Goal: Task Accomplishment & Management: Manage account settings

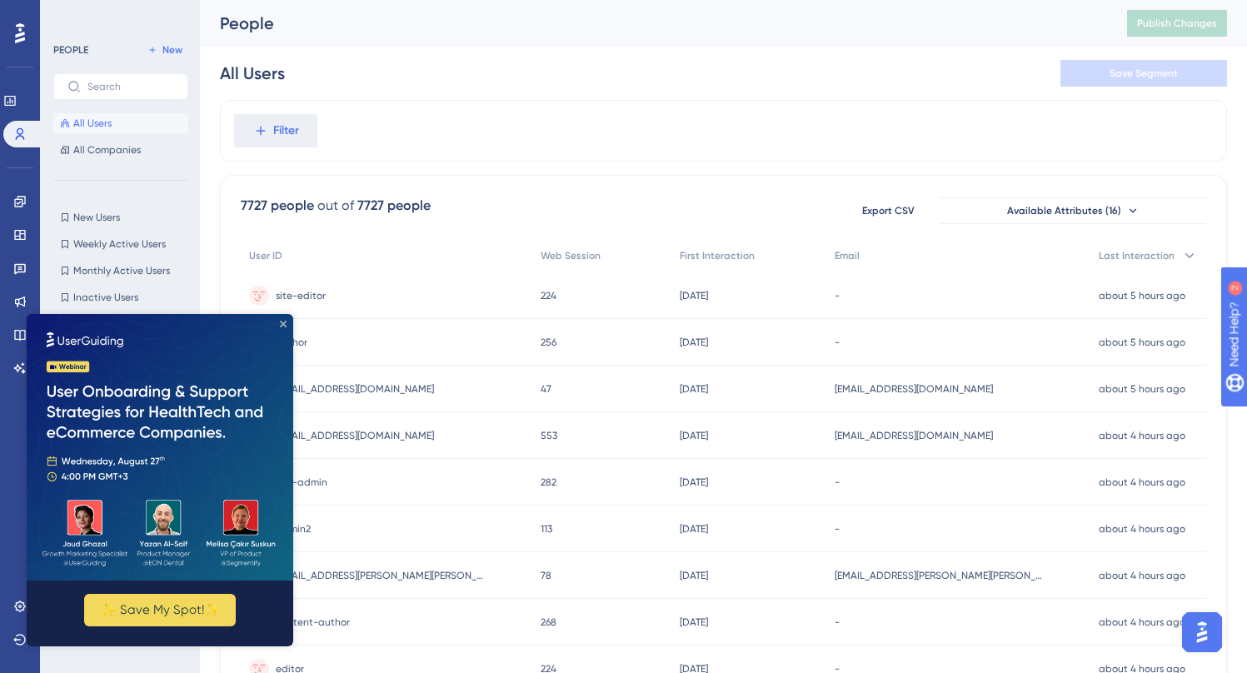
click at [284, 326] on icon "Close Preview" at bounding box center [283, 324] width 7 height 7
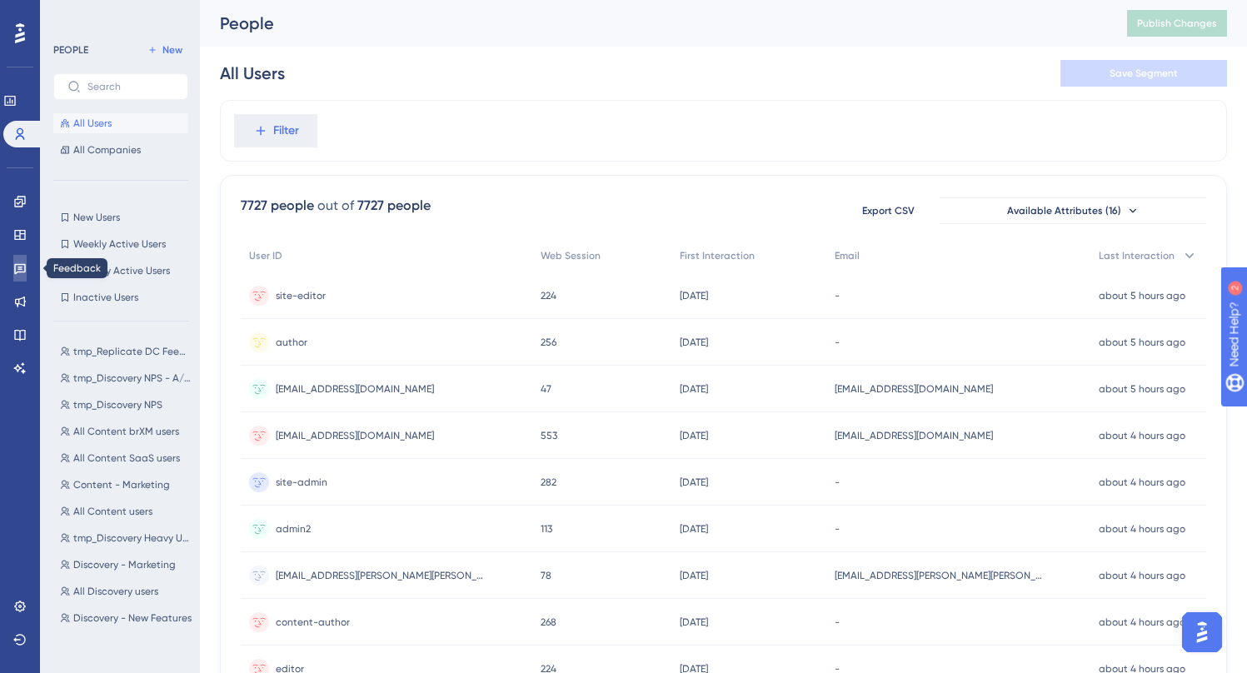
click at [23, 263] on icon at bounding box center [19, 267] width 13 height 13
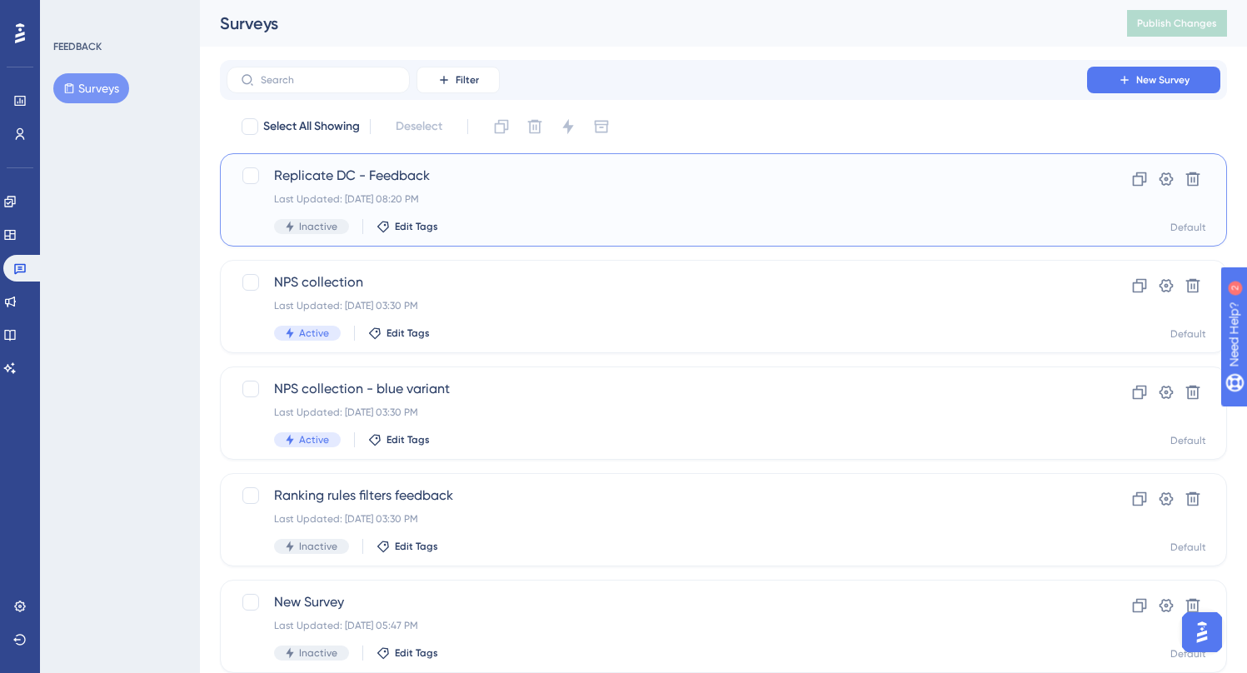
click at [576, 200] on div "Last Updated: [DATE] 08:20 PM" at bounding box center [656, 198] width 765 height 13
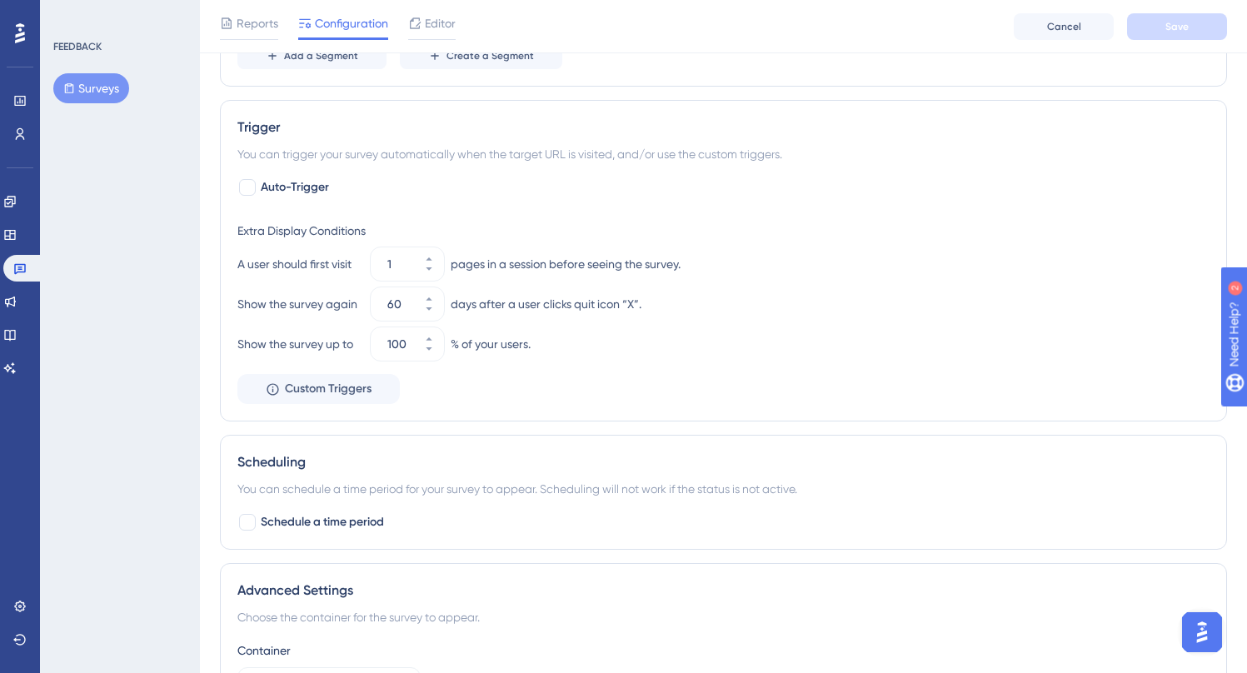
scroll to position [716, 0]
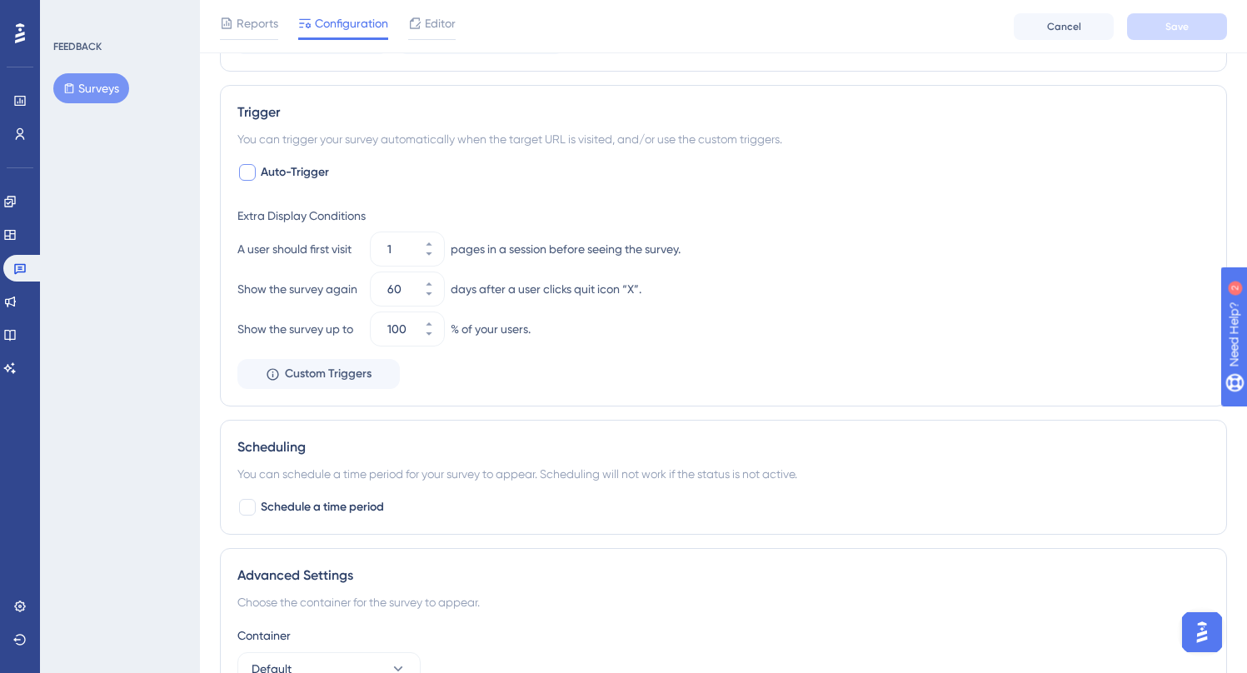
click at [297, 163] on span "Auto-Trigger" at bounding box center [295, 172] width 68 height 20
checkbox input "true"
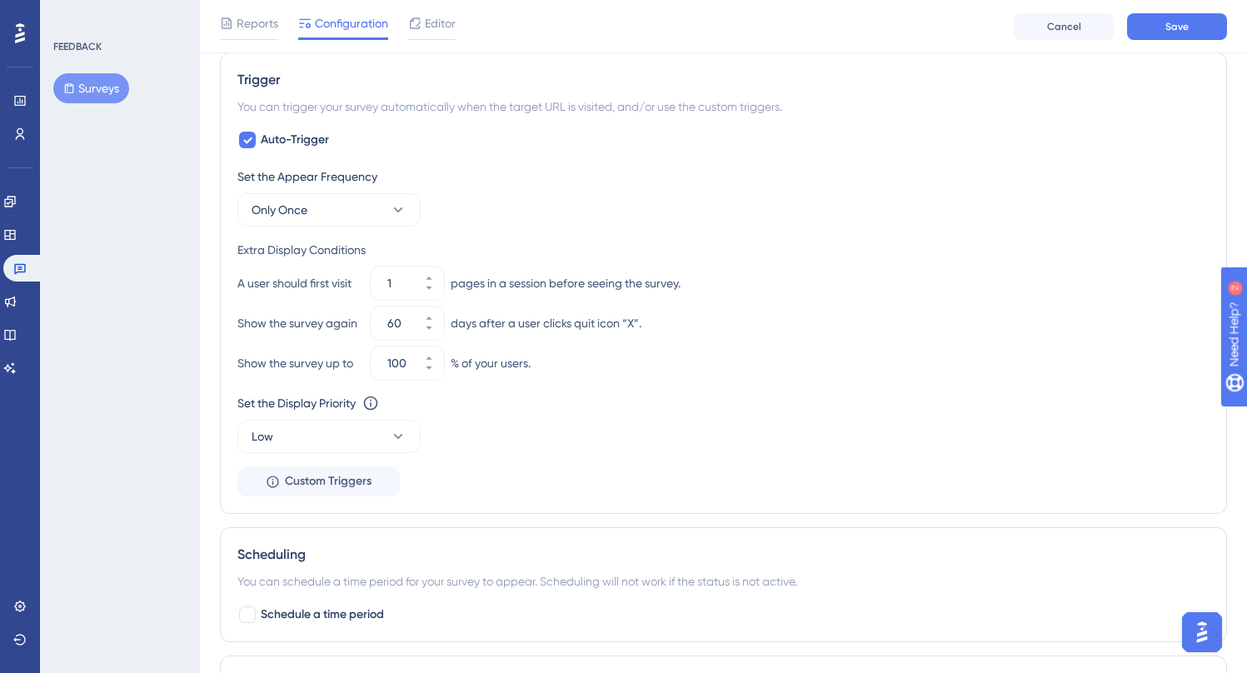
scroll to position [726, 0]
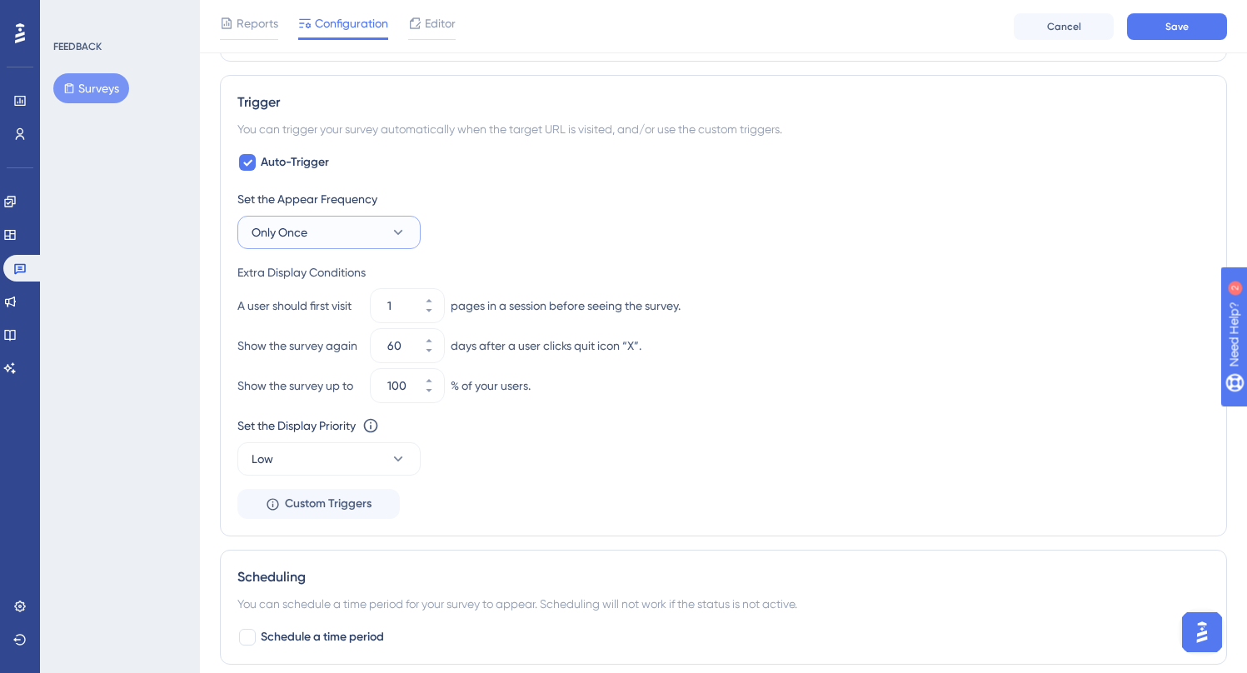
click at [396, 222] on button "Only Once" at bounding box center [328, 232] width 183 height 33
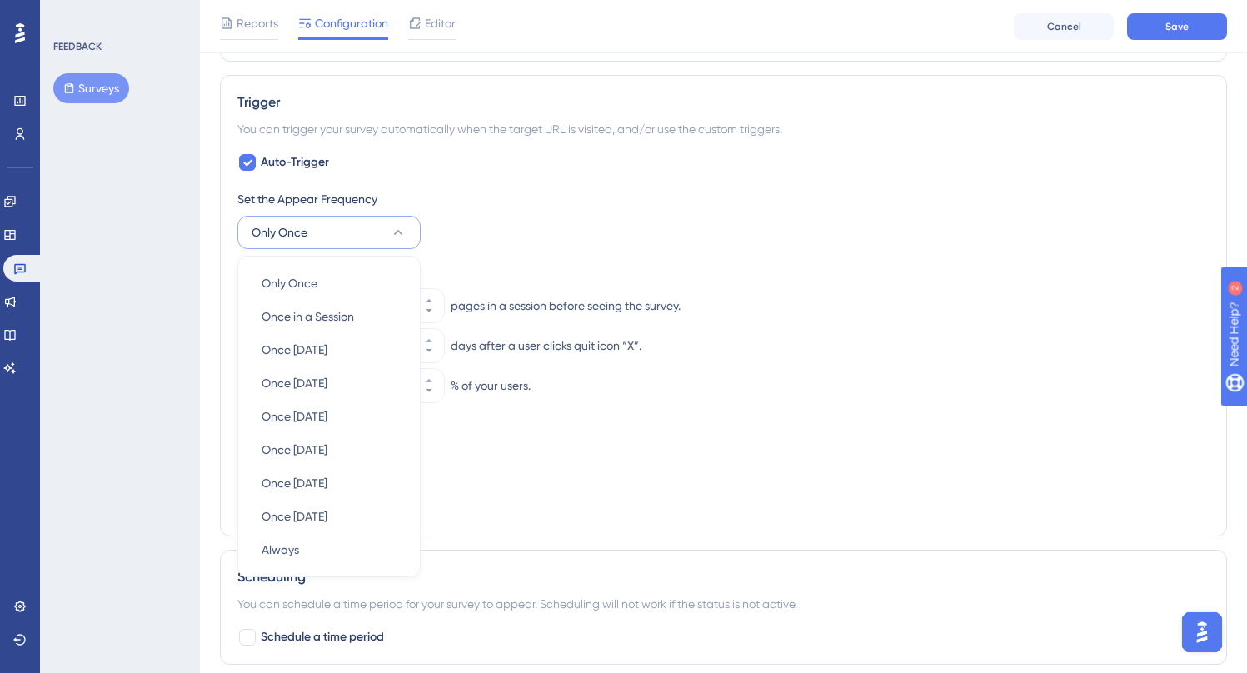
scroll to position [806, 0]
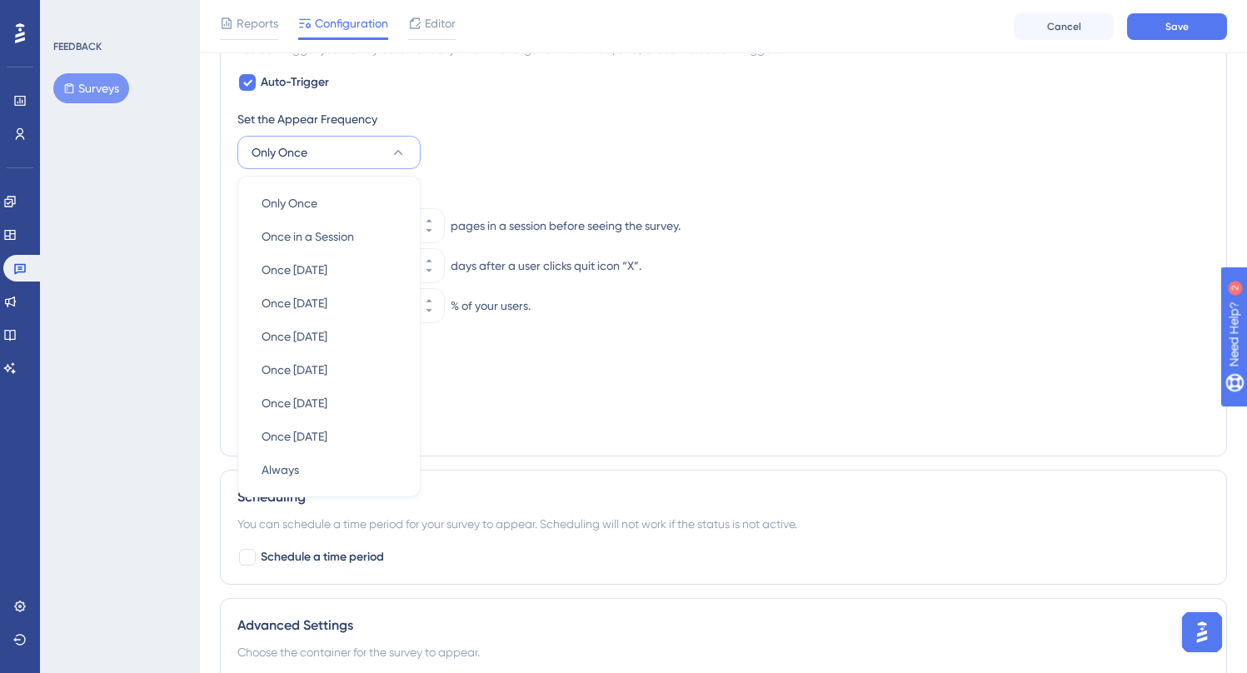
click at [571, 165] on div "Set the Appear Frequency Only Once Only Once Only Once Once in a Session Once i…" at bounding box center [723, 139] width 972 height 60
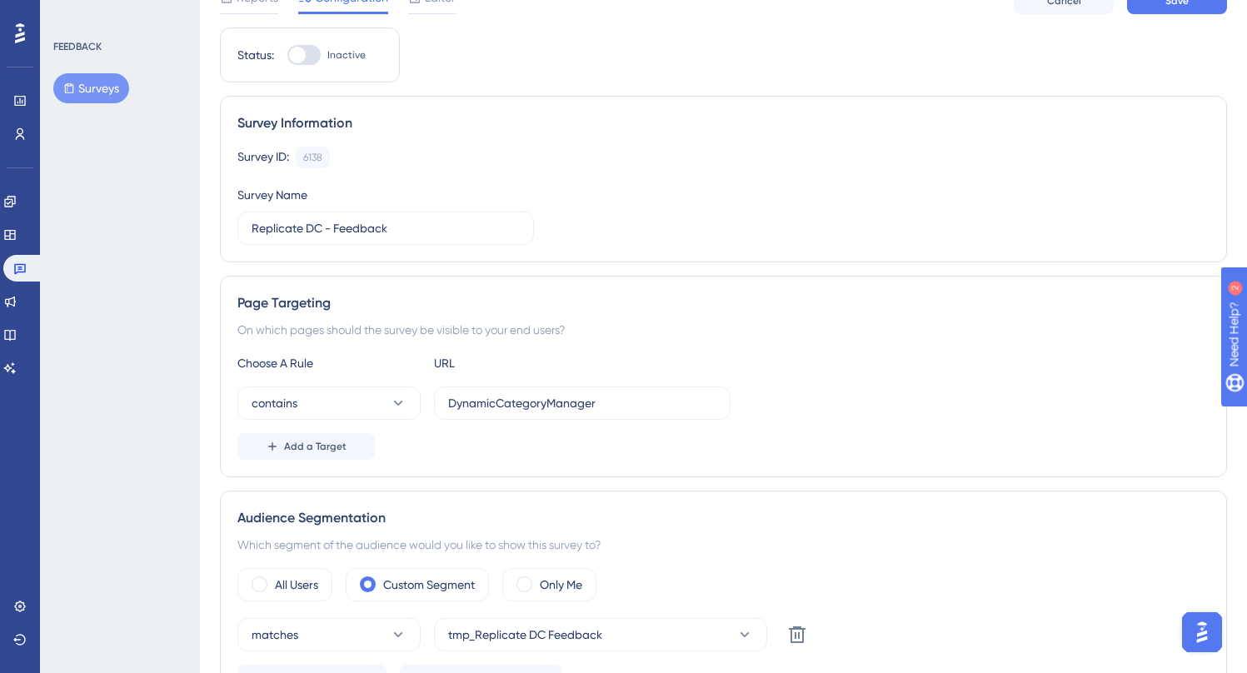
scroll to position [0, 0]
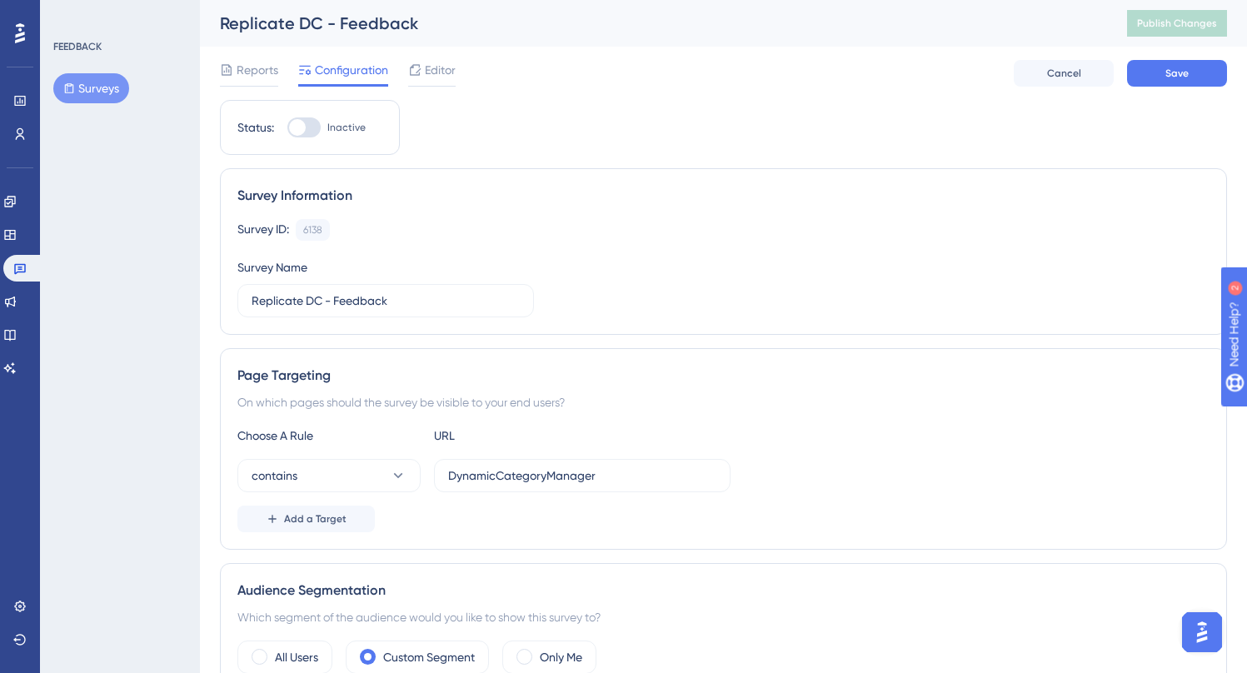
click at [100, 92] on button "Surveys" at bounding box center [91, 88] width 76 height 30
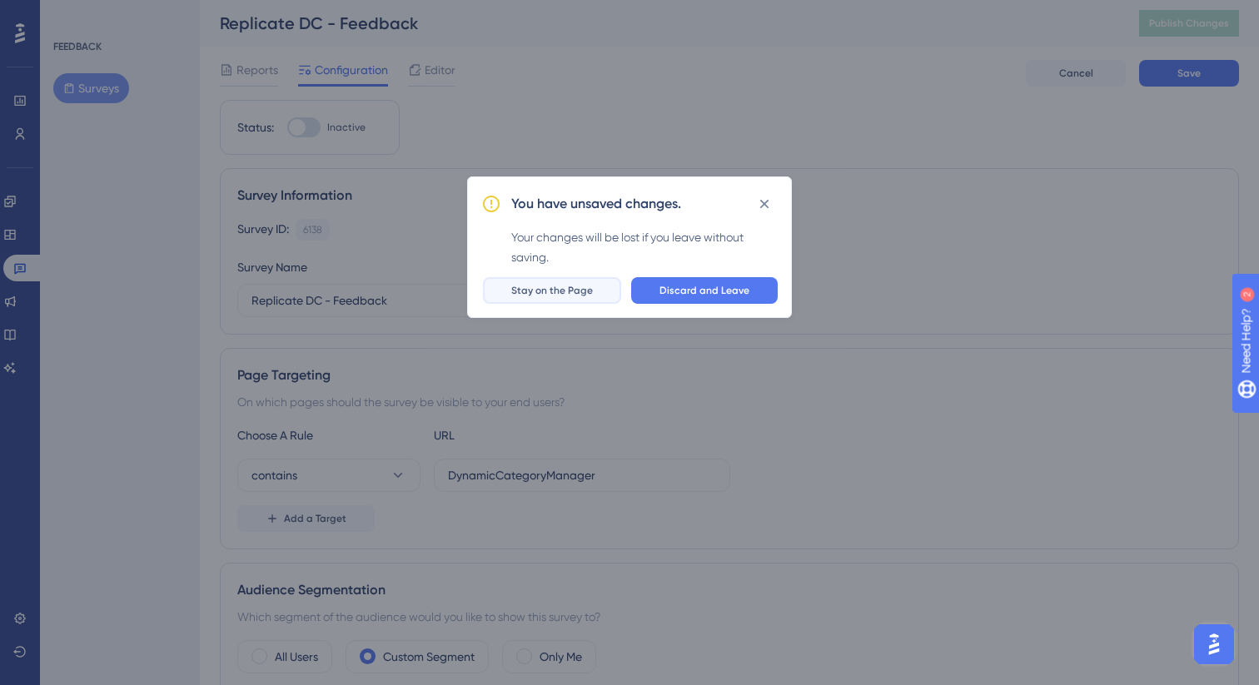
click at [590, 286] on span "Stay on the Page" at bounding box center [552, 290] width 82 height 13
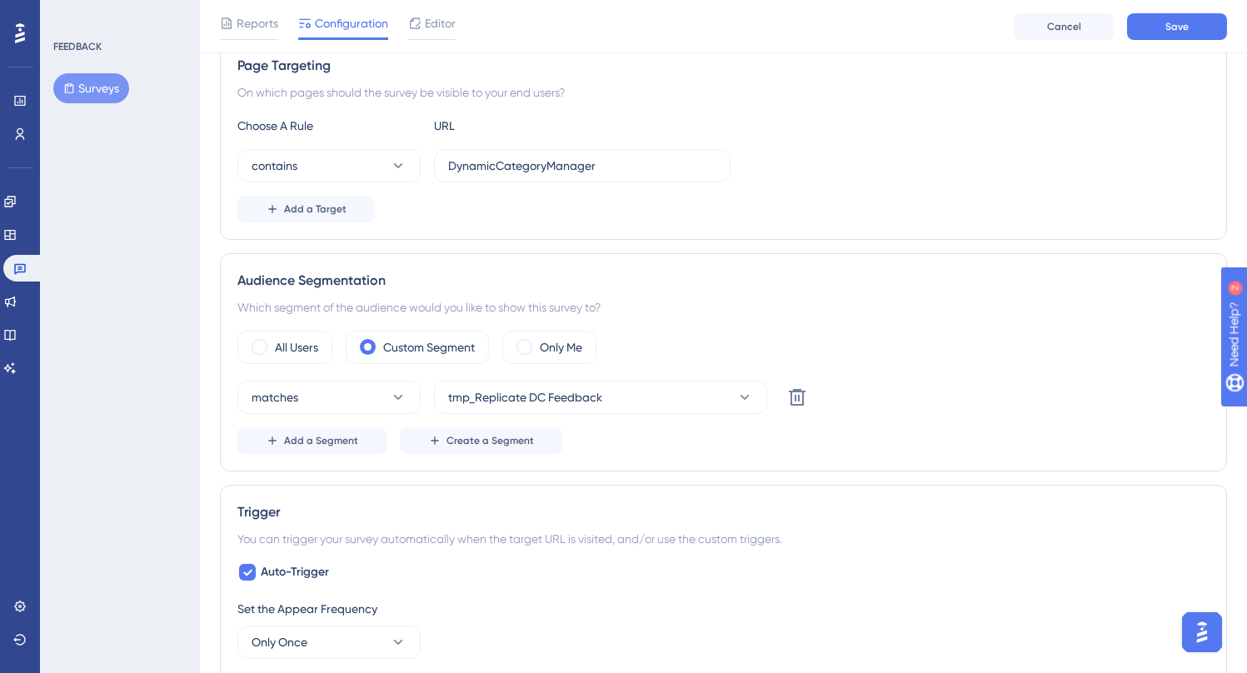
scroll to position [284, 0]
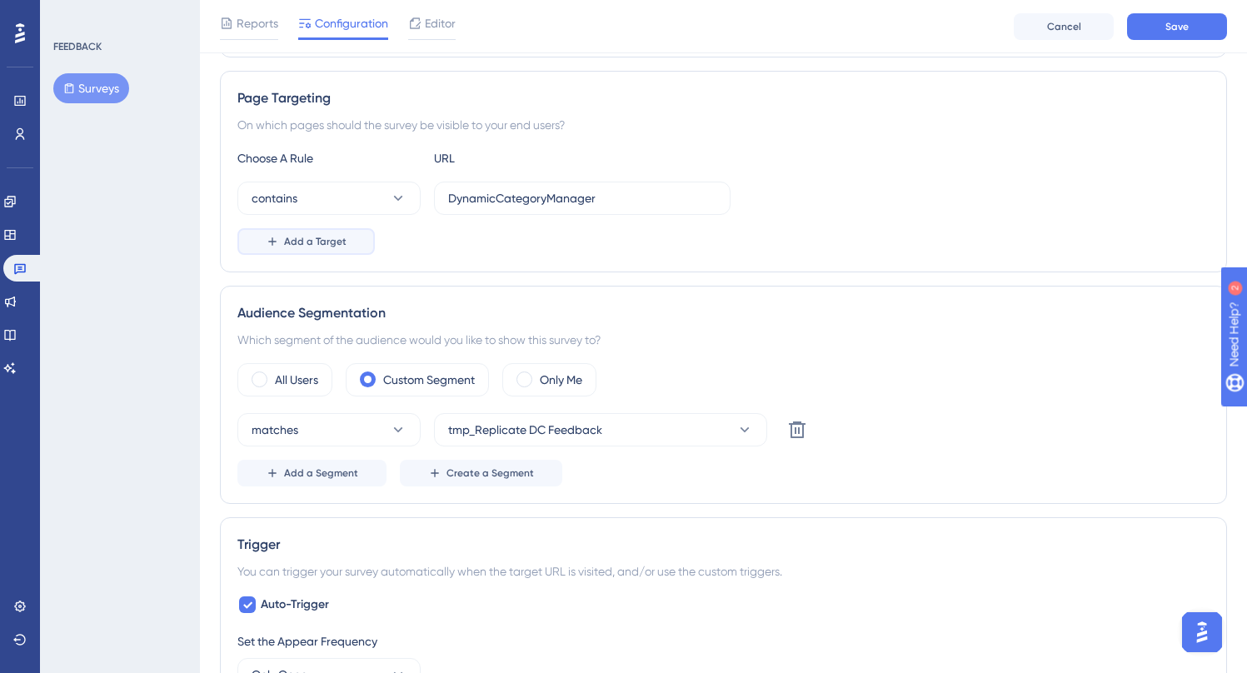
click at [315, 241] on span "Add a Target" at bounding box center [315, 241] width 62 height 13
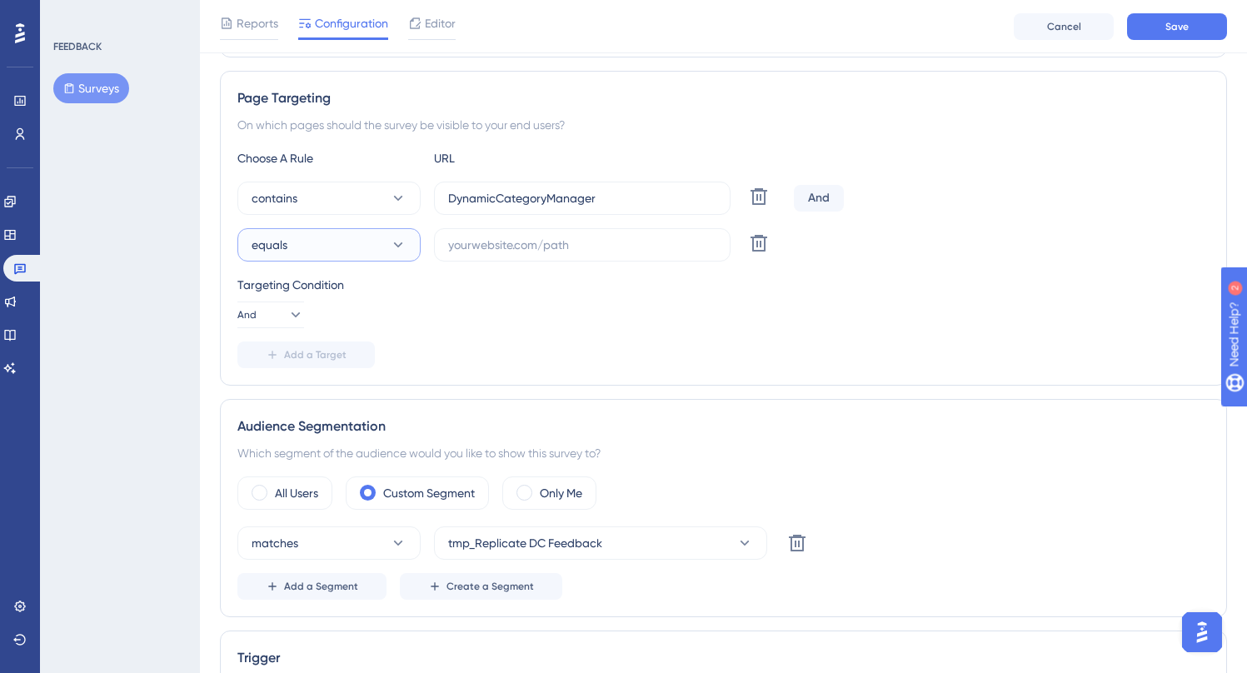
click at [370, 246] on button "equals" at bounding box center [328, 244] width 183 height 33
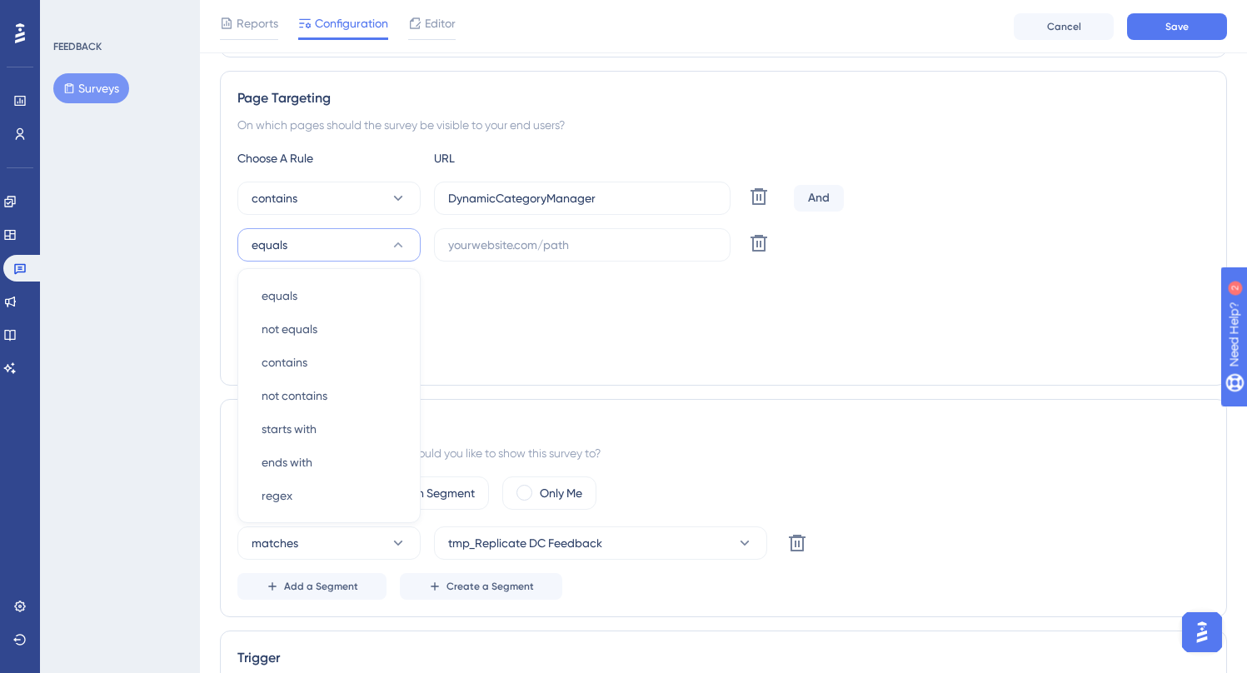
scroll to position [343, 0]
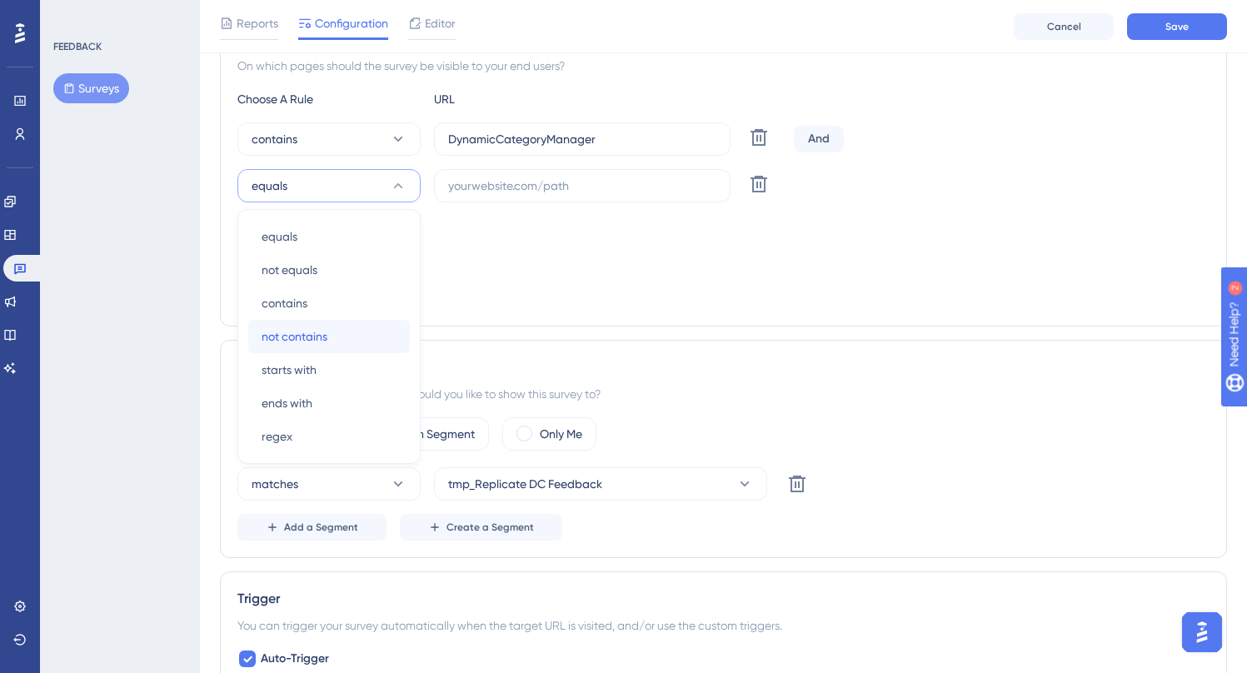
click at [349, 329] on div "not contains not contains" at bounding box center [328, 336] width 135 height 33
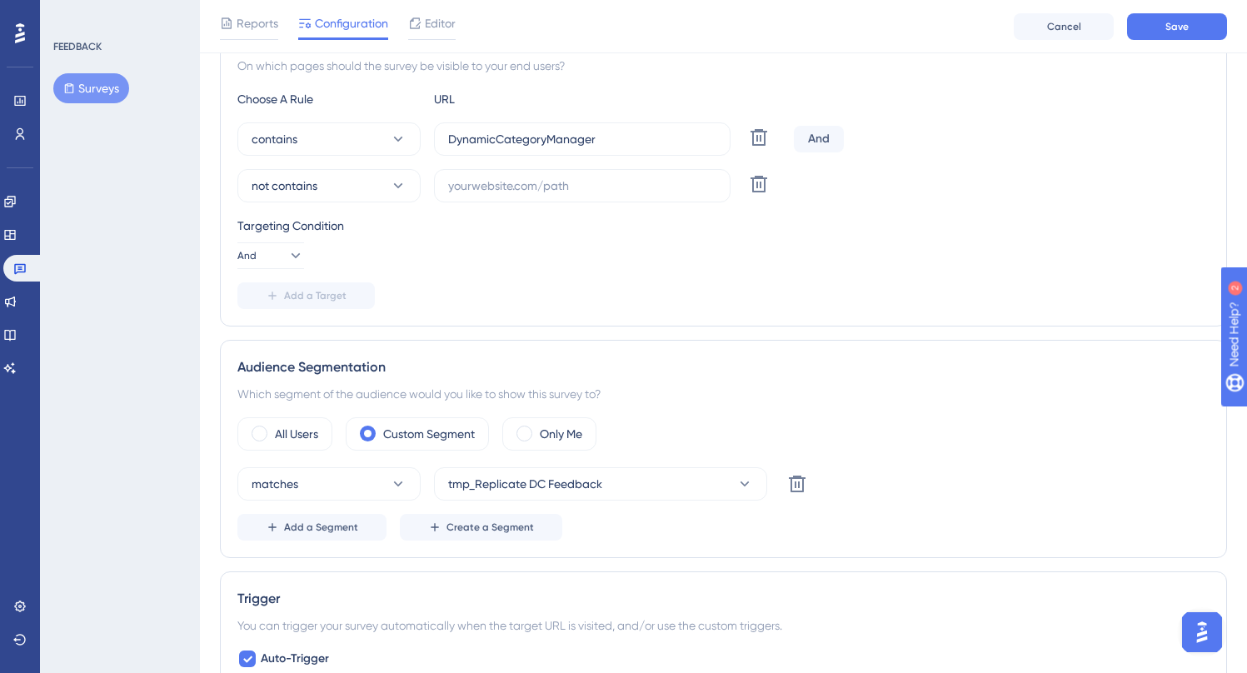
scroll to position [272, 0]
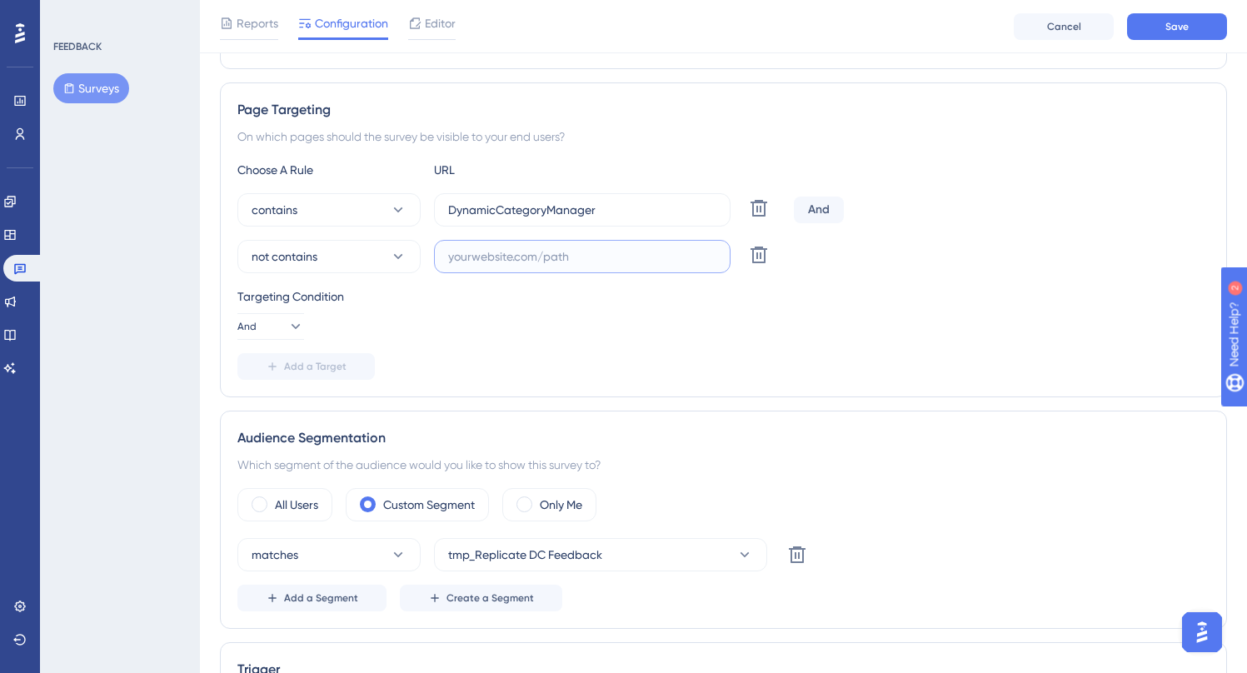
click at [578, 264] on input "text" at bounding box center [582, 256] width 268 height 18
click at [405, 261] on icon at bounding box center [398, 256] width 17 height 17
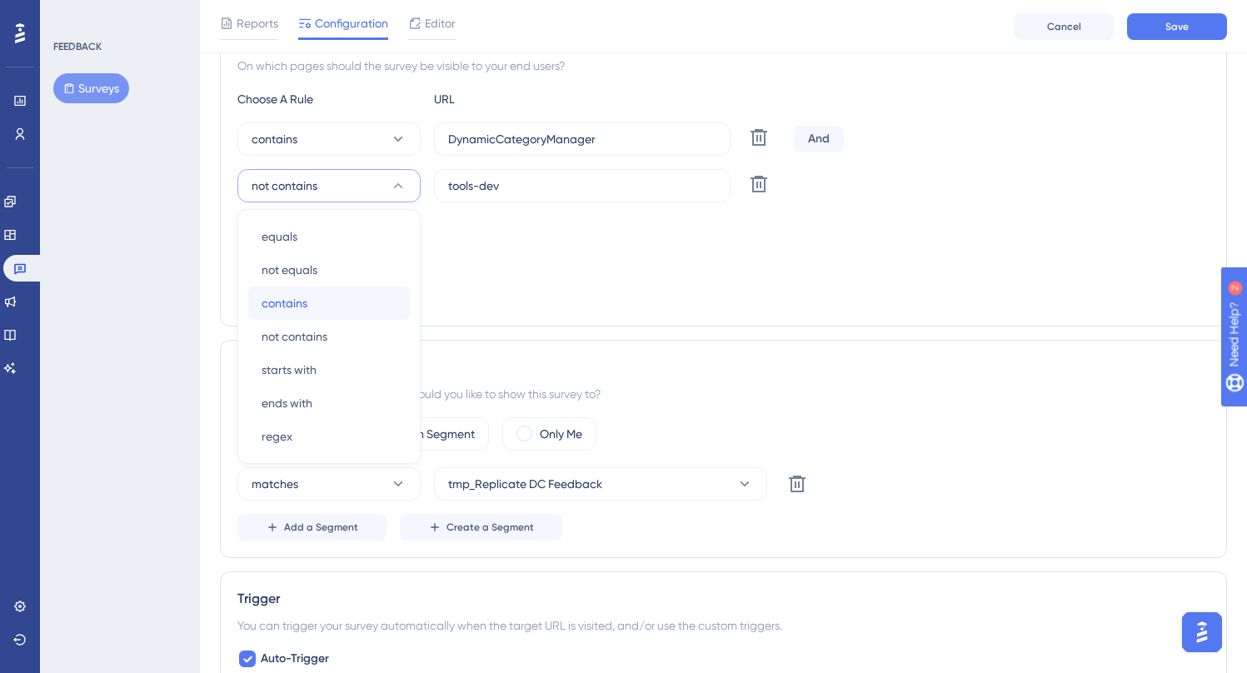
click at [342, 291] on div "contains contains" at bounding box center [328, 302] width 135 height 33
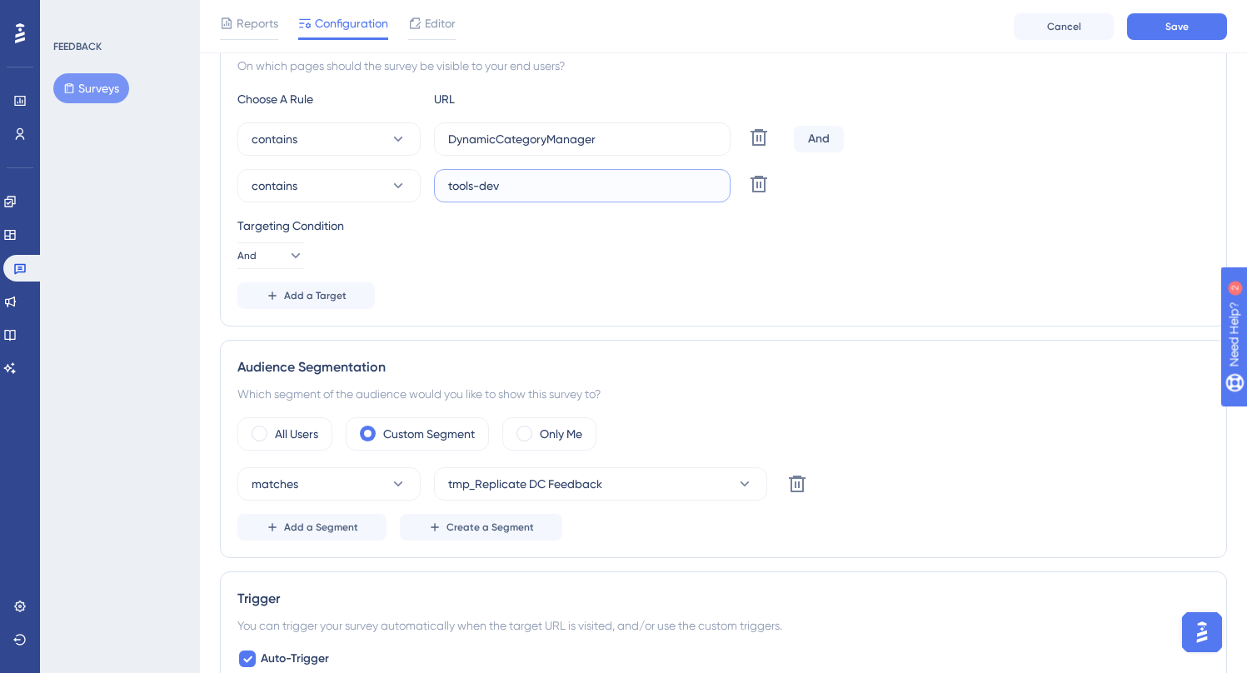
click at [510, 184] on input "tools-dev" at bounding box center [582, 186] width 268 height 18
type input "tools.bloomreach"
click at [599, 238] on div "Targeting Condition And" at bounding box center [723, 242] width 972 height 53
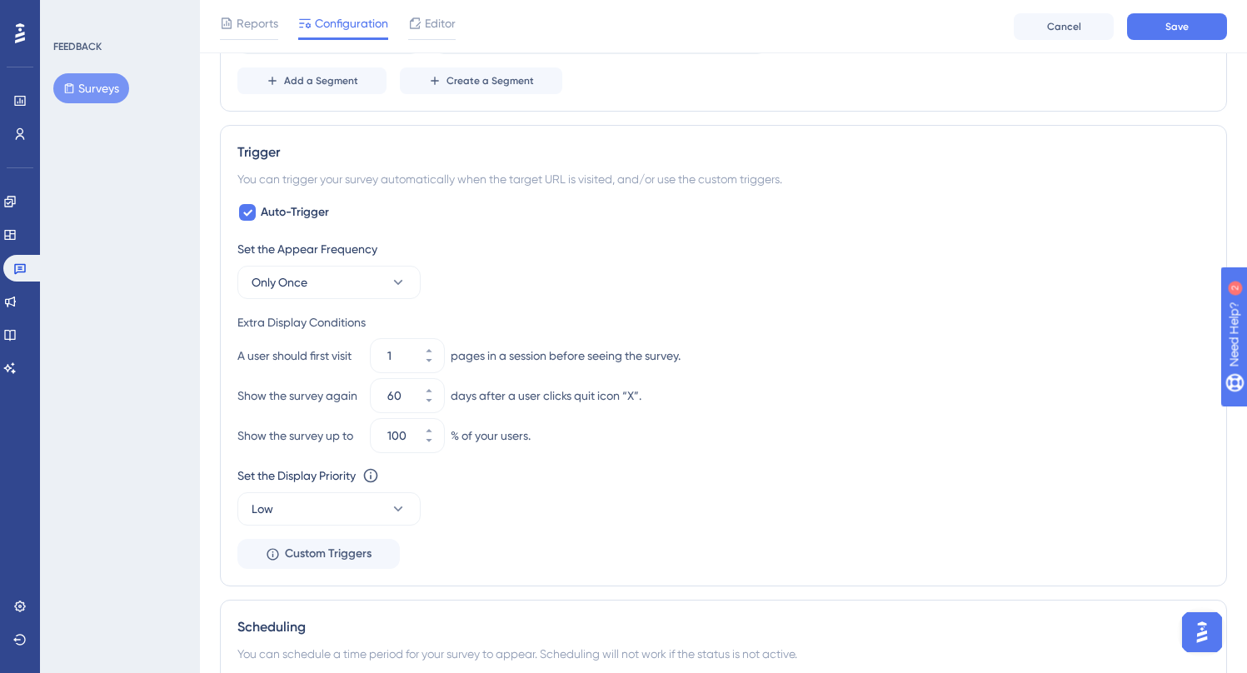
scroll to position [790, 0]
click at [396, 283] on icon at bounding box center [398, 281] width 17 height 17
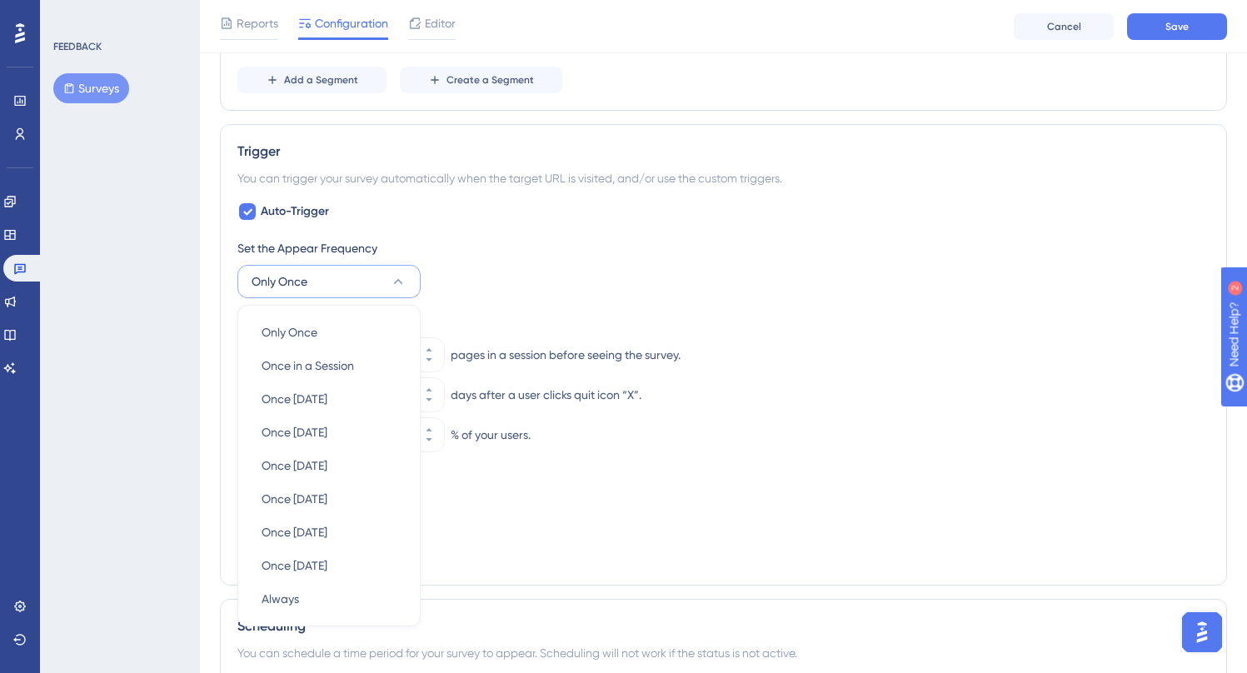
scroll to position [919, 0]
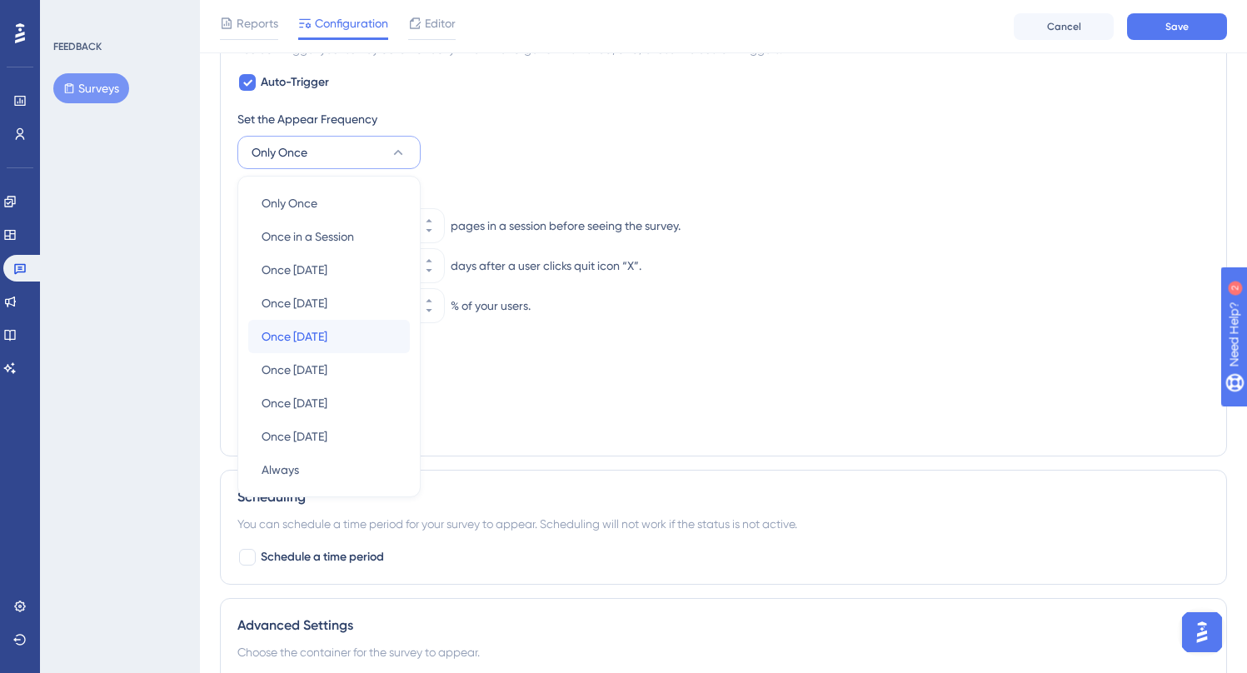
click at [361, 328] on div "Once in 30 days Once in 30 days" at bounding box center [328, 336] width 135 height 33
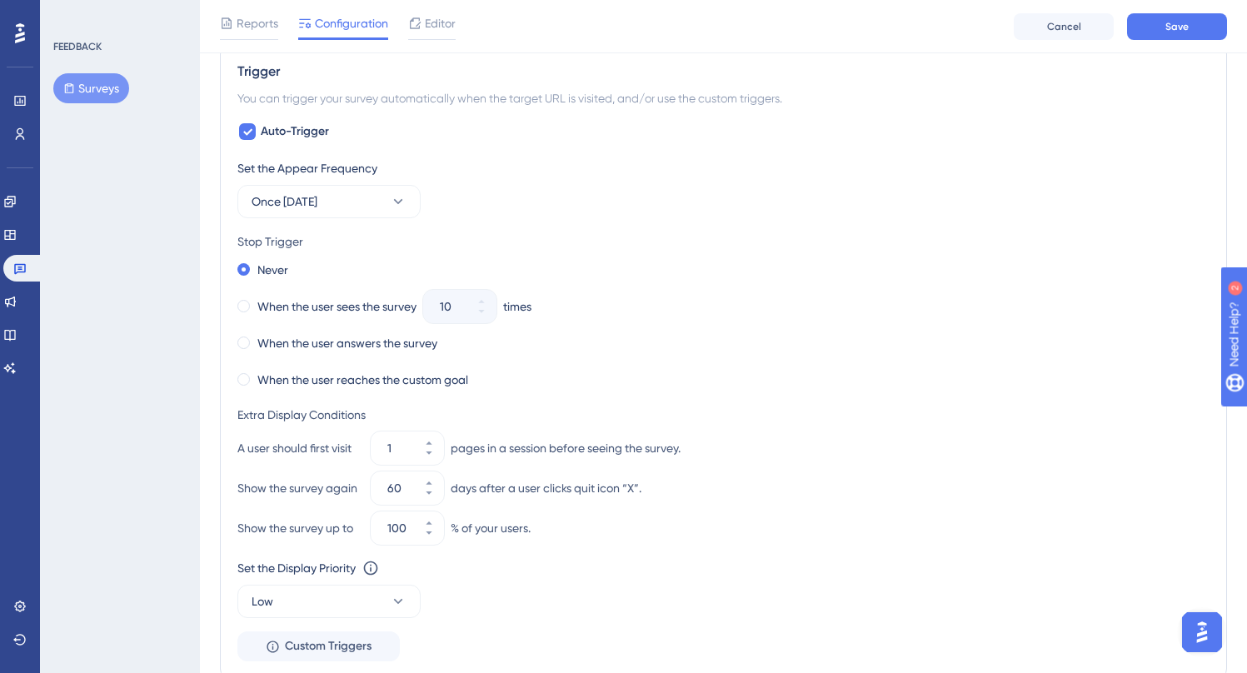
scroll to position [869, 0]
click at [324, 345] on label "When the user answers the survey" at bounding box center [347, 345] width 180 height 20
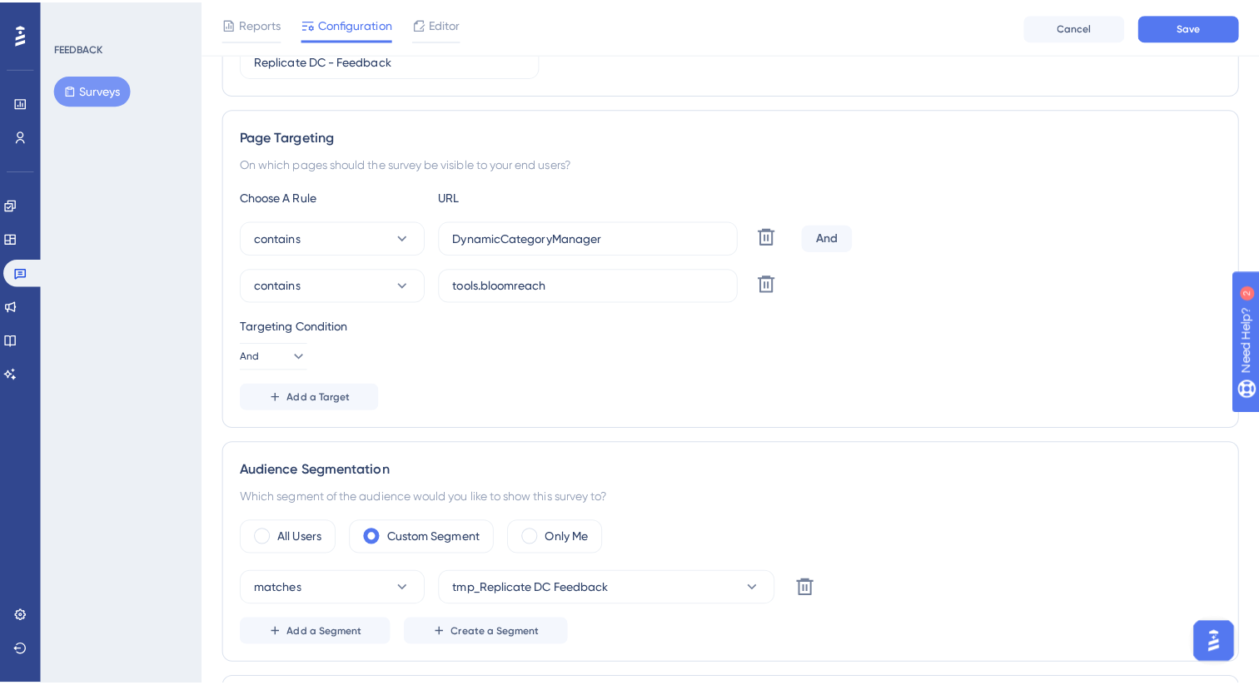
scroll to position [0, 0]
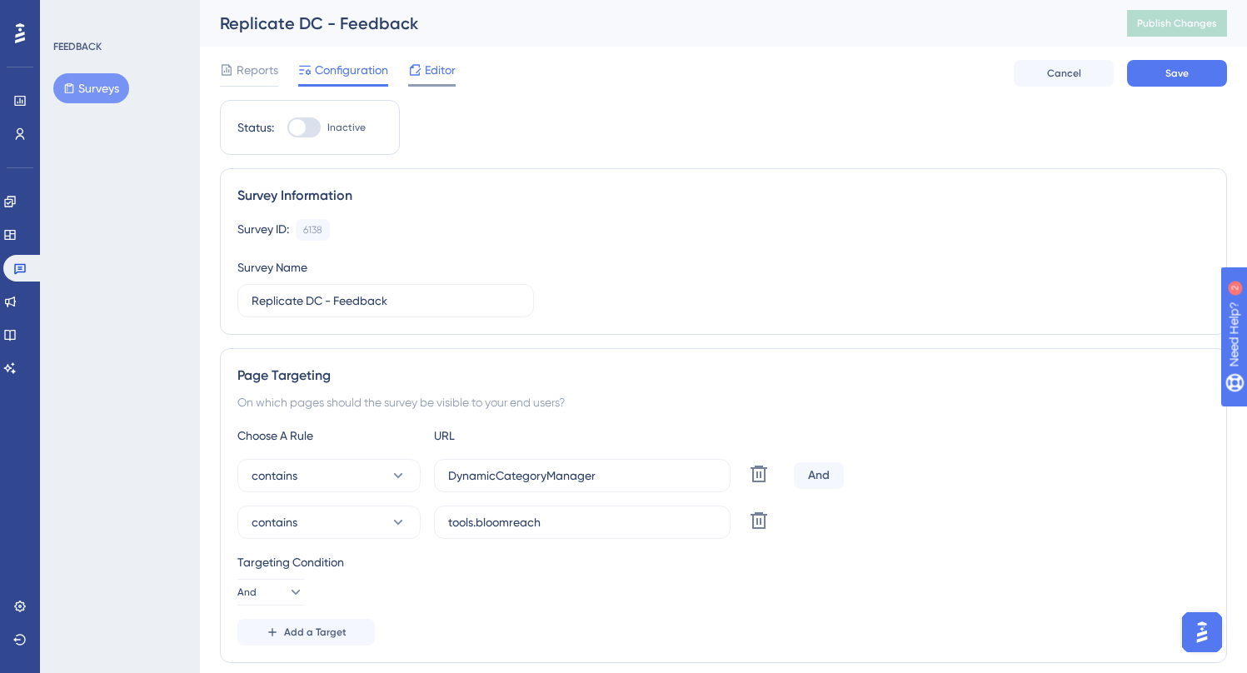
click at [448, 80] on div "Editor" at bounding box center [431, 73] width 47 height 27
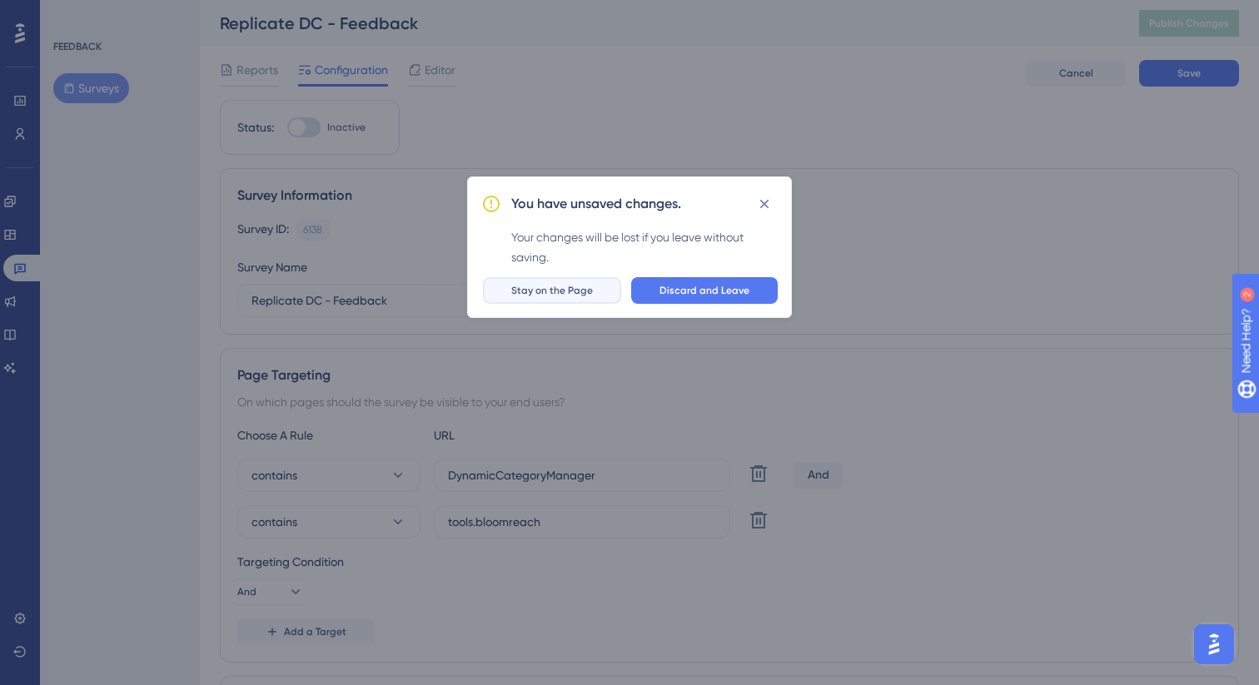
click at [589, 279] on button "Stay on the Page" at bounding box center [552, 290] width 138 height 27
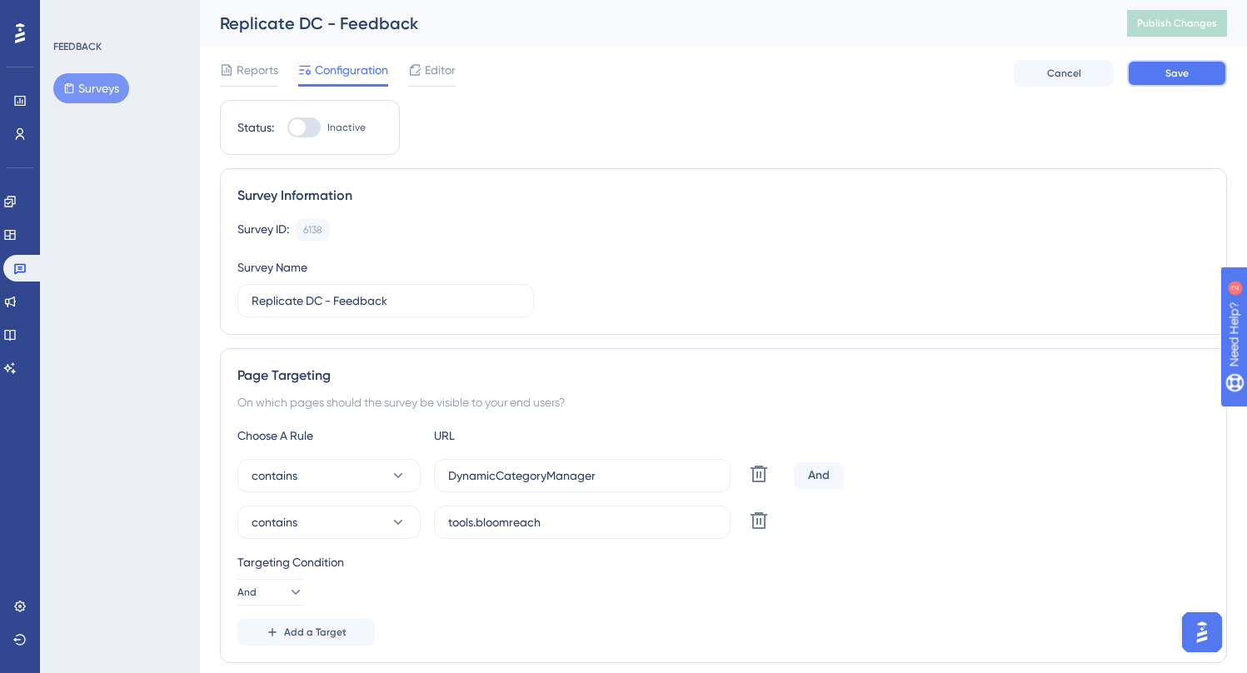
click at [1168, 61] on button "Save" at bounding box center [1177, 73] width 100 height 27
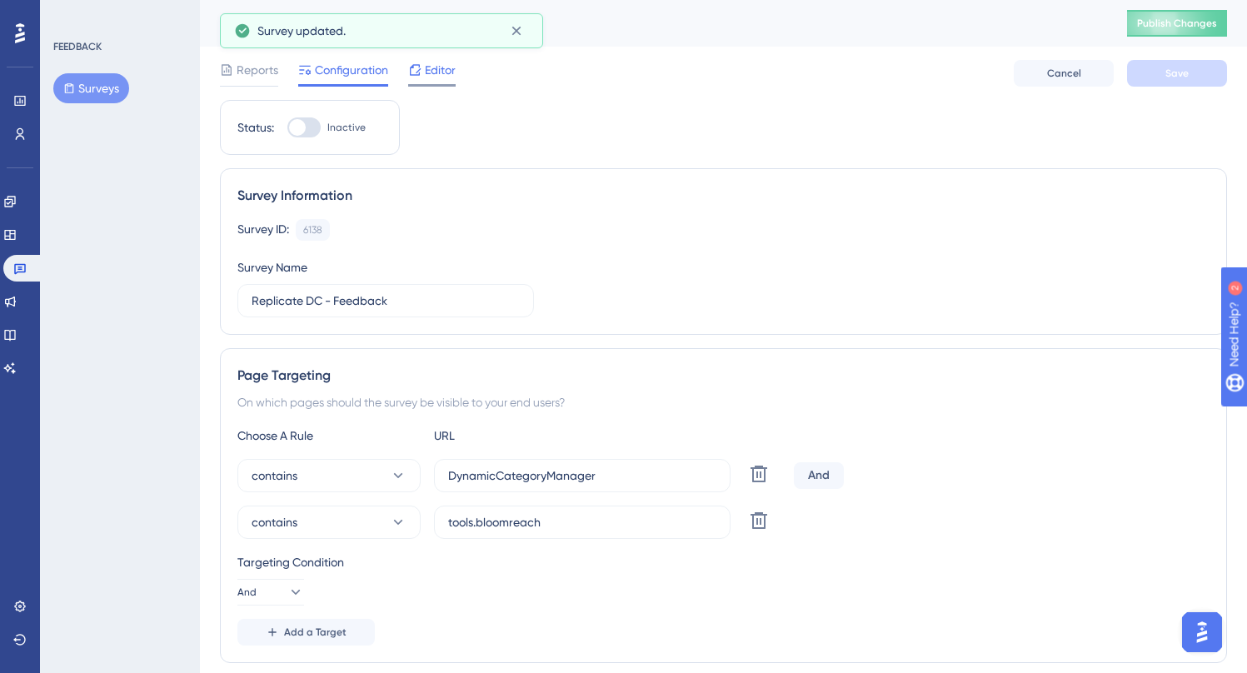
click at [445, 67] on span "Editor" at bounding box center [440, 70] width 31 height 20
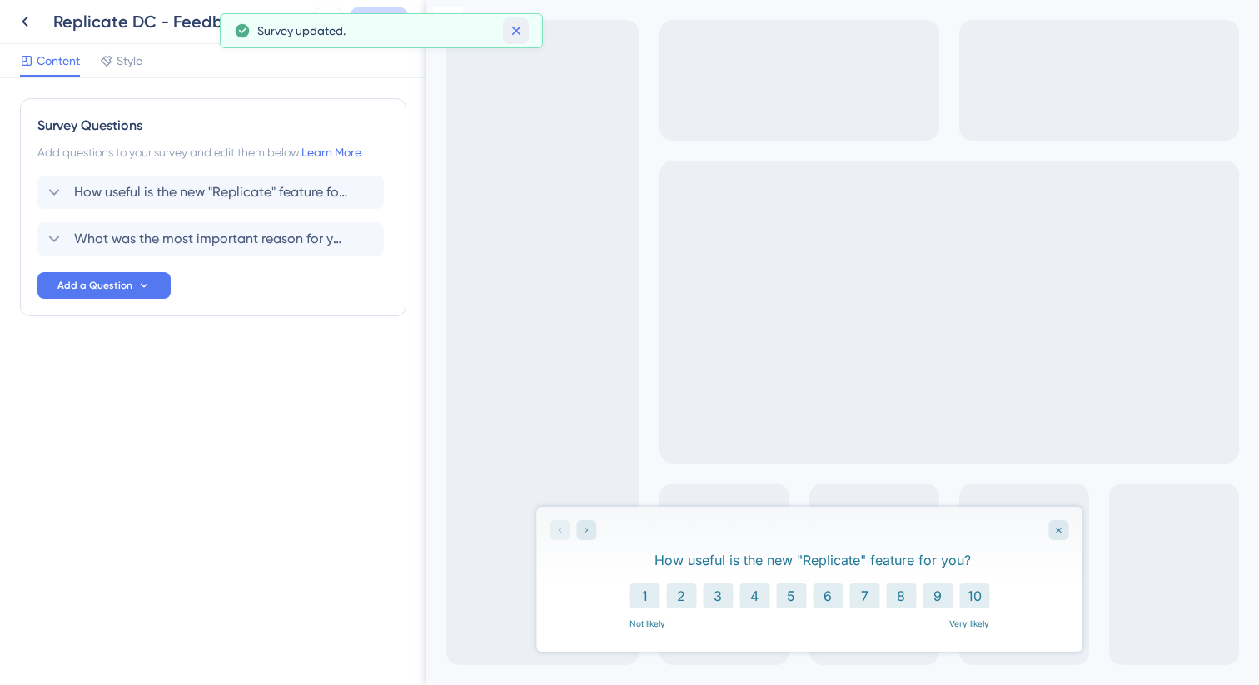
click at [516, 33] on icon at bounding box center [516, 30] width 17 height 17
click at [779, 557] on div "How useful is the new "Replicate" feature for you?" at bounding box center [812, 560] width 512 height 20
click at [226, 192] on span "How useful is the new "Replicate" feature for you?" at bounding box center [211, 192] width 275 height 20
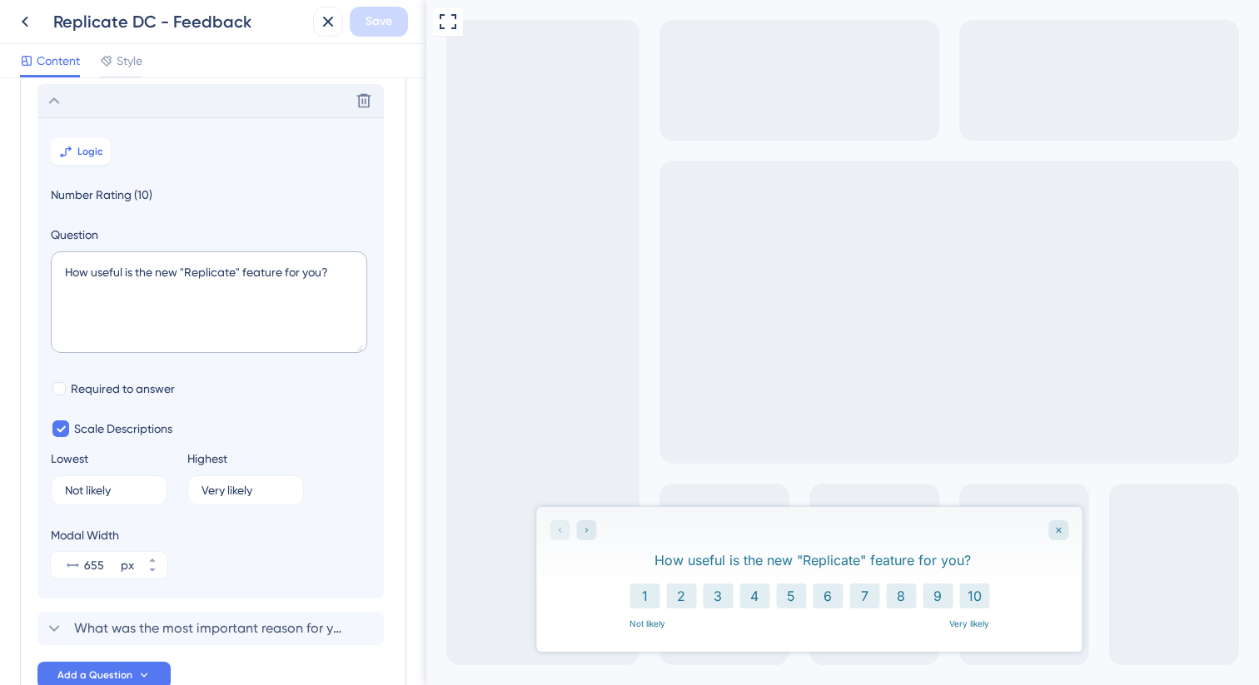
scroll to position [97, 0]
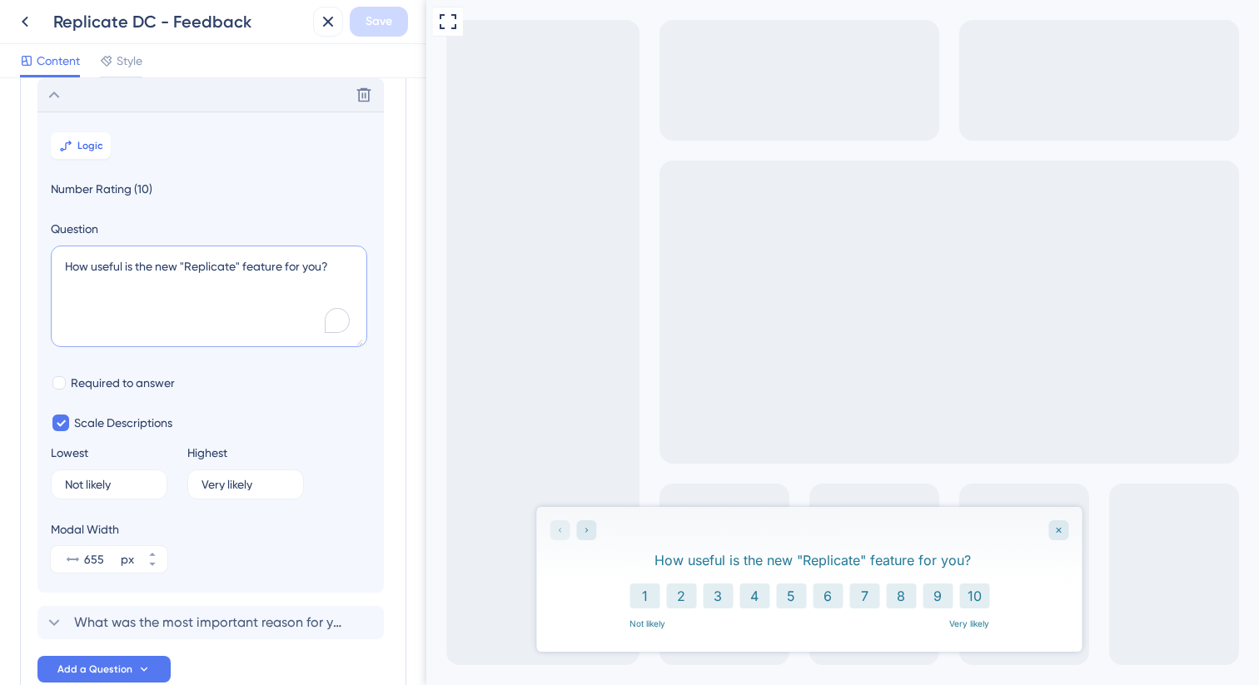
drag, startPoint x: 134, startPoint y: 266, endPoint x: 66, endPoint y: 266, distance: 68.3
click at [66, 266] on textarea "How useful is the new "Replicate" feature for you?" at bounding box center [209, 297] width 316 height 102
drag, startPoint x: 314, startPoint y: 269, endPoint x: 276, endPoint y: 270, distance: 38.3
click at [276, 270] on textarea "Did you use the new "Replicate" feature for you?" at bounding box center [209, 297] width 316 height 102
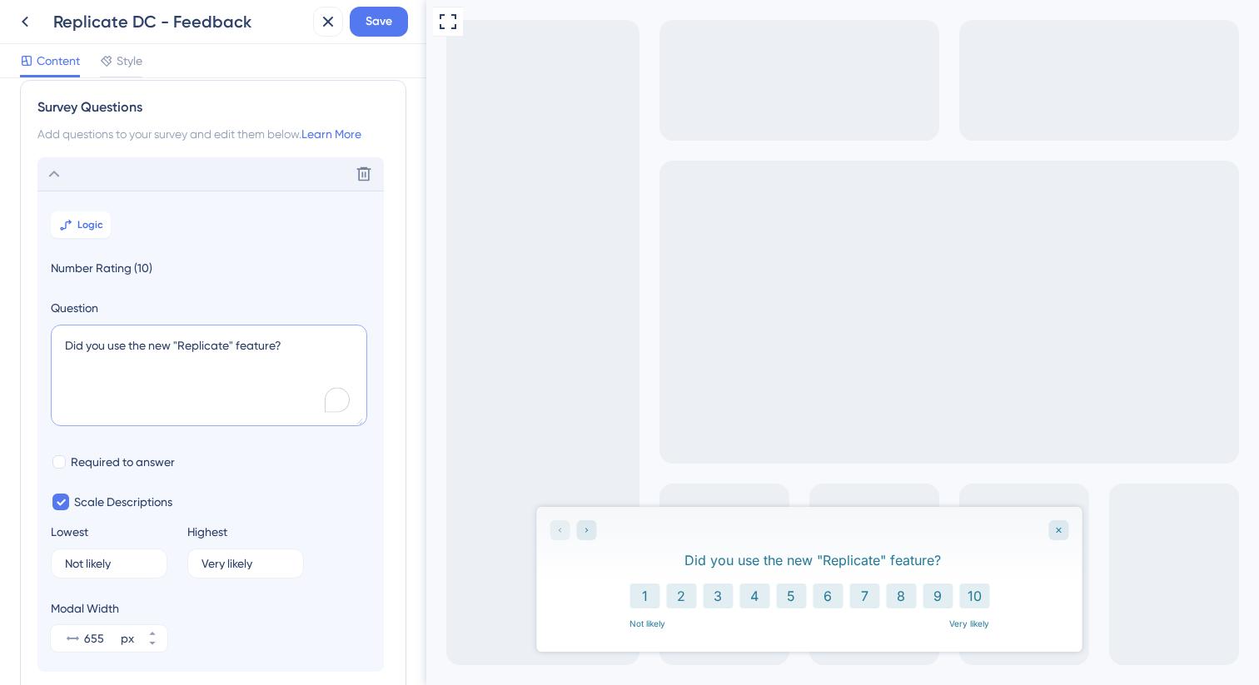
scroll to position [0, 0]
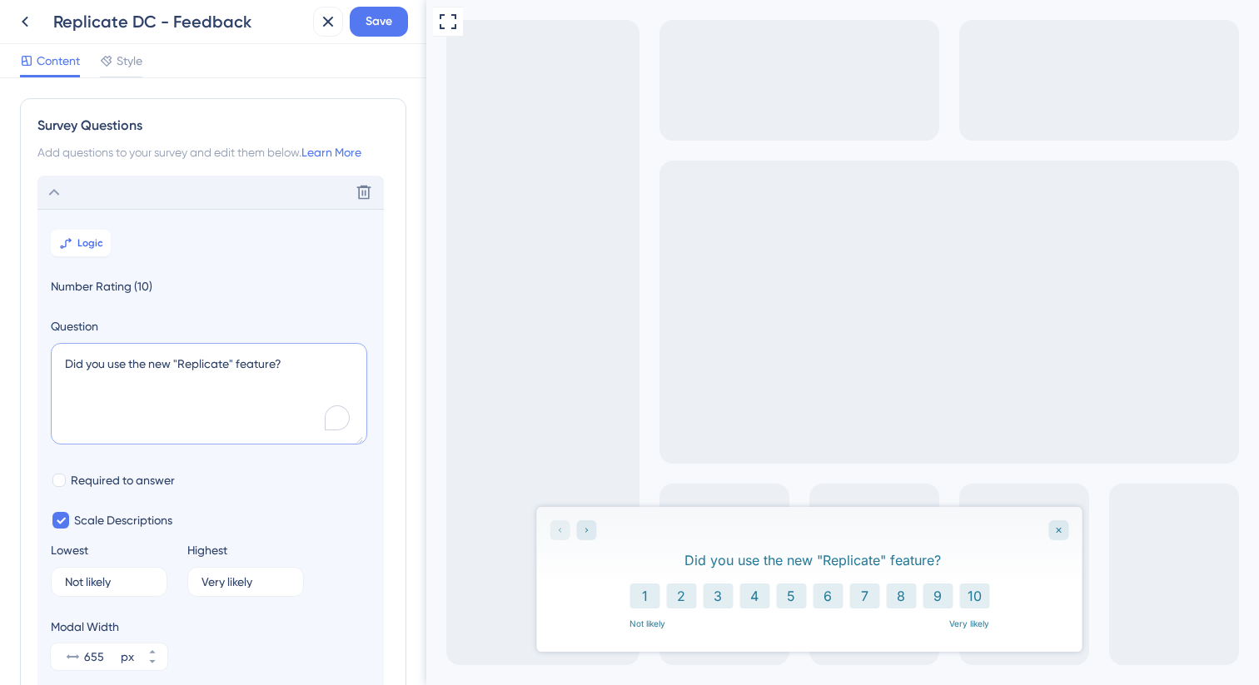
type textarea "Did you use the new "Replicate" feature?"
click at [58, 192] on icon at bounding box center [54, 192] width 20 height 20
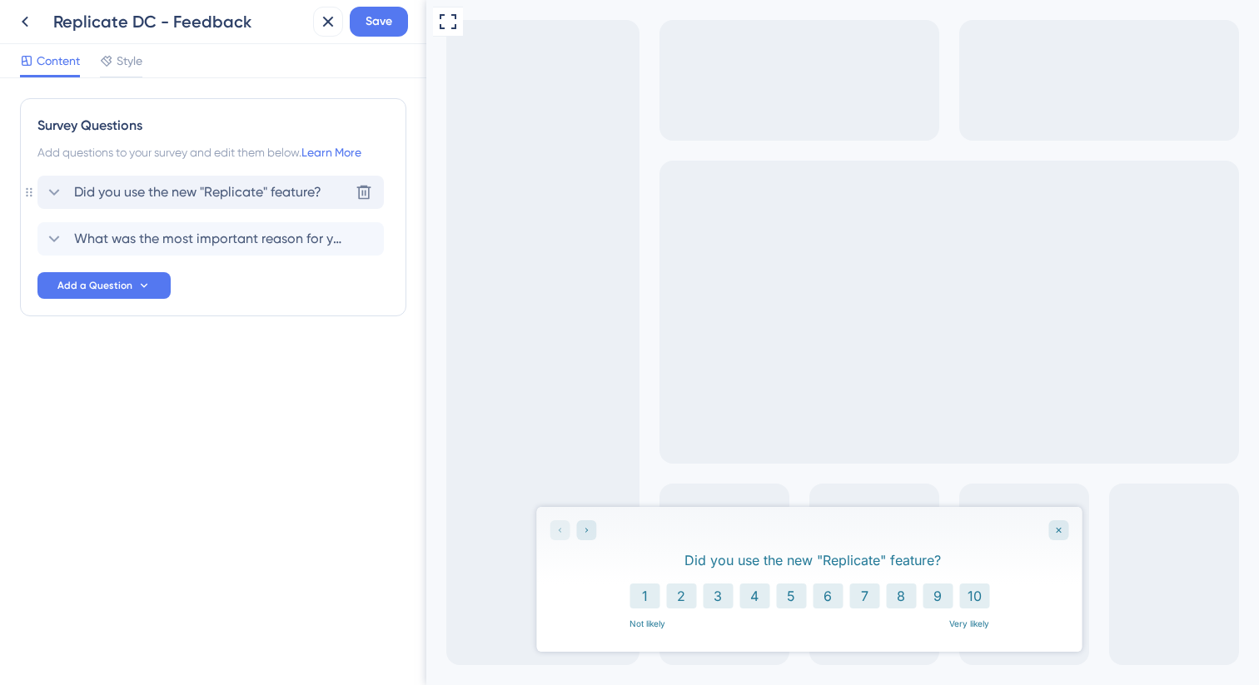
click at [202, 196] on span "Did you use the new "Replicate" feature?" at bounding box center [197, 192] width 247 height 20
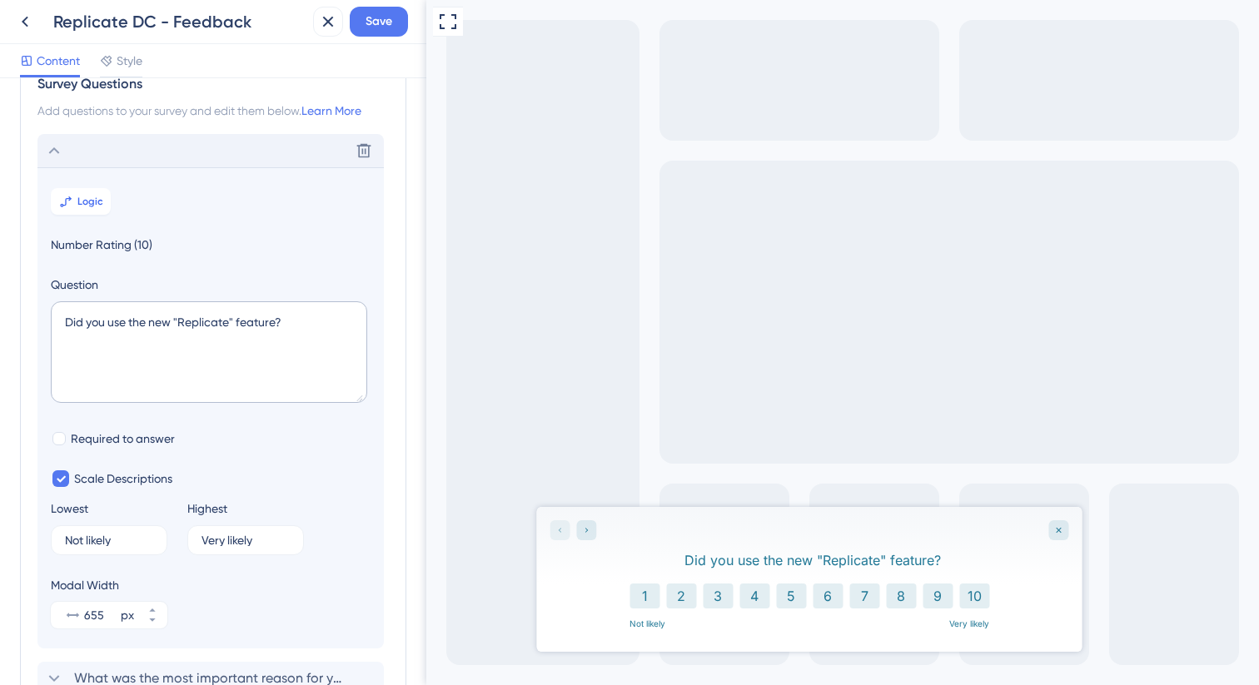
scroll to position [40, 0]
click at [97, 246] on span "Number Rating (10)" at bounding box center [211, 246] width 320 height 20
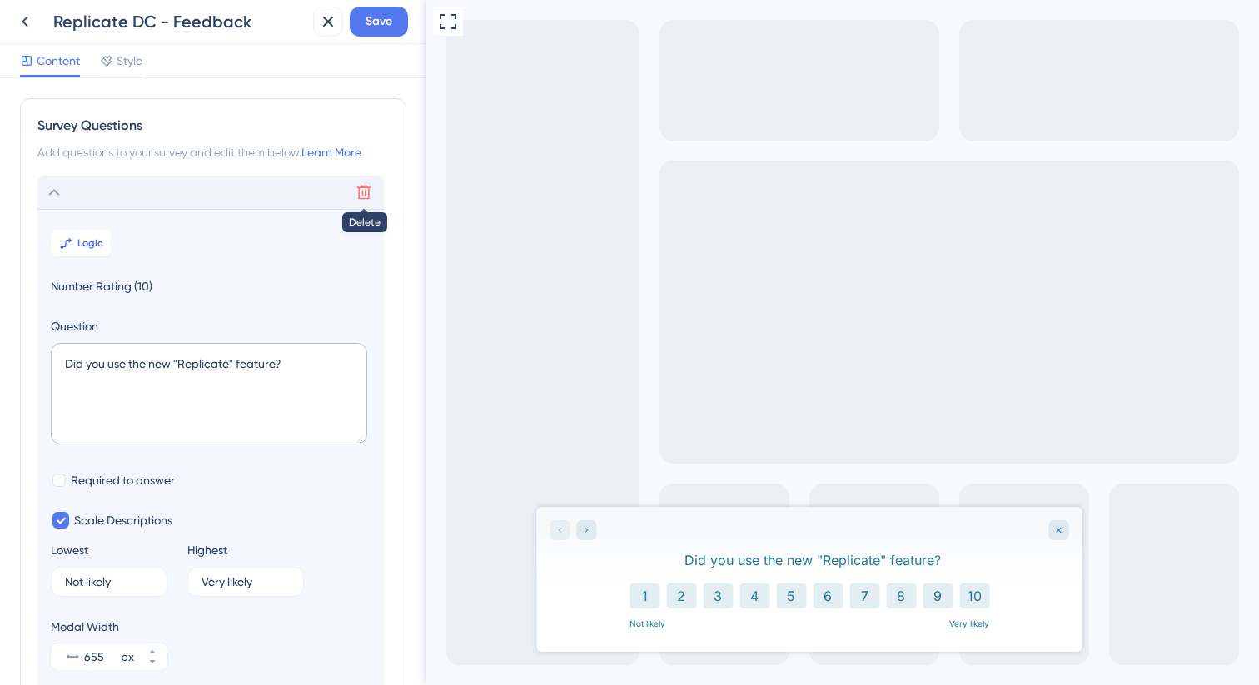
click at [356, 196] on icon at bounding box center [364, 192] width 17 height 17
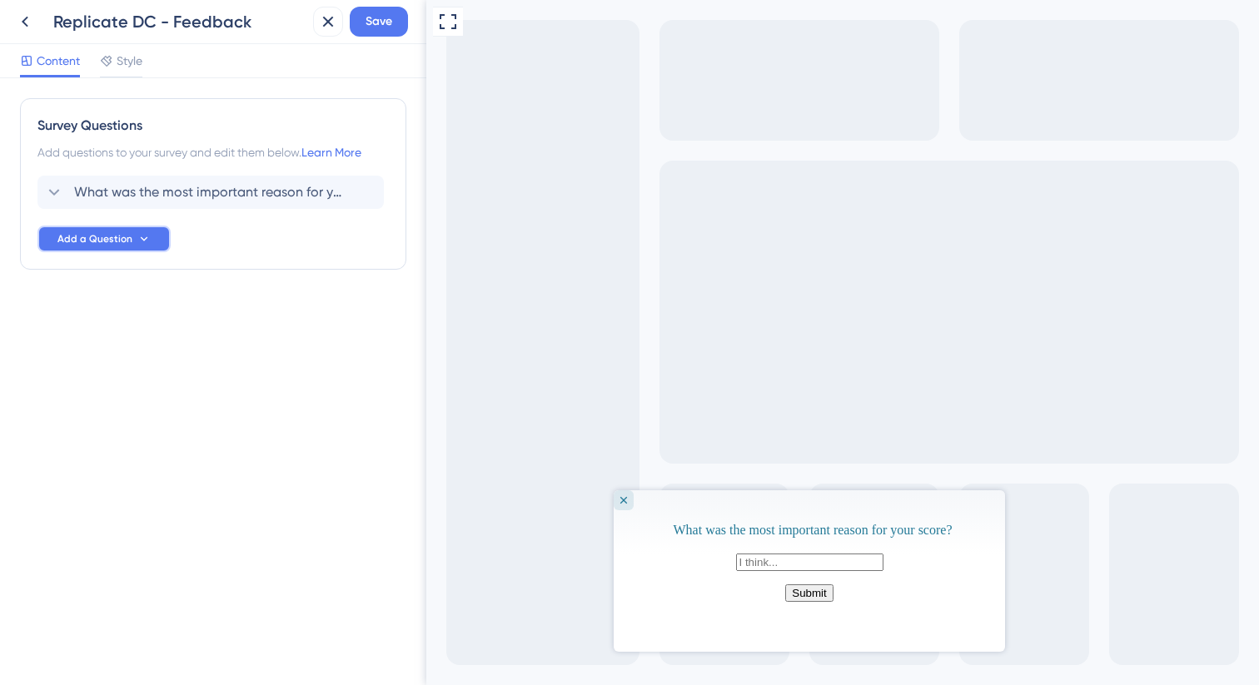
click at [118, 229] on button "Add a Question" at bounding box center [103, 239] width 133 height 27
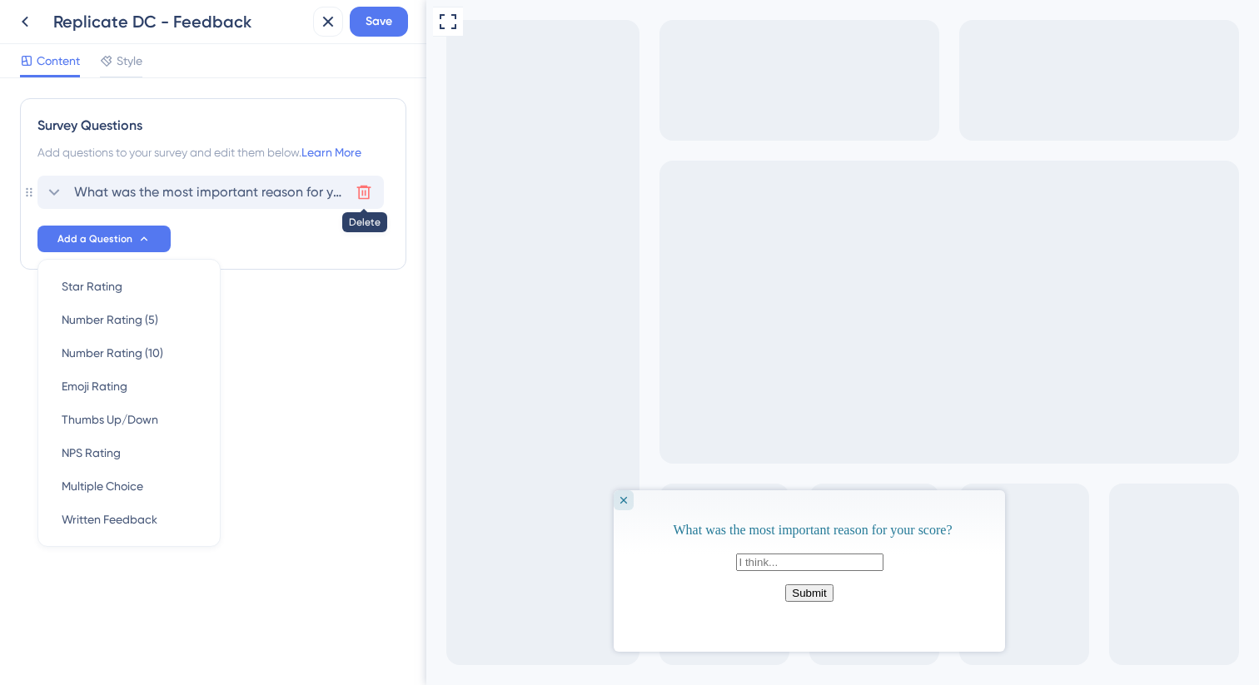
click at [367, 192] on icon at bounding box center [364, 192] width 17 height 17
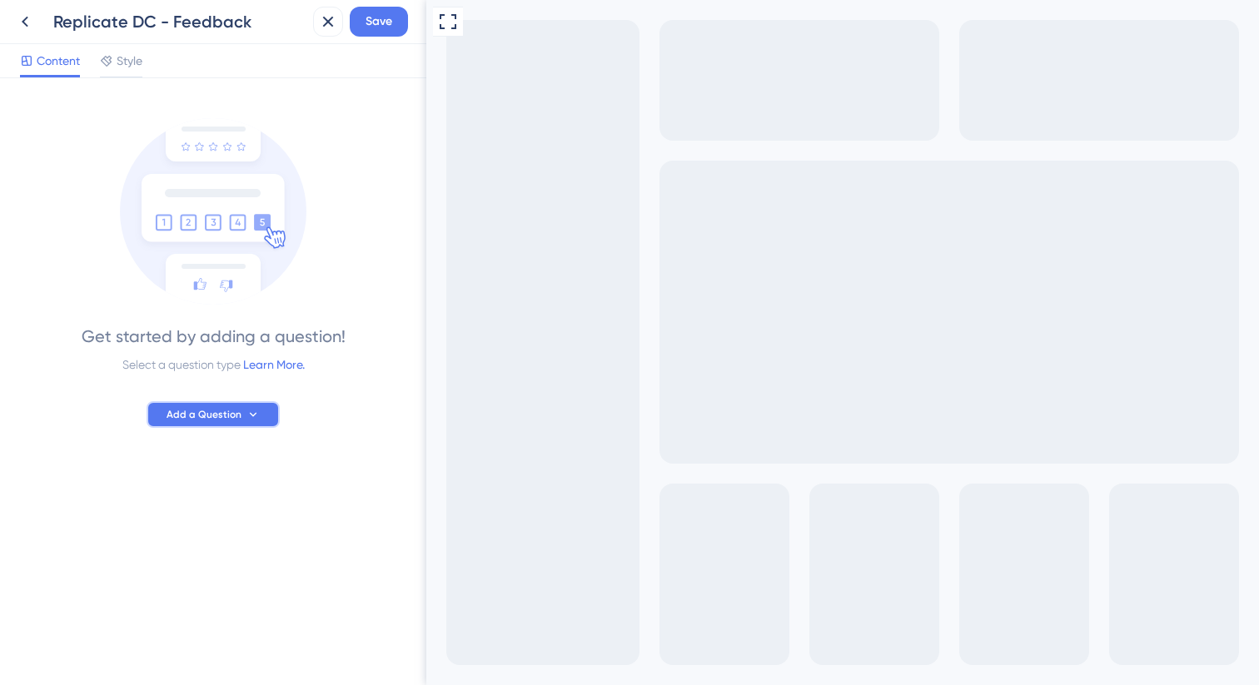
click at [187, 406] on button "Add a Question" at bounding box center [213, 414] width 133 height 27
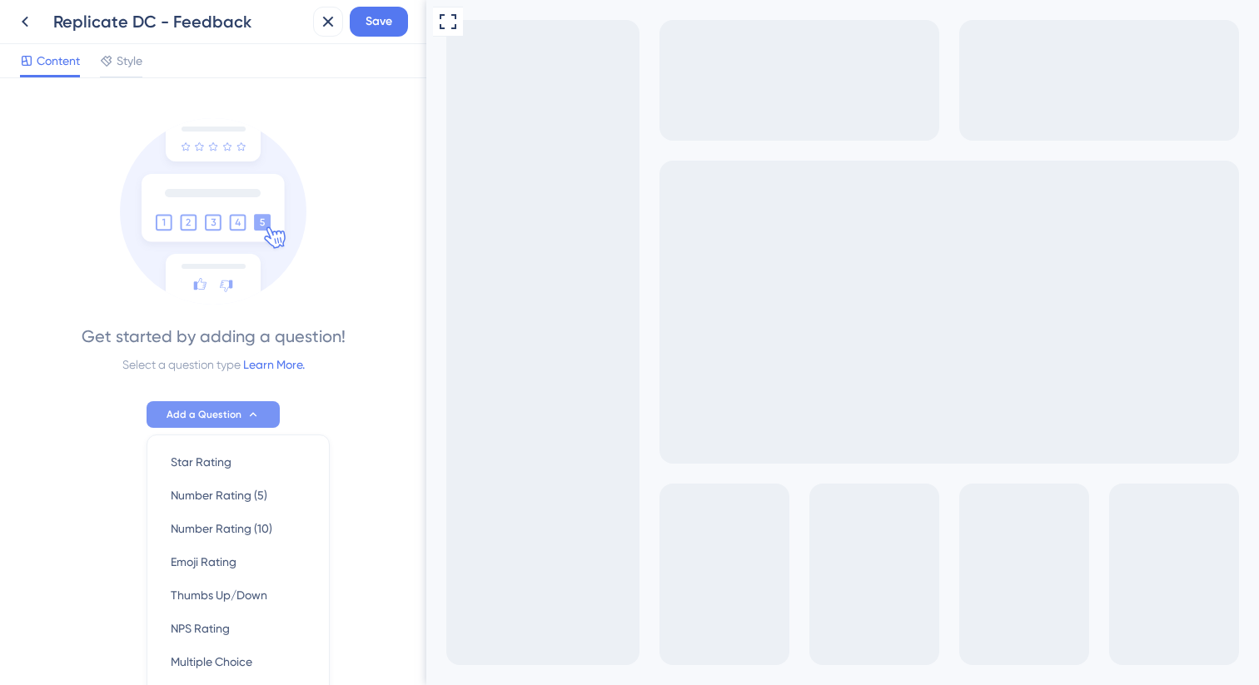
scroll to position [104, 0]
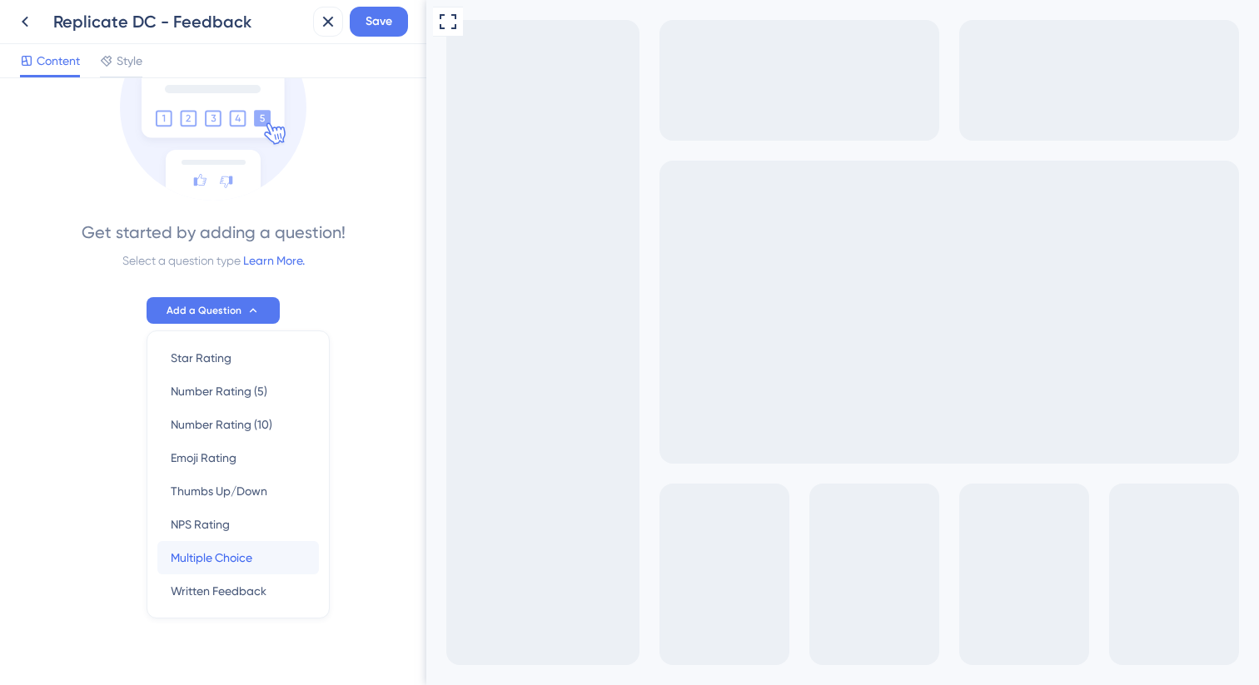
click at [242, 552] on span "Multiple Choice" at bounding box center [212, 558] width 82 height 20
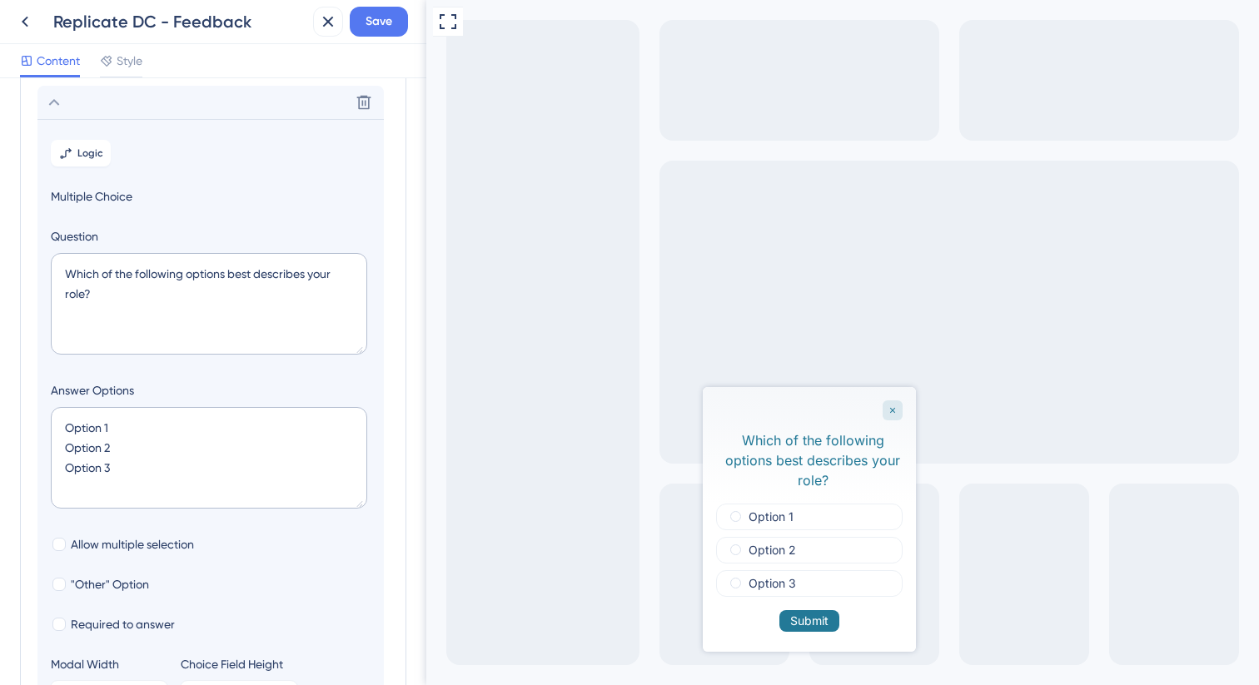
scroll to position [87, 0]
drag, startPoint x: 151, startPoint y: 469, endPoint x: 56, endPoint y: 421, distance: 106.1
click at [56, 421] on textarea "Option 1 Option 2 Option 3" at bounding box center [209, 461] width 316 height 102
type textarea "Y"
type input "36"
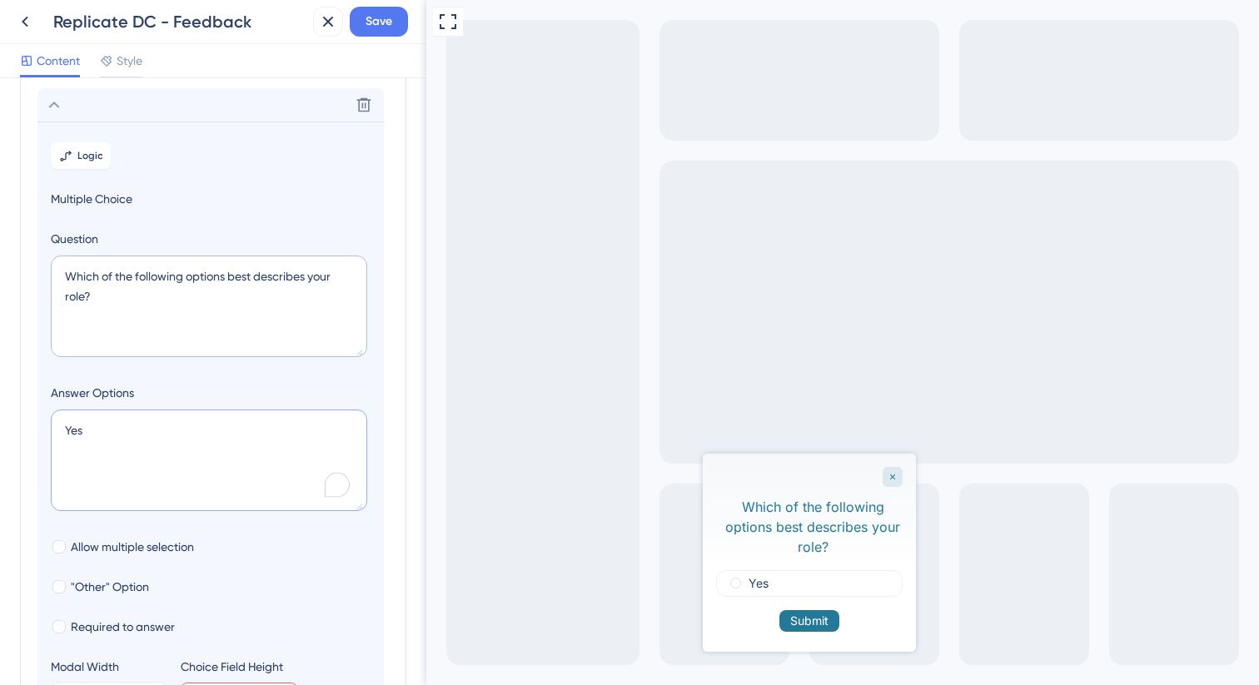
type textarea "Yes N"
type input "76"
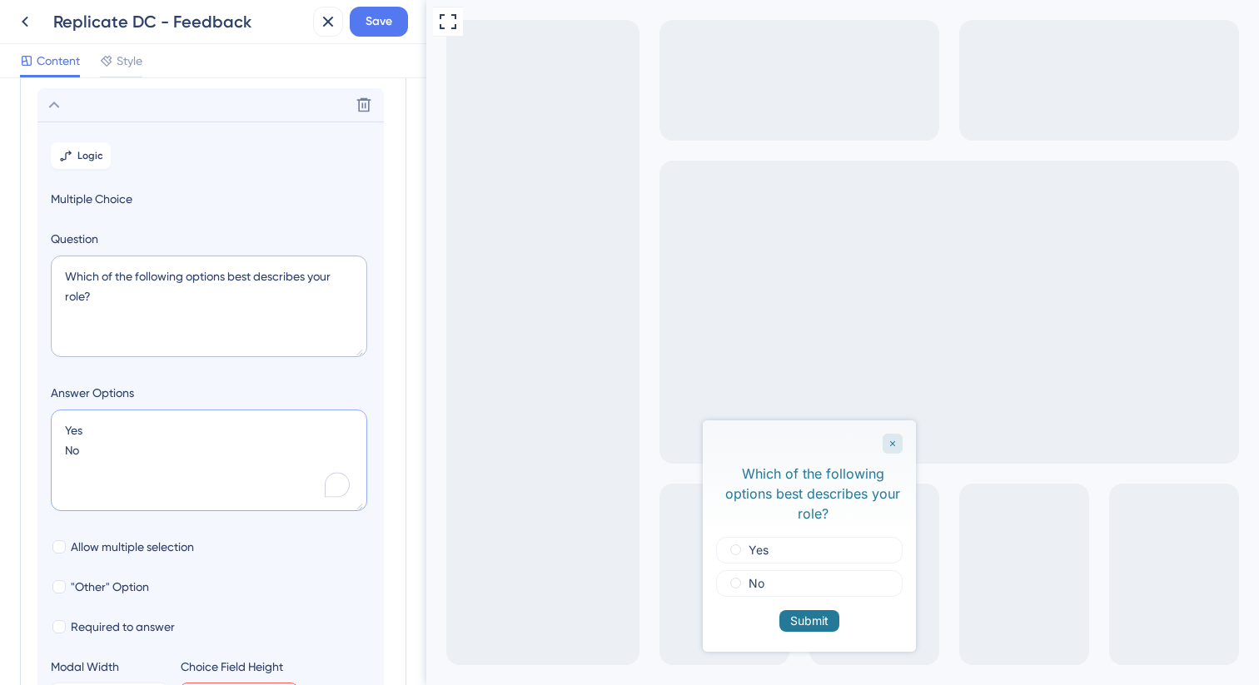
type textarea "Yes No"
drag, startPoint x: 141, startPoint y: 296, endPoint x: 59, endPoint y: 279, distance: 83.5
click at [59, 279] on textarea "Which of the following options best describes your role?" at bounding box center [209, 307] width 316 height 102
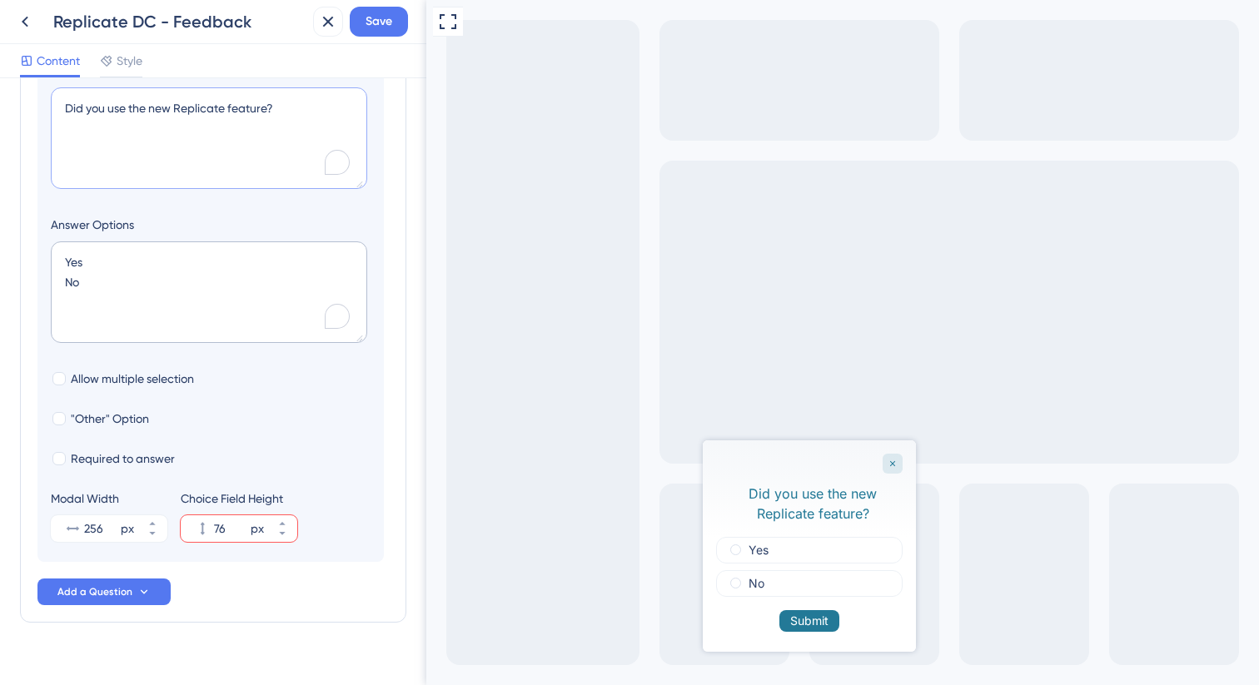
scroll to position [271, 0]
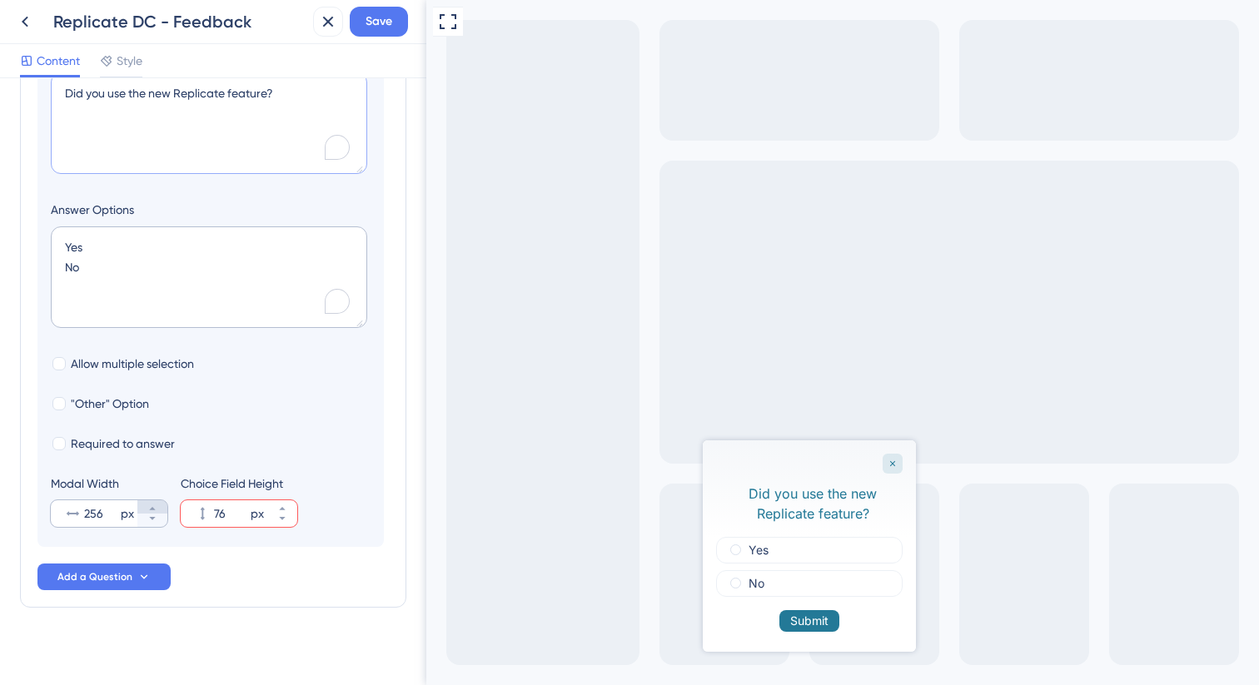
type textarea "Did you use the new Replicate feature?"
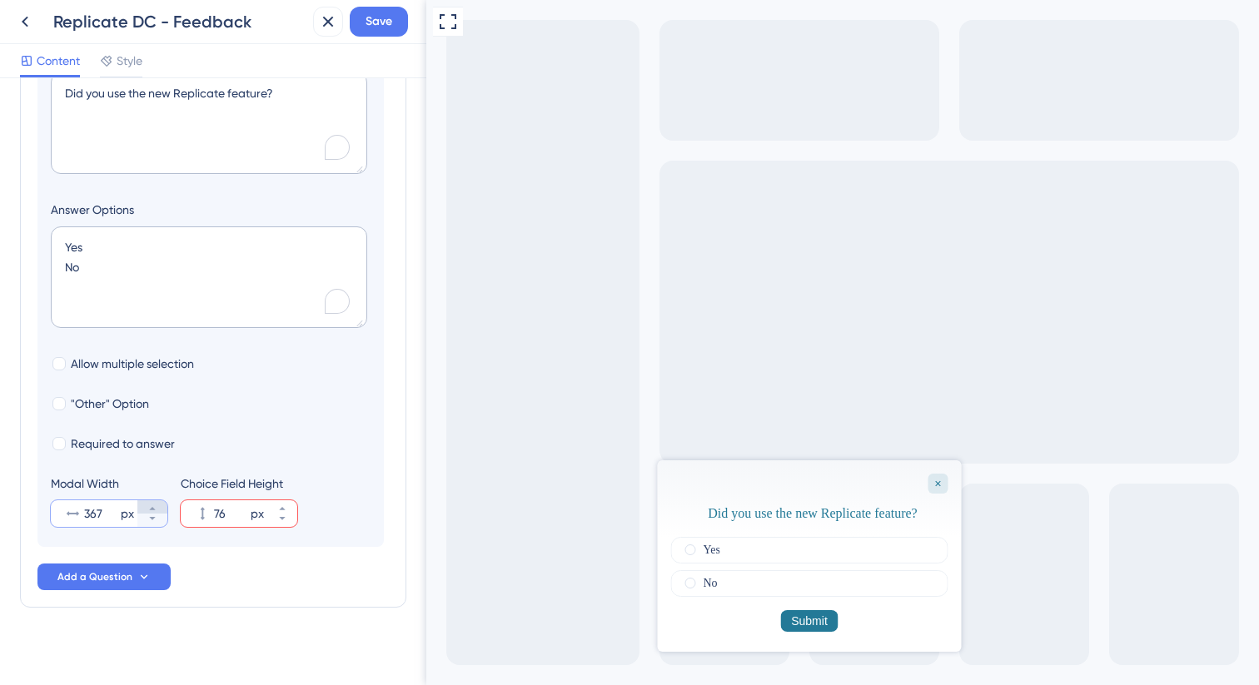
click at [155, 505] on icon at bounding box center [152, 509] width 10 height 10
click at [157, 525] on button "330 px" at bounding box center [152, 520] width 30 height 13
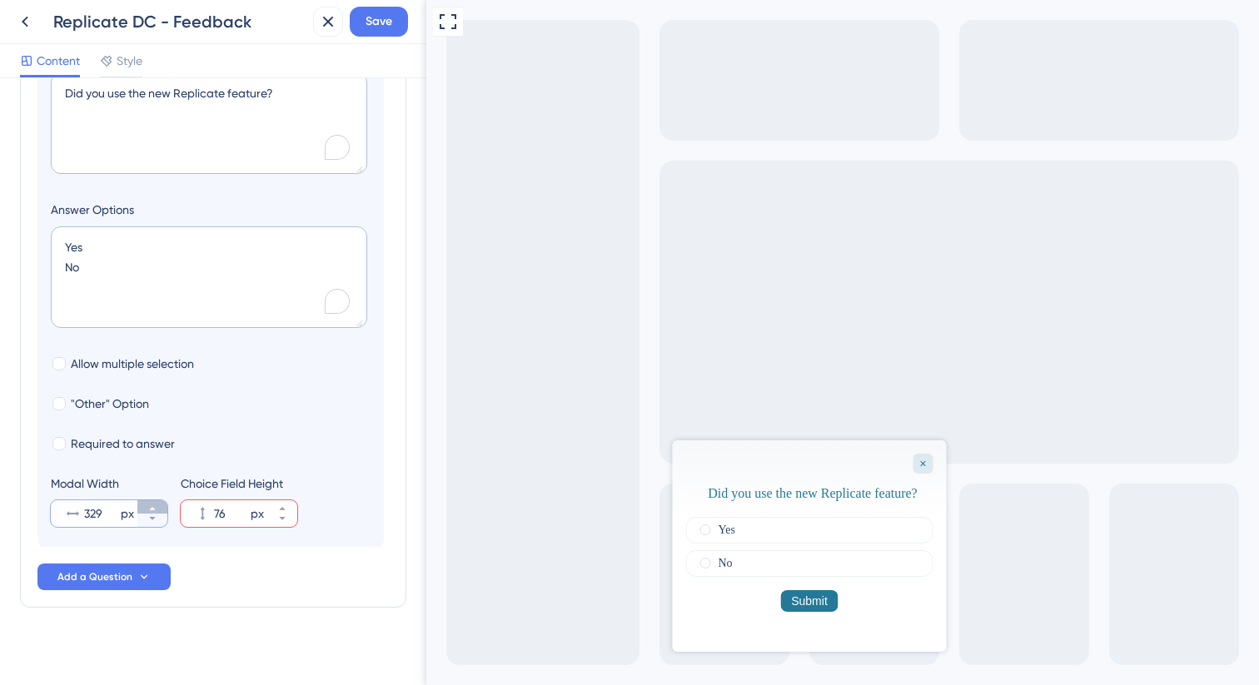
click at [157, 509] on button "329 px" at bounding box center [152, 506] width 30 height 13
click at [157, 509] on button "330 px" at bounding box center [152, 506] width 30 height 13
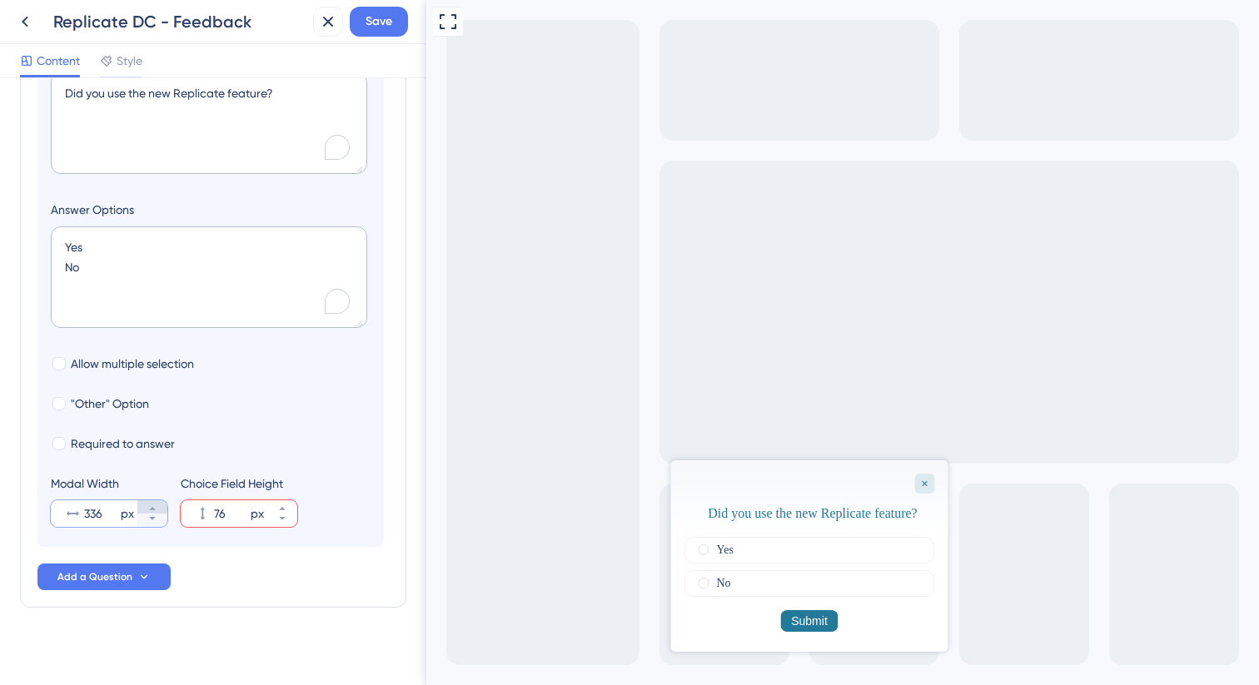
click at [157, 509] on button "336 px" at bounding box center [152, 506] width 30 height 13
click at [157, 509] on button "337 px" at bounding box center [152, 506] width 30 height 13
click at [157, 509] on button "338 px" at bounding box center [152, 506] width 30 height 13
click at [157, 509] on button "339 px" at bounding box center [152, 506] width 30 height 13
click at [157, 509] on button "340 px" at bounding box center [152, 506] width 30 height 13
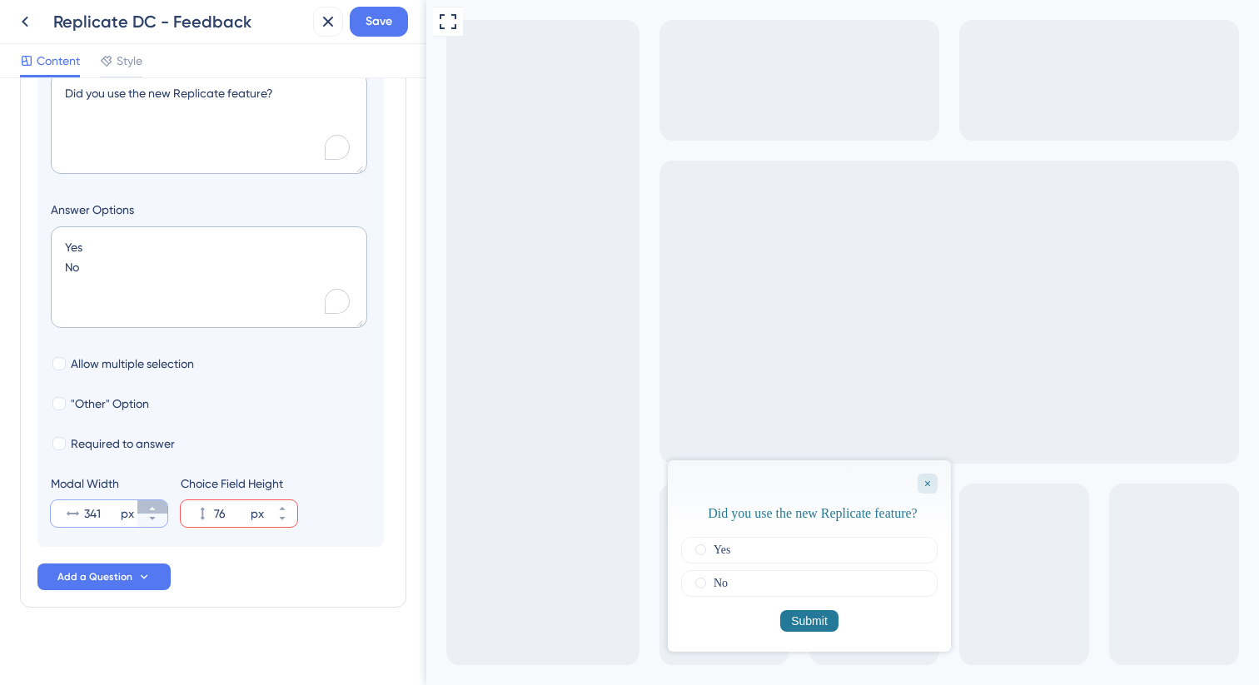
click at [157, 509] on button "341 px" at bounding box center [152, 506] width 30 height 13
click at [157, 509] on button "342 px" at bounding box center [152, 506] width 30 height 13
click at [157, 509] on button "343 px" at bounding box center [152, 506] width 30 height 13
click at [157, 509] on button "344 px" at bounding box center [152, 506] width 30 height 13
type input "345"
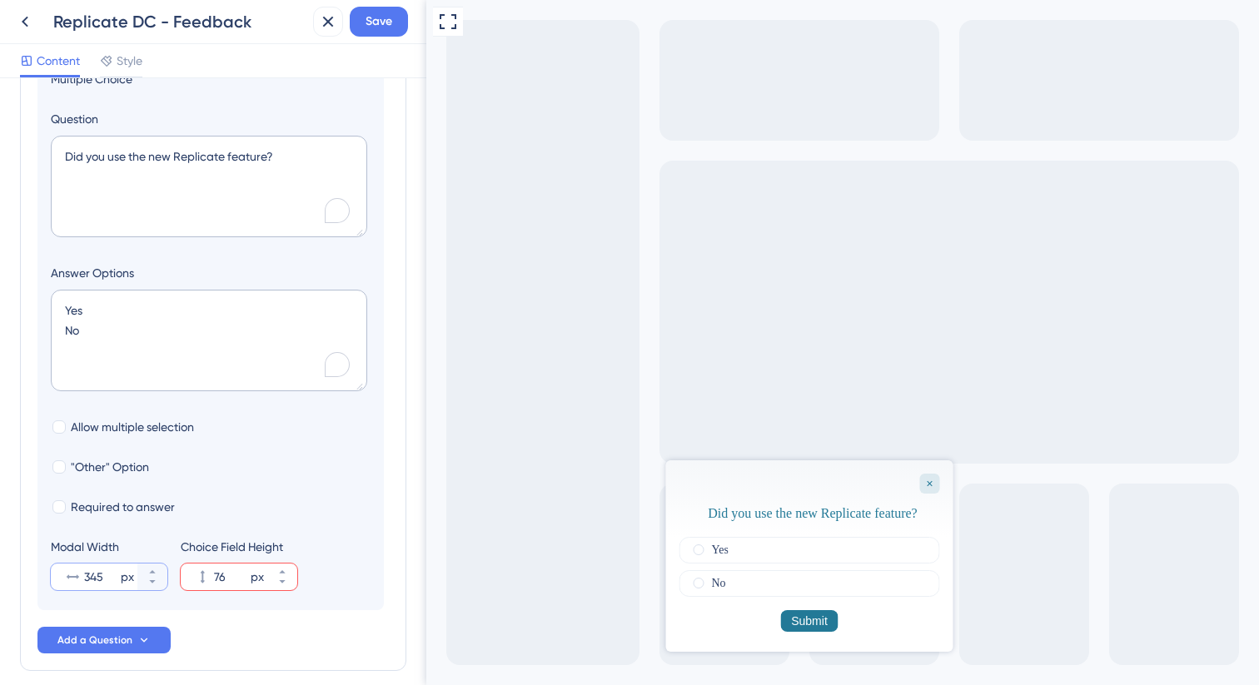
scroll to position [206, 0]
click at [177, 163] on textarea "Did you use the new Replicate feature?" at bounding box center [209, 188] width 316 height 102
click at [177, 159] on textarea "Did you use the new 'Replicate" feature?" at bounding box center [209, 188] width 316 height 102
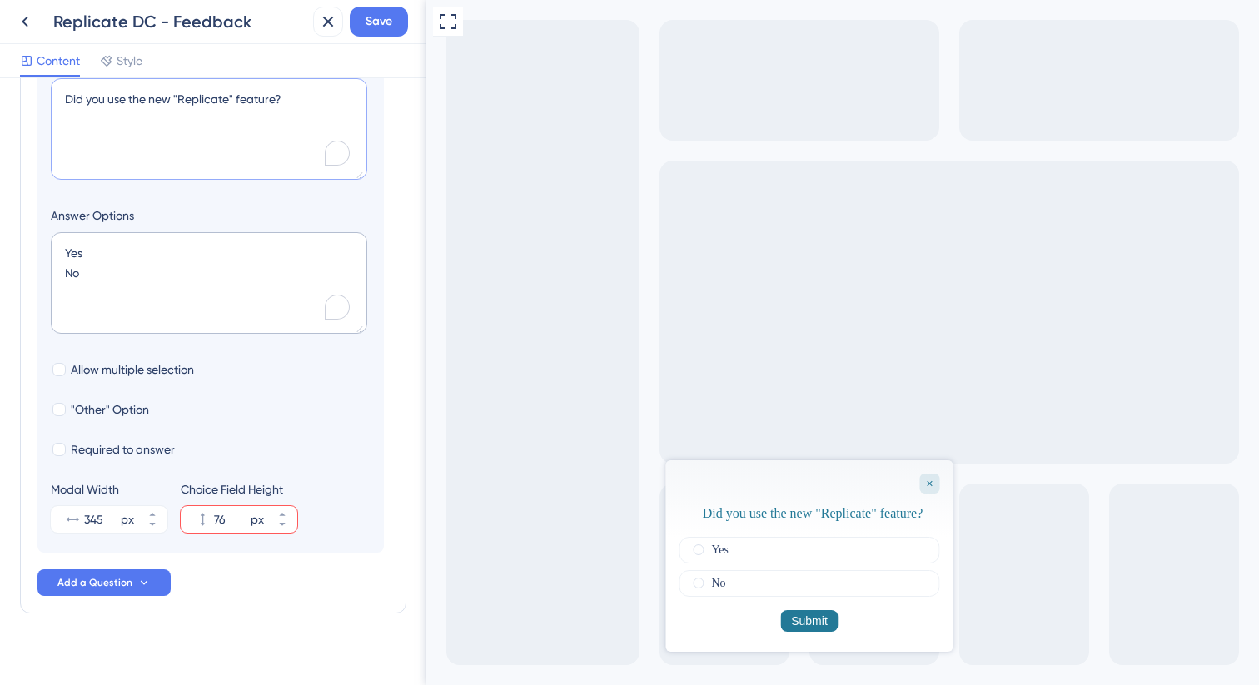
scroll to position [270, 0]
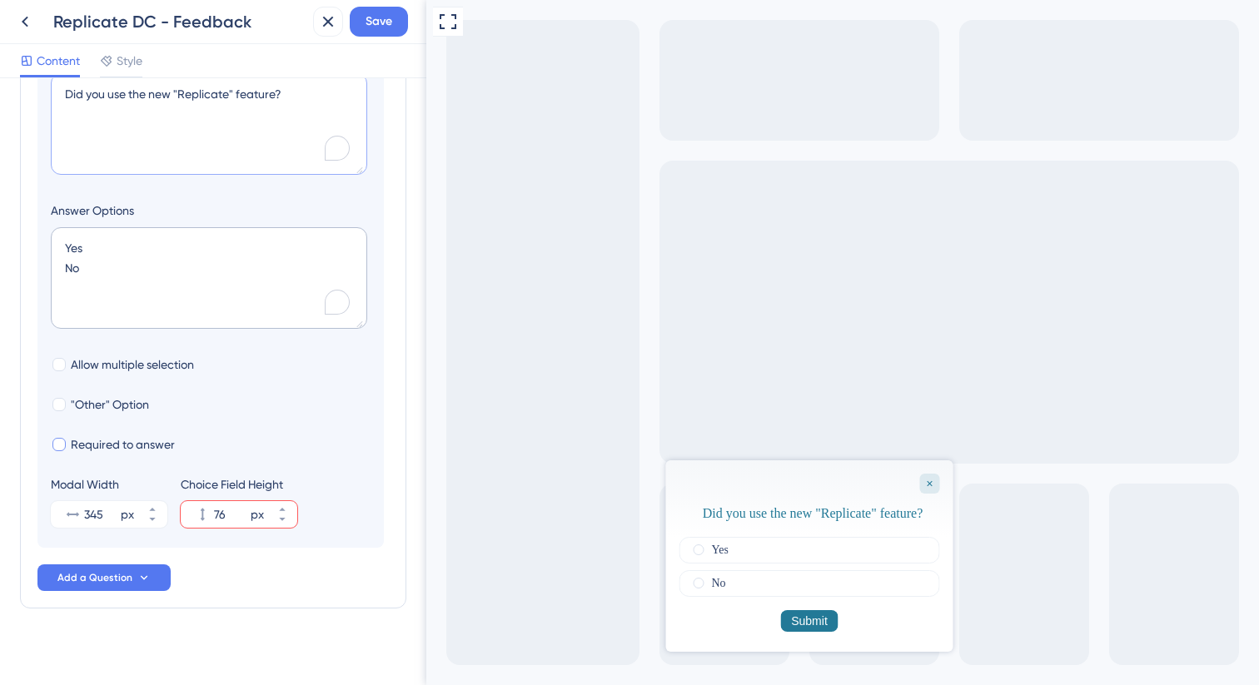
type textarea "Did you use the new "Replicate" feature?"
click at [148, 443] on span "Required to answer" at bounding box center [123, 445] width 104 height 20
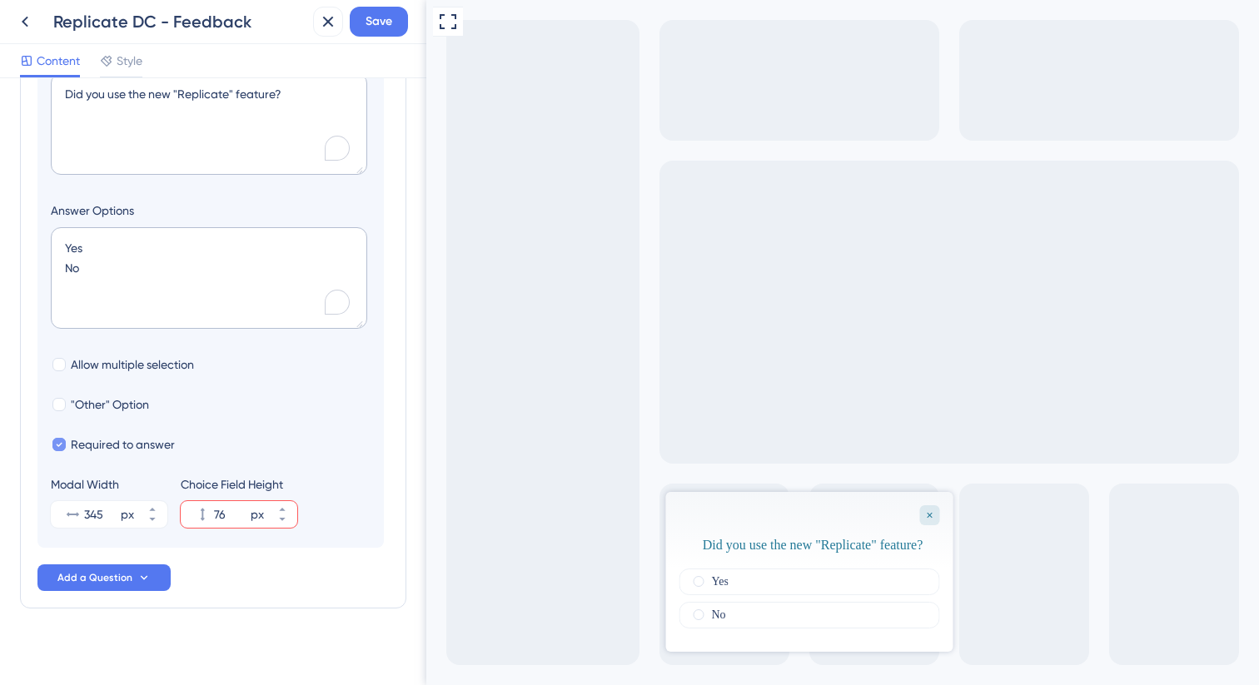
click at [147, 446] on span "Required to answer" at bounding box center [123, 445] width 104 height 20
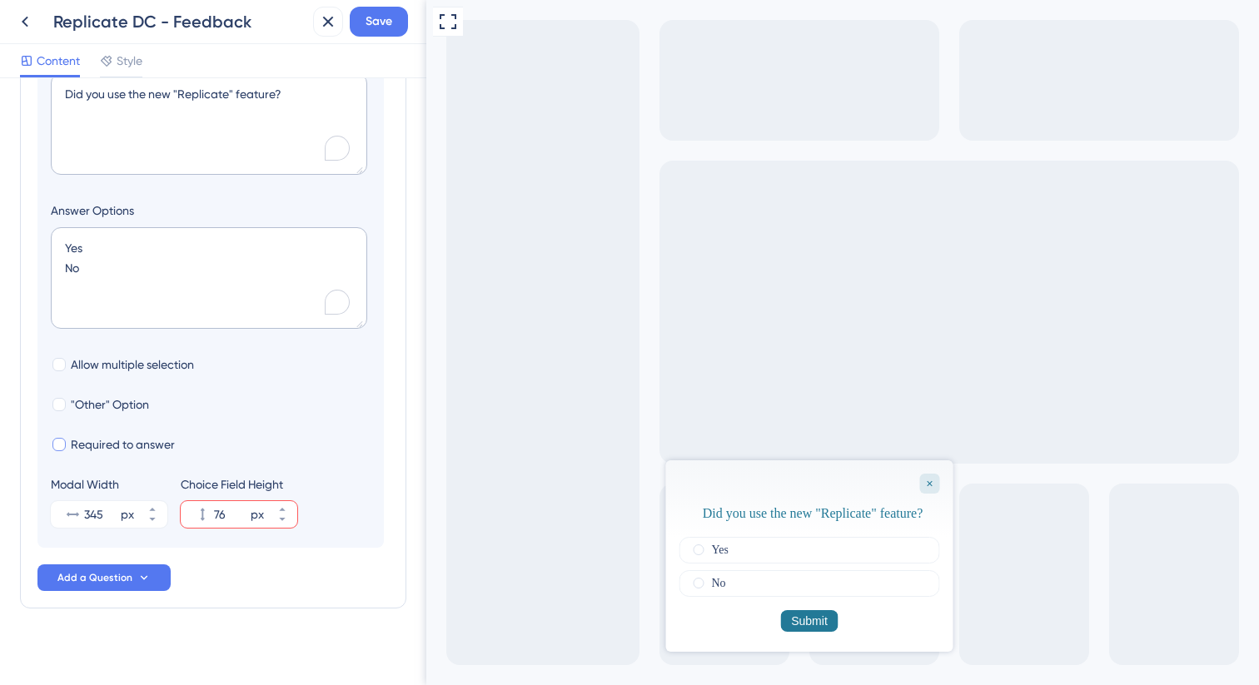
click at [144, 446] on span "Required to answer" at bounding box center [123, 445] width 104 height 20
checkbox input "true"
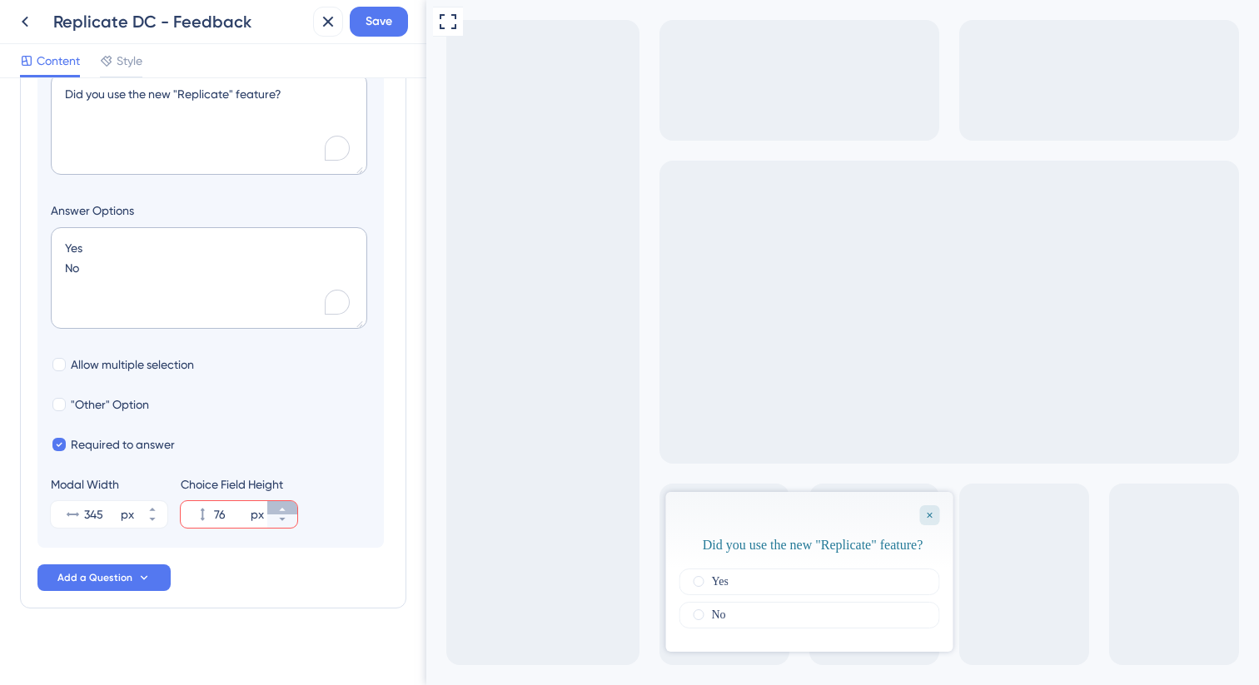
click at [283, 510] on icon at bounding box center [282, 509] width 6 height 3
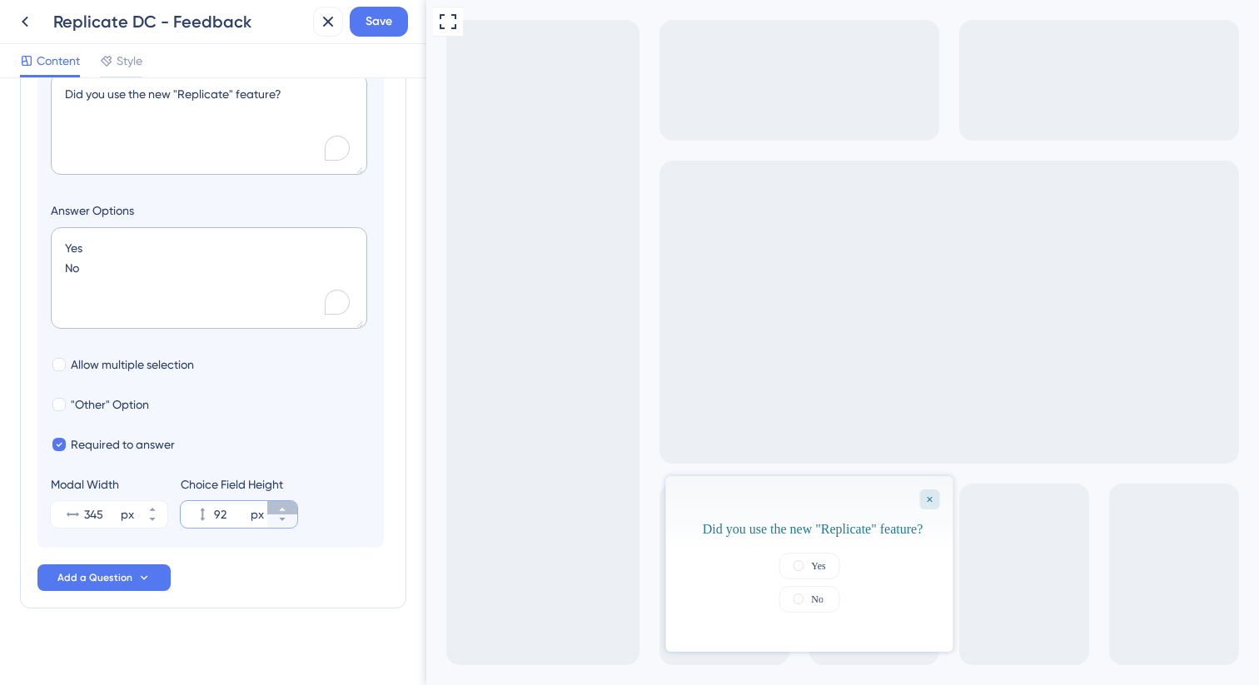
click at [283, 510] on icon at bounding box center [282, 509] width 6 height 3
click at [283, 520] on icon at bounding box center [282, 519] width 6 height 3
type input "88"
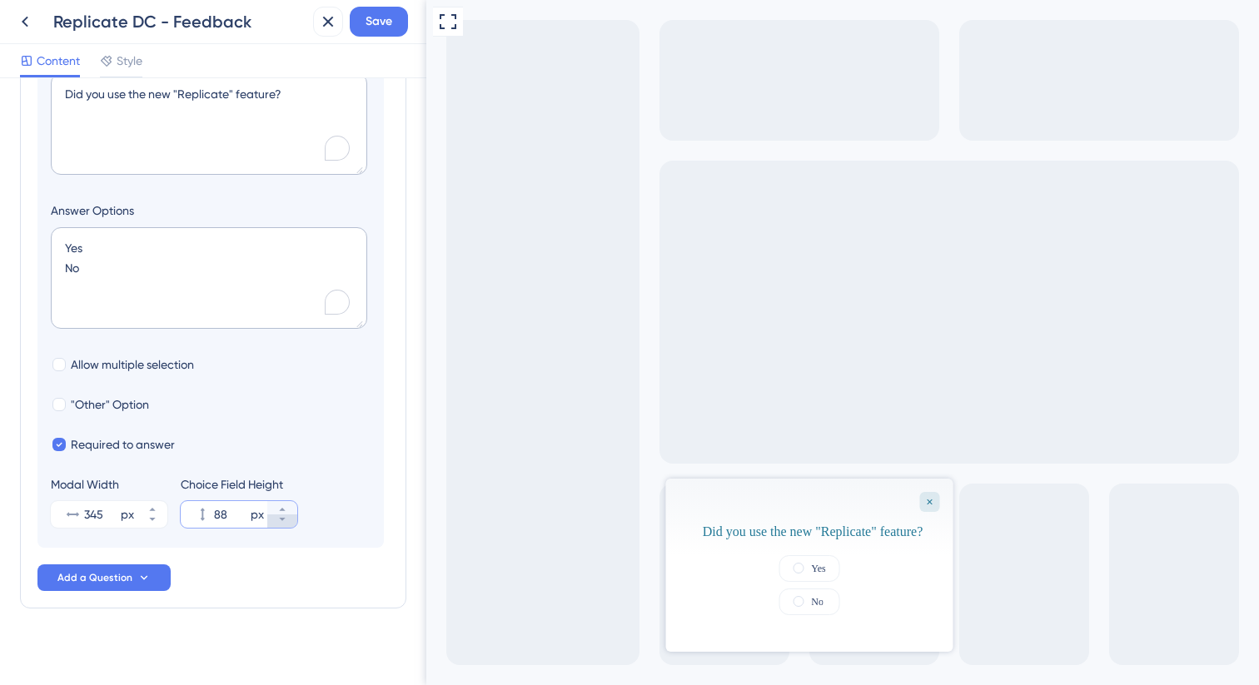
click at [283, 520] on icon at bounding box center [282, 519] width 6 height 3
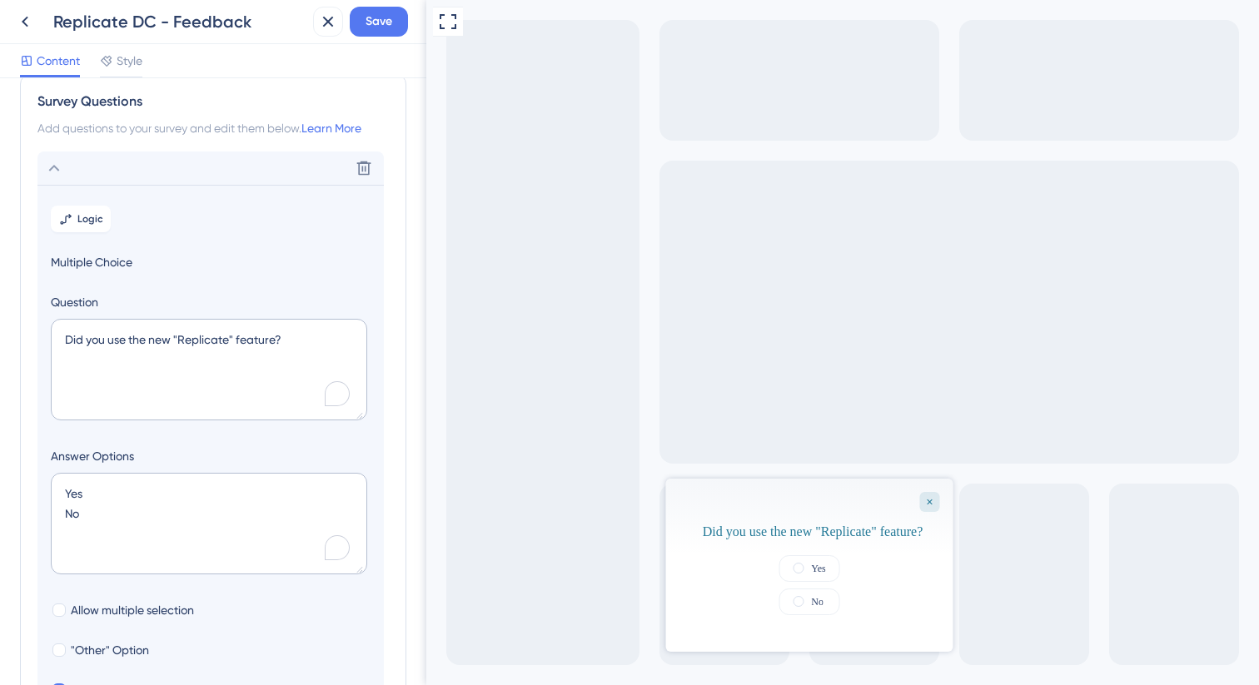
scroll to position [0, 0]
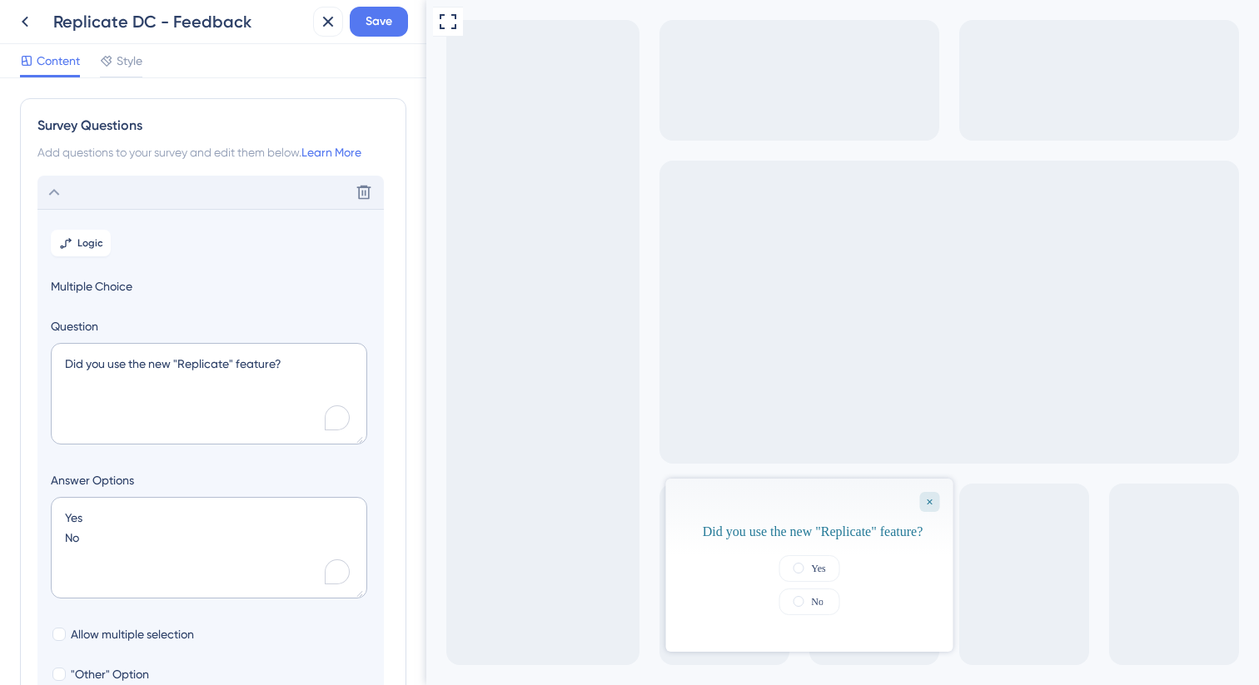
click at [52, 195] on icon at bounding box center [54, 192] width 20 height 20
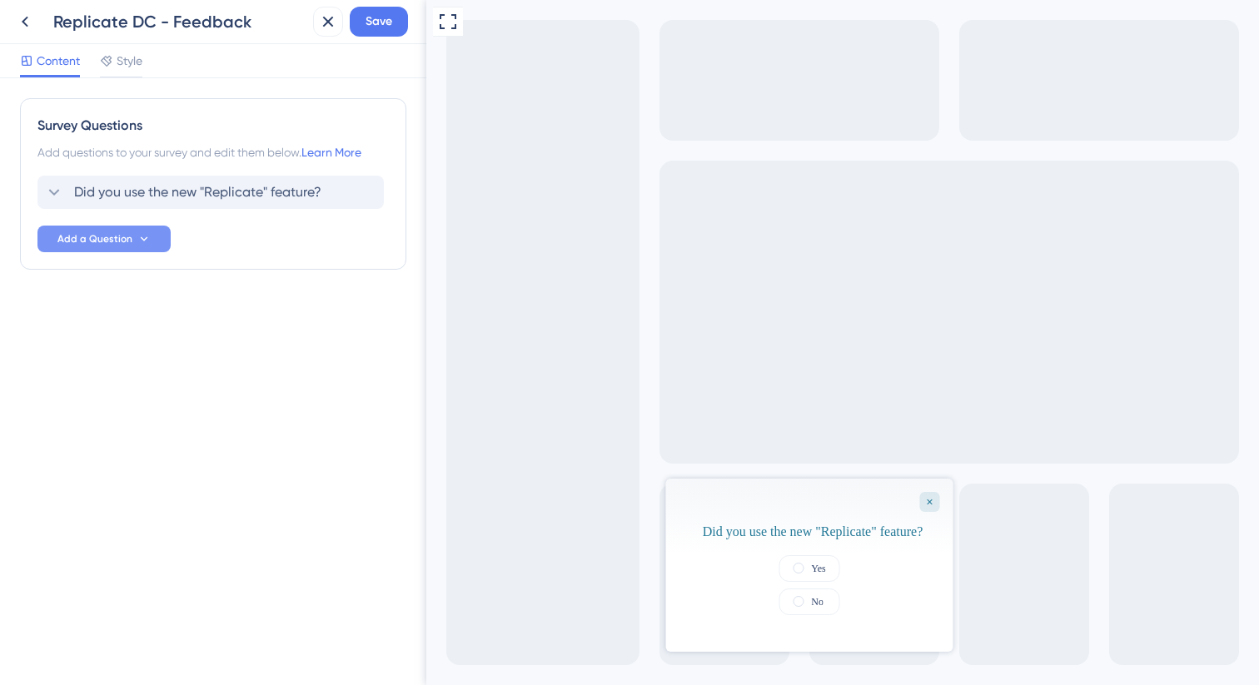
click at [105, 239] on span "Add a Question" at bounding box center [94, 238] width 75 height 13
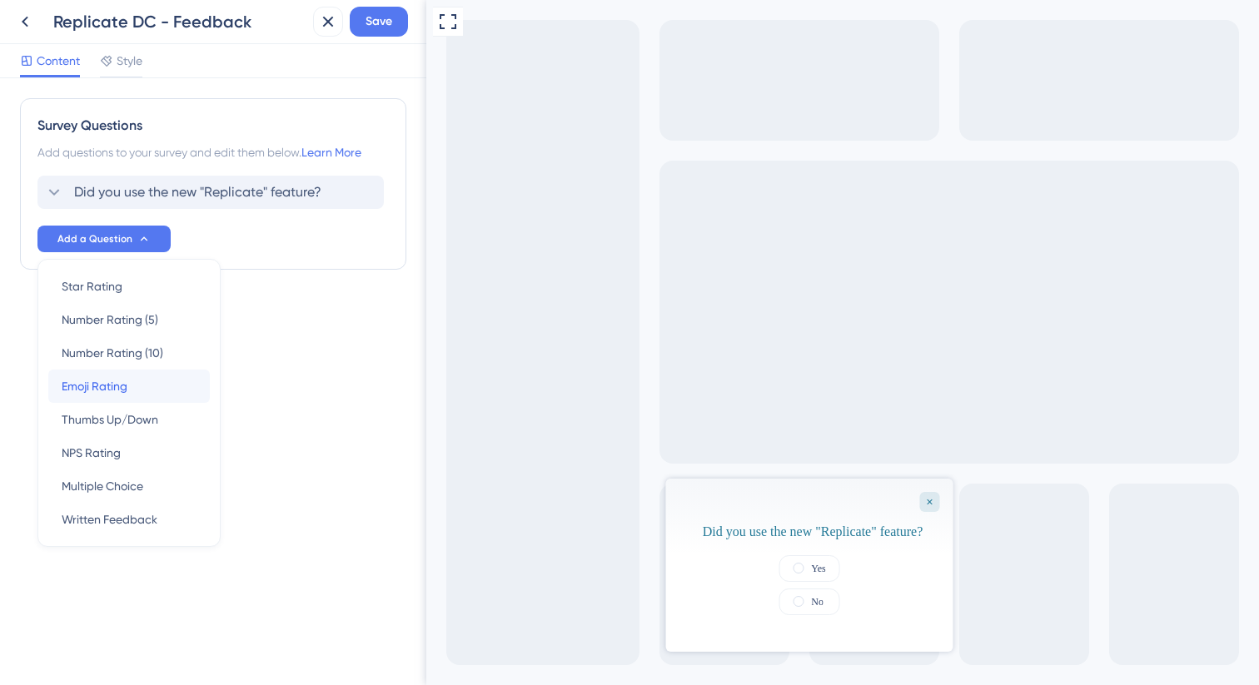
click at [152, 381] on div "Emoji Rating Emoji Rating" at bounding box center [129, 386] width 135 height 33
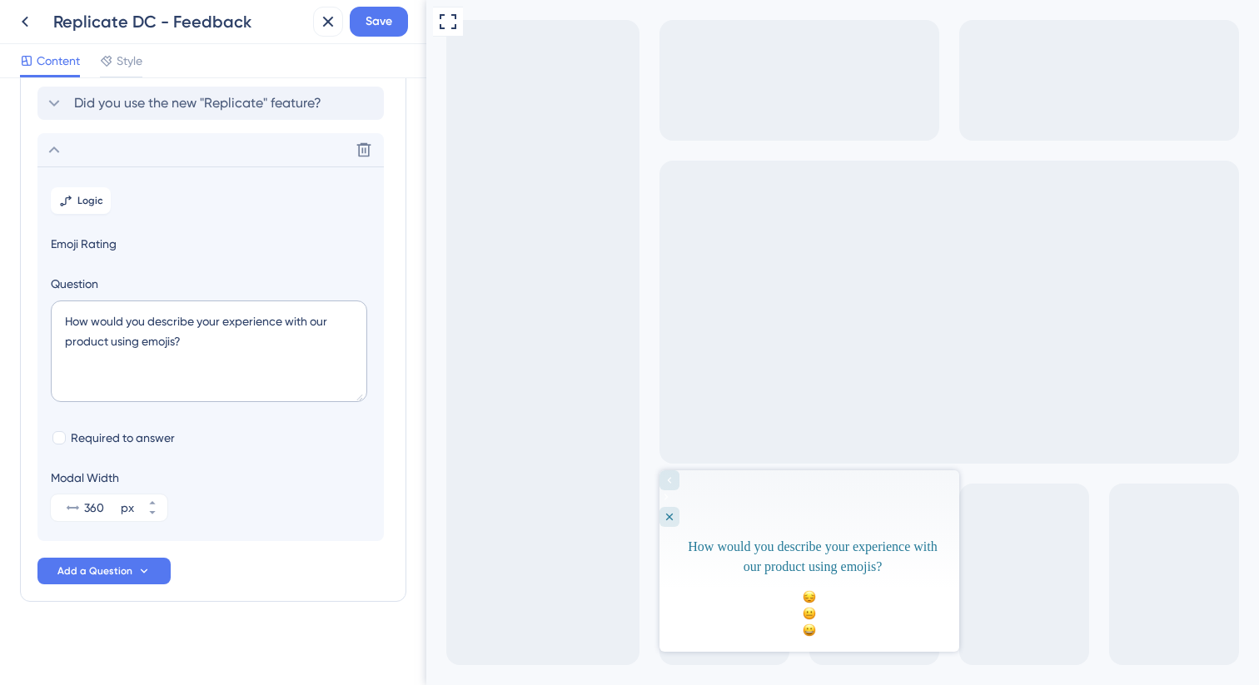
scroll to position [92, 0]
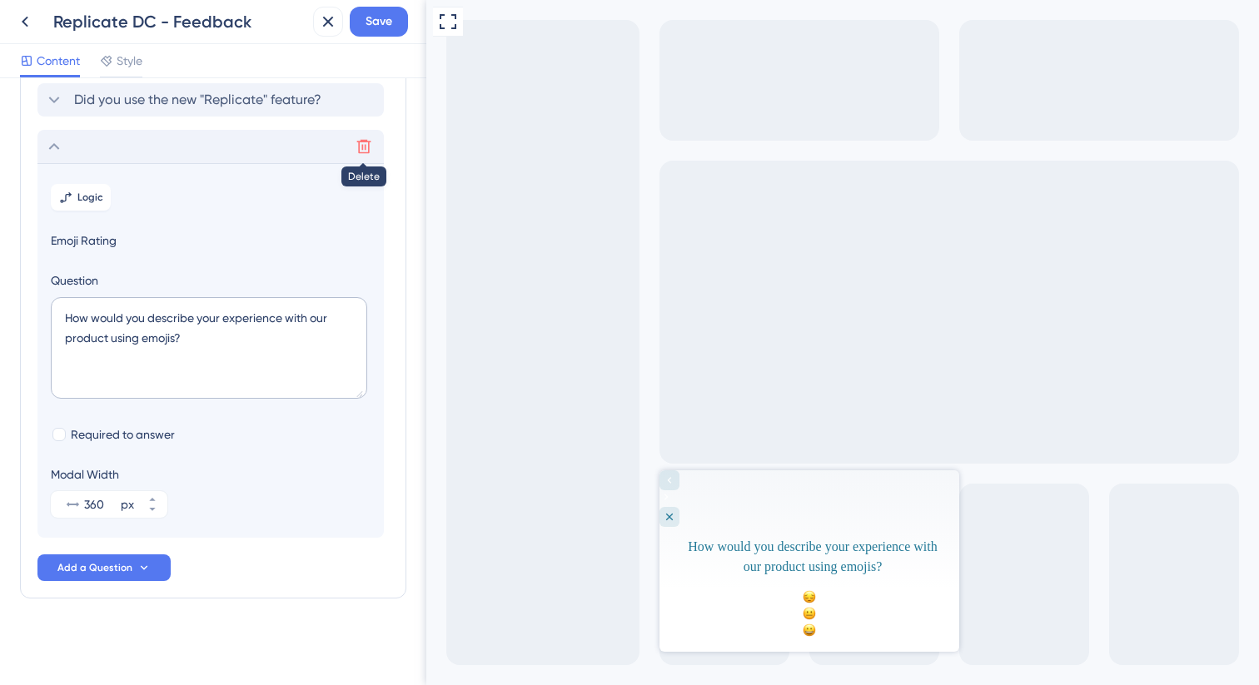
click at [366, 145] on icon at bounding box center [364, 146] width 17 height 17
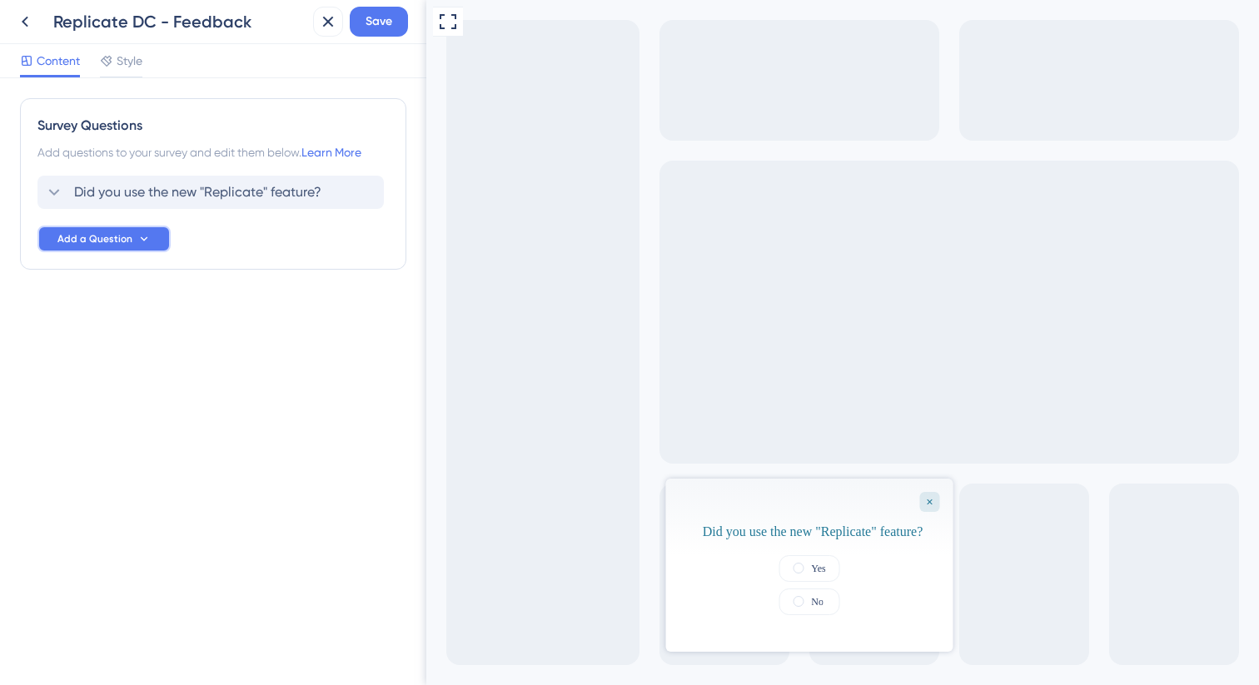
click at [103, 241] on span "Add a Question" at bounding box center [94, 238] width 75 height 13
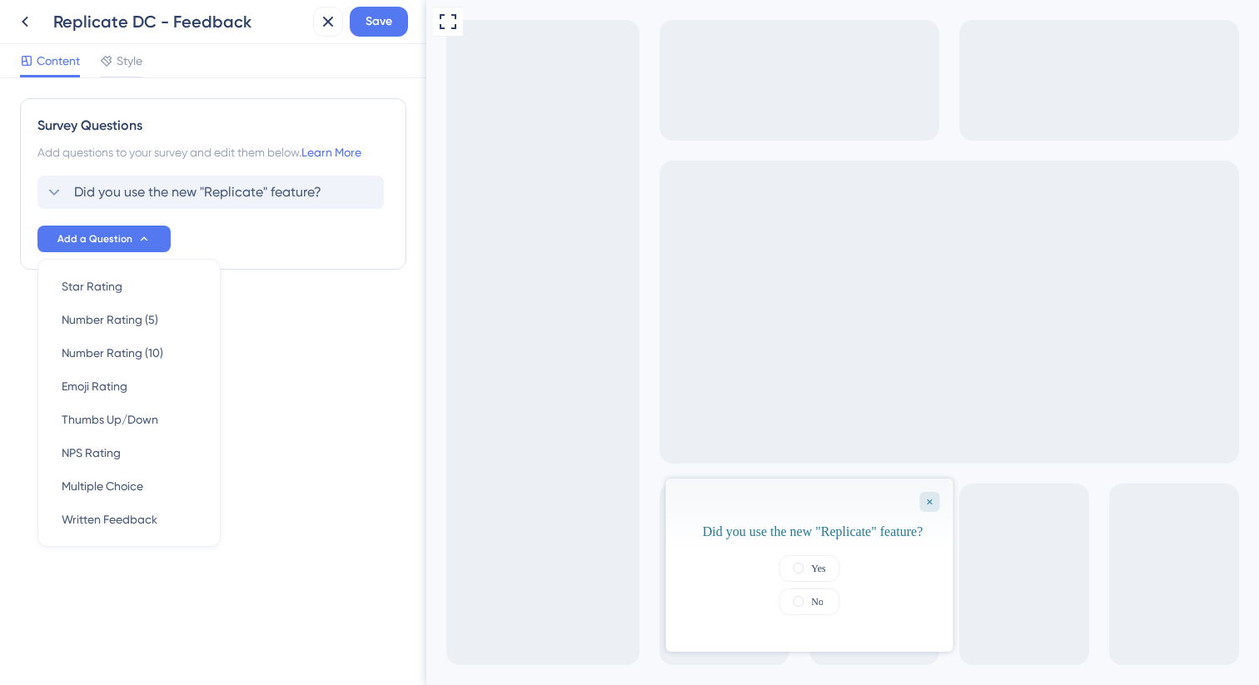
click at [208, 237] on div "Did you use the new "Replicate" feature? Add a Question Star Rating Star Rating…" at bounding box center [212, 214] width 351 height 77
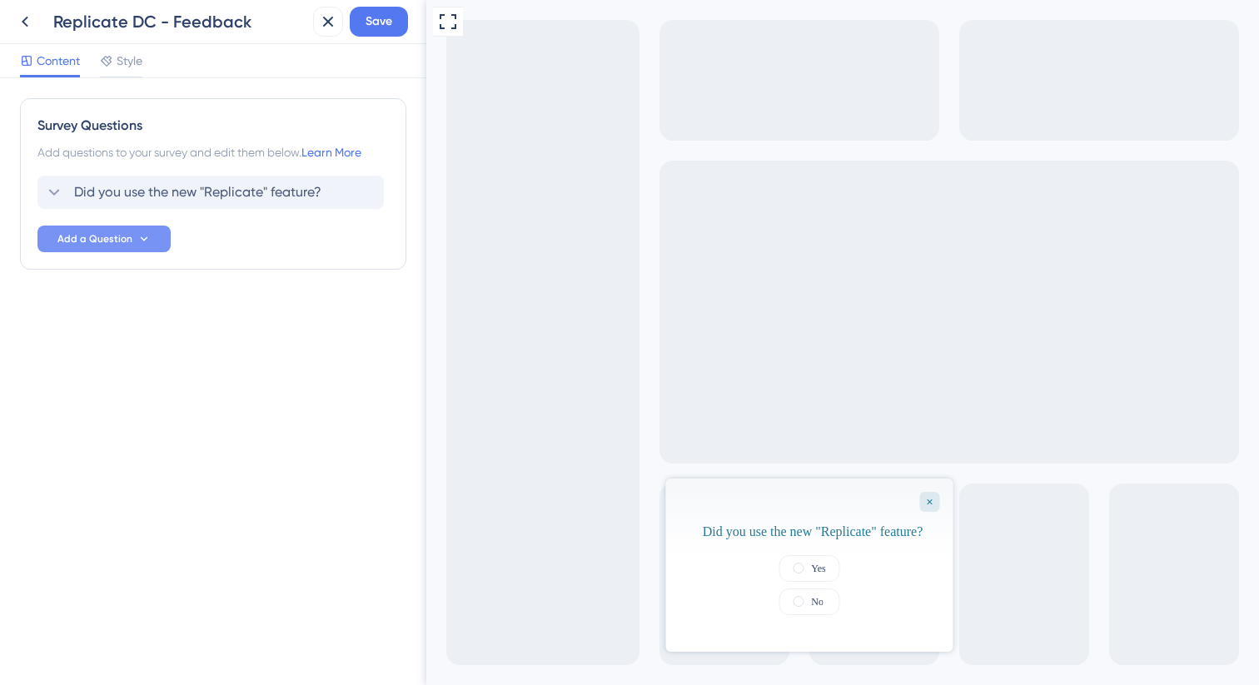
click at [153, 237] on button "Add a Question" at bounding box center [103, 239] width 133 height 27
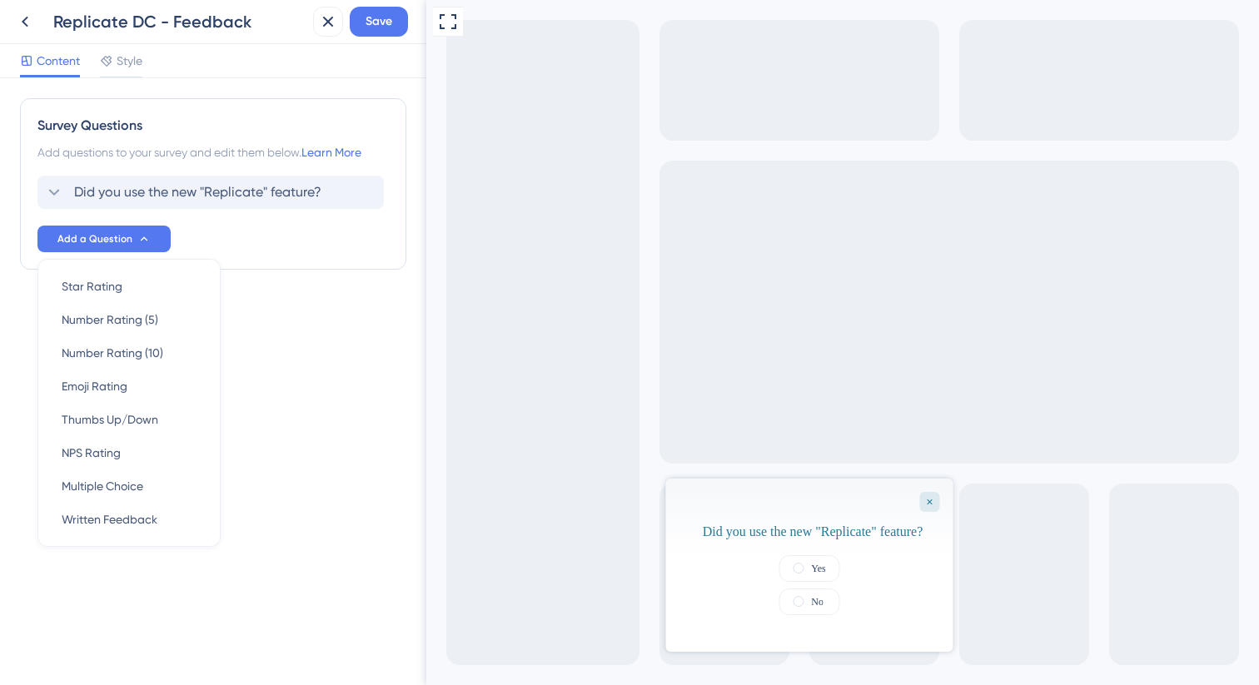
click at [273, 421] on div "Survey Questions Add questions to your survey and edit them below. Learn More D…" at bounding box center [213, 381] width 426 height 607
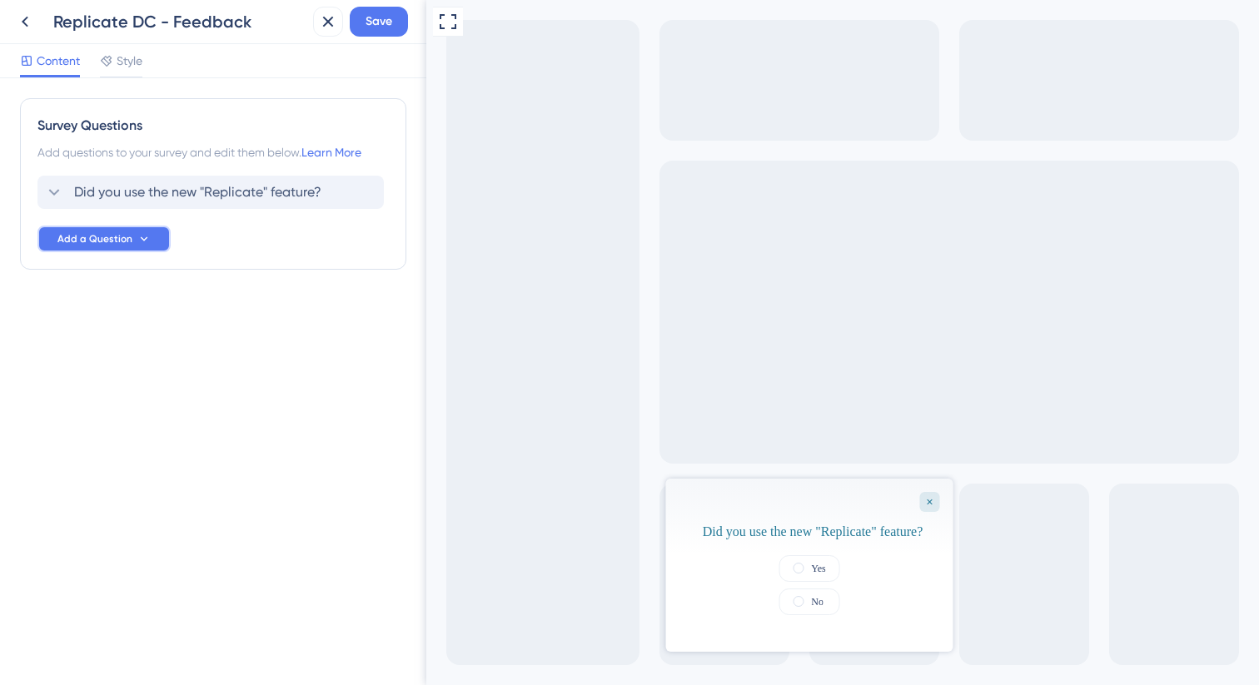
click at [107, 238] on span "Add a Question" at bounding box center [94, 238] width 75 height 13
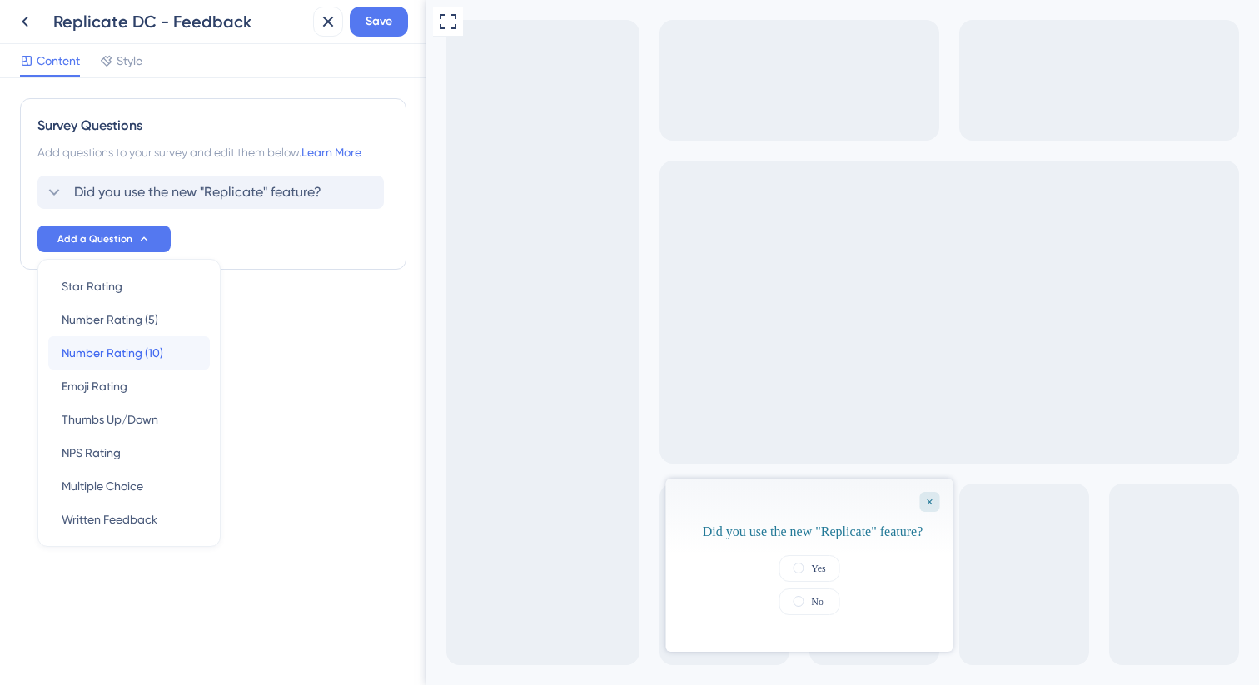
click at [126, 349] on span "Number Rating (10)" at bounding box center [113, 353] width 102 height 20
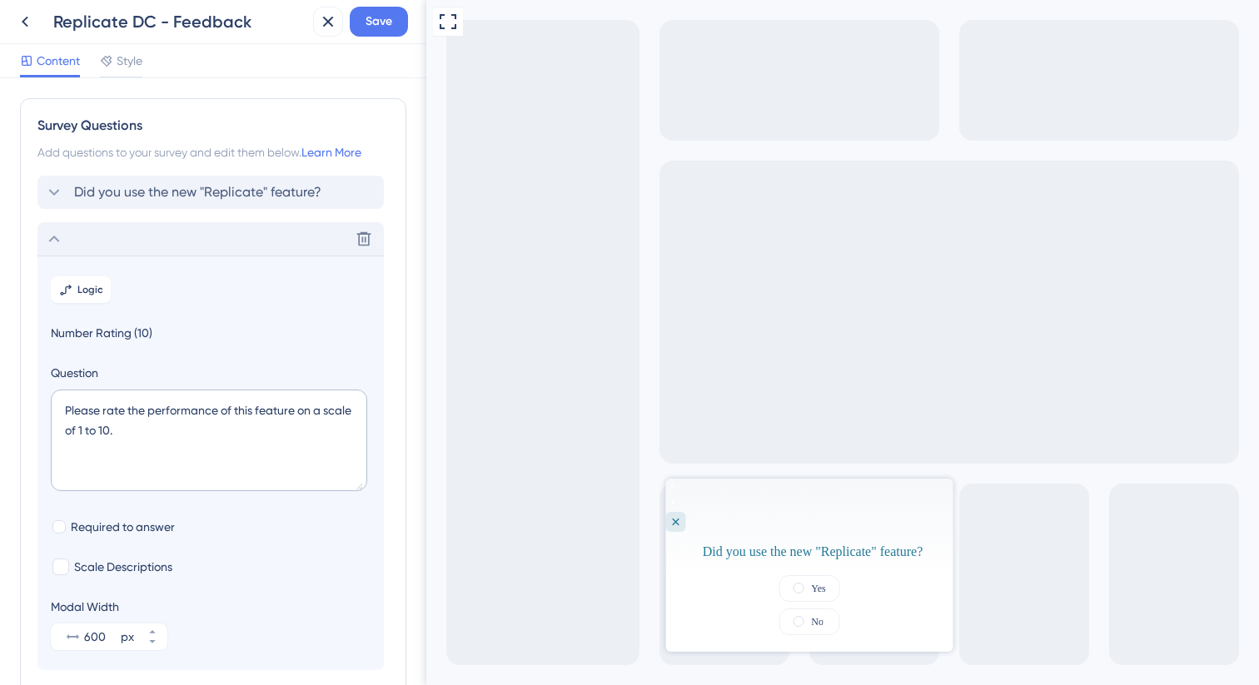
click at [52, 234] on icon at bounding box center [54, 239] width 20 height 20
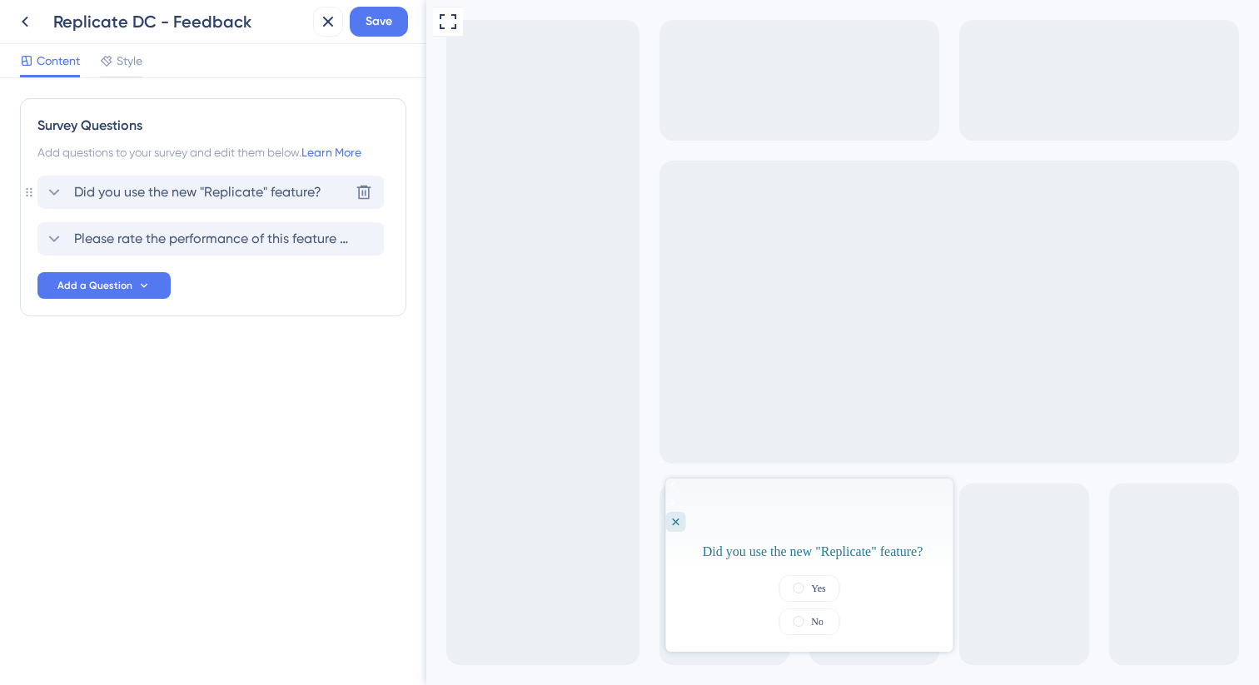
click at [241, 189] on span "Did you use the new "Replicate" feature?" at bounding box center [197, 192] width 247 height 20
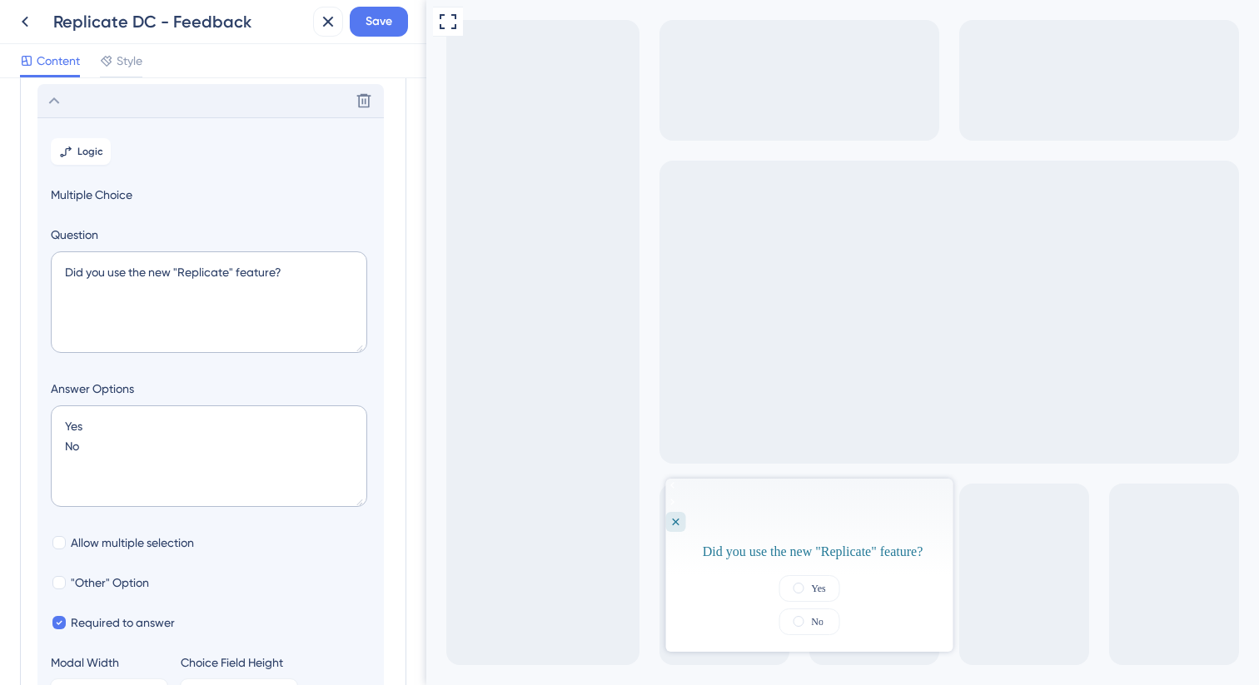
scroll to position [97, 0]
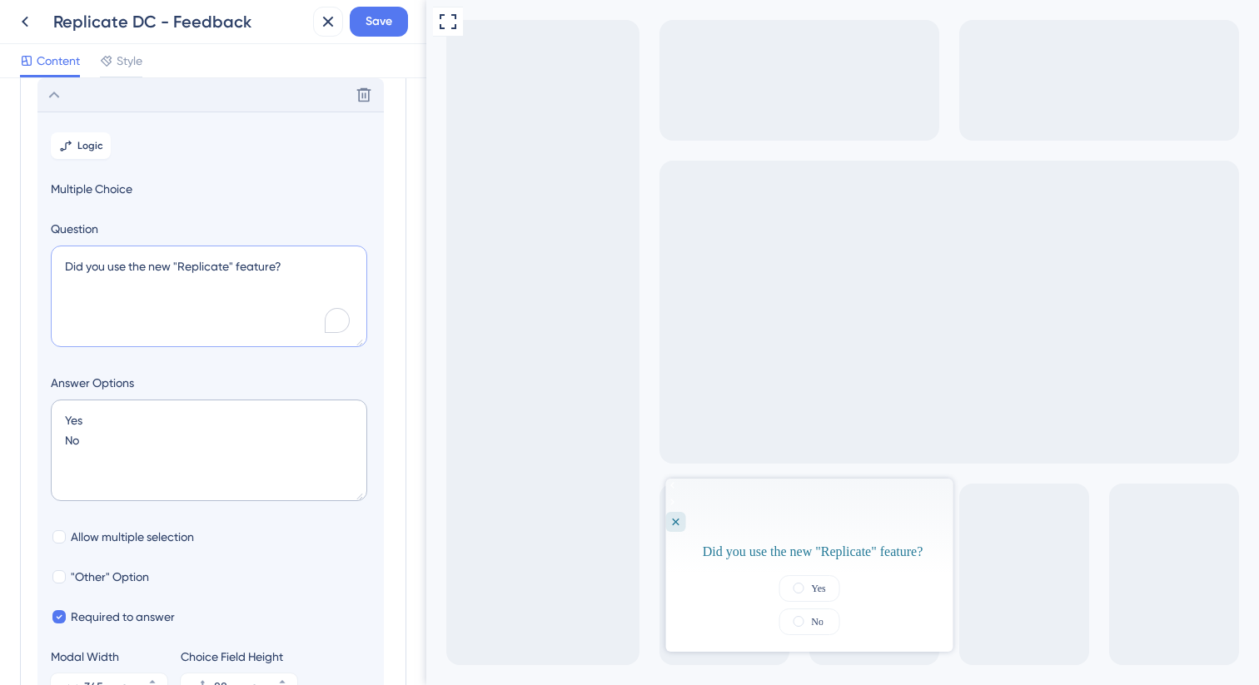
drag, startPoint x: 301, startPoint y: 264, endPoint x: 57, endPoint y: 264, distance: 243.2
click at [57, 264] on textarea "Did you use the new "Replicate" feature?" at bounding box center [209, 297] width 316 height 102
paste textarea "How would you rate your experience using Smart Dynamic Categories Replication (…"
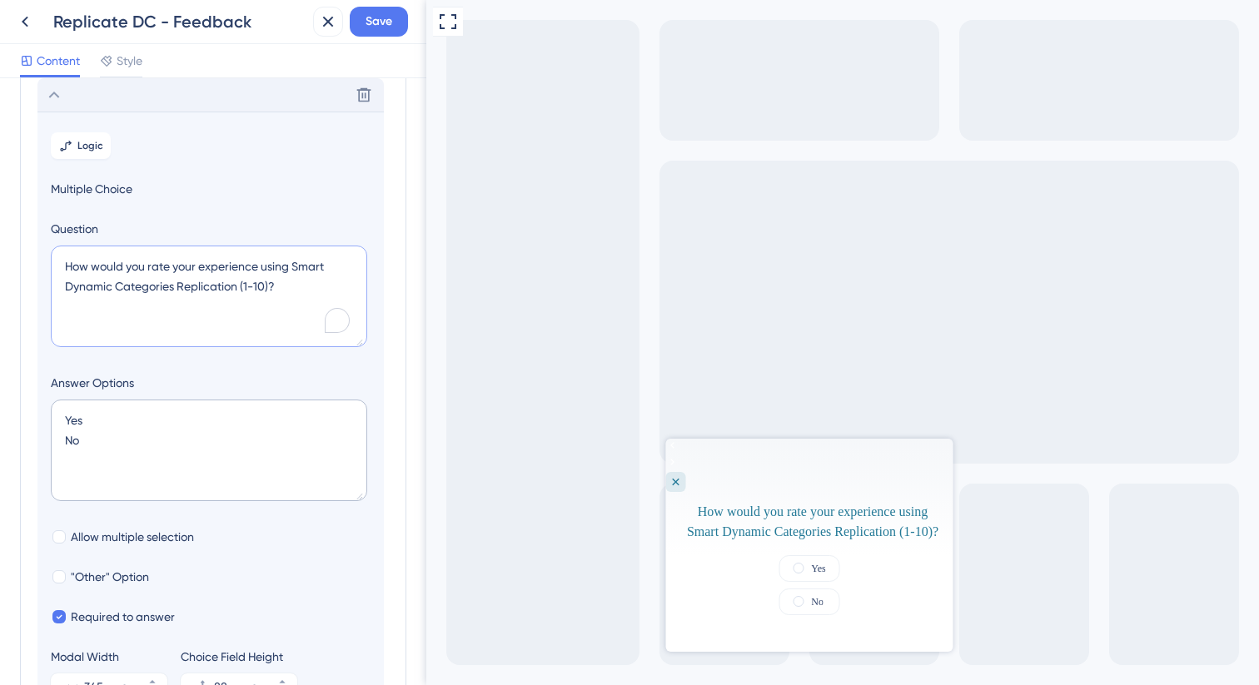
drag, startPoint x: 294, startPoint y: 269, endPoint x: 64, endPoint y: 266, distance: 229.9
click at [64, 266] on textarea "How would you rate your experience using Smart Dynamic Categories Replication (…" at bounding box center [209, 297] width 316 height 102
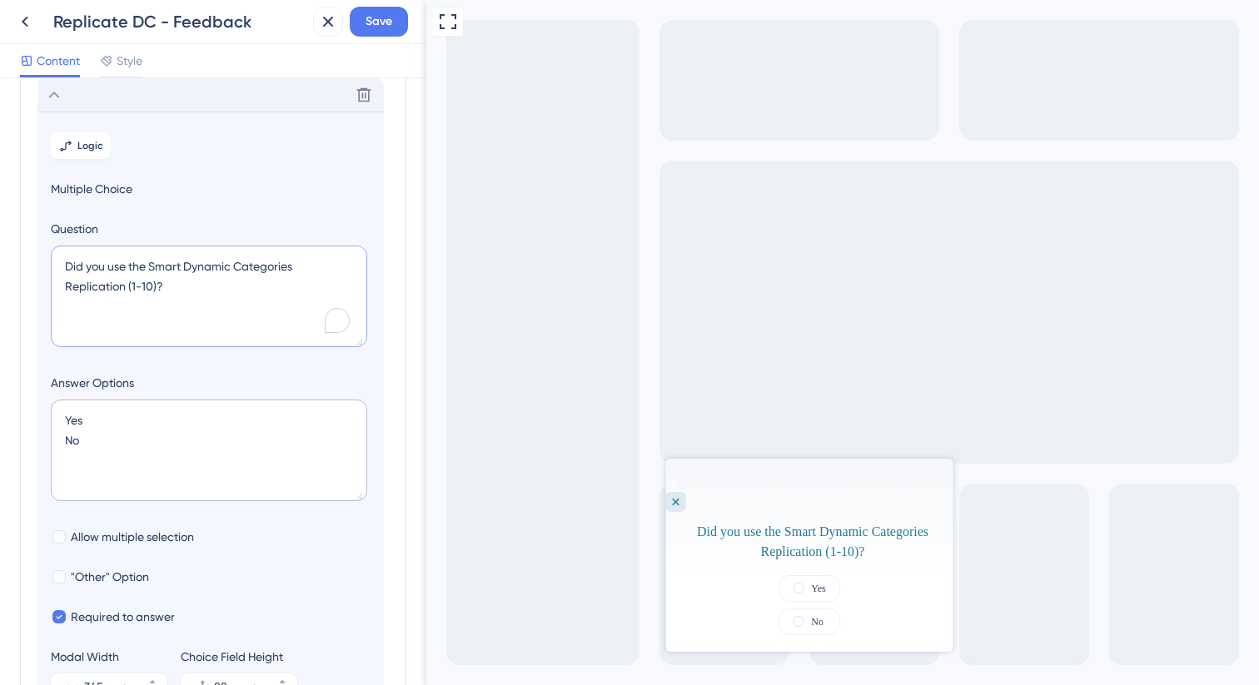
drag, startPoint x: 150, startPoint y: 267, endPoint x: 142, endPoint y: 280, distance: 15.0
click at [142, 280] on textarea "Did you use the Smart Dynamic Categories Replication (1-10)?" at bounding box center [209, 297] width 316 height 102
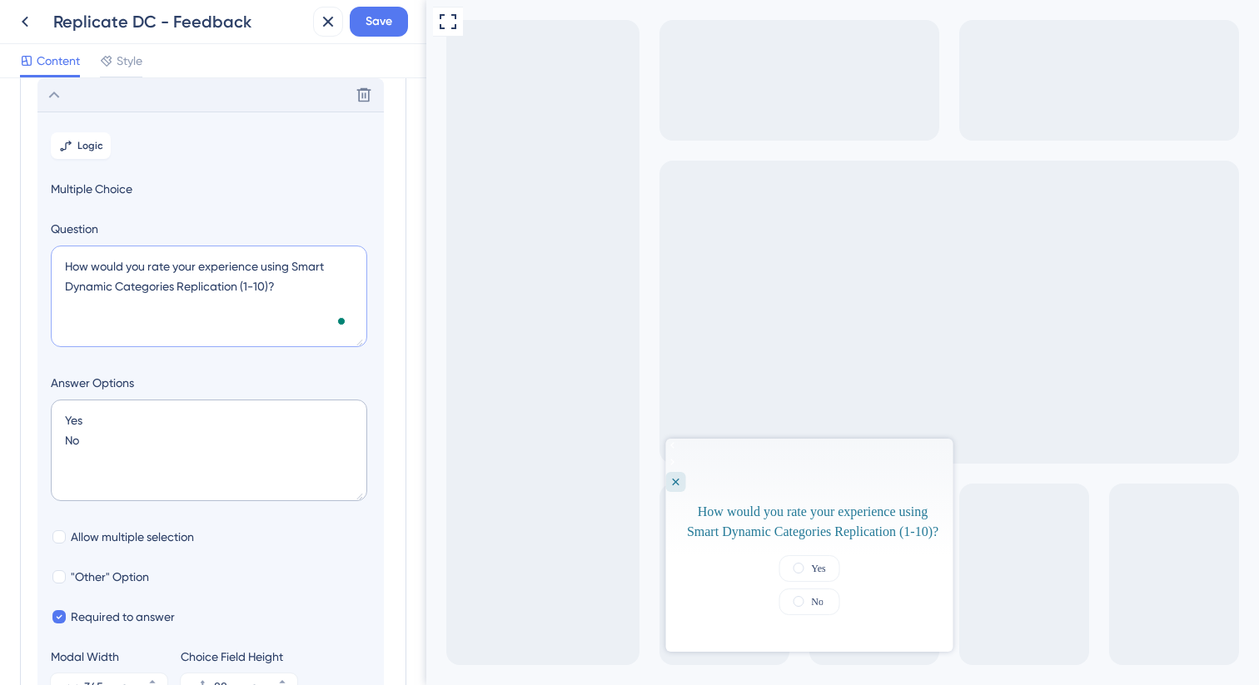
type textarea "Did you use the new "Replicate" feature?"
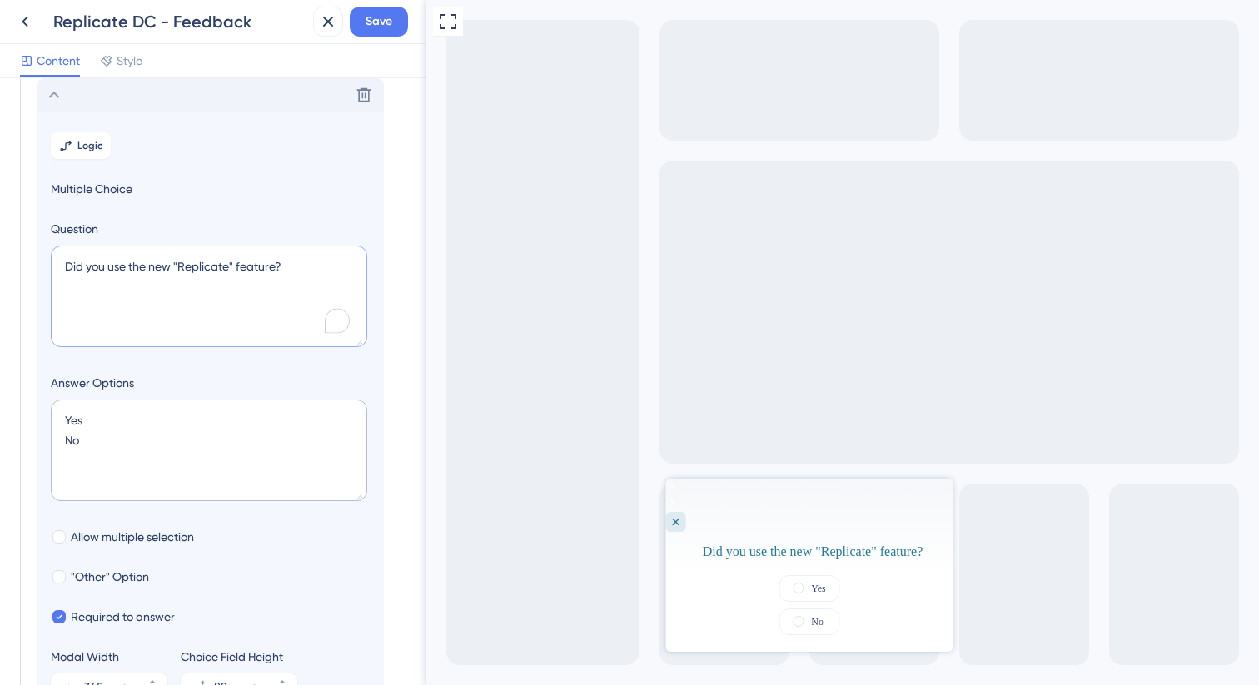
click at [292, 267] on textarea "Did you use the new "Replicate" feature?" at bounding box center [209, 297] width 316 height 102
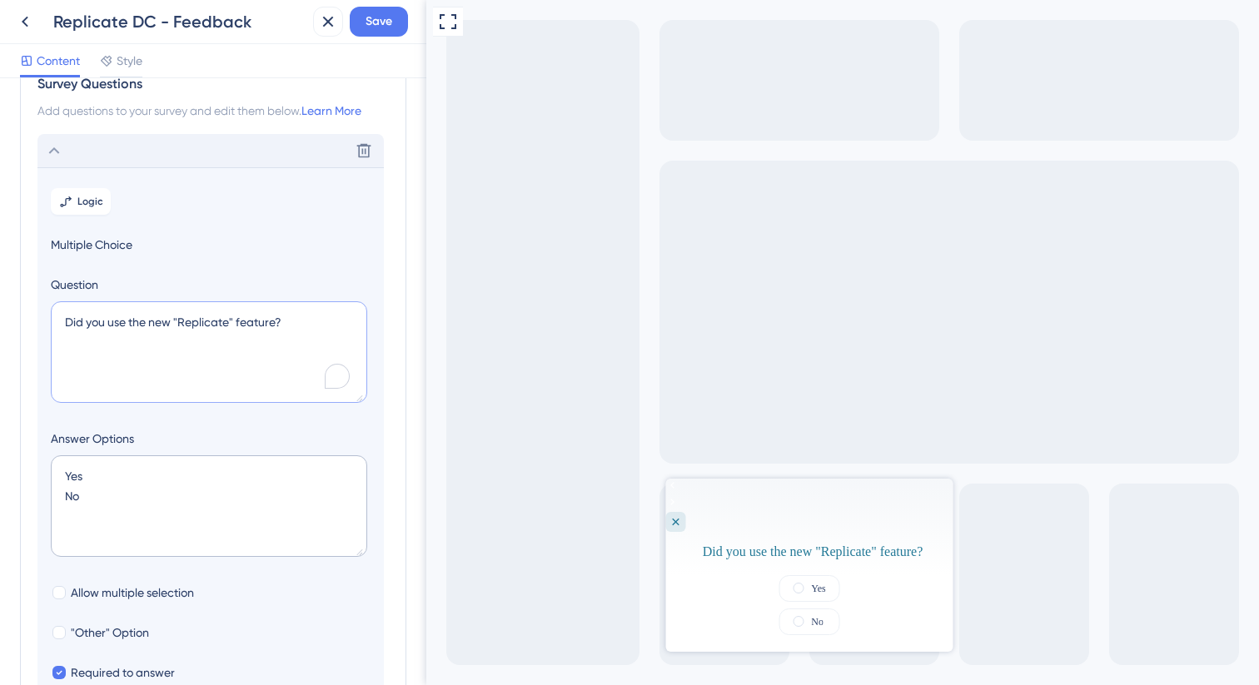
scroll to position [37, 0]
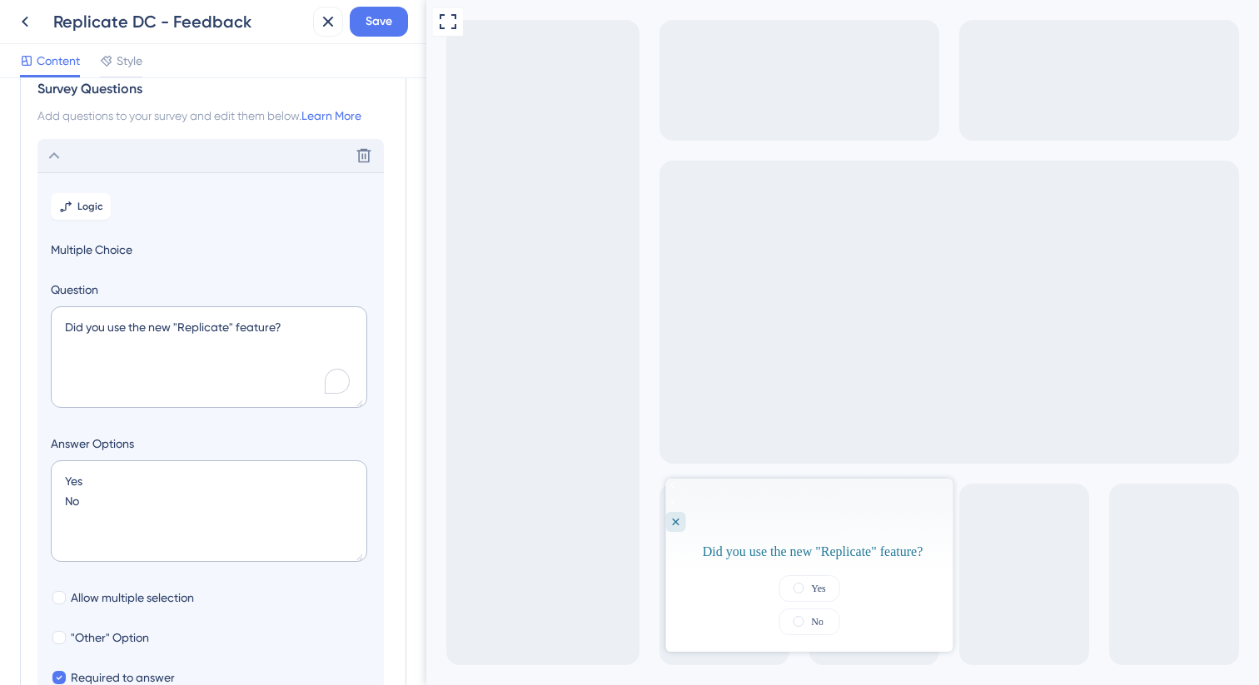
click at [58, 158] on icon at bounding box center [54, 156] width 20 height 20
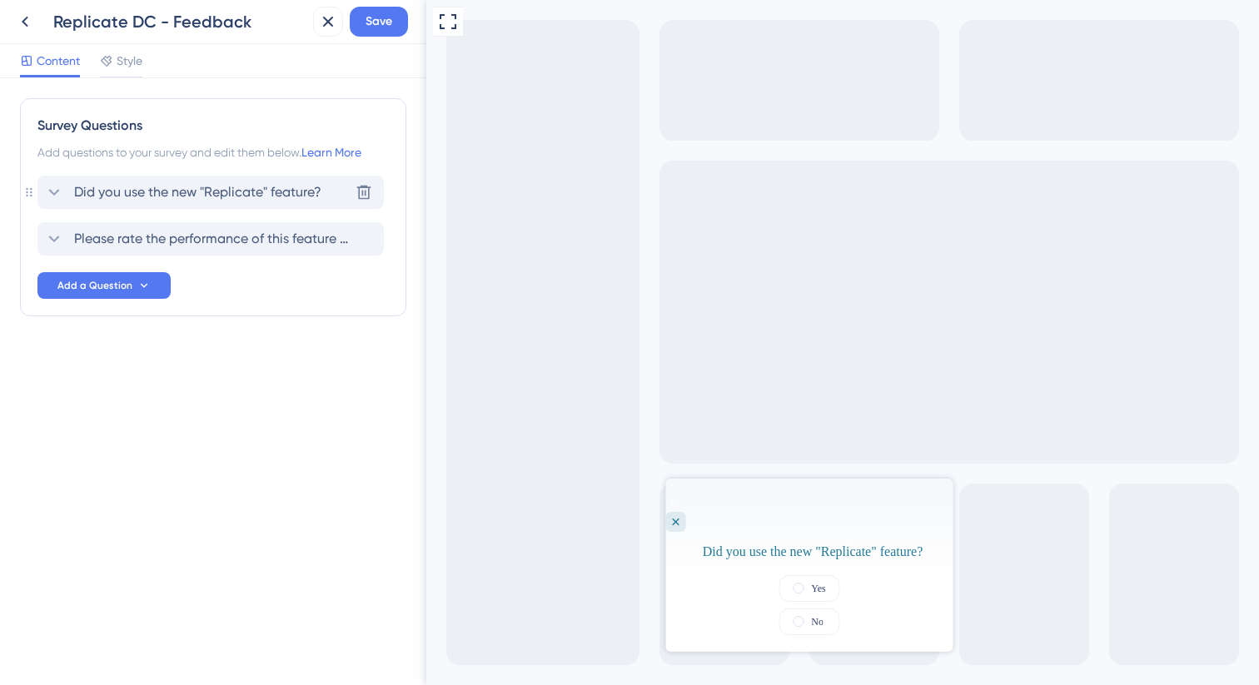
scroll to position [0, 0]
click at [151, 238] on span "Please rate the performance of this feature on a scale of 1 to 10." at bounding box center [211, 239] width 275 height 20
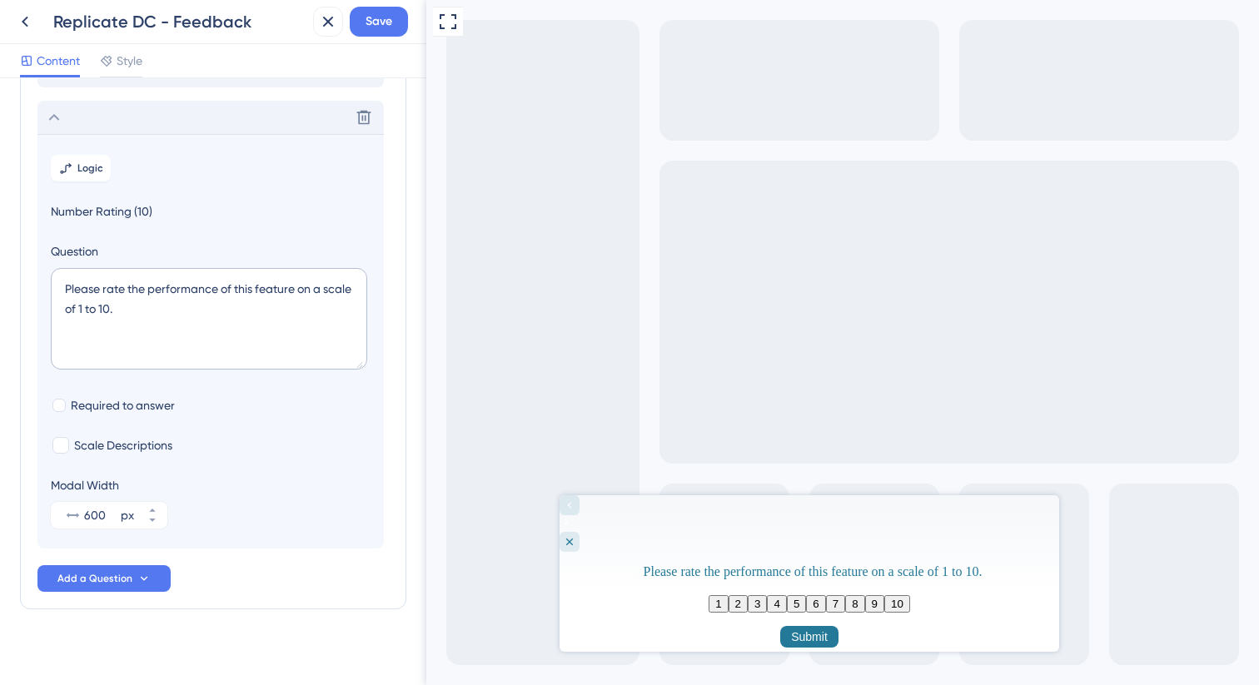
scroll to position [132, 0]
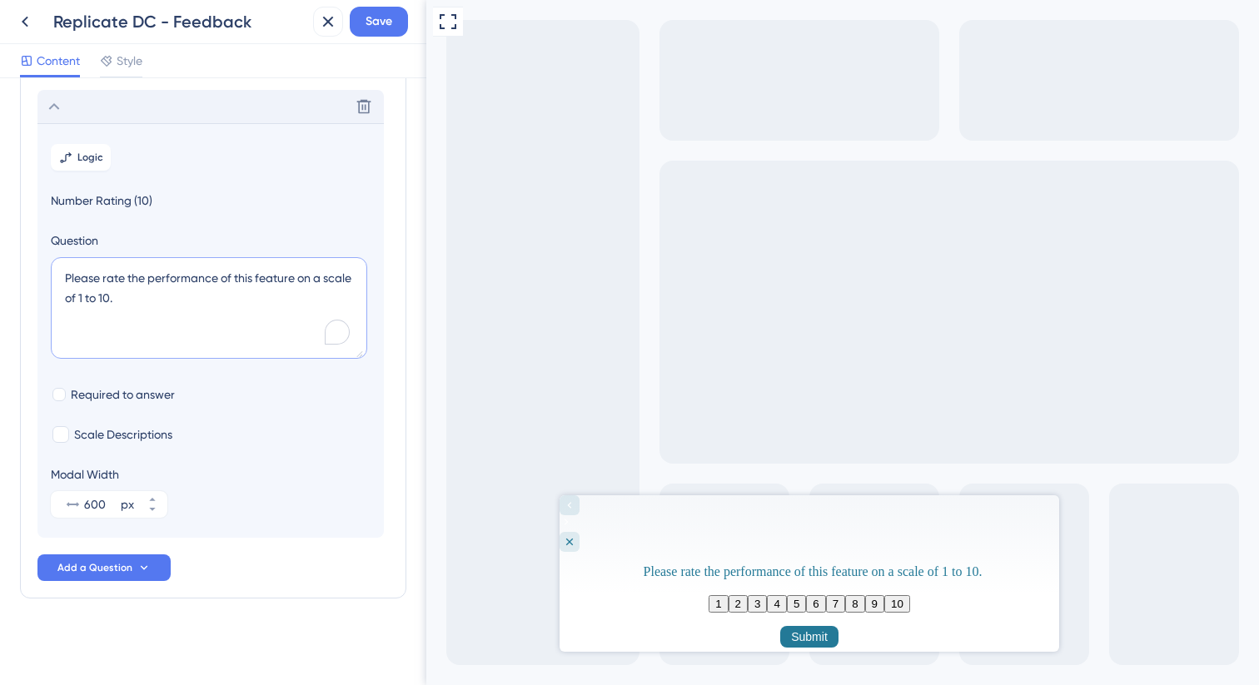
drag, startPoint x: 152, startPoint y: 296, endPoint x: 61, endPoint y: 281, distance: 92.1
click at [61, 281] on textarea "Please rate the performance of this feature on a scale of 1 to 10." at bounding box center [209, 308] width 316 height 102
paste textarea "How would you rate your experience using Smart Dynamic Categories Replication (…"
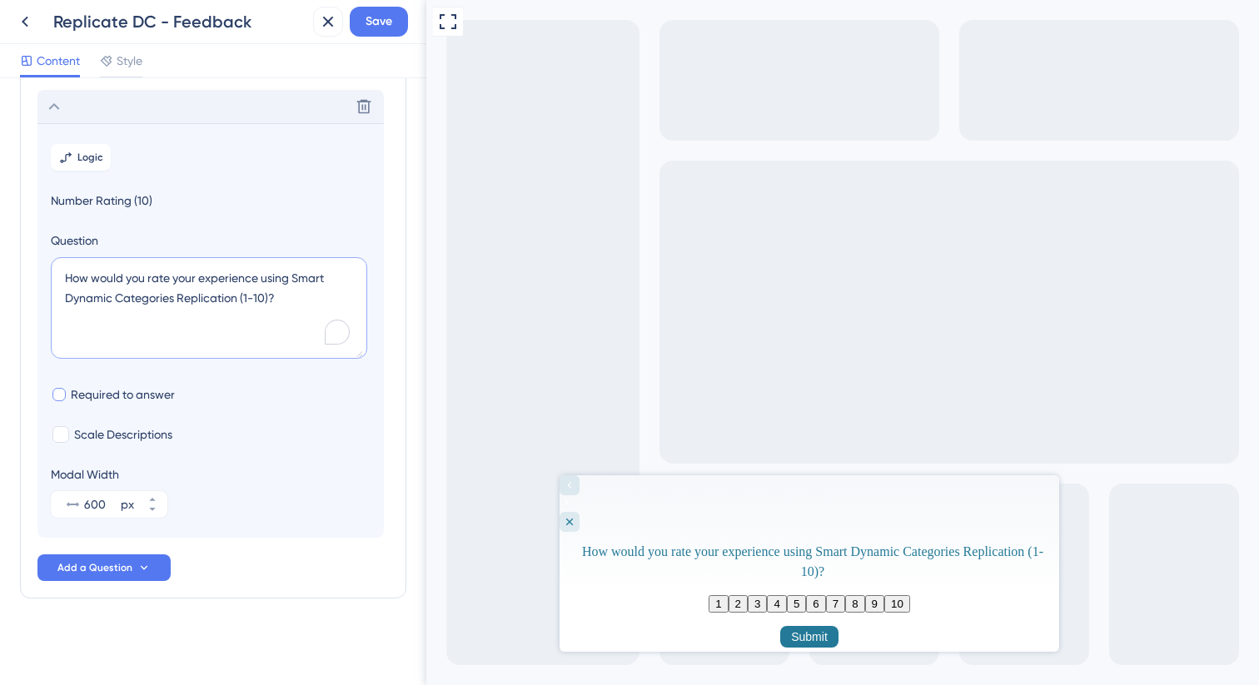
type textarea "How would you rate your experience using Smart Dynamic Categories Replication (…"
click at [135, 398] on span "Required to answer" at bounding box center [123, 395] width 104 height 20
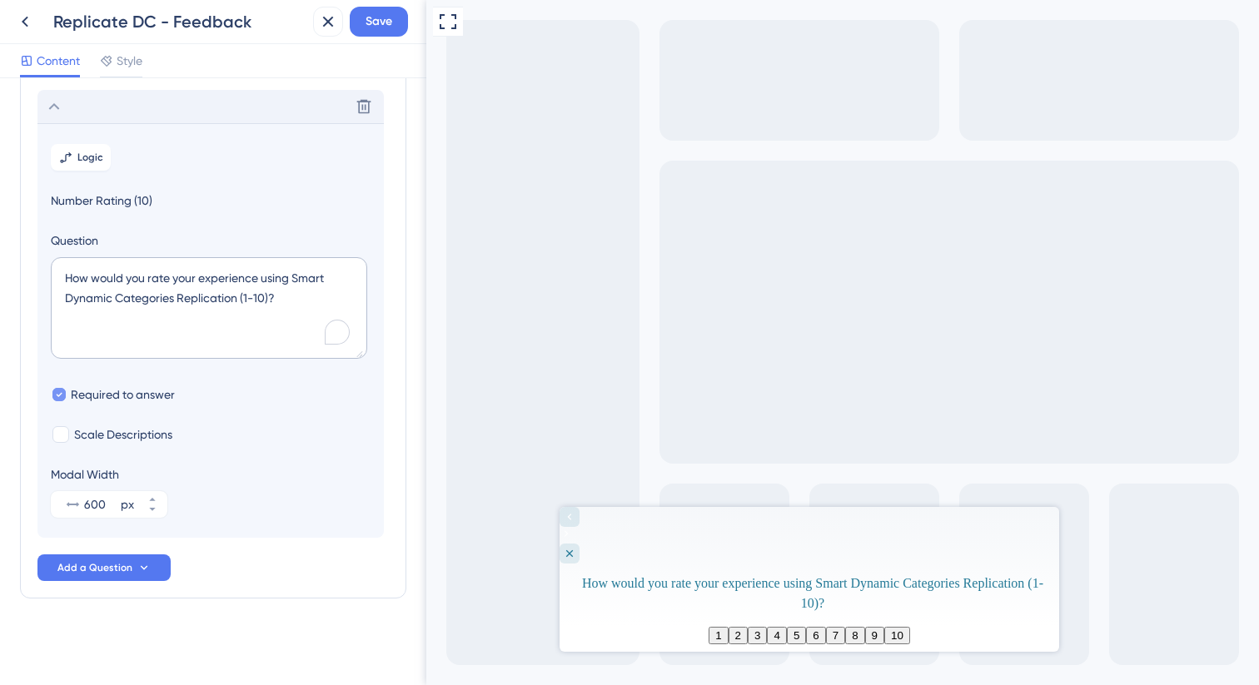
click at [132, 395] on span "Required to answer" at bounding box center [123, 395] width 104 height 20
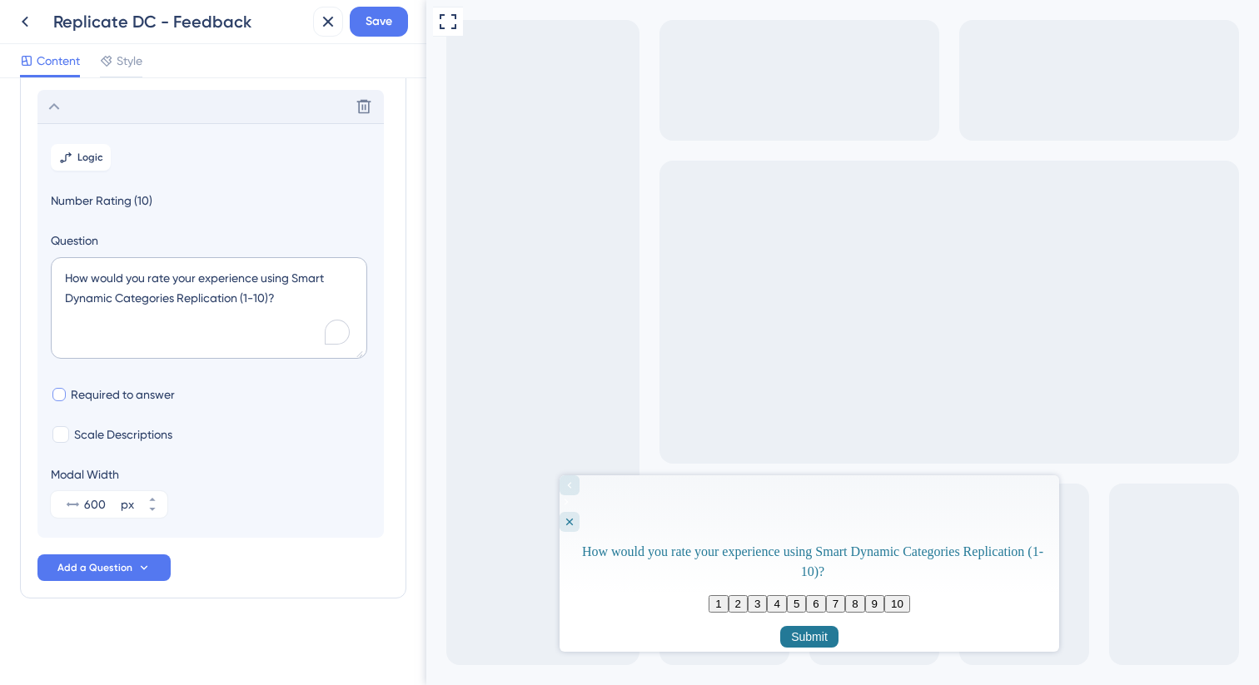
click at [132, 395] on span "Required to answer" at bounding box center [123, 395] width 104 height 20
checkbox input "true"
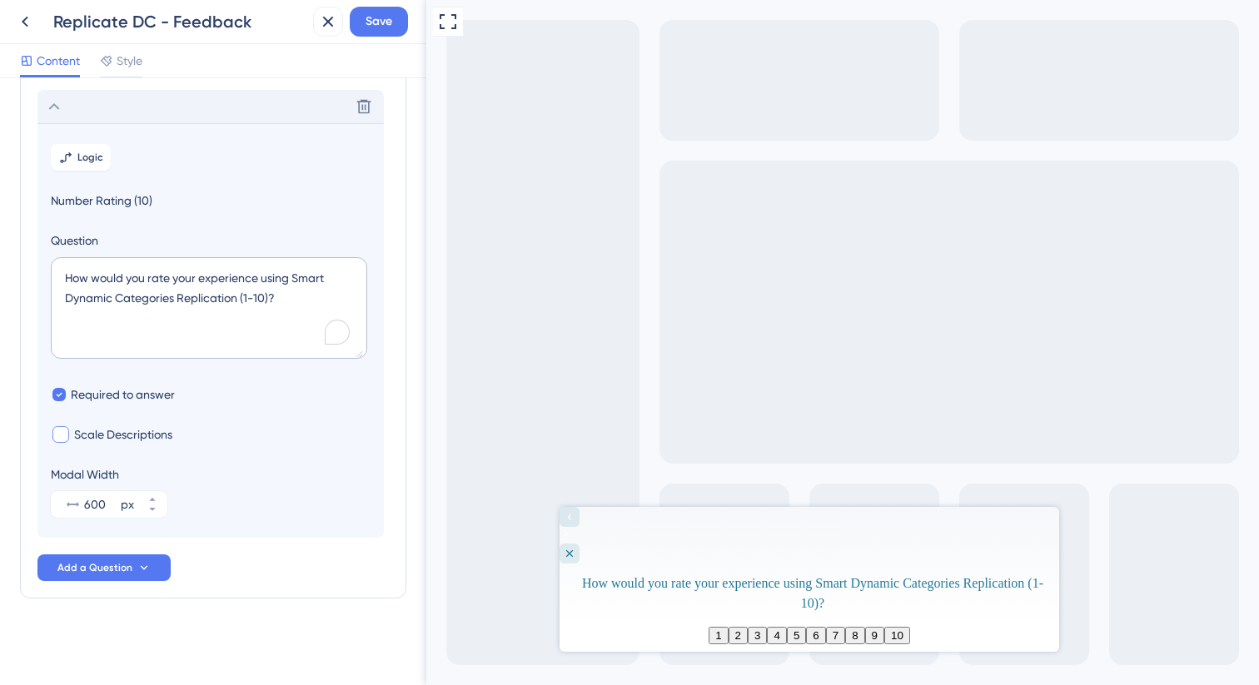
click at [132, 433] on span "Scale Descriptions" at bounding box center [123, 435] width 98 height 20
checkbox input "true"
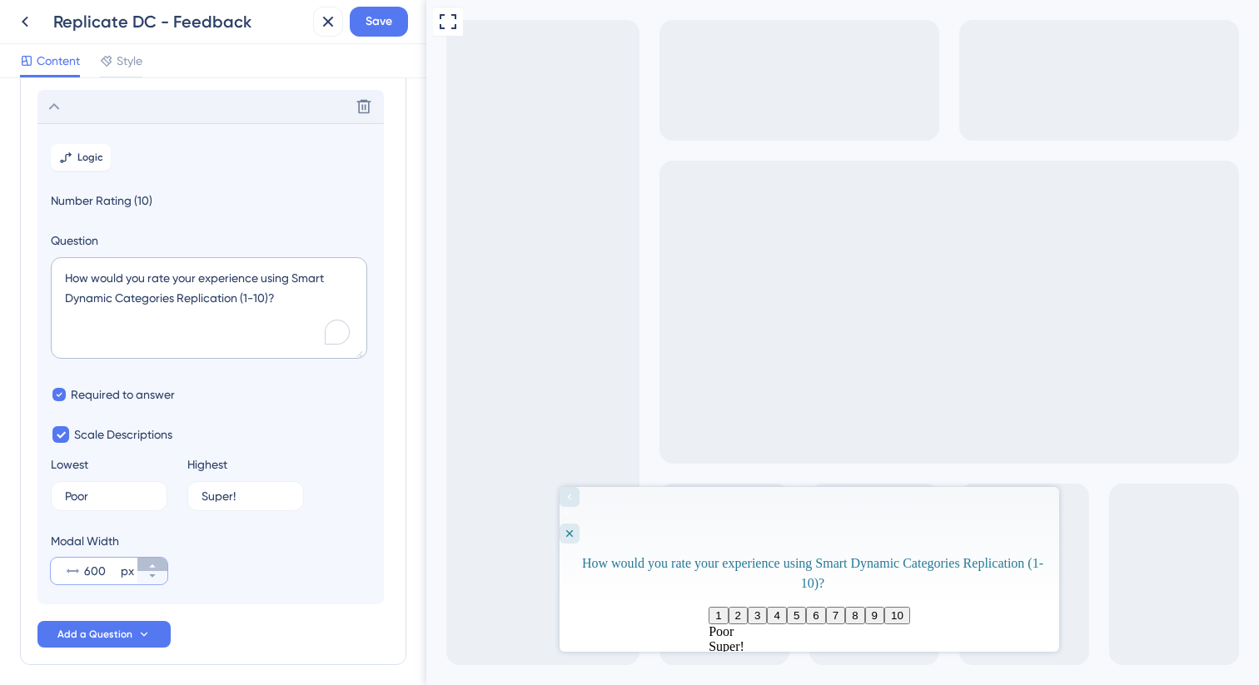
click at [152, 564] on icon at bounding box center [152, 566] width 10 height 10
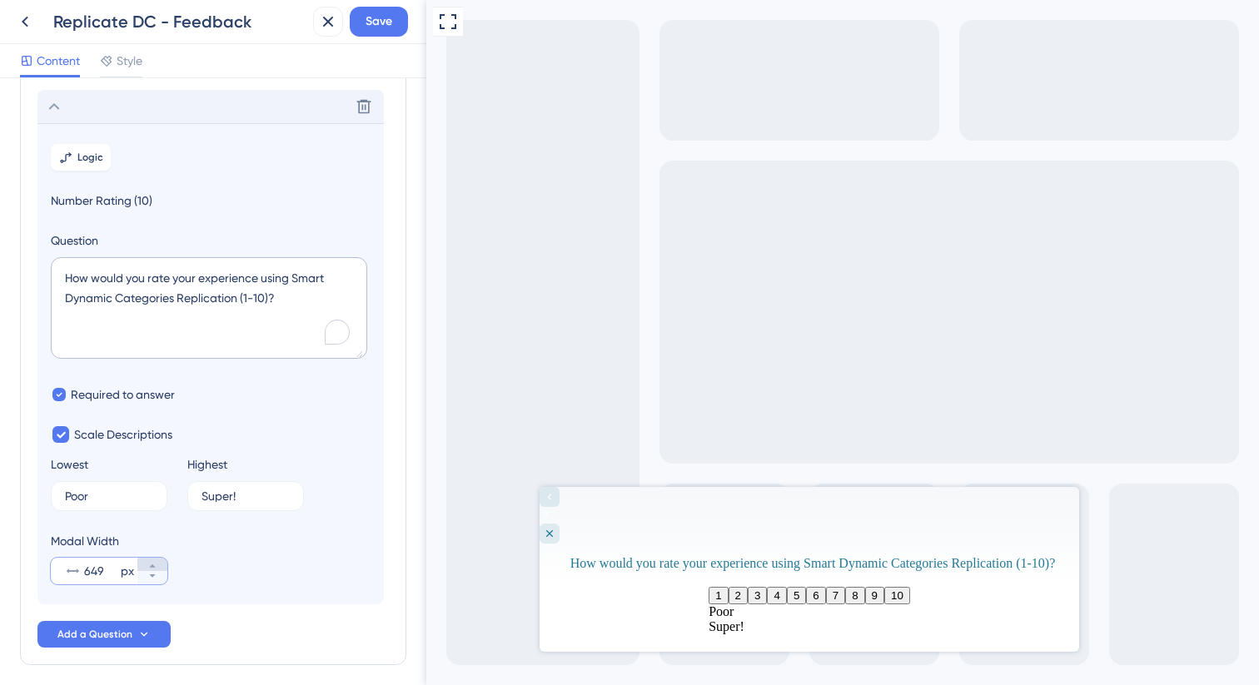
click at [152, 564] on icon at bounding box center [152, 566] width 10 height 10
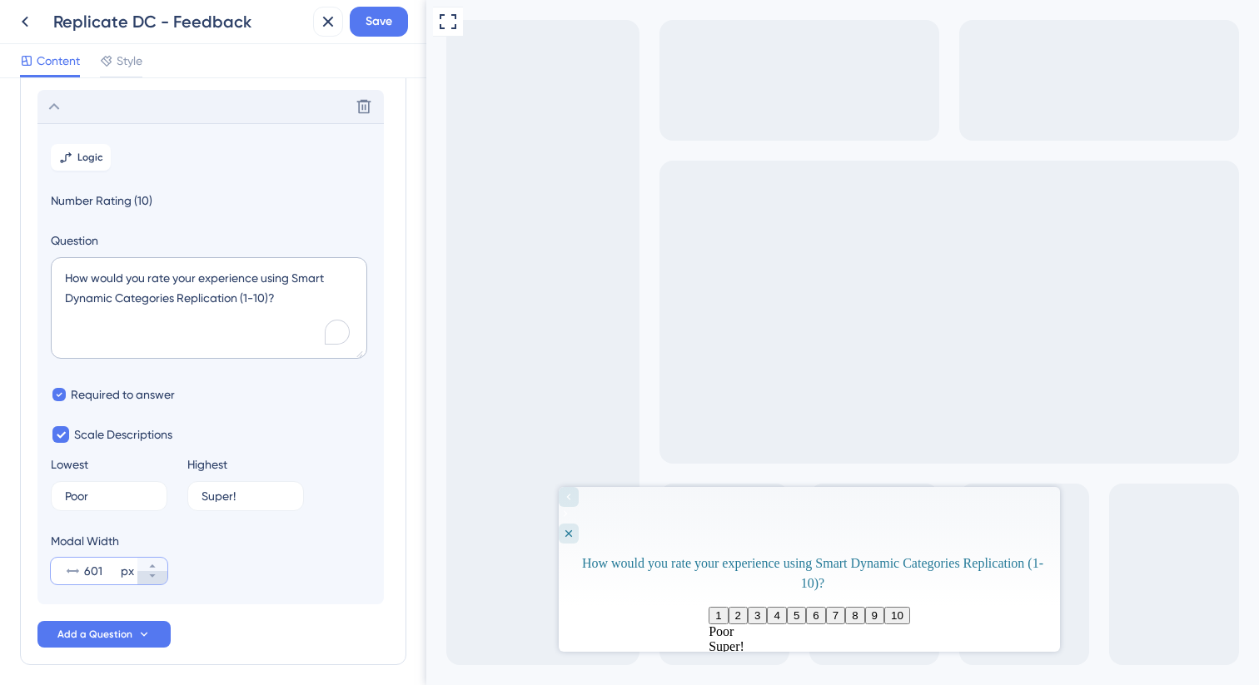
click at [152, 578] on icon at bounding box center [152, 576] width 10 height 10
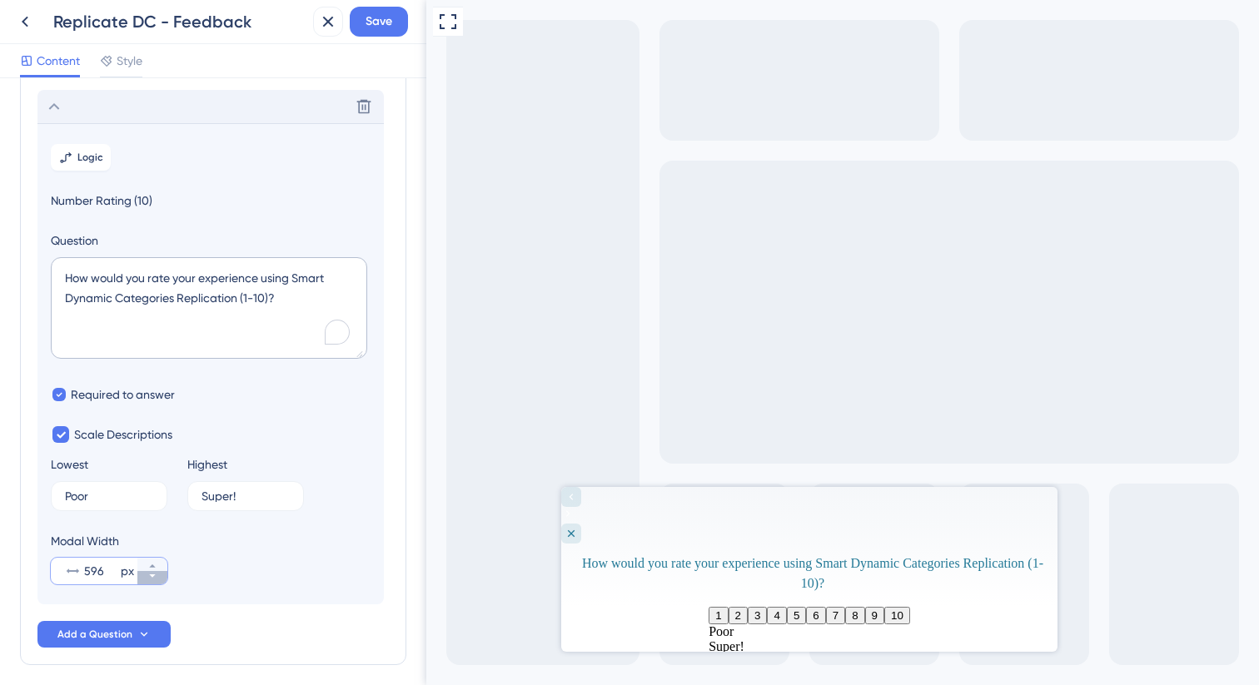
click at [152, 578] on icon at bounding box center [152, 576] width 10 height 10
type input "594"
click at [108, 495] on input "Poor" at bounding box center [102, 496] width 75 height 12
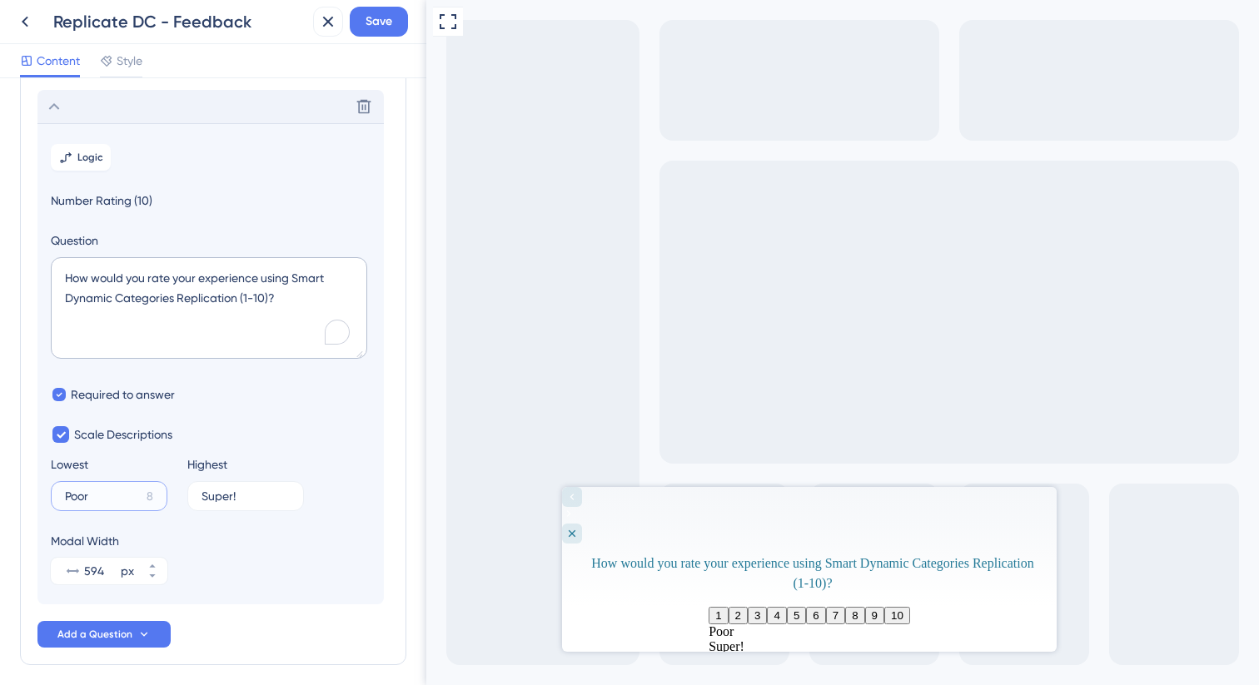
click at [119, 496] on input "Poor" at bounding box center [102, 496] width 75 height 12
click at [302, 436] on div "Scale Descriptions Lowest Poor 8 Highest Super! 6" at bounding box center [211, 468] width 320 height 87
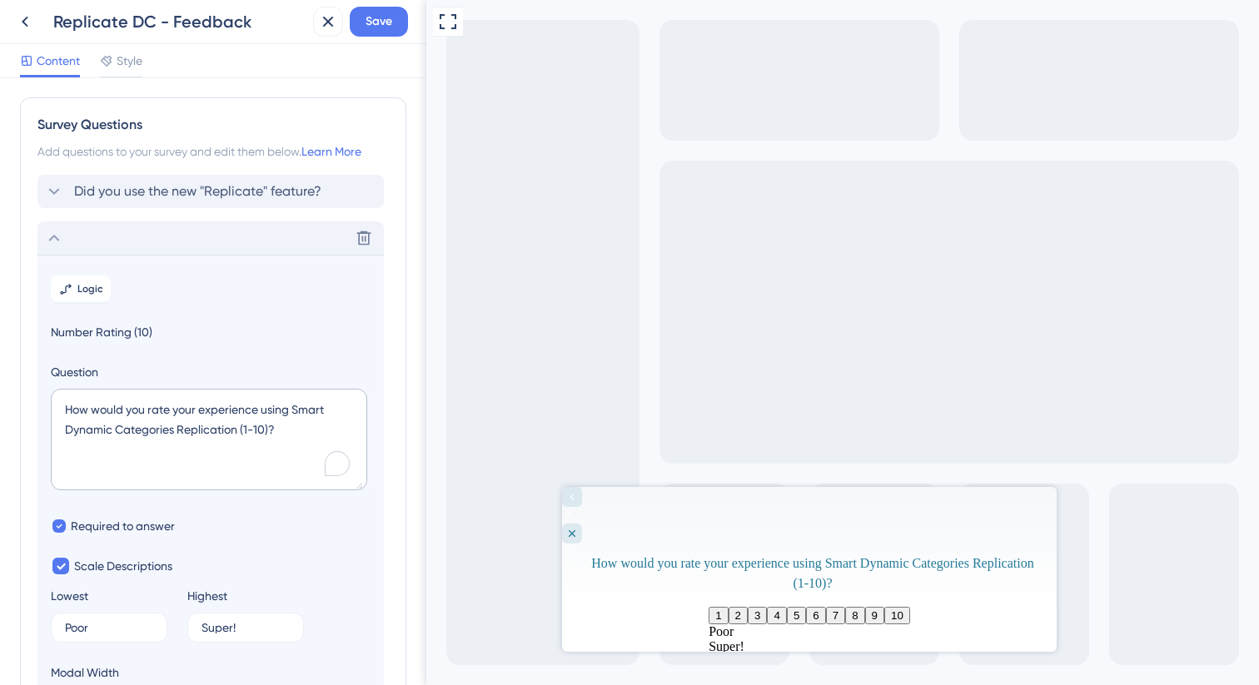
scroll to position [0, 0]
click at [62, 246] on icon at bounding box center [54, 239] width 20 height 20
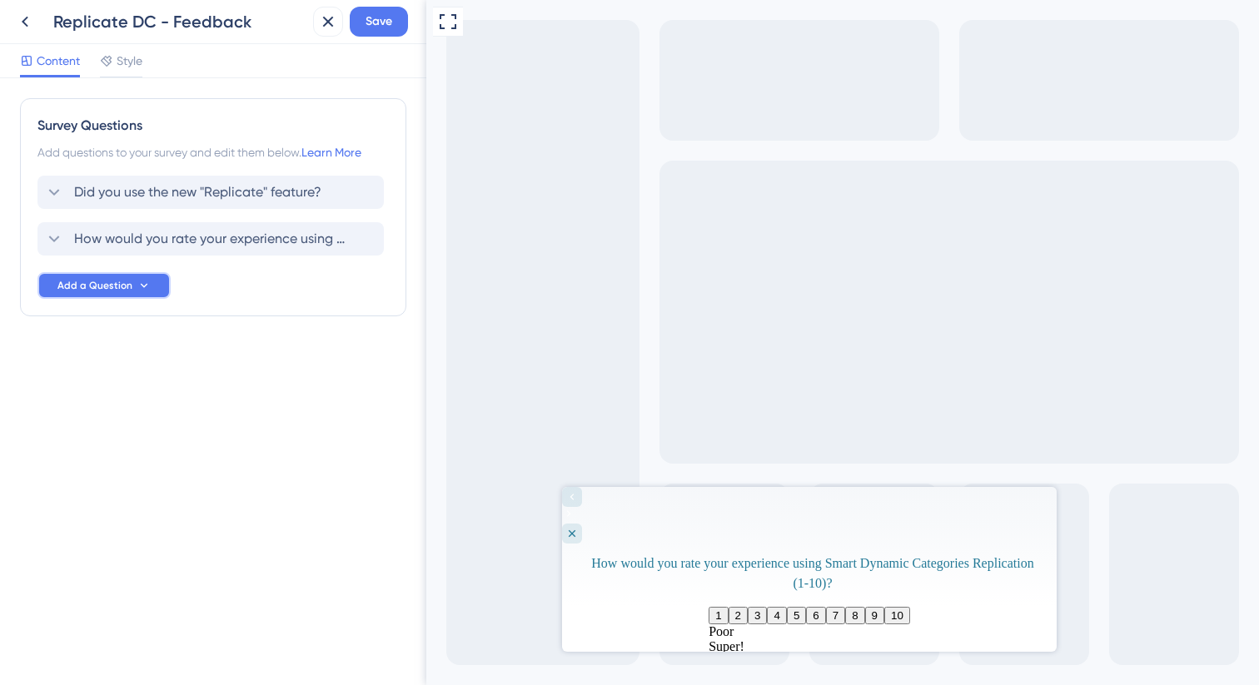
click at [82, 284] on span "Add a Question" at bounding box center [94, 285] width 75 height 13
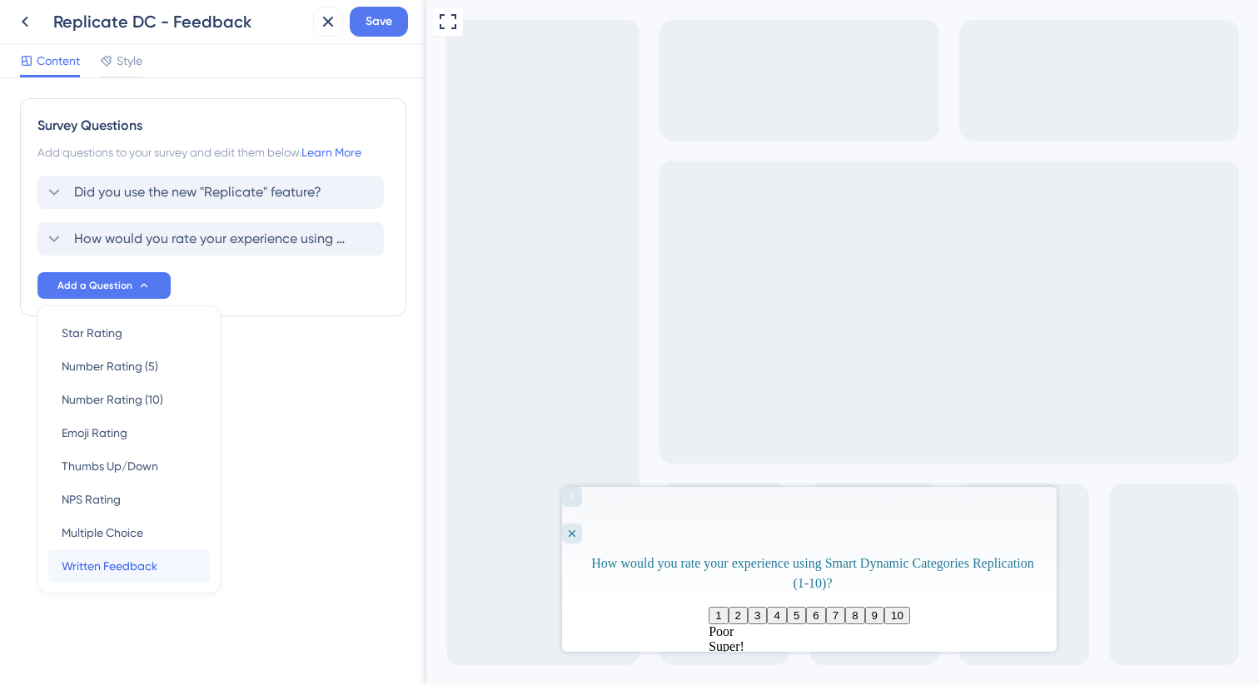
click at [141, 557] on span "Written Feedback" at bounding box center [110, 566] width 96 height 20
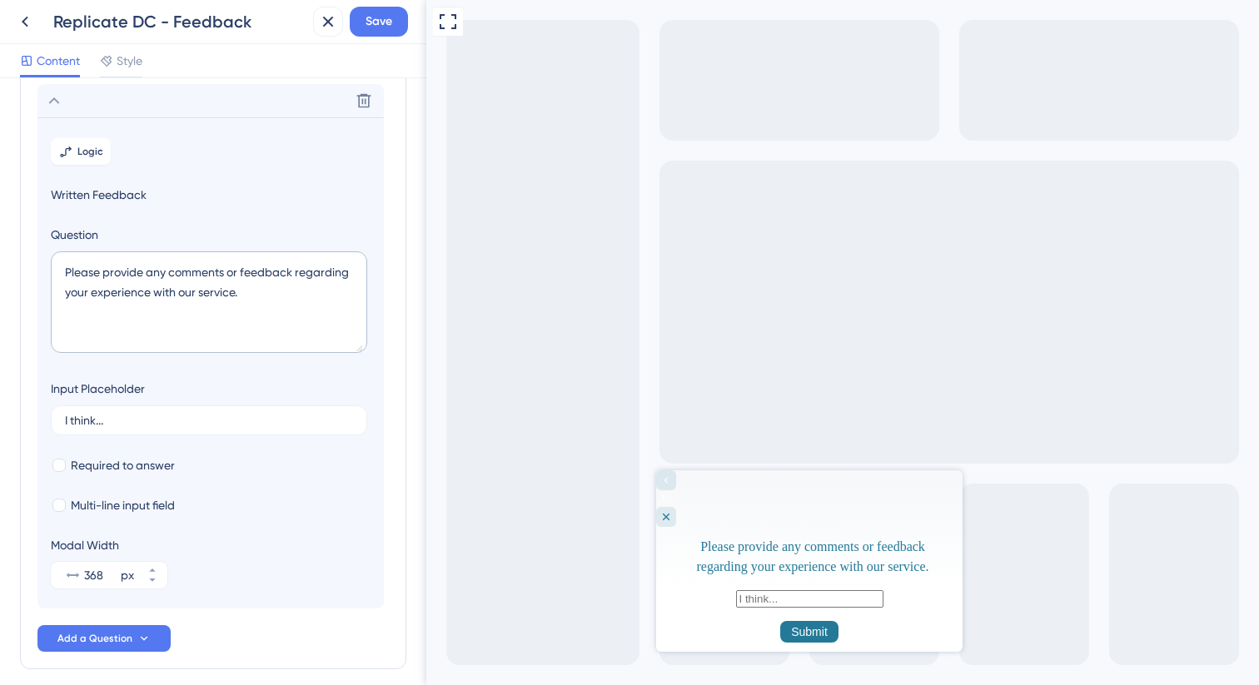
scroll to position [191, 0]
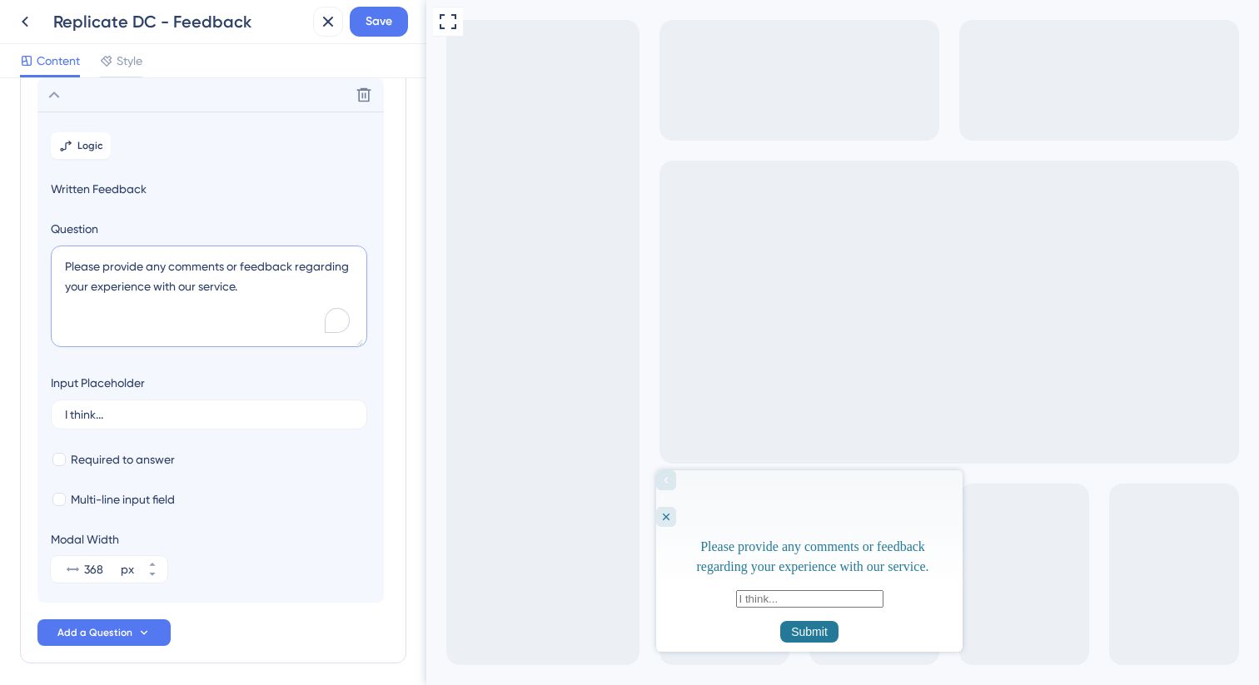
drag, startPoint x: 281, startPoint y: 285, endPoint x: 56, endPoint y: 266, distance: 226.5
click at [55, 266] on textarea "Please provide any comments or feedback regarding your experience with our serv…" at bounding box center [209, 297] width 316 height 102
paste textarea "Additional feedback"
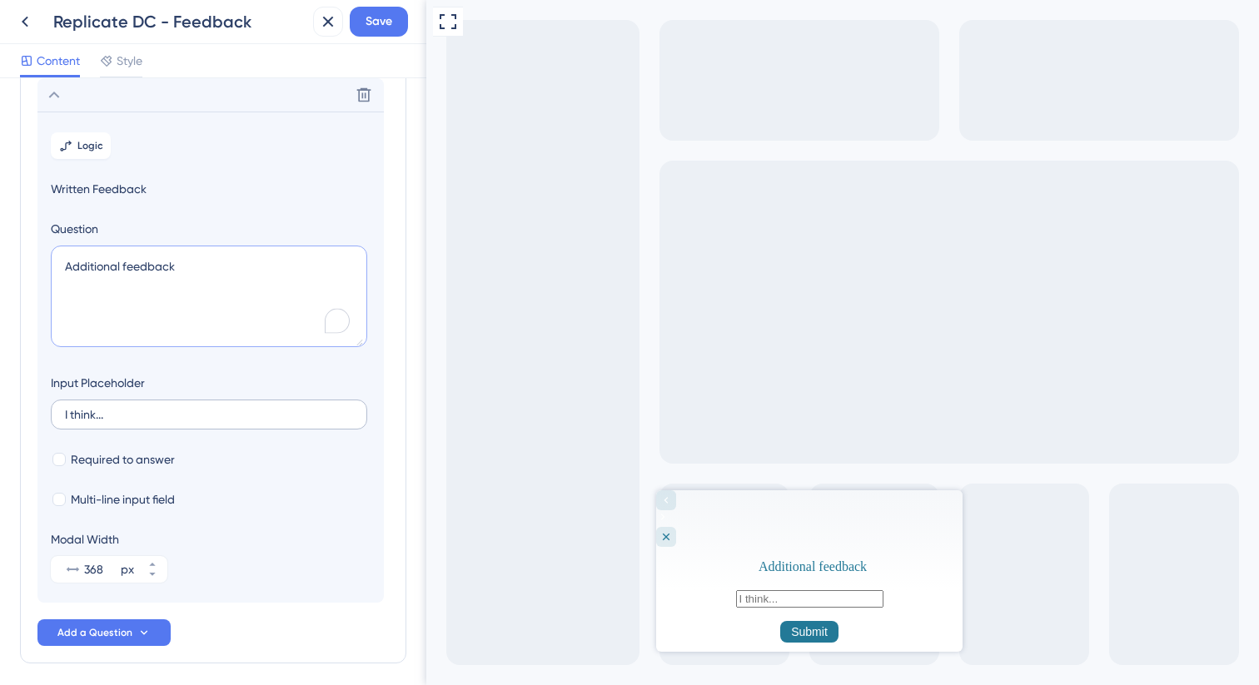
type textarea "Additional feedback"
click at [284, 416] on input "I think..." at bounding box center [209, 415] width 288 height 12
click at [157, 563] on button "388 px" at bounding box center [152, 562] width 30 height 13
click at [157, 563] on button "389 px" at bounding box center [152, 562] width 30 height 13
click at [157, 563] on button "406 px" at bounding box center [152, 562] width 30 height 13
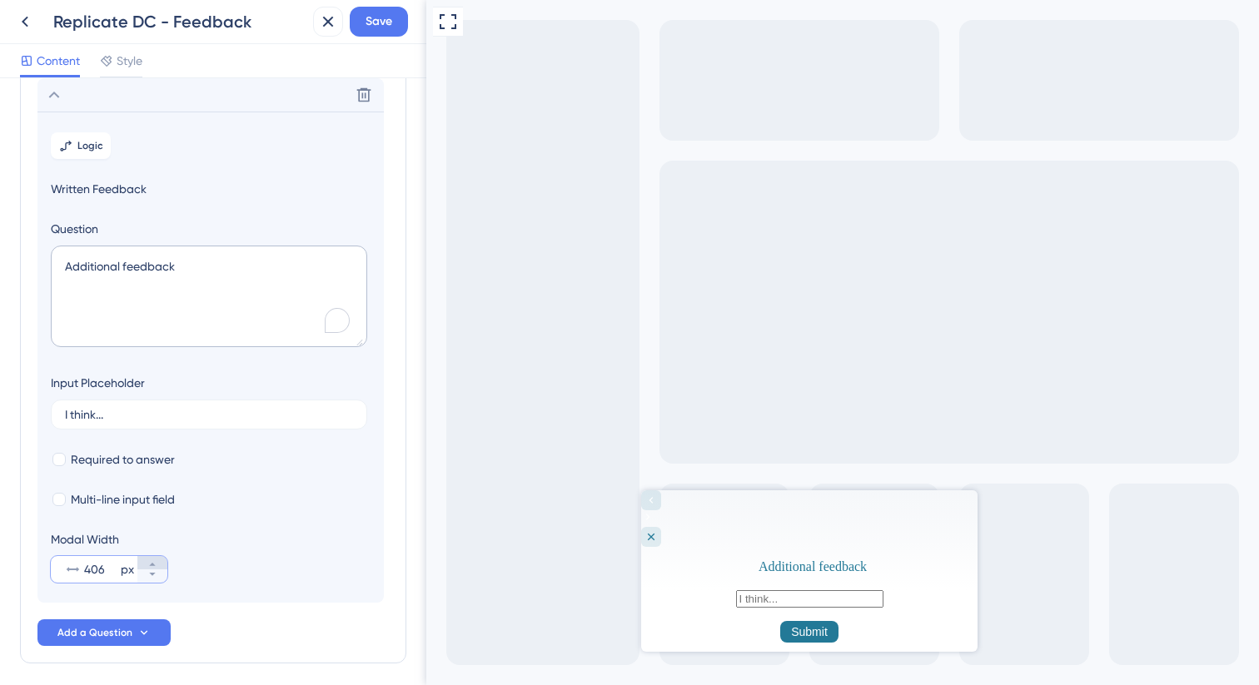
type input "407"
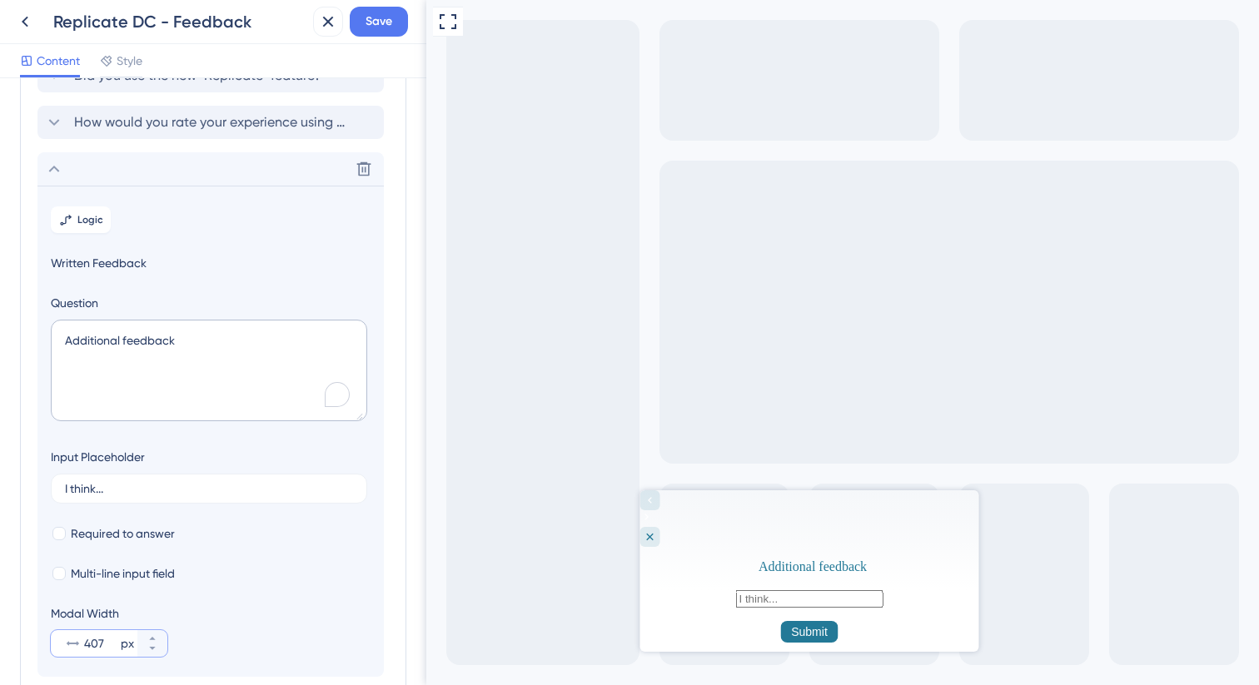
scroll to position [0, 0]
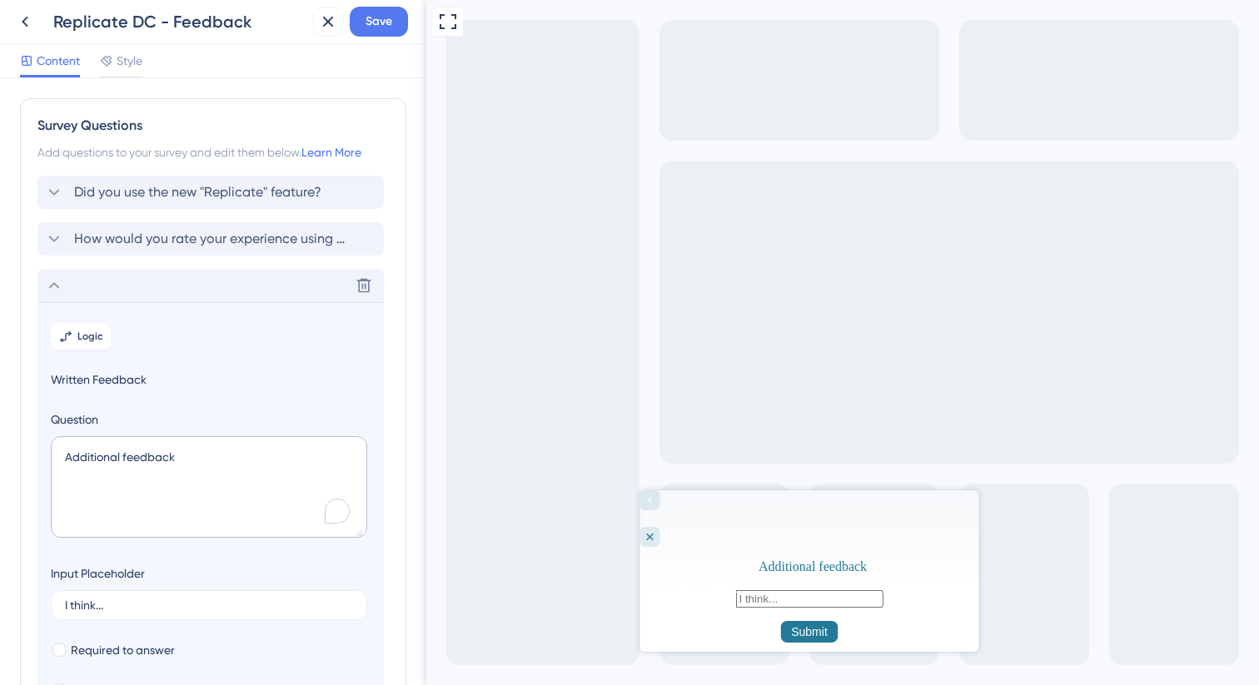
click at [63, 284] on icon at bounding box center [54, 286] width 20 height 20
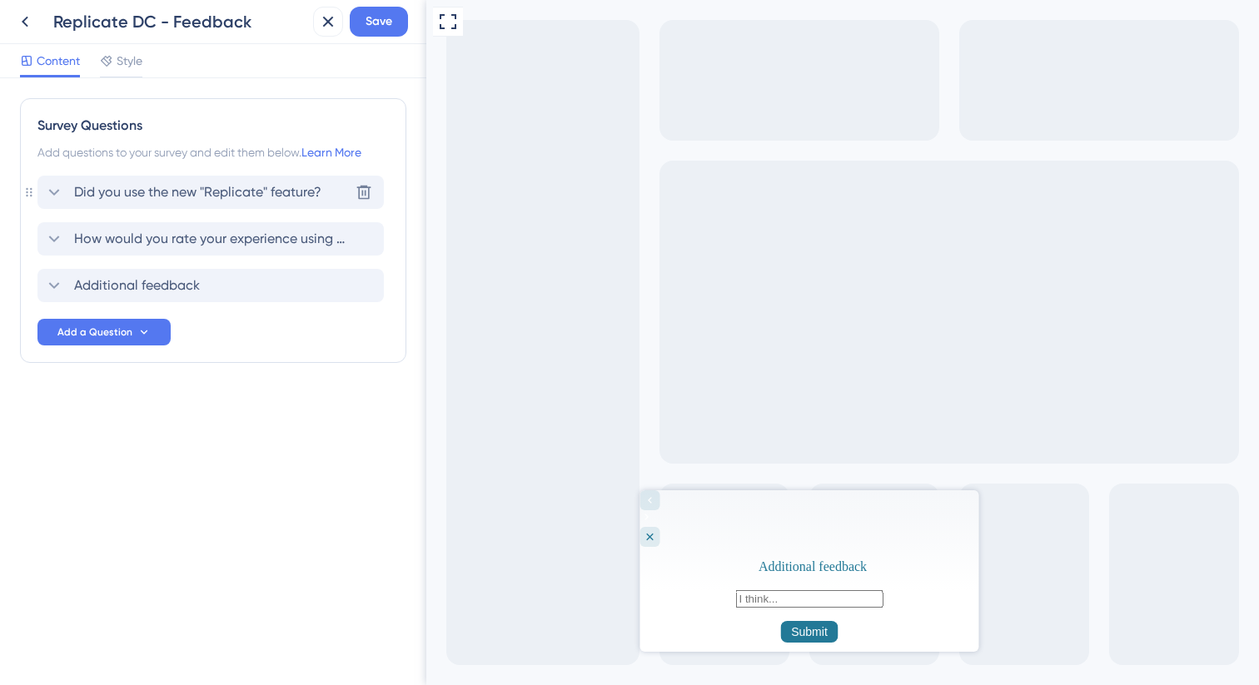
click at [162, 201] on span "Did you use the new "Replicate" feature?" at bounding box center [197, 192] width 247 height 20
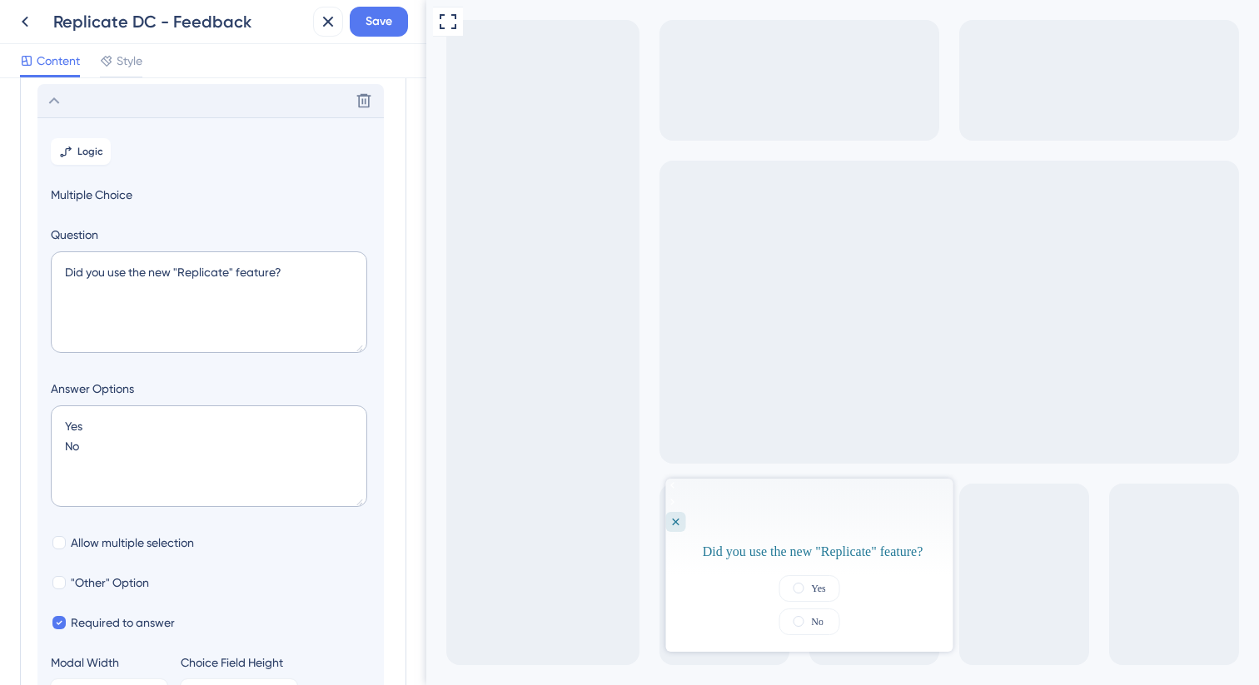
scroll to position [97, 0]
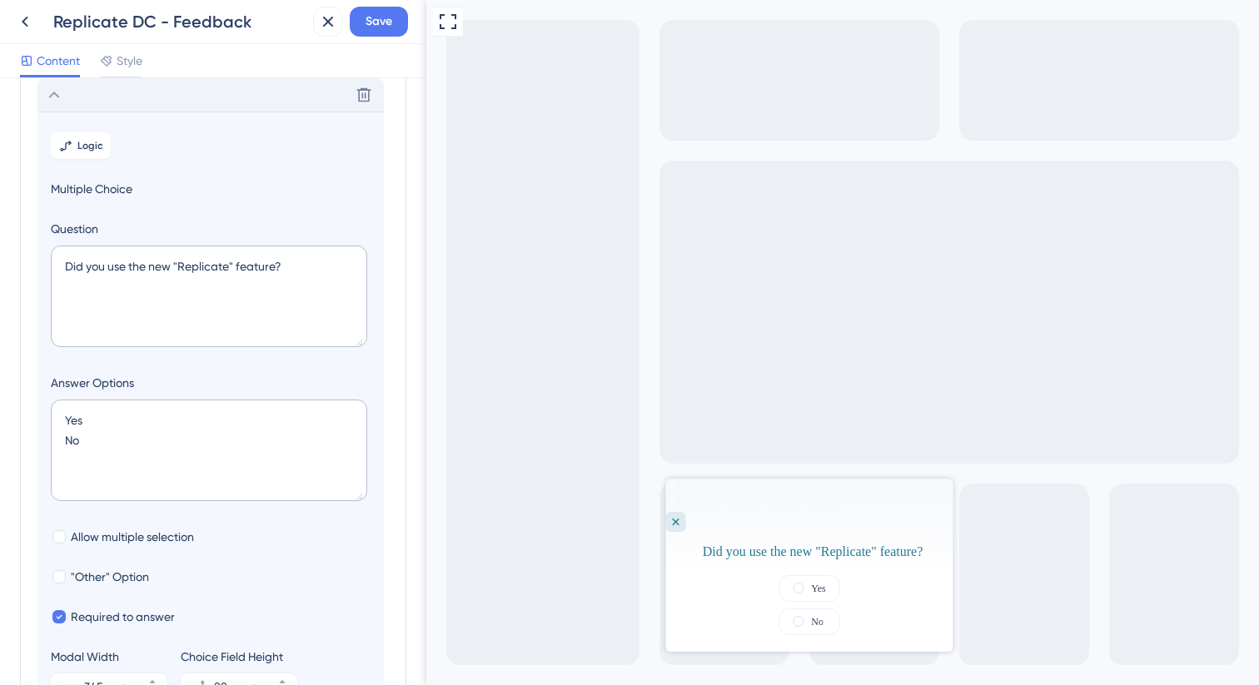
click at [60, 103] on icon at bounding box center [54, 95] width 20 height 20
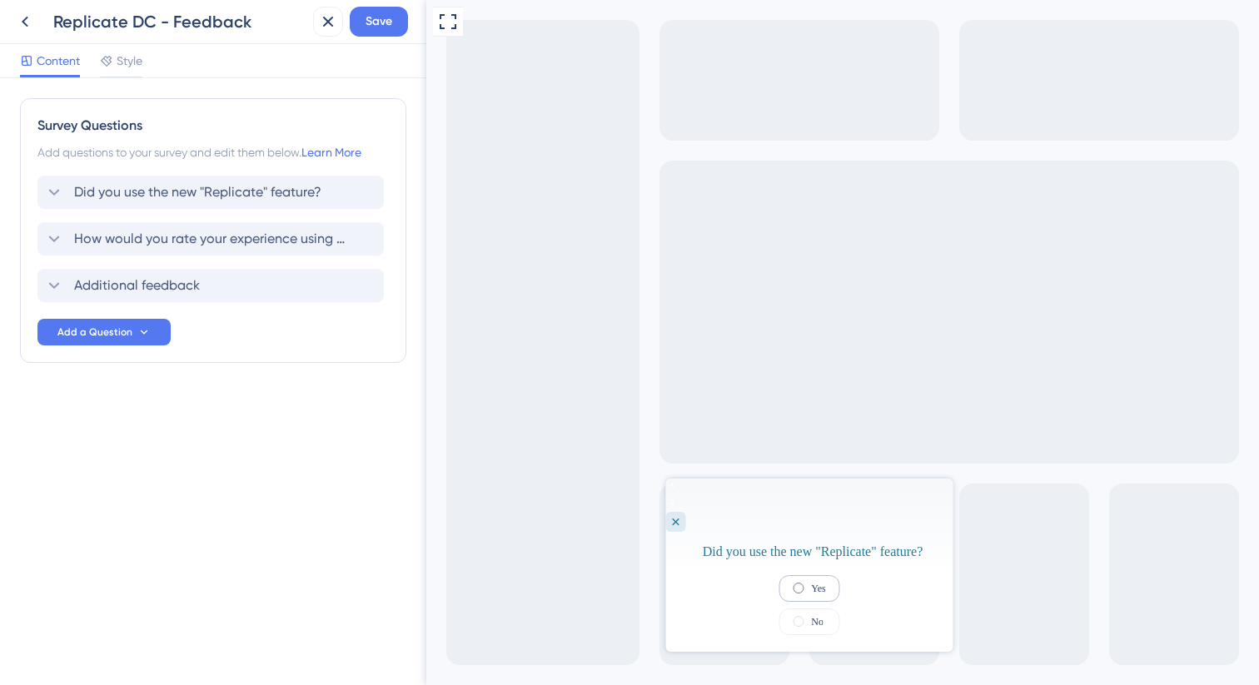
click at [811, 582] on label "Yes" at bounding box center [818, 588] width 14 height 13
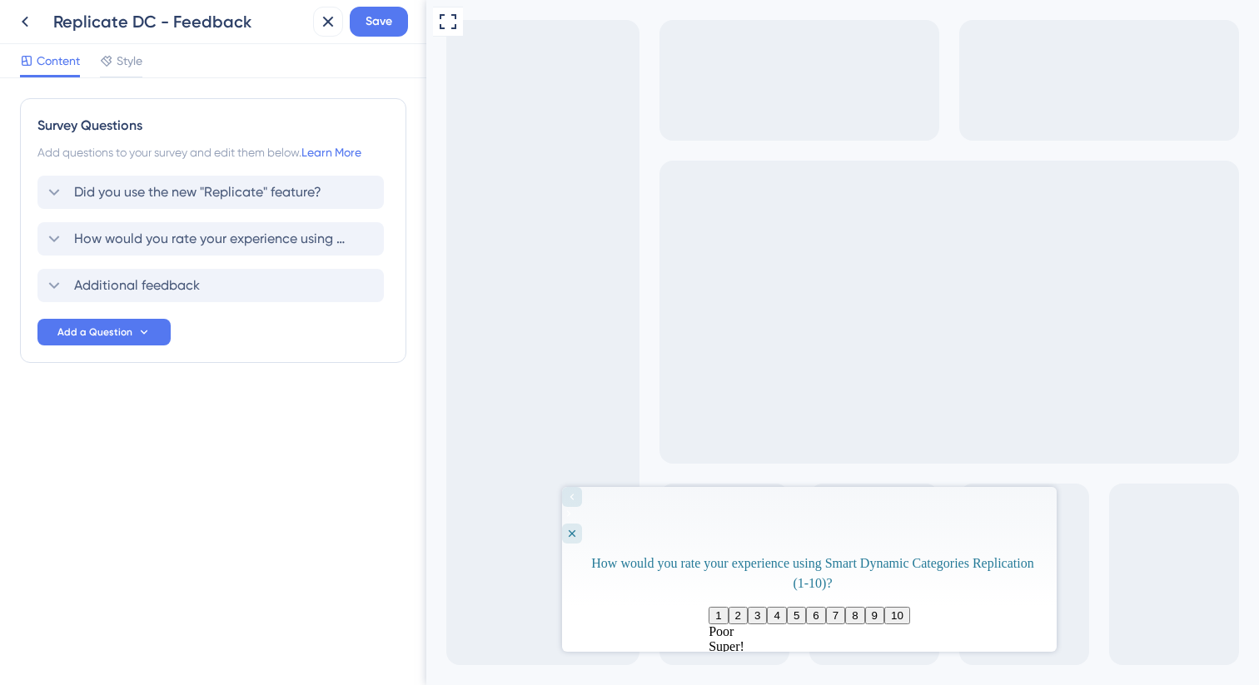
click at [825, 607] on button "6" at bounding box center [815, 615] width 19 height 17
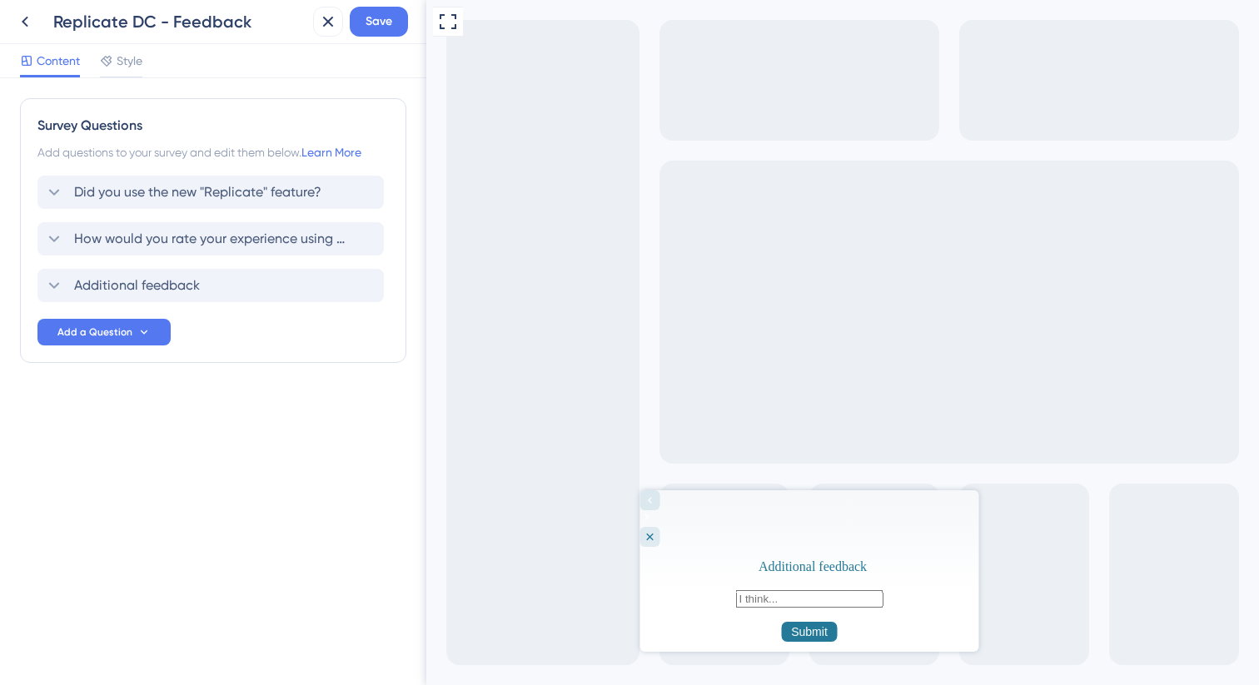
click at [815, 621] on button "Submit" at bounding box center [809, 632] width 58 height 22
click at [819, 621] on button "Submit" at bounding box center [809, 632] width 58 height 22
click at [656, 530] on icon "Close survey" at bounding box center [649, 536] width 13 height 13
click at [223, 199] on span "Did you use the new "Replicate" feature?" at bounding box center [197, 192] width 247 height 20
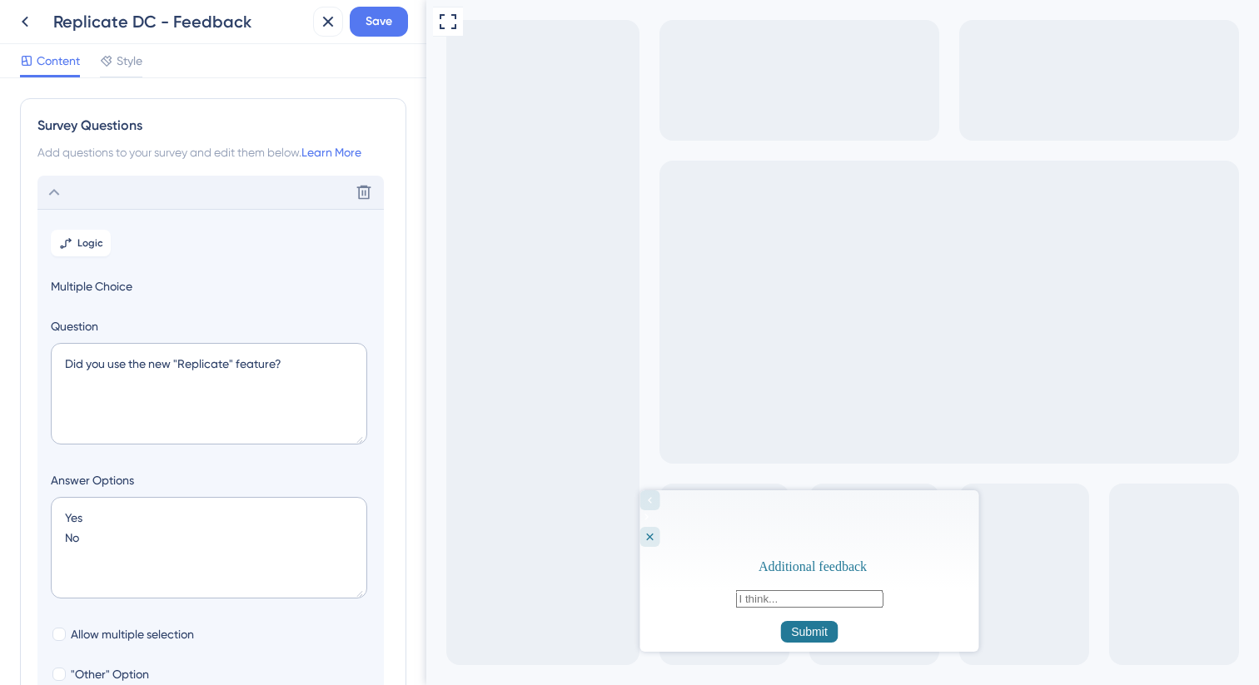
click at [107, 190] on div "Delete" at bounding box center [210, 192] width 346 height 33
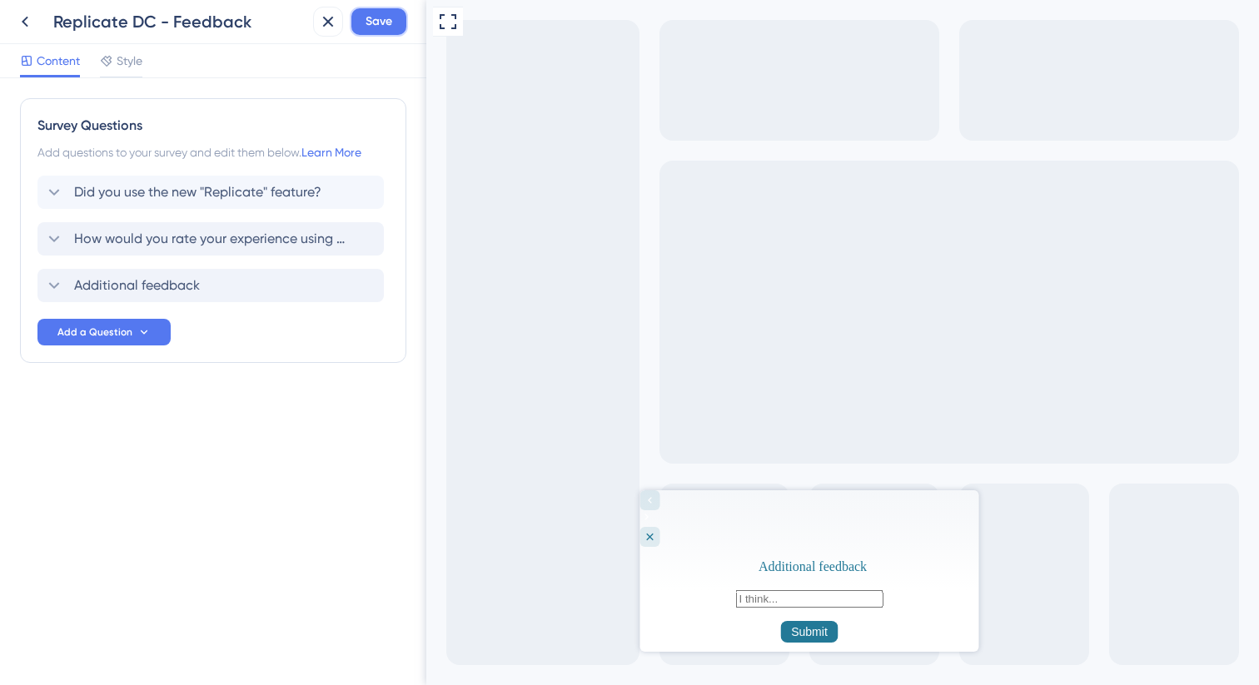
click at [376, 16] on span "Save" at bounding box center [379, 22] width 27 height 20
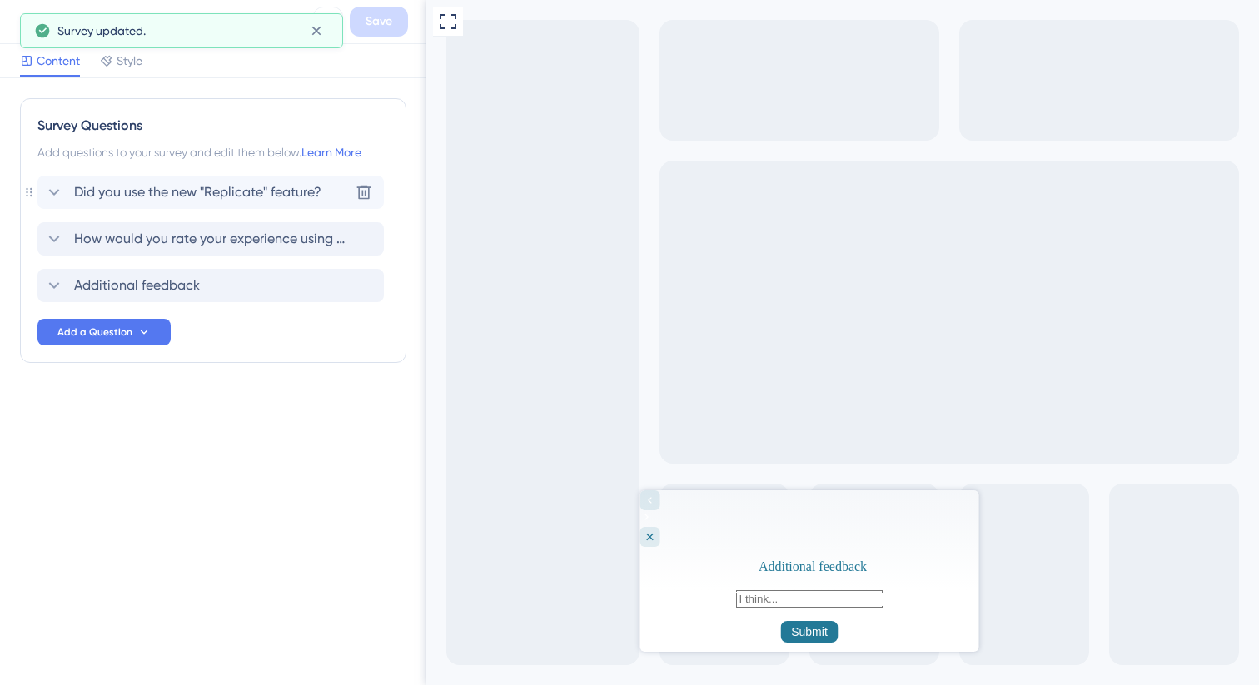
click at [207, 192] on span "Did you use the new "Replicate" feature?" at bounding box center [197, 192] width 247 height 20
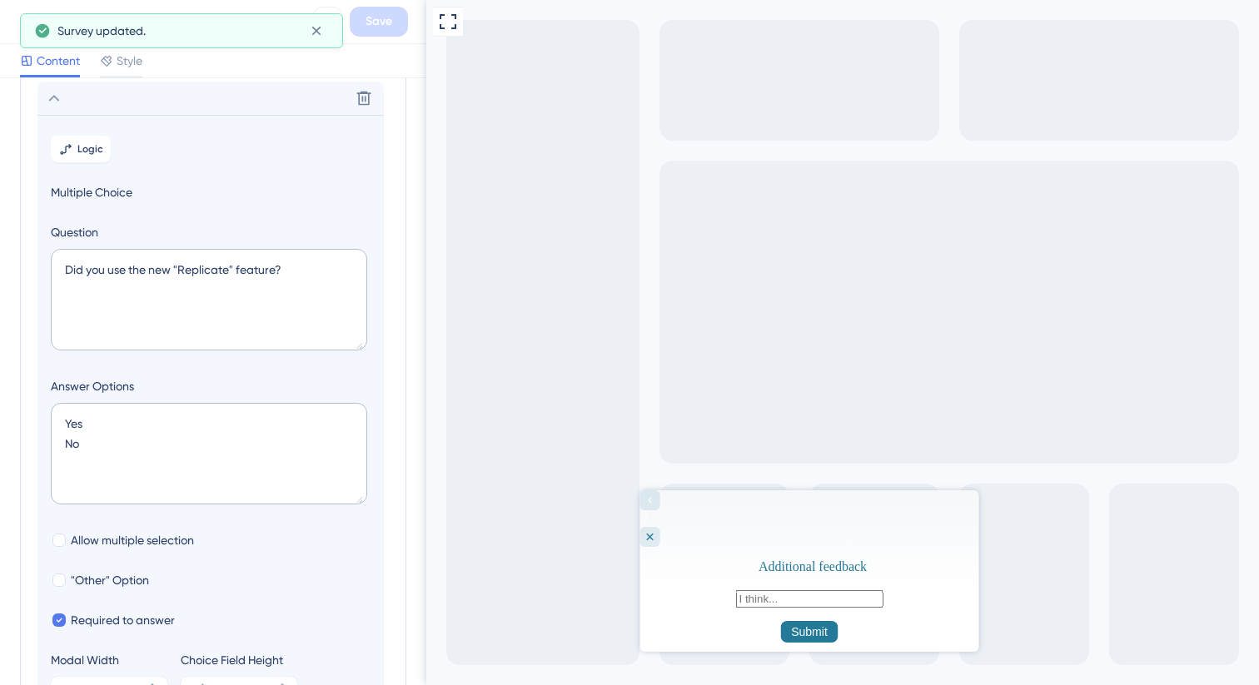
scroll to position [97, 0]
click at [173, 274] on textarea "Did you use the new "Replicate" feature?" at bounding box center [209, 297] width 316 height 102
click at [281, 267] on textarea "Did you use the new "Replicate" feature?" at bounding box center [209, 297] width 316 height 102
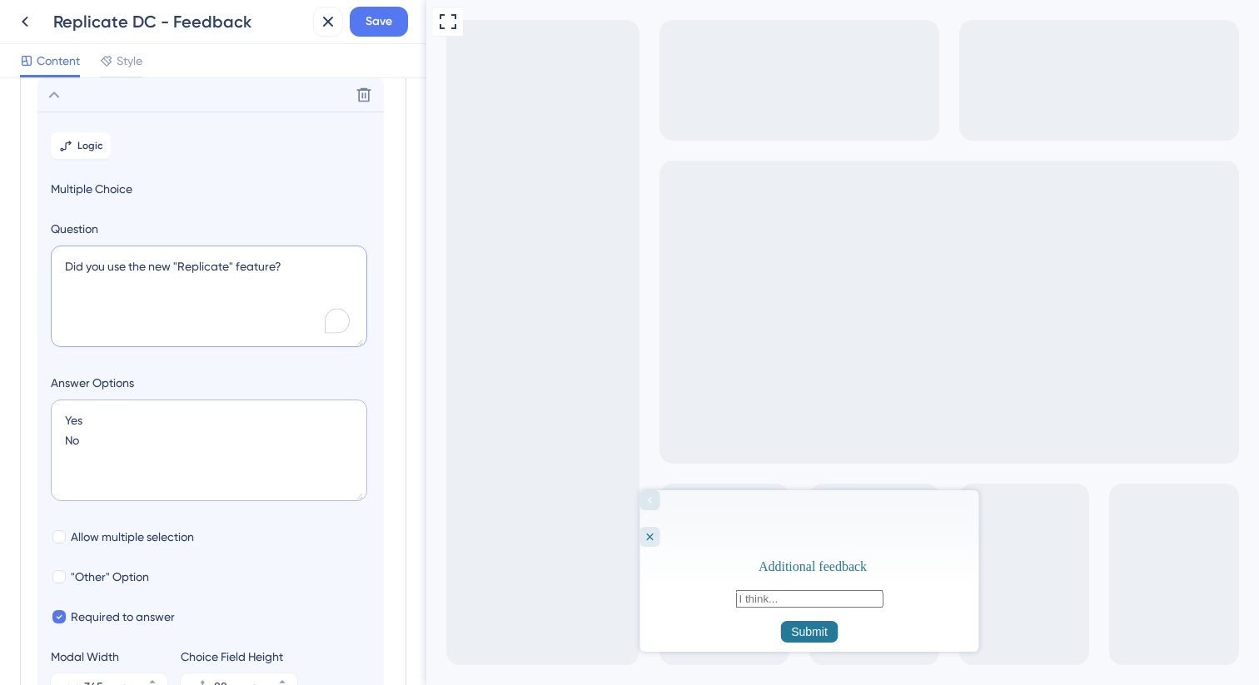
type textarea "Did you use the new "Replicate" feature?"
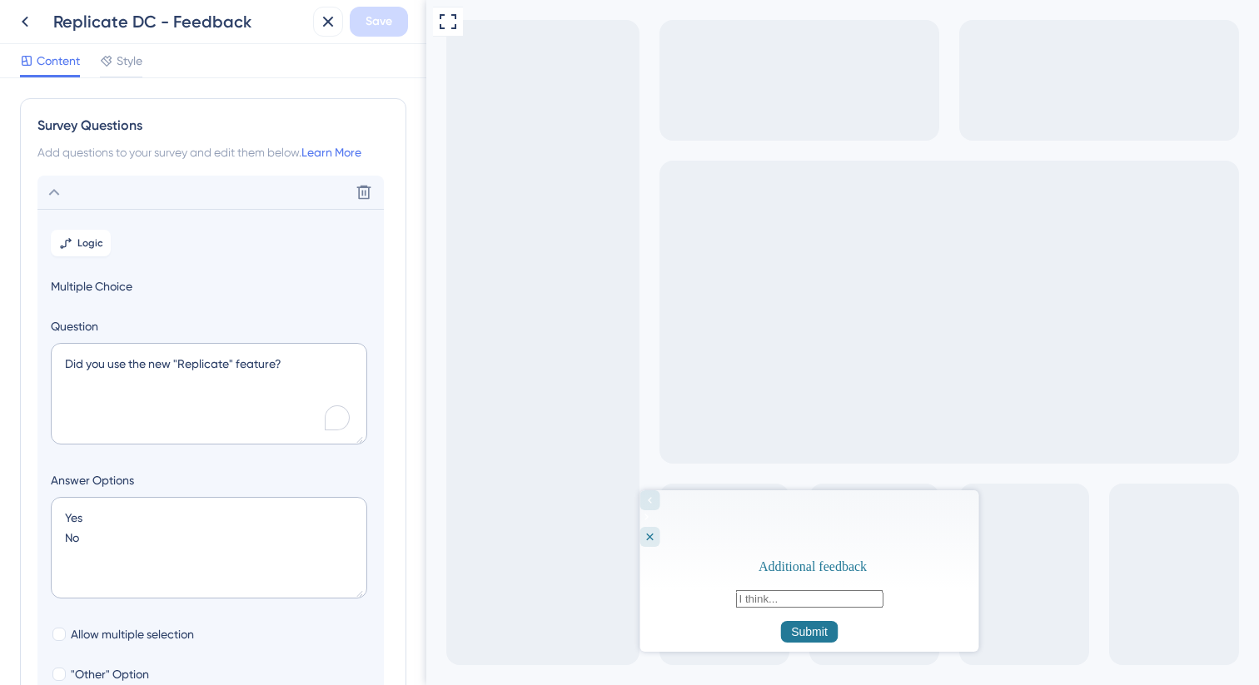
click at [57, 188] on icon at bounding box center [54, 192] width 20 height 20
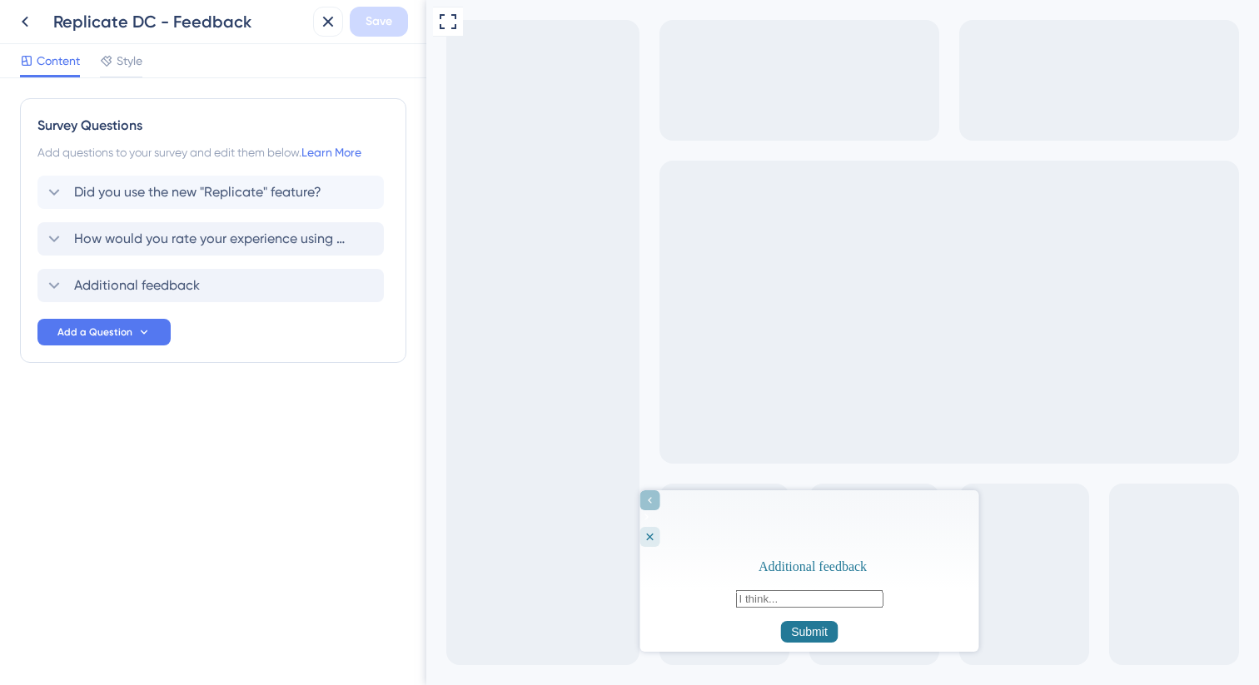
click at [660, 510] on div "Go to Question 2" at bounding box center [650, 500] width 20 height 20
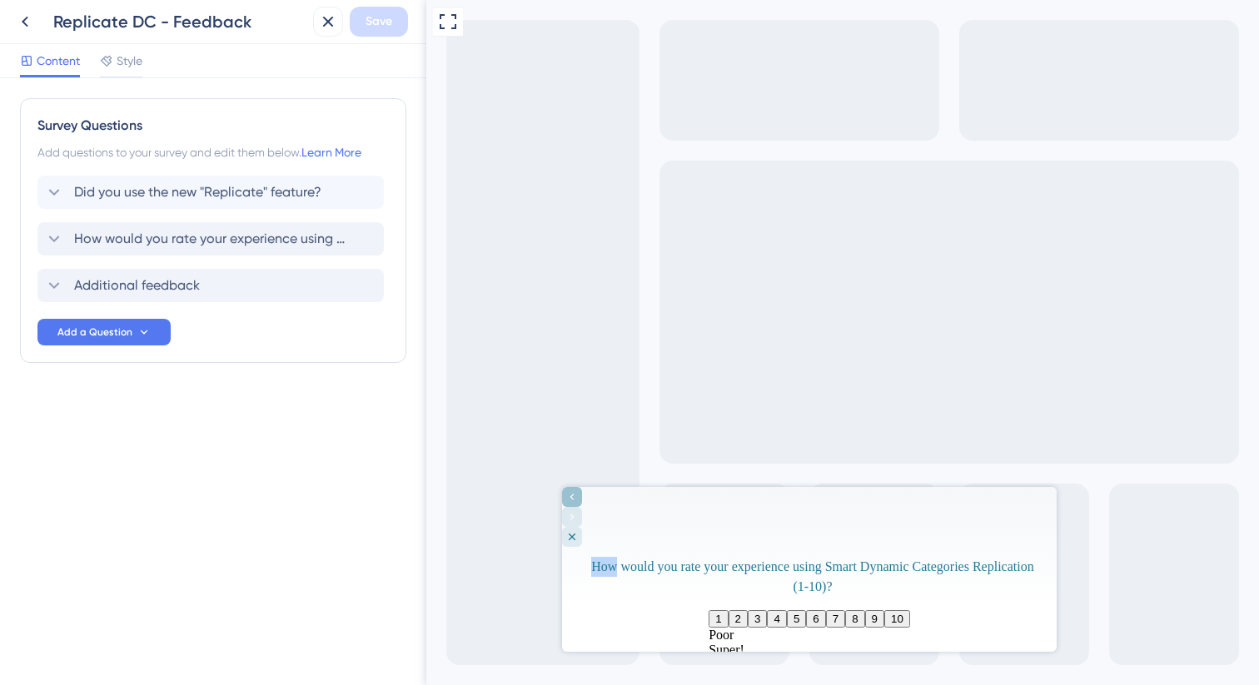
click at [671, 515] on div at bounding box center [809, 517] width 495 height 60
click at [579, 504] on icon "Go to Question 1" at bounding box center [571, 496] width 13 height 13
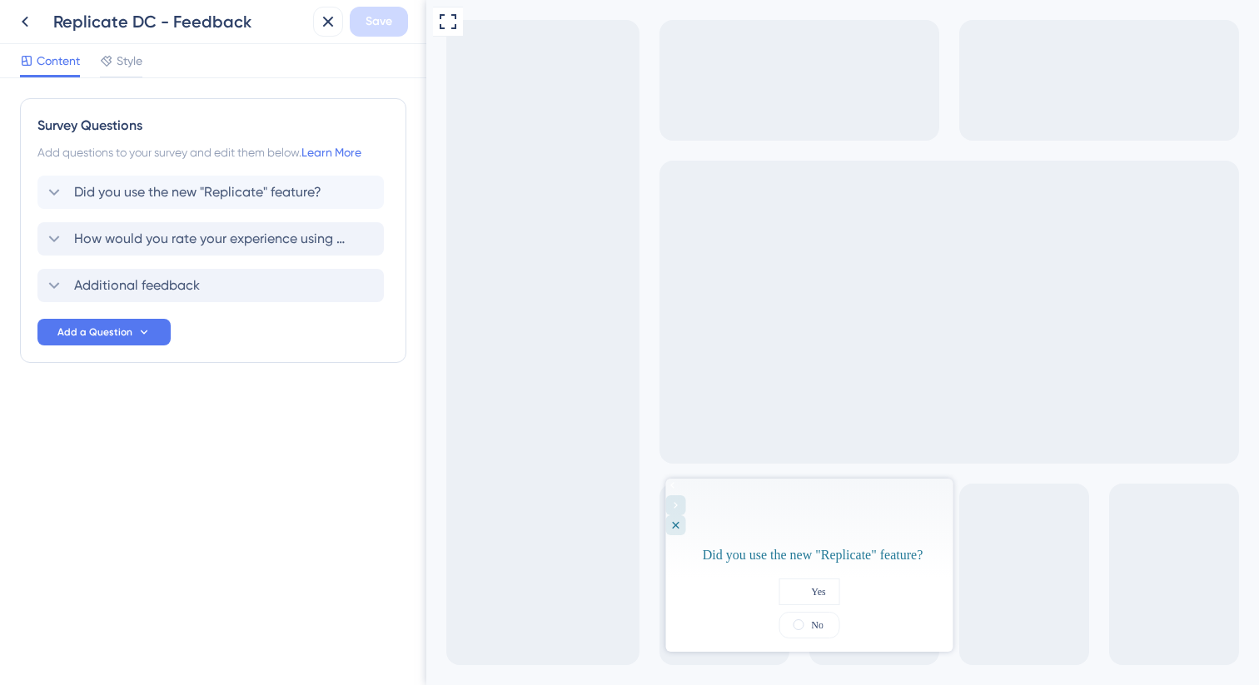
click at [799, 500] on div at bounding box center [808, 507] width 287 height 57
click at [785, 545] on div "Did you use the new "Replicate" feature?" at bounding box center [812, 555] width 254 height 20
click at [779, 612] on div "No" at bounding box center [809, 625] width 61 height 27
click at [779, 579] on div "Yes" at bounding box center [809, 592] width 61 height 27
click at [682, 519] on icon "Close survey" at bounding box center [675, 525] width 13 height 13
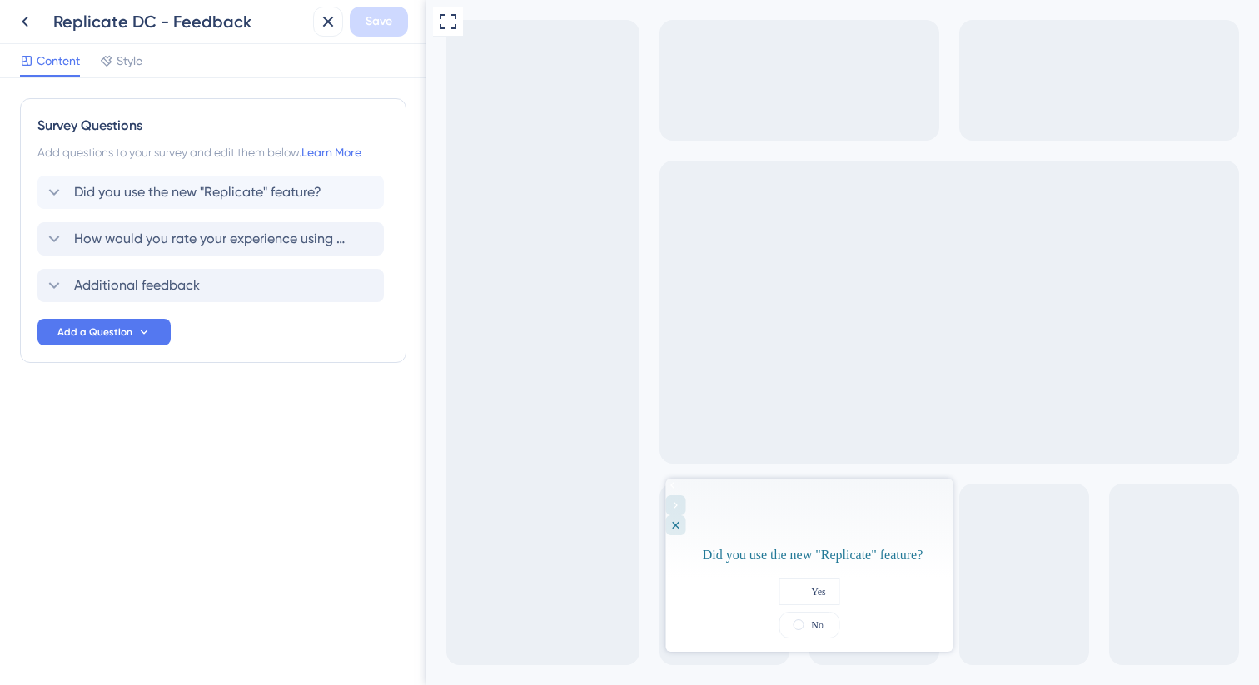
click at [330, 38] on div "Replicate DC - Feedback Save" at bounding box center [213, 22] width 426 height 44
click at [330, 21] on icon at bounding box center [328, 22] width 20 height 20
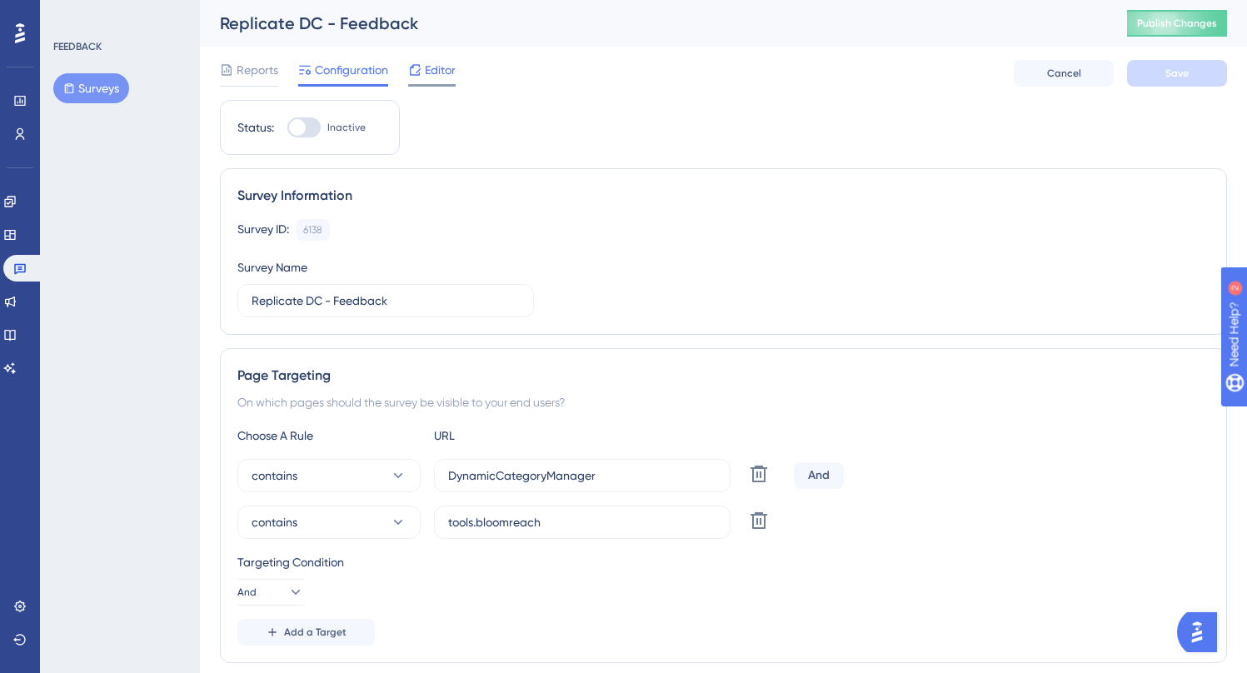
click at [412, 79] on div at bounding box center [414, 70] width 13 height 20
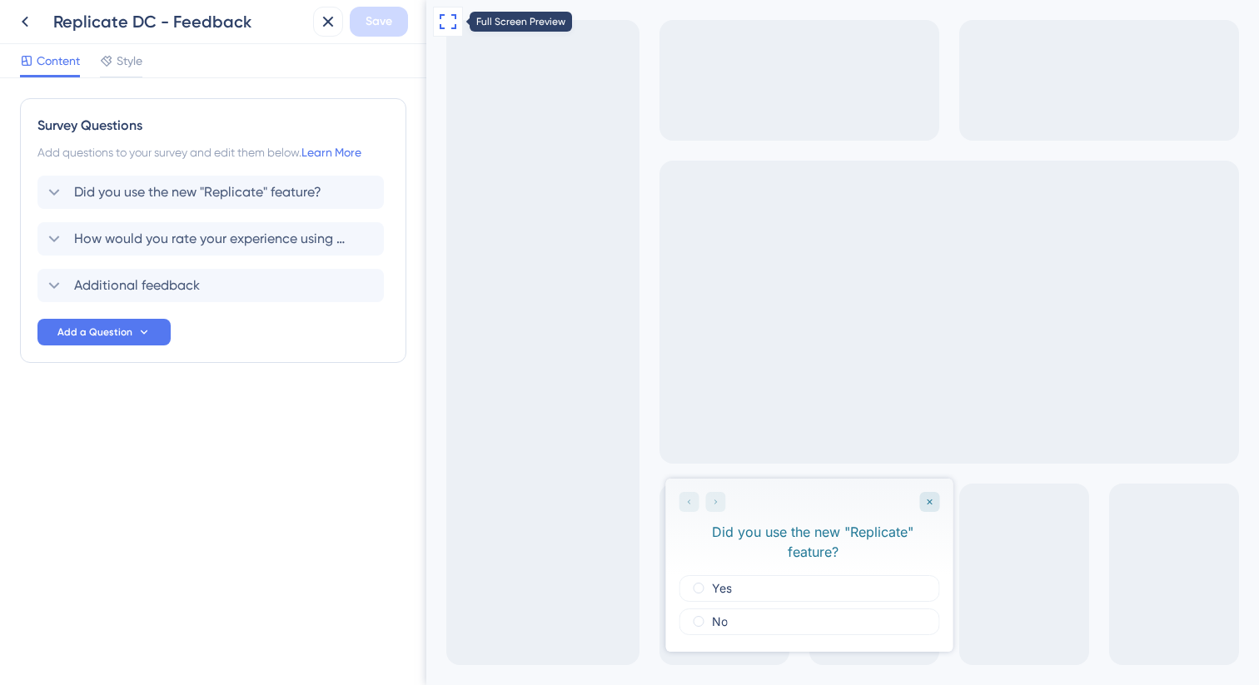
click at [450, 20] on icon at bounding box center [448, 22] width 20 height 20
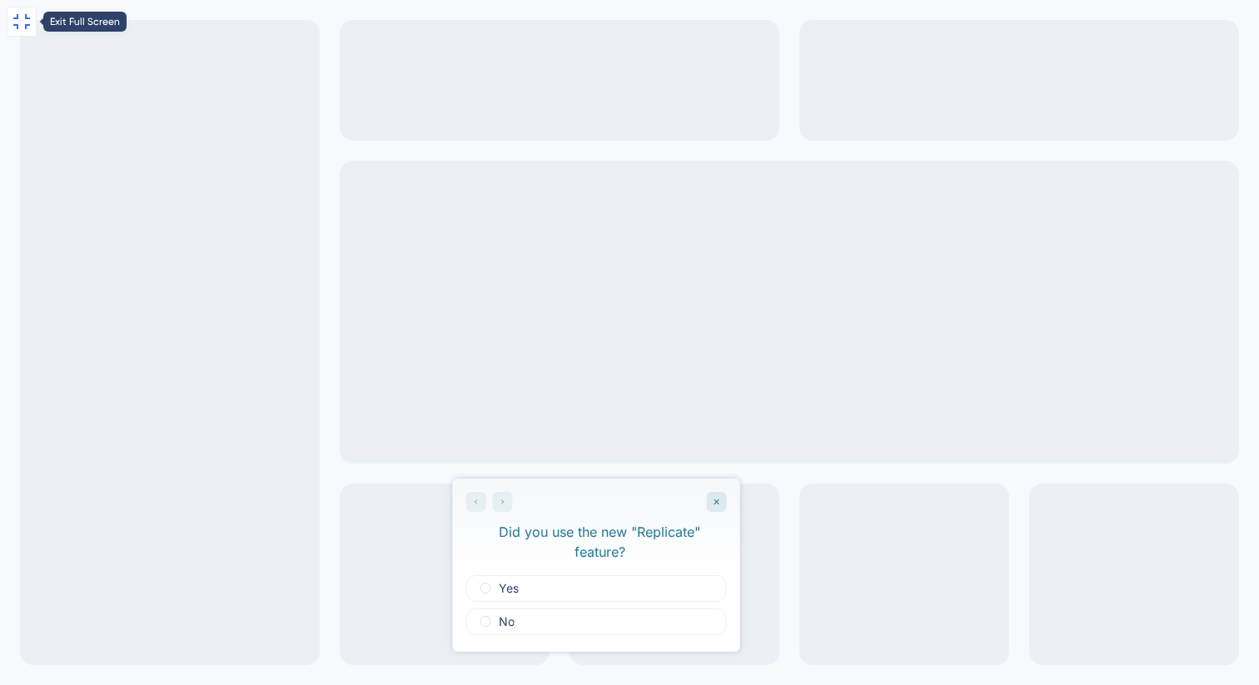
click at [22, 16] on icon at bounding box center [22, 22] width 20 height 20
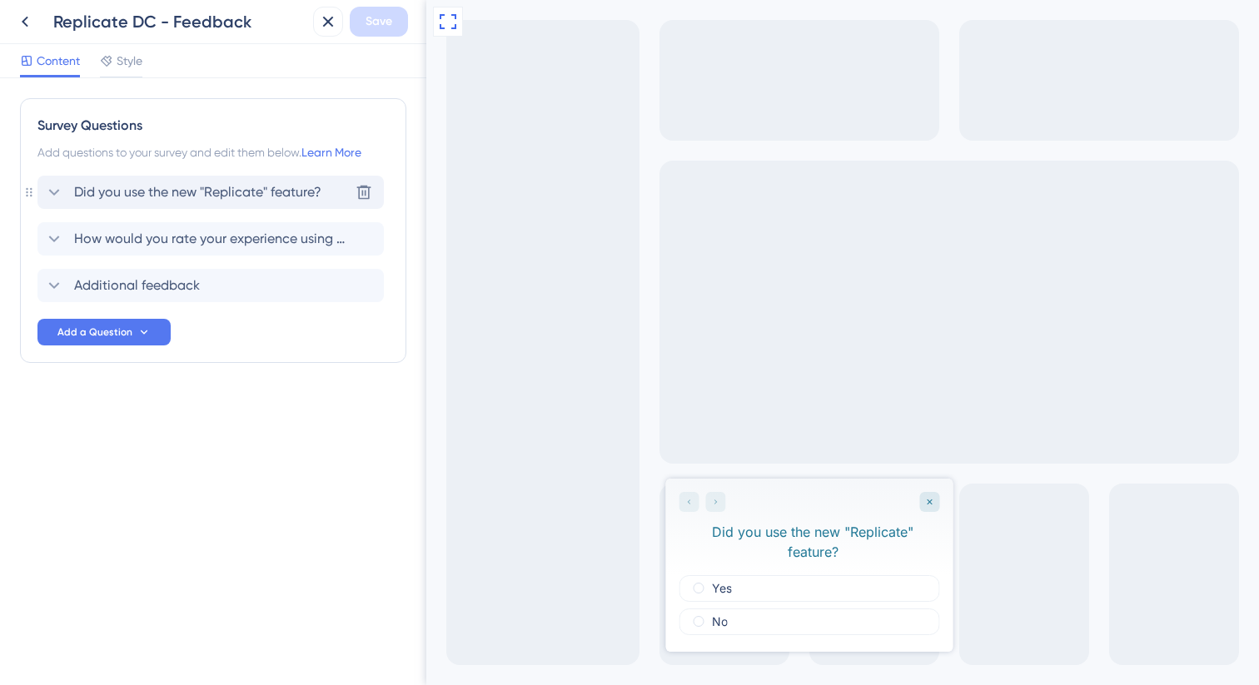
click at [56, 195] on icon at bounding box center [54, 192] width 20 height 20
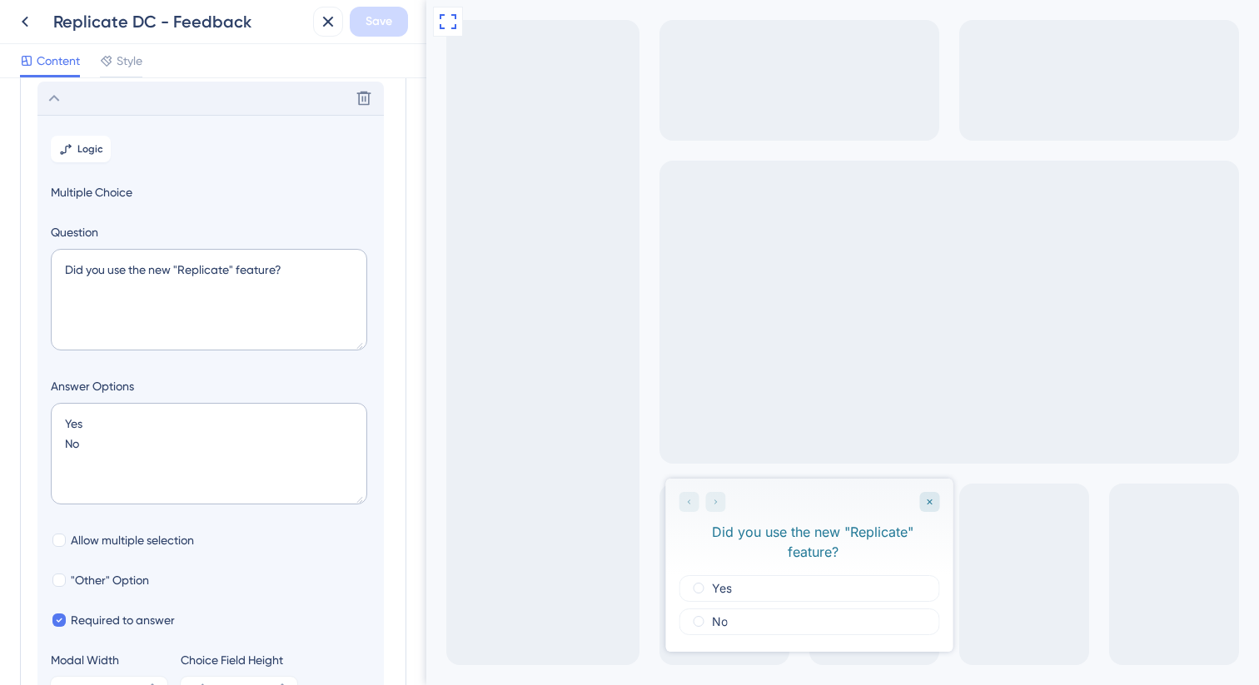
scroll to position [97, 0]
click at [55, 97] on icon at bounding box center [54, 95] width 20 height 20
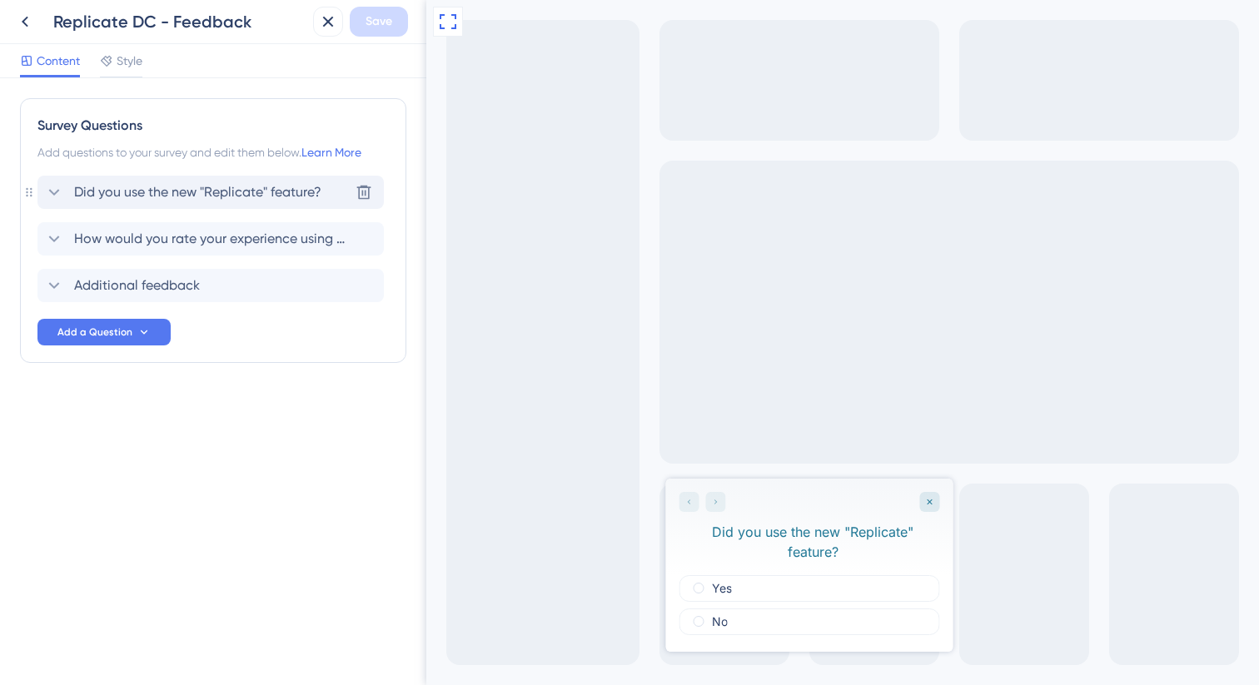
scroll to position [0, 0]
click at [53, 239] on icon at bounding box center [54, 239] width 11 height 7
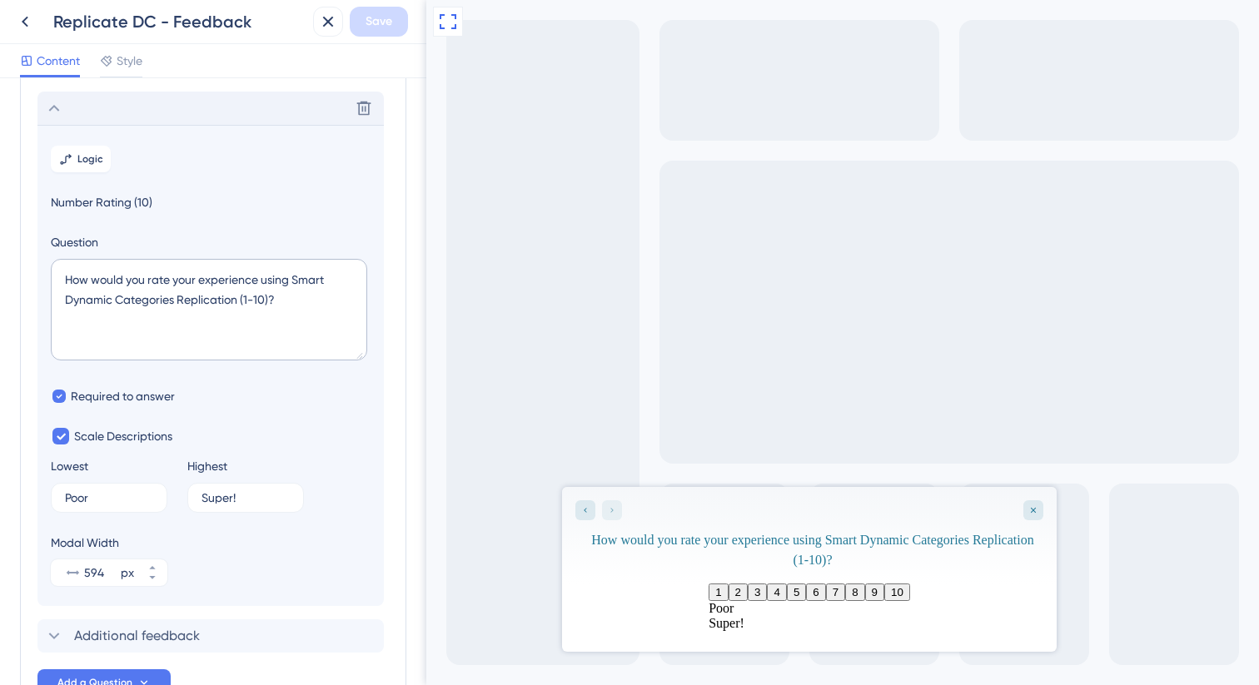
scroll to position [144, 0]
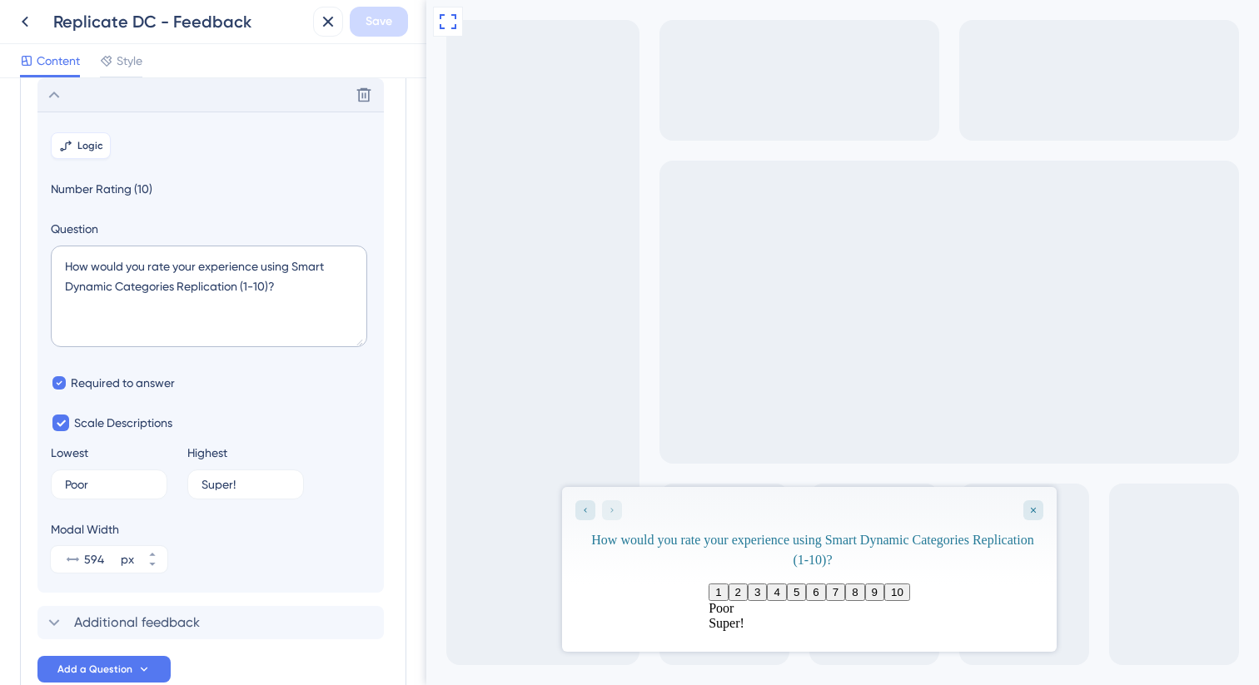
click at [78, 150] on span "Logic" at bounding box center [90, 145] width 26 height 13
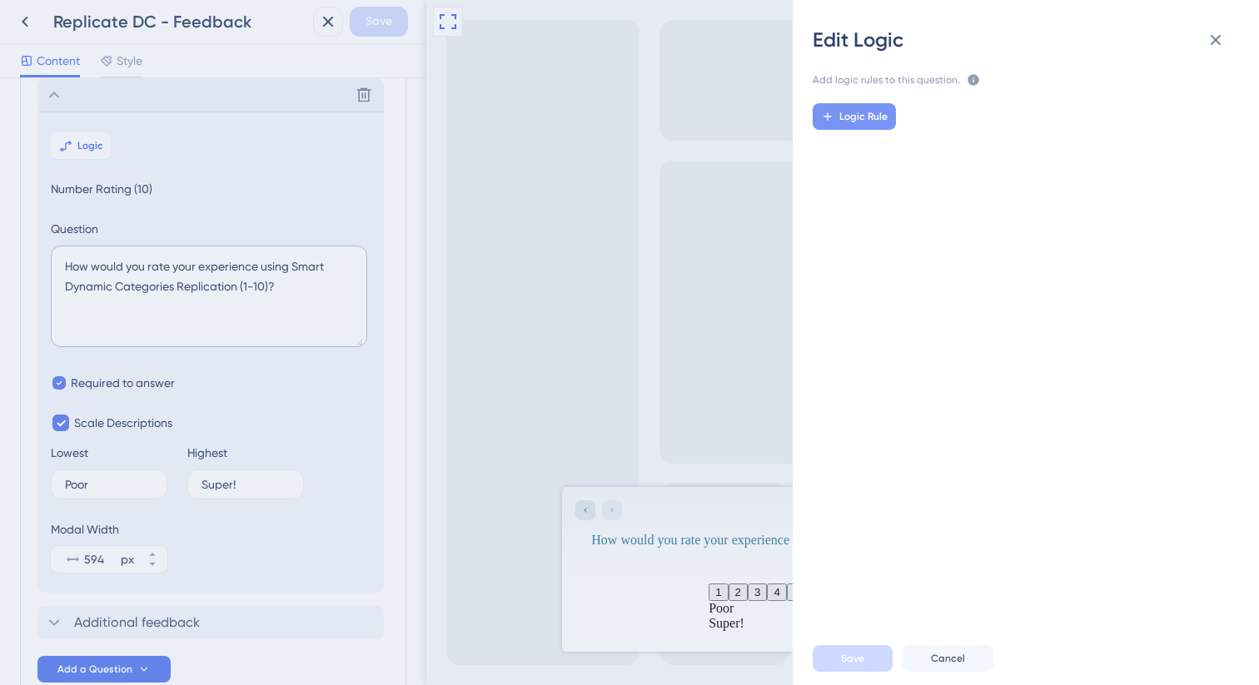
click at [869, 117] on span "Logic Rule" at bounding box center [863, 116] width 48 height 13
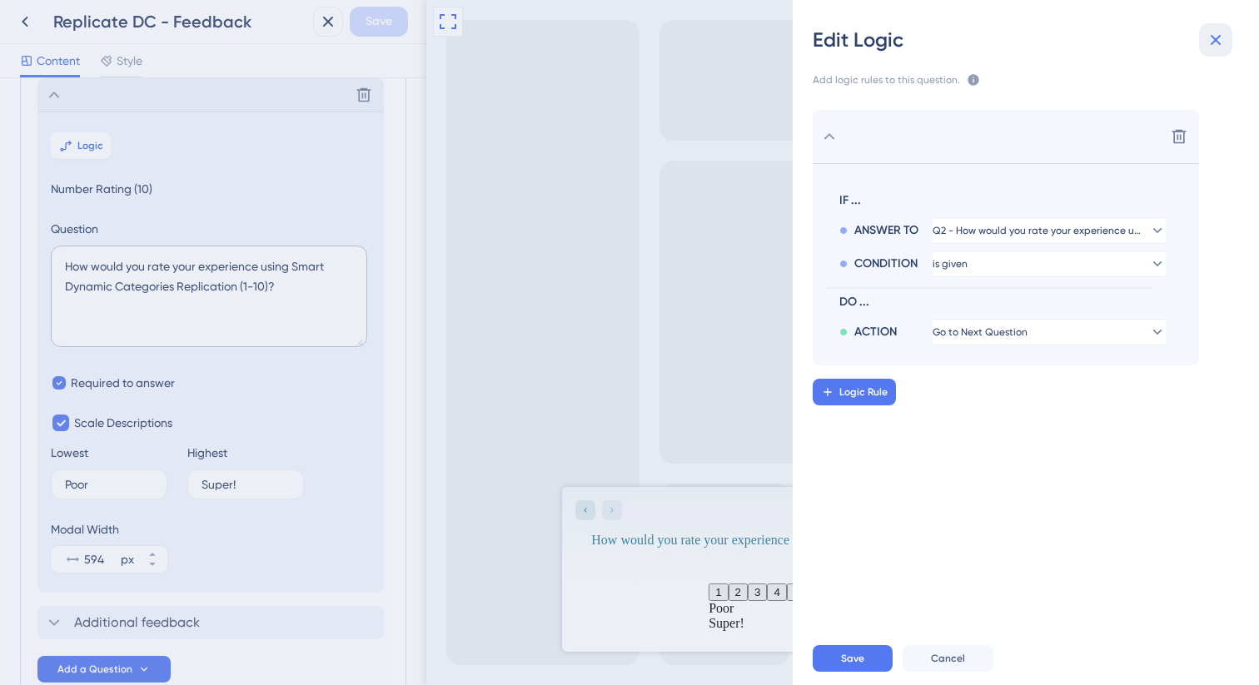
click at [1215, 48] on icon at bounding box center [1216, 40] width 20 height 20
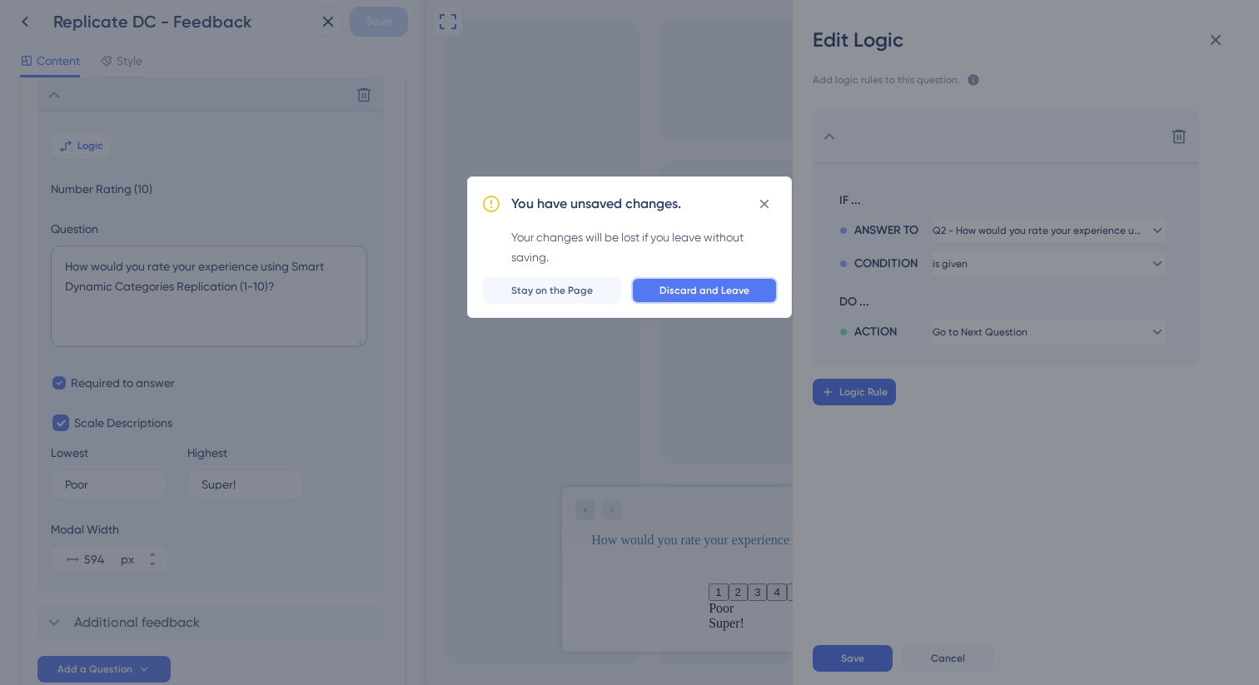
click at [719, 281] on button "Discard and Leave" at bounding box center [704, 290] width 147 height 27
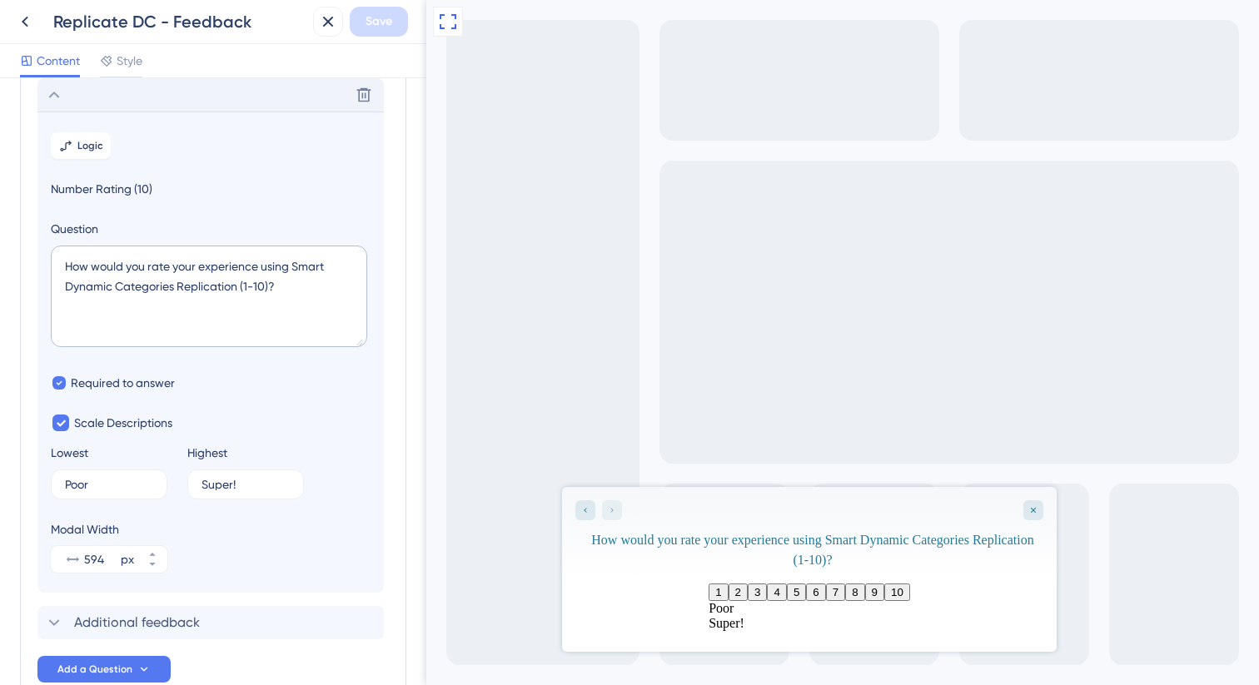
click at [55, 98] on icon at bounding box center [54, 95] width 20 height 20
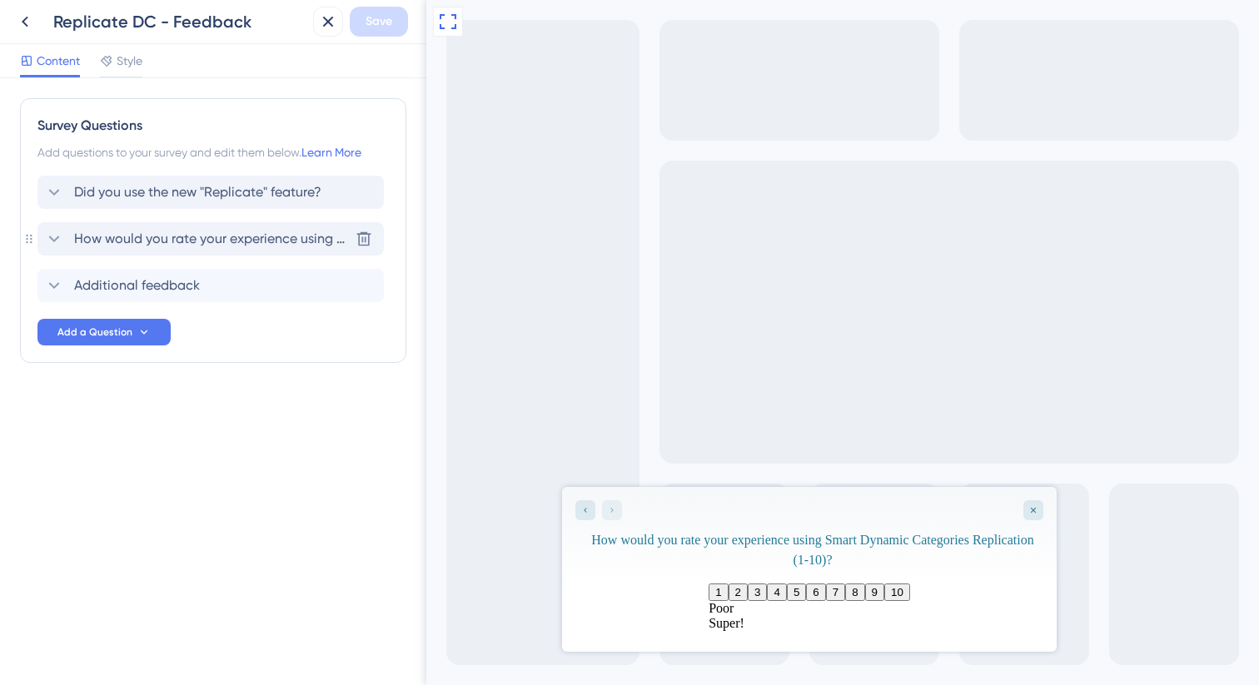
scroll to position [0, 0]
click at [172, 187] on span "Did you use the new "Replicate" feature?" at bounding box center [197, 192] width 247 height 20
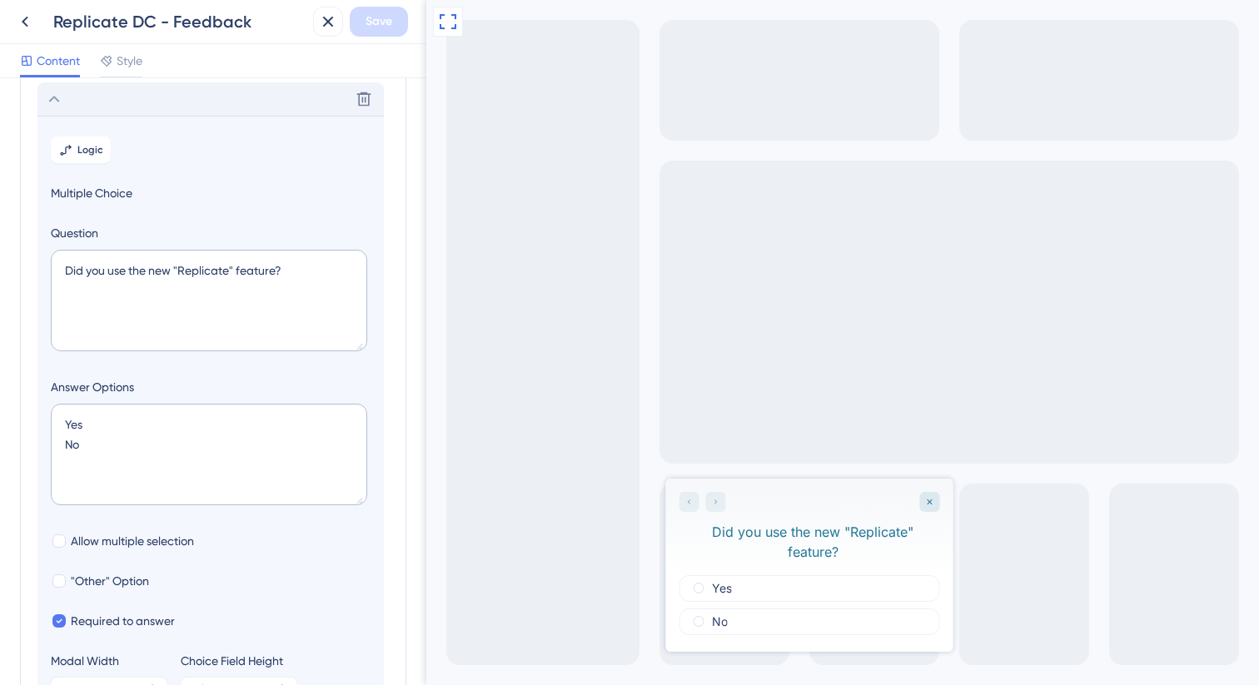
scroll to position [97, 0]
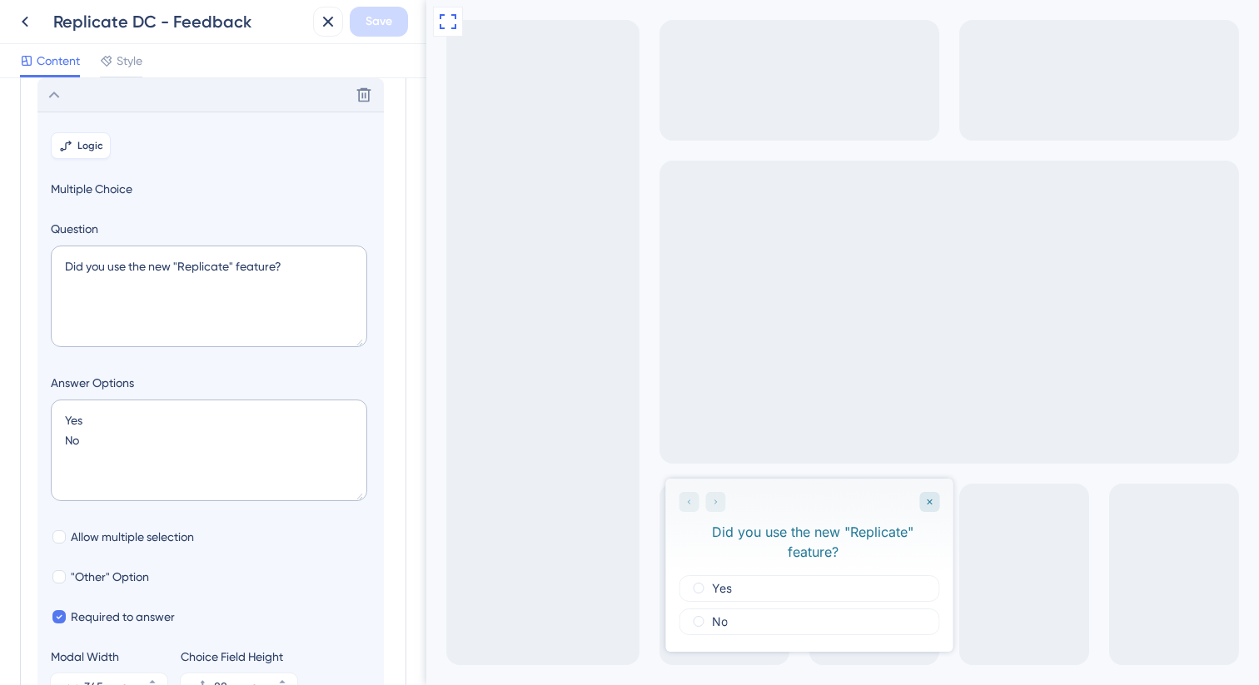
click at [91, 151] on span "Logic" at bounding box center [90, 145] width 26 height 13
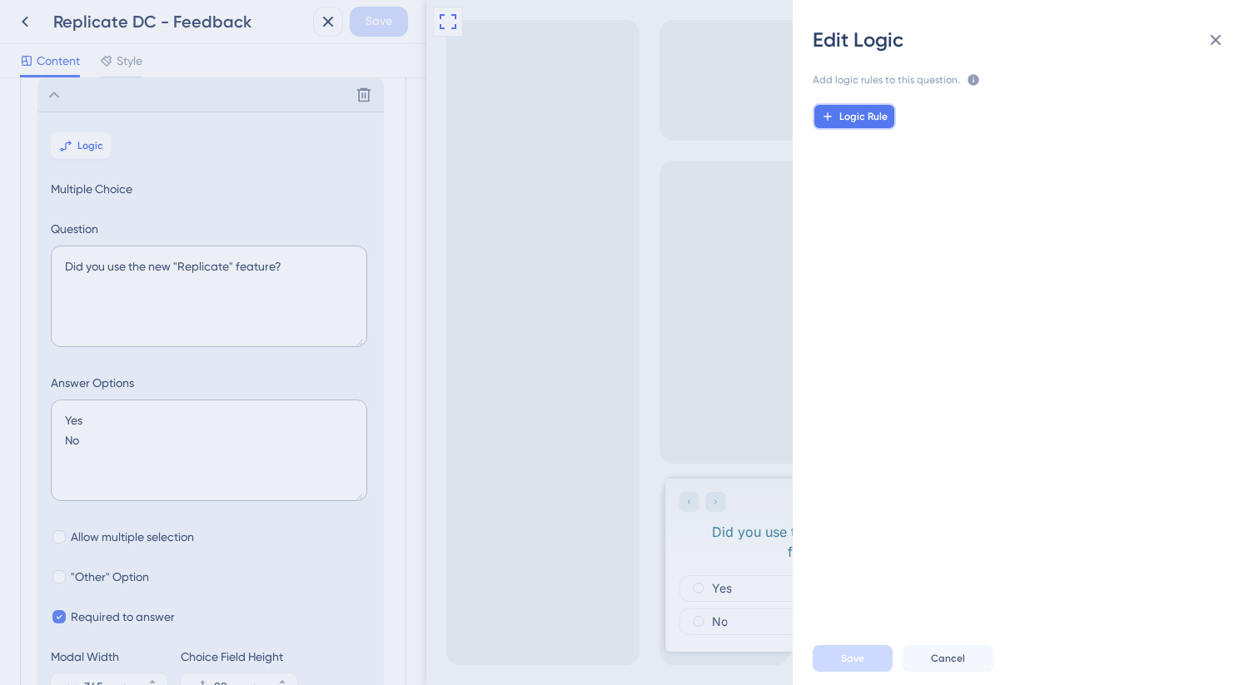
click at [855, 124] on button "Logic Rule" at bounding box center [854, 116] width 83 height 27
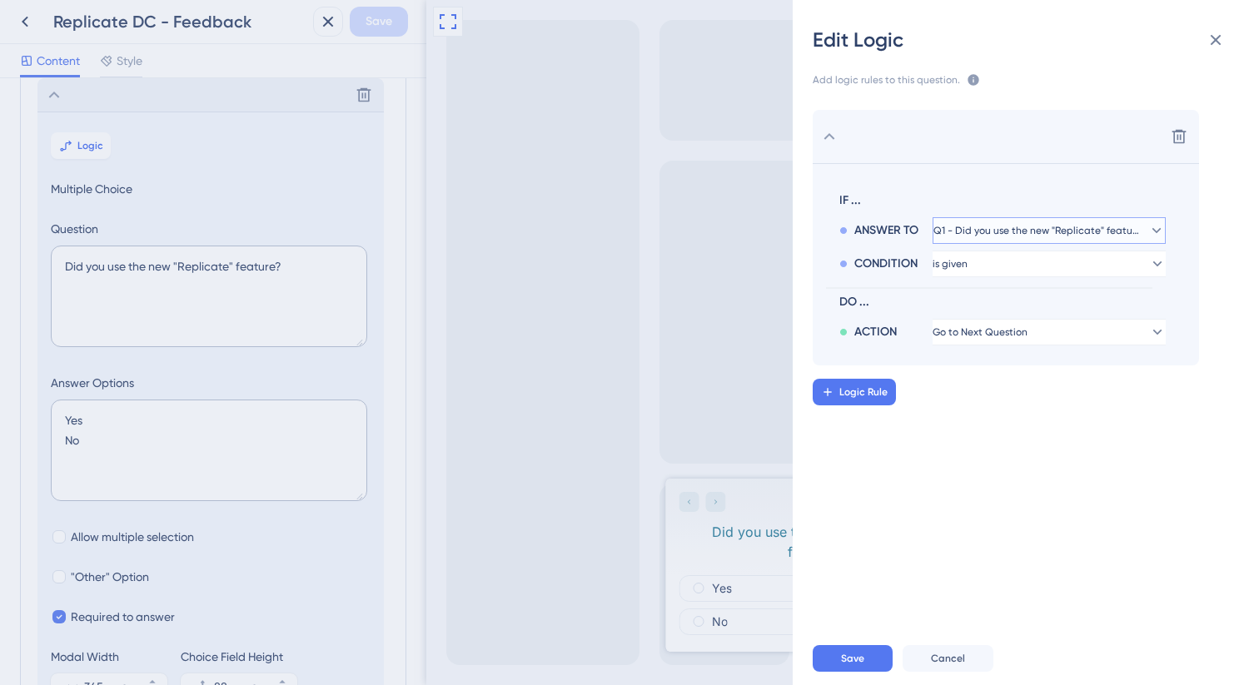
click at [993, 226] on span "Q1 - Did you use the new "Replicate" feature?" at bounding box center [1037, 230] width 208 height 13
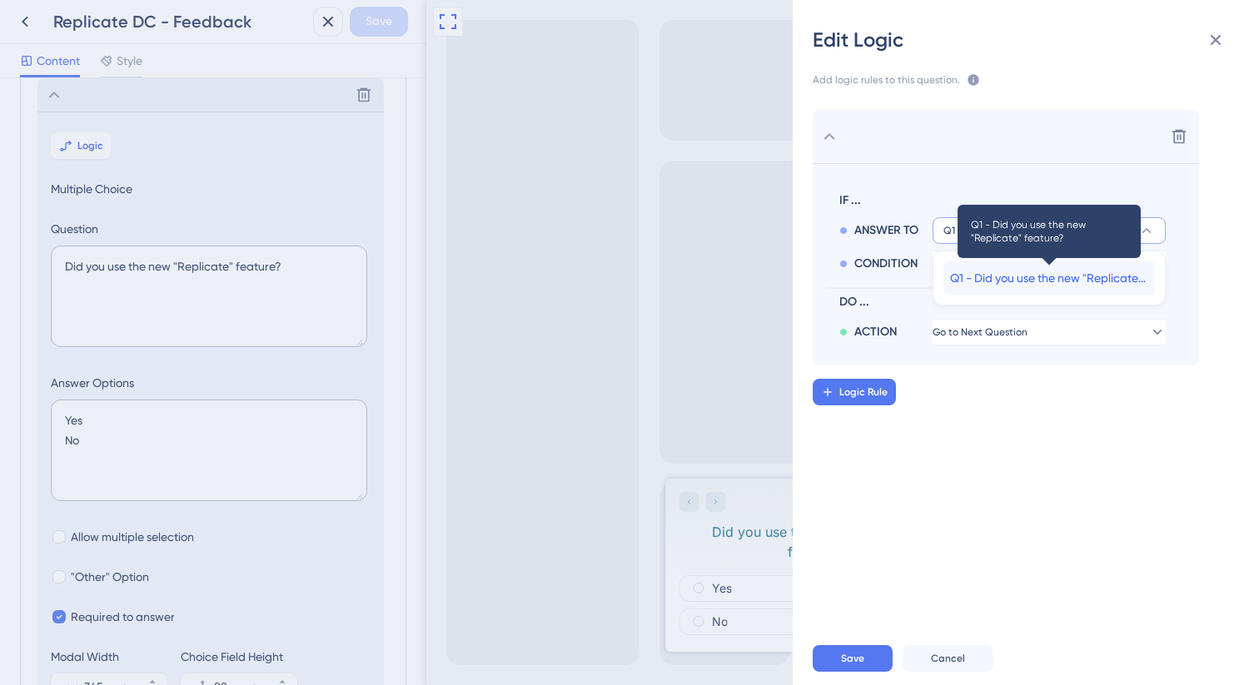
click at [1028, 271] on span "Q1 - Did you use the new "Replicate" feature?" at bounding box center [1049, 278] width 198 height 20
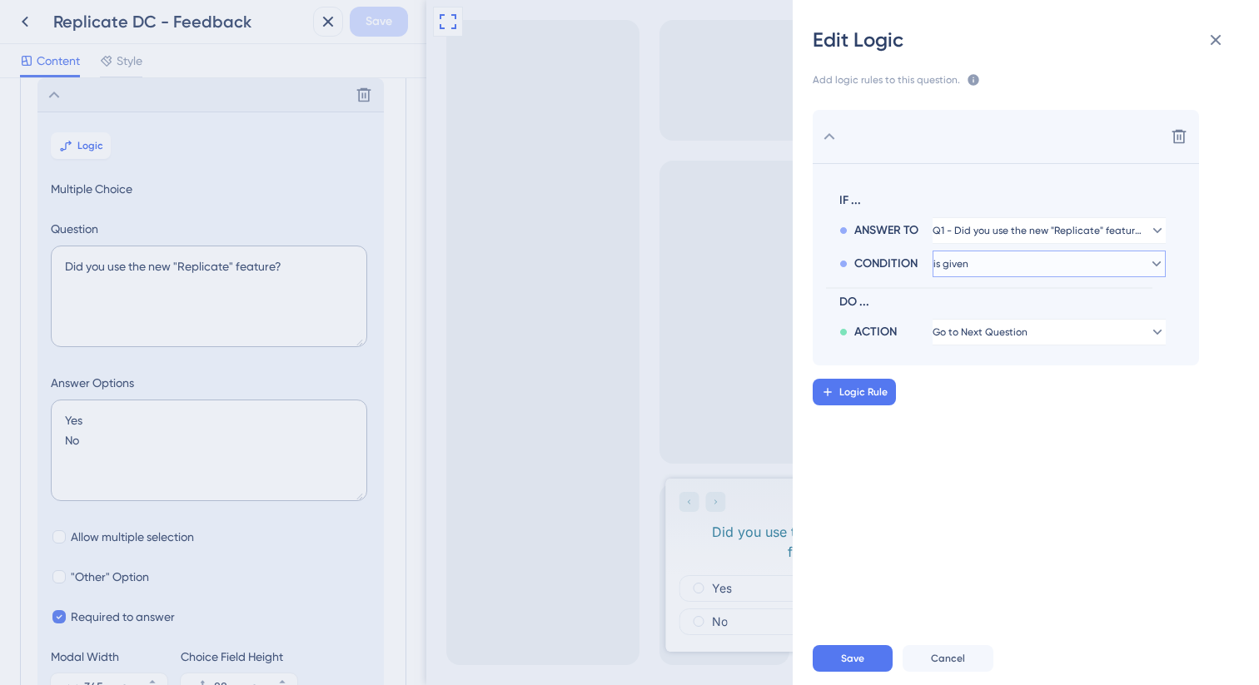
click at [1028, 244] on button "is given" at bounding box center [1049, 230] width 233 height 27
click at [1021, 304] on div "is given is given" at bounding box center [1049, 311] width 198 height 33
click at [1036, 244] on button "is given" at bounding box center [1049, 230] width 233 height 27
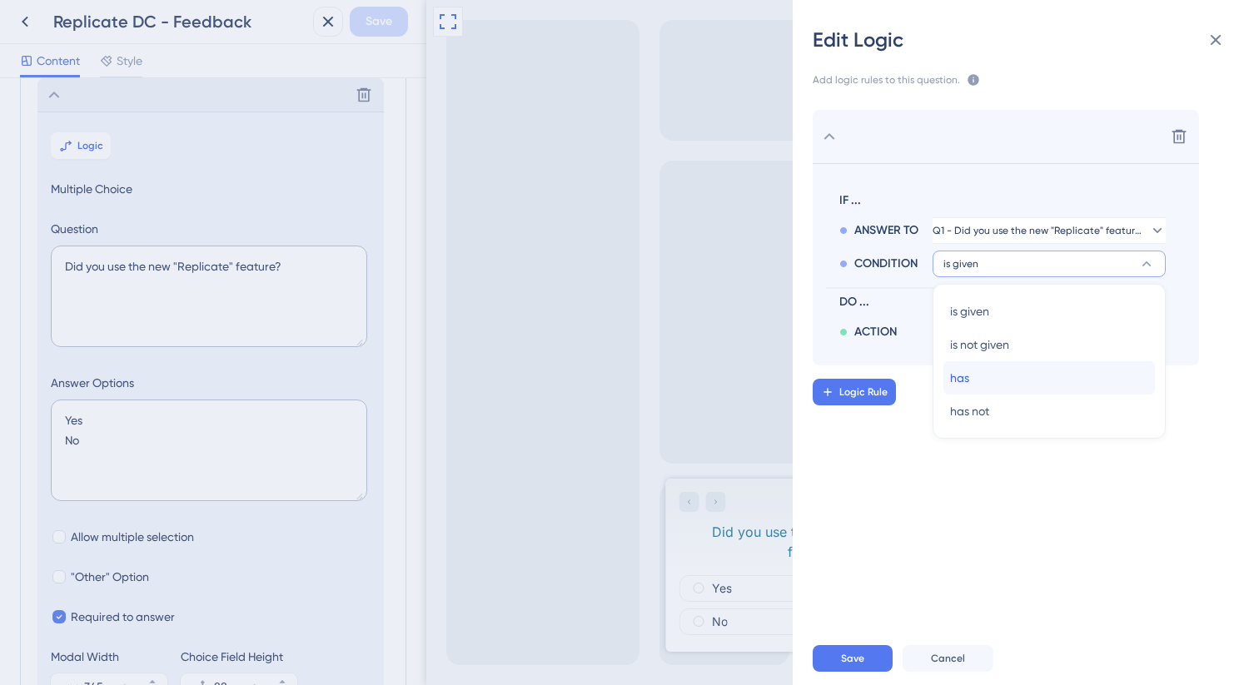
click at [1021, 374] on div "has has" at bounding box center [1049, 377] width 198 height 33
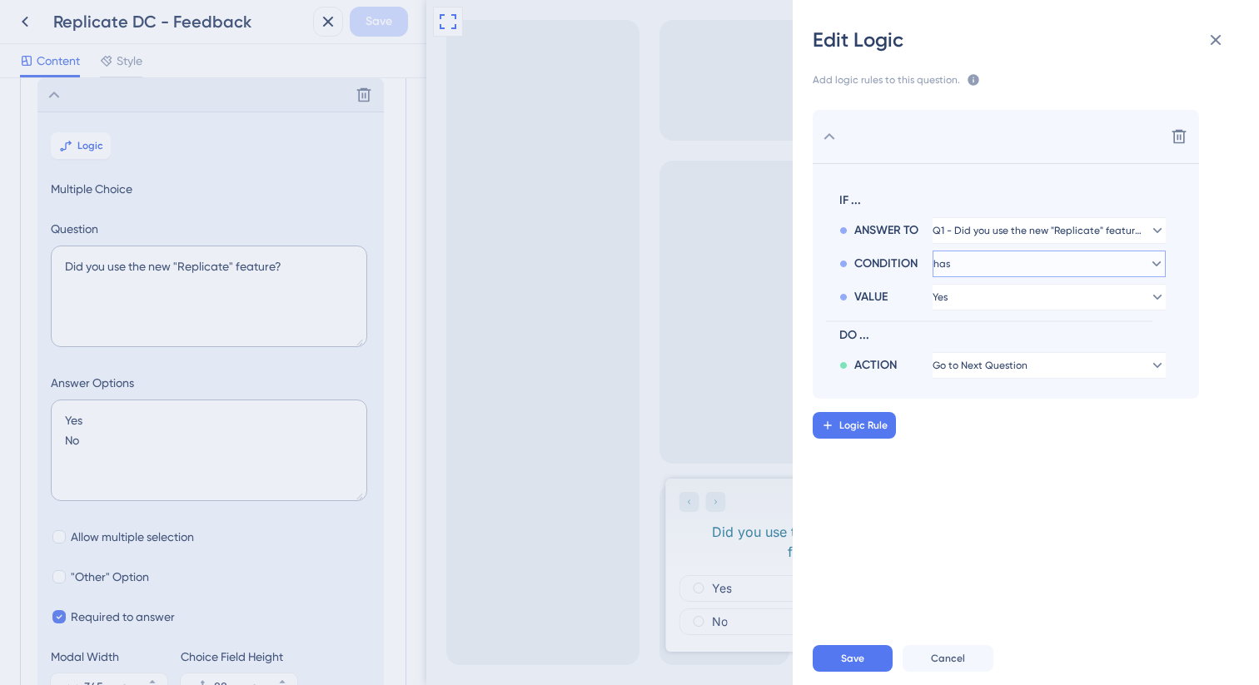
click at [1004, 244] on button "has" at bounding box center [1049, 230] width 233 height 27
click at [1002, 380] on div "has has" at bounding box center [1049, 377] width 198 height 33
click at [885, 423] on span "Logic Rule" at bounding box center [863, 425] width 48 height 13
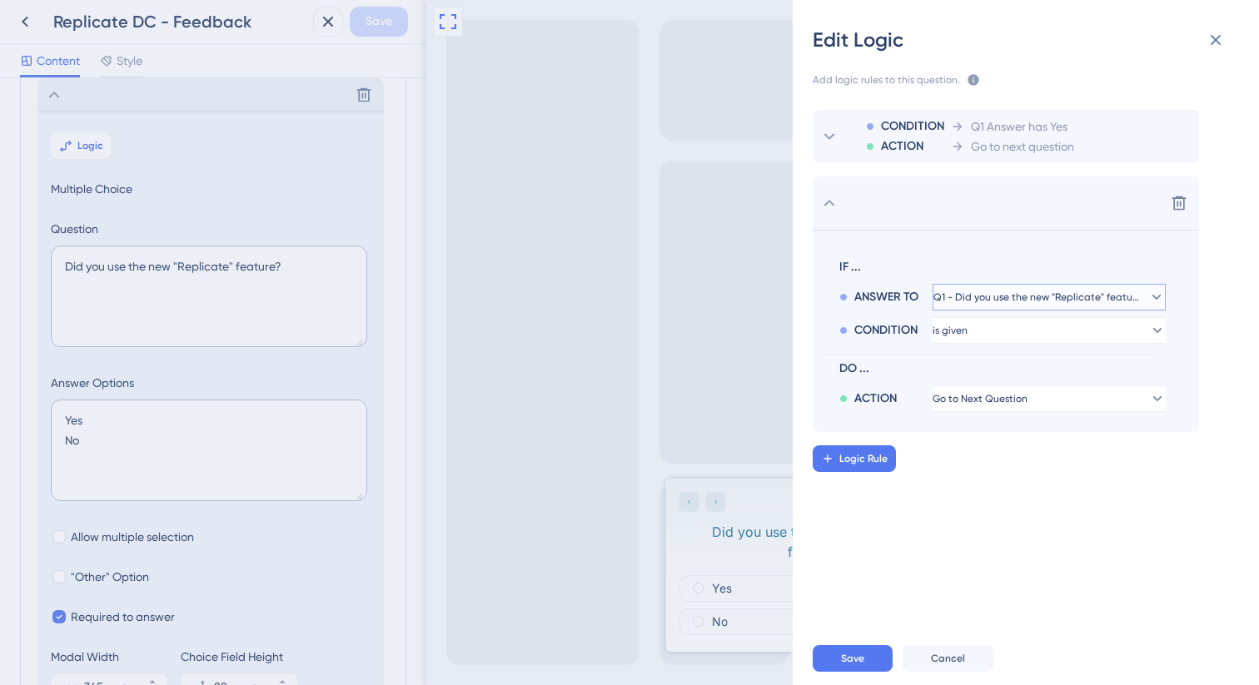
click at [1008, 295] on span "Q1 - Did you use the new "Replicate" feature?" at bounding box center [1037, 297] width 208 height 13
click at [1008, 295] on span "Q1 - Did you use the new "Replicate" feature?" at bounding box center [1037, 297] width 188 height 13
click at [991, 311] on button "is given" at bounding box center [1049, 297] width 233 height 27
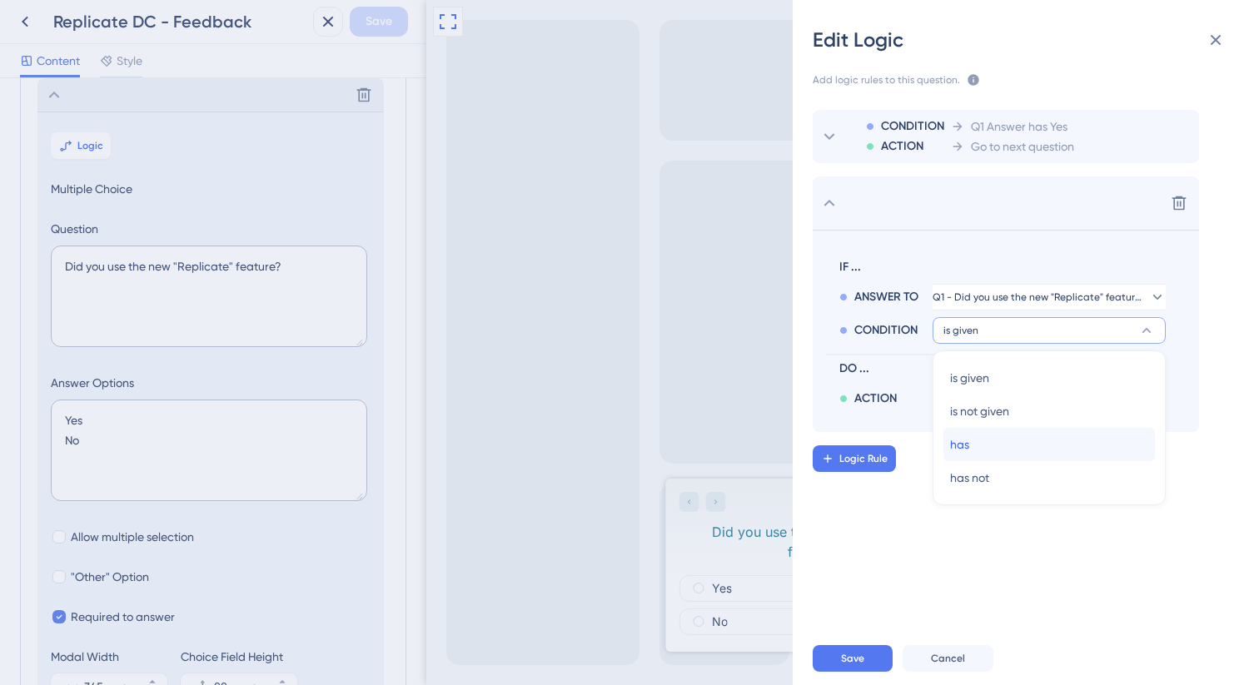
click at [971, 444] on div "has has" at bounding box center [1049, 444] width 198 height 33
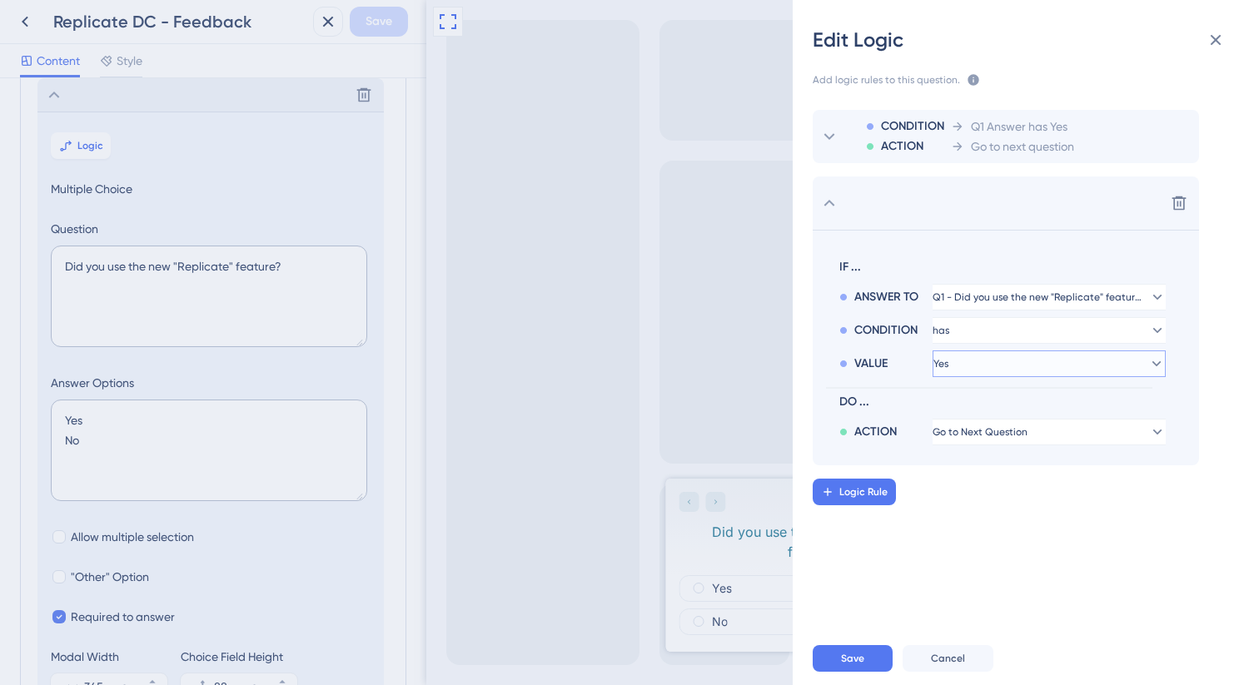
click at [988, 311] on button "Yes" at bounding box center [1049, 297] width 233 height 27
click at [974, 435] on div "No No" at bounding box center [1049, 444] width 198 height 33
click at [1015, 433] on span "Go to Next Question" at bounding box center [980, 432] width 95 height 13
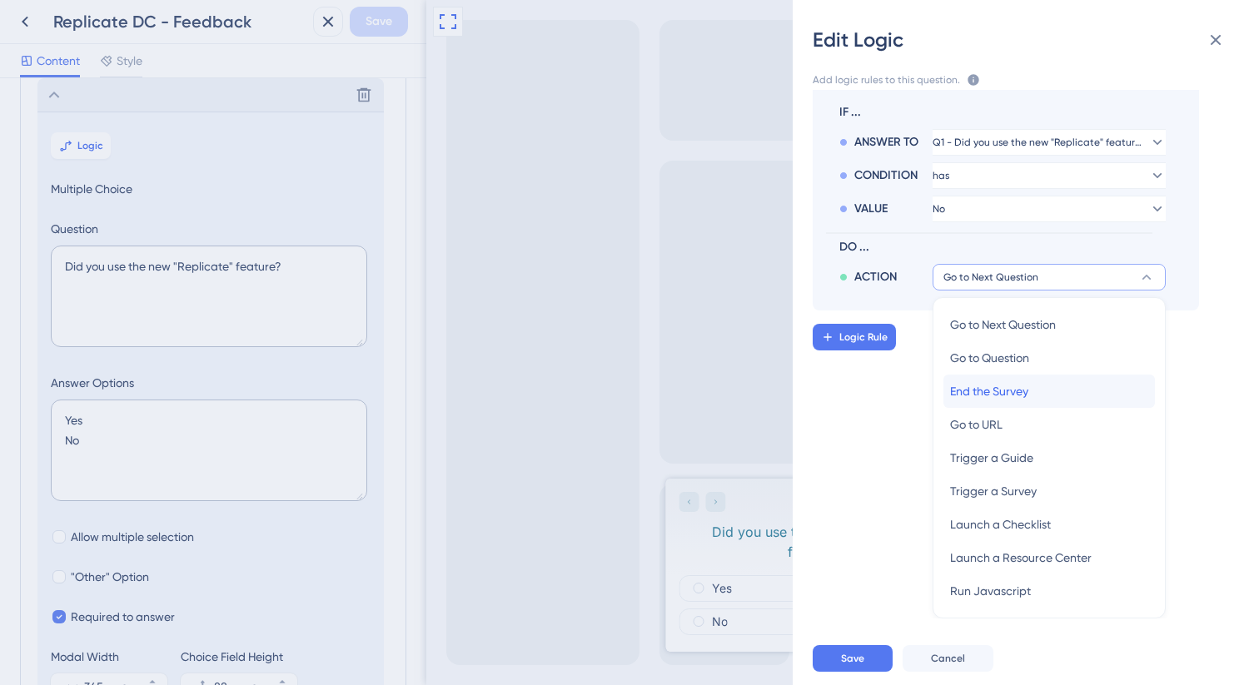
click at [1040, 394] on div "End the Survey End the Survey" at bounding box center [1049, 391] width 198 height 33
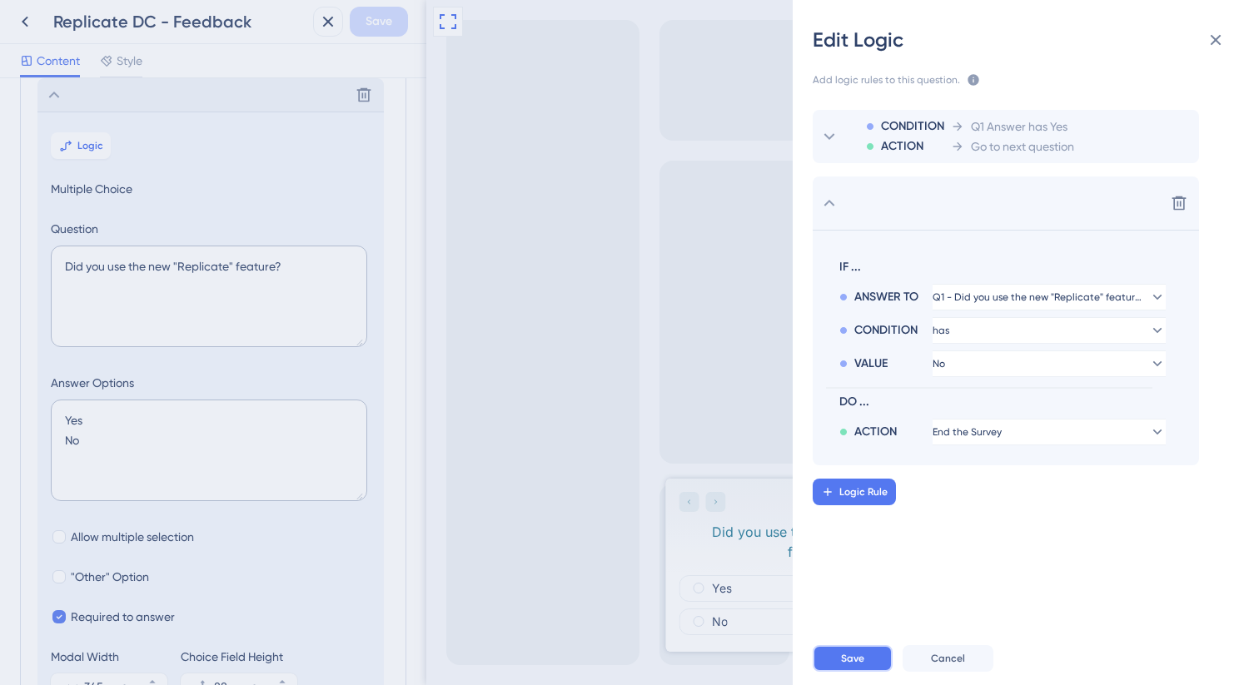
click at [858, 647] on button "Save" at bounding box center [853, 658] width 80 height 27
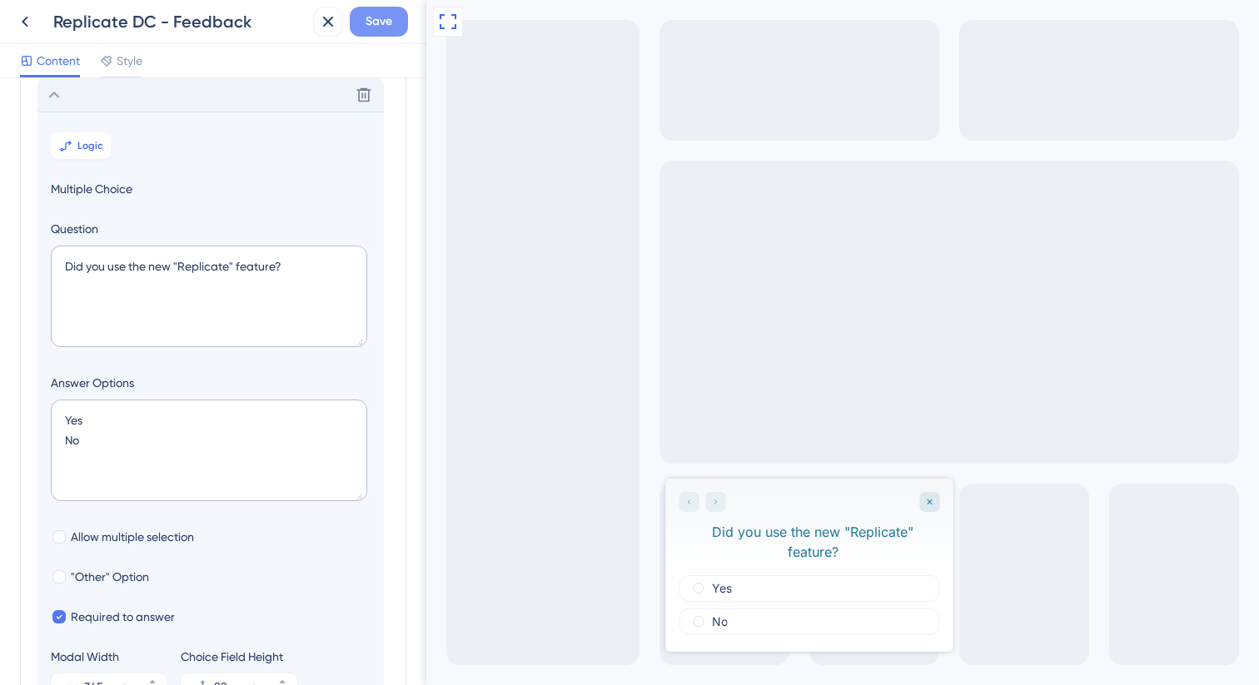
click at [386, 30] on span "Save" at bounding box center [379, 22] width 27 height 20
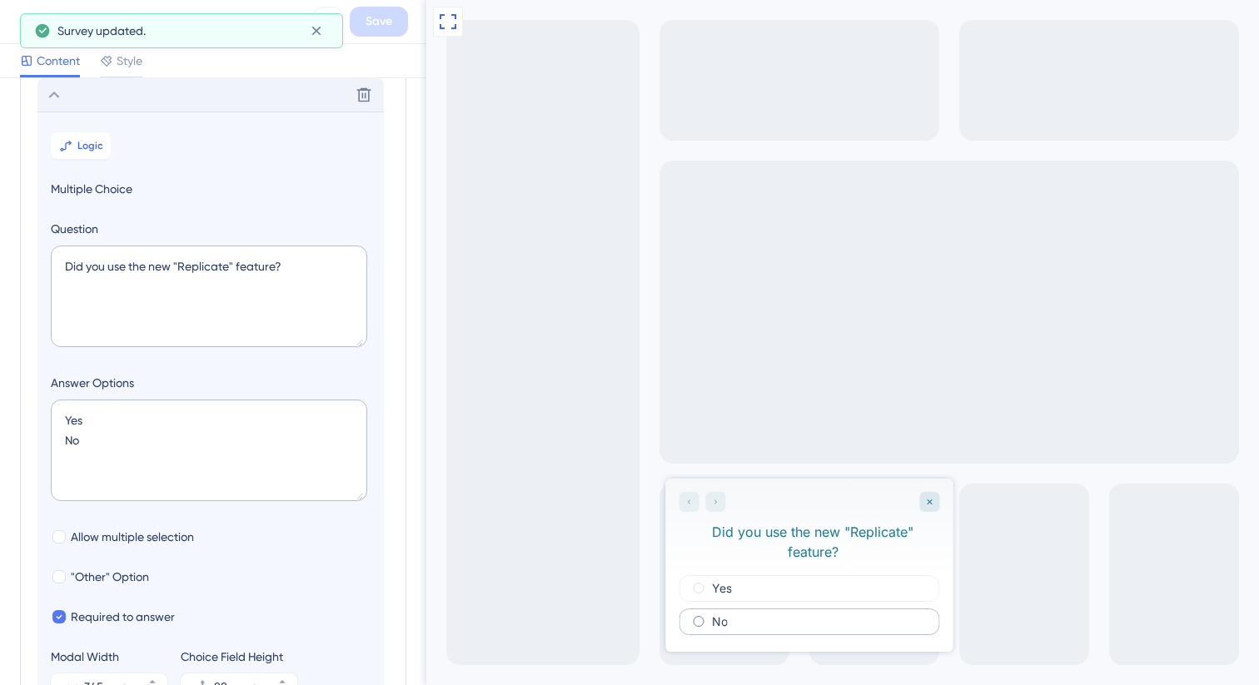
click at [733, 609] on div "No" at bounding box center [809, 622] width 261 height 27
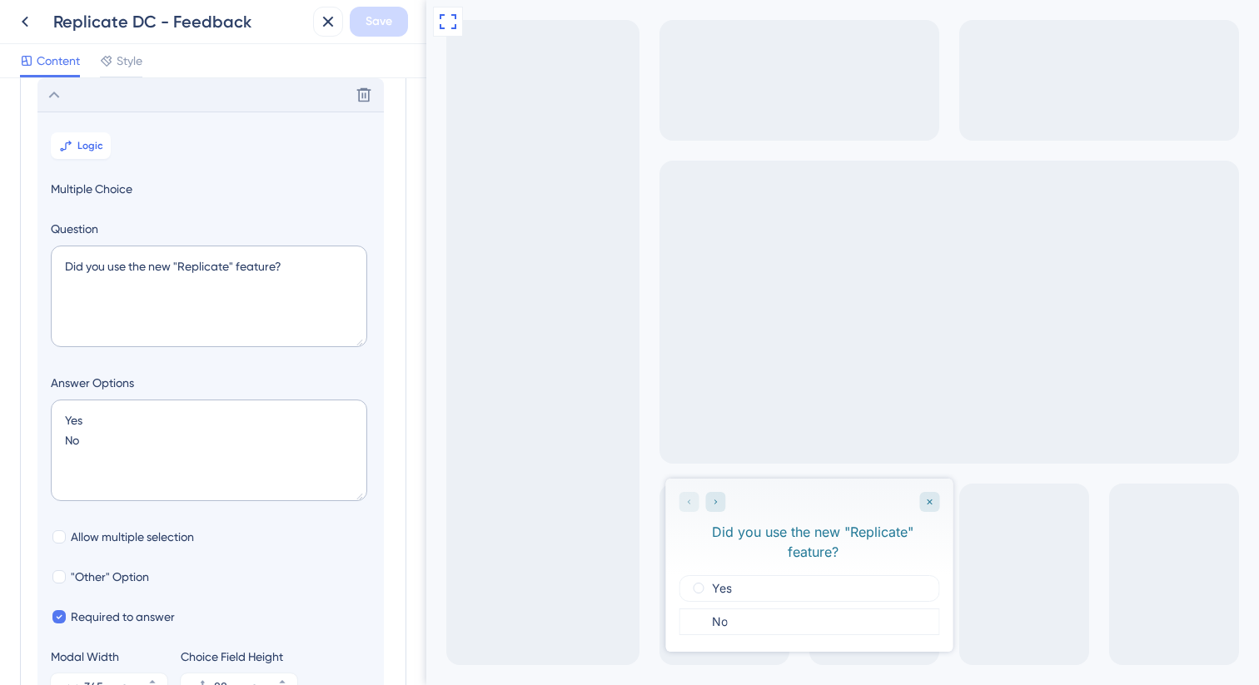
click at [844, 516] on div "Did you use the new "Replicate" feature?" at bounding box center [808, 527] width 287 height 97
click at [719, 582] on label "Yes" at bounding box center [721, 588] width 20 height 13
click at [750, 575] on div "Yes" at bounding box center [809, 588] width 261 height 27
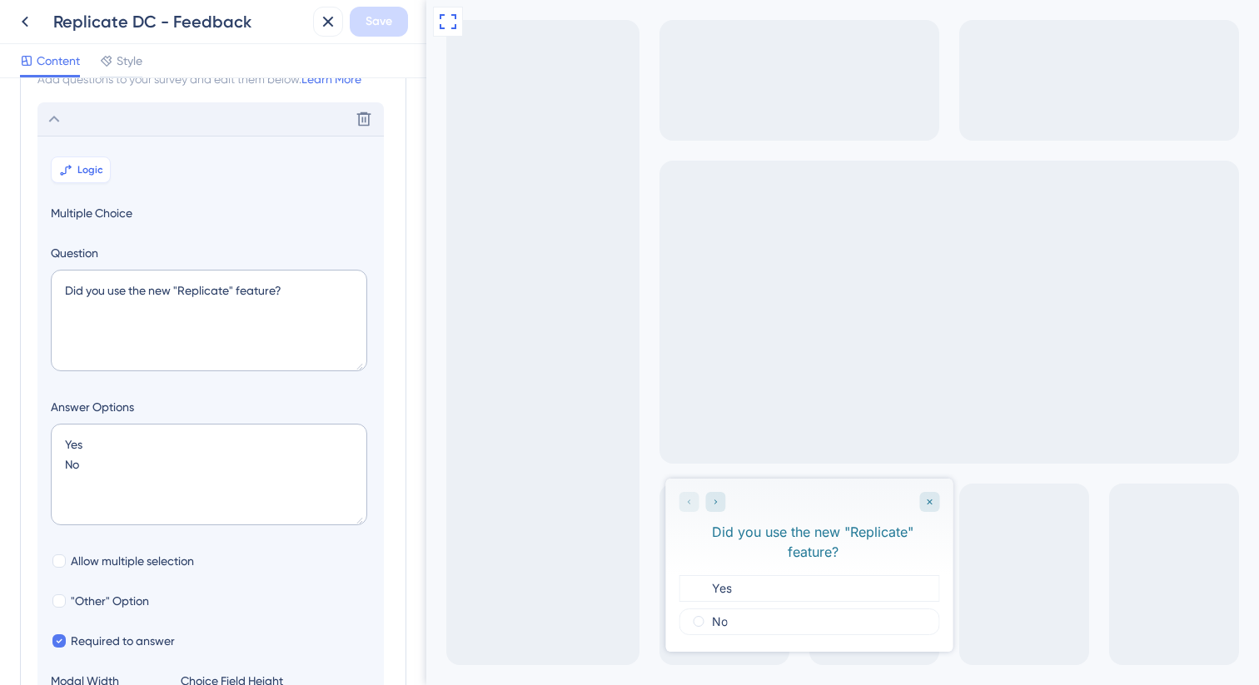
click at [91, 162] on button "Logic" at bounding box center [81, 170] width 60 height 27
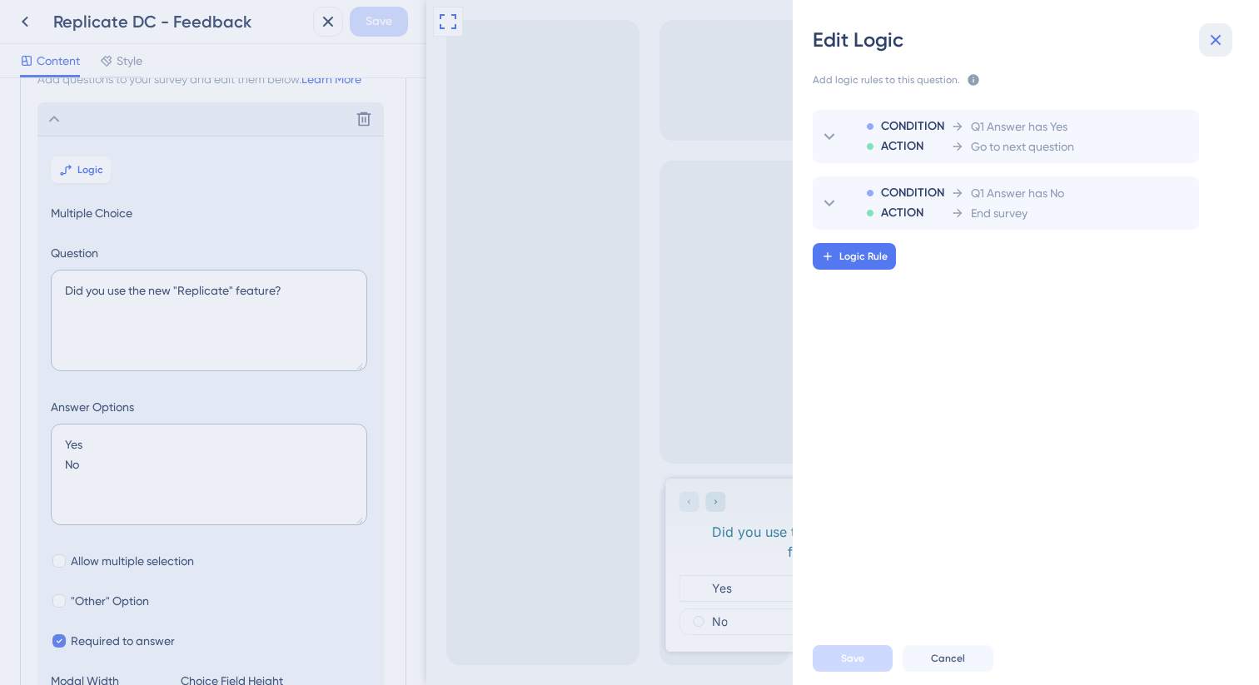
click at [1212, 41] on icon at bounding box center [1216, 40] width 20 height 20
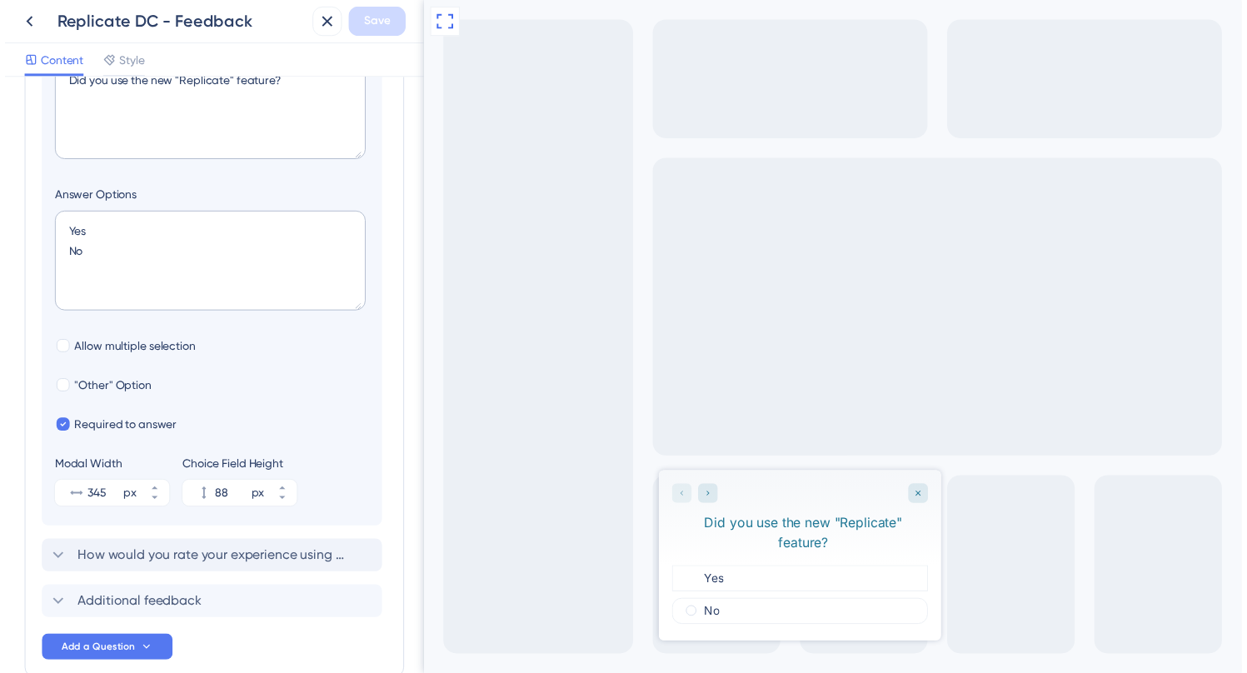
scroll to position [0, 0]
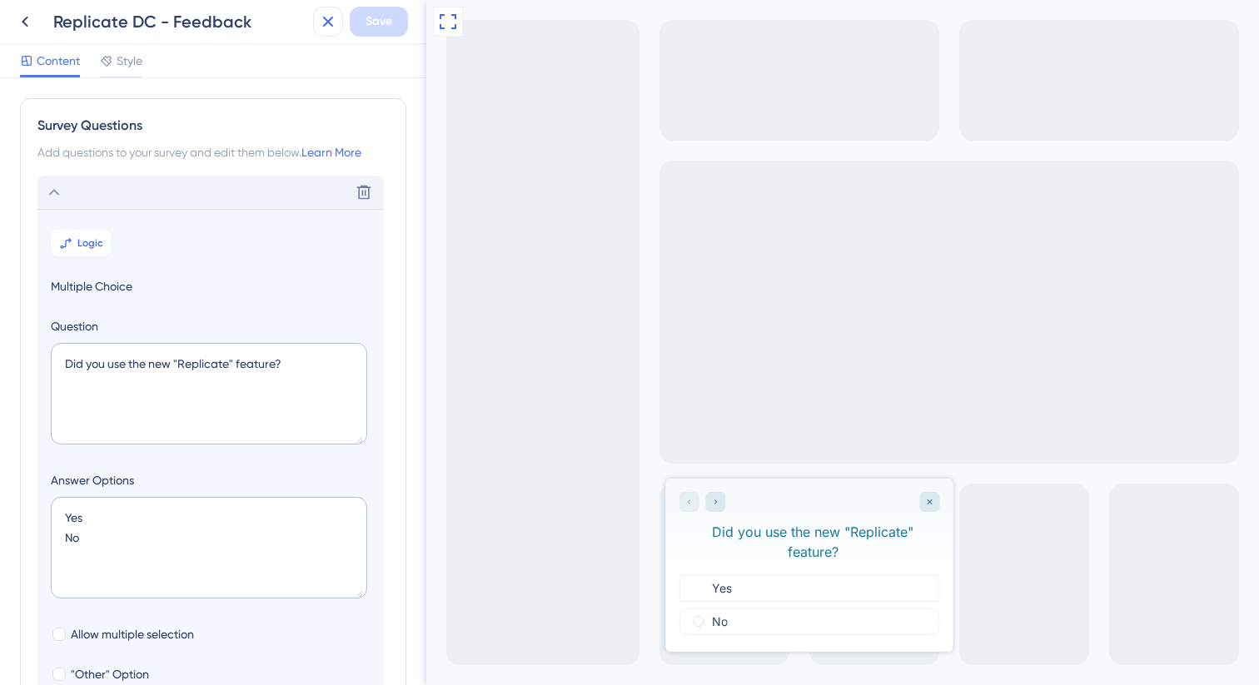
click at [330, 26] on icon at bounding box center [328, 22] width 20 height 20
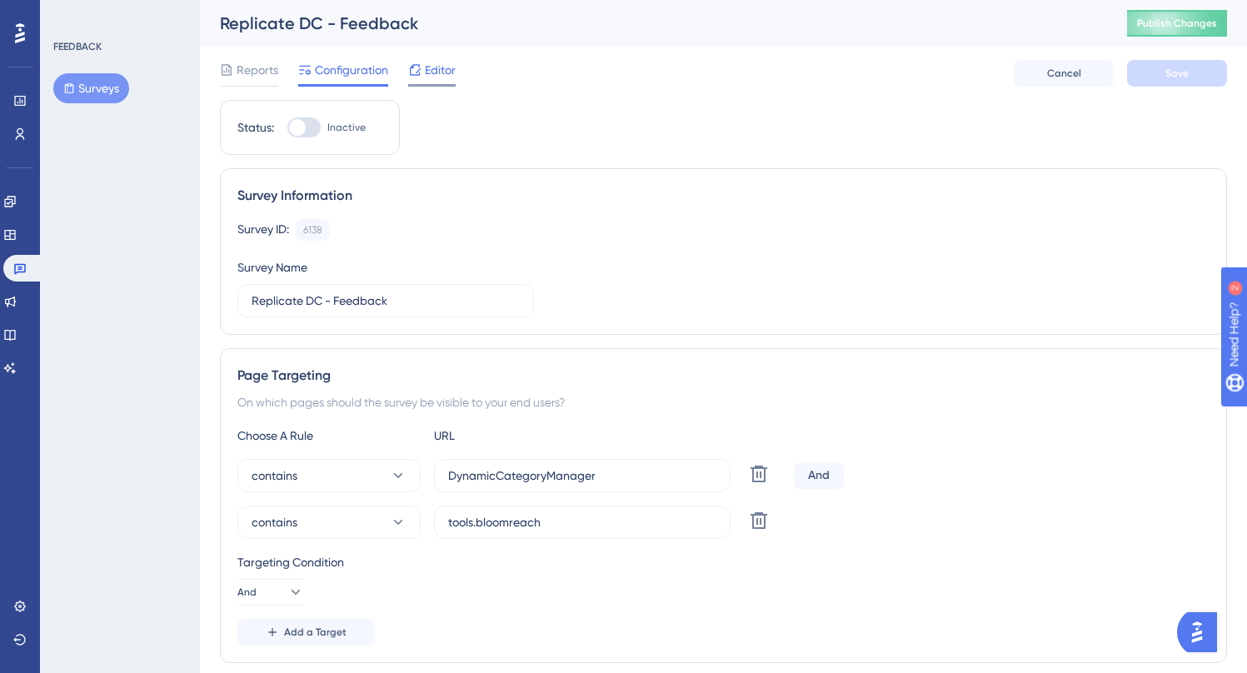
click at [444, 75] on span "Editor" at bounding box center [440, 70] width 31 height 20
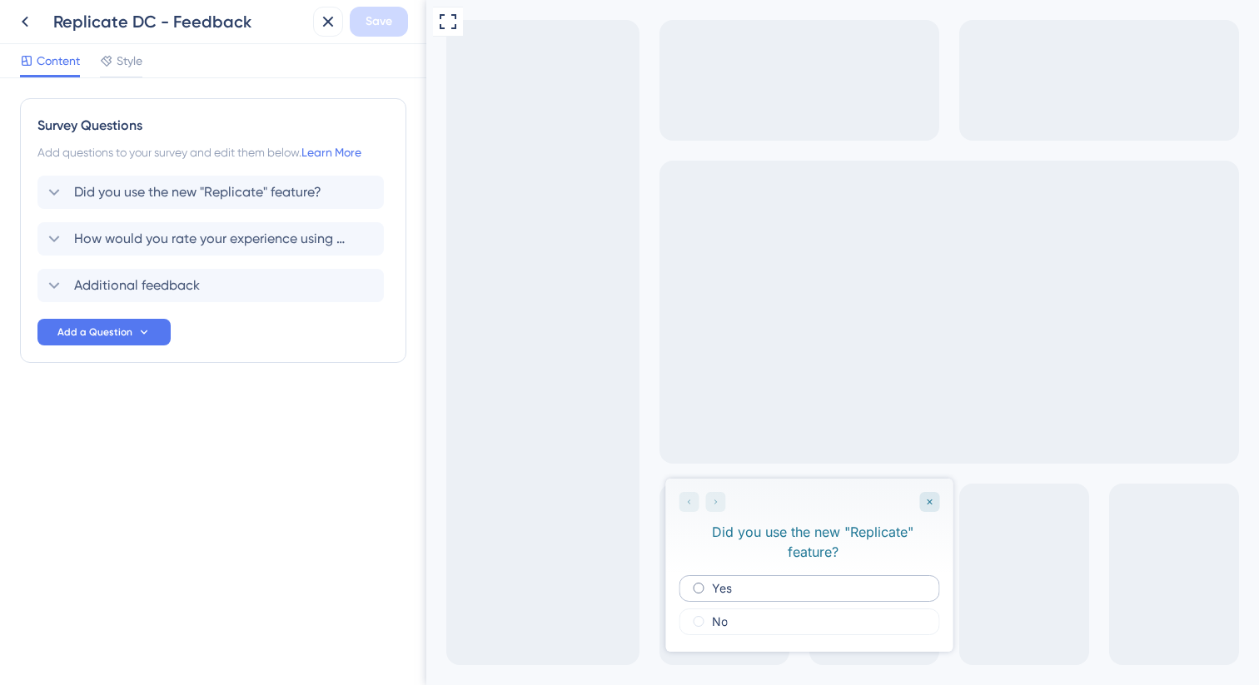
click at [776, 575] on div "Yes" at bounding box center [809, 588] width 261 height 27
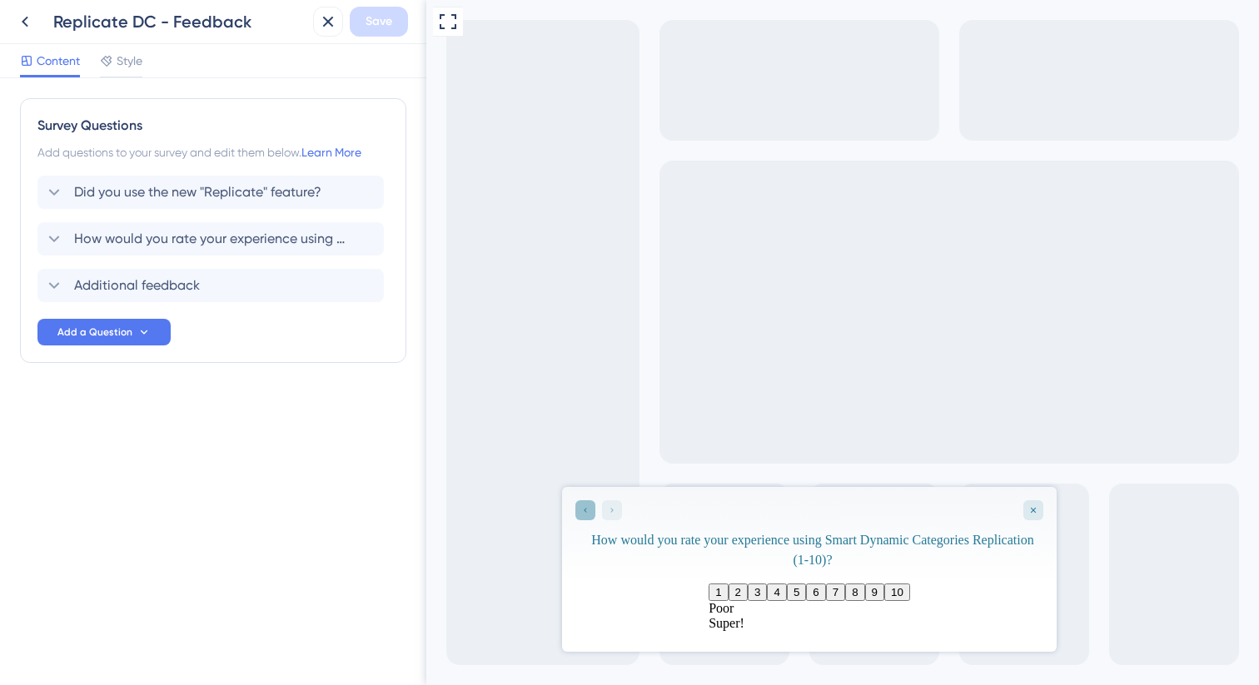
click at [590, 513] on div "Go to Question 1" at bounding box center [585, 510] width 20 height 20
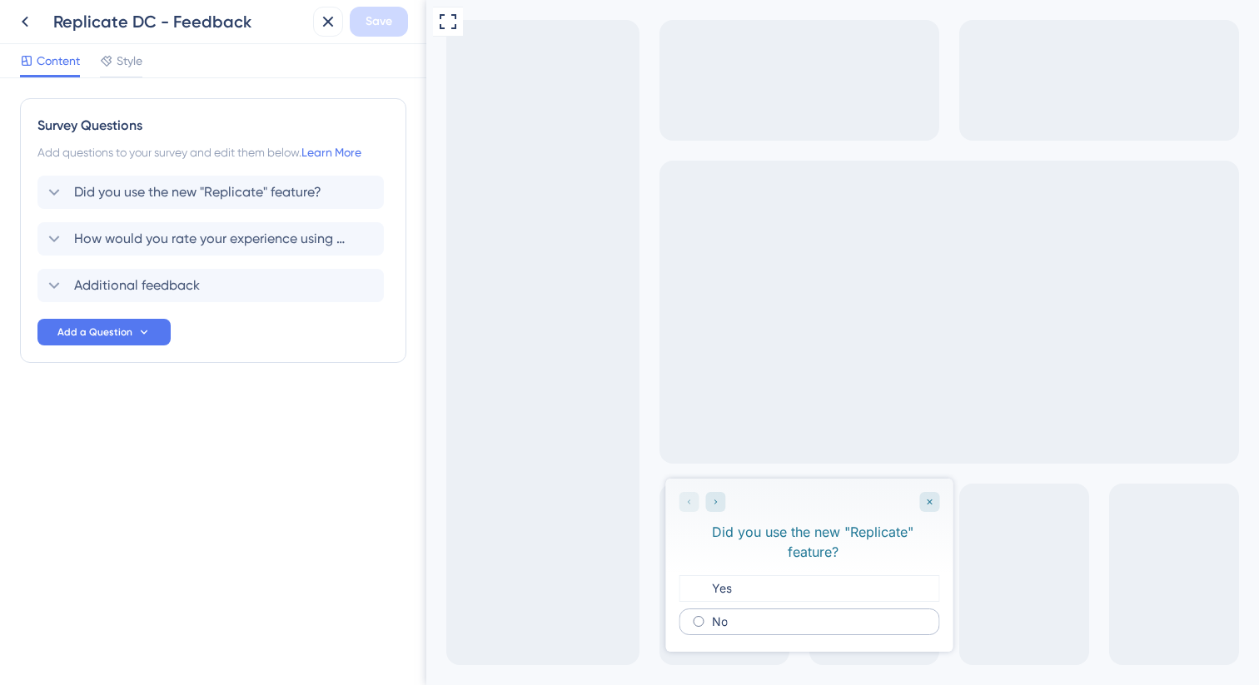
click at [775, 609] on div "No" at bounding box center [809, 622] width 261 height 27
click at [786, 575] on div "Yes" at bounding box center [809, 588] width 261 height 27
click at [714, 506] on icon "Go to Question 2" at bounding box center [715, 502] width 10 height 10
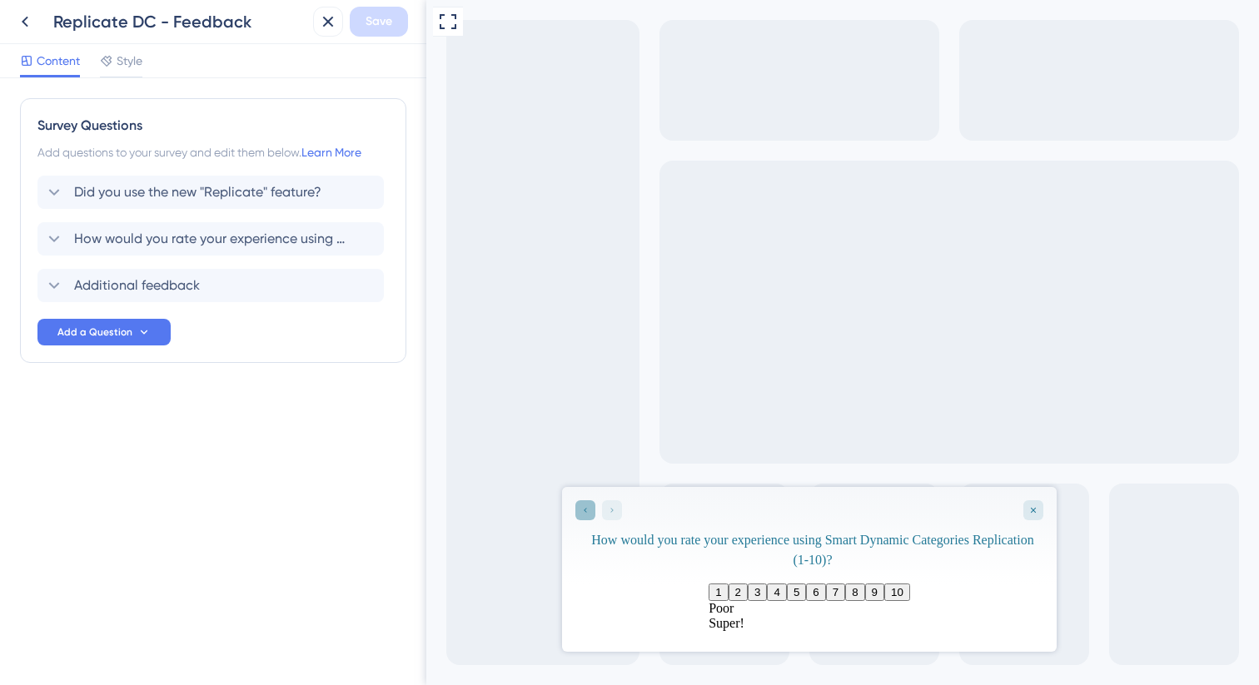
click at [578, 516] on div "Go to Question 1" at bounding box center [585, 510] width 20 height 20
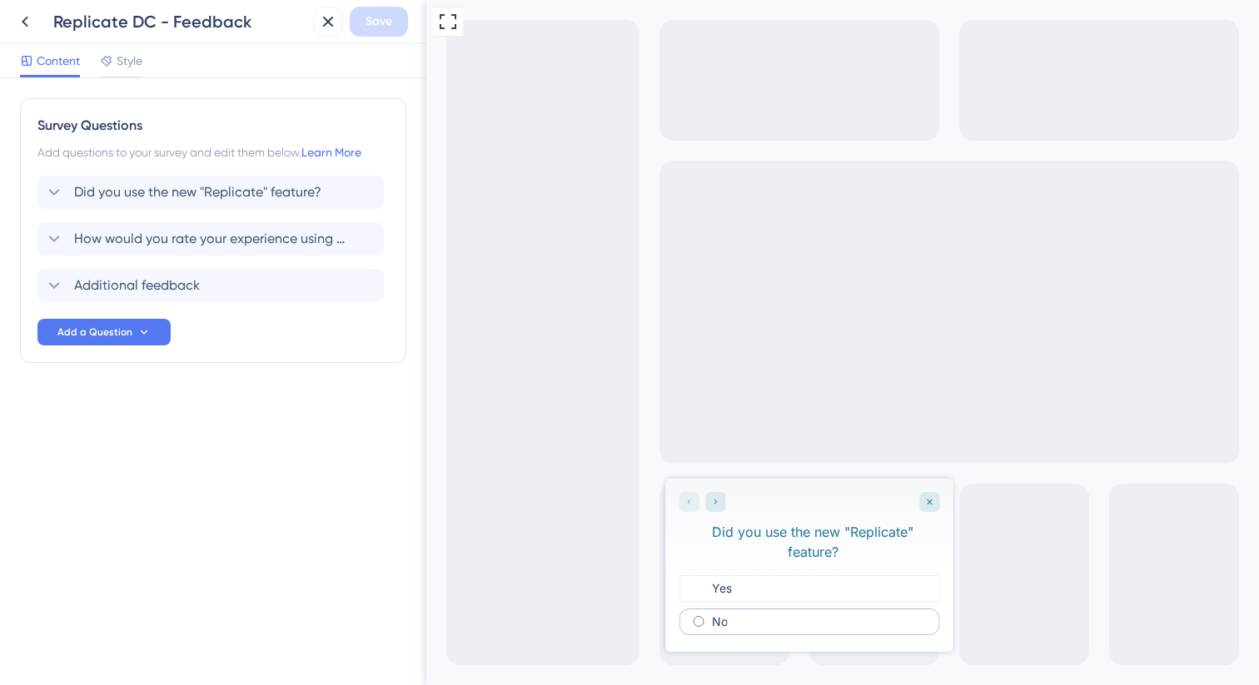
click at [771, 609] on div "No" at bounding box center [809, 622] width 261 height 27
click at [766, 575] on div "Yes" at bounding box center [809, 588] width 261 height 27
click at [333, 27] on icon at bounding box center [328, 22] width 20 height 20
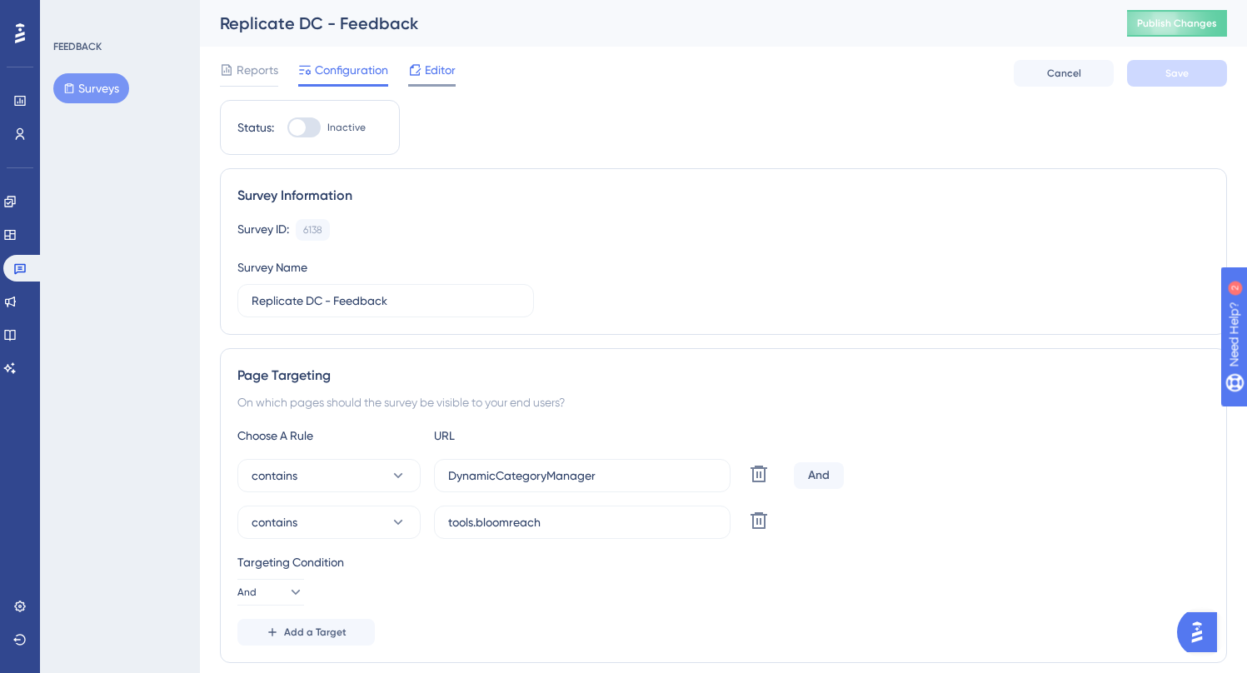
click at [429, 63] on span "Editor" at bounding box center [440, 70] width 31 height 20
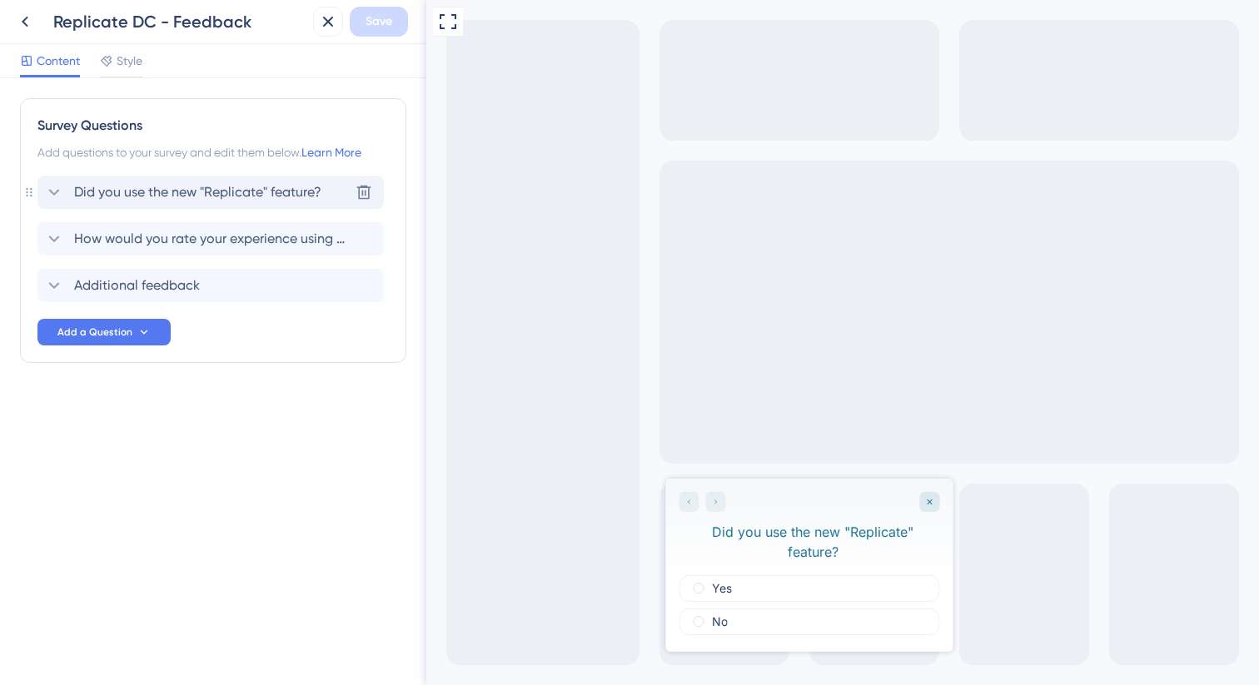
click at [184, 187] on span "Did you use the new "Replicate" feature?" at bounding box center [197, 192] width 247 height 20
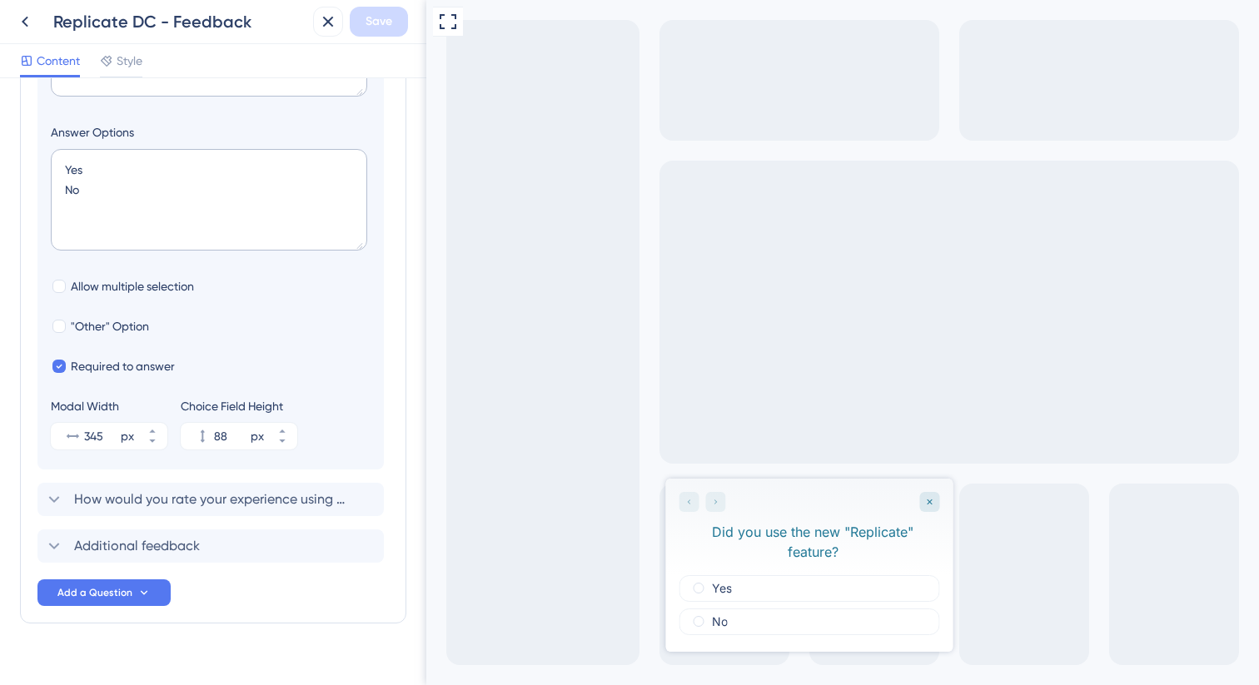
scroll to position [374, 0]
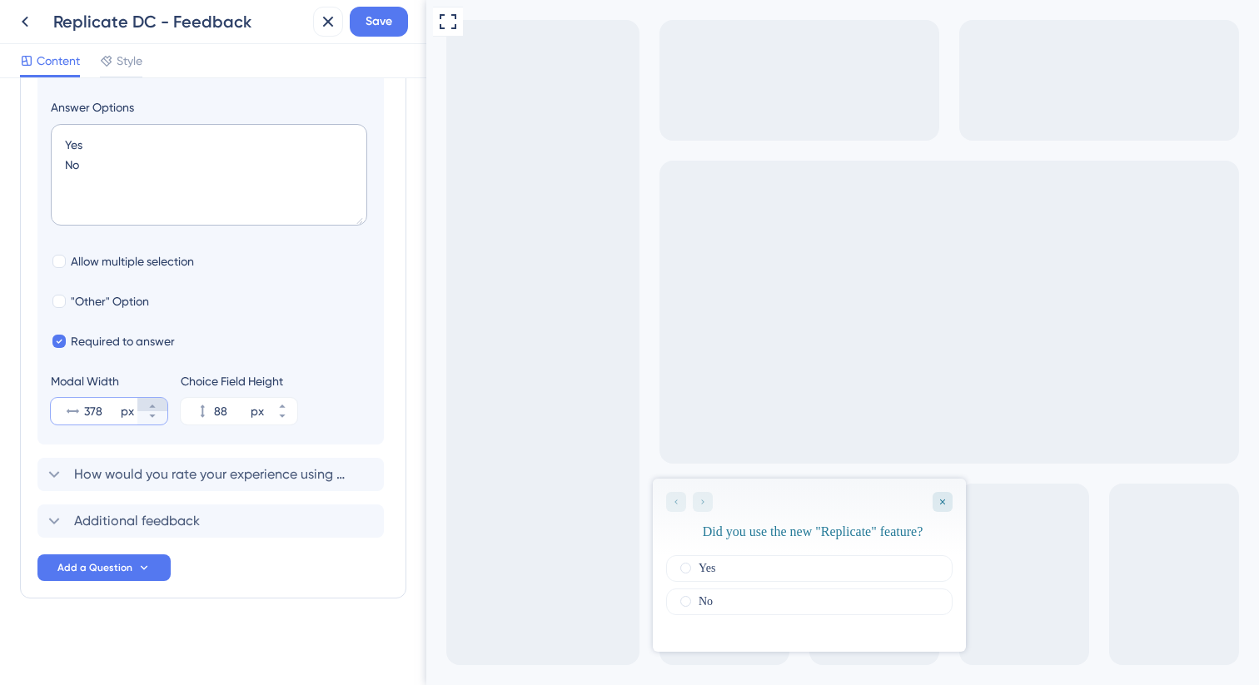
click at [157, 403] on button "378 px" at bounding box center [152, 404] width 30 height 13
type input "380"
click at [371, 33] on button "Save" at bounding box center [379, 22] width 58 height 30
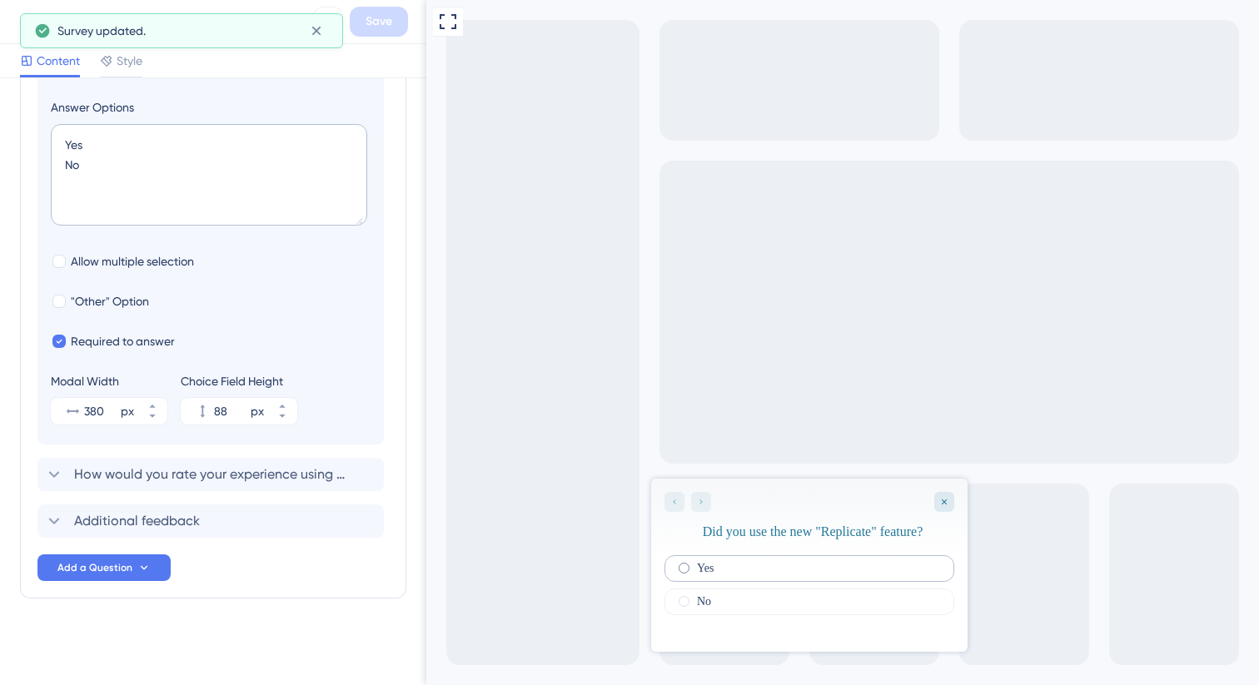
click at [774, 574] on div "Yes" at bounding box center [810, 568] width 290 height 27
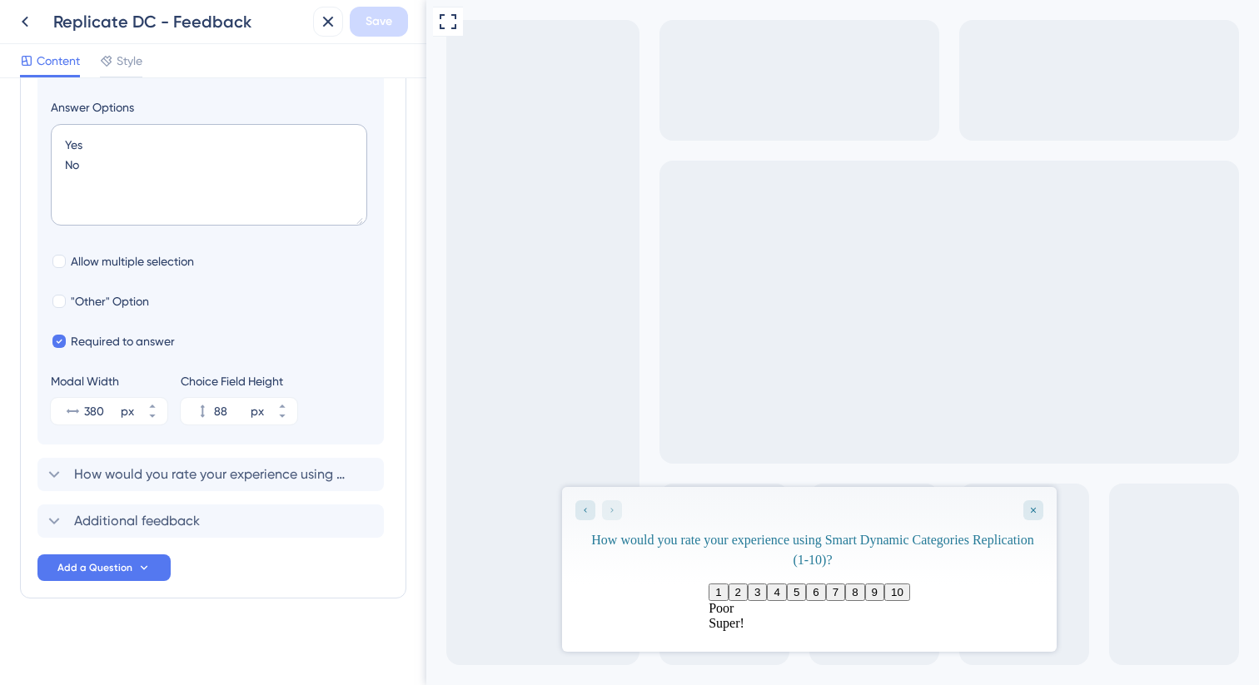
click at [864, 591] on button "8" at bounding box center [854, 592] width 19 height 17
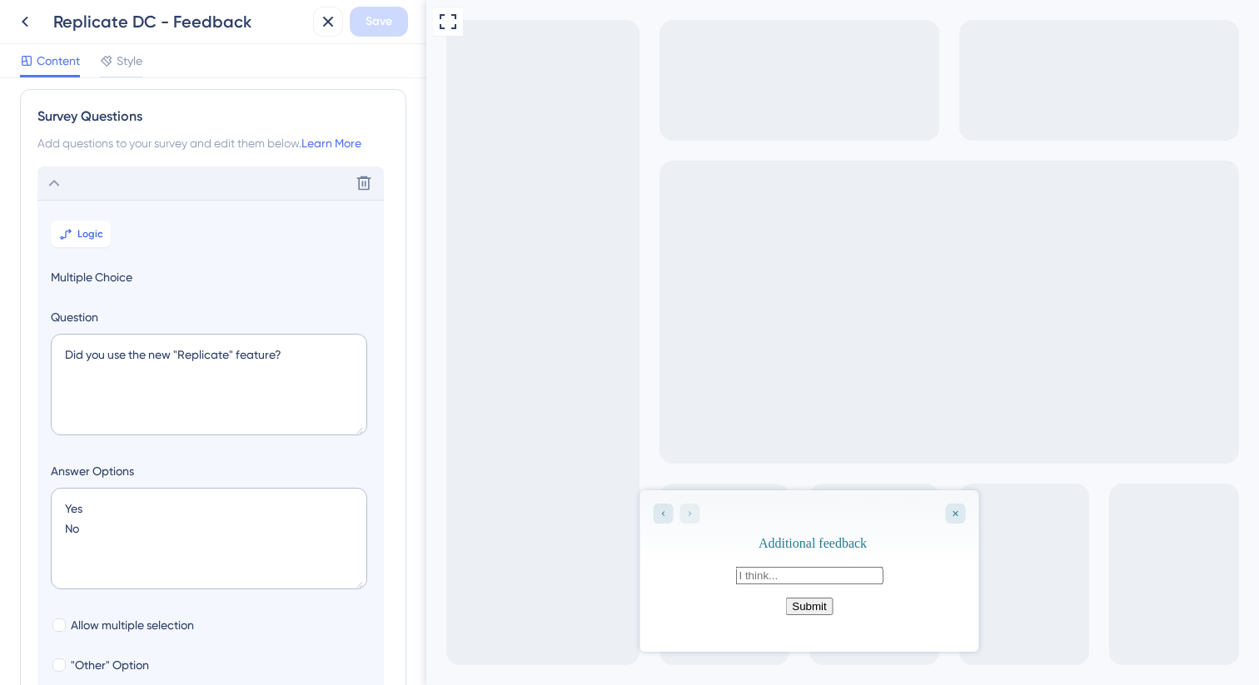
scroll to position [0, 0]
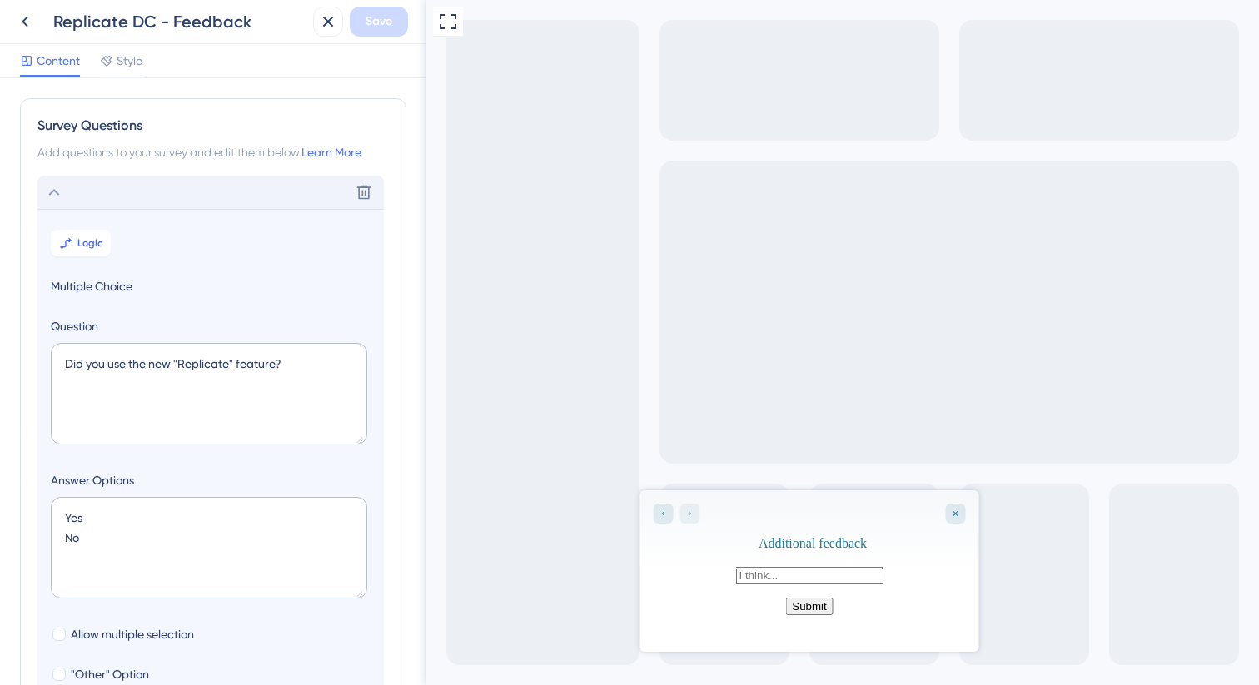
click at [102, 201] on div "Delete" at bounding box center [210, 192] width 346 height 33
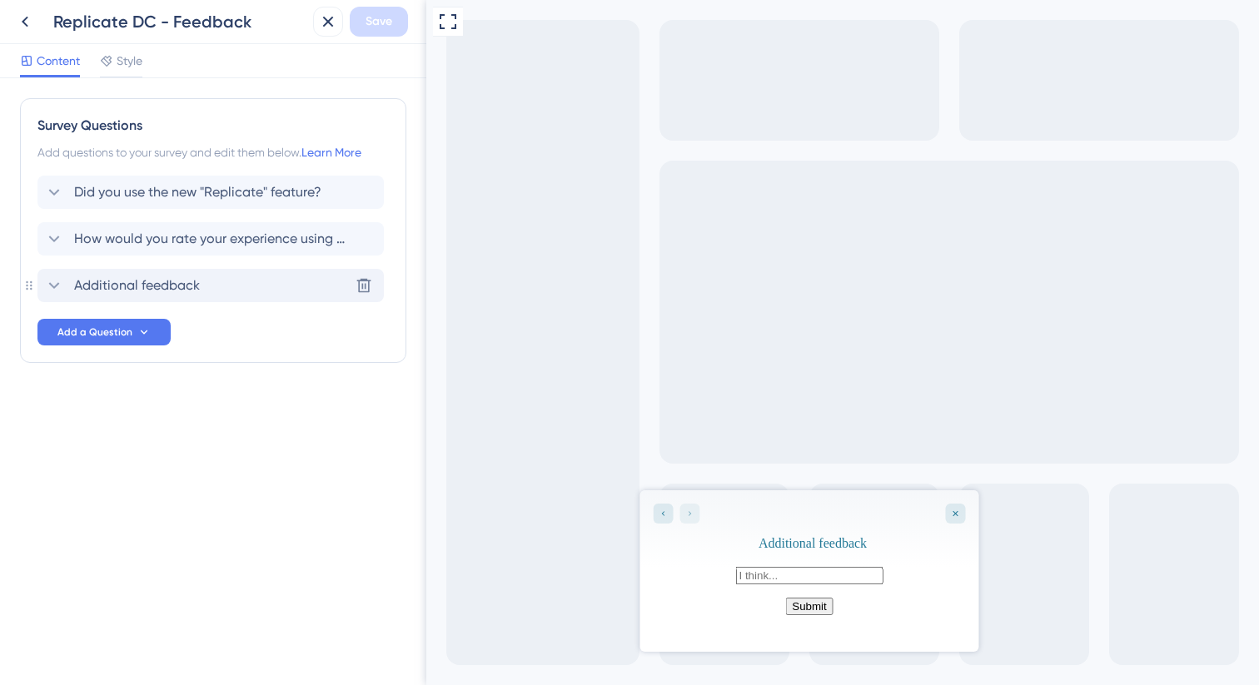
click at [142, 271] on div "Additional feedback Delete" at bounding box center [210, 285] width 346 height 33
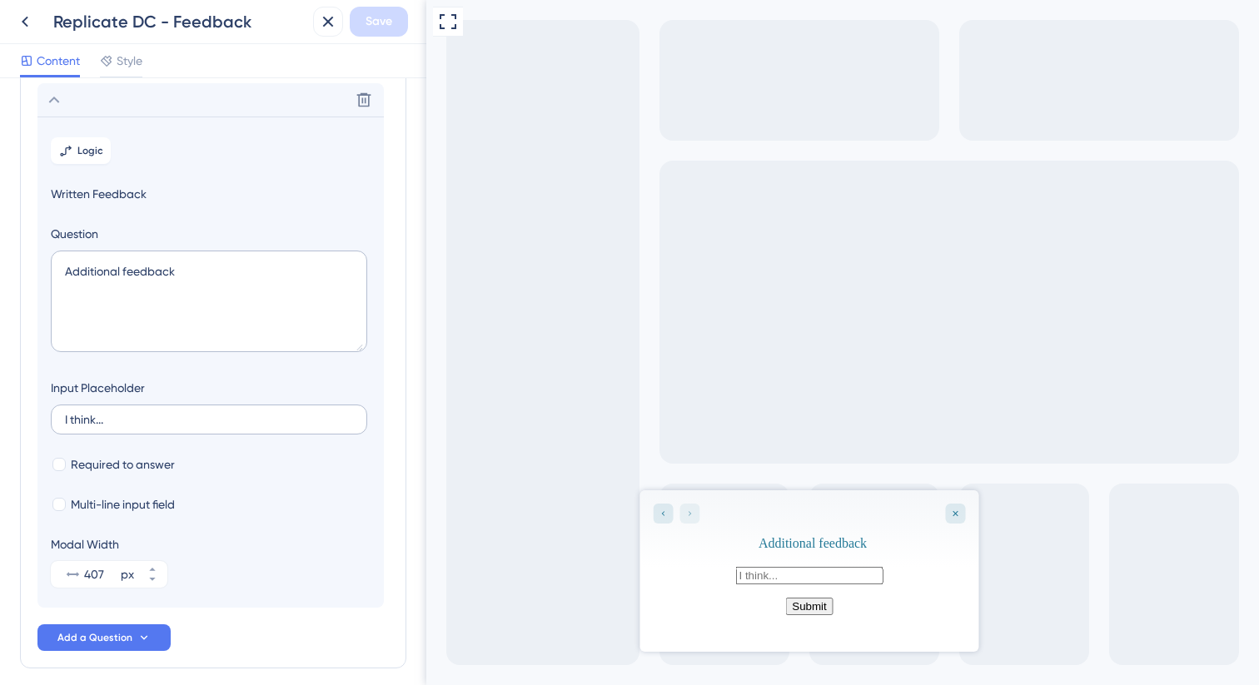
scroll to position [191, 0]
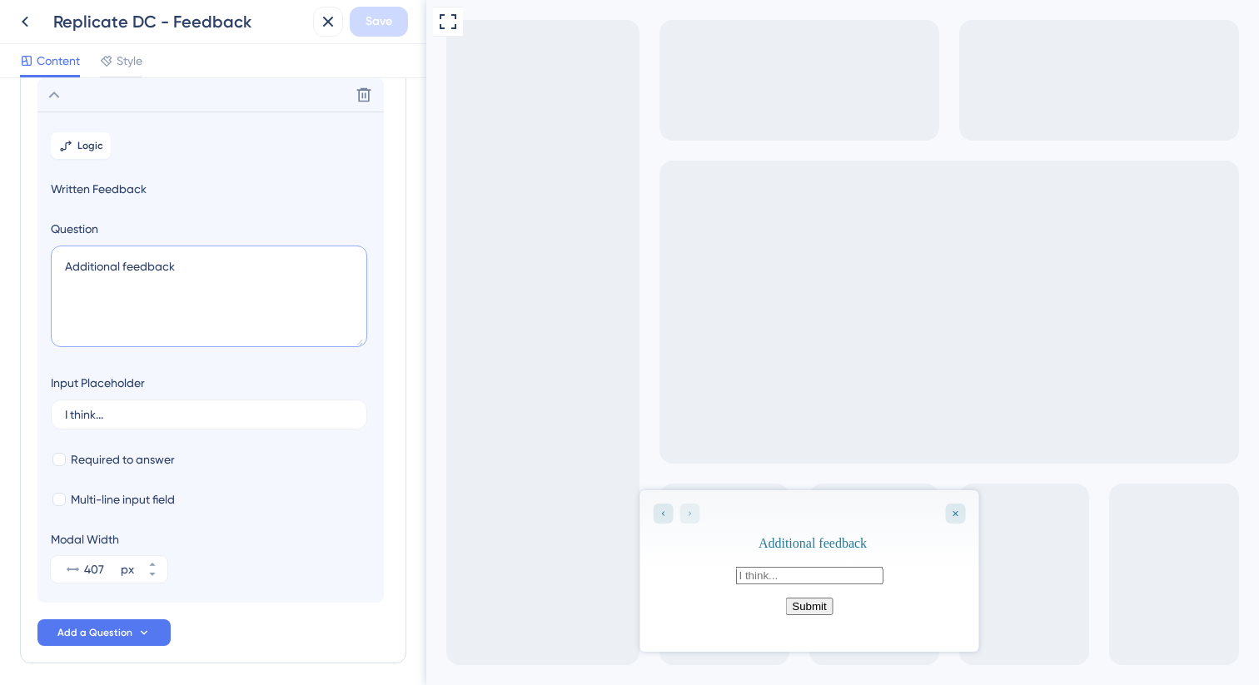
click at [212, 251] on textarea "Additional feedback" at bounding box center [209, 297] width 316 height 102
click at [208, 260] on textarea "Additional feedback" at bounding box center [209, 297] width 316 height 102
type textarea "Additional feedback?"
click at [121, 102] on div "Delete" at bounding box center [210, 94] width 346 height 33
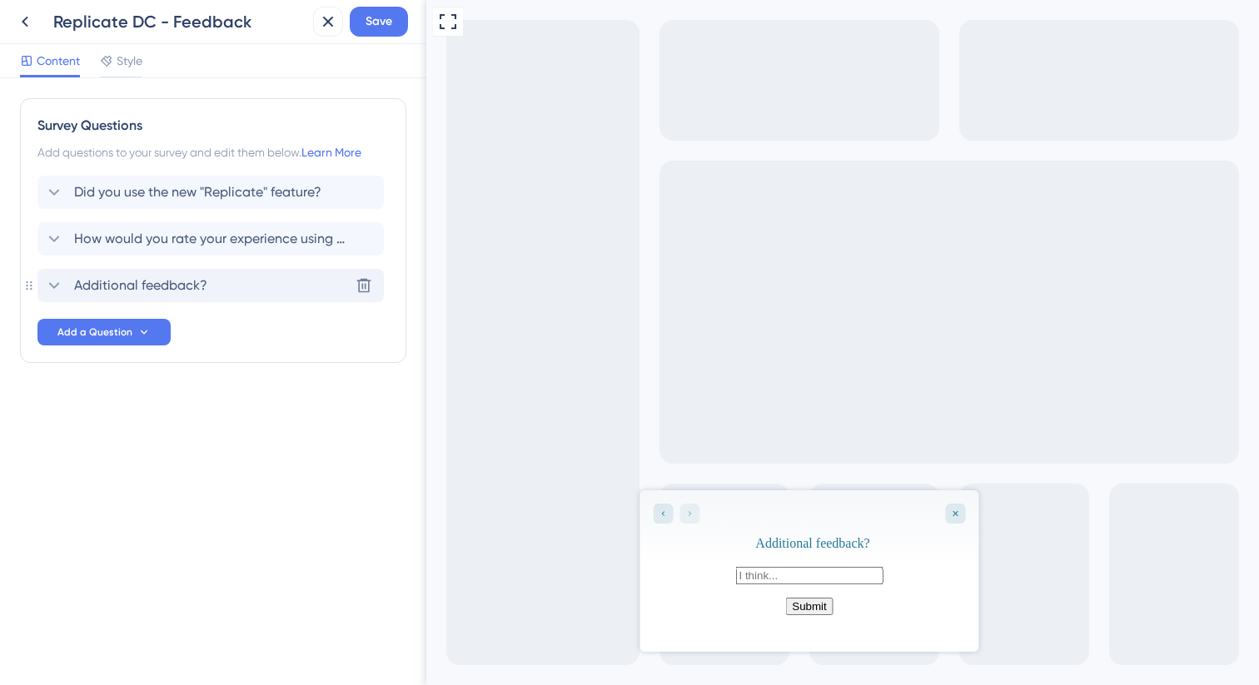
click at [194, 278] on span "Additional feedback?" at bounding box center [140, 286] width 133 height 20
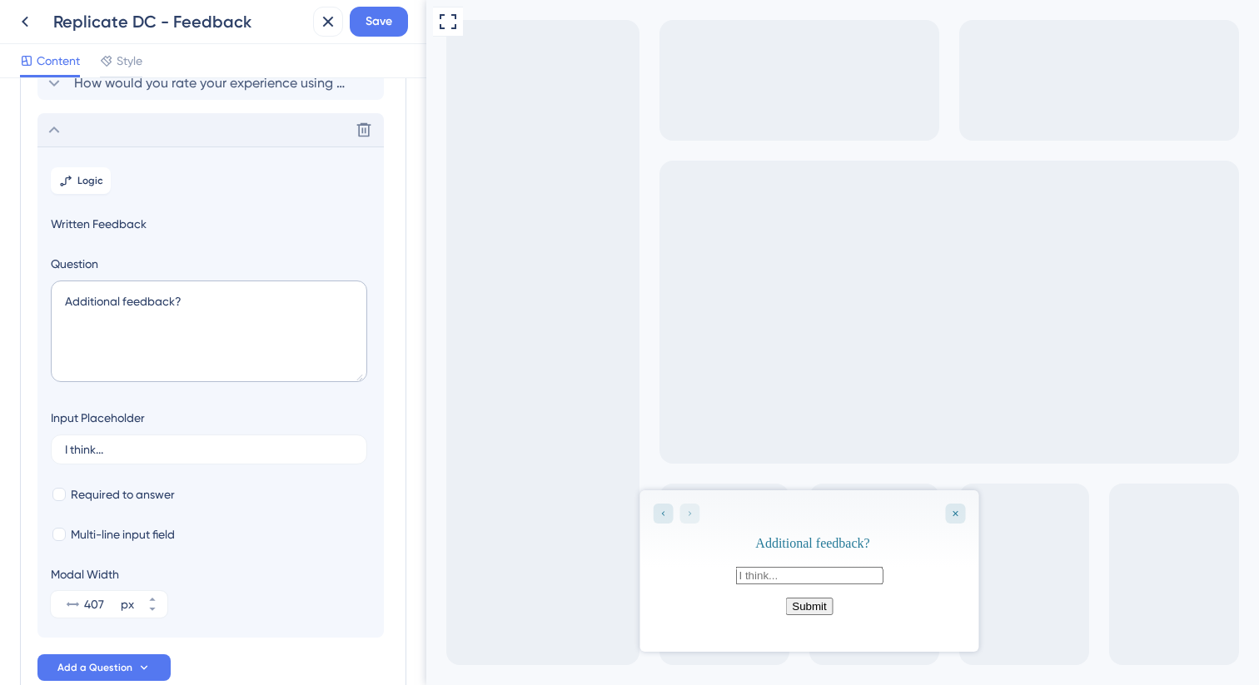
scroll to position [146, 0]
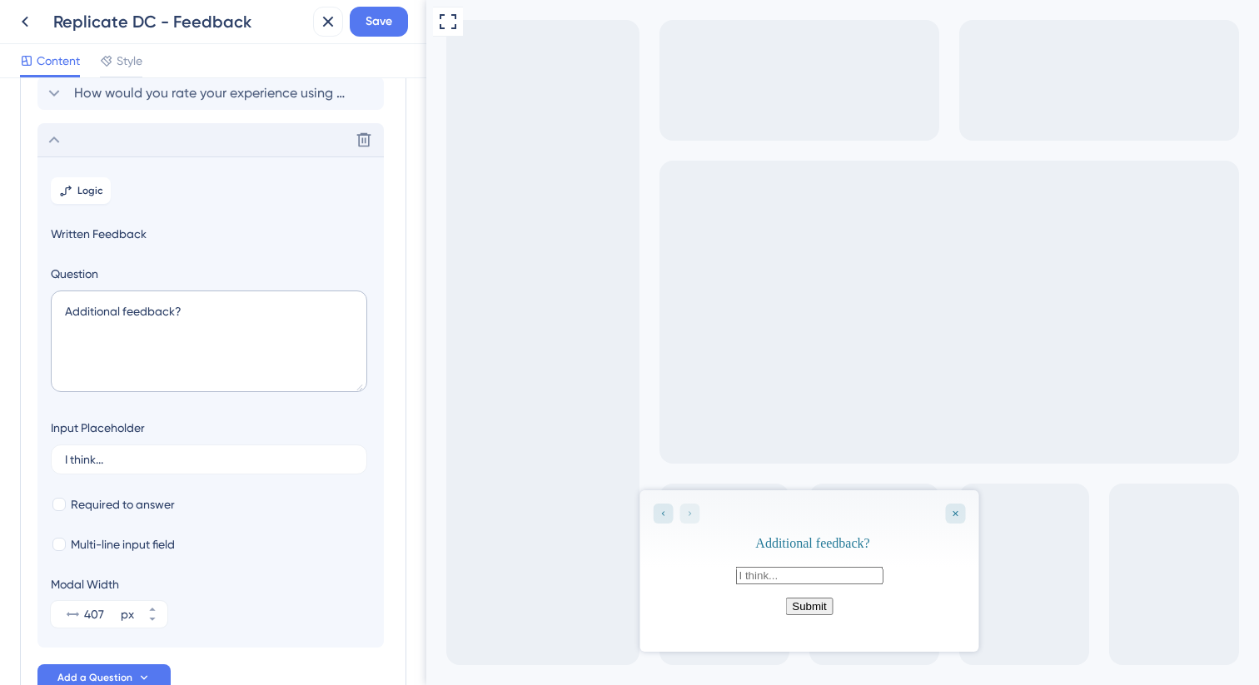
click at [110, 149] on div "Delete" at bounding box center [210, 139] width 346 height 33
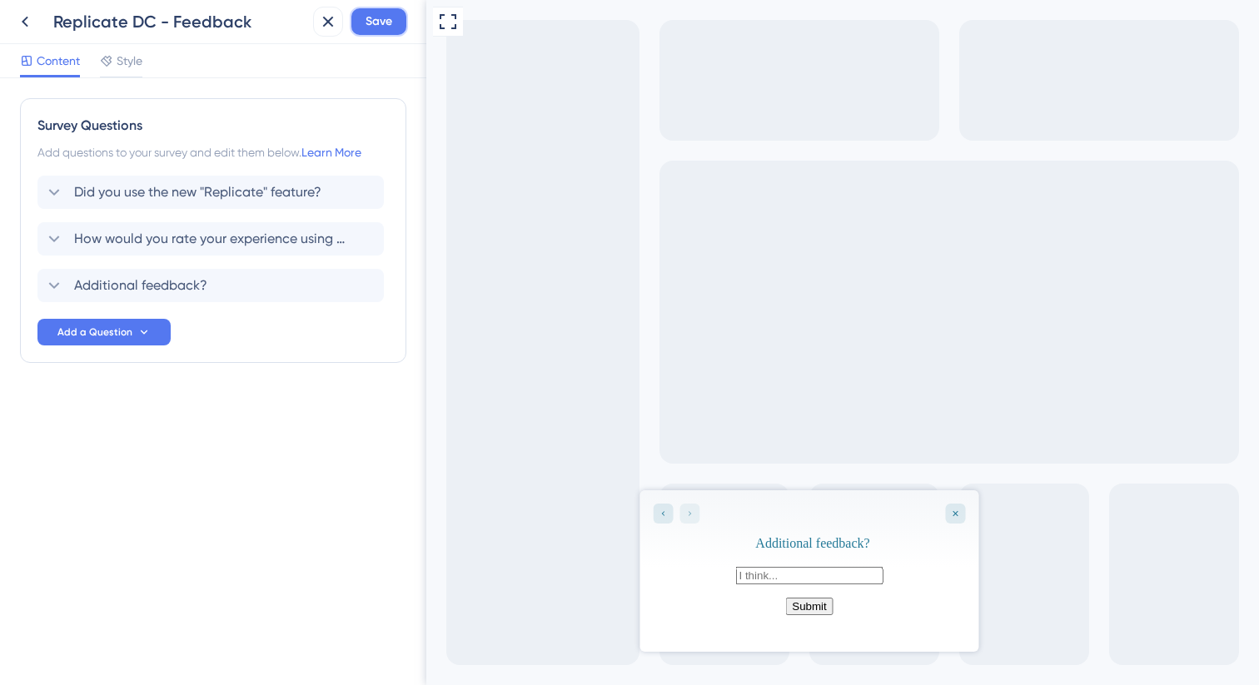
click at [385, 12] on span "Save" at bounding box center [379, 22] width 27 height 20
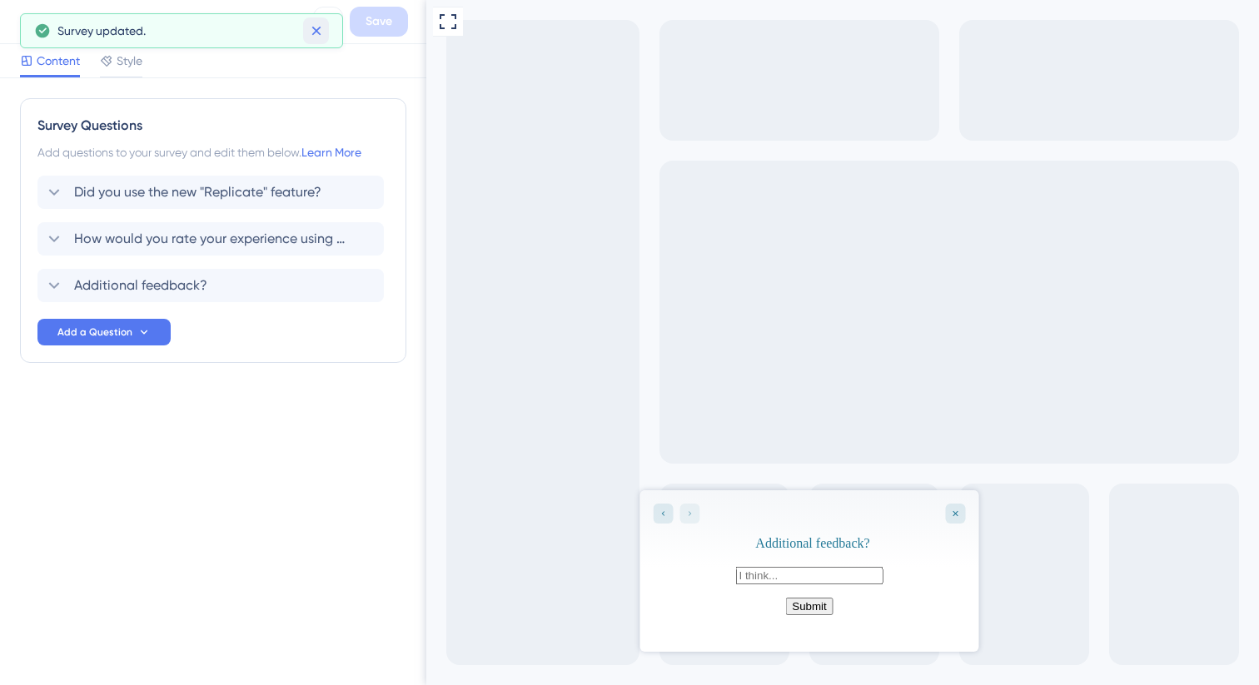
click at [326, 33] on button at bounding box center [316, 30] width 26 height 27
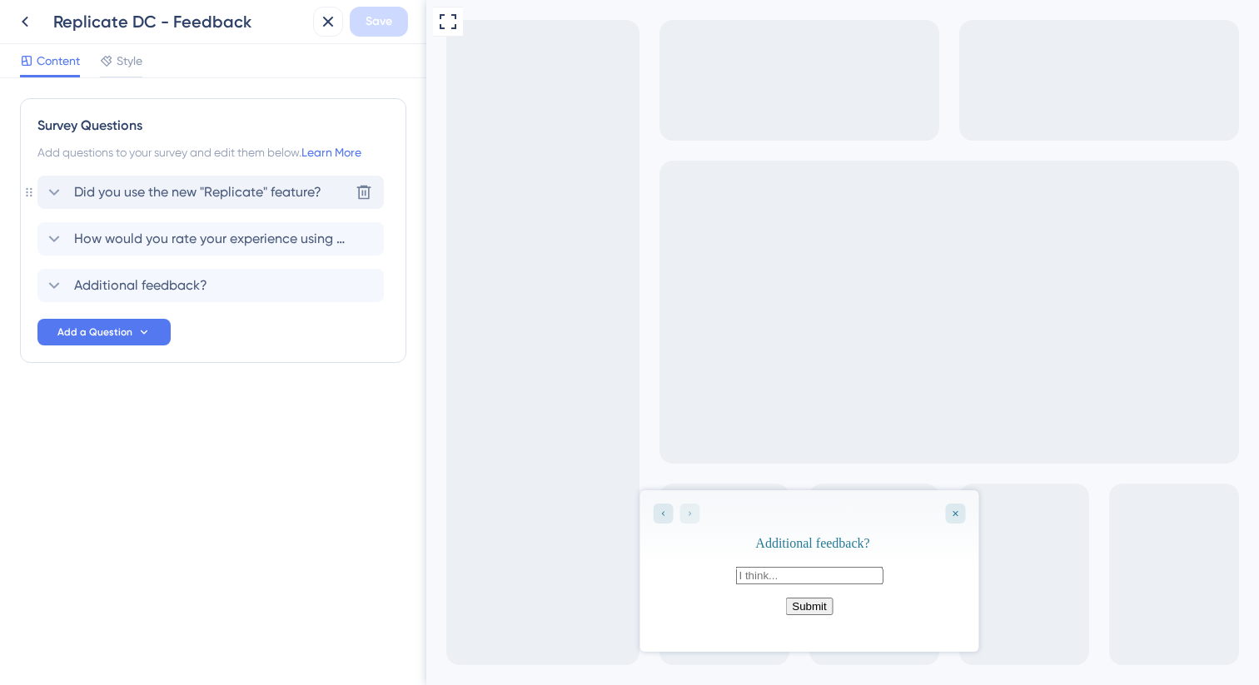
click at [178, 181] on div "Did you use the new "Replicate" feature? Delete" at bounding box center [210, 192] width 346 height 33
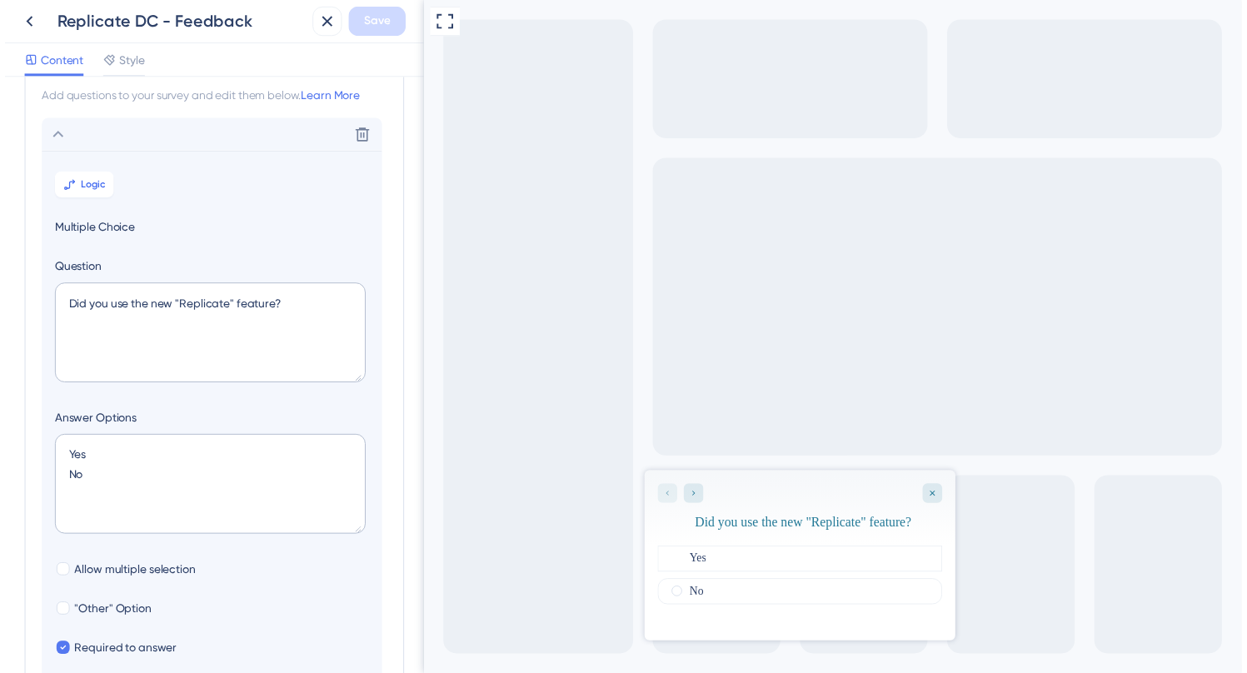
scroll to position [48, 0]
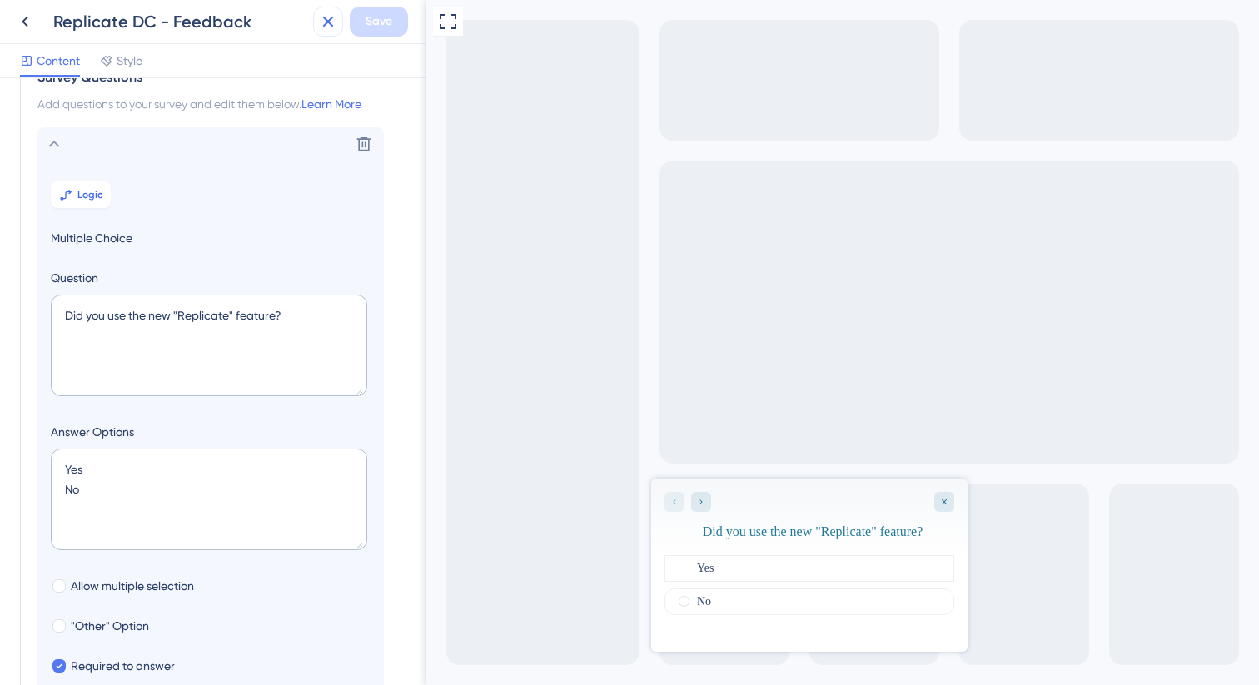
click at [339, 27] on button at bounding box center [328, 22] width 30 height 30
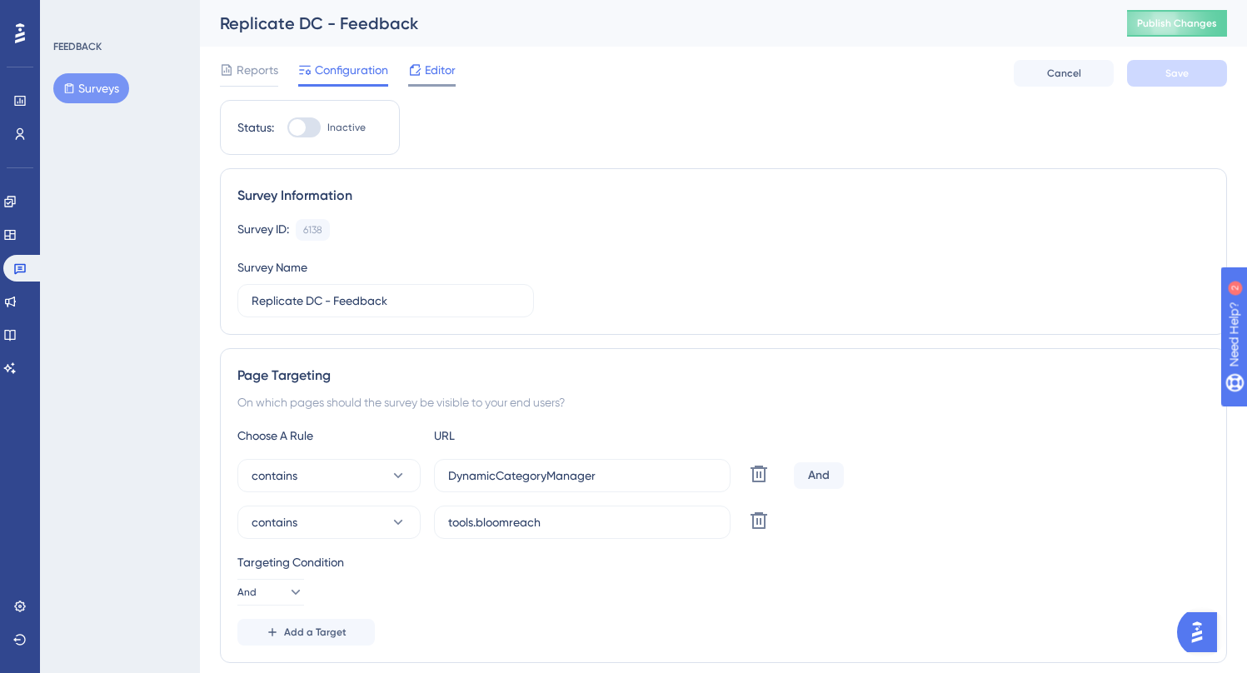
click at [441, 71] on span "Editor" at bounding box center [440, 70] width 31 height 20
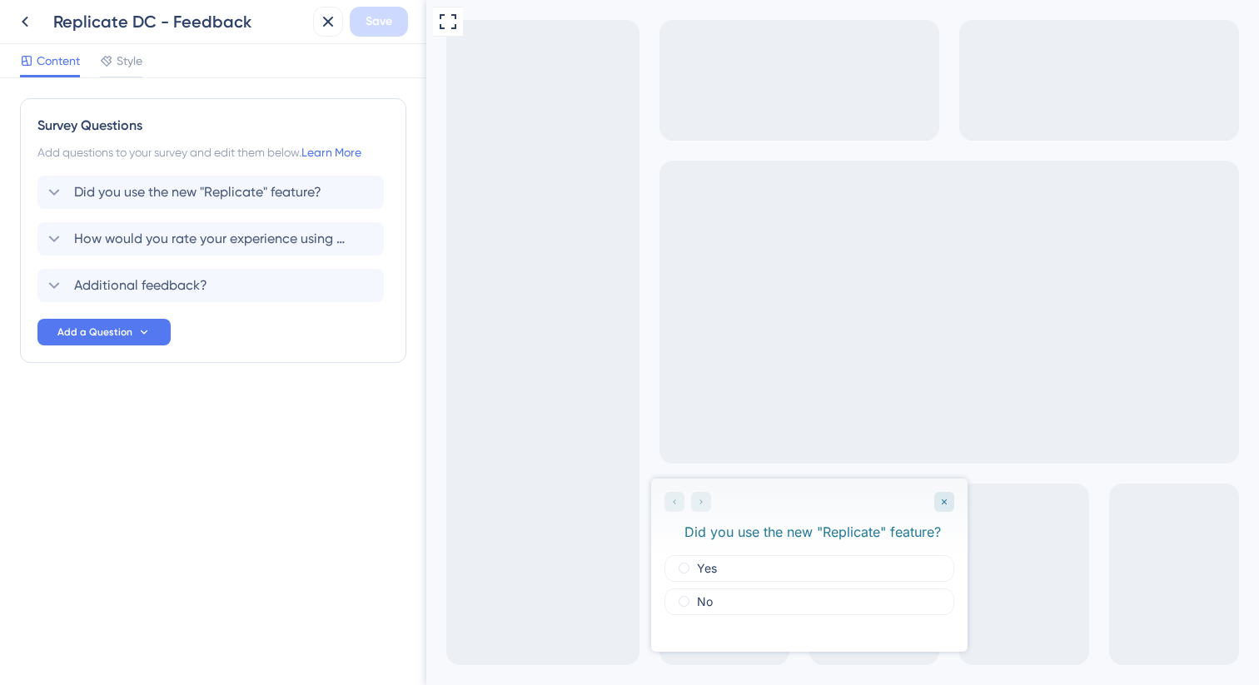
drag, startPoint x: 546, startPoint y: 410, endPoint x: 599, endPoint y: 424, distance: 54.3
click at [599, 424] on div "Full Screen Preview" at bounding box center [842, 342] width 833 height 685
click at [606, 407] on div "Full Screen Preview" at bounding box center [842, 342] width 833 height 685
click at [547, 321] on div "Full Screen Preview" at bounding box center [842, 342] width 833 height 685
click at [773, 505] on div at bounding box center [810, 502] width 290 height 20
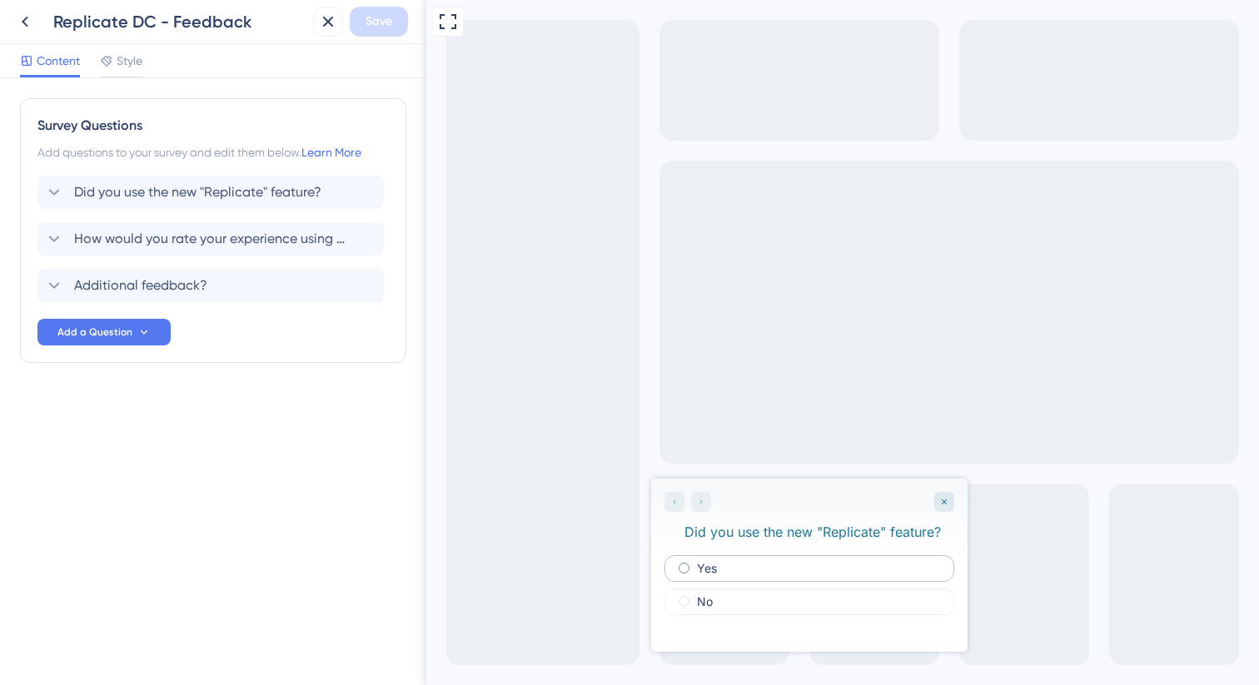
click at [741, 568] on div "Yes" at bounding box center [810, 568] width 290 height 27
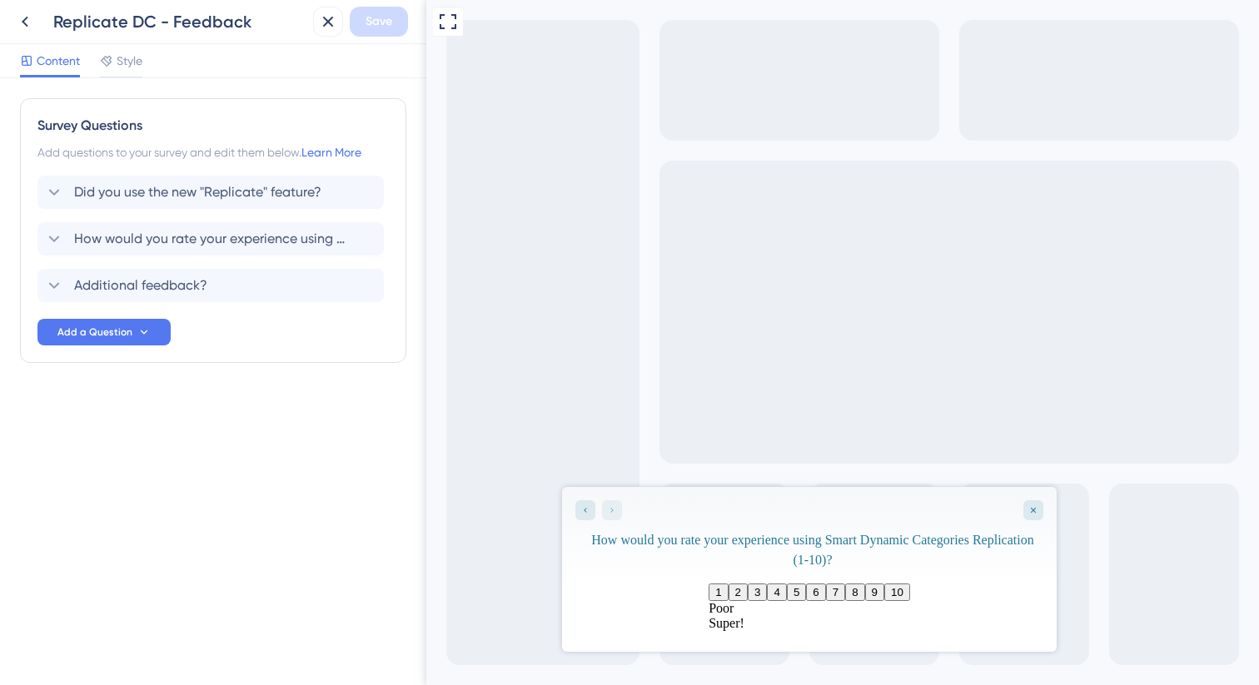
click at [864, 592] on button "8" at bounding box center [854, 592] width 19 height 17
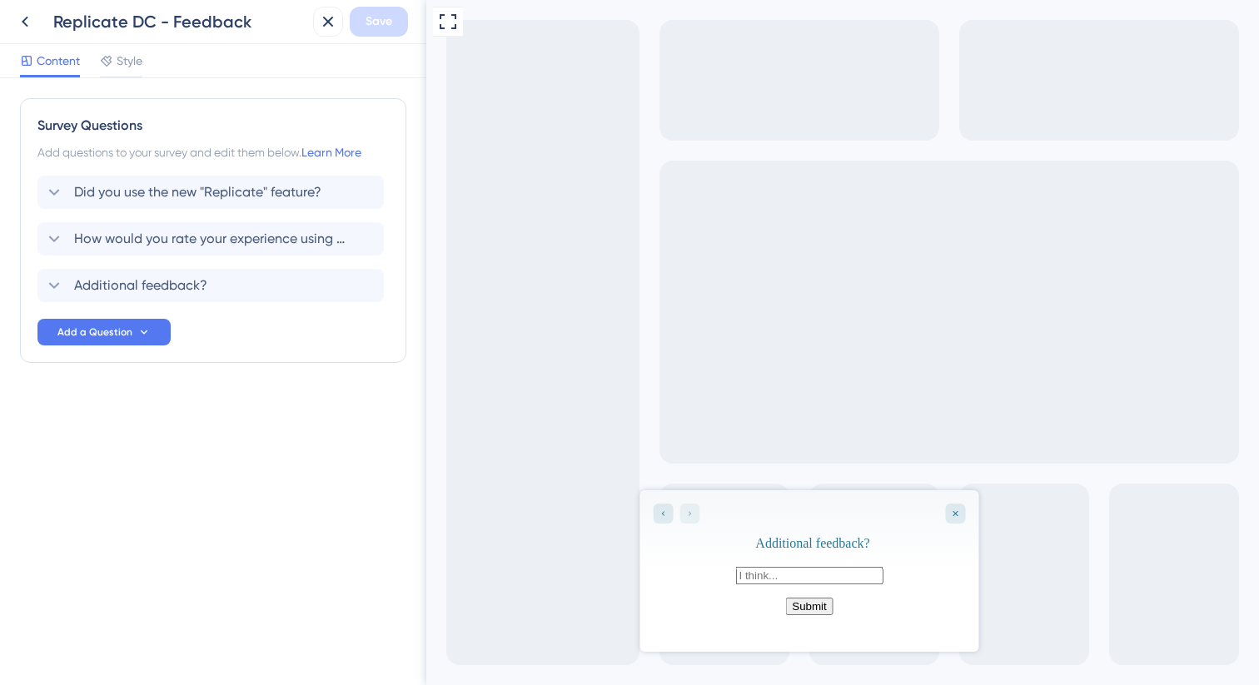
click at [812, 615] on button "Submit" at bounding box center [808, 606] width 47 height 17
click at [326, 19] on icon at bounding box center [328, 22] width 11 height 11
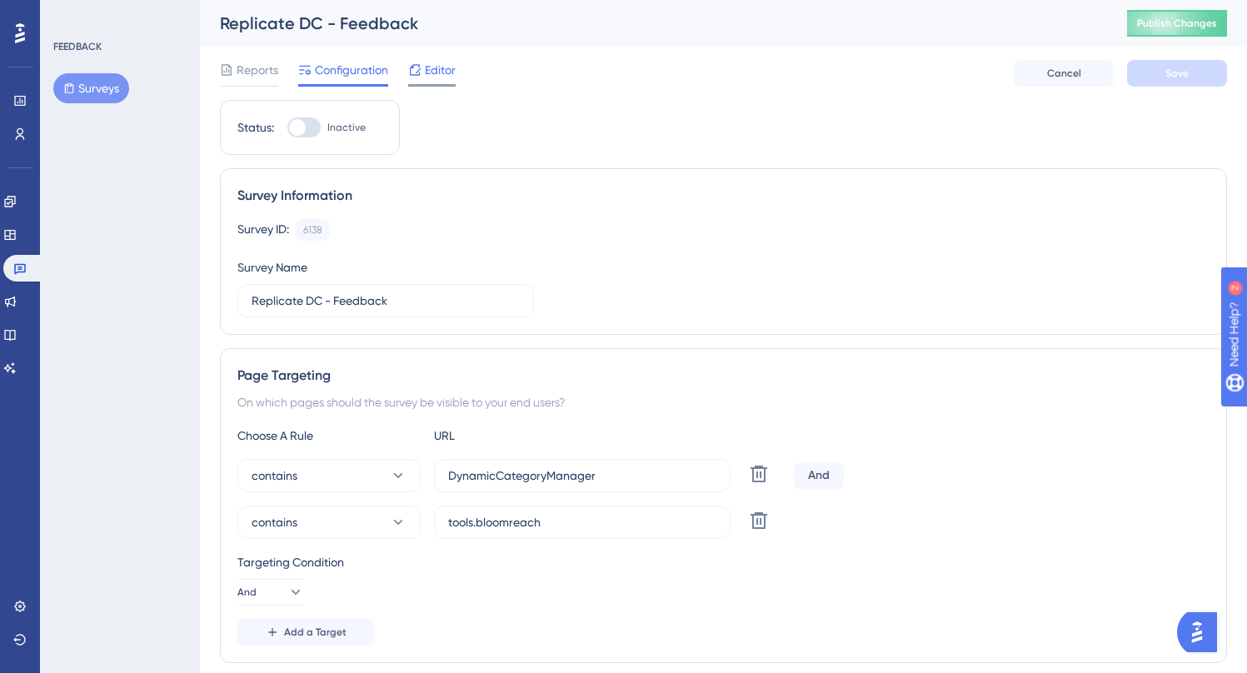
click at [441, 72] on span "Editor" at bounding box center [440, 70] width 31 height 20
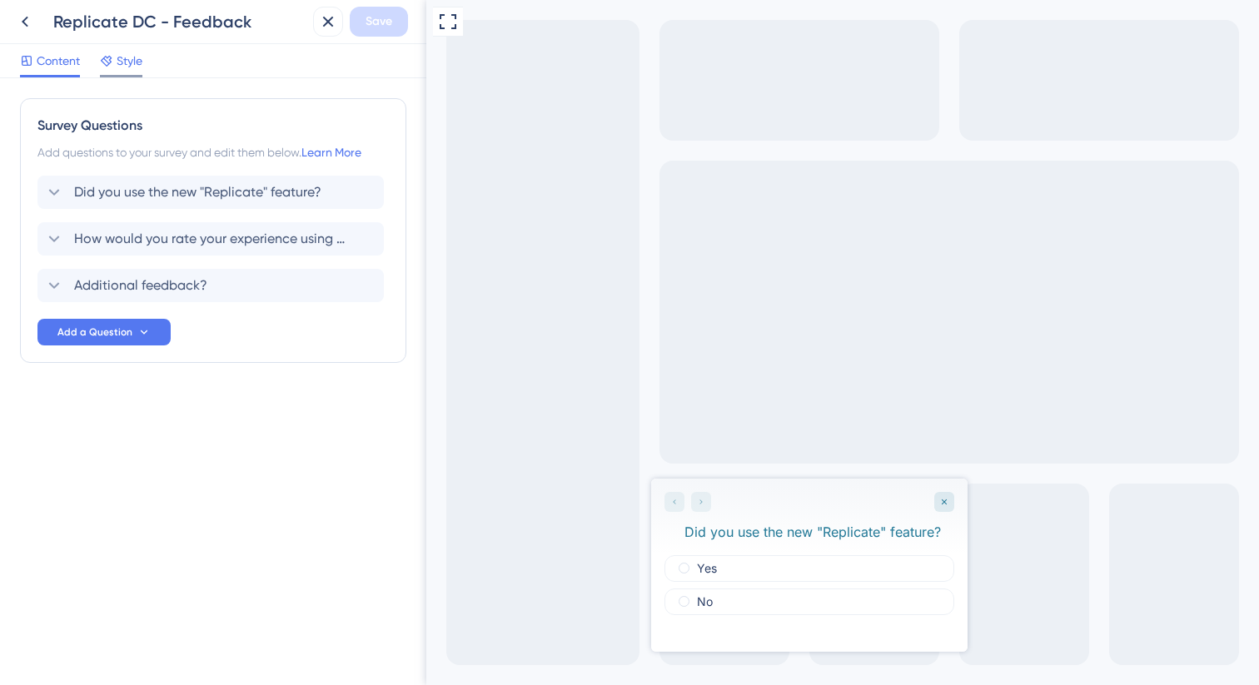
click at [137, 65] on span "Style" at bounding box center [130, 61] width 26 height 20
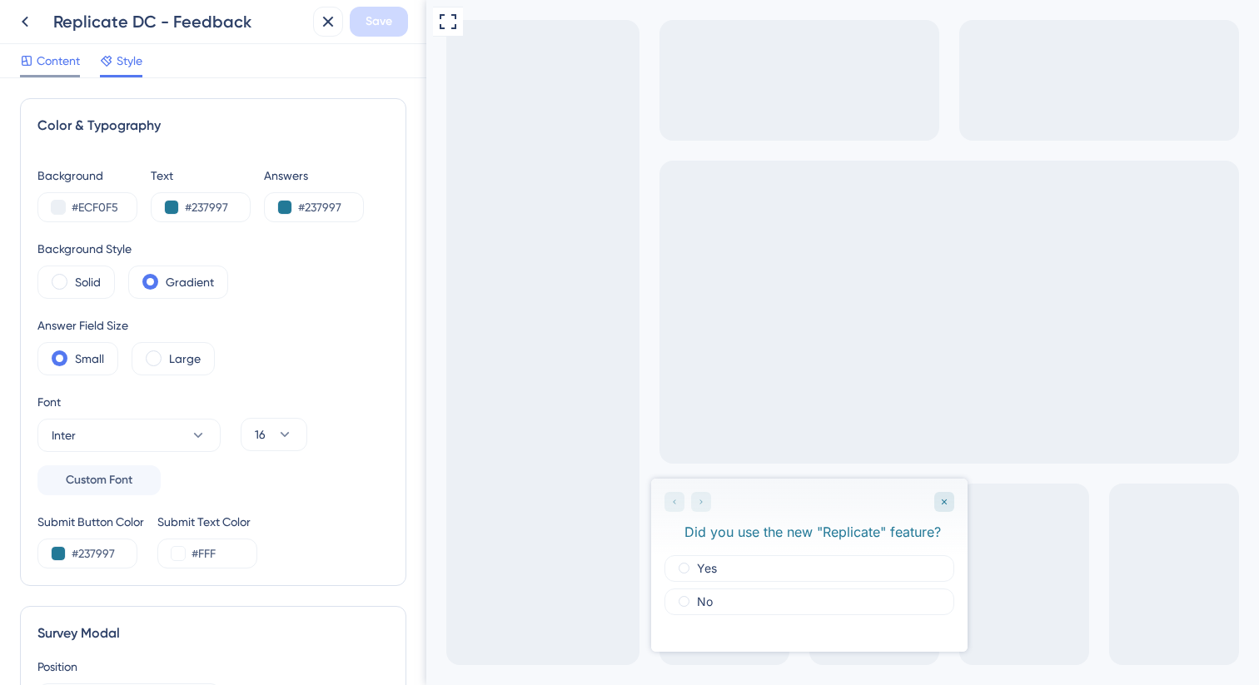
click at [62, 67] on span "Content" at bounding box center [58, 61] width 43 height 20
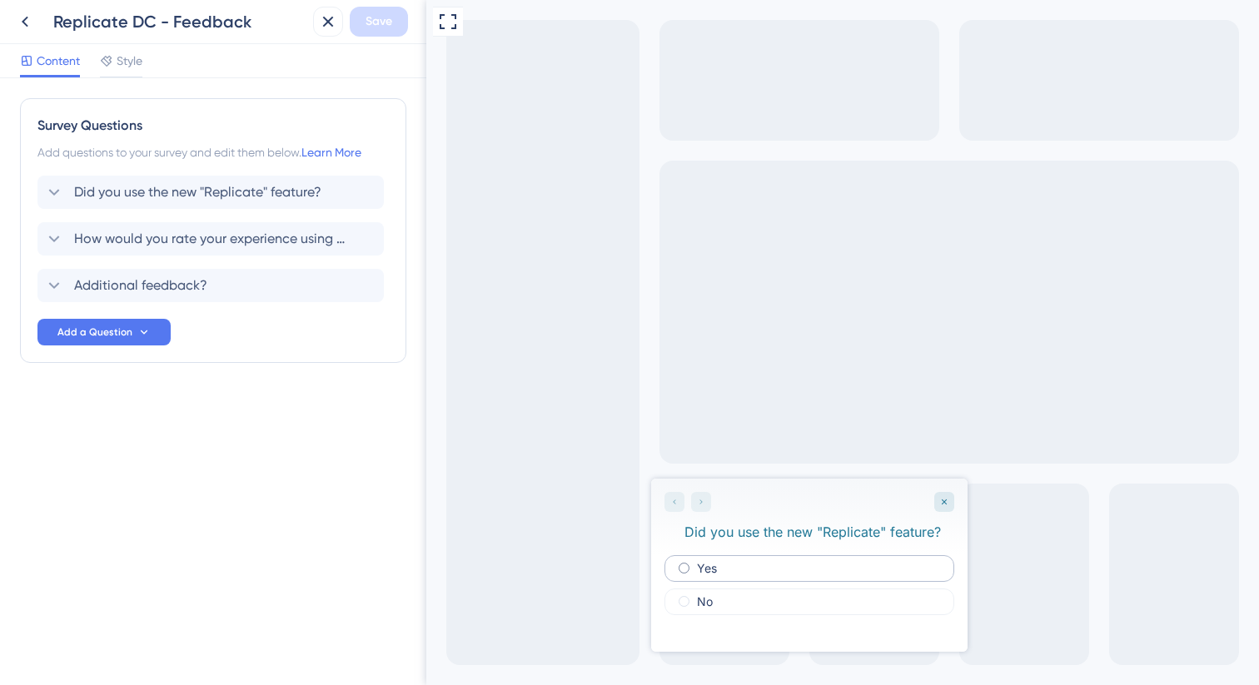
click at [758, 574] on div "Yes" at bounding box center [810, 568] width 290 height 27
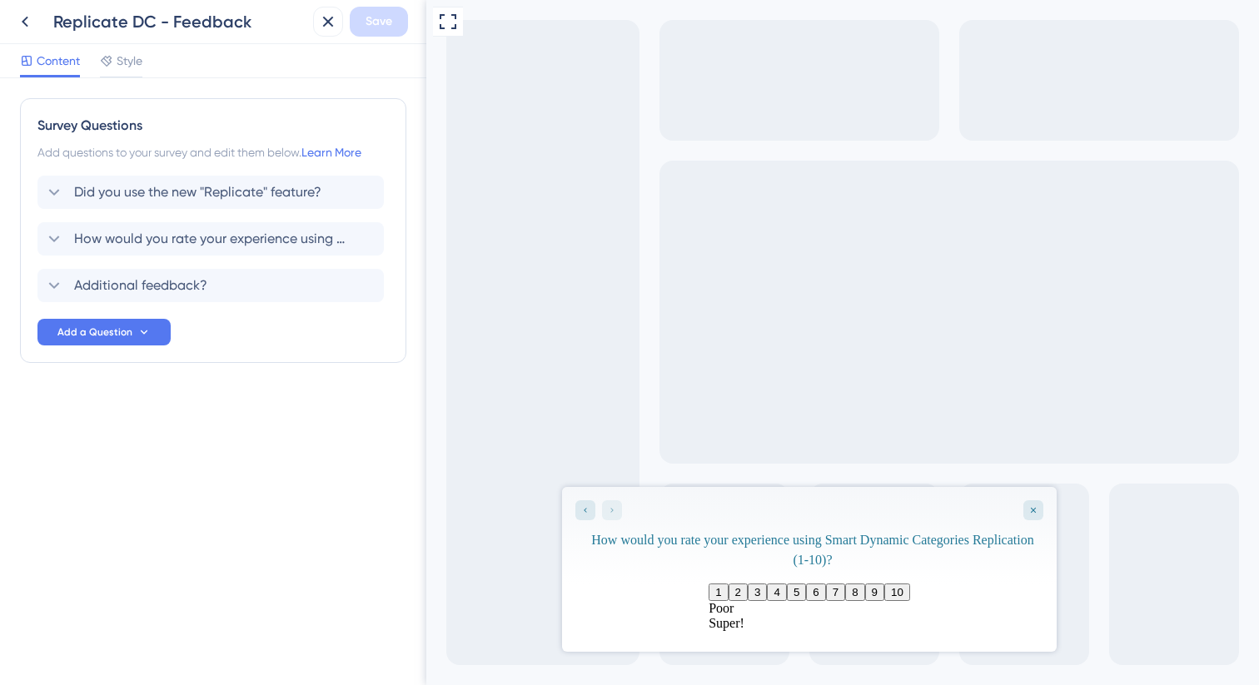
click at [864, 595] on button "8" at bounding box center [854, 592] width 19 height 17
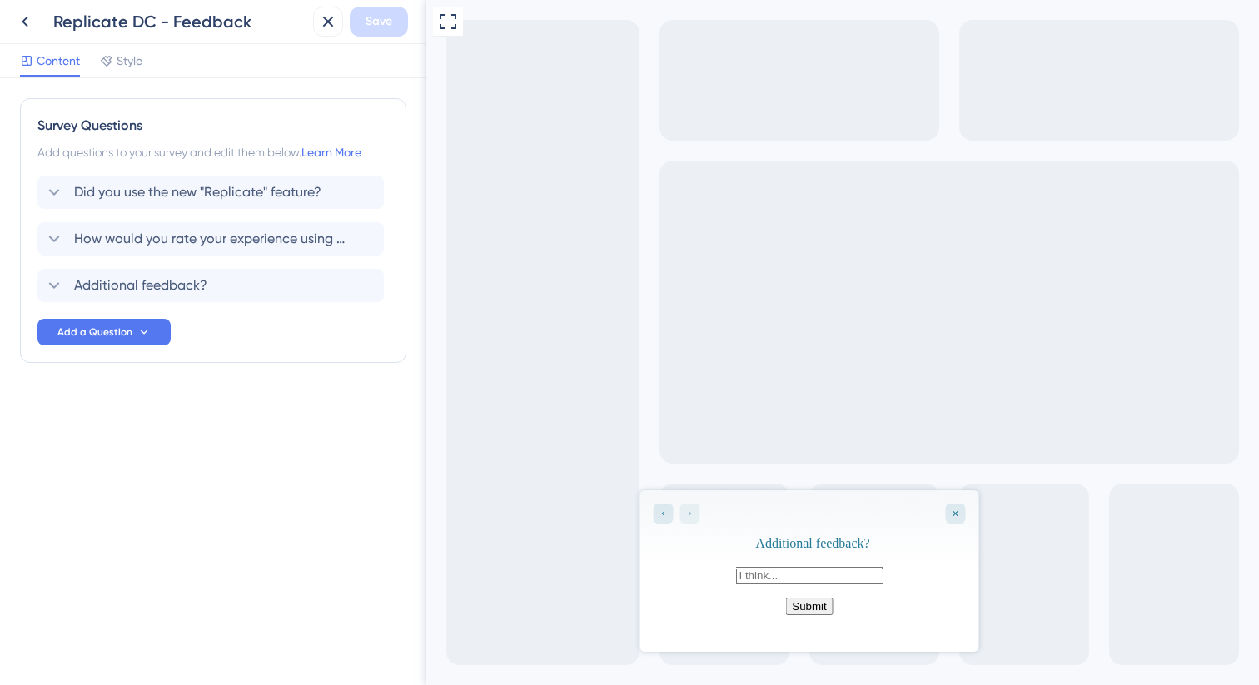
click at [812, 615] on button "Submit" at bounding box center [808, 606] width 47 height 17
click at [330, 23] on icon at bounding box center [328, 22] width 11 height 11
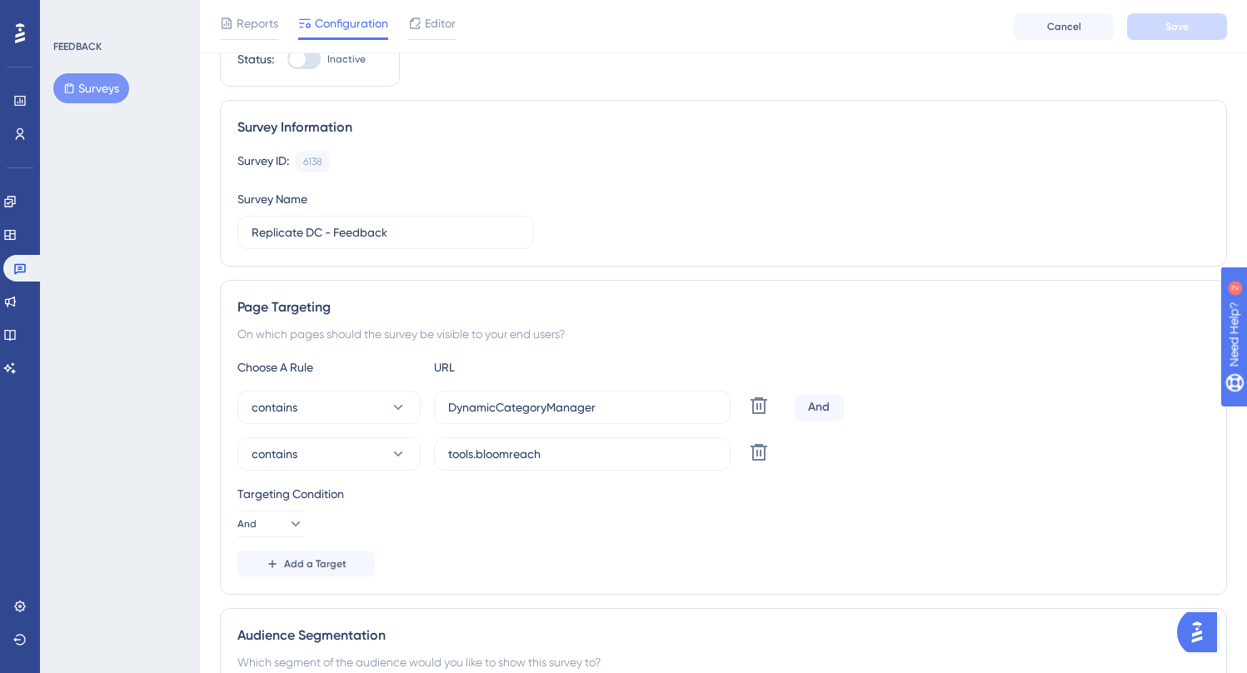
scroll to position [77, 0]
click at [474, 453] on input "tools.bloomreach" at bounding box center [582, 451] width 268 height 18
drag, startPoint x: 558, startPoint y: 450, endPoint x: 473, endPoint y: 450, distance: 84.9
click at [473, 450] on input "tools.bloomreach" at bounding box center [582, 451] width 268 height 18
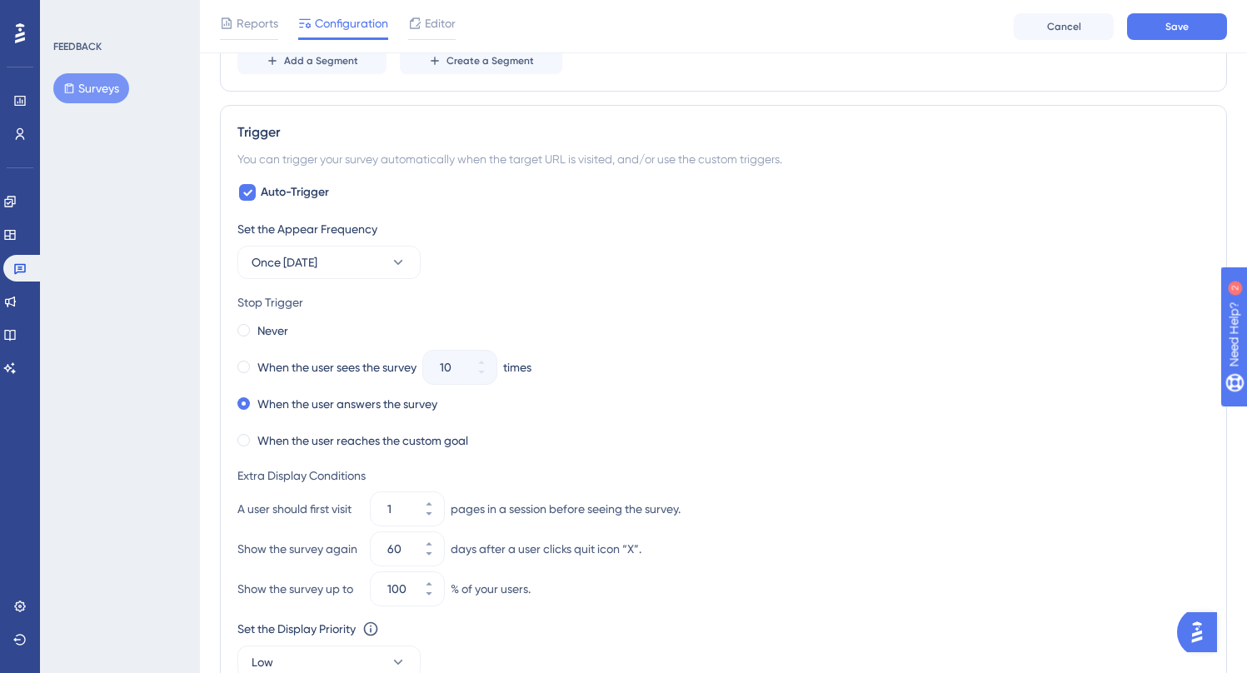
scroll to position [869, 0]
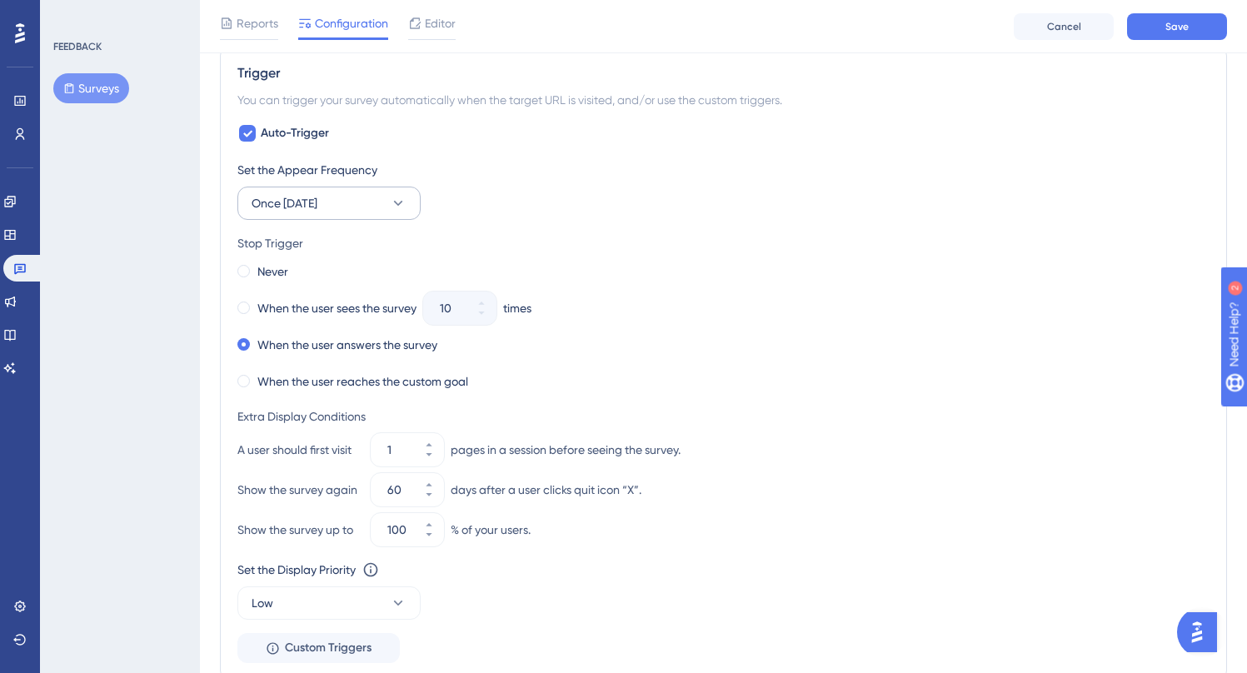
type input "tools-dev"
click at [317, 209] on span "Once in 30 days" at bounding box center [284, 203] width 66 height 20
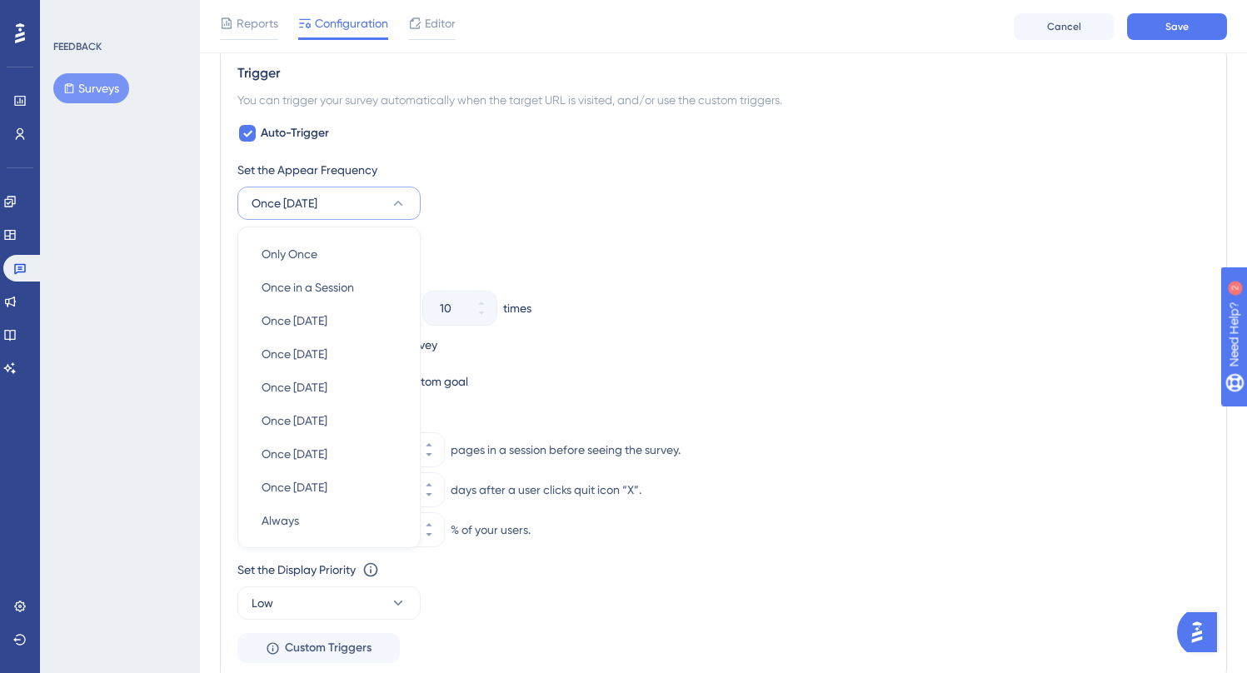
scroll to position [919, 0]
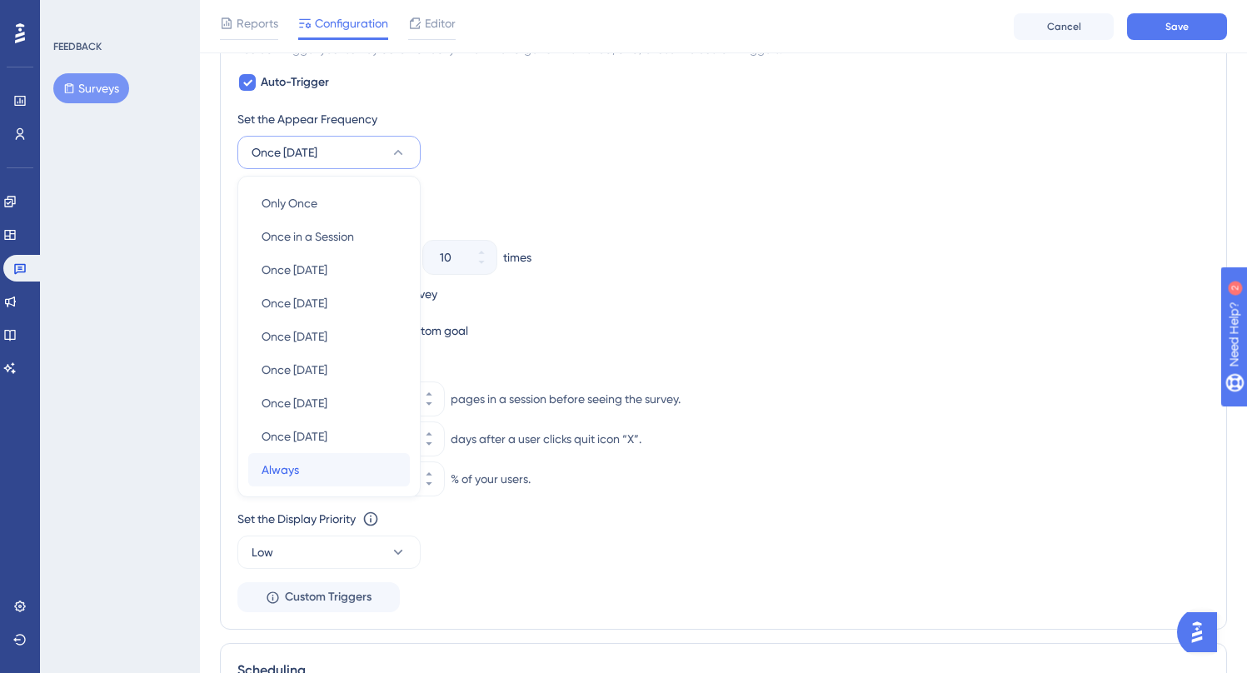
click at [333, 470] on div "Always Always" at bounding box center [328, 469] width 135 height 33
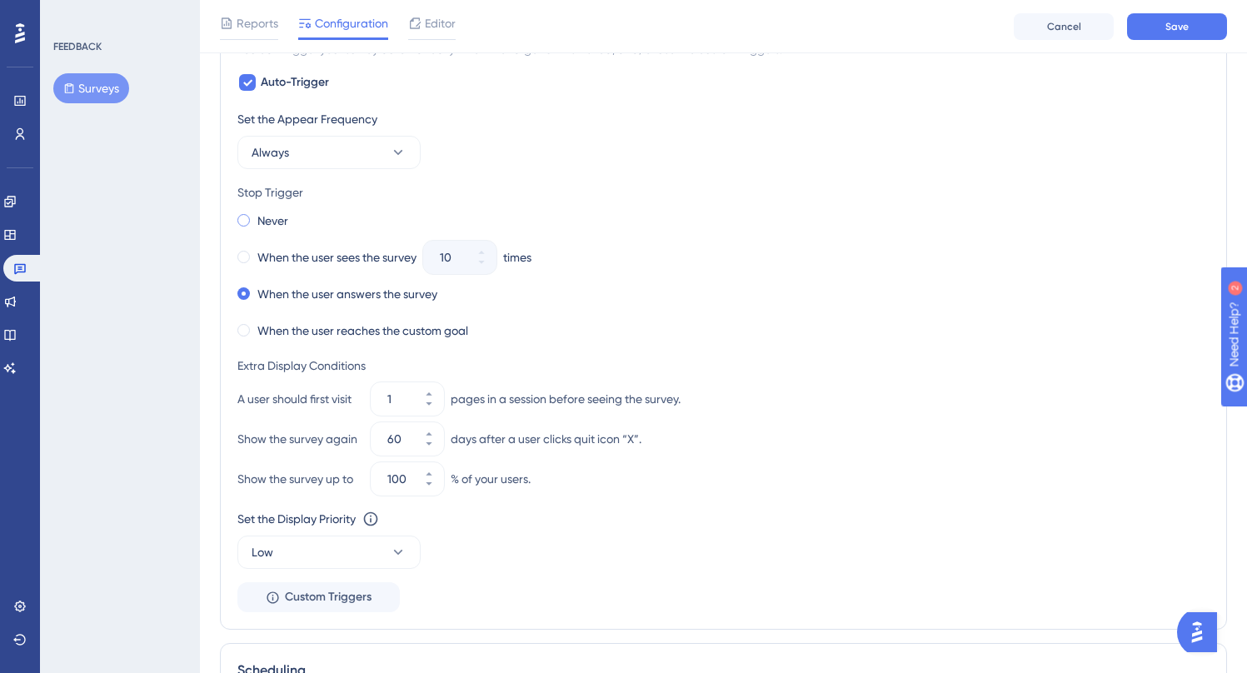
click at [281, 225] on label "Never" at bounding box center [272, 221] width 31 height 20
click at [825, 276] on div "Never When the user sees the survey 10 times When the user answers the survey W…" at bounding box center [723, 275] width 972 height 133
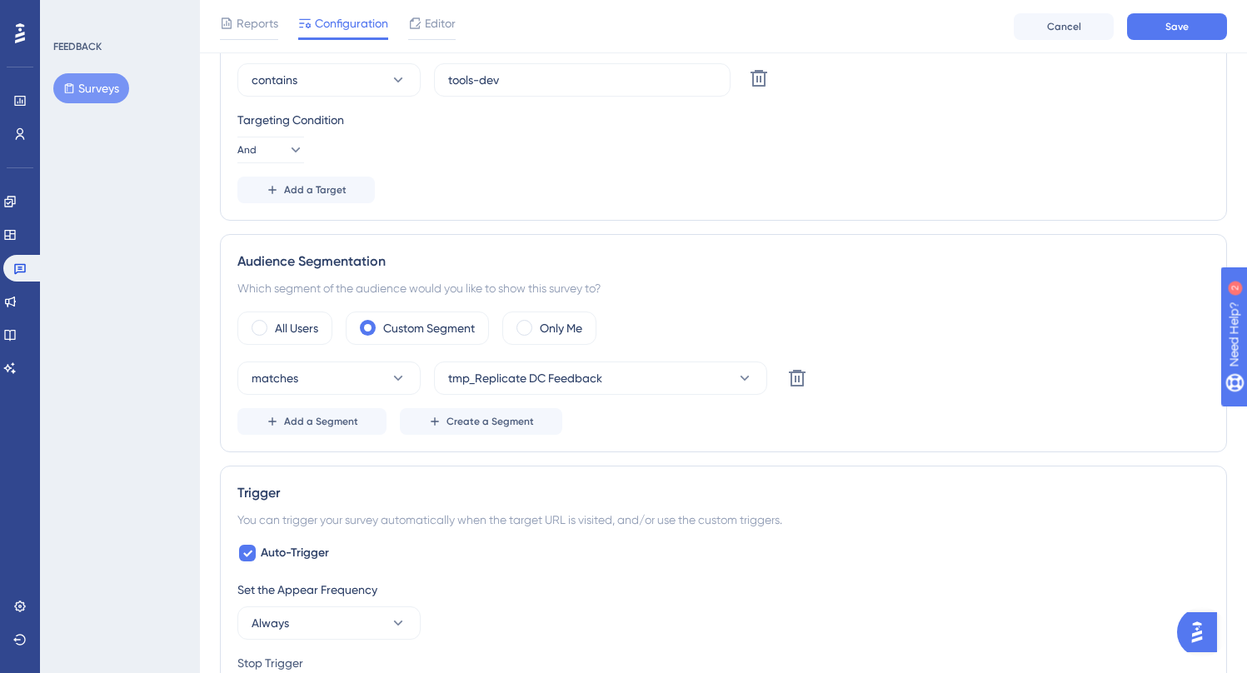
scroll to position [465, 0]
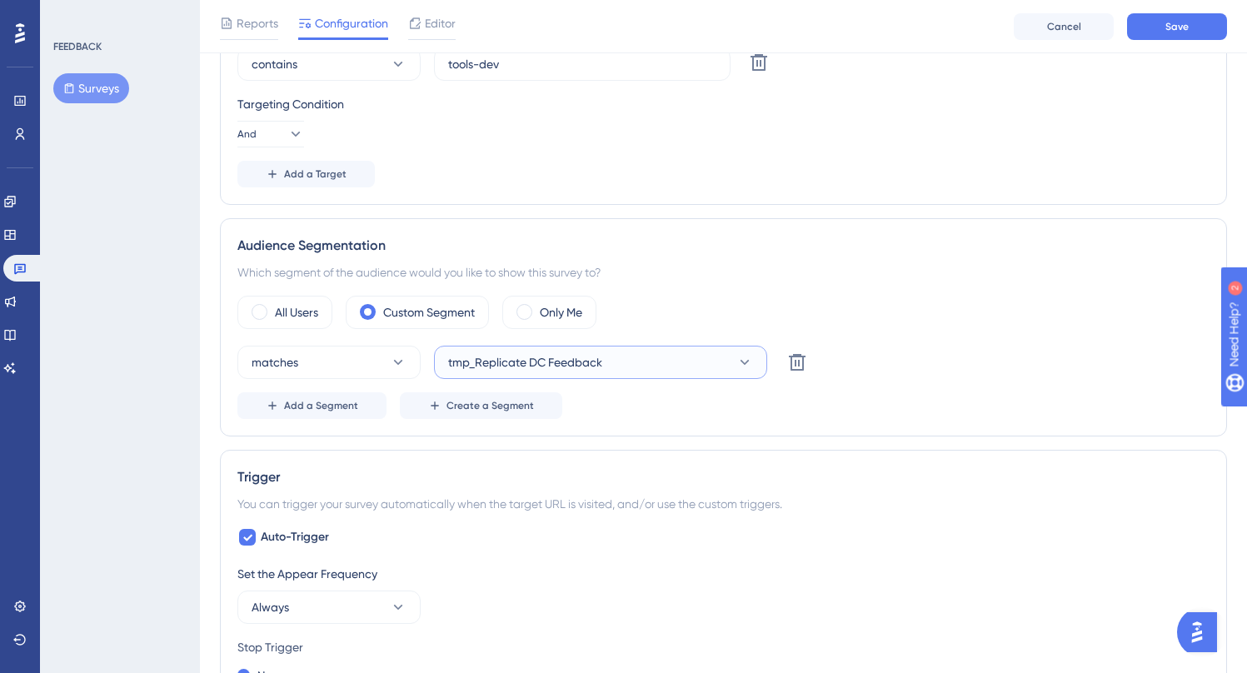
click at [529, 356] on span "tmp_Replicate DC Feedback" at bounding box center [525, 362] width 154 height 20
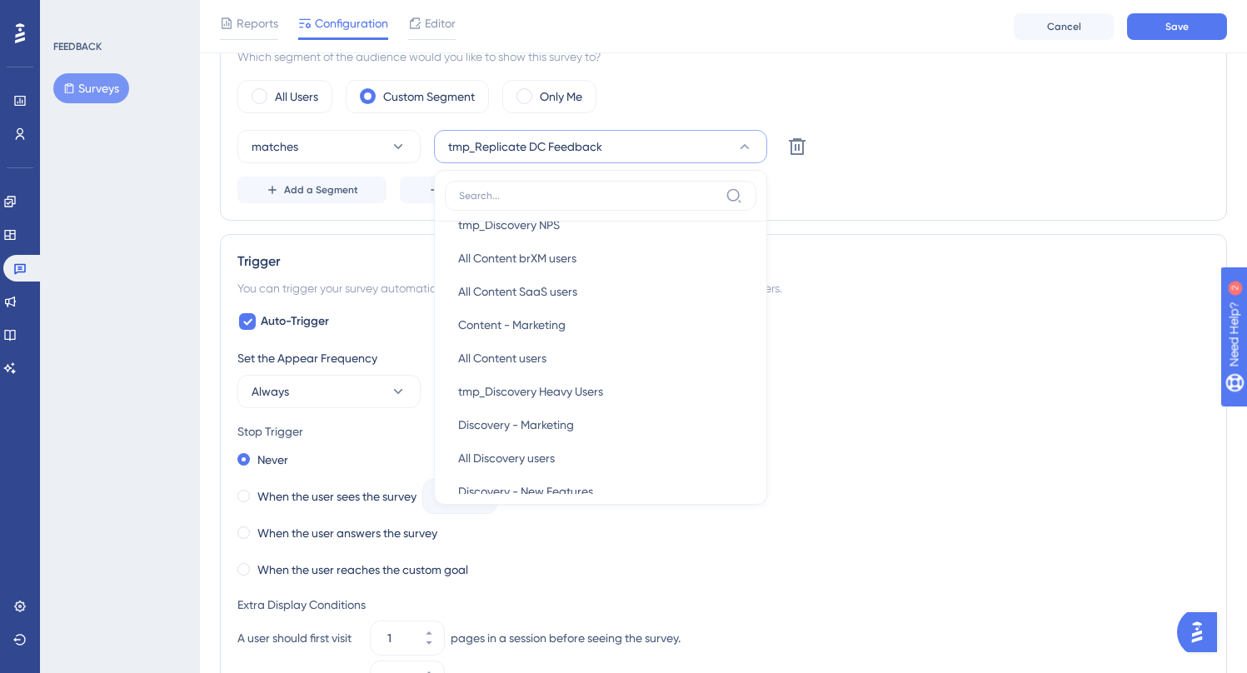
scroll to position [247, 0]
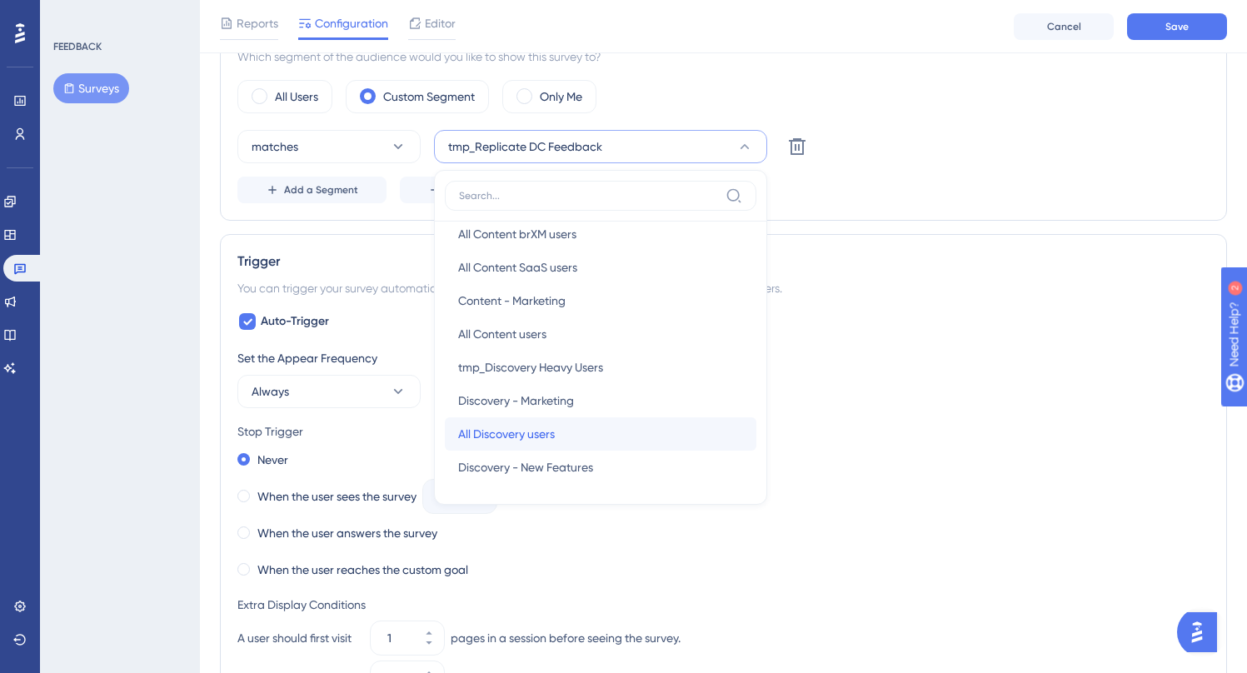
click at [570, 425] on div "All Discovery users All Discovery users" at bounding box center [600, 433] width 285 height 33
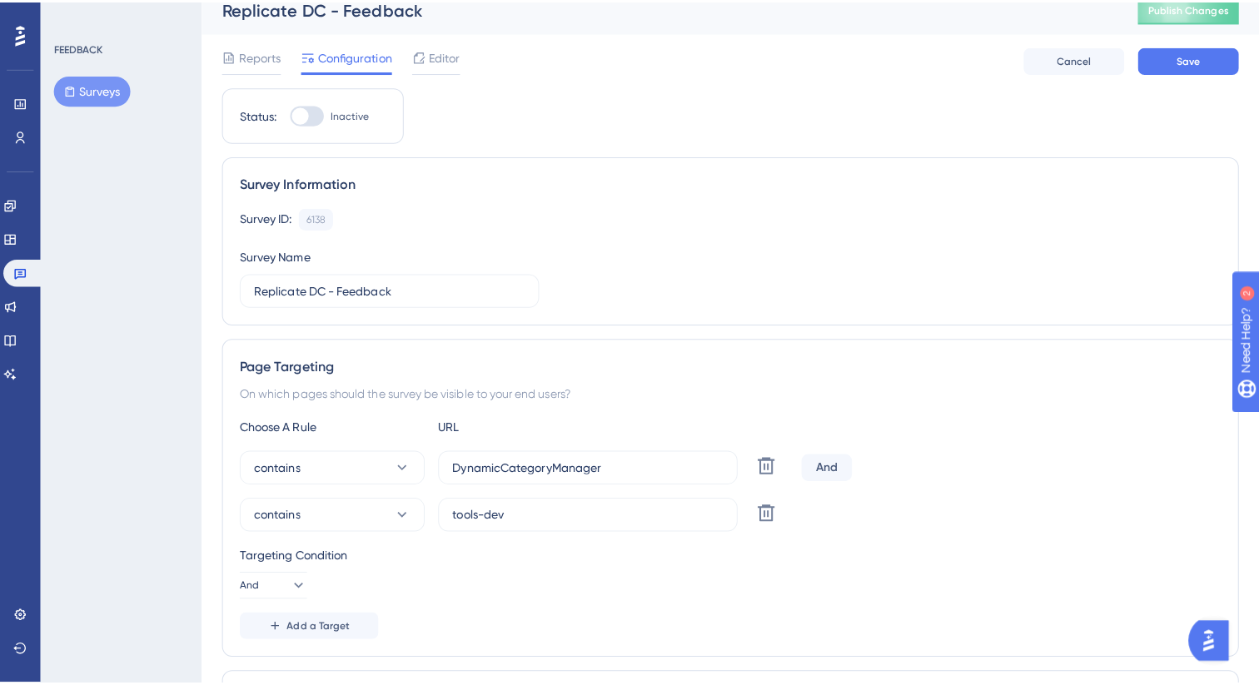
scroll to position [0, 0]
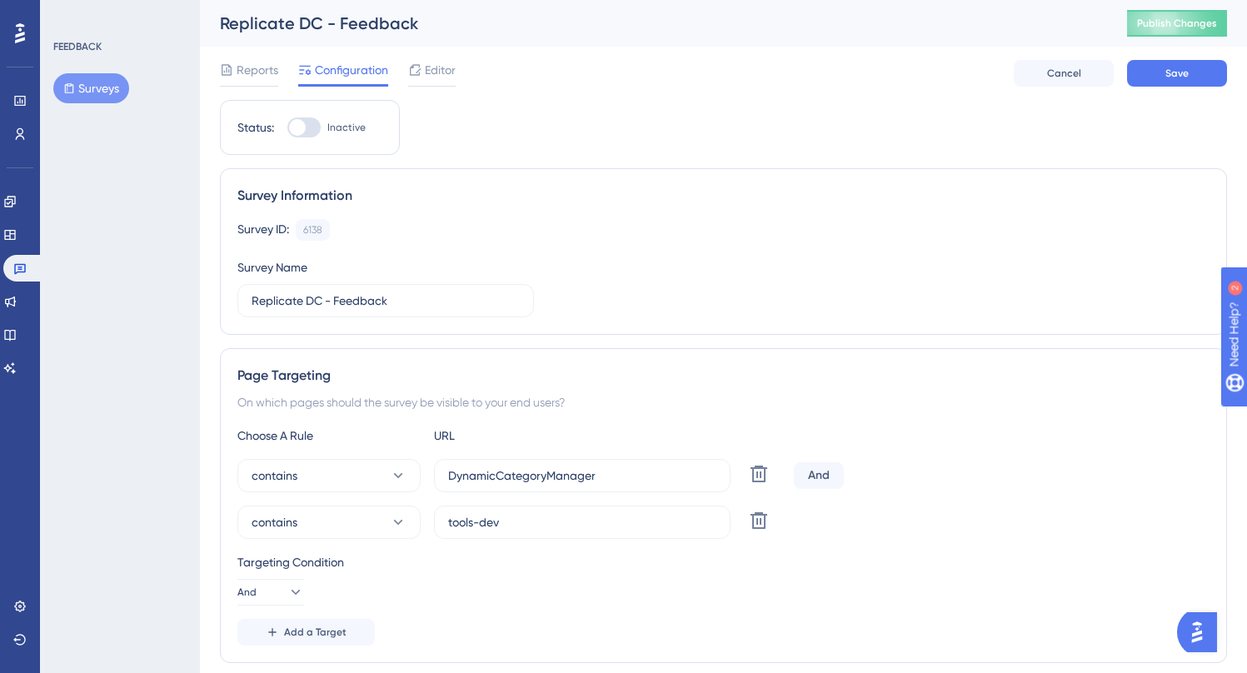
click at [297, 131] on div at bounding box center [297, 127] width 17 height 17
click at [287, 128] on input "Inactive" at bounding box center [286, 127] width 1 height 1
checkbox input "true"
click at [1172, 82] on button "Save" at bounding box center [1177, 73] width 100 height 27
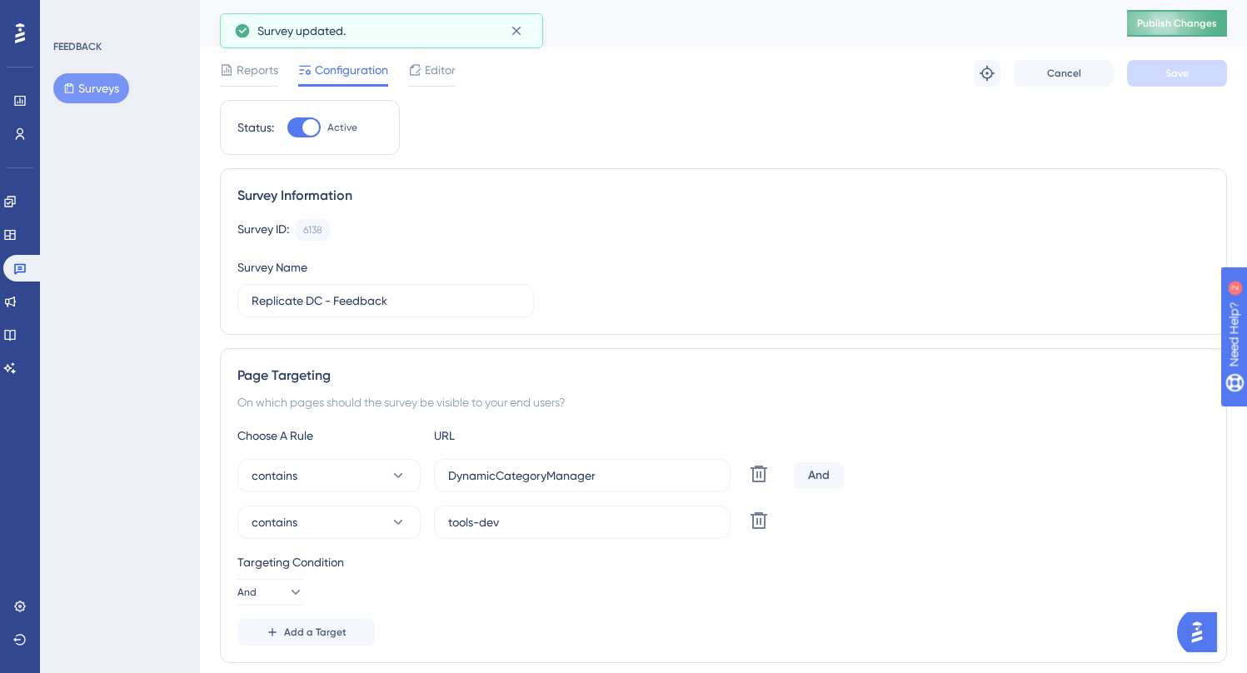
click at [1194, 27] on span "Publish Changes" at bounding box center [1177, 23] width 80 height 13
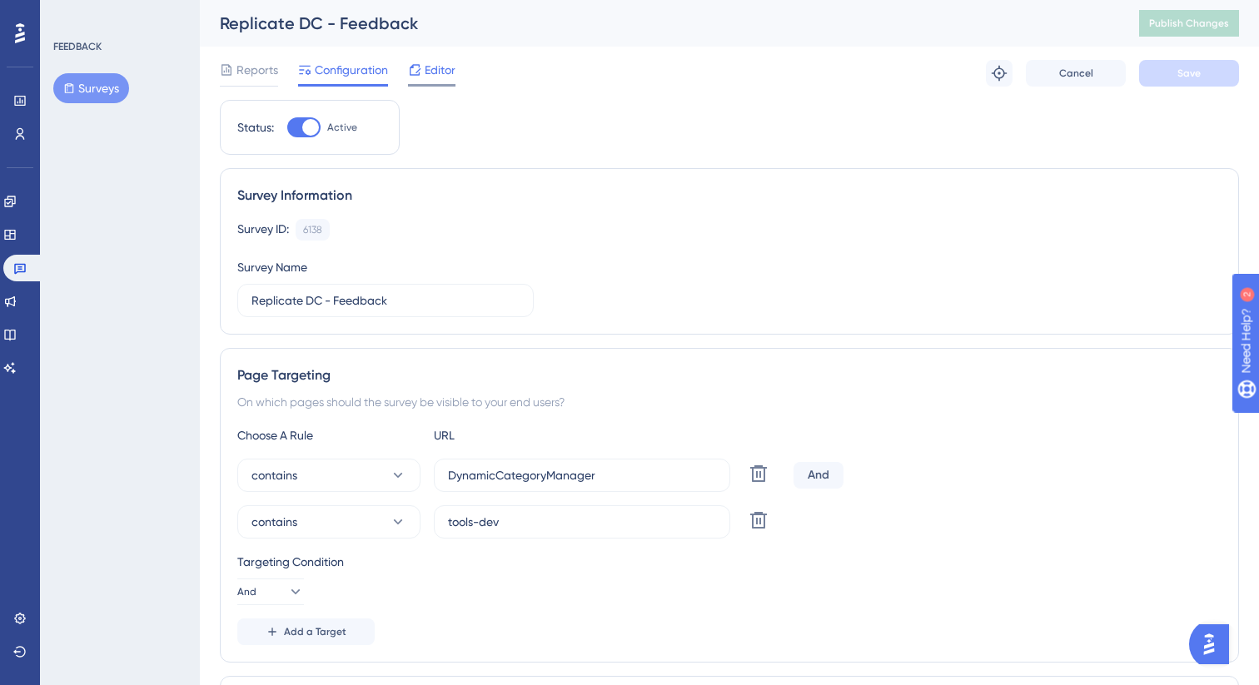
click at [437, 69] on span "Editor" at bounding box center [440, 70] width 31 height 20
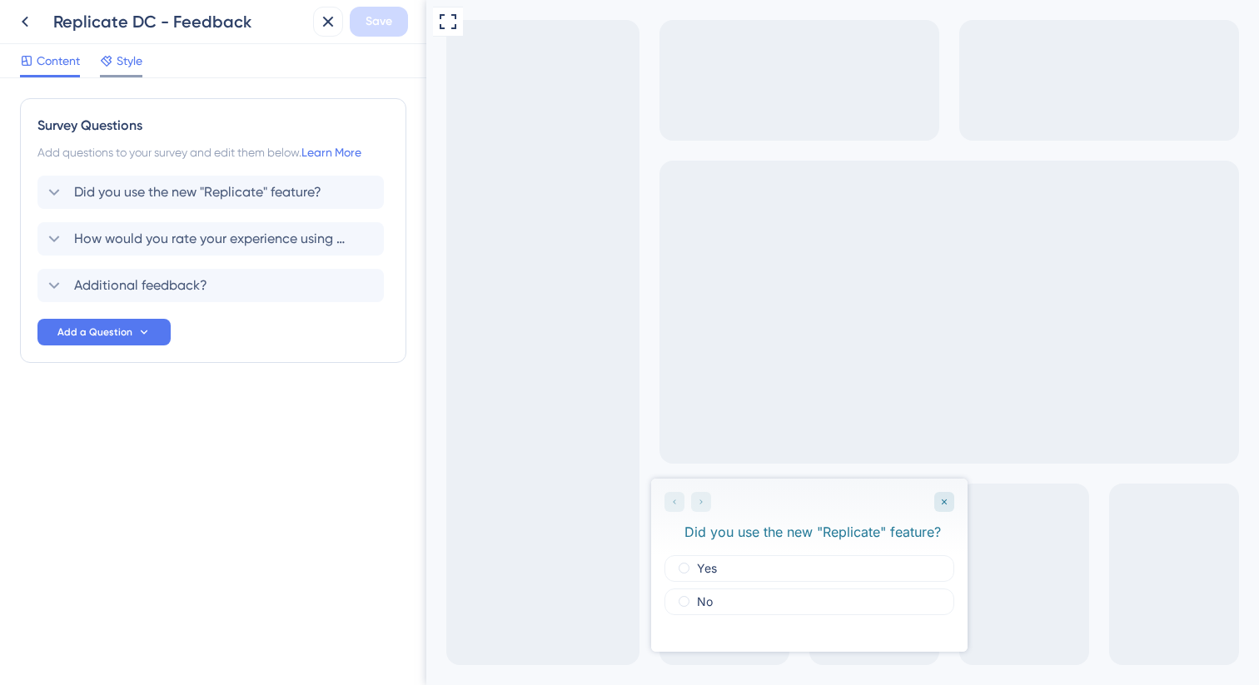
click at [120, 68] on span "Style" at bounding box center [130, 61] width 26 height 20
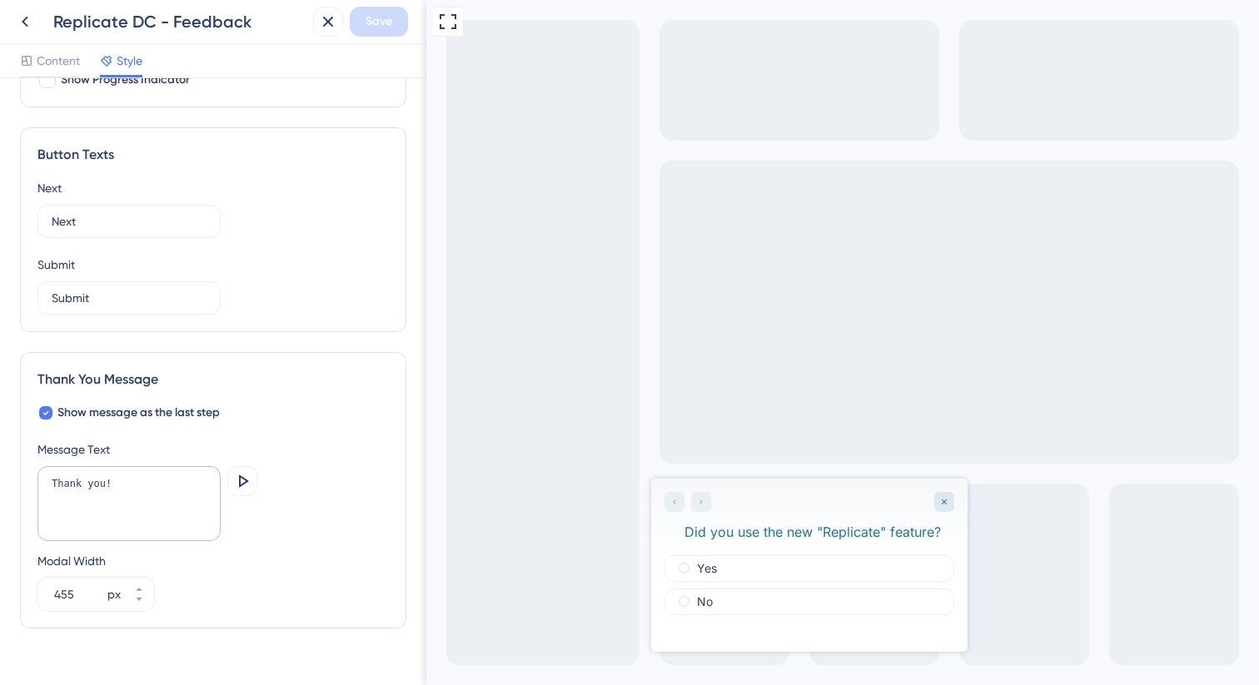
scroll to position [983, 0]
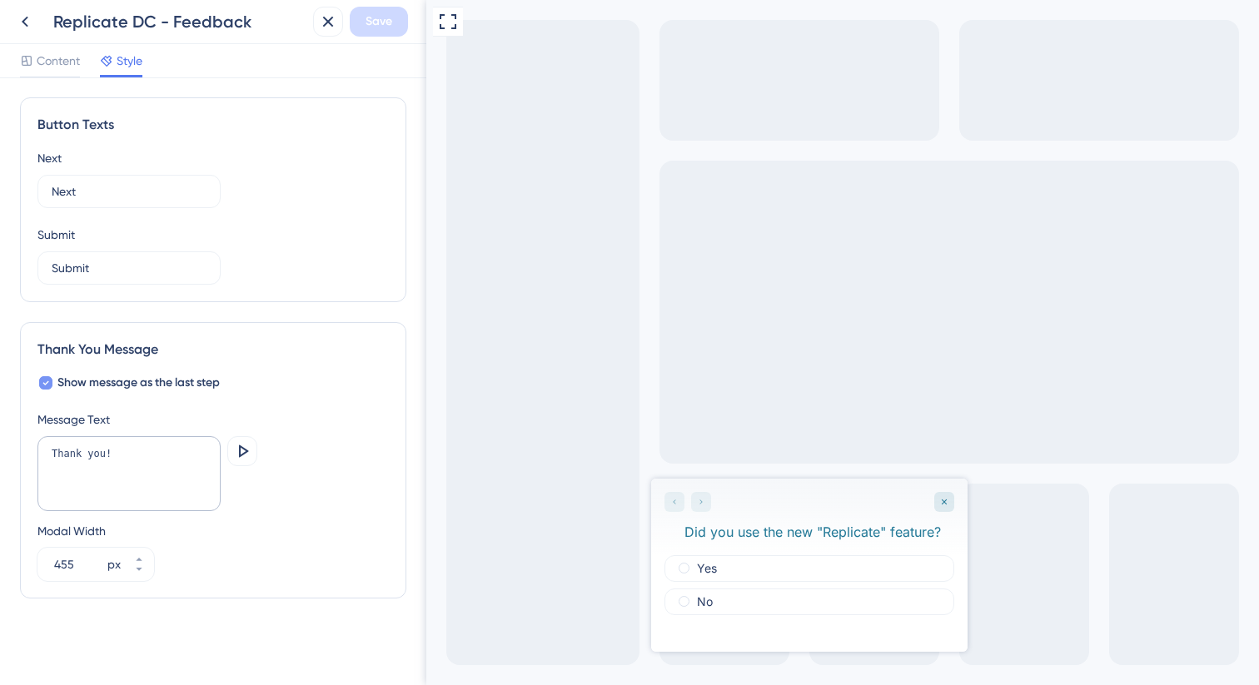
click at [63, 383] on span "Show message as the last step" at bounding box center [138, 383] width 162 height 20
checkbox input "false"
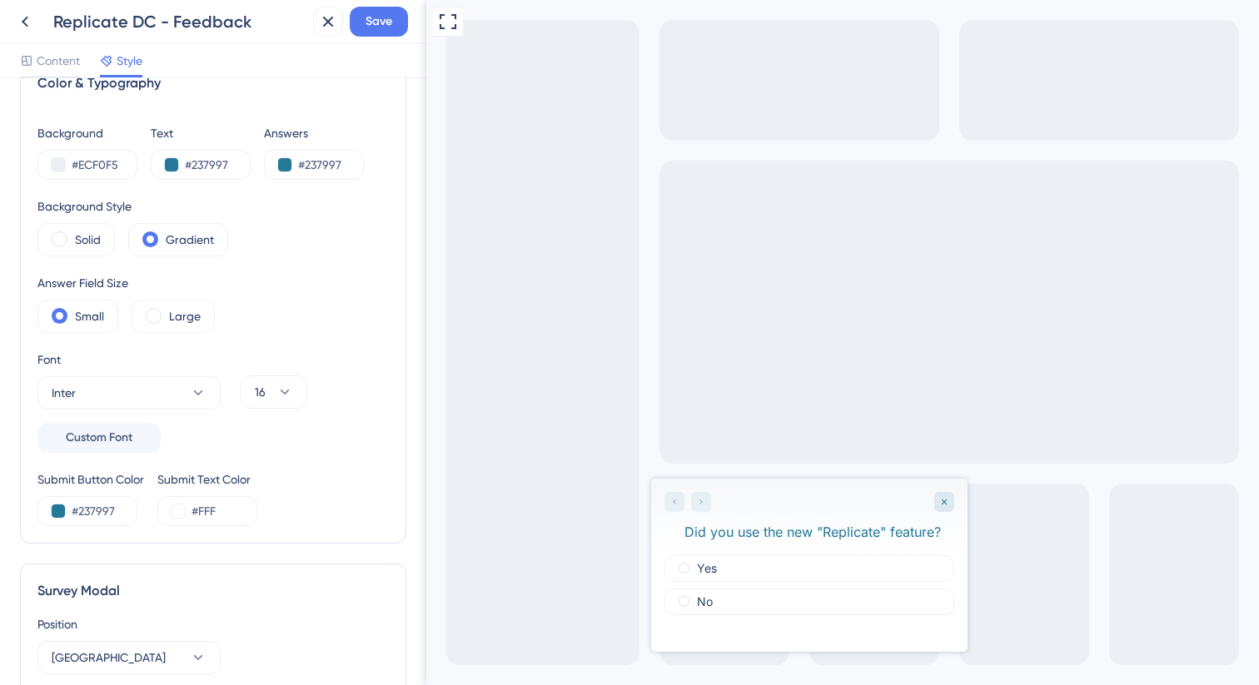
scroll to position [0, 0]
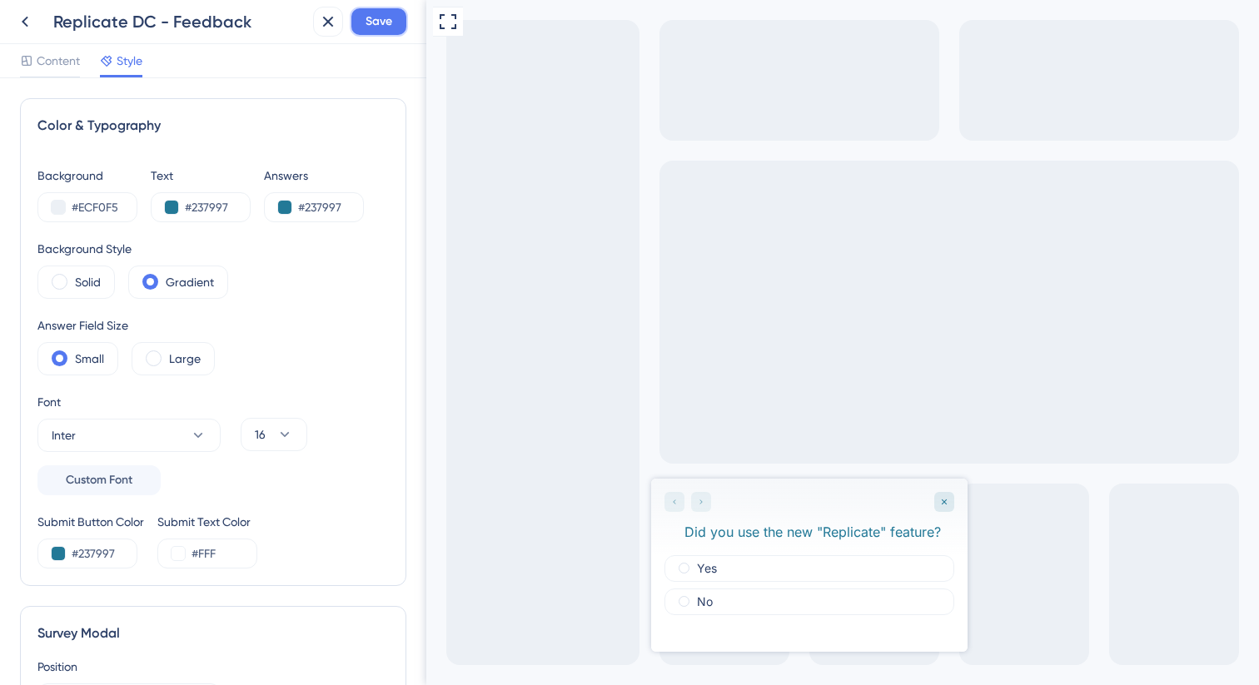
click at [374, 29] on span "Save" at bounding box center [379, 22] width 27 height 20
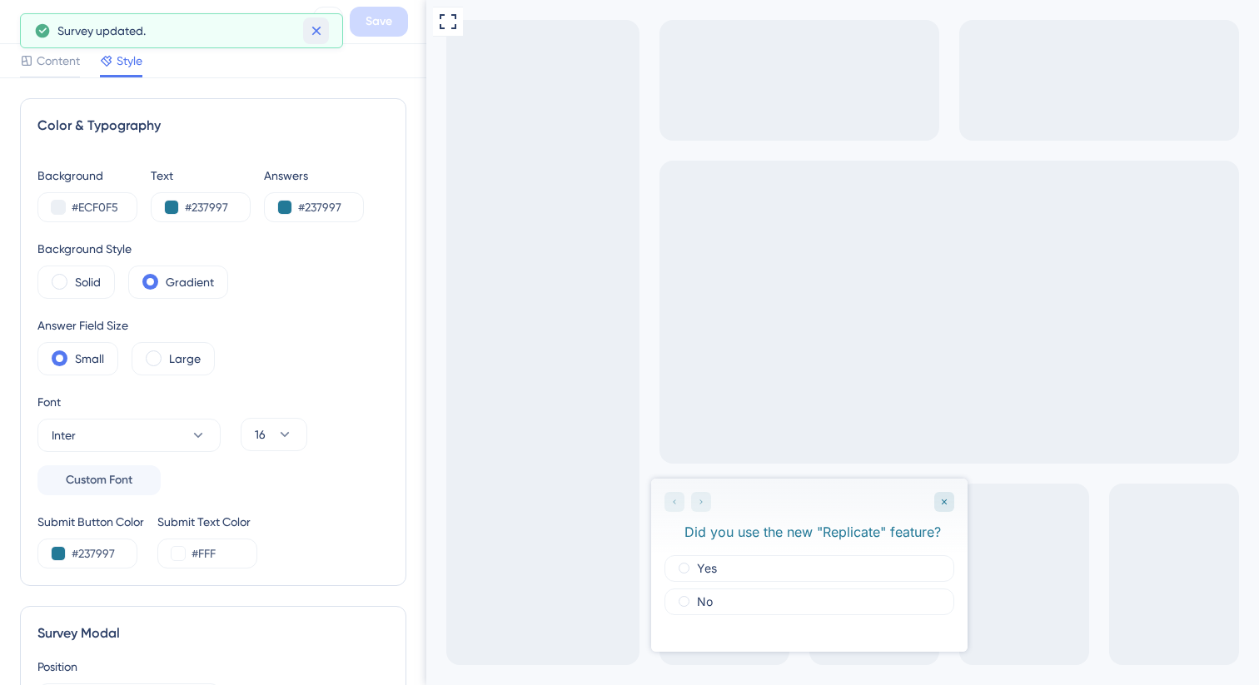
click at [319, 22] on icon at bounding box center [316, 30] width 17 height 17
click at [22, 19] on icon at bounding box center [25, 22] width 20 height 20
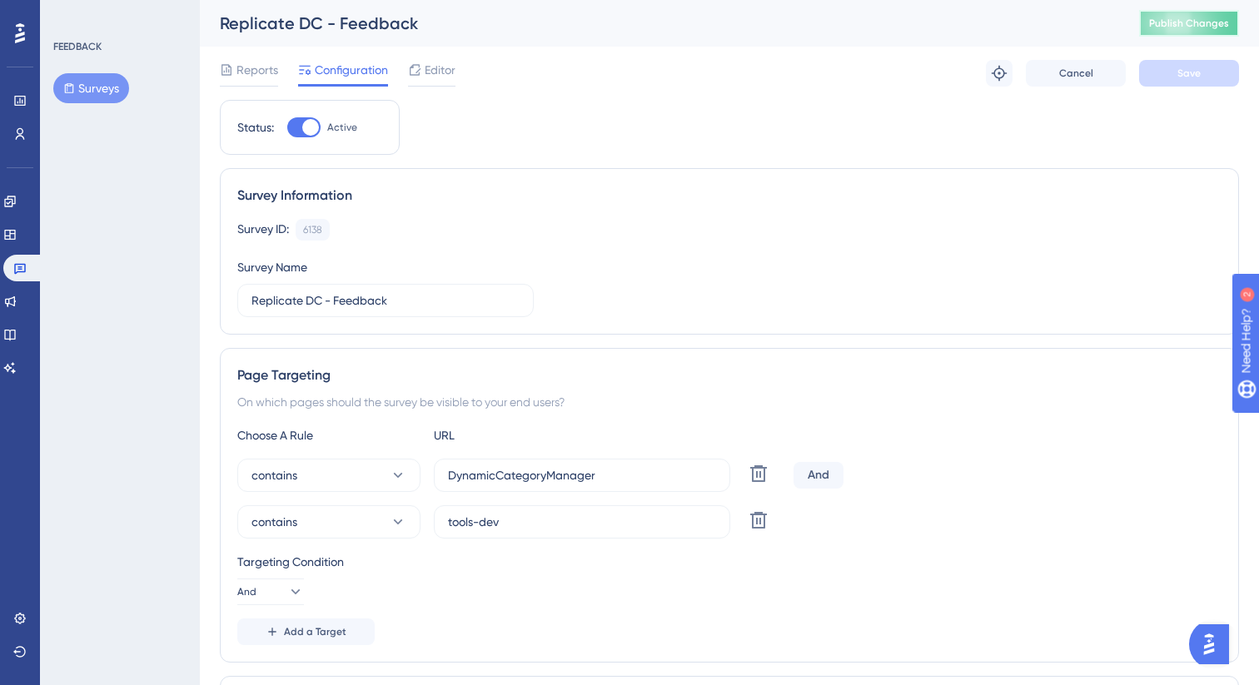
click at [1172, 26] on span "Publish Changes" at bounding box center [1189, 23] width 80 height 13
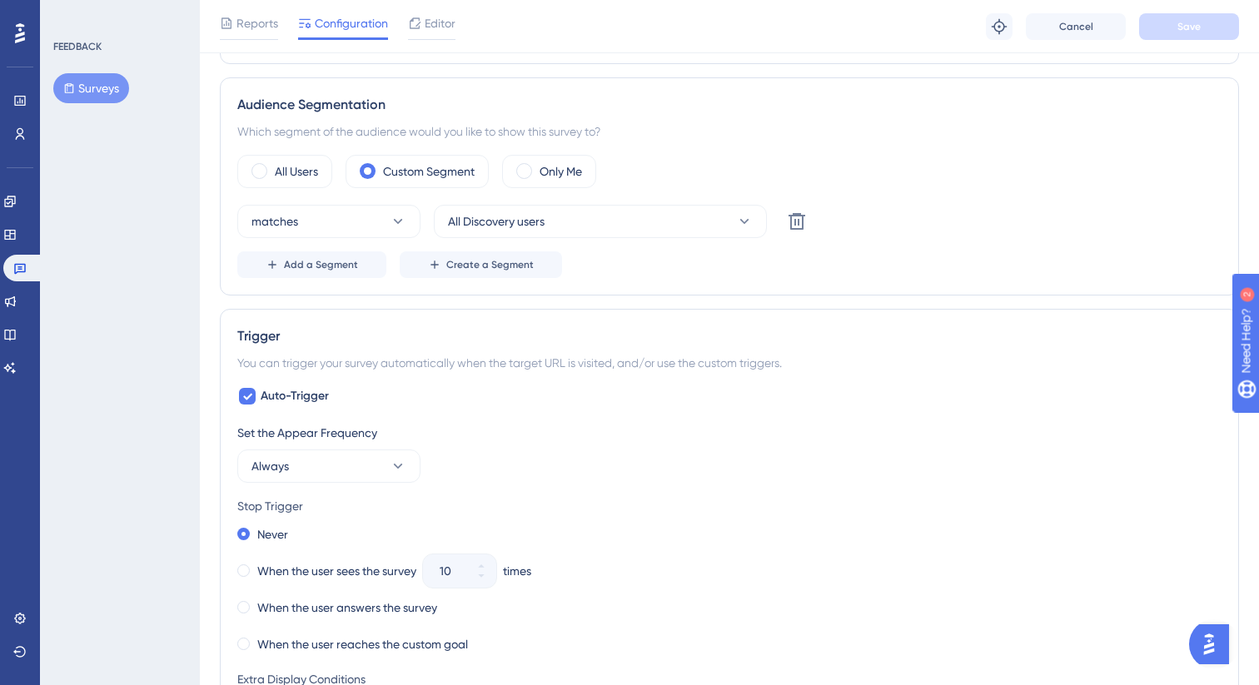
scroll to position [607, 0]
click at [598, 226] on button "All Discovery users" at bounding box center [600, 219] width 333 height 33
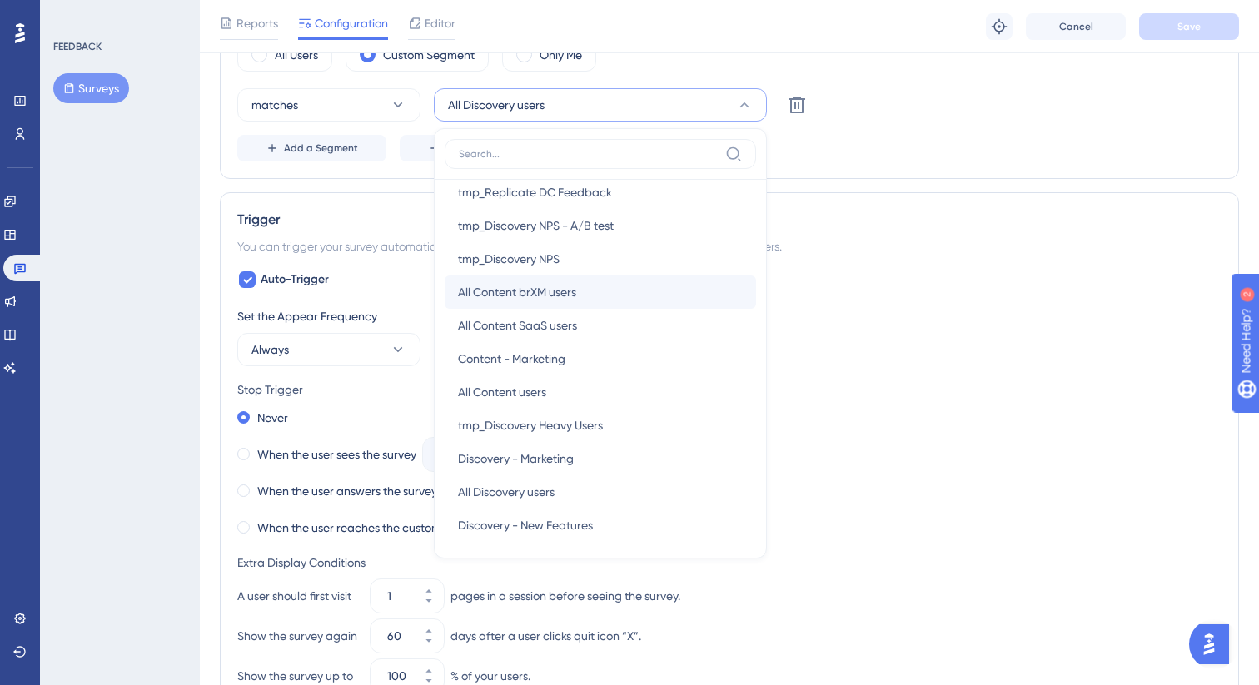
scroll to position [152, 0]
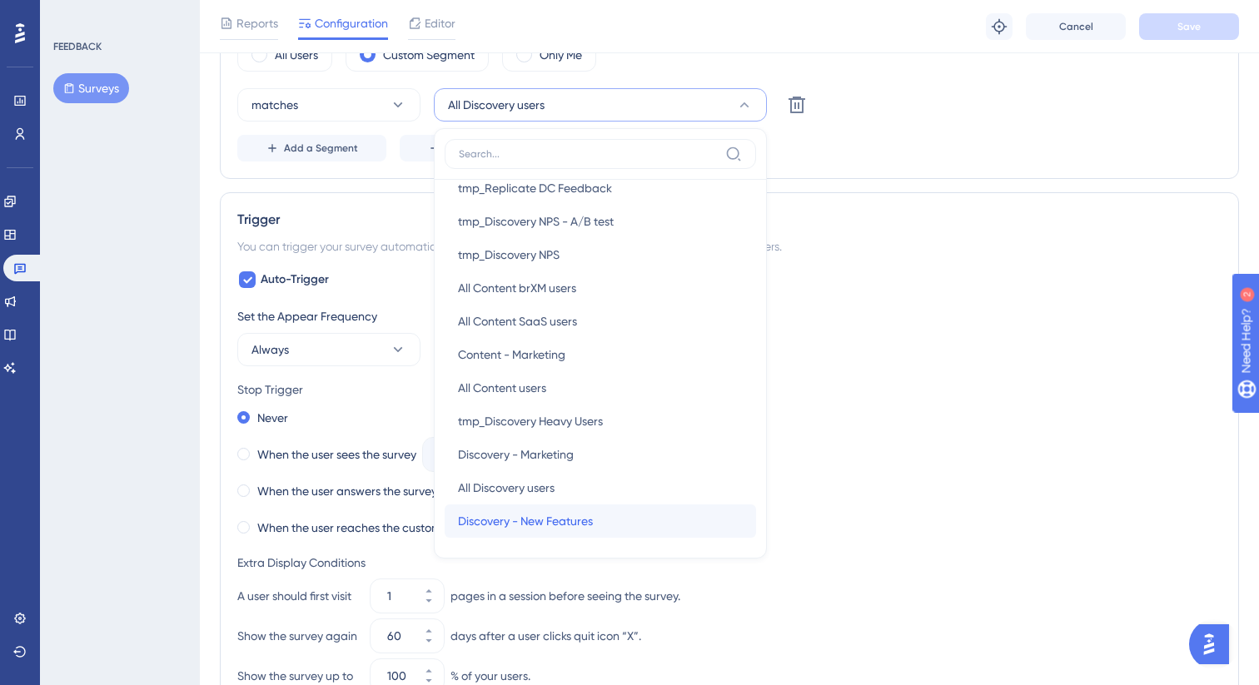
click at [622, 517] on div "Discovery - New Features Discovery - New Features" at bounding box center [600, 521] width 285 height 33
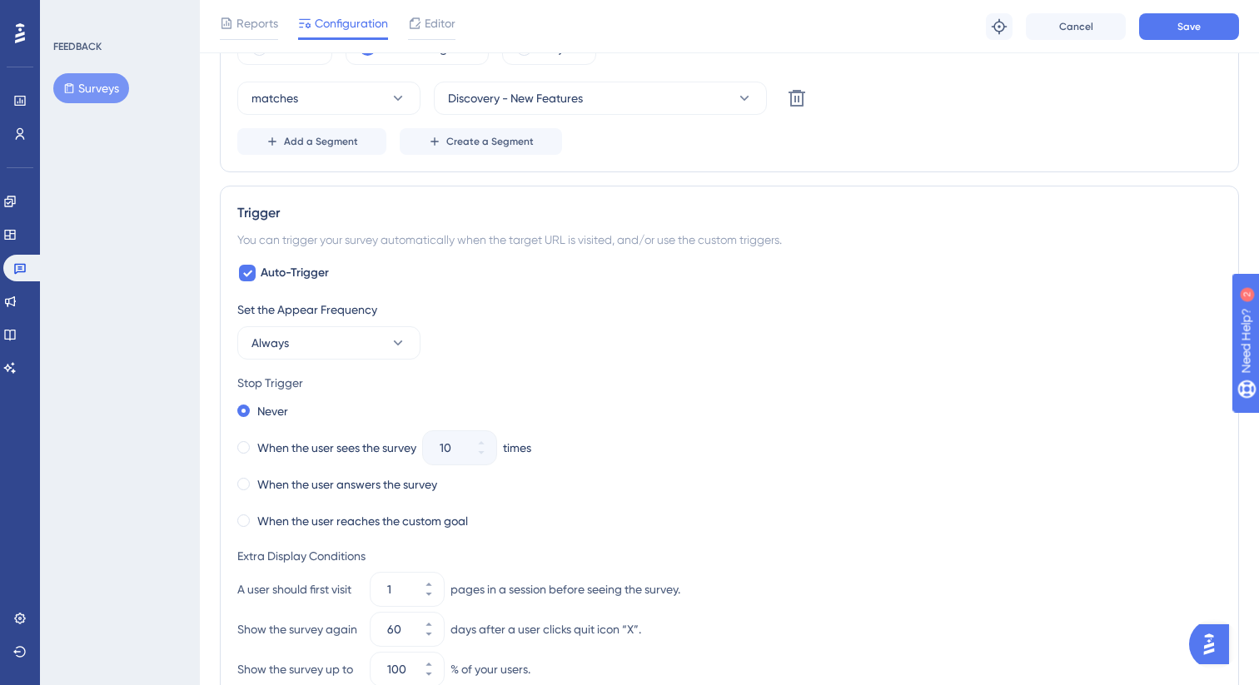
scroll to position [742, 0]
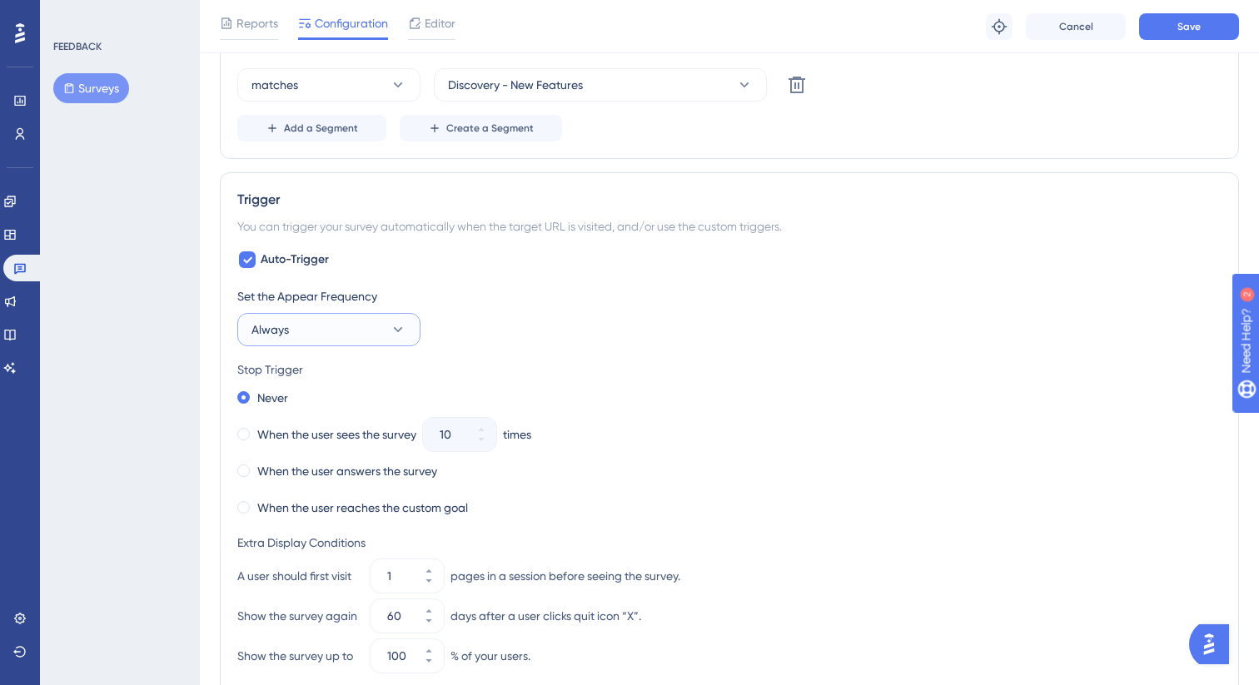
click at [366, 323] on button "Always" at bounding box center [328, 329] width 183 height 33
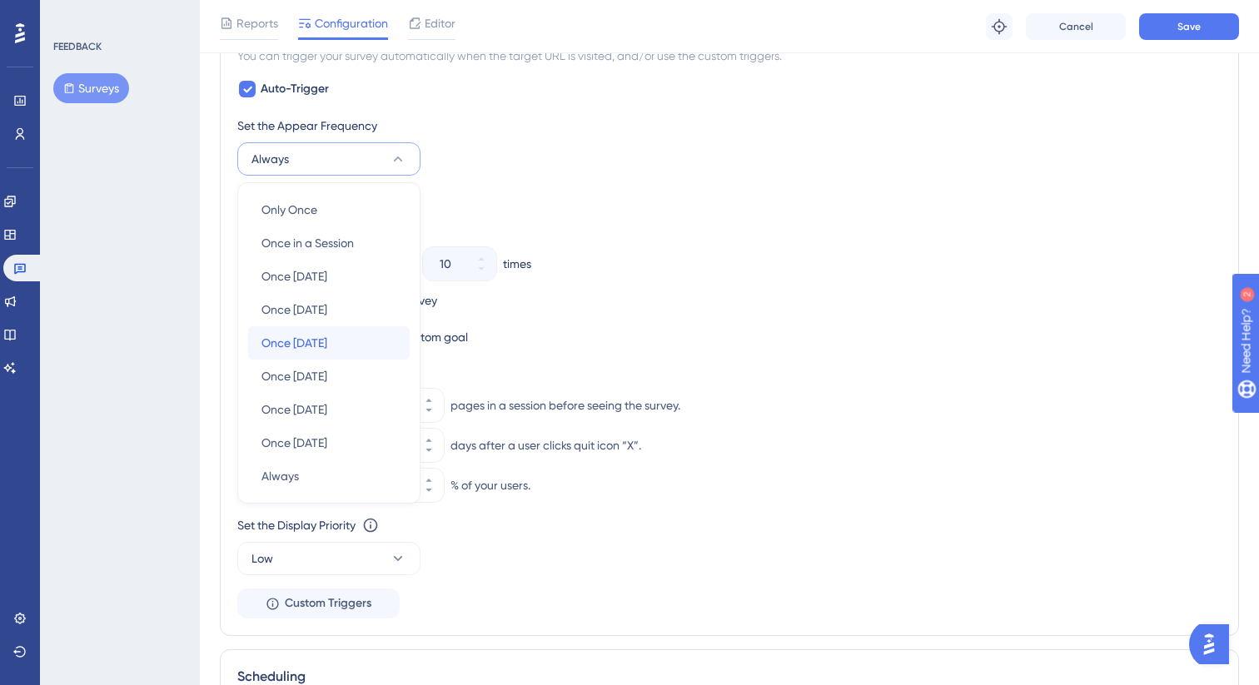
click at [371, 342] on div "Once in 30 days Once in 30 days" at bounding box center [328, 342] width 135 height 33
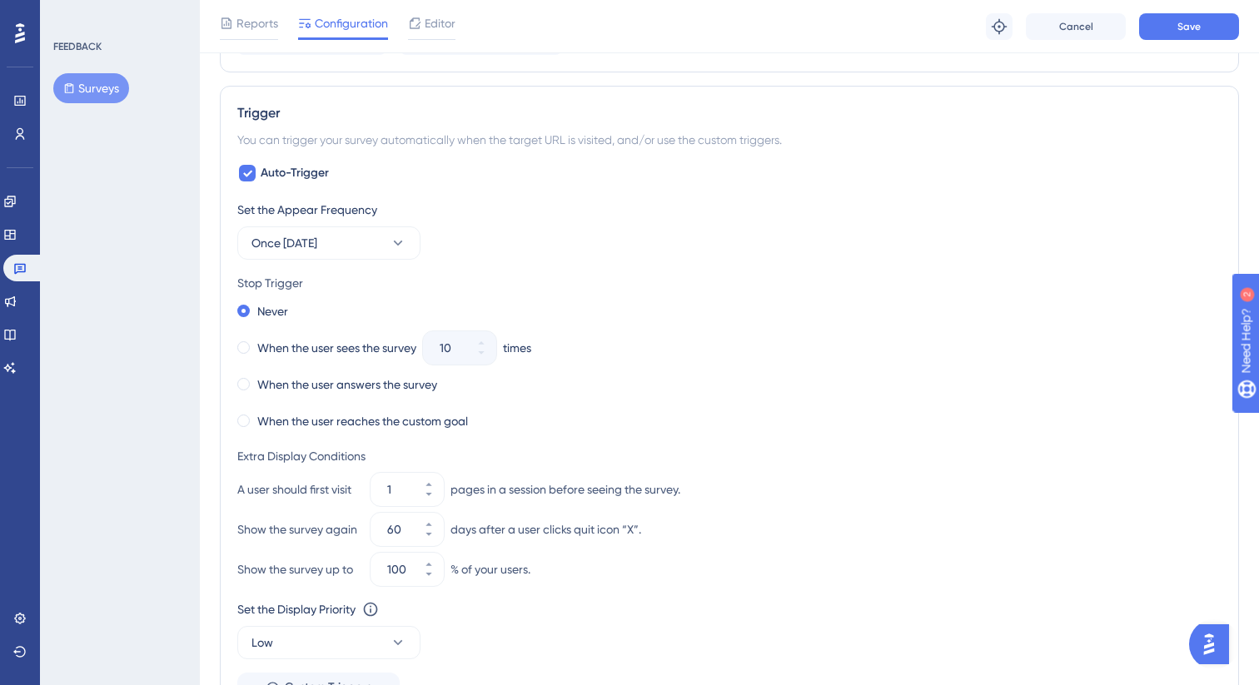
scroll to position [827, 0]
click at [310, 381] on label "When the user answers the survey" at bounding box center [347, 386] width 180 height 20
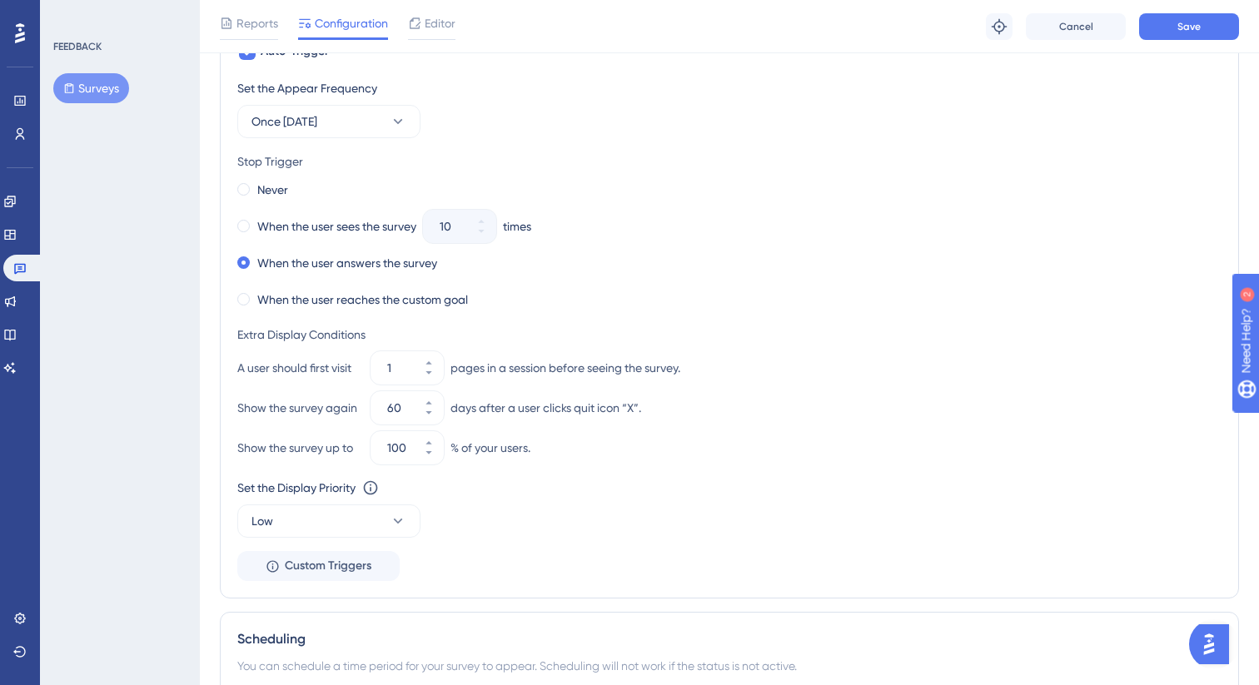
scroll to position [948, 0]
click at [435, 413] on button "60" at bounding box center [429, 418] width 30 height 17
click at [435, 413] on button "59" at bounding box center [429, 418] width 30 height 17
click at [435, 413] on button "58" at bounding box center [429, 418] width 30 height 17
click at [435, 413] on button "57" at bounding box center [429, 418] width 30 height 17
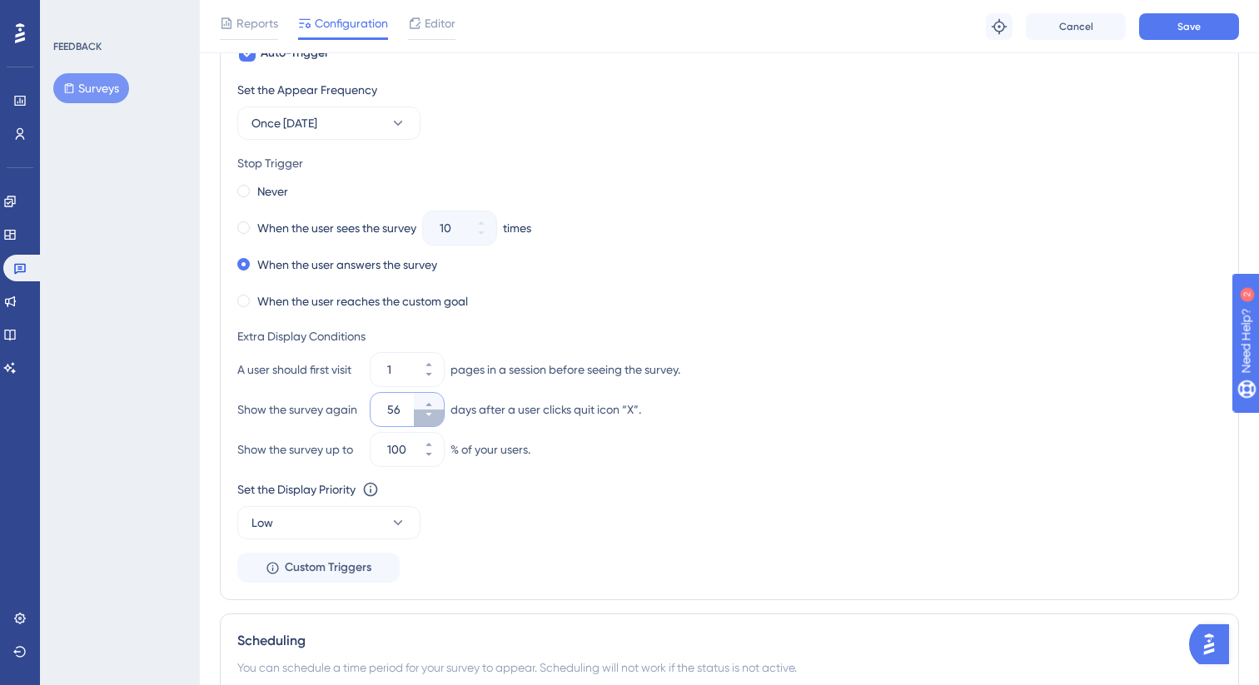
click at [435, 413] on button "56" at bounding box center [429, 418] width 30 height 17
click at [435, 413] on button "55" at bounding box center [429, 418] width 30 height 17
click at [435, 413] on button "54" at bounding box center [429, 418] width 30 height 17
click at [435, 413] on button "53" at bounding box center [429, 418] width 30 height 17
click at [435, 413] on button "52" at bounding box center [429, 418] width 30 height 17
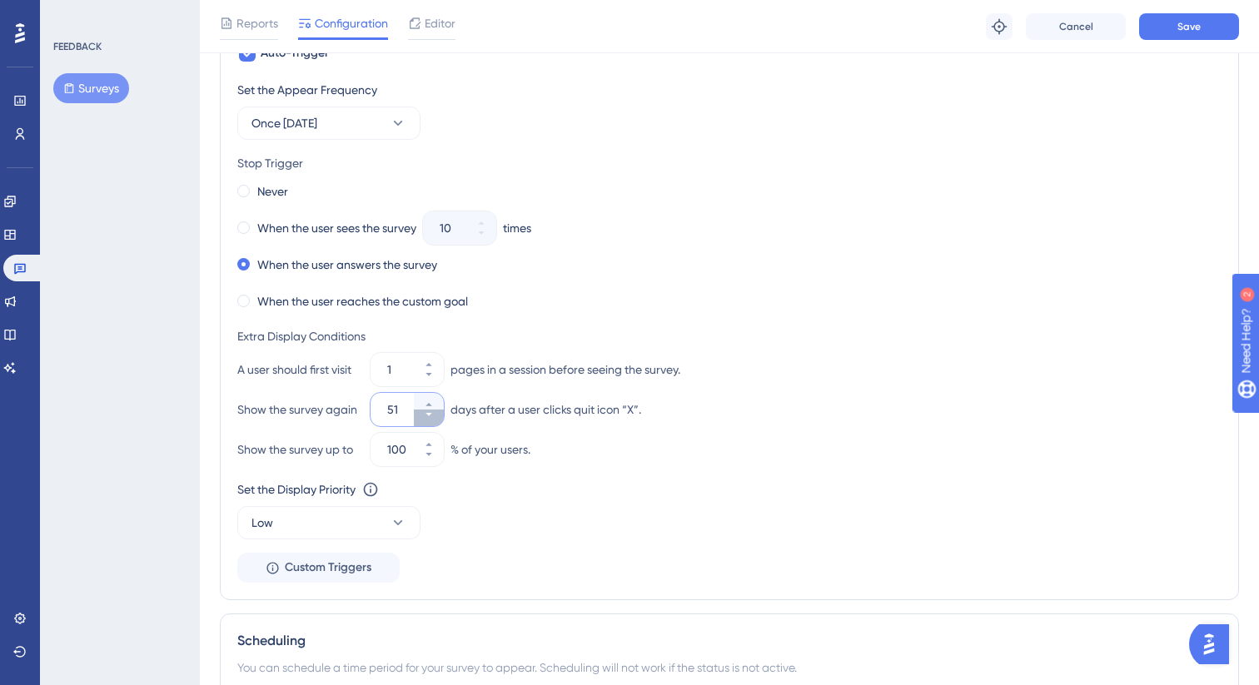
click at [435, 413] on button "51" at bounding box center [429, 418] width 30 height 17
click at [435, 413] on button "50" at bounding box center [429, 418] width 30 height 17
click at [435, 413] on button "49" at bounding box center [429, 418] width 30 height 17
click at [435, 413] on button "48" at bounding box center [429, 418] width 30 height 17
click at [435, 413] on button "47" at bounding box center [429, 418] width 30 height 17
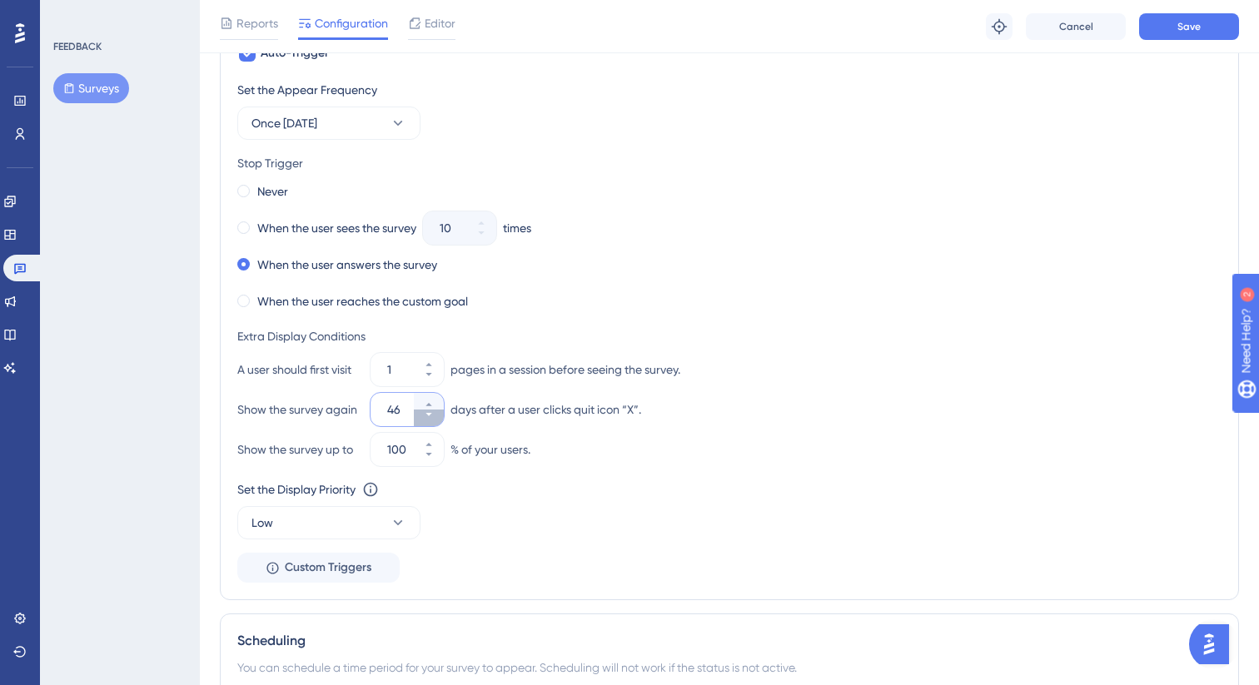
click at [435, 413] on button "46" at bounding box center [429, 418] width 30 height 17
click at [435, 413] on button "45" at bounding box center [429, 418] width 30 height 17
click at [435, 413] on button "44" at bounding box center [429, 418] width 30 height 17
click at [435, 413] on button "43" at bounding box center [429, 418] width 30 height 17
click at [435, 413] on button "42" at bounding box center [429, 418] width 30 height 17
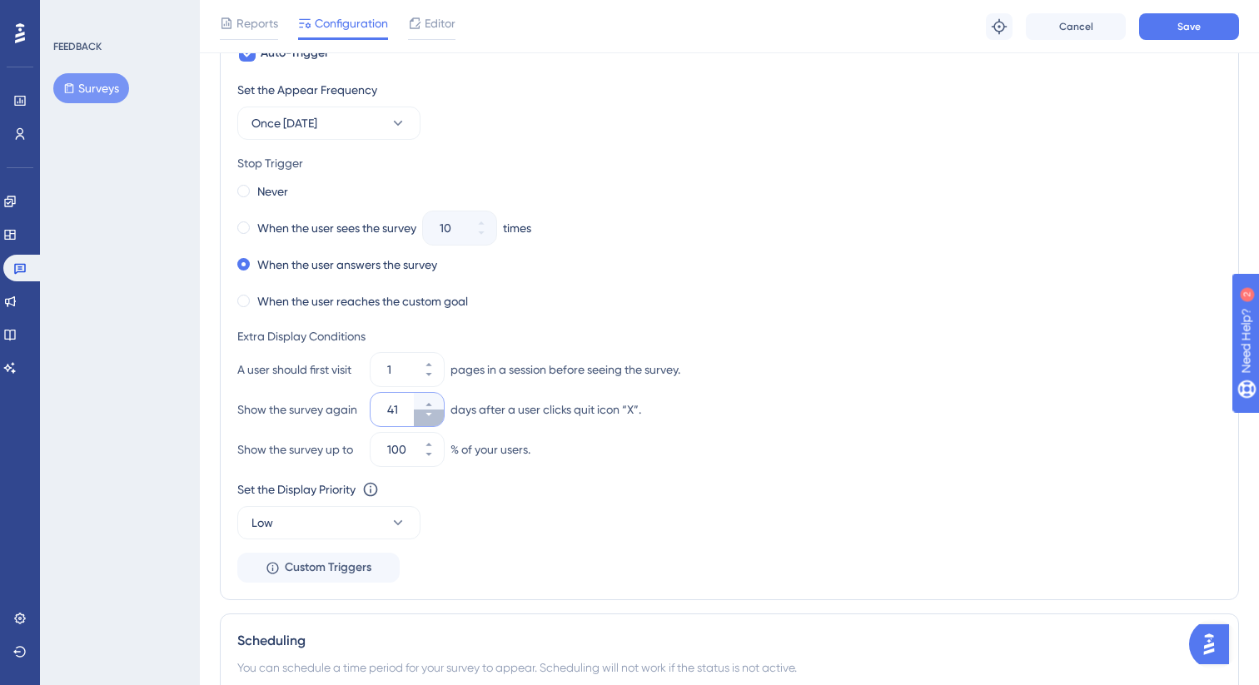
click at [435, 413] on button "41" at bounding box center [429, 418] width 30 height 17
click at [435, 413] on button "40" at bounding box center [429, 418] width 30 height 17
click at [435, 413] on button "39" at bounding box center [429, 418] width 30 height 17
click at [435, 413] on button "38" at bounding box center [429, 418] width 30 height 17
click at [435, 413] on button "37" at bounding box center [429, 418] width 30 height 17
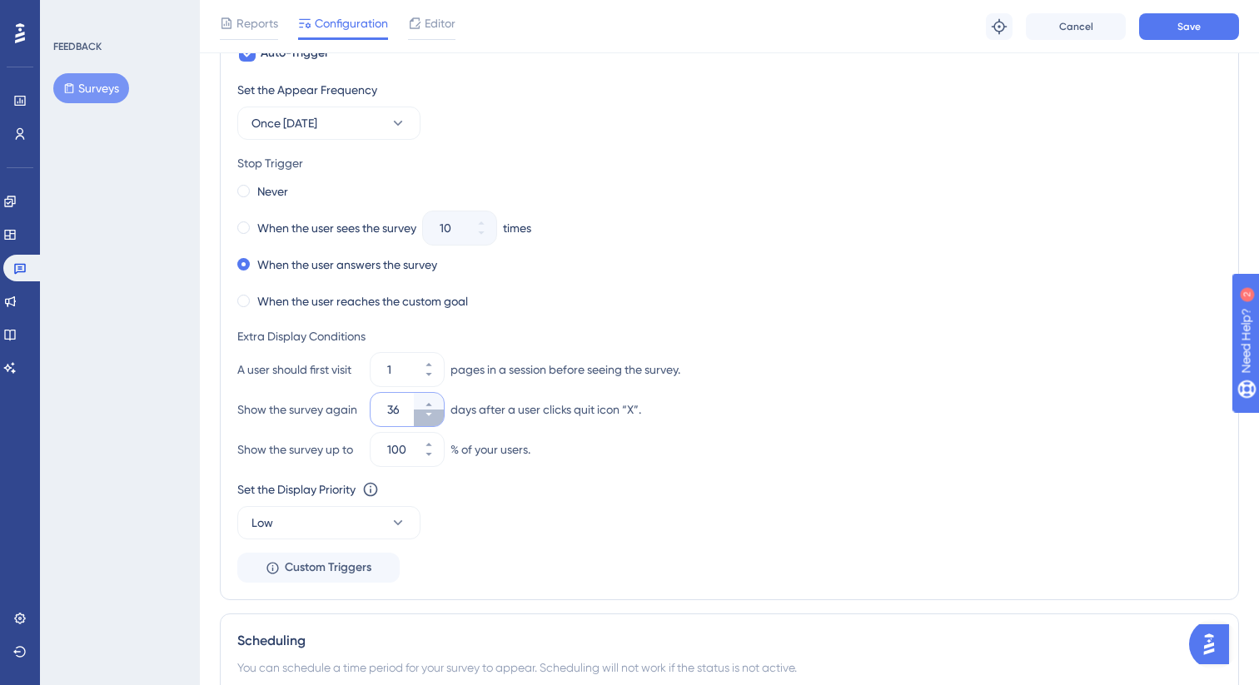
click at [435, 413] on button "36" at bounding box center [429, 418] width 30 height 17
click at [435, 413] on button "35" at bounding box center [429, 418] width 30 height 17
click at [435, 413] on button "34" at bounding box center [429, 418] width 30 height 17
click at [435, 413] on button "33" at bounding box center [429, 418] width 30 height 17
click at [435, 413] on button "32" at bounding box center [429, 418] width 30 height 17
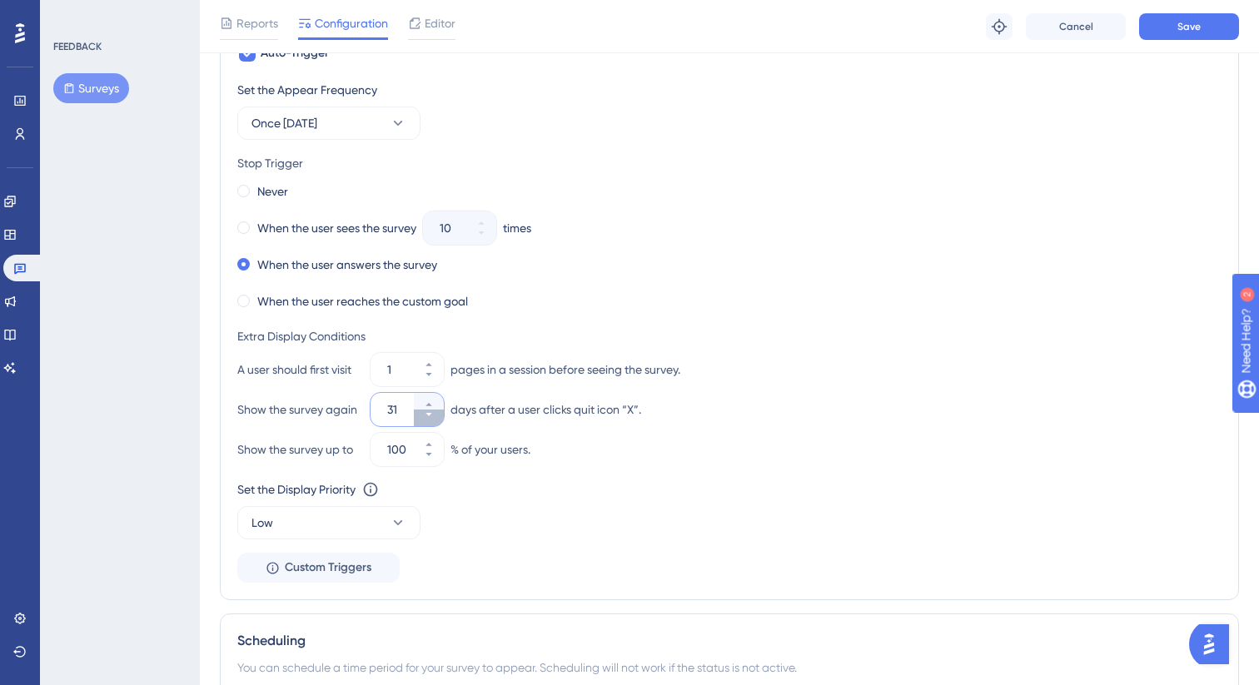
click at [435, 413] on button "31" at bounding box center [429, 418] width 30 height 17
type input "30"
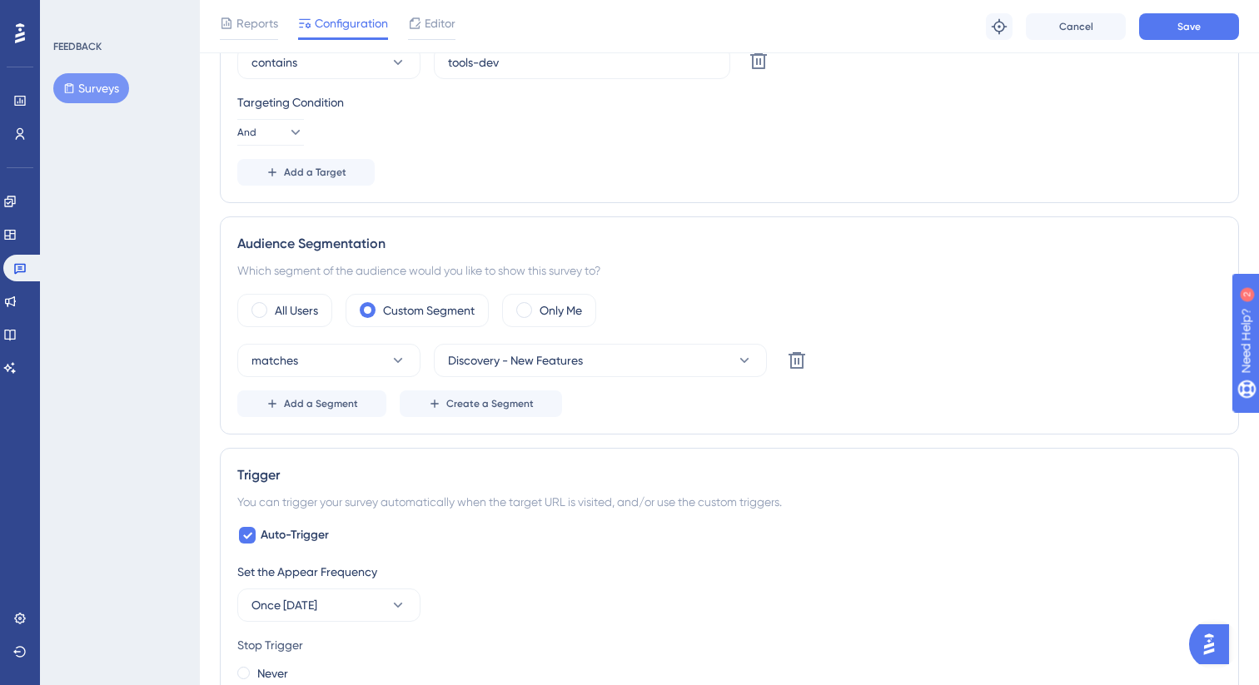
scroll to position [467, 0]
click at [1192, 32] on span "Save" at bounding box center [1188, 26] width 23 height 13
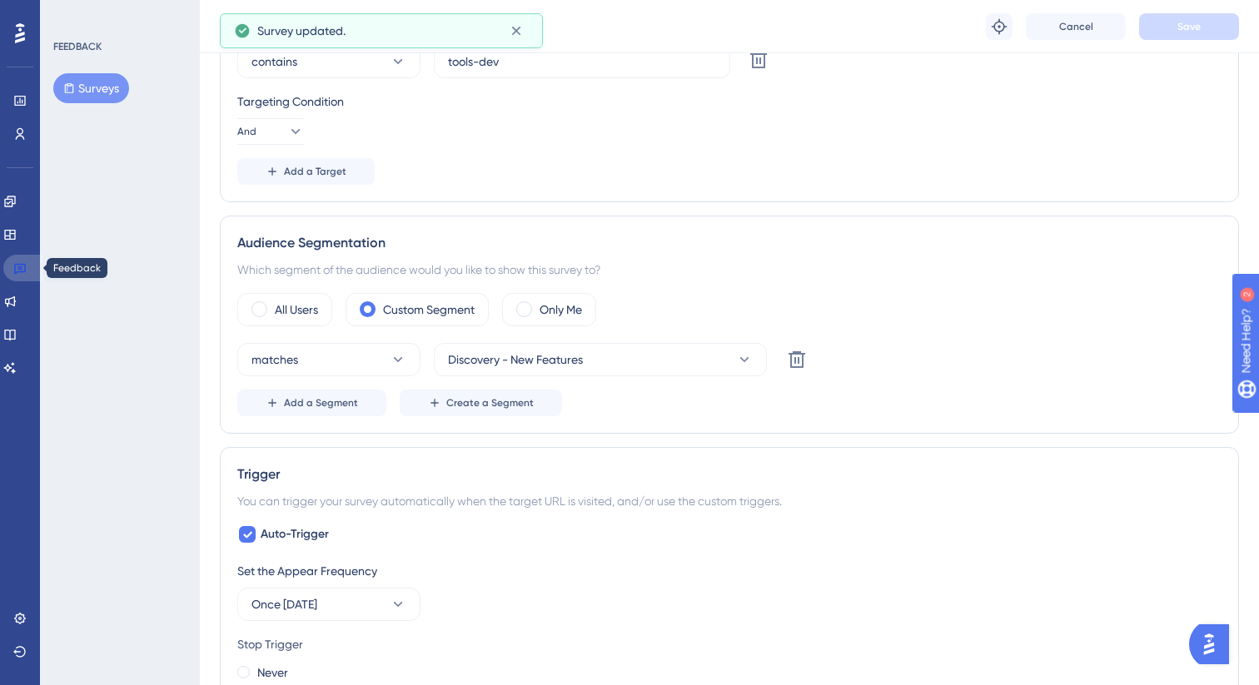
click at [30, 271] on link at bounding box center [23, 268] width 40 height 27
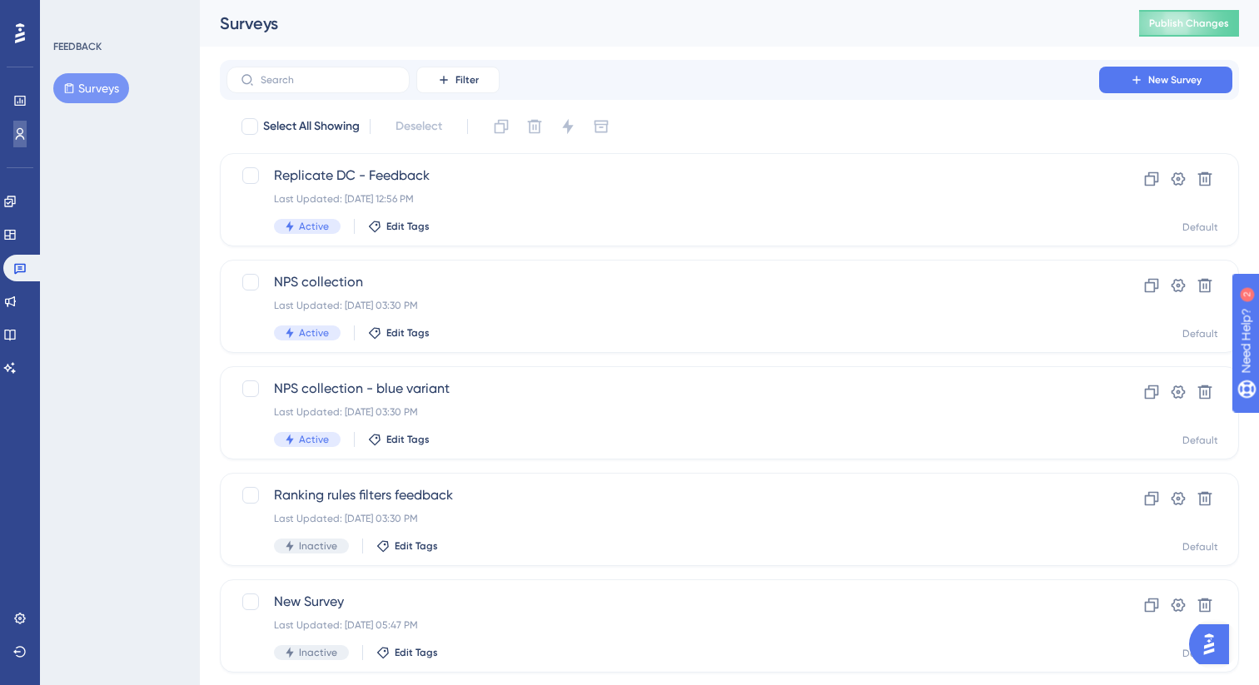
click at [18, 137] on icon at bounding box center [20, 134] width 9 height 12
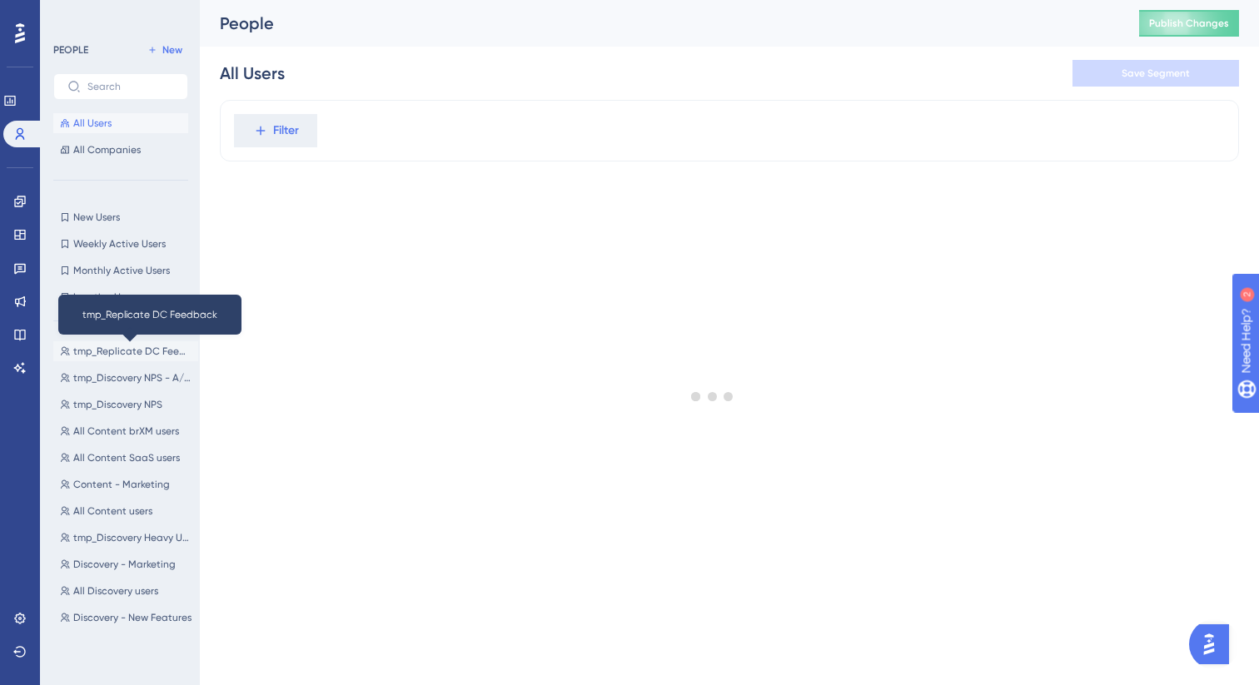
click at [115, 346] on span "tmp_Replicate DC Feedback" at bounding box center [132, 351] width 118 height 13
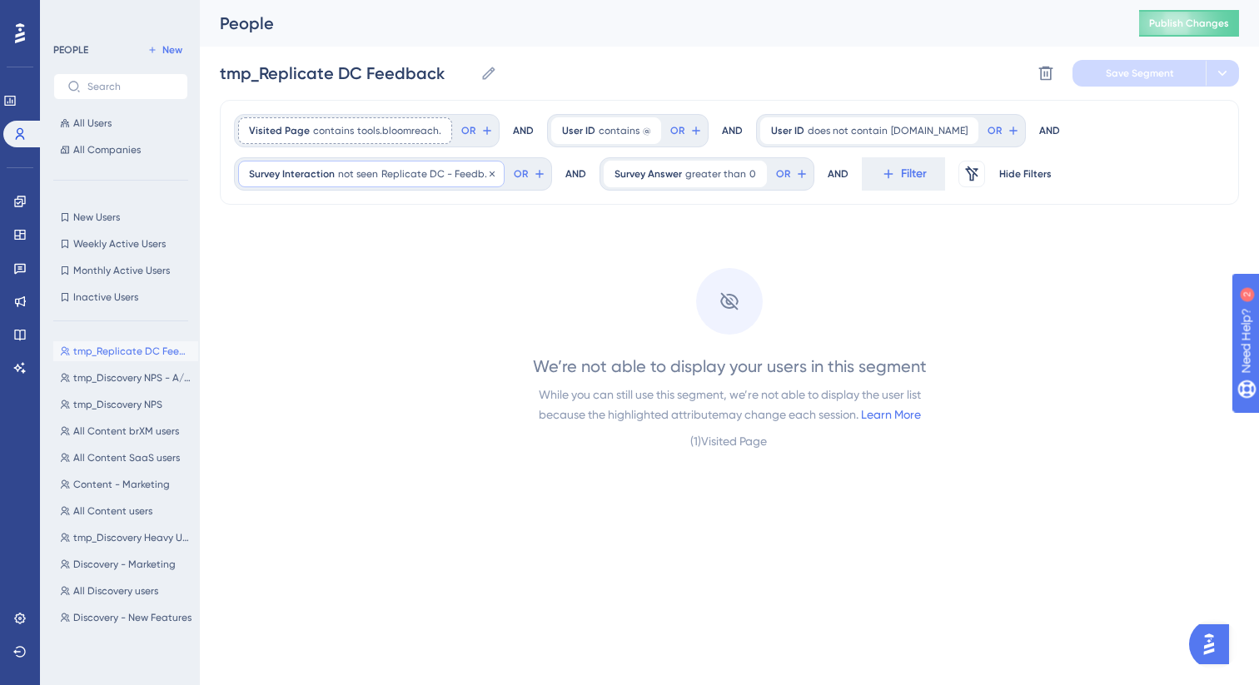
click at [363, 178] on span "not seen" at bounding box center [358, 173] width 40 height 13
click at [370, 282] on span "Replicate DC - Feedback" at bounding box center [332, 281] width 132 height 20
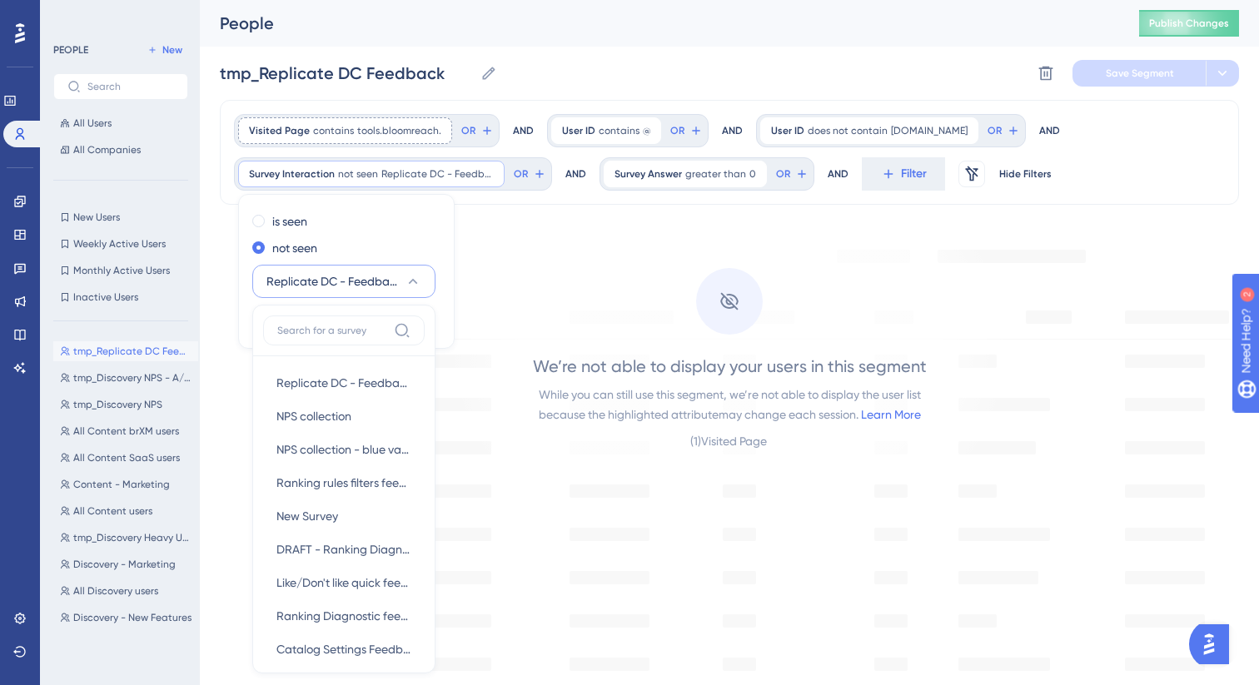
scroll to position [147, 0]
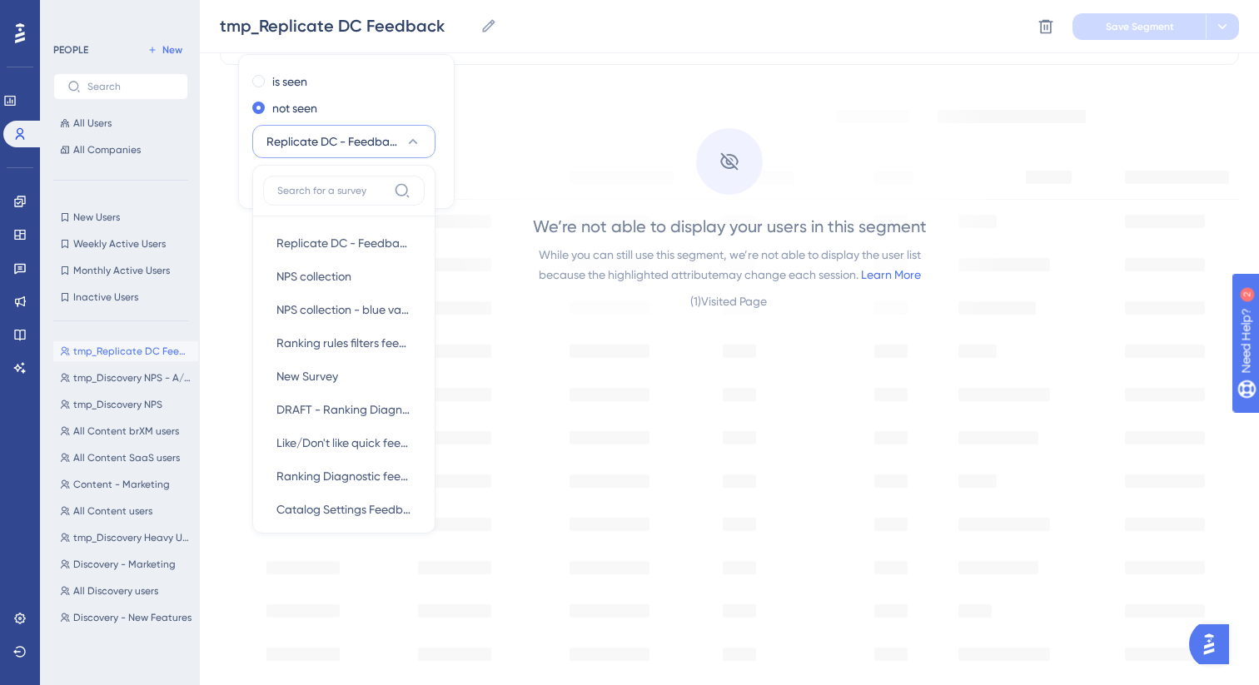
click at [510, 142] on div "We’re not able to display your users in this segment While you can still use th…" at bounding box center [729, 206] width 565 height 246
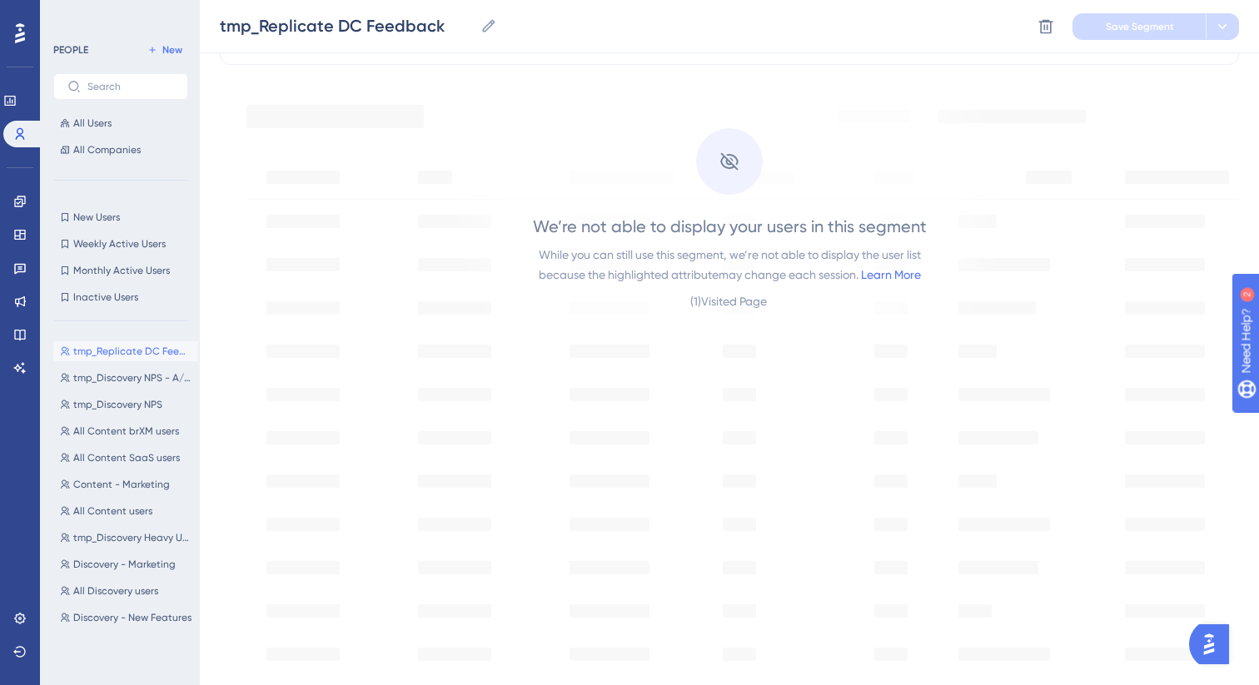
scroll to position [0, 0]
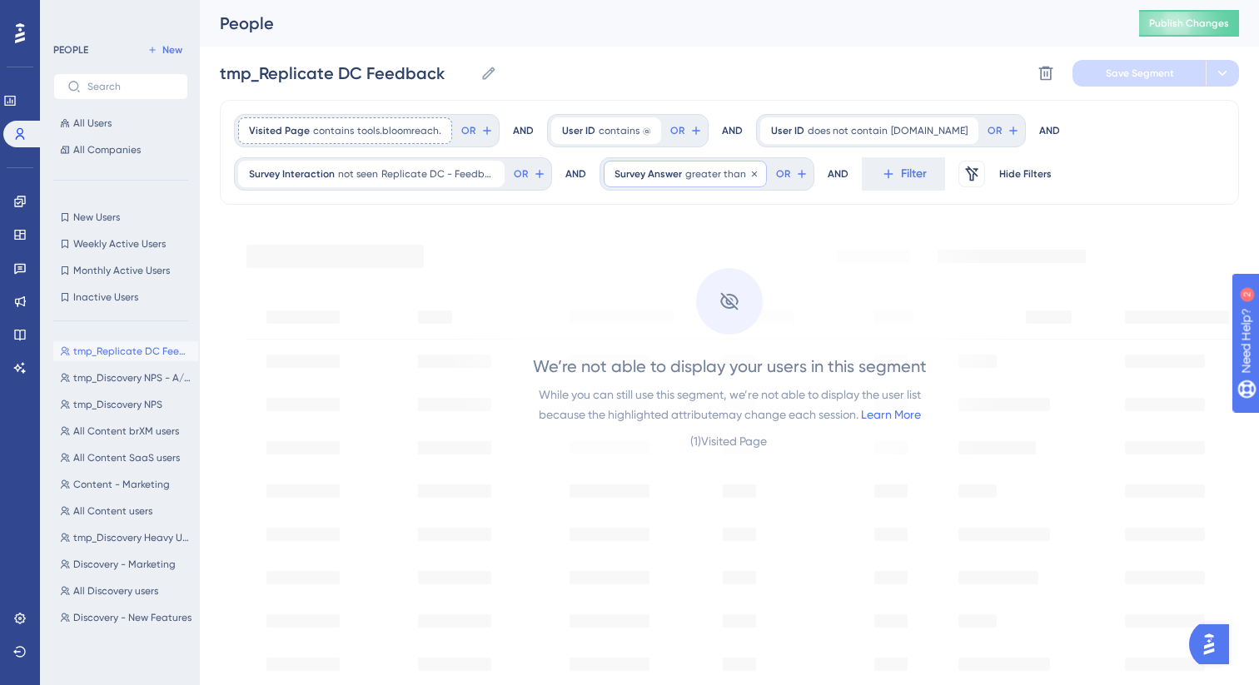
click at [704, 177] on span "greater than" at bounding box center [715, 173] width 61 height 13
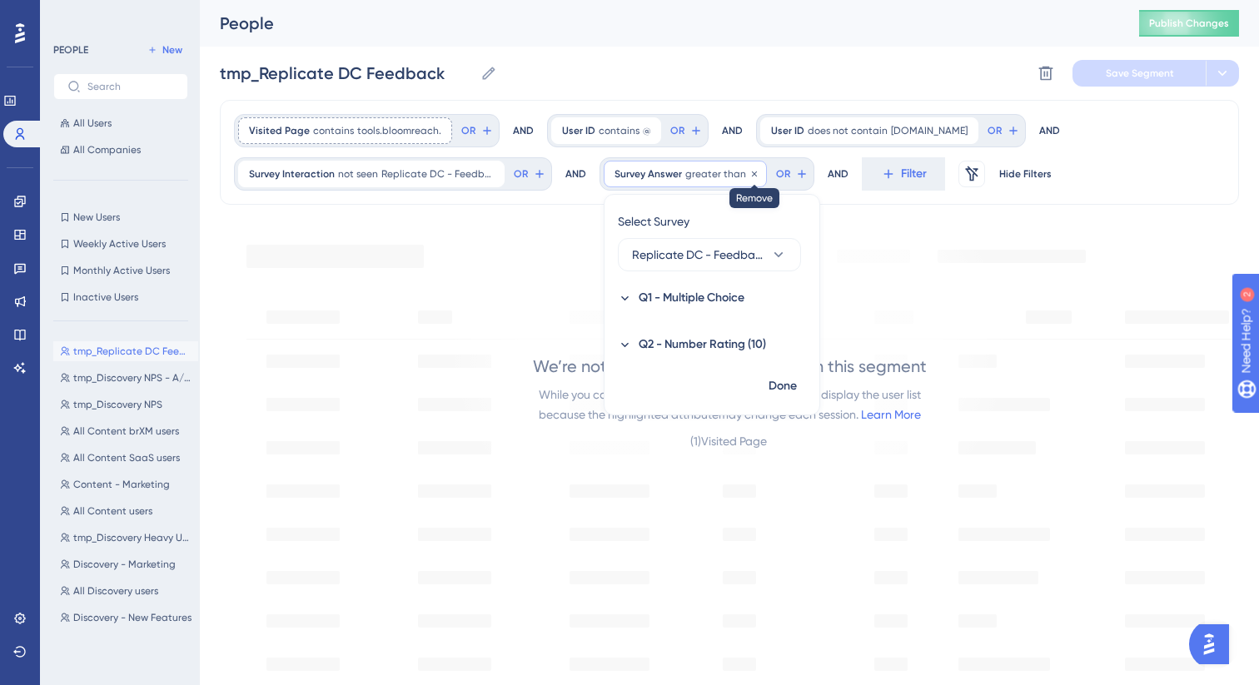
click at [750, 171] on icon at bounding box center [754, 174] width 10 height 10
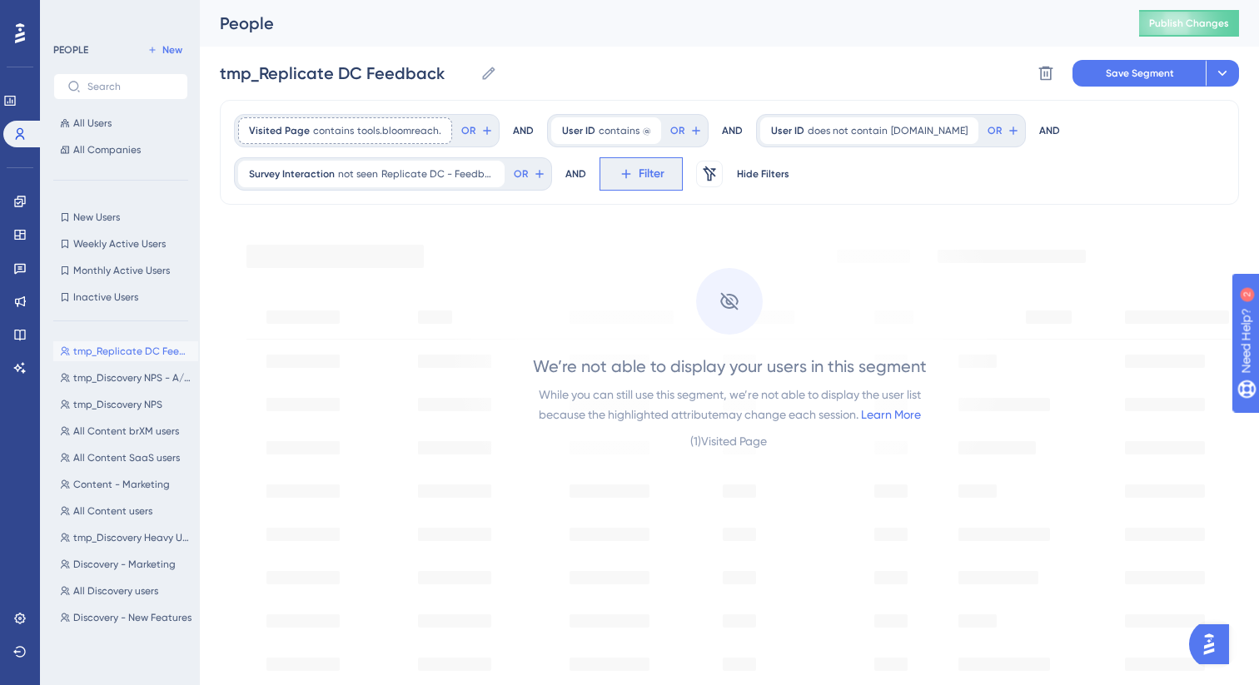
click at [654, 167] on span "Filter" at bounding box center [652, 174] width 26 height 20
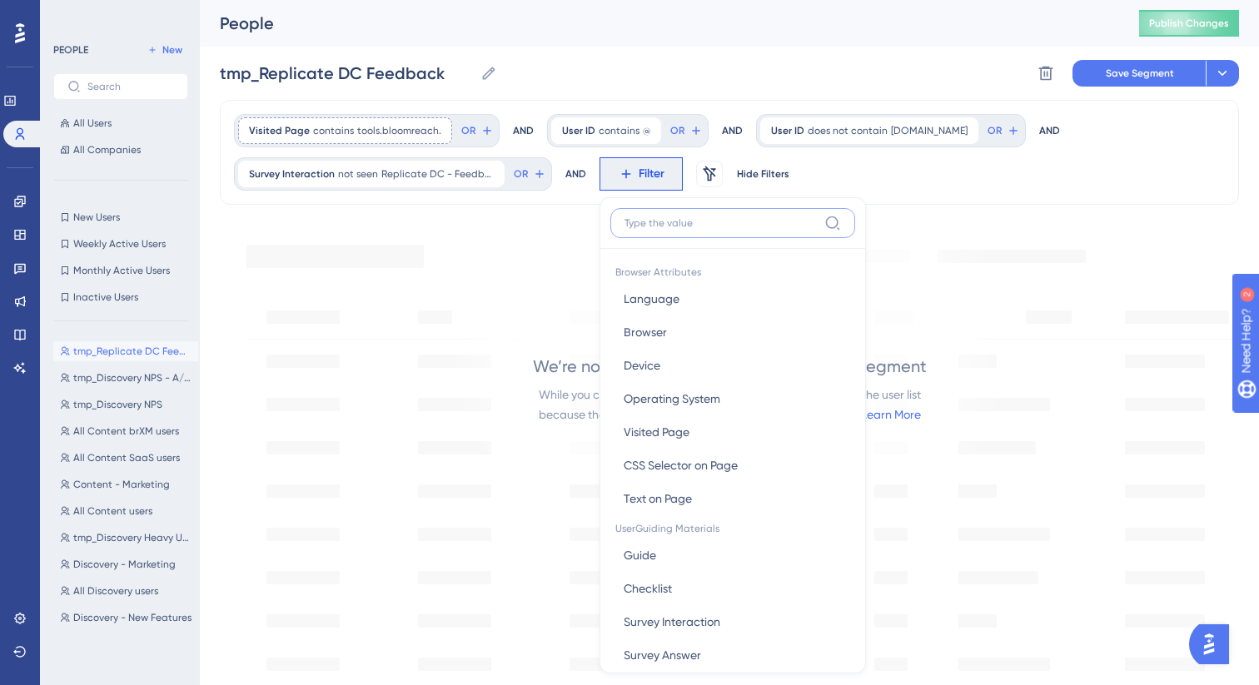
scroll to position [92, 0]
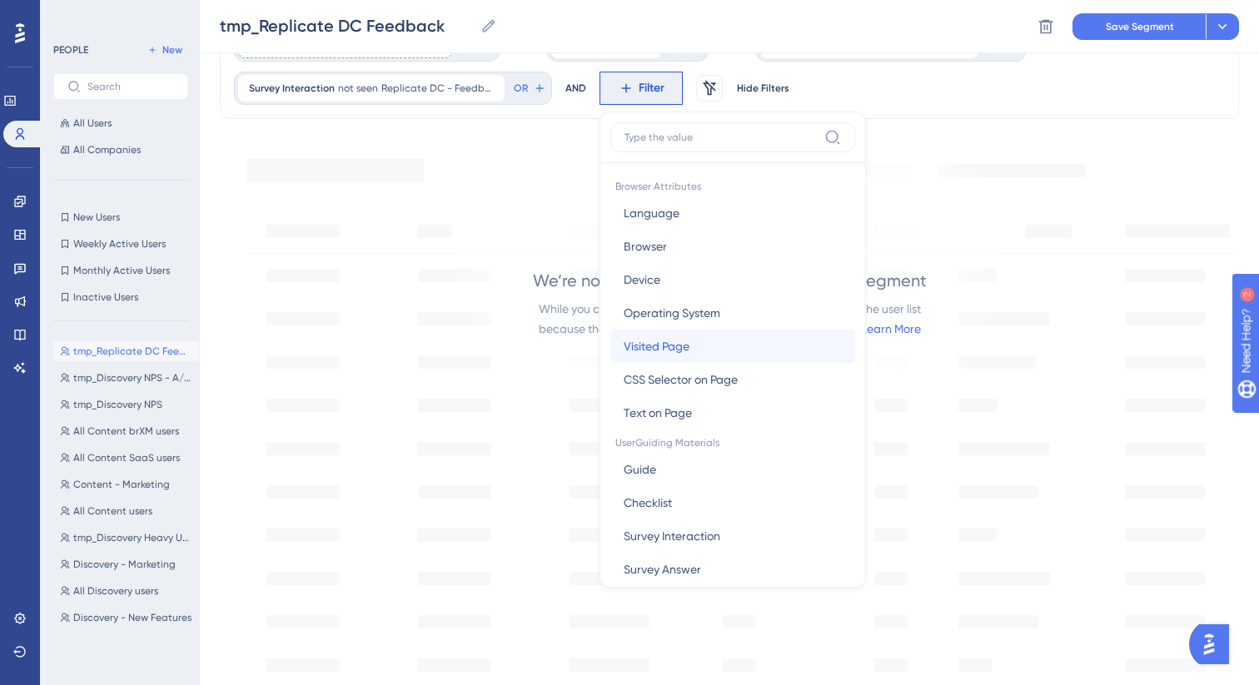
click at [695, 338] on button "Visited Page Visited Page" at bounding box center [732, 346] width 245 height 33
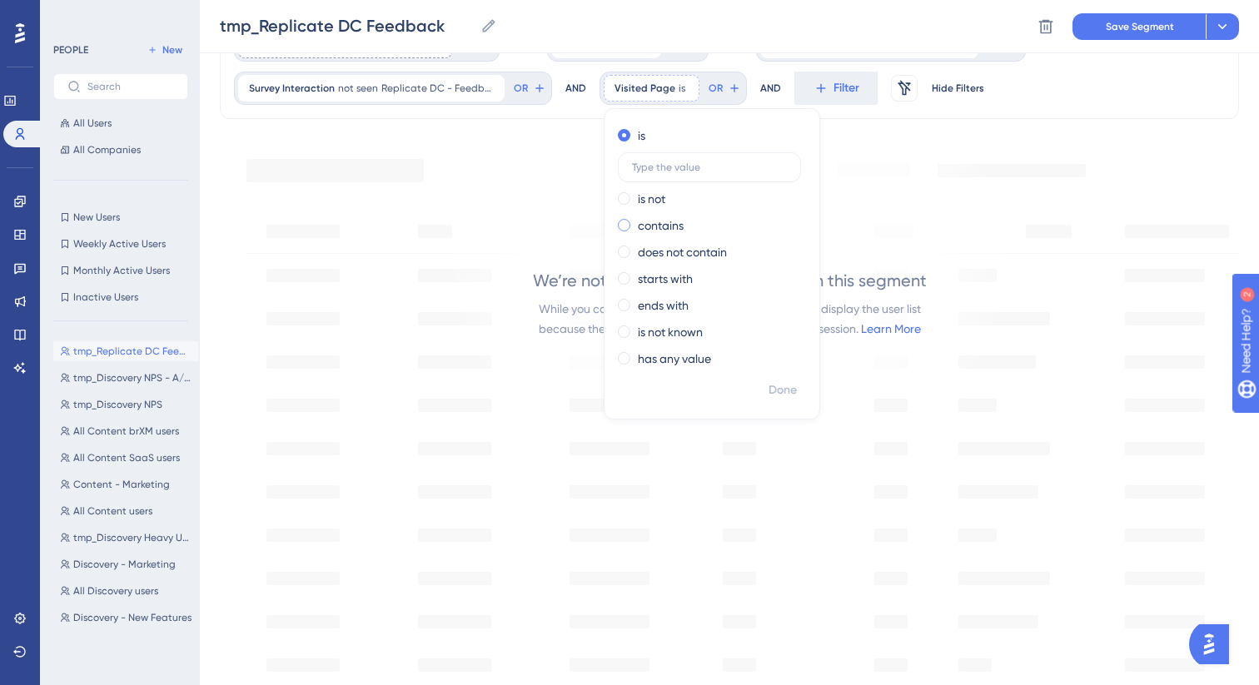
click at [693, 225] on div "contains" at bounding box center [709, 226] width 182 height 20
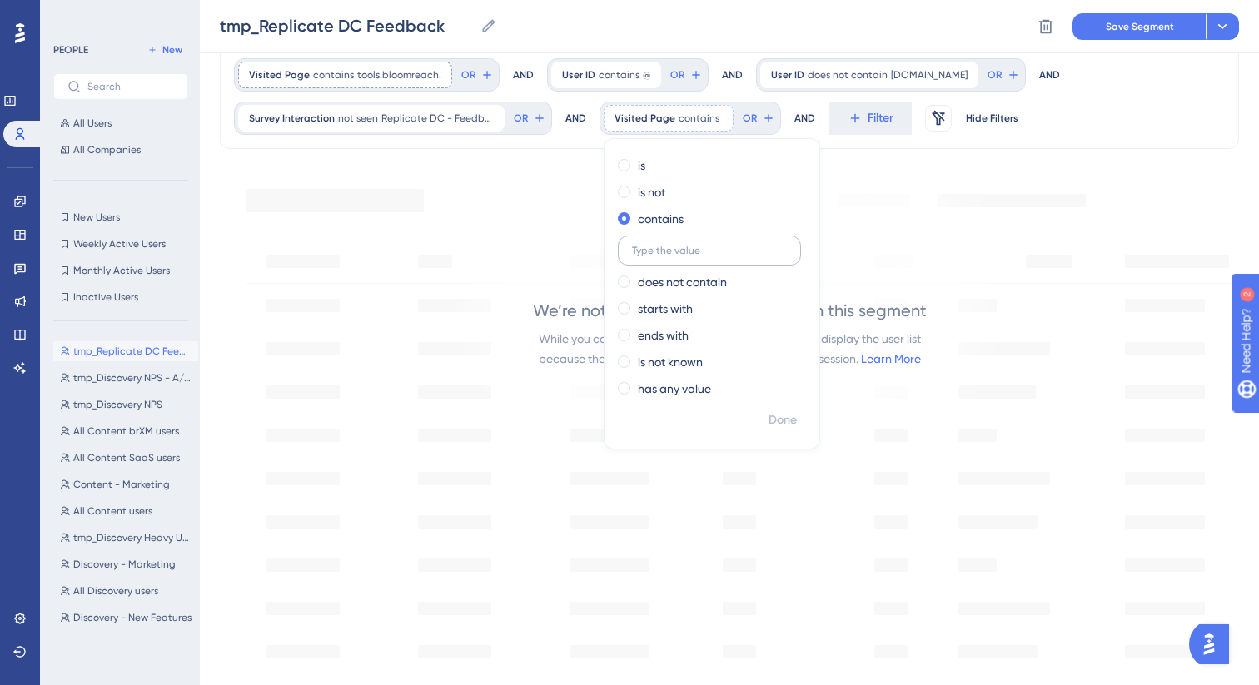
scroll to position [52, 0]
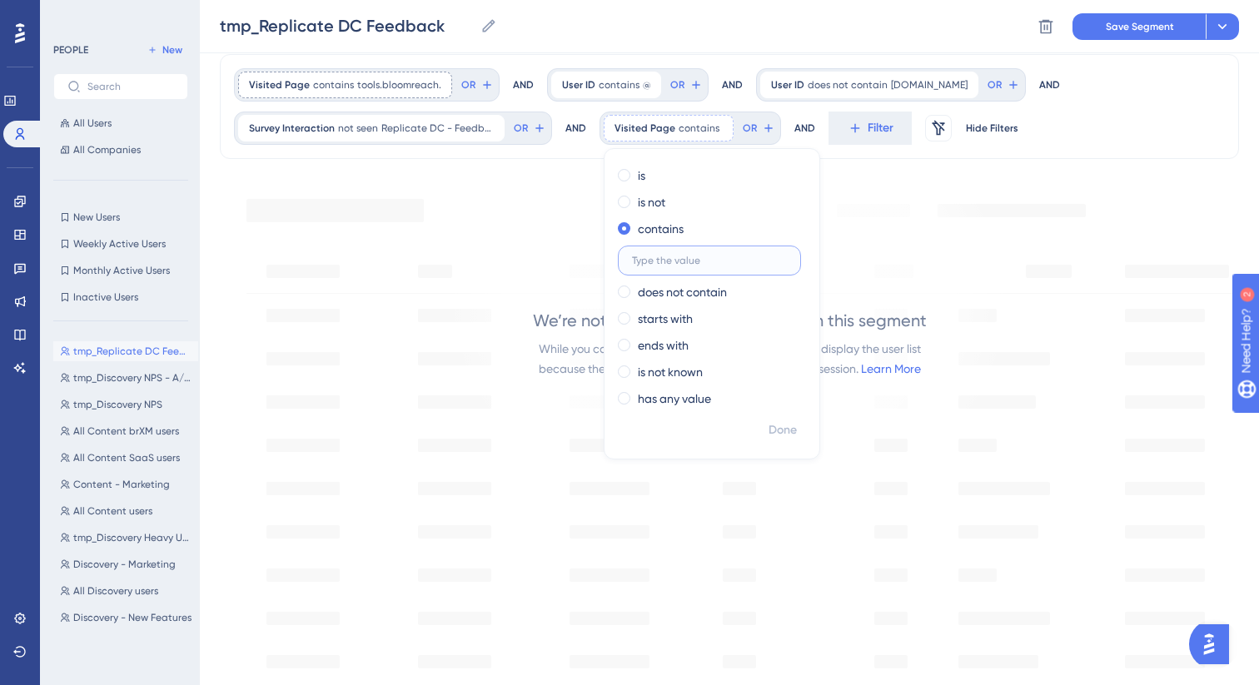
click at [699, 259] on input "text" at bounding box center [709, 261] width 155 height 12
paste input "DynamicCategoryManager"
type input "DynamicCategoryManager"
click at [923, 202] on div "We’re not able to display your users in this segment While you can still use th…" at bounding box center [729, 300] width 565 height 246
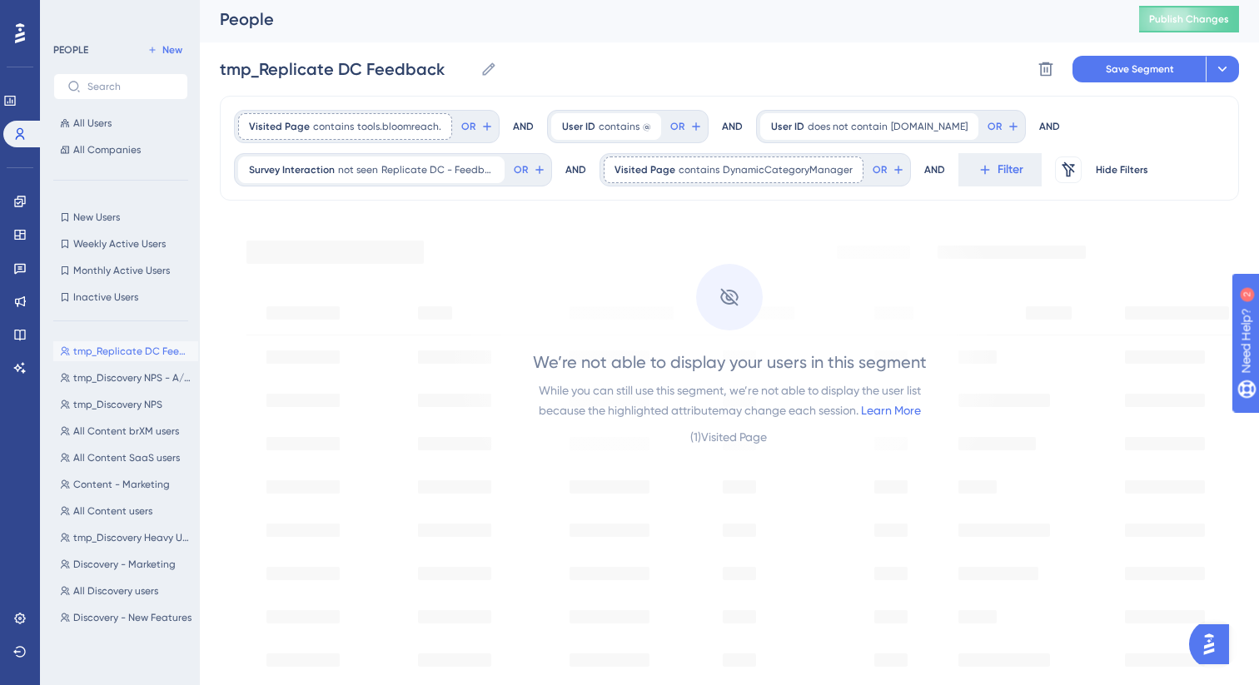
scroll to position [0, 0]
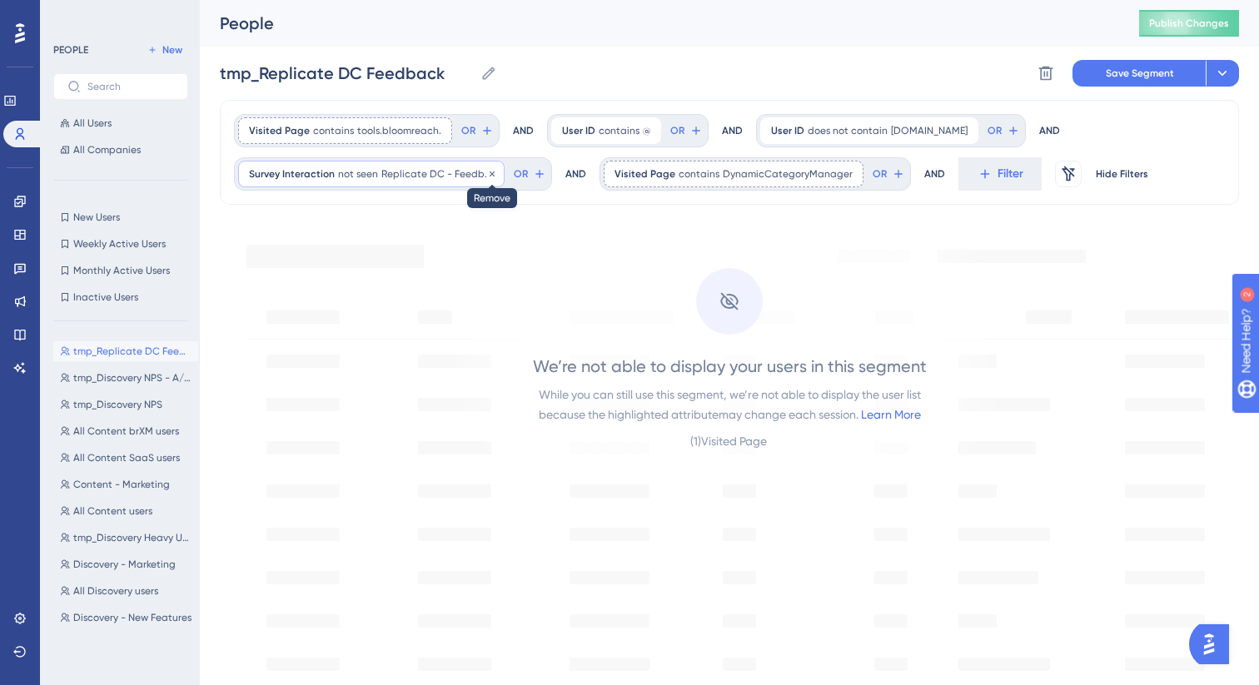
click at [490, 172] on icon at bounding box center [492, 173] width 5 height 5
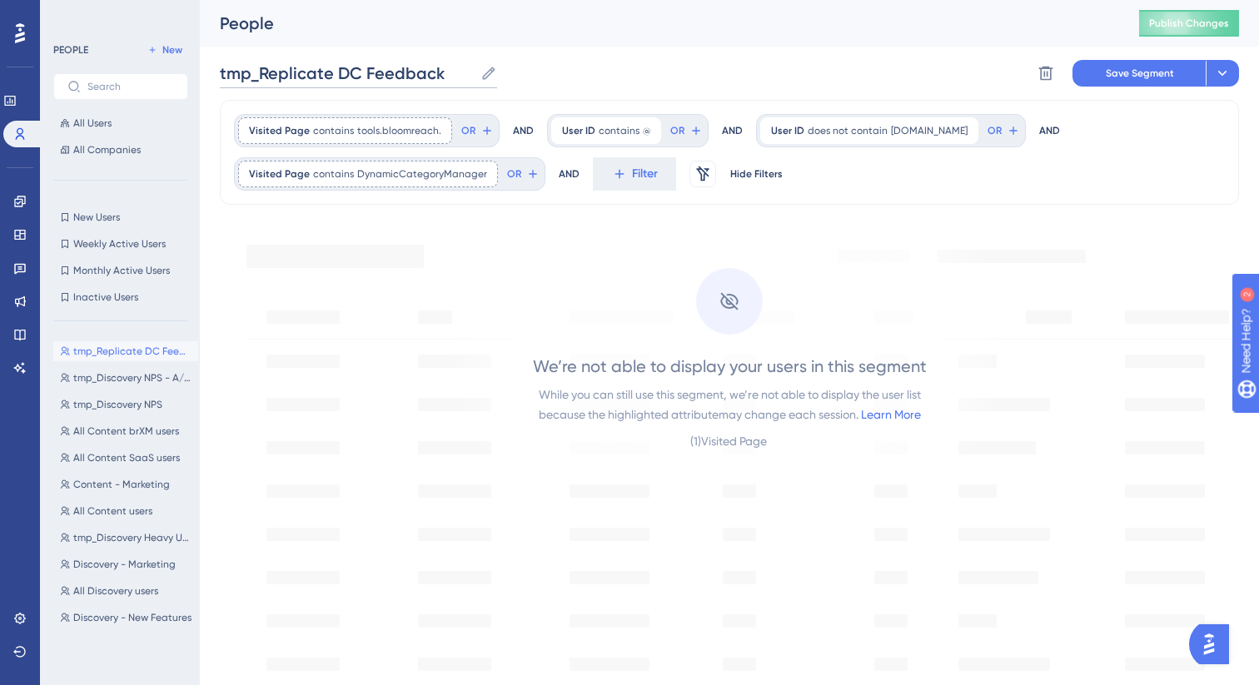
drag, startPoint x: 336, startPoint y: 70, endPoint x: 225, endPoint y: 70, distance: 111.6
click at [224, 70] on input "tmp_Replicate DC Feedback" at bounding box center [347, 73] width 254 height 23
click at [332, 71] on input "tmp_Replicate DC Feedback" at bounding box center [347, 73] width 254 height 23
drag, startPoint x: 335, startPoint y: 72, endPoint x: 260, endPoint y: 72, distance: 74.9
click at [260, 72] on input "tmp_Replicate DC Feedback" at bounding box center [347, 73] width 254 height 23
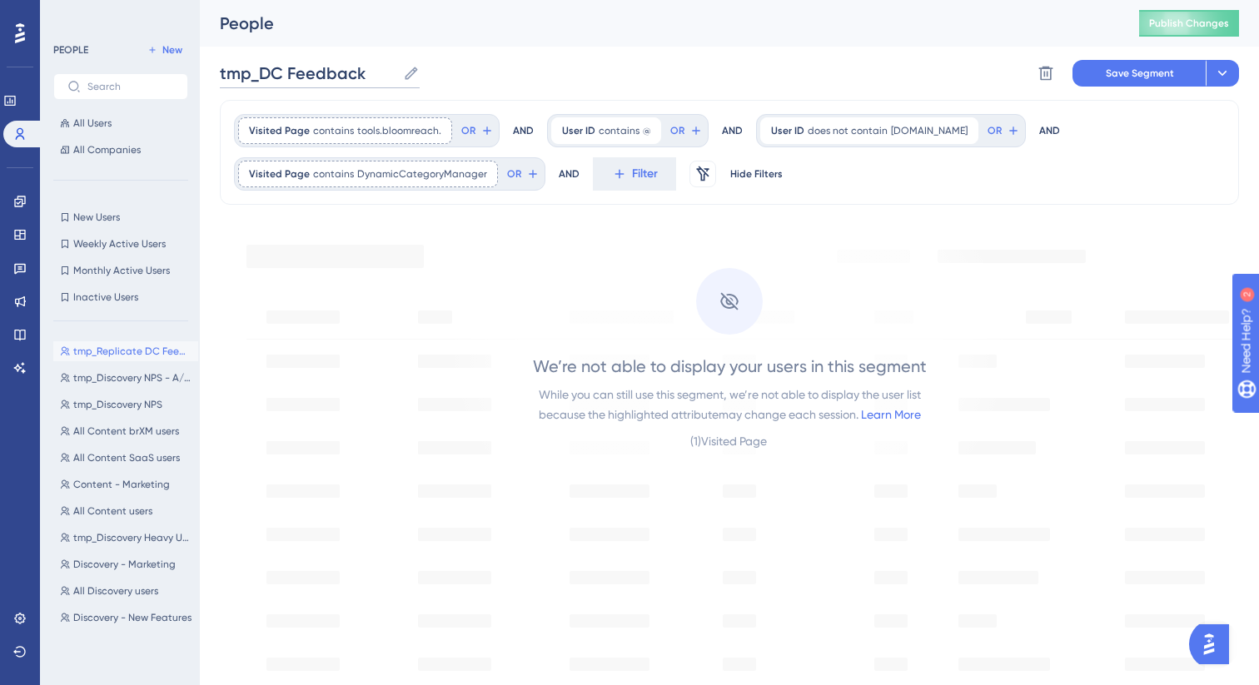
click at [289, 74] on input "tmp_DC Feedback" at bounding box center [308, 73] width 177 height 23
click at [300, 74] on input "tmp_DC Feedback" at bounding box center [308, 73] width 177 height 23
click at [264, 70] on input "tmp_DC Users" at bounding box center [290, 73] width 141 height 23
click at [323, 77] on input "tmp_DynamicC Users" at bounding box center [318, 73] width 197 height 23
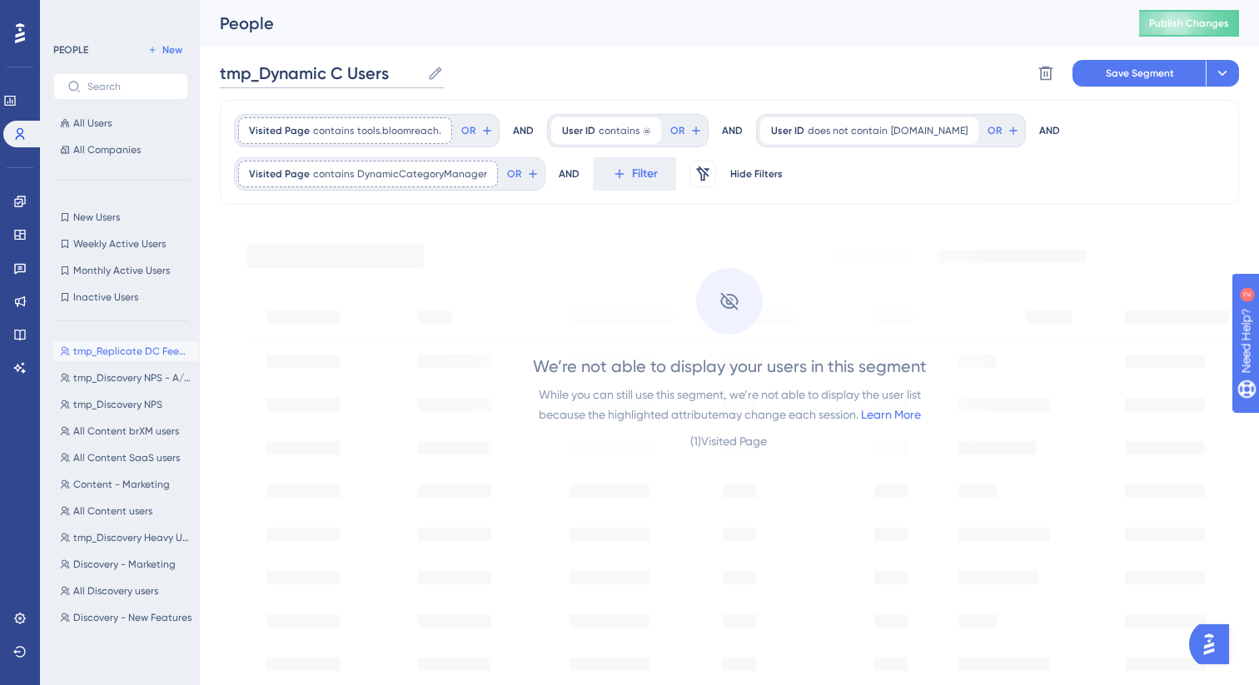
click at [340, 74] on input "tmp_Dynamic C Users" at bounding box center [320, 73] width 201 height 23
type input "tmp_Dynamic Category Users"
click at [1117, 77] on span "Save Segment" at bounding box center [1140, 73] width 68 height 13
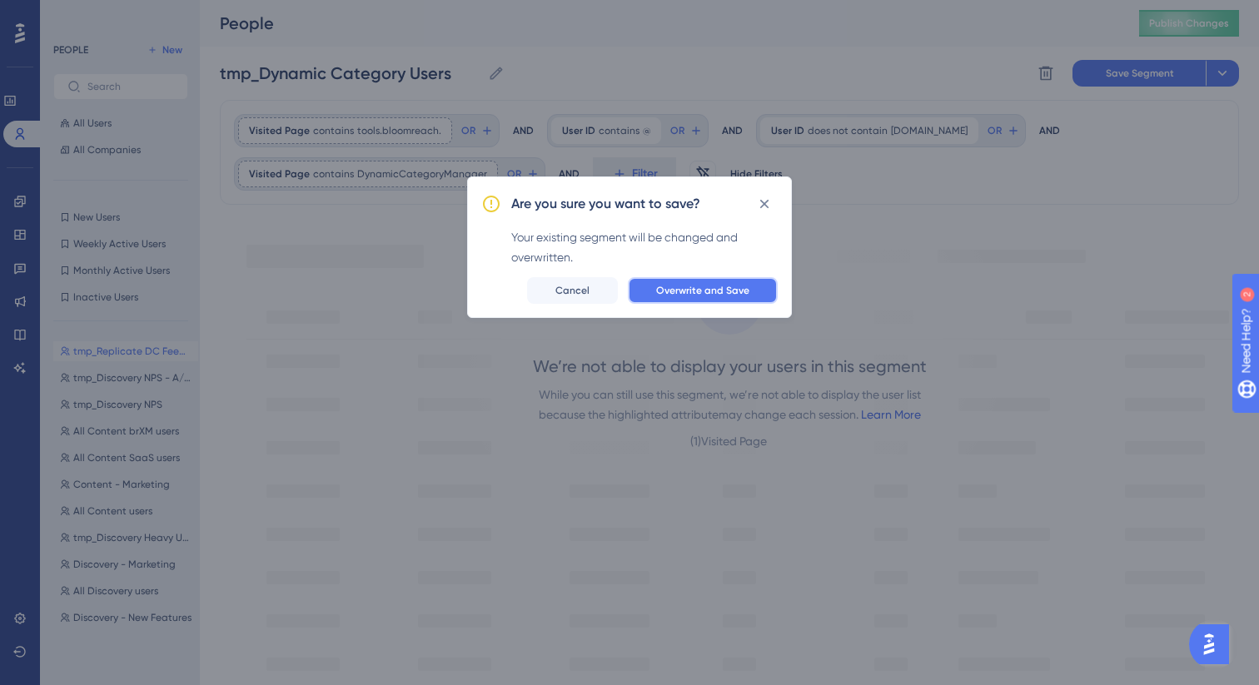
click at [728, 295] on span "Overwrite and Save" at bounding box center [702, 290] width 93 height 13
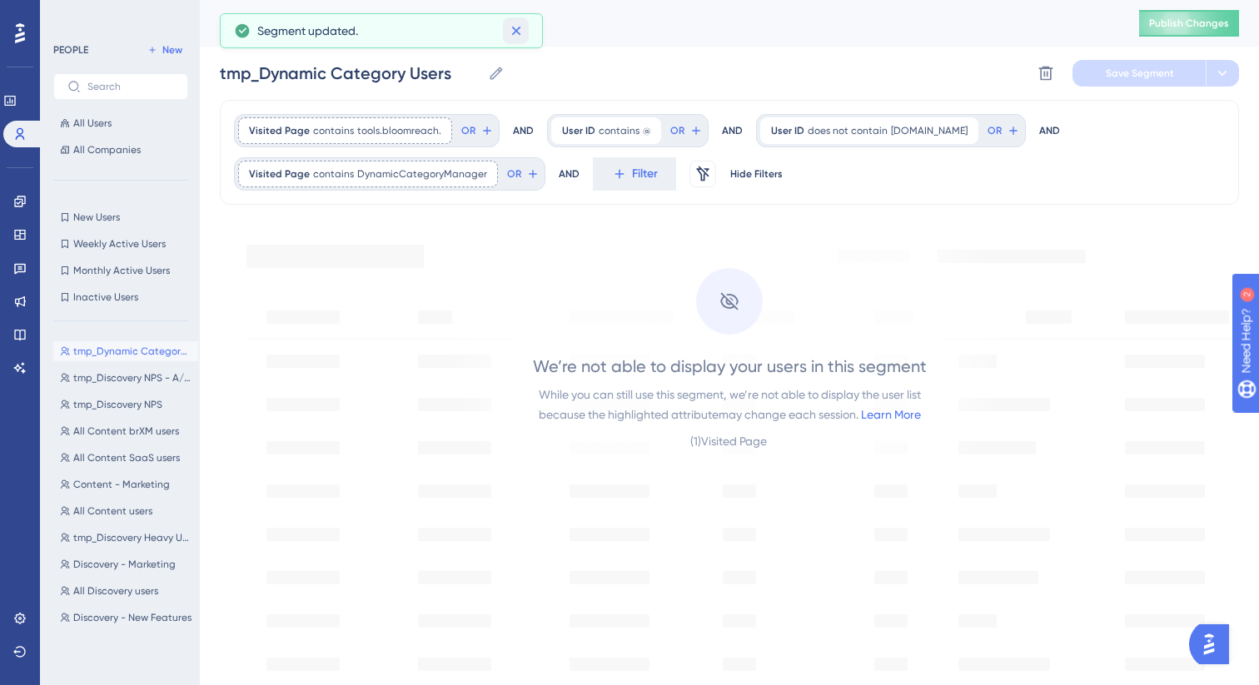
click at [515, 30] on icon at bounding box center [515, 31] width 9 height 9
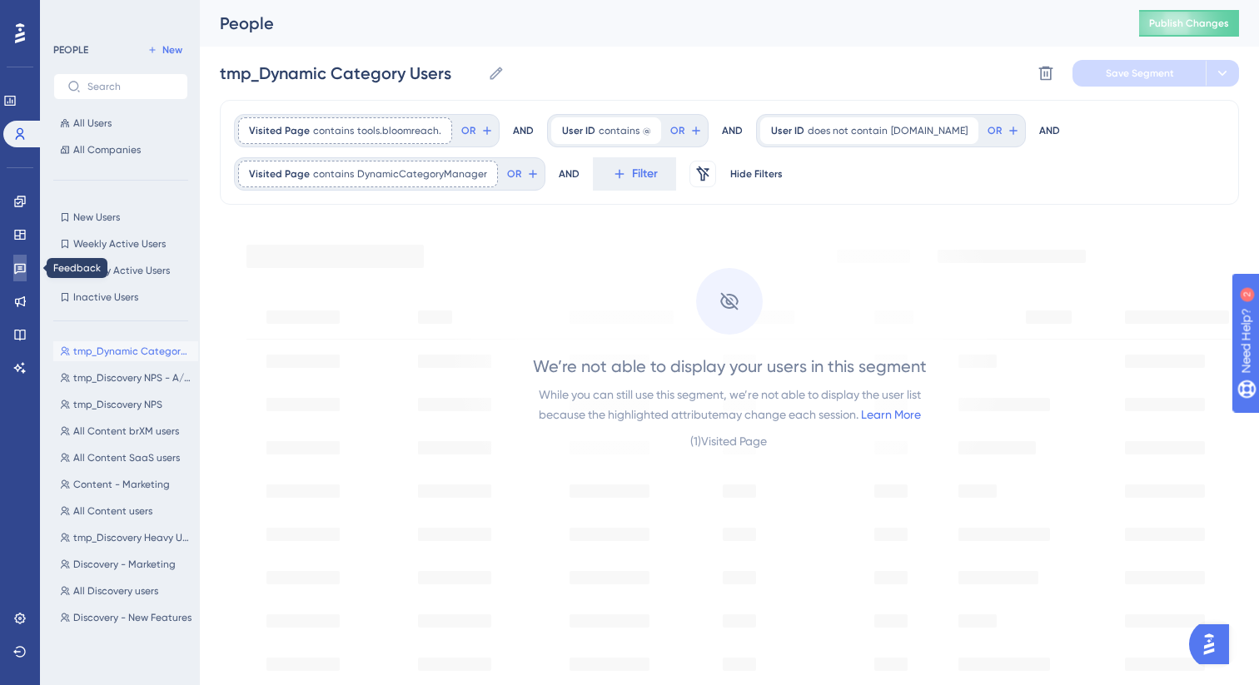
click at [17, 271] on icon at bounding box center [20, 269] width 12 height 11
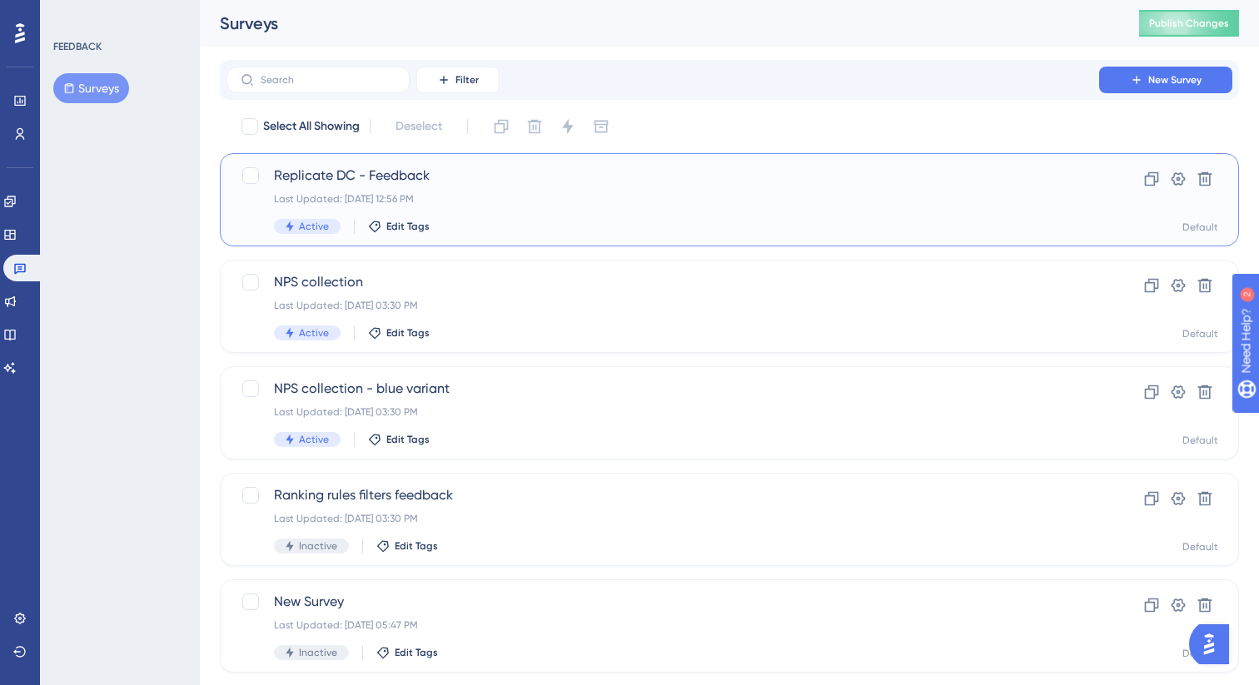
click at [555, 171] on span "Replicate DC - Feedback" at bounding box center [663, 176] width 778 height 20
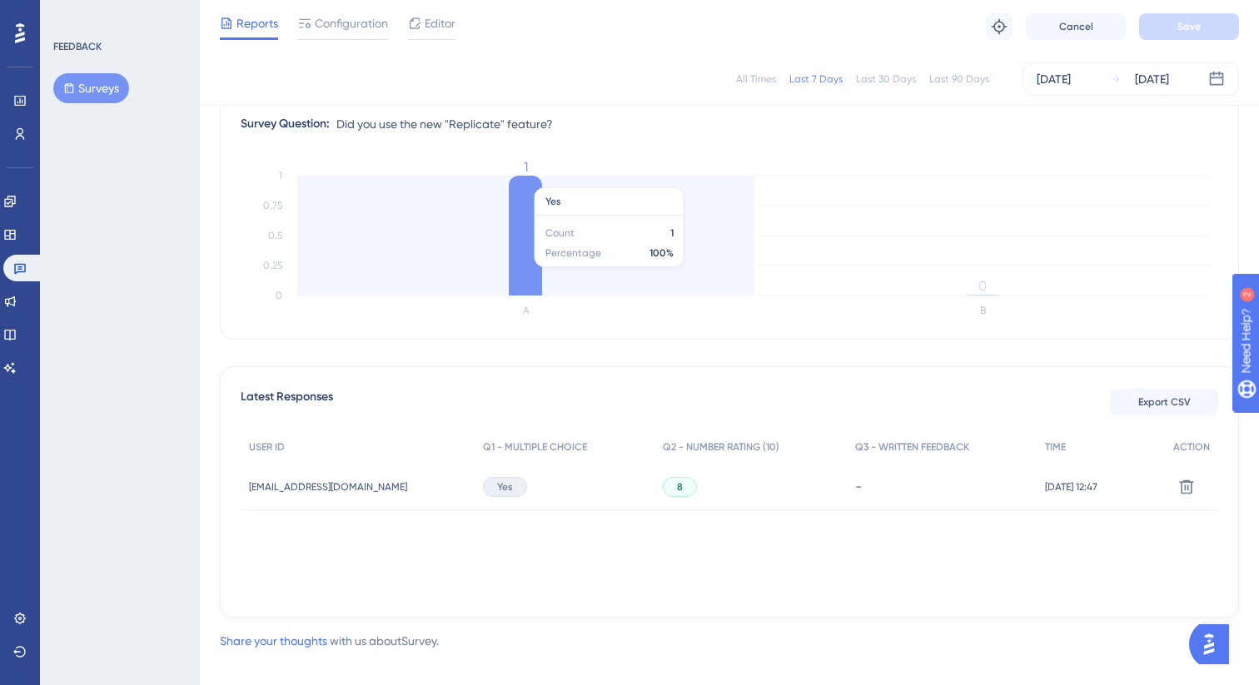
scroll to position [229, 0]
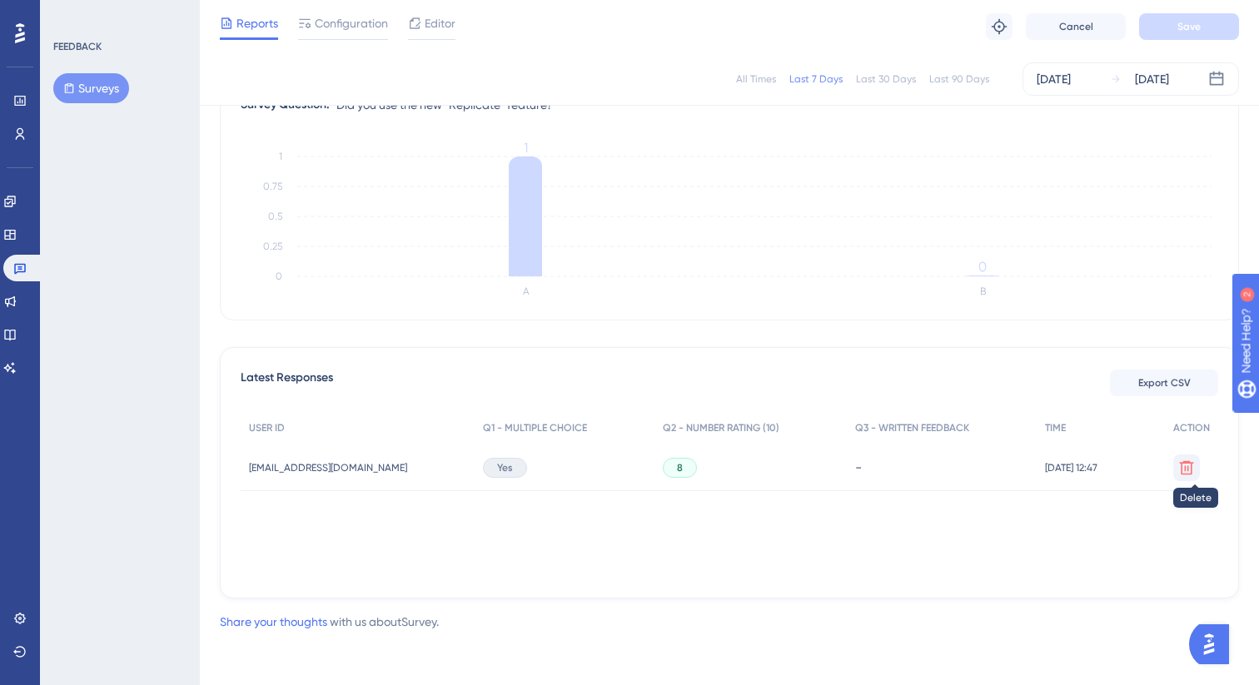
click at [1186, 469] on icon at bounding box center [1187, 467] width 14 height 14
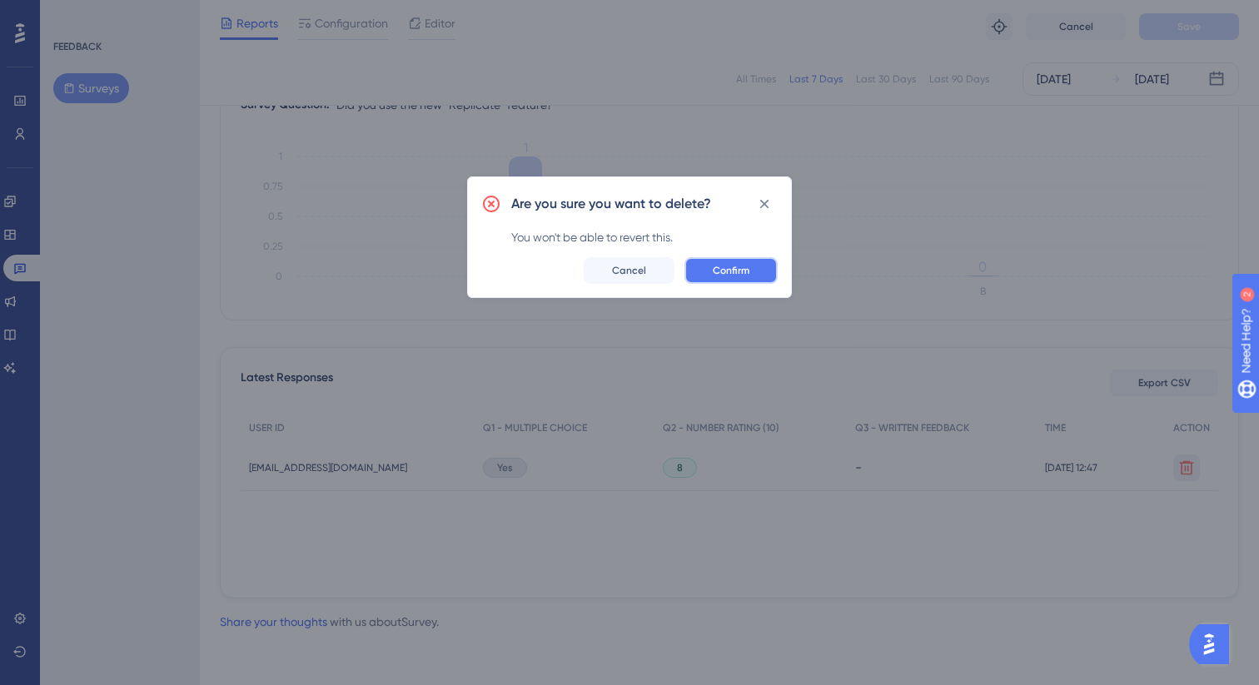
click at [765, 268] on button "Confirm" at bounding box center [730, 270] width 93 height 27
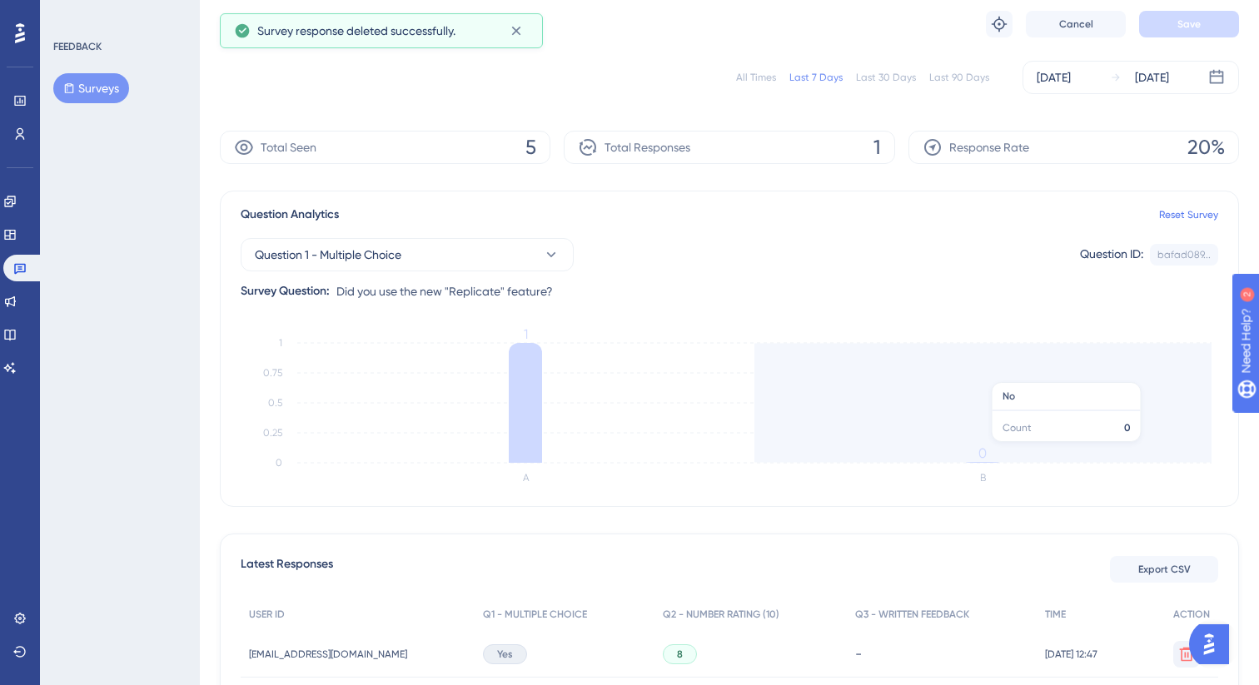
scroll to position [0, 0]
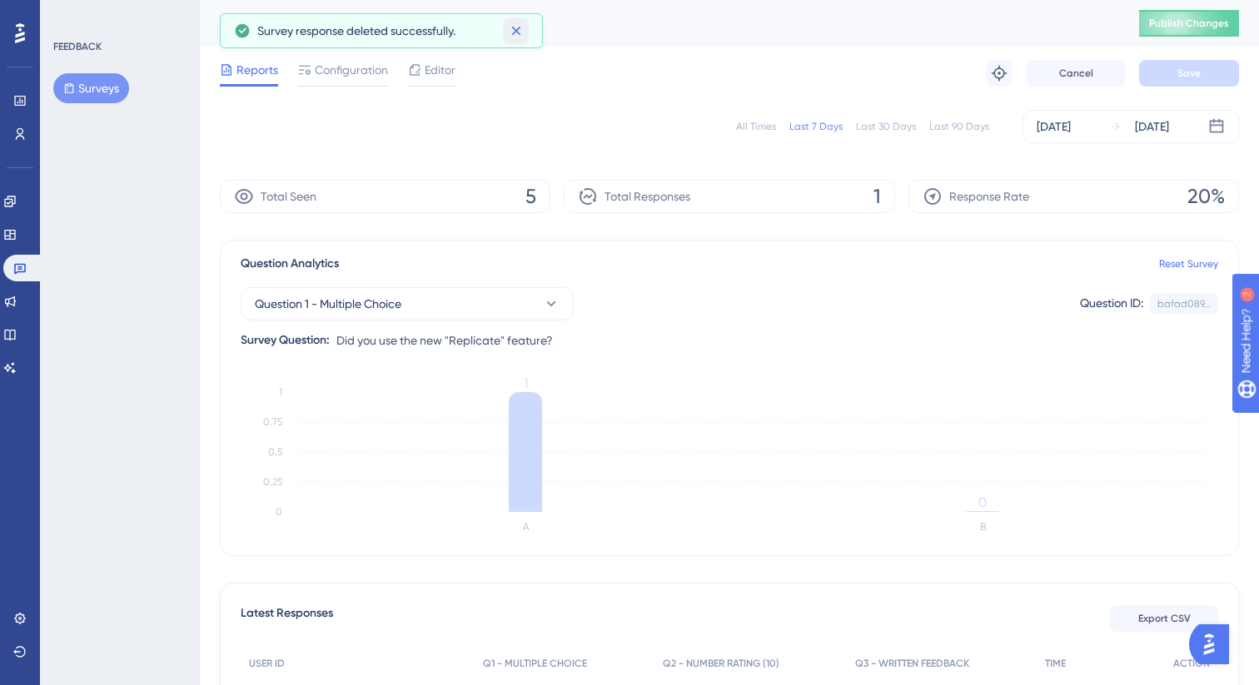
click at [527, 30] on button at bounding box center [516, 30] width 26 height 27
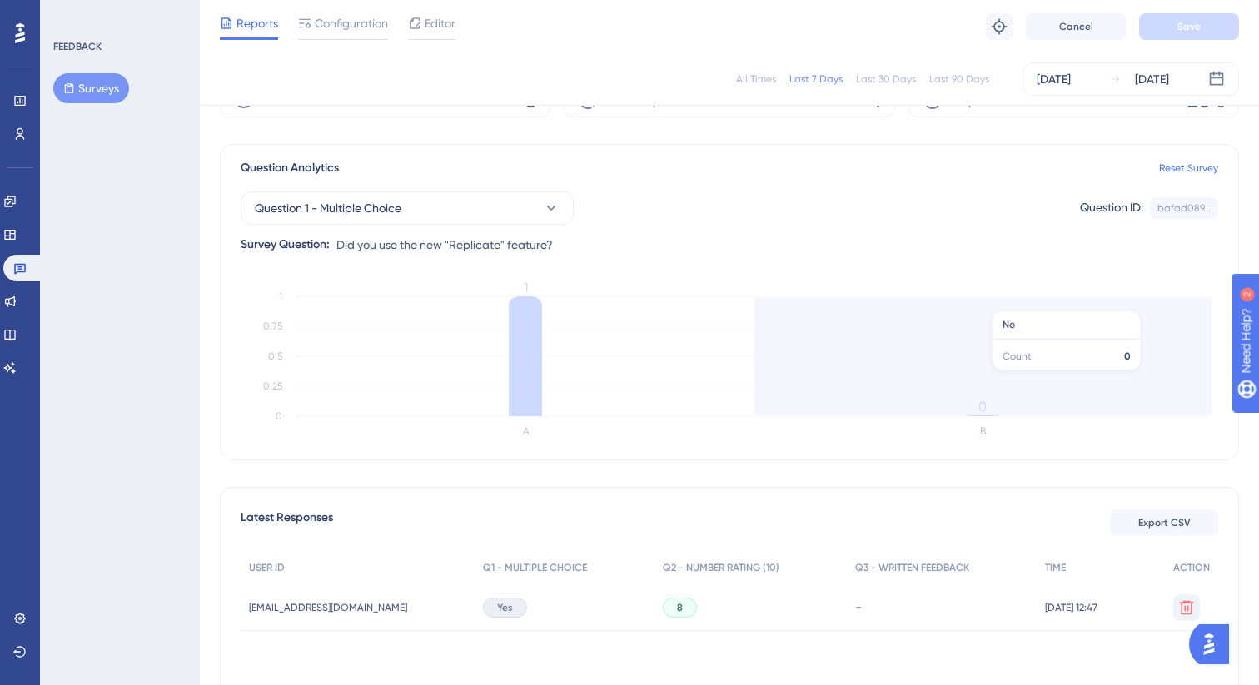
scroll to position [229, 0]
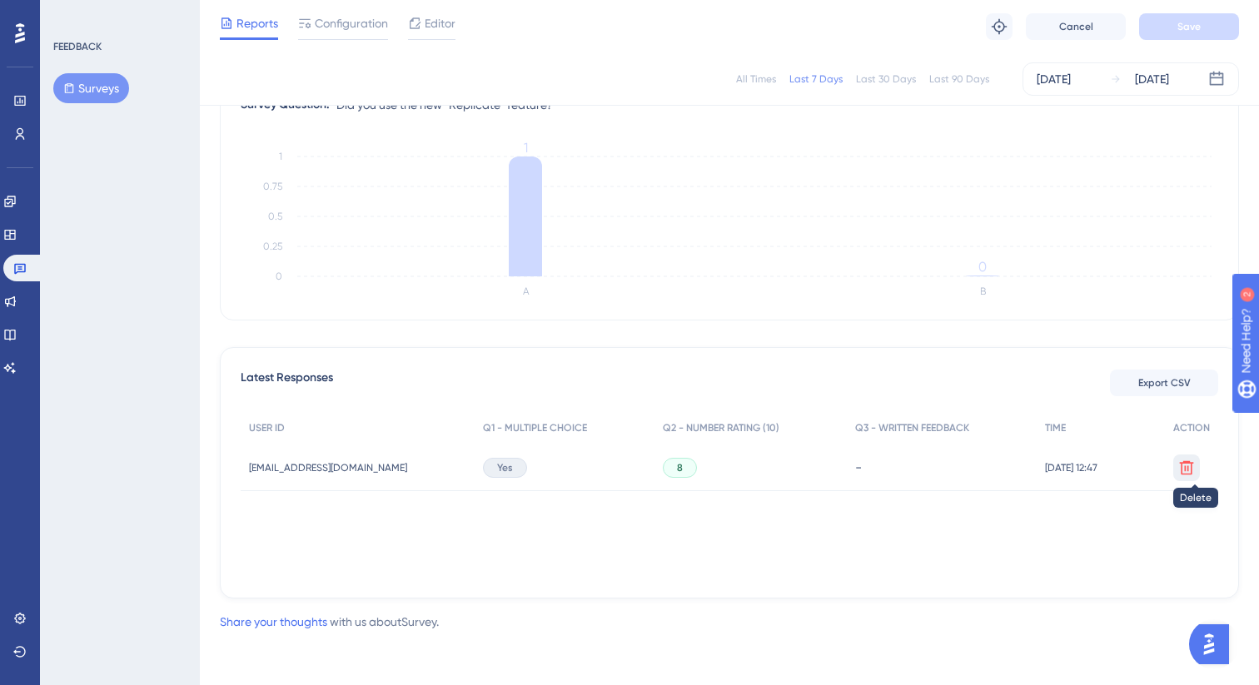
click at [1192, 475] on icon at bounding box center [1186, 468] width 17 height 17
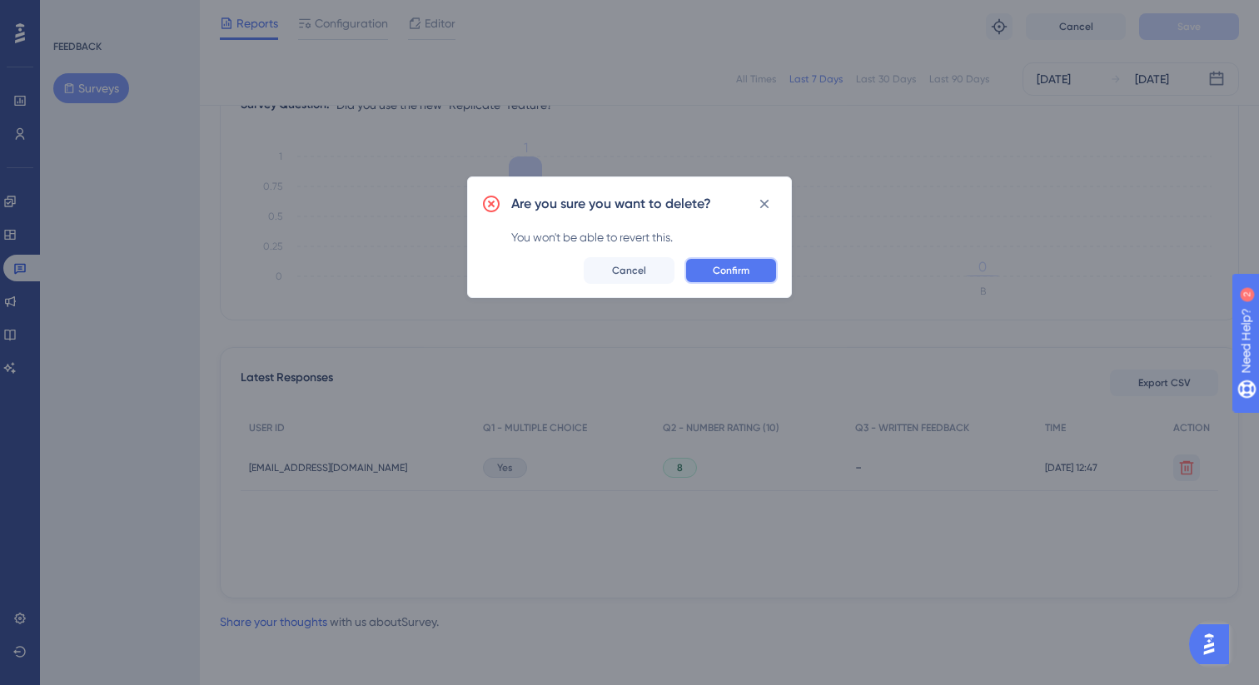
click at [772, 261] on button "Confirm" at bounding box center [730, 270] width 93 height 27
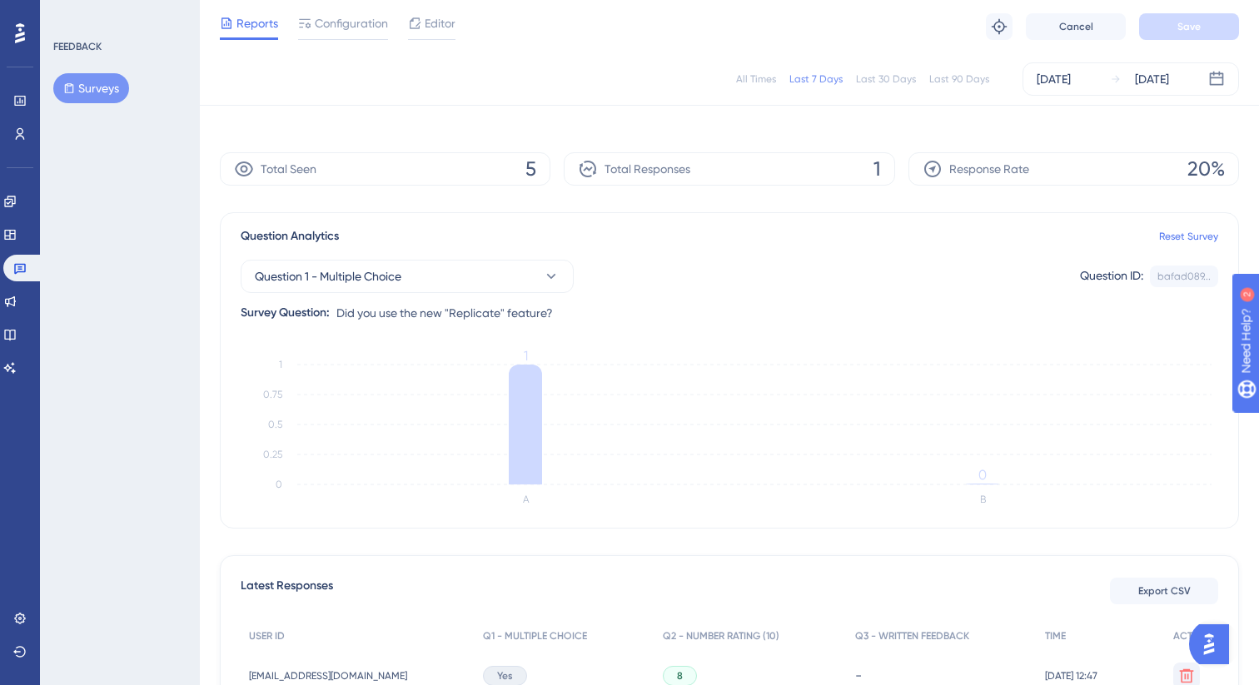
scroll to position [0, 0]
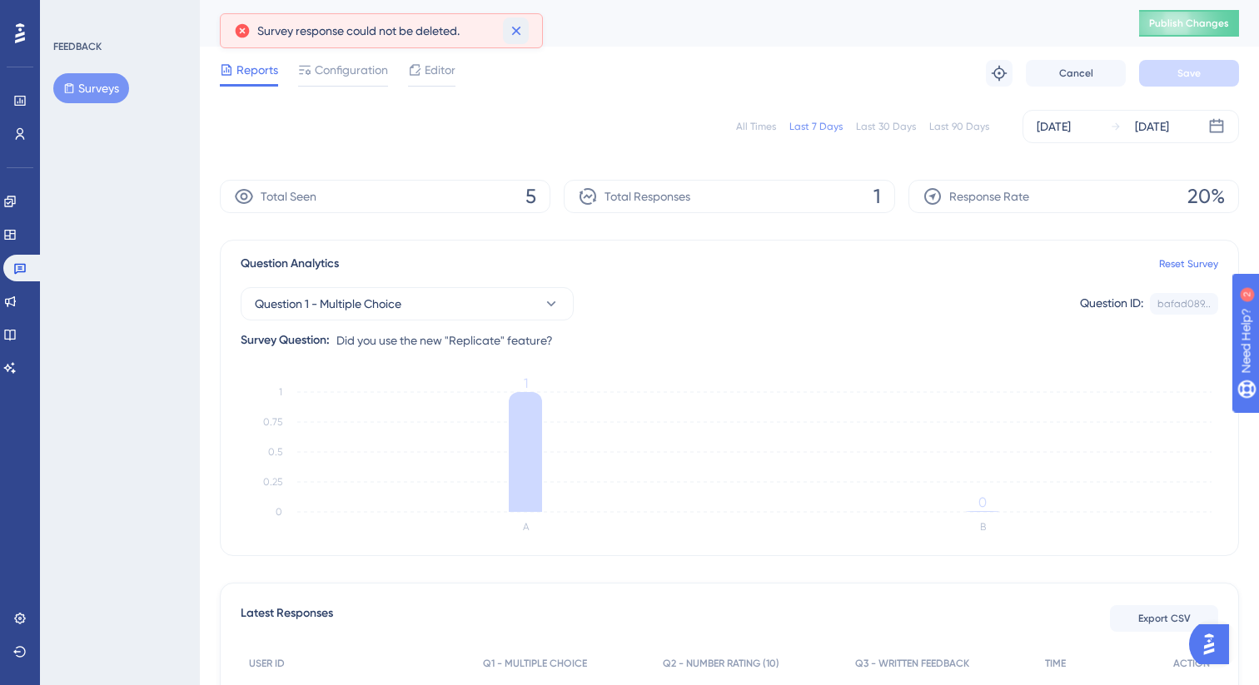
click at [505, 22] on button at bounding box center [516, 30] width 26 height 27
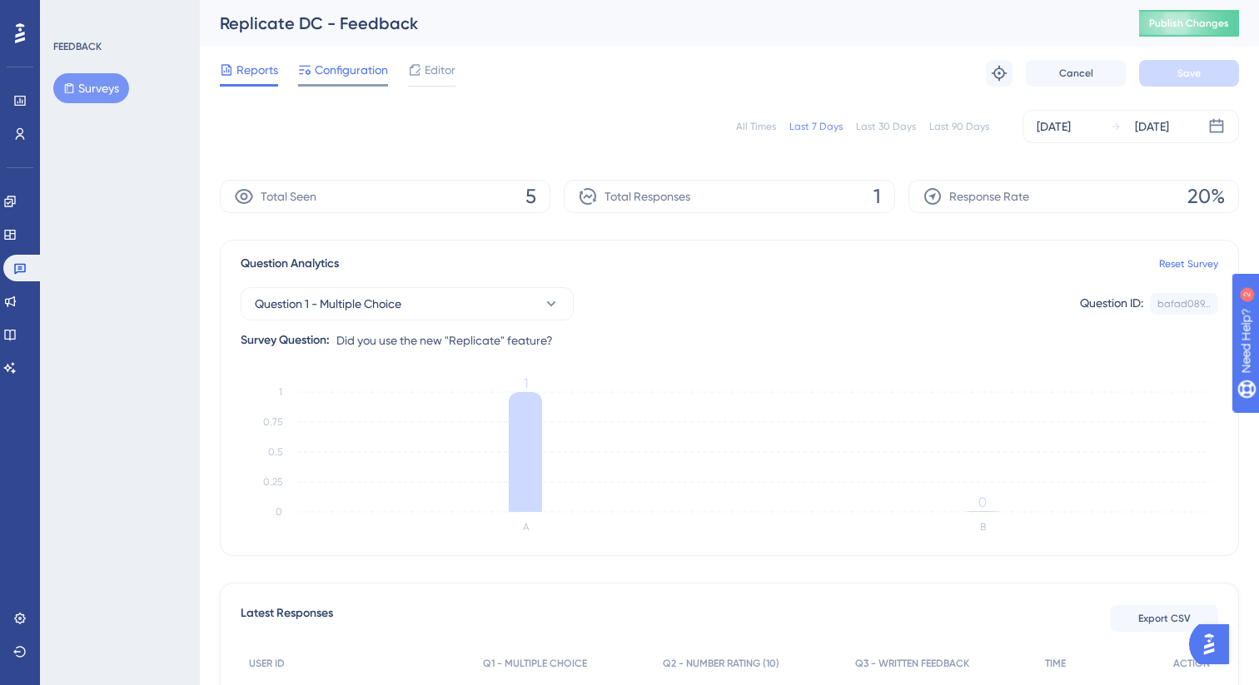
click at [342, 61] on span "Configuration" at bounding box center [351, 70] width 73 height 20
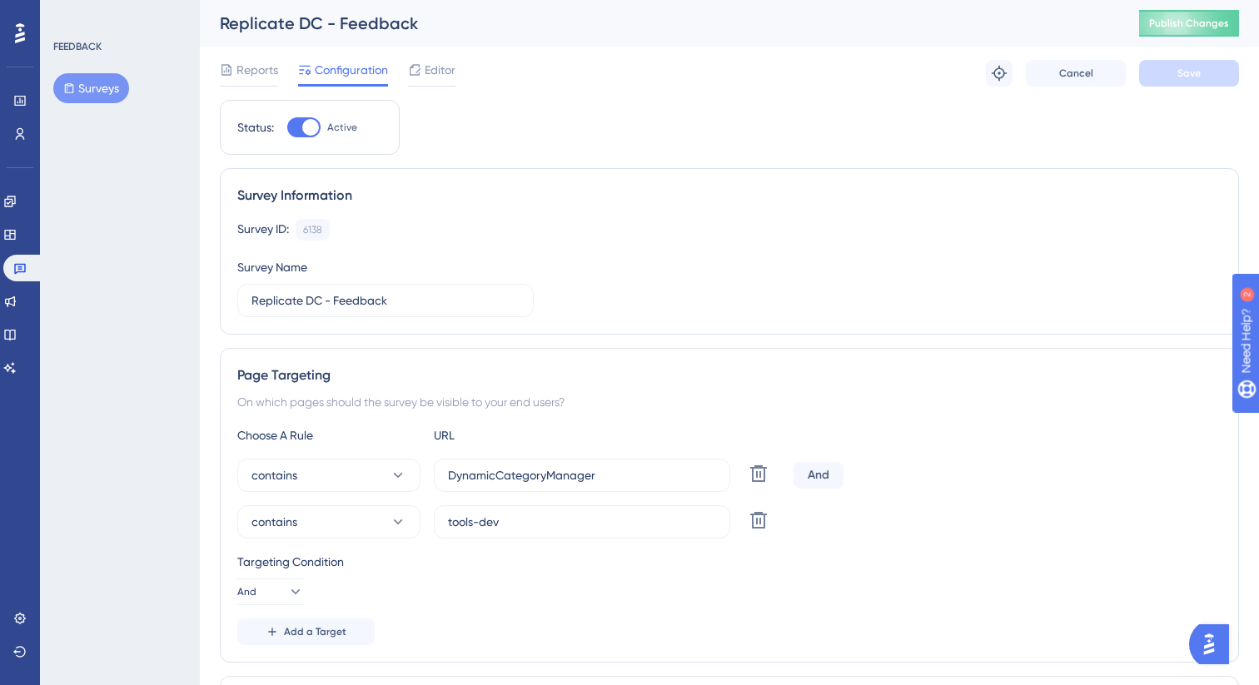
click at [313, 125] on div at bounding box center [310, 127] width 17 height 17
click at [287, 127] on input "Active" at bounding box center [286, 127] width 1 height 1
checkbox input "false"
click at [1192, 71] on span "Save" at bounding box center [1188, 73] width 23 height 13
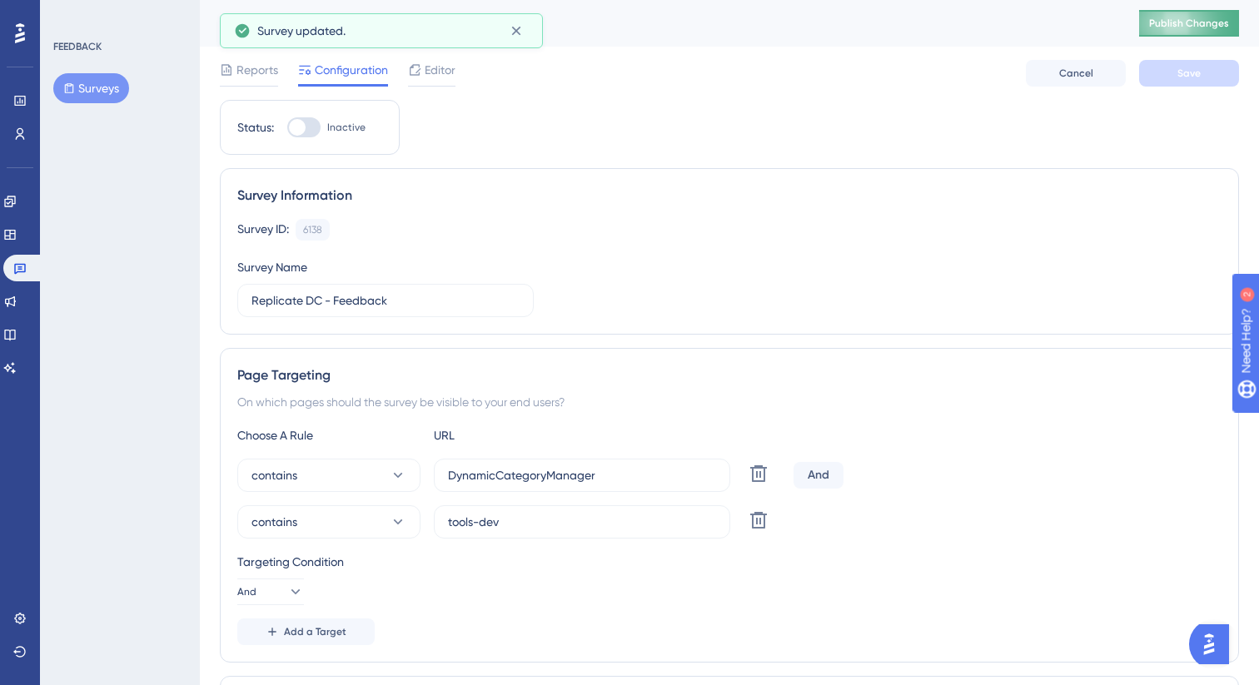
click at [1188, 24] on span "Publish Changes" at bounding box center [1189, 23] width 80 height 13
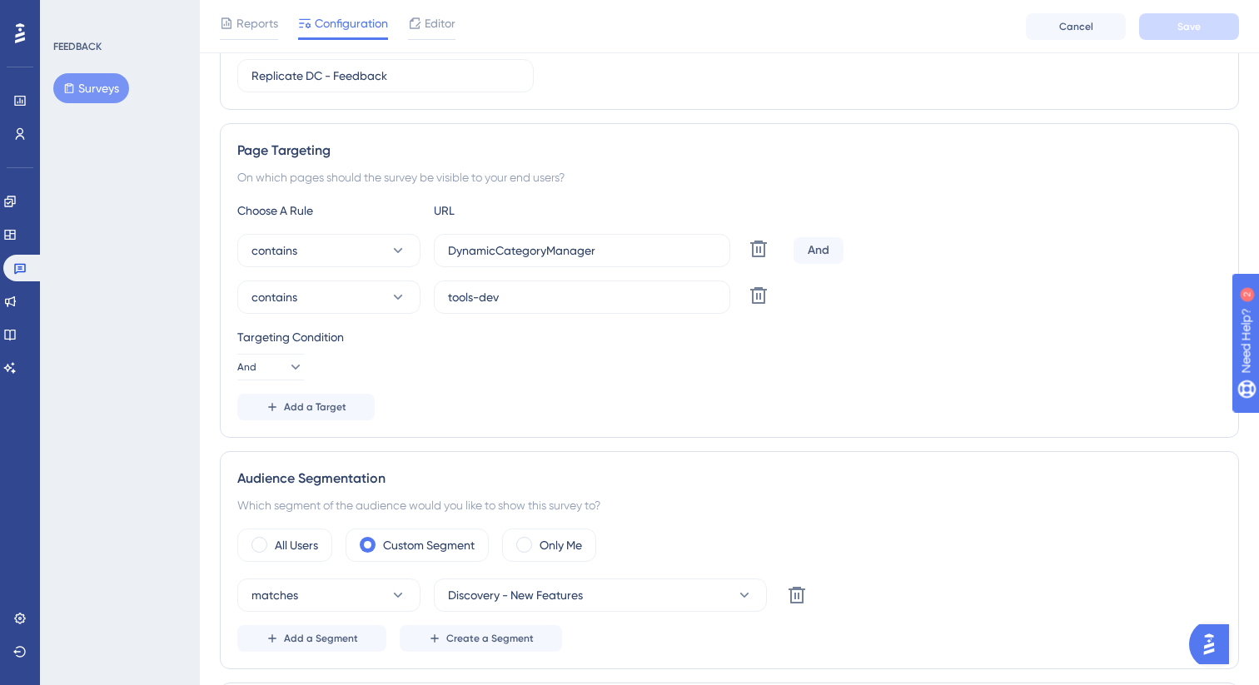
scroll to position [232, 0]
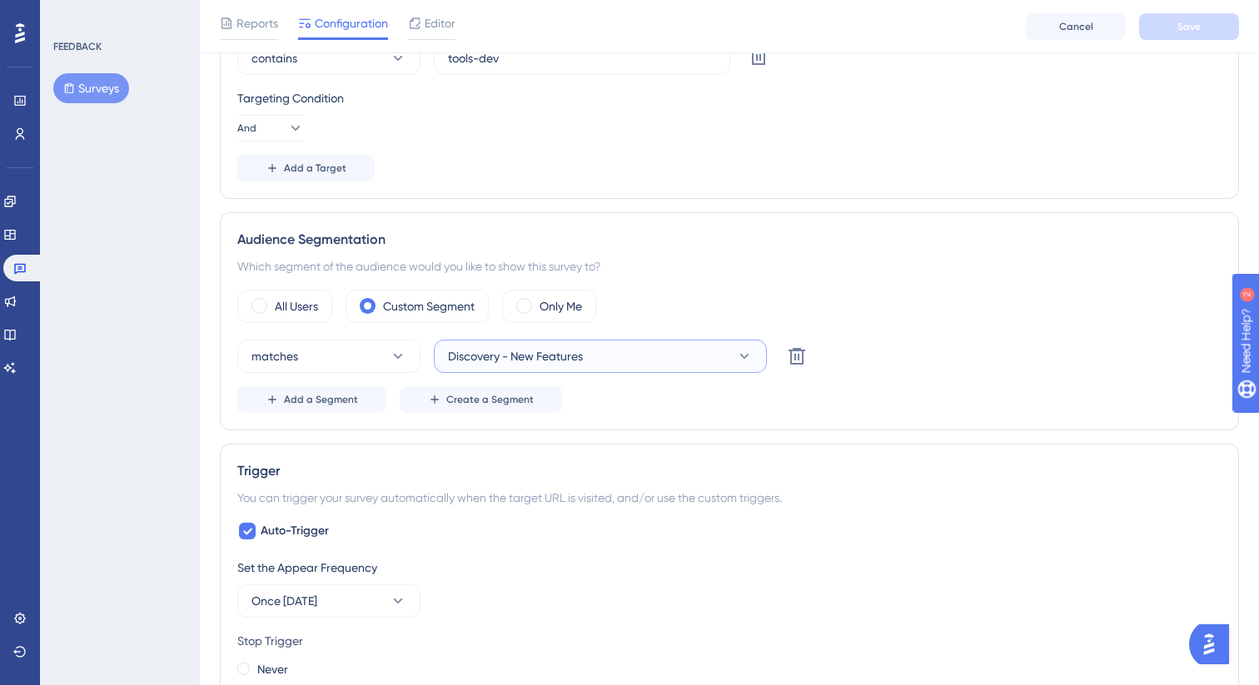
click at [724, 355] on button "Discovery - New Features" at bounding box center [600, 356] width 333 height 33
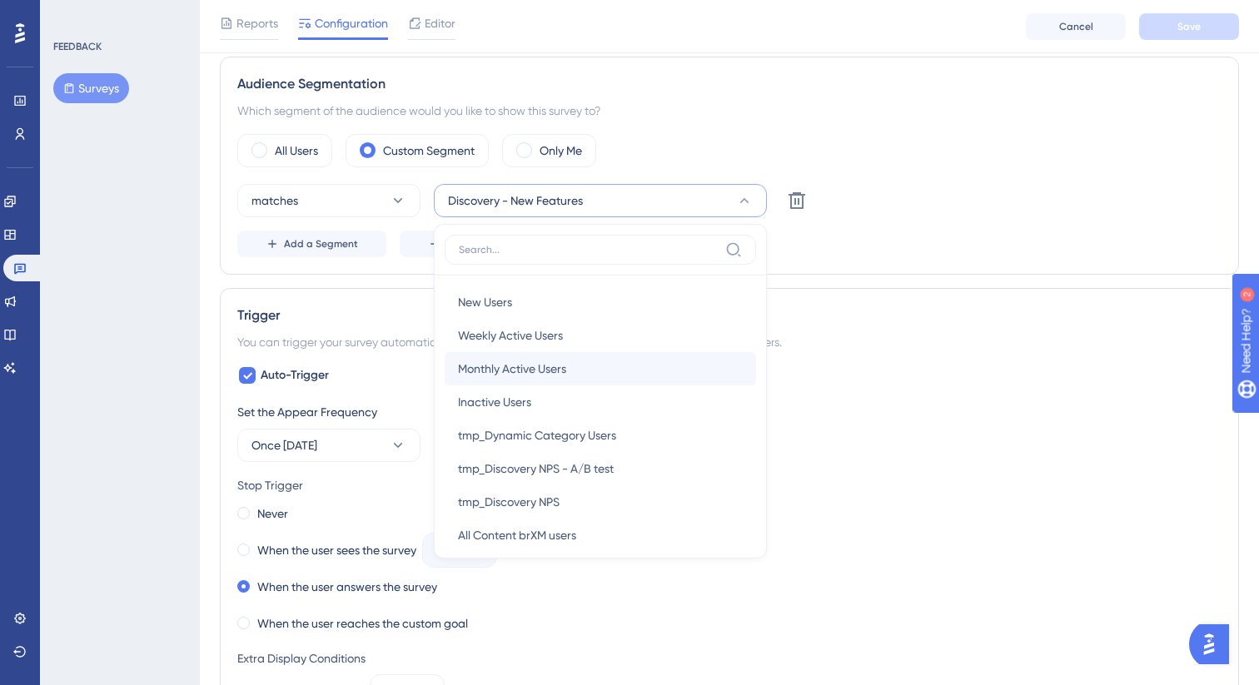
scroll to position [620, 0]
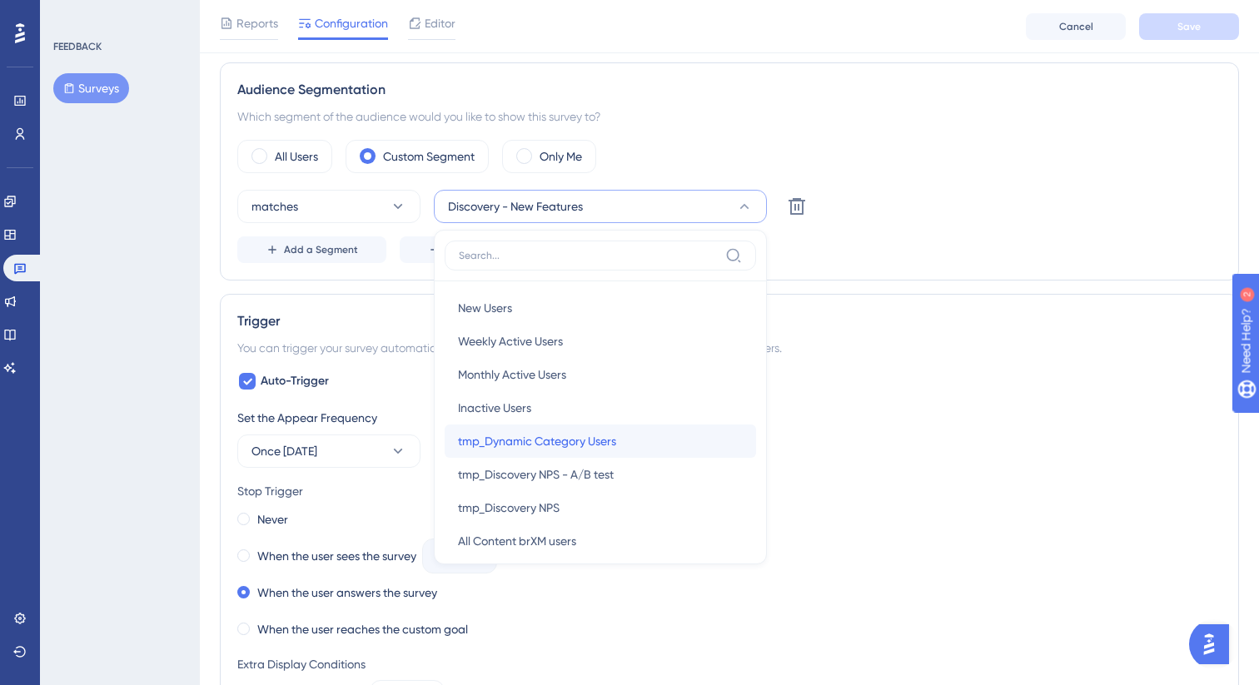
click at [617, 436] on div "tmp_Dynamic Category Users tmp_Dynamic Category Users" at bounding box center [600, 441] width 285 height 33
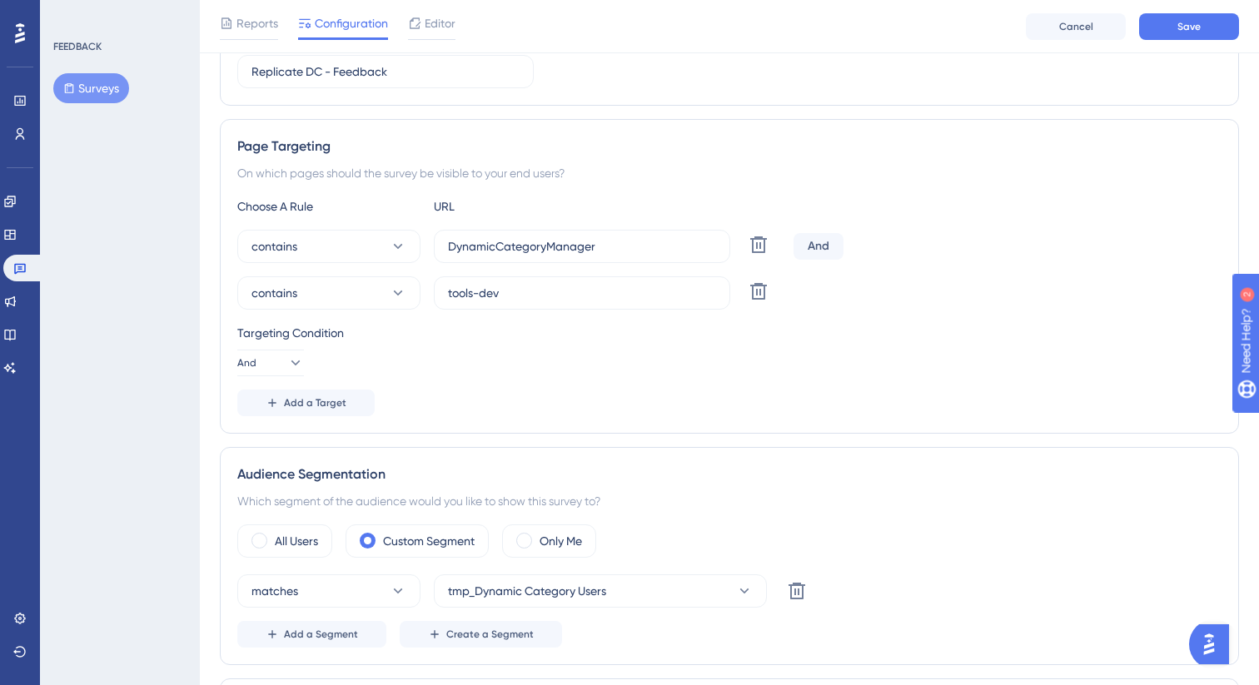
scroll to position [231, 0]
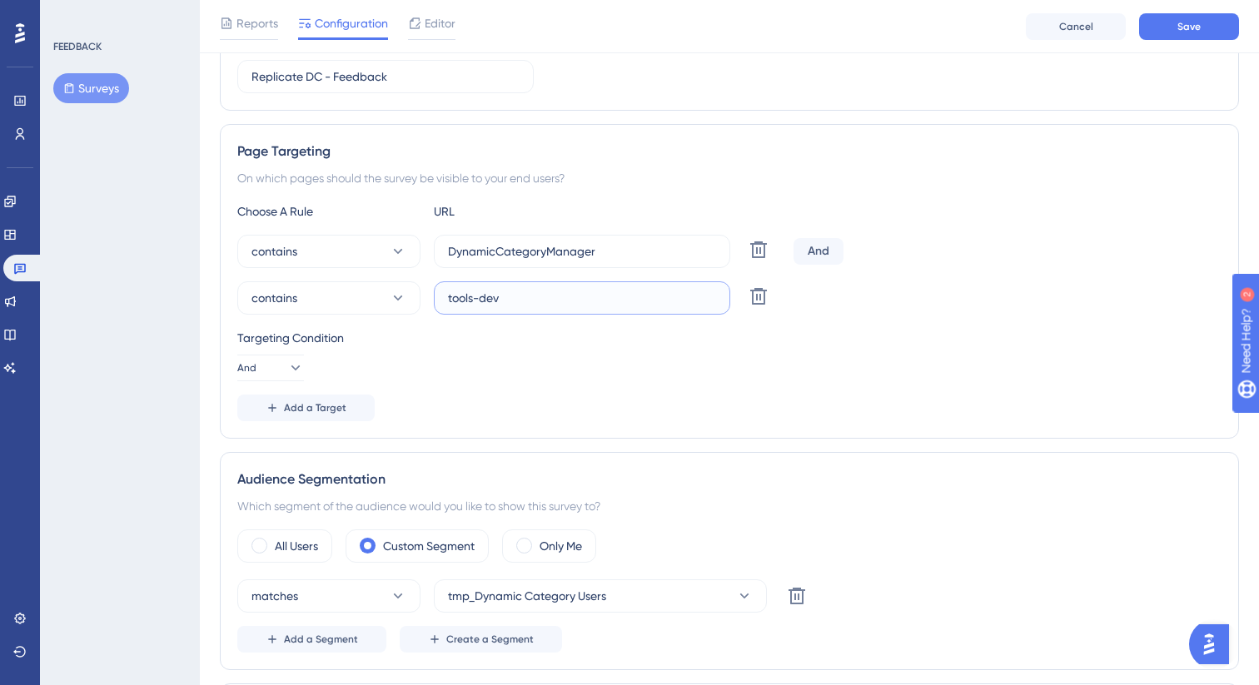
click at [516, 300] on input "tools-dev" at bounding box center [582, 298] width 268 height 18
type input "tools.bloomreach"
click at [628, 356] on div "Targeting Condition And" at bounding box center [729, 354] width 984 height 53
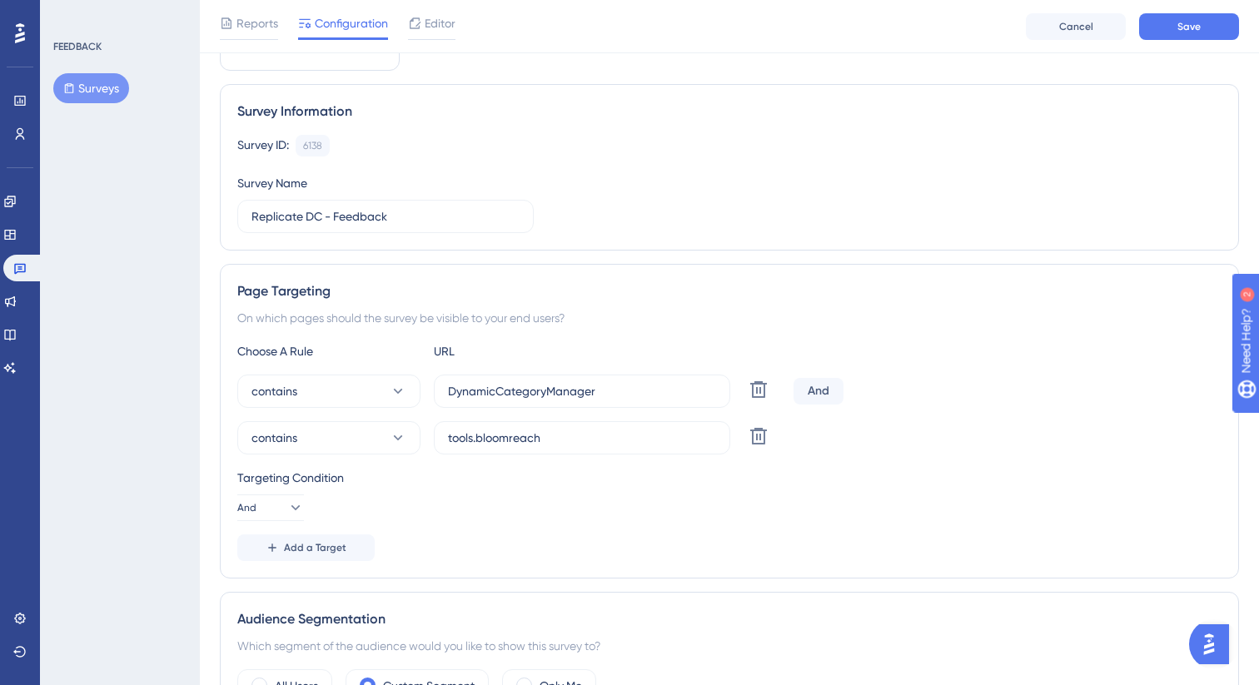
scroll to position [0, 0]
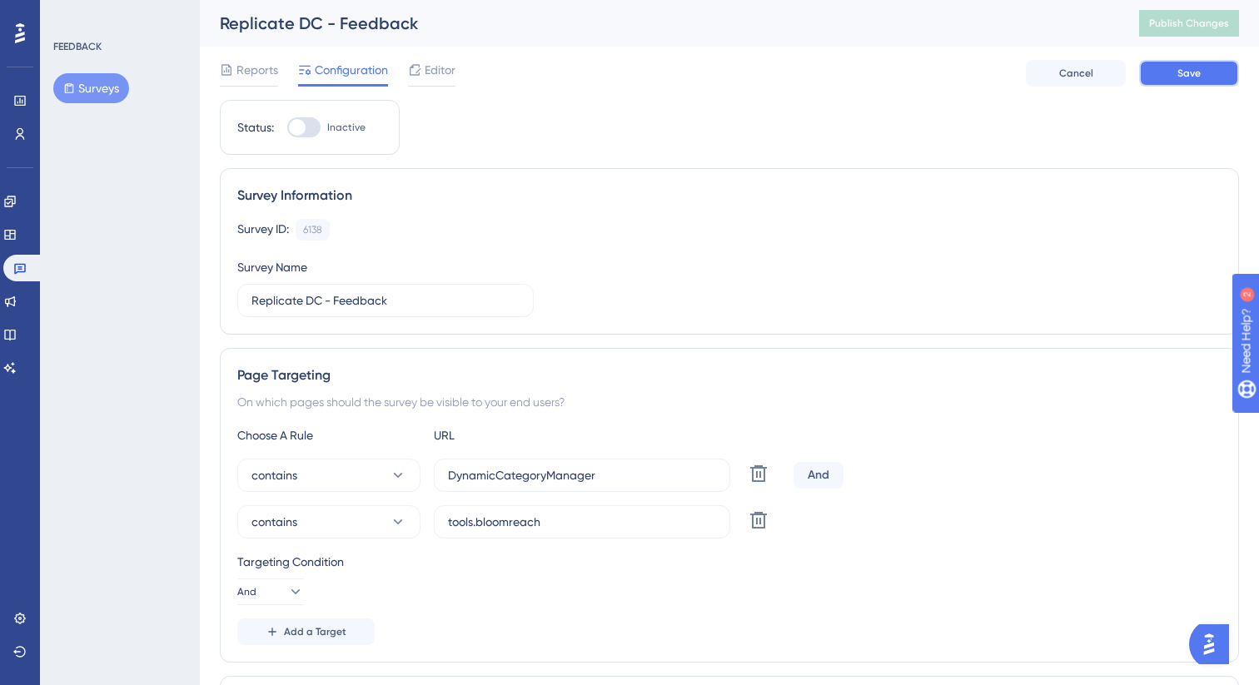
click at [1187, 76] on span "Save" at bounding box center [1188, 73] width 23 height 13
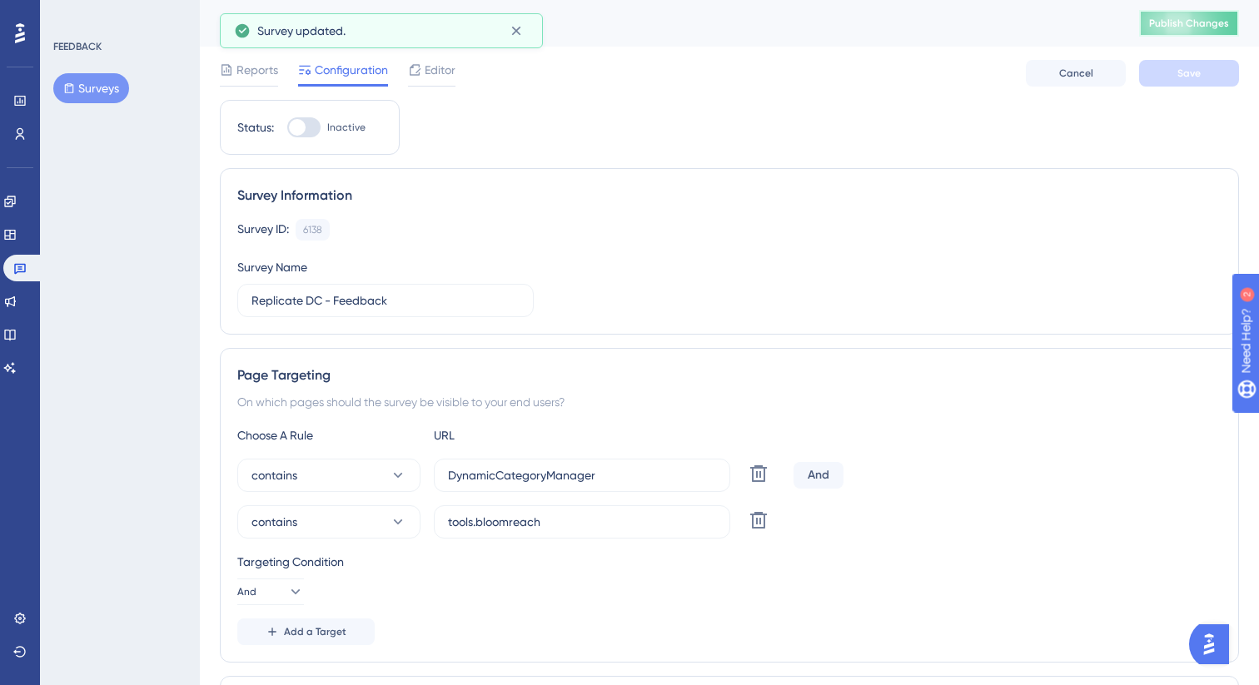
click at [1189, 22] on span "Publish Changes" at bounding box center [1189, 23] width 80 height 13
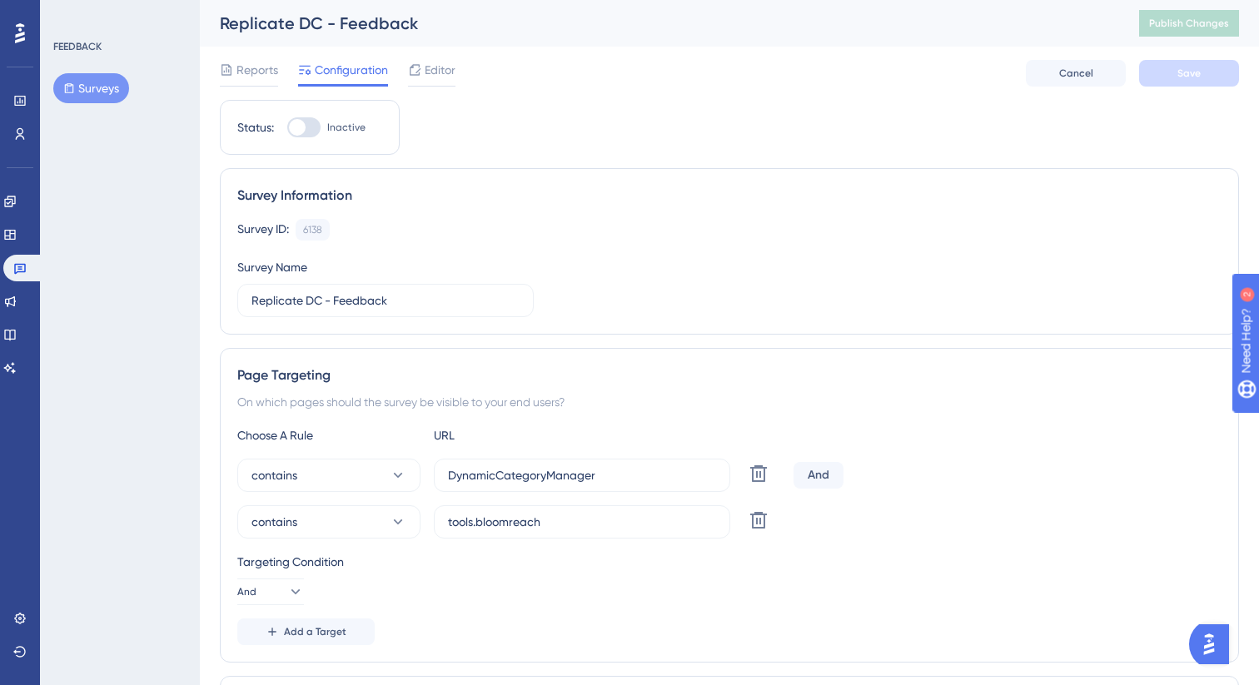
click at [461, 67] on div "Reports Configuration Editor Cancel Save" at bounding box center [729, 73] width 1019 height 53
click at [450, 68] on span "Editor" at bounding box center [440, 70] width 31 height 20
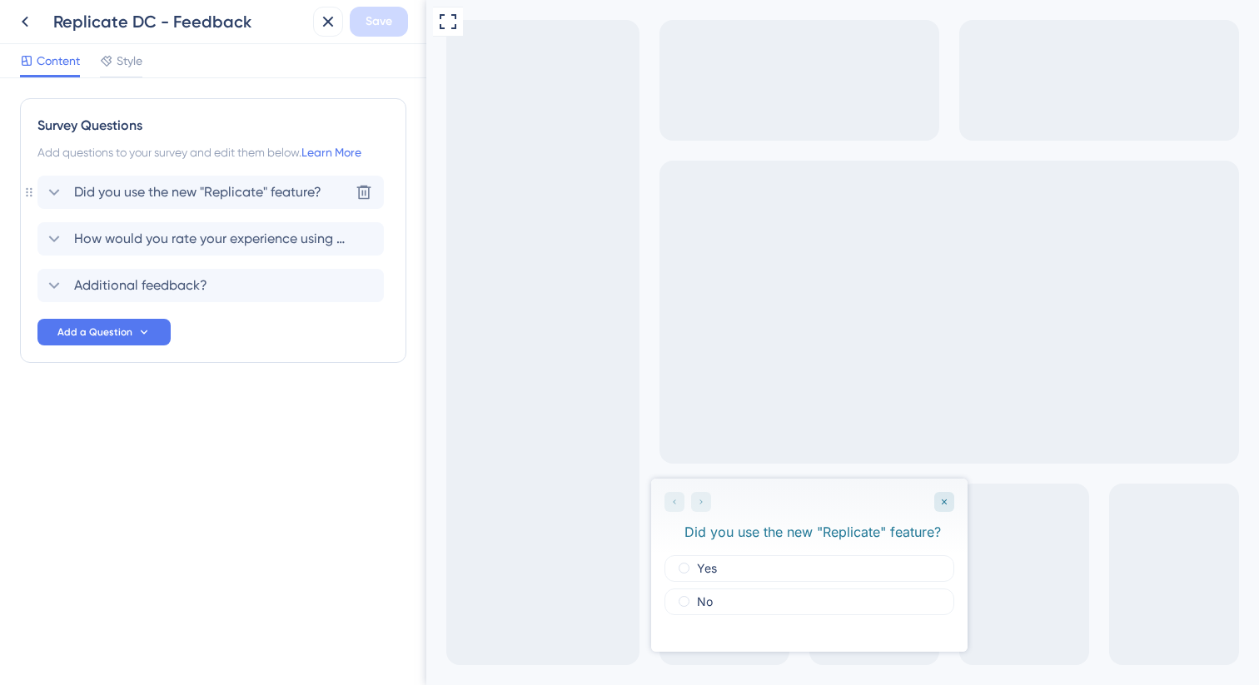
click at [222, 191] on span "Did you use the new "Replicate" feature?" at bounding box center [197, 192] width 247 height 20
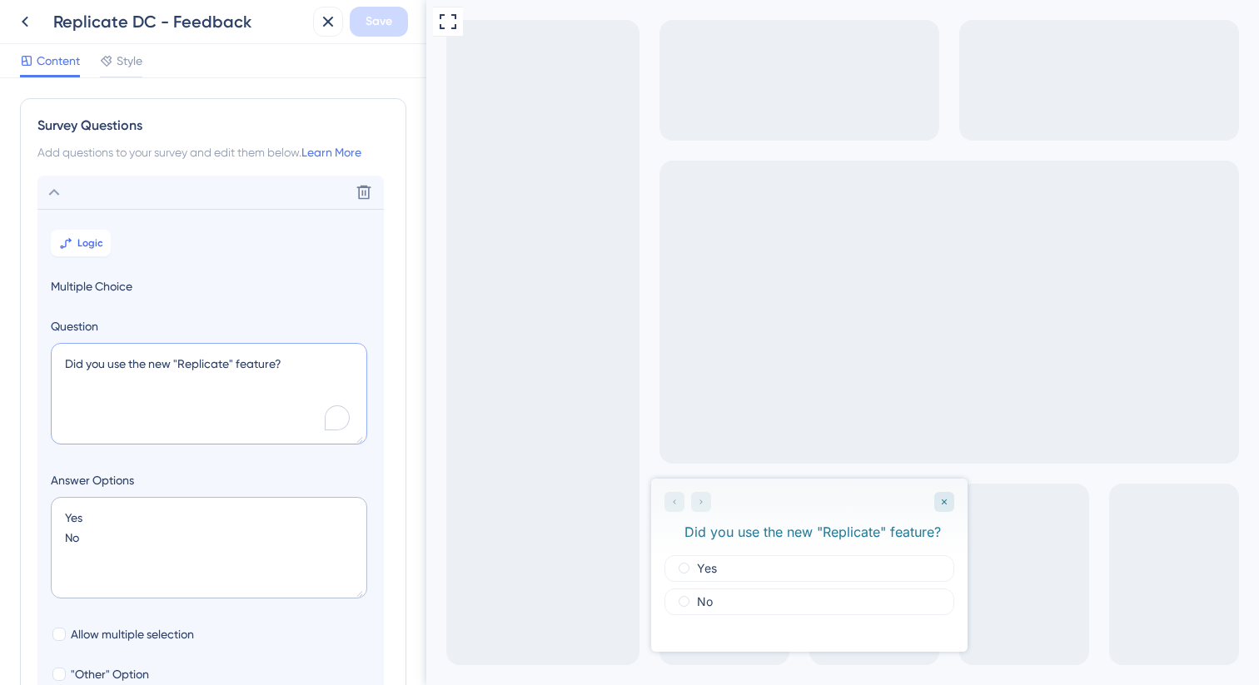
click at [200, 359] on textarea "Did you use the new "Replicate" feature?" at bounding box center [209, 394] width 316 height 102
click at [301, 349] on textarea "Did you use the new "Replicate" feature?" at bounding box center [209, 394] width 316 height 102
click at [347, 152] on link "Learn More" at bounding box center [331, 152] width 60 height 13
click at [57, 188] on icon at bounding box center [54, 192] width 20 height 20
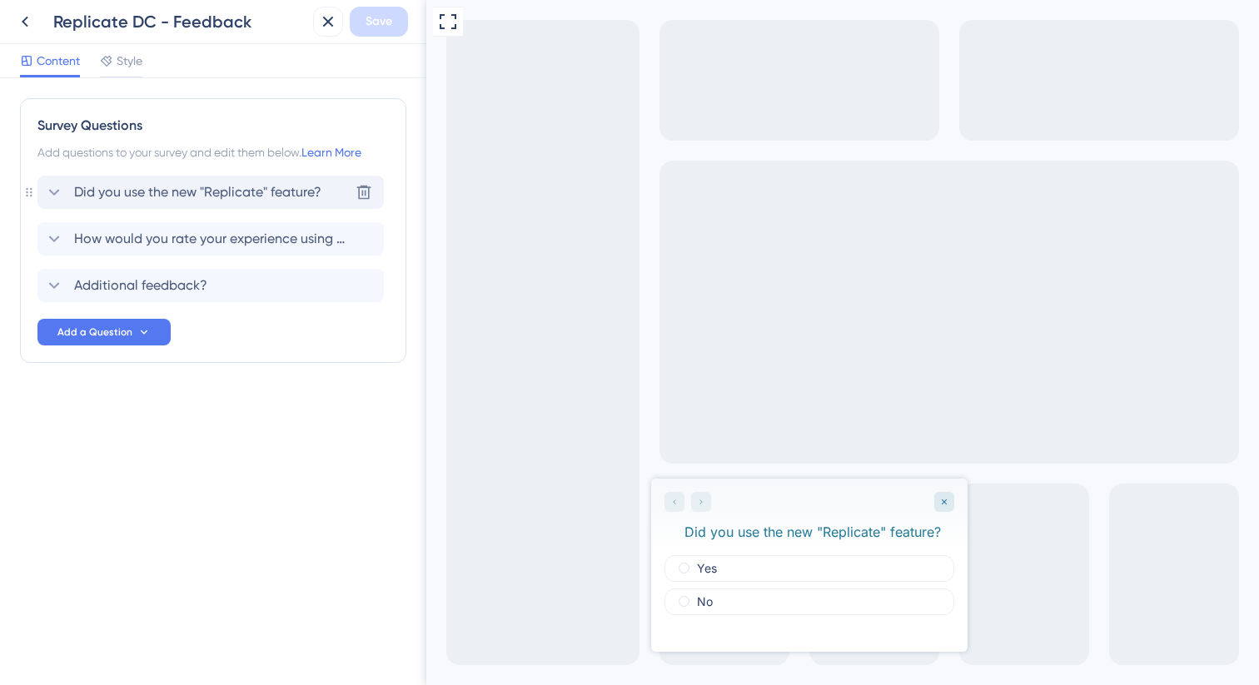
click at [201, 202] on span "Did you use the new "Replicate" feature?" at bounding box center [197, 192] width 247 height 20
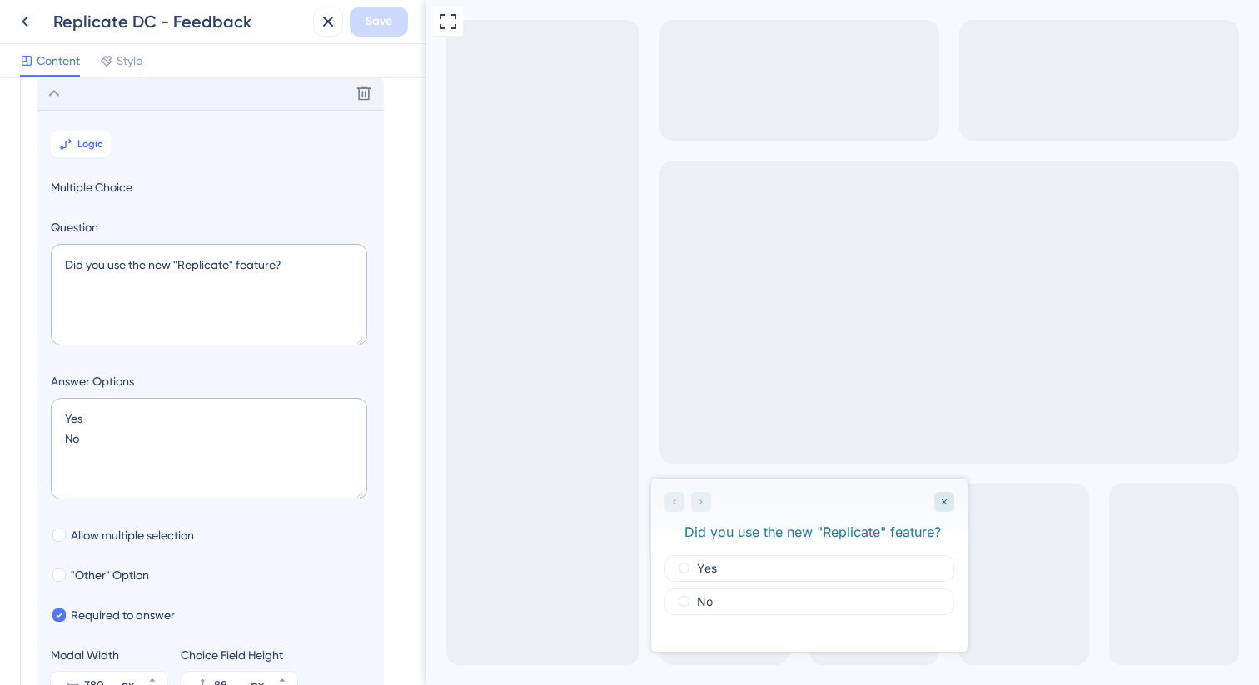
scroll to position [114, 0]
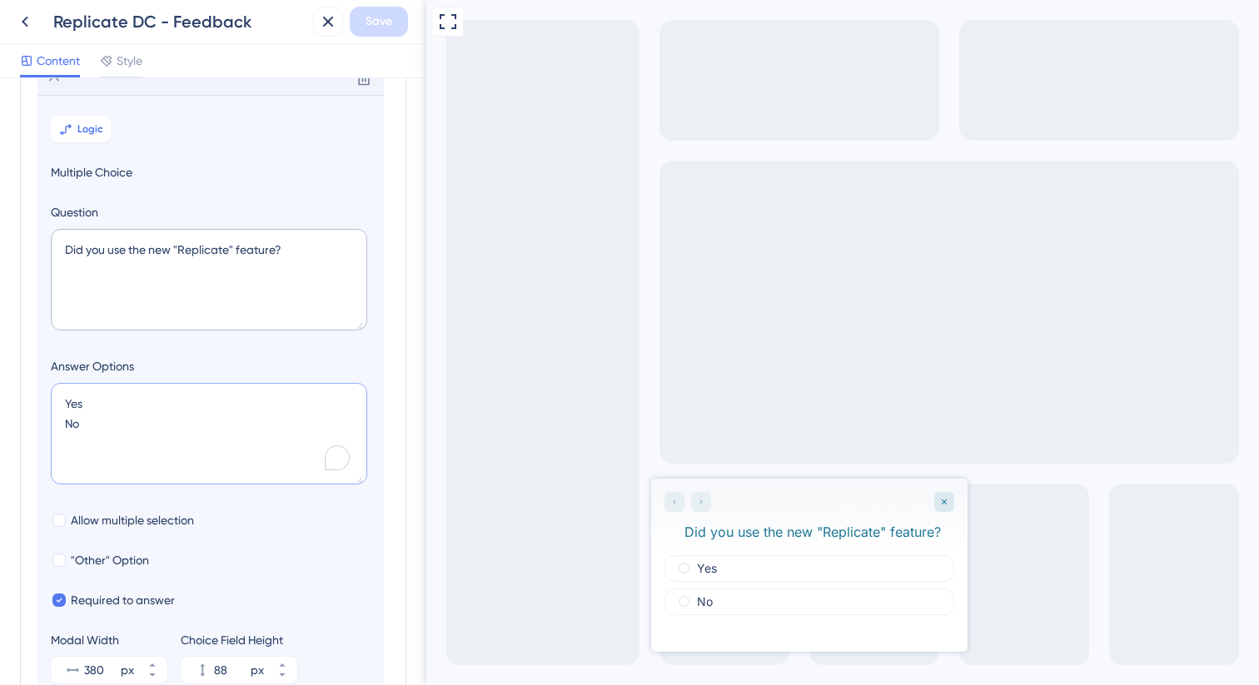
click at [187, 433] on textarea "Yes No" at bounding box center [209, 434] width 316 height 102
click at [167, 416] on textarea "Yes No" at bounding box center [209, 434] width 316 height 102
type textarea "Yes No"
click at [175, 519] on span "Allow multiple selection" at bounding box center [132, 520] width 123 height 20
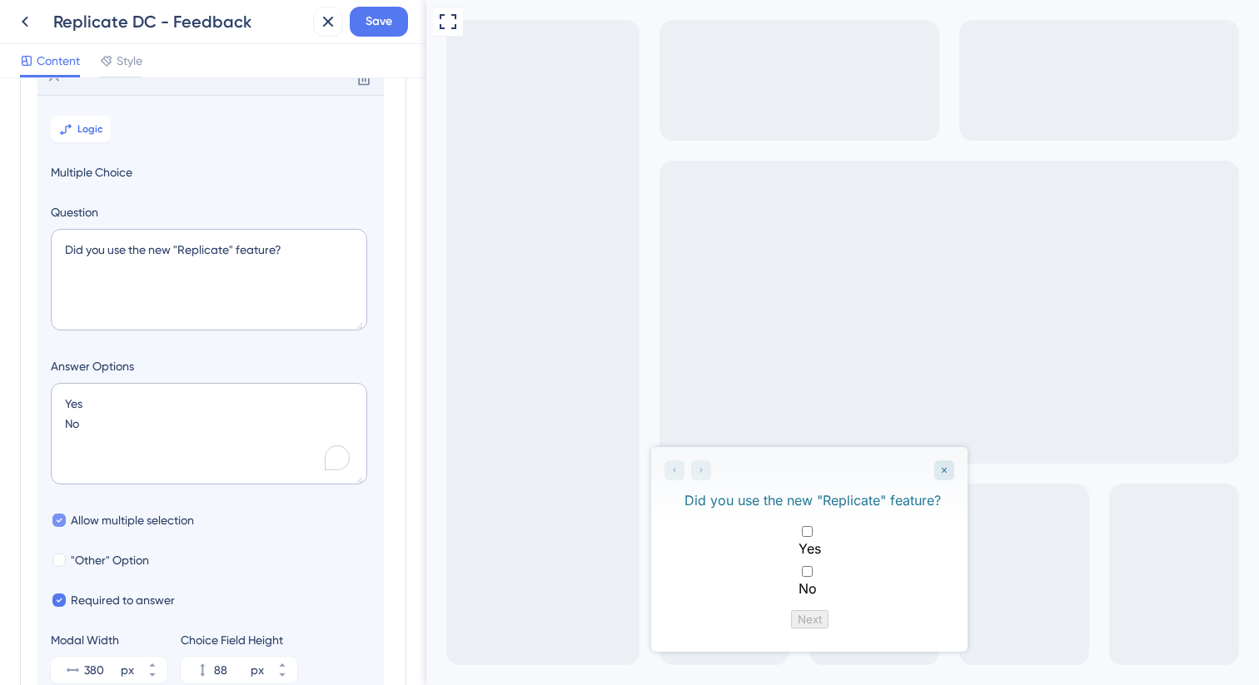
click at [168, 520] on span "Allow multiple selection" at bounding box center [132, 520] width 123 height 20
checkbox input "false"
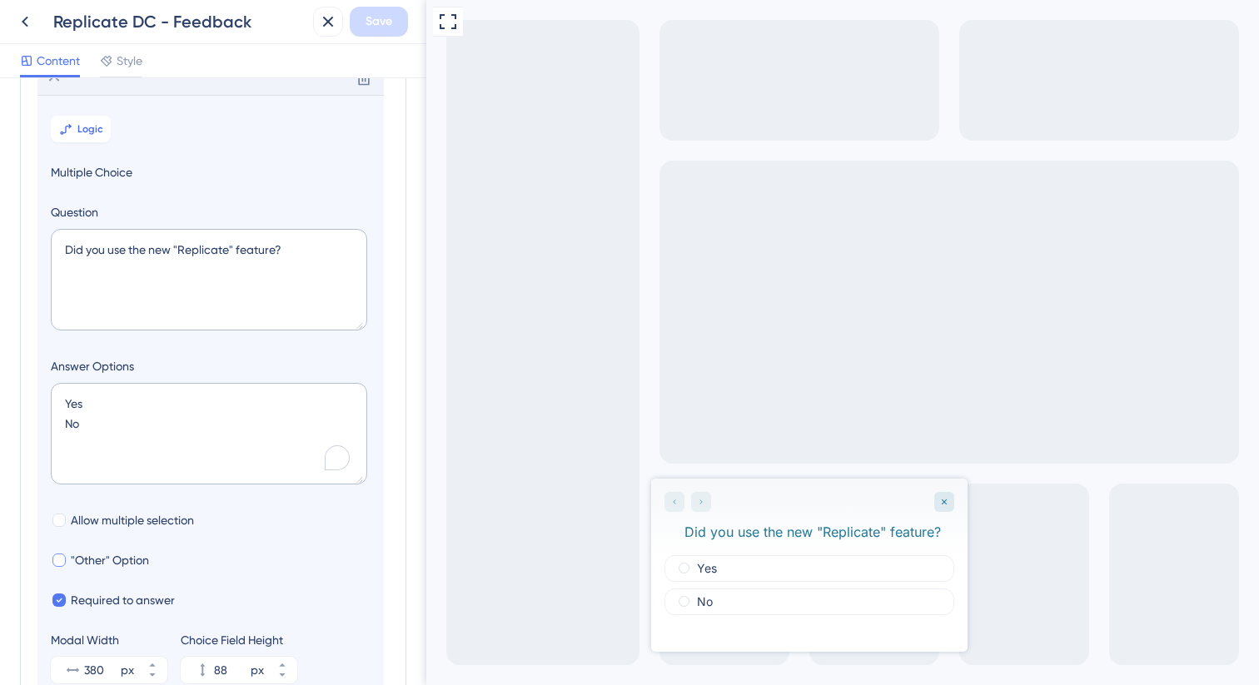
click at [137, 557] on span ""Other" Option" at bounding box center [110, 560] width 78 height 20
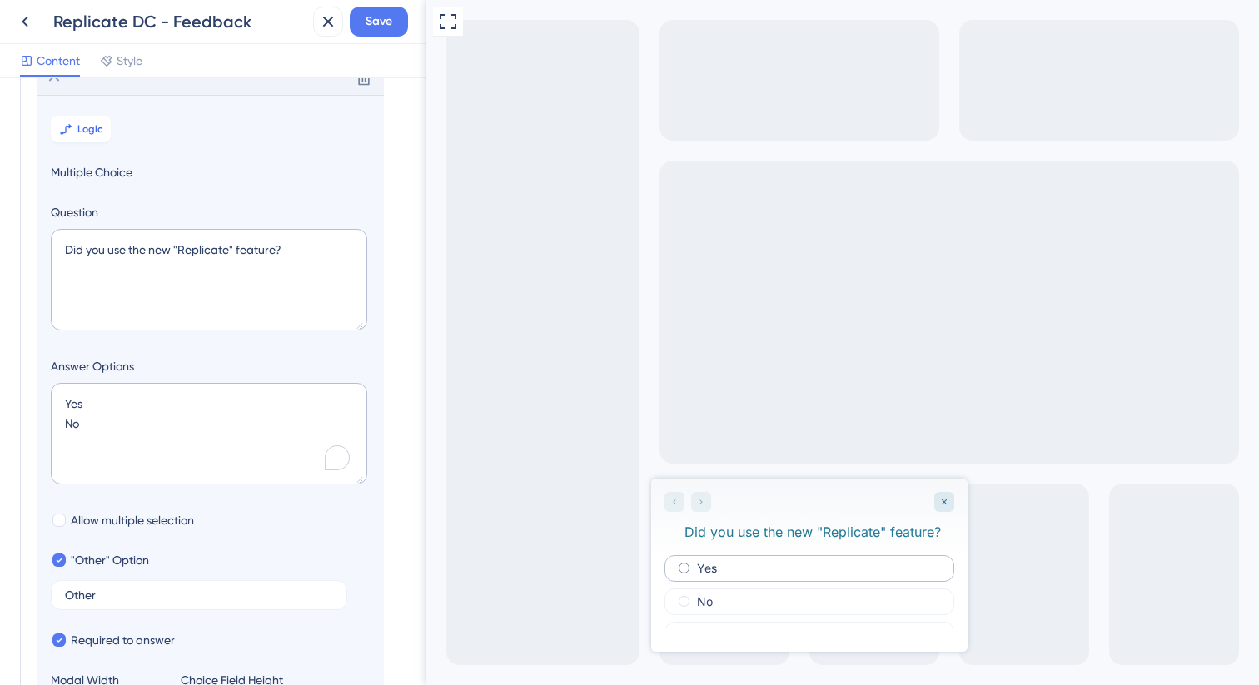
scroll to position [20, 0]
click at [261, 599] on input "Other" at bounding box center [199, 596] width 268 height 12
click at [101, 567] on span ""Other" Option" at bounding box center [110, 560] width 78 height 20
checkbox input "false"
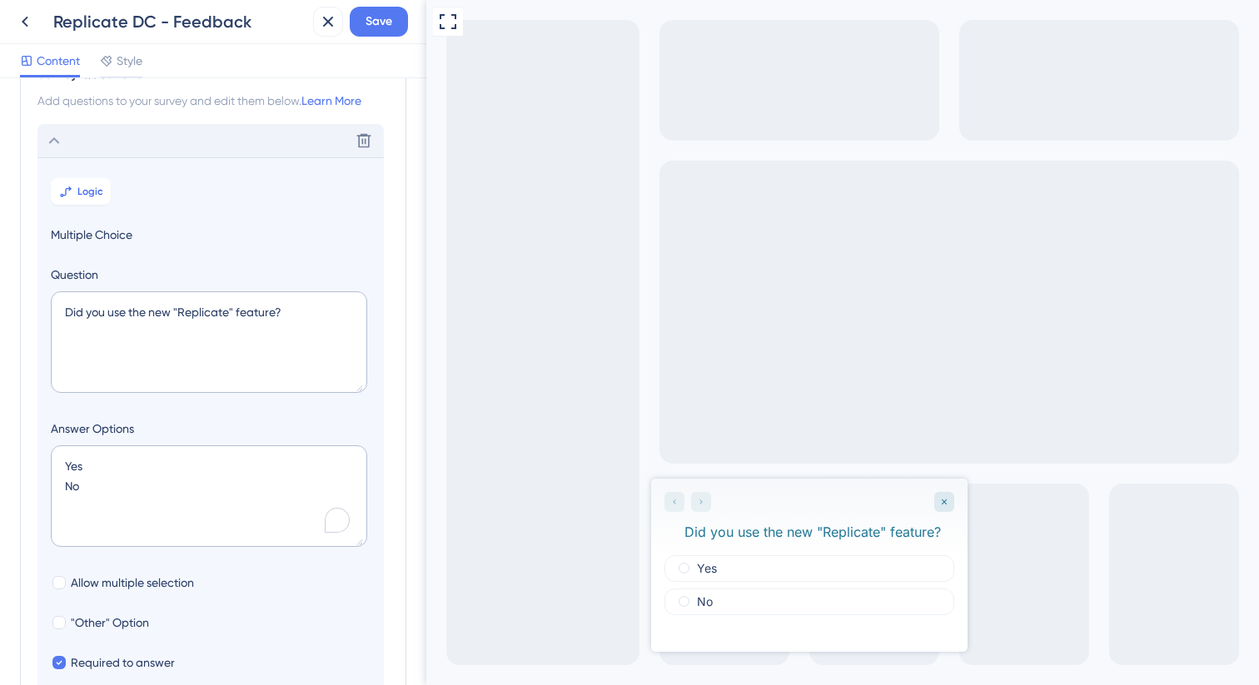
scroll to position [0, 0]
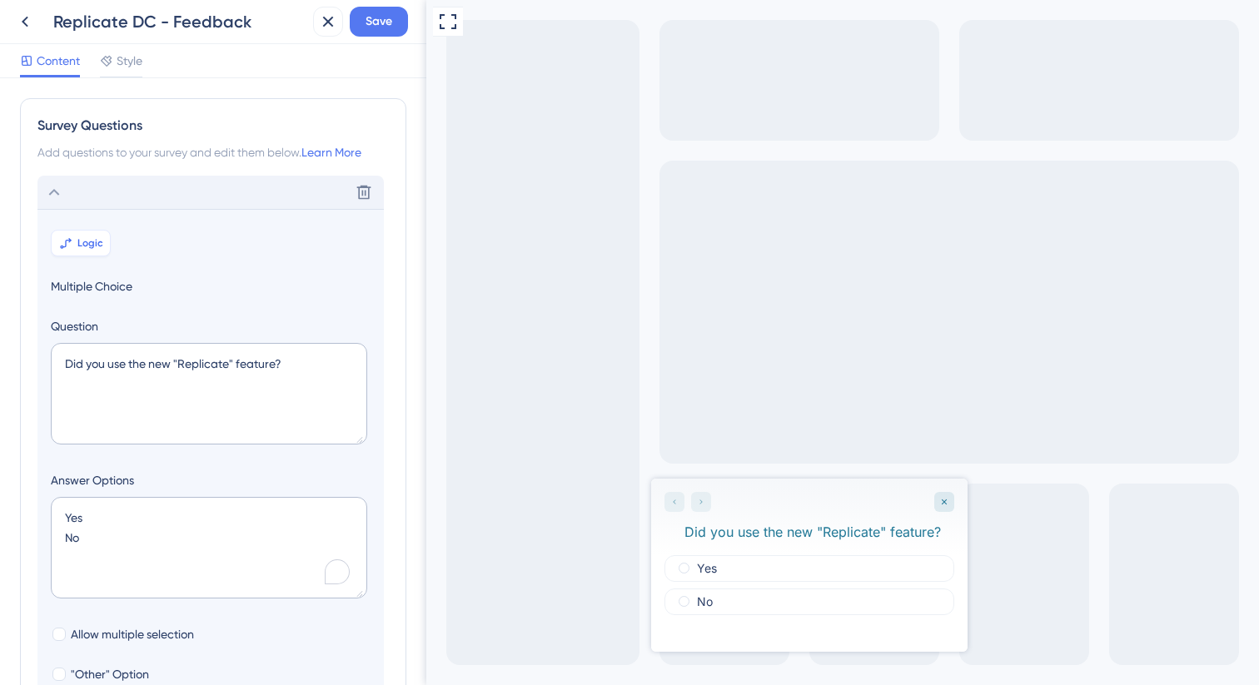
click at [105, 240] on button "Logic" at bounding box center [81, 243] width 60 height 27
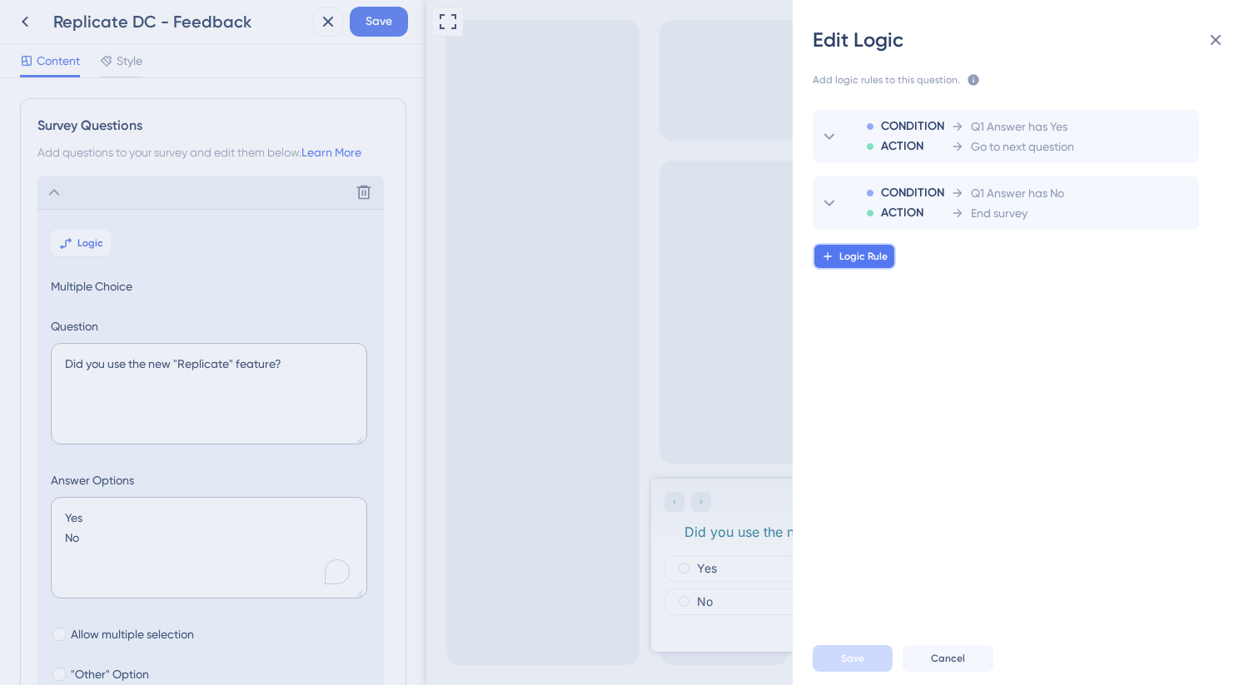
click at [867, 252] on span "Logic Rule" at bounding box center [863, 256] width 48 height 13
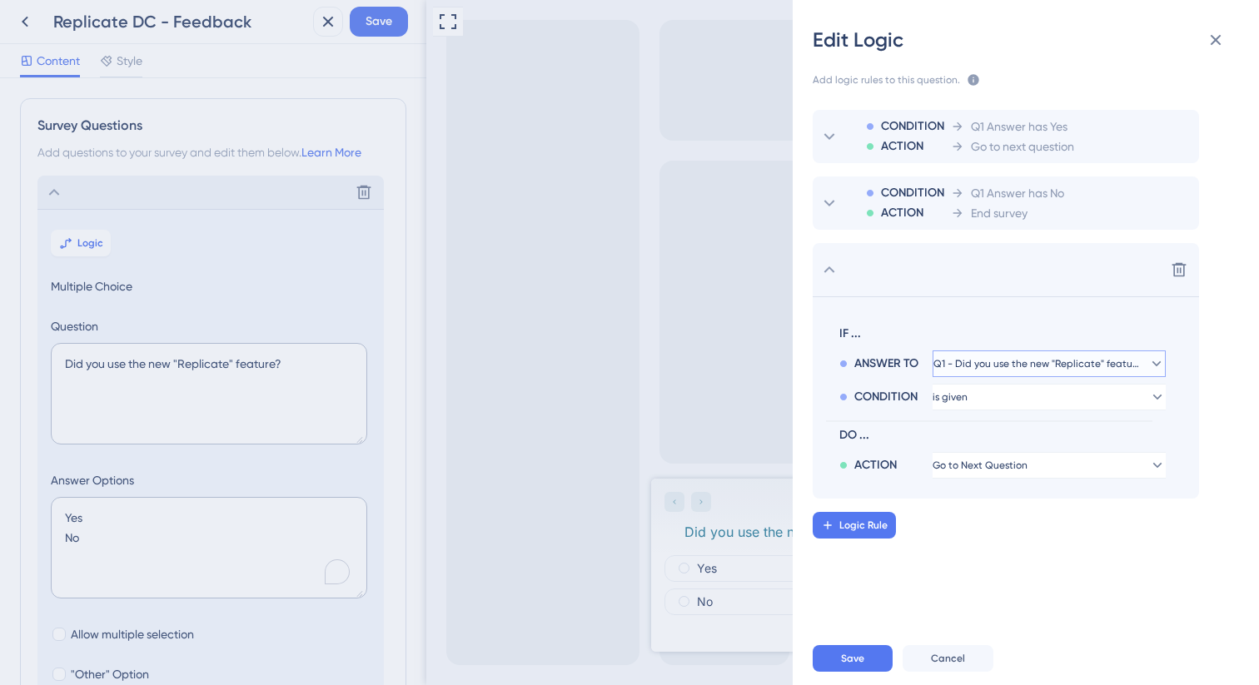
click at [1066, 360] on span "Q1 - Did you use the new "Replicate" feature?" at bounding box center [1037, 363] width 208 height 13
click at [1029, 310] on section "IF ... ANSWER TO Q1 - Did you use the new "Replicate" feature? Q1 - Did you use…" at bounding box center [1006, 397] width 386 height 202
click at [1025, 366] on span "Q1 - Did you use the new "Replicate" feature?" at bounding box center [1037, 363] width 208 height 13
click at [1011, 326] on span "IF ..." at bounding box center [999, 334] width 320 height 20
click at [1002, 469] on span "Go to Next Question" at bounding box center [980, 465] width 95 height 13
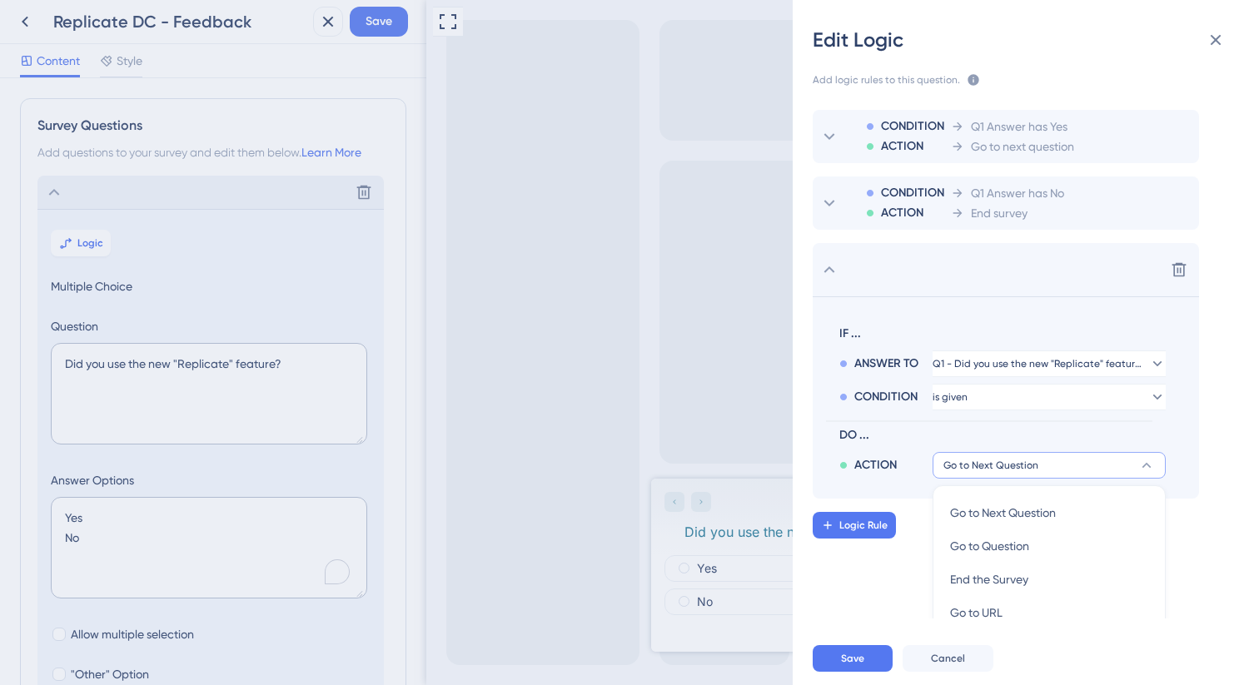
scroll to position [188, 0]
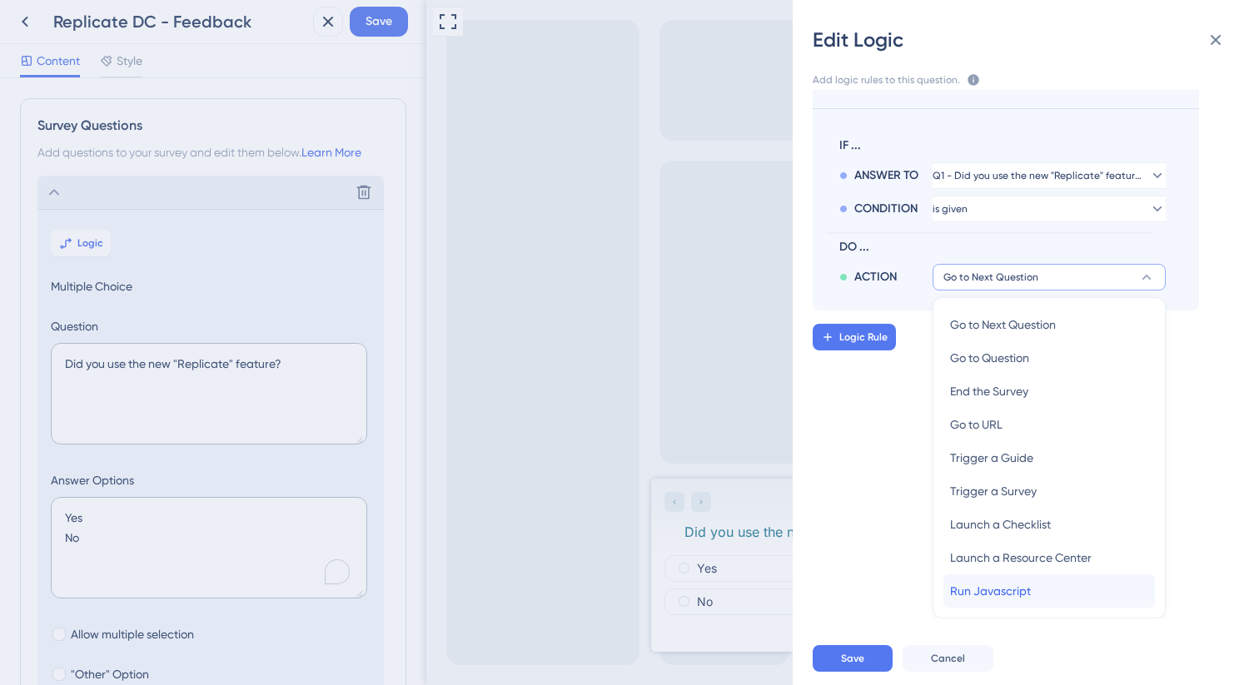
click at [1023, 583] on span "Run Javascript" at bounding box center [990, 591] width 81 height 20
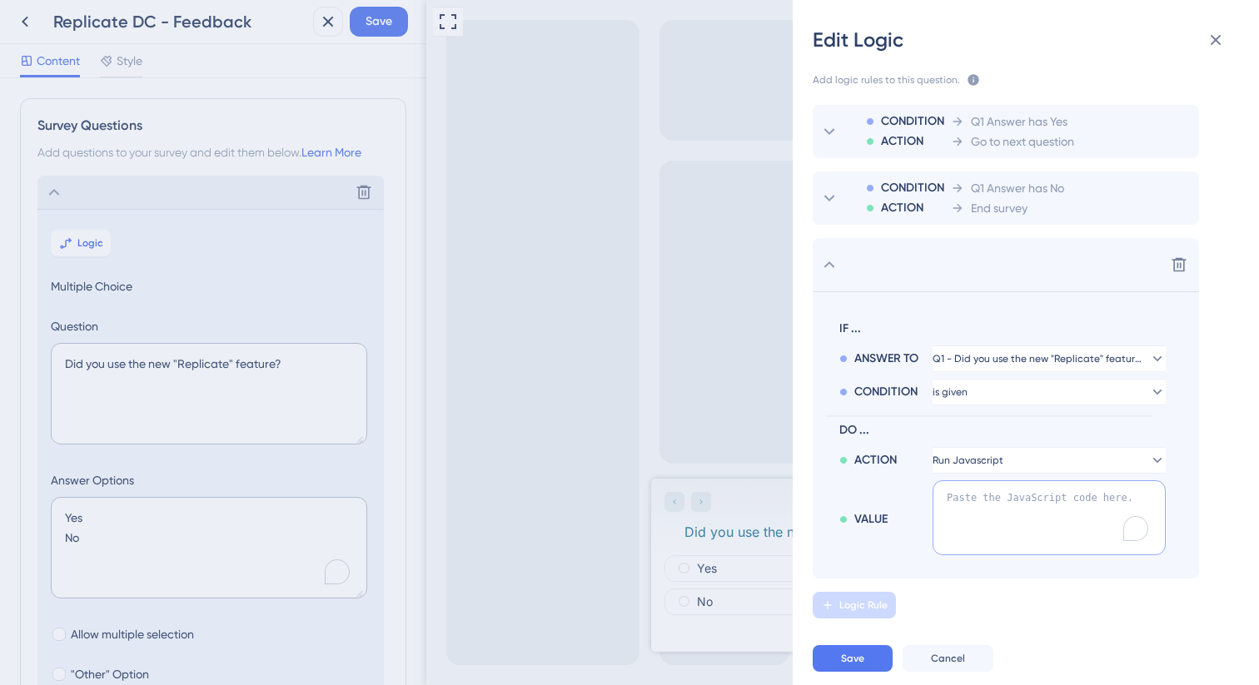
click at [1018, 504] on textarea "To enrich screen reader interactions, please activate Accessibility in Grammarl…" at bounding box center [1049, 517] width 233 height 75
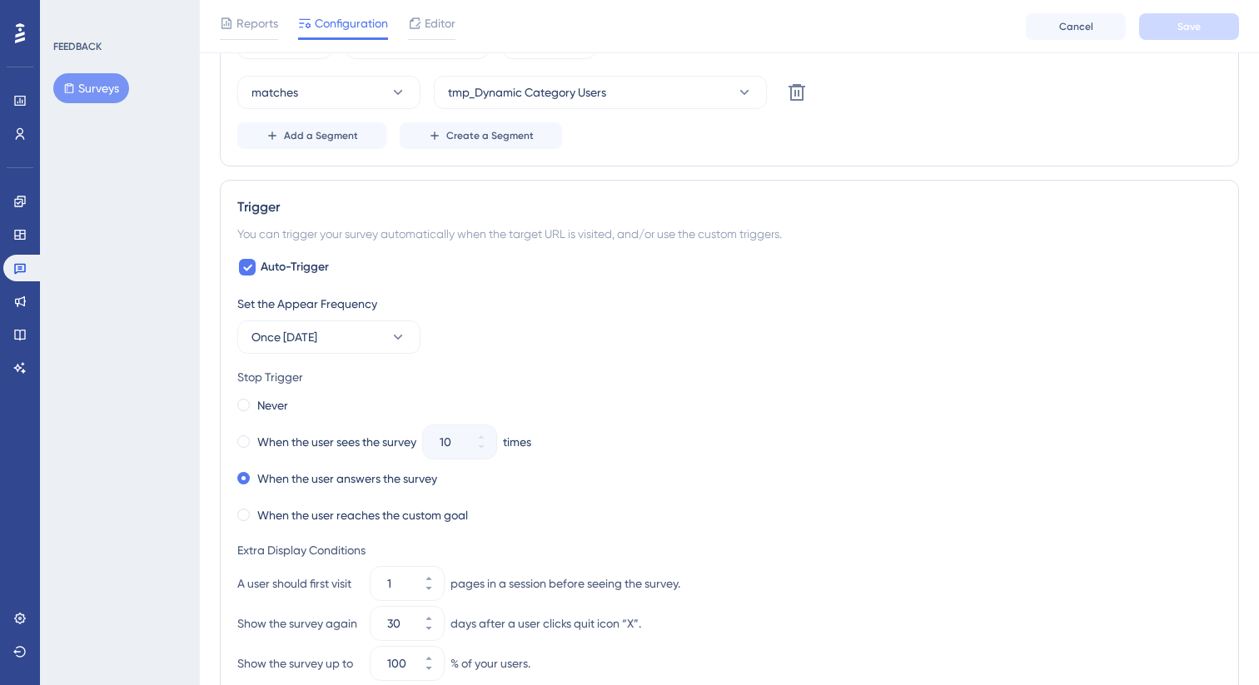
scroll to position [752, 0]
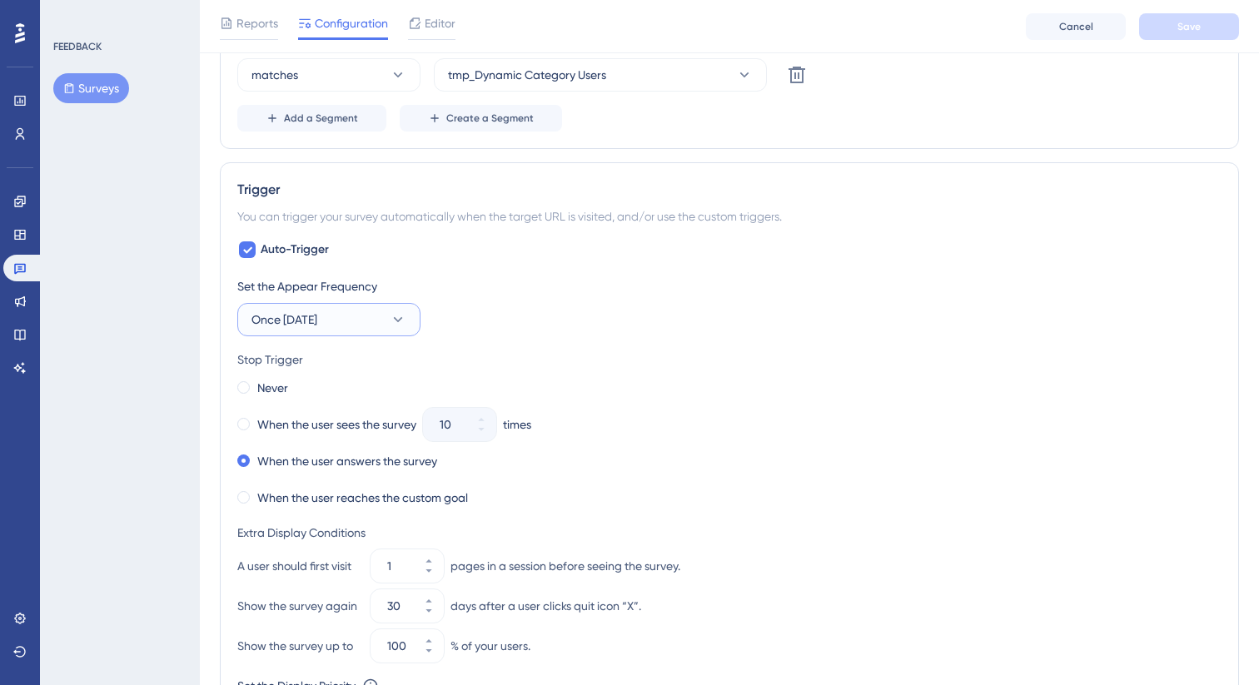
click at [375, 317] on button "Once [DATE]" at bounding box center [328, 319] width 183 height 33
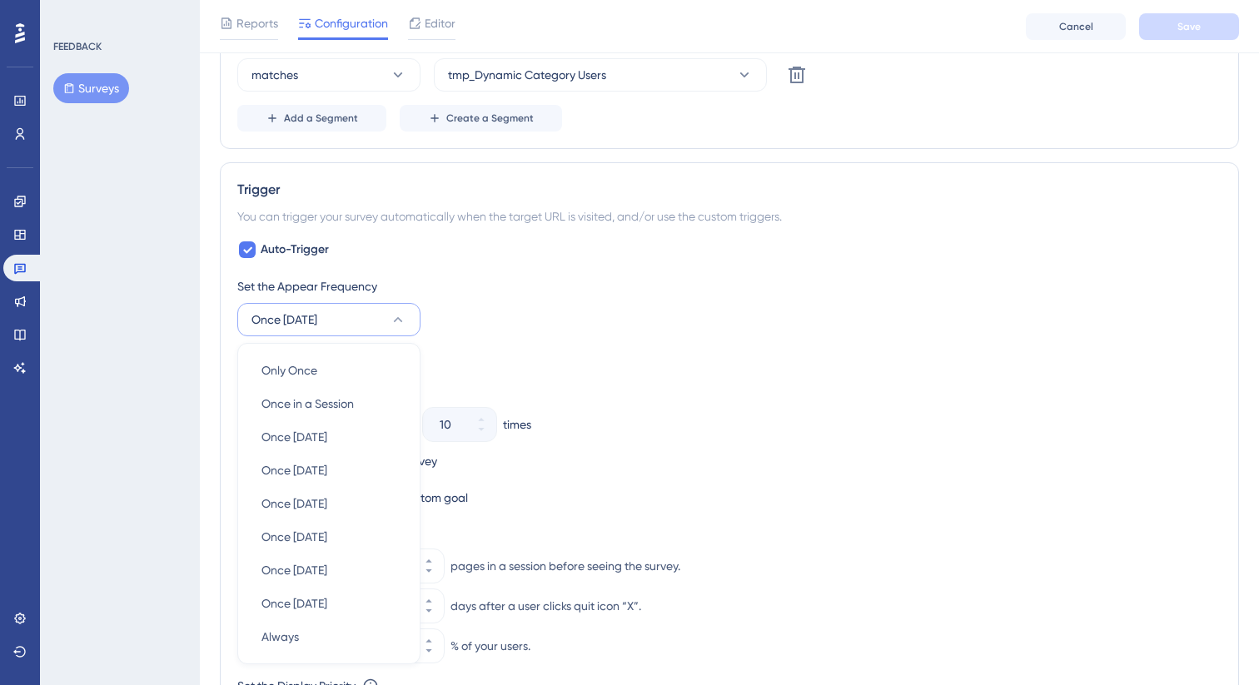
scroll to position [913, 0]
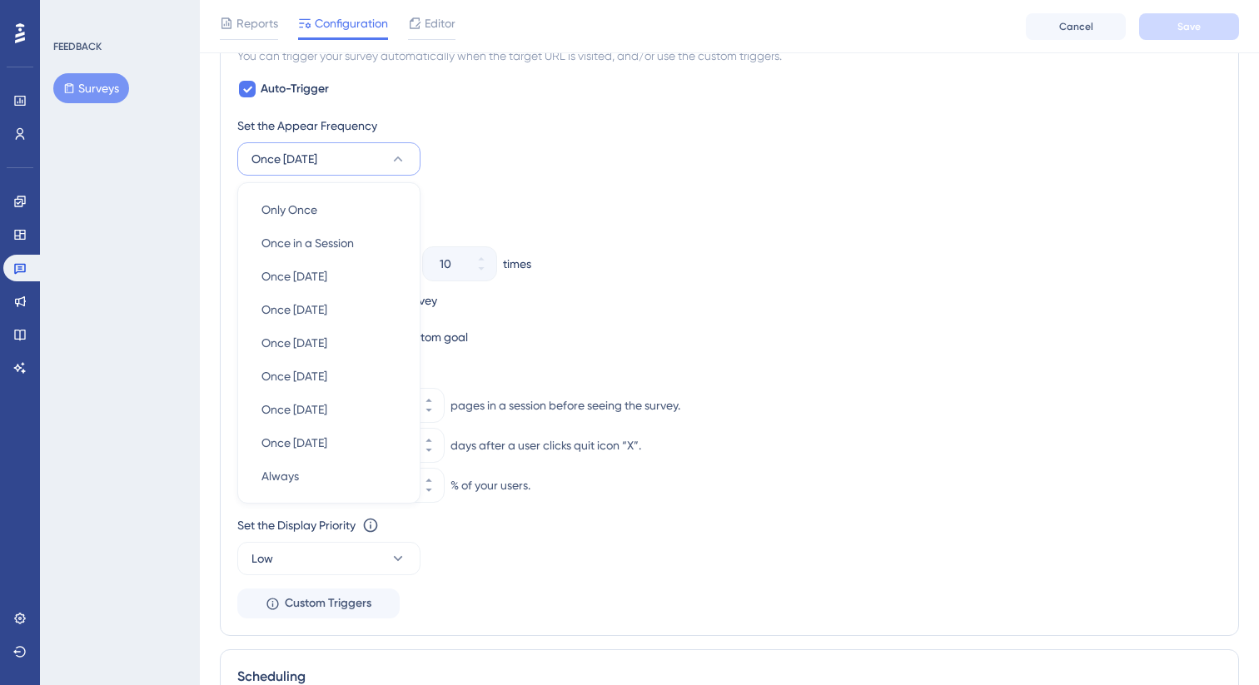
click at [709, 231] on div "Never" at bounding box center [729, 227] width 984 height 23
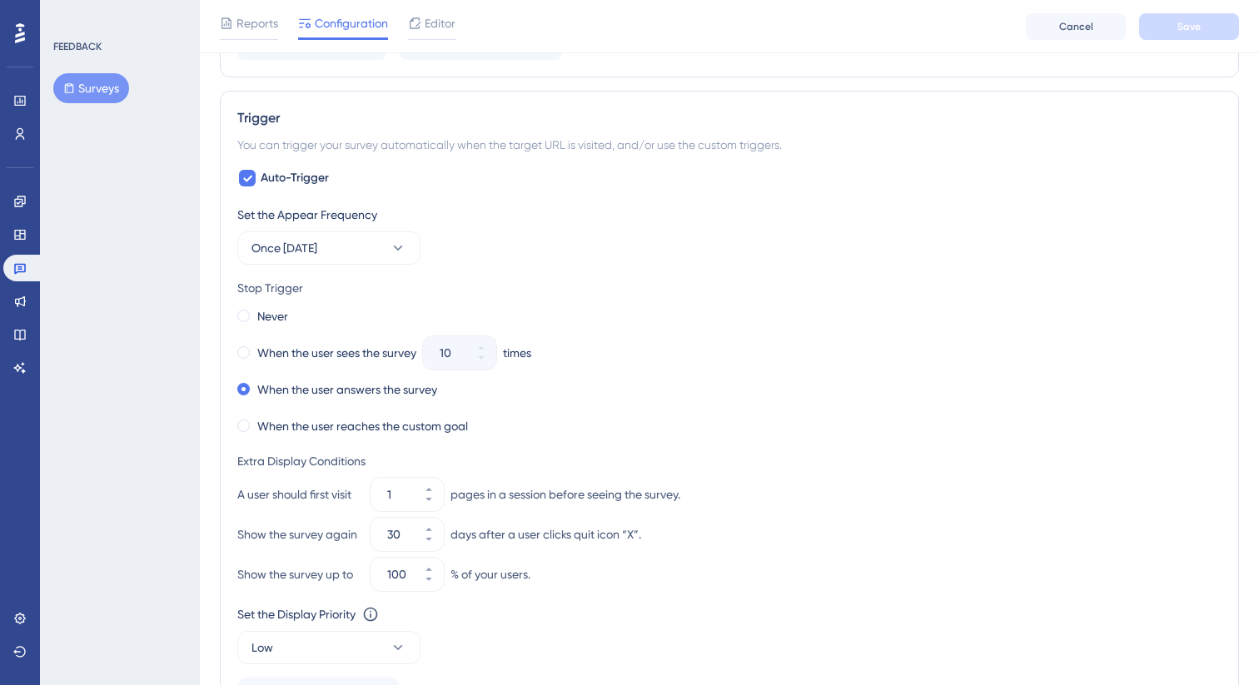
scroll to position [834, 0]
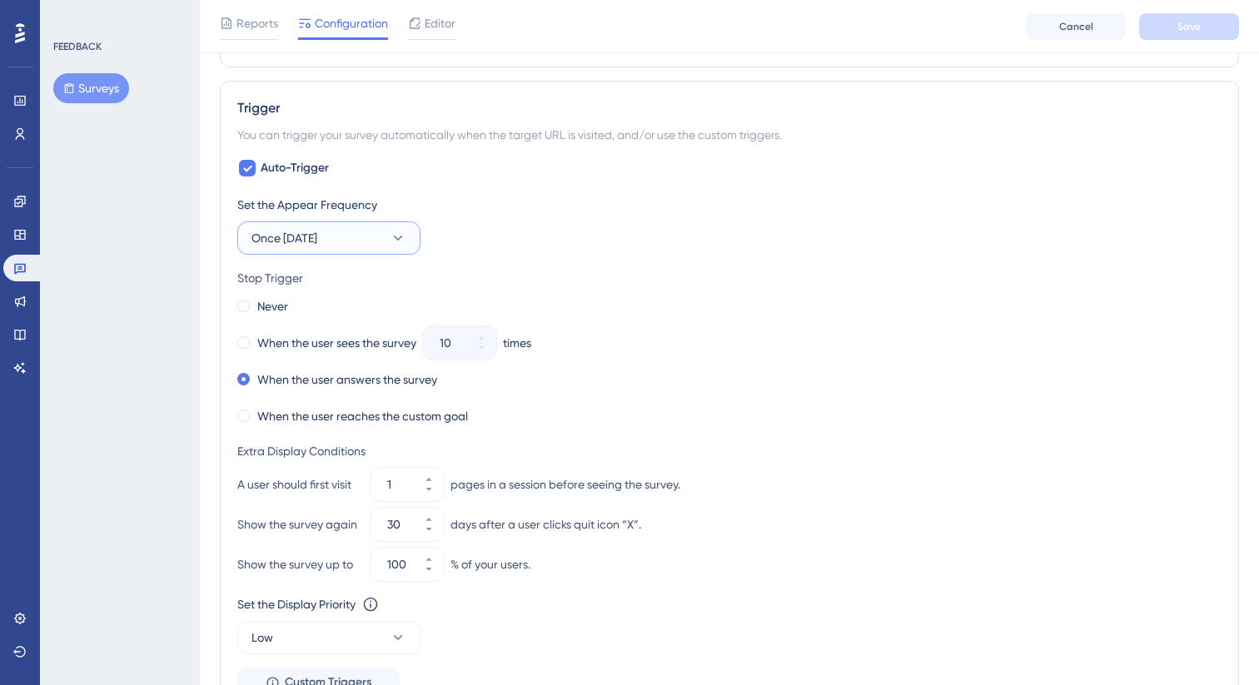
click at [394, 240] on icon at bounding box center [398, 238] width 17 height 17
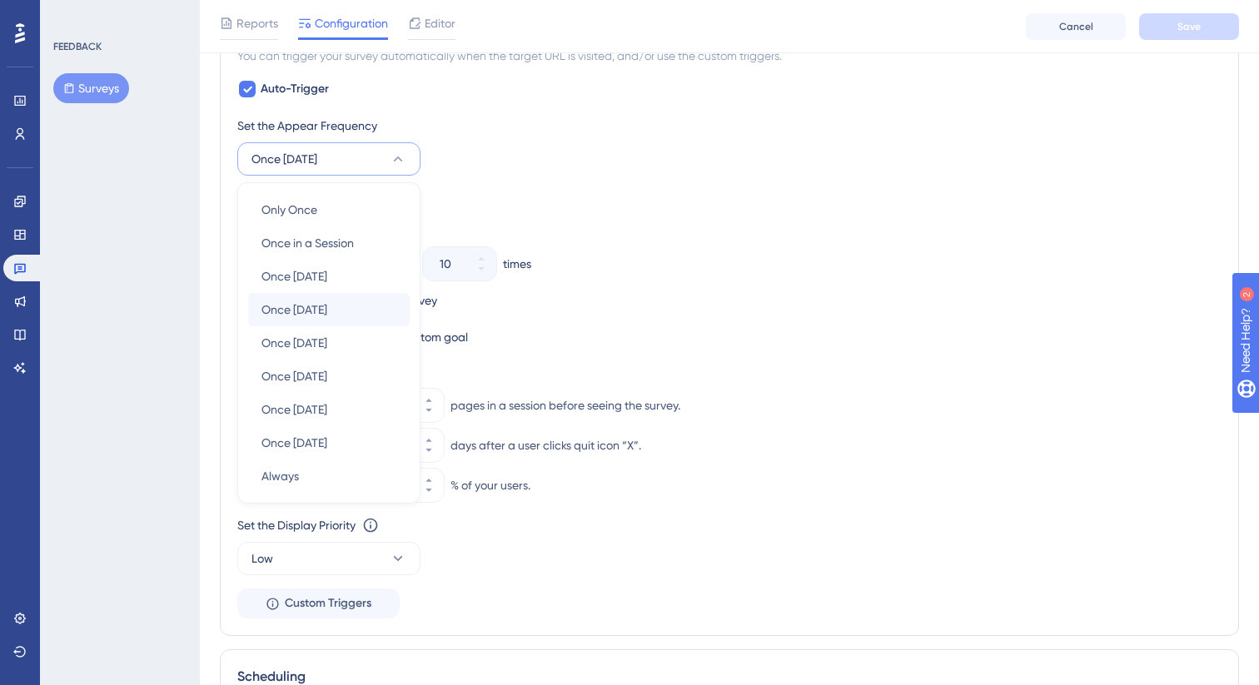
scroll to position [0, 0]
click at [321, 480] on div "Always Always" at bounding box center [328, 476] width 135 height 33
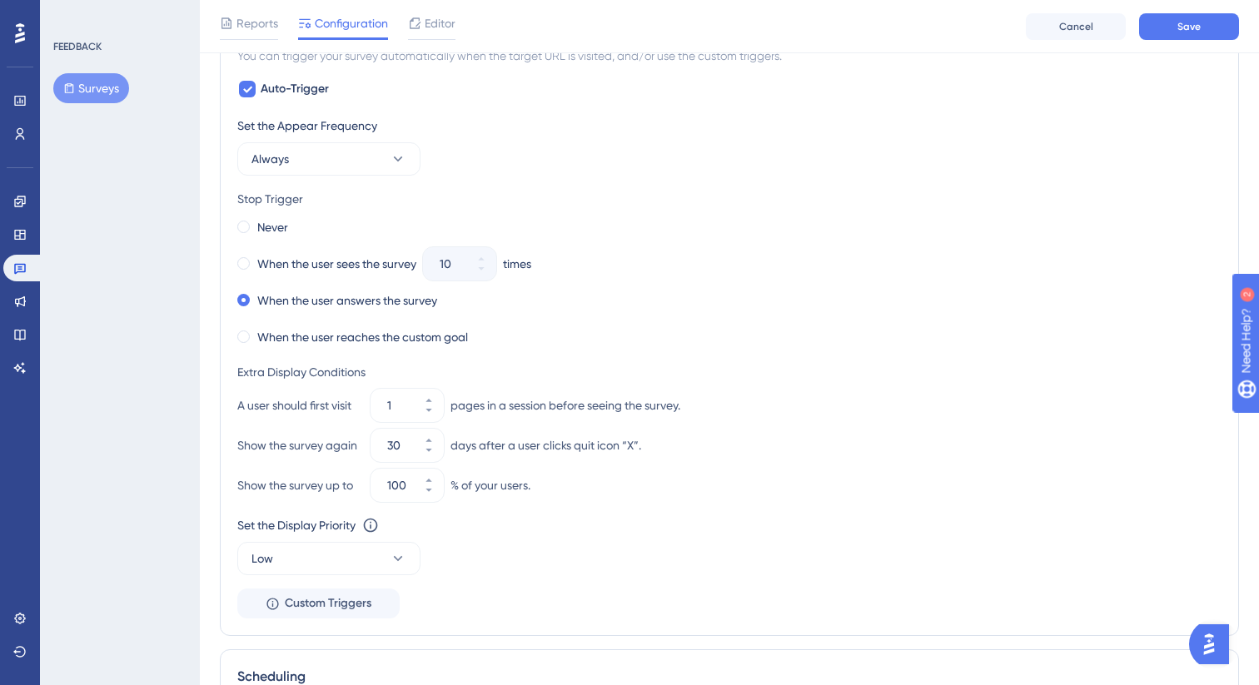
scroll to position [883, 0]
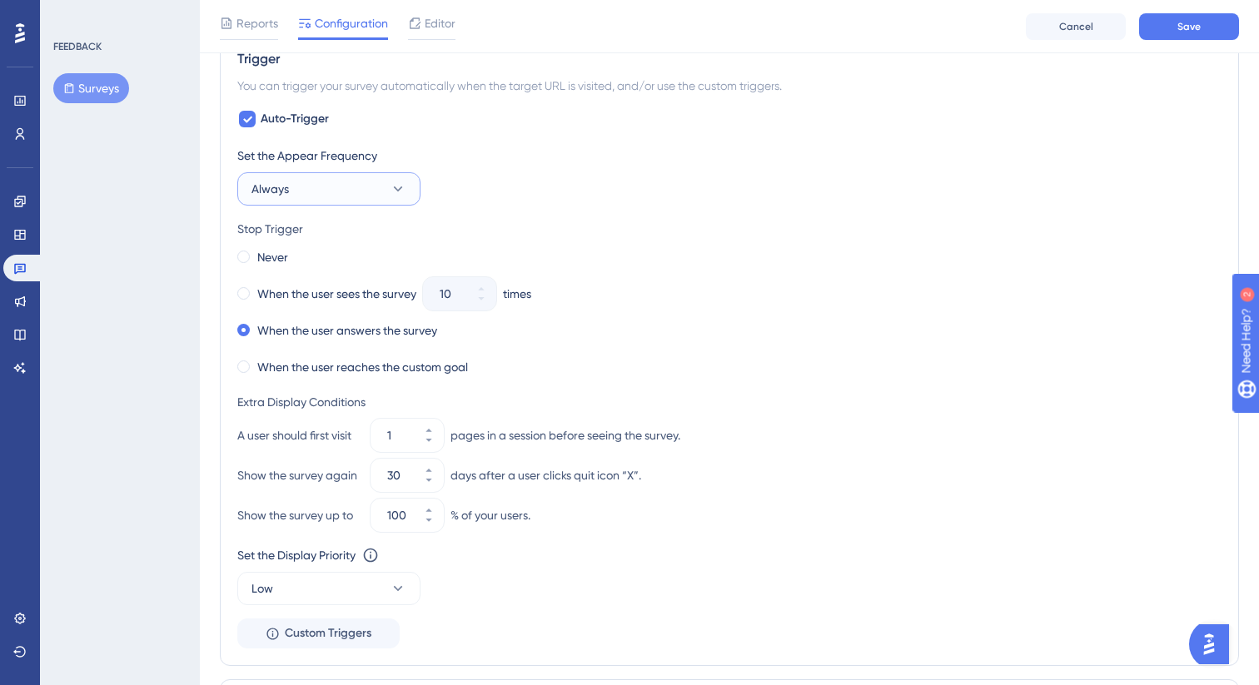
click at [391, 190] on icon at bounding box center [398, 189] width 17 height 17
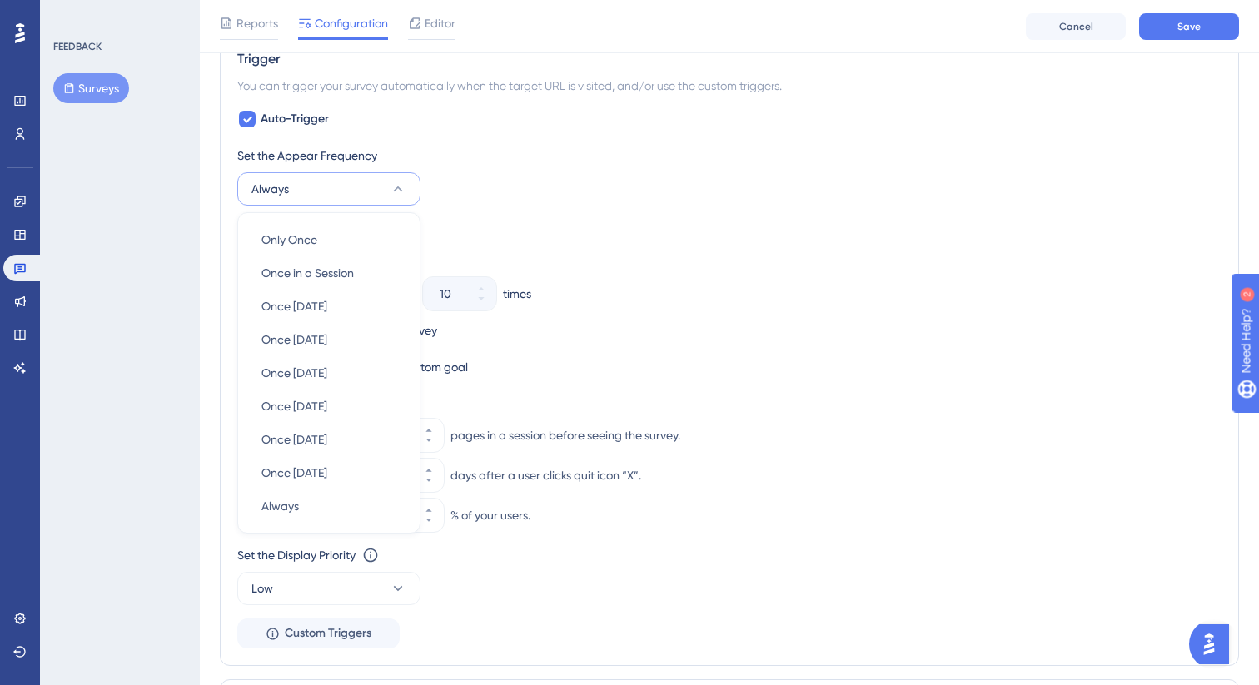
scroll to position [913, 0]
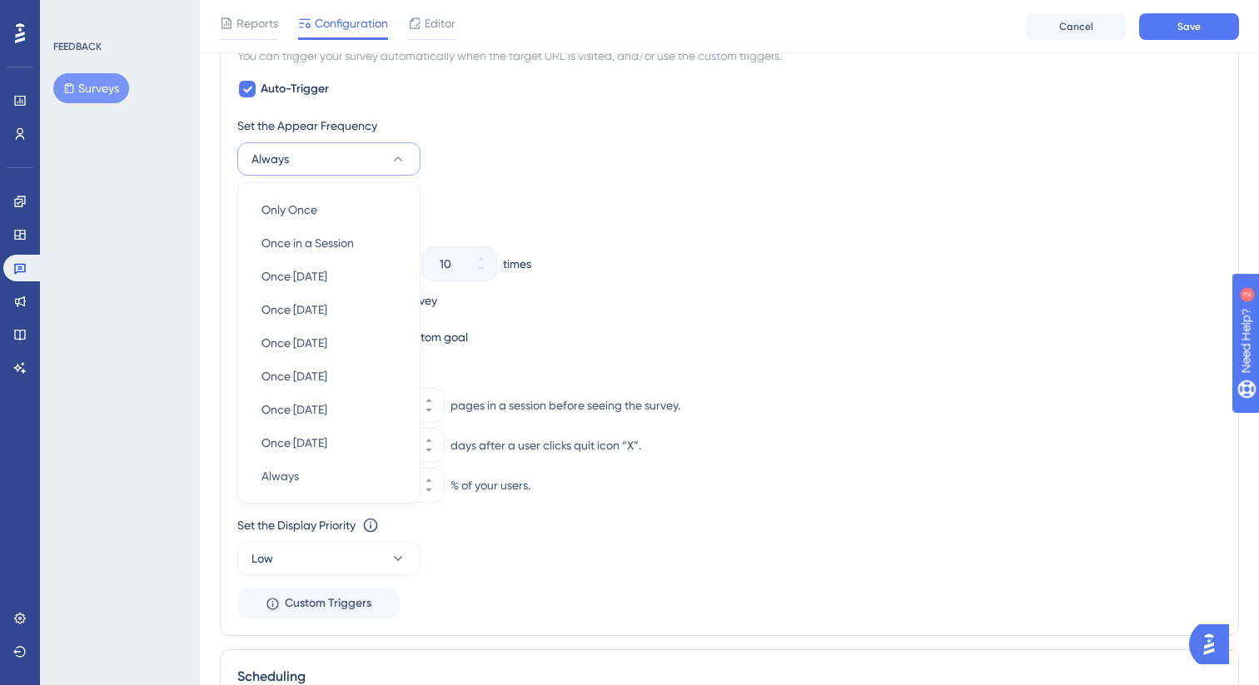
click at [630, 161] on div "Set the Appear Frequency Always Only Once Only Once Once in a Session Once in a…" at bounding box center [729, 146] width 984 height 60
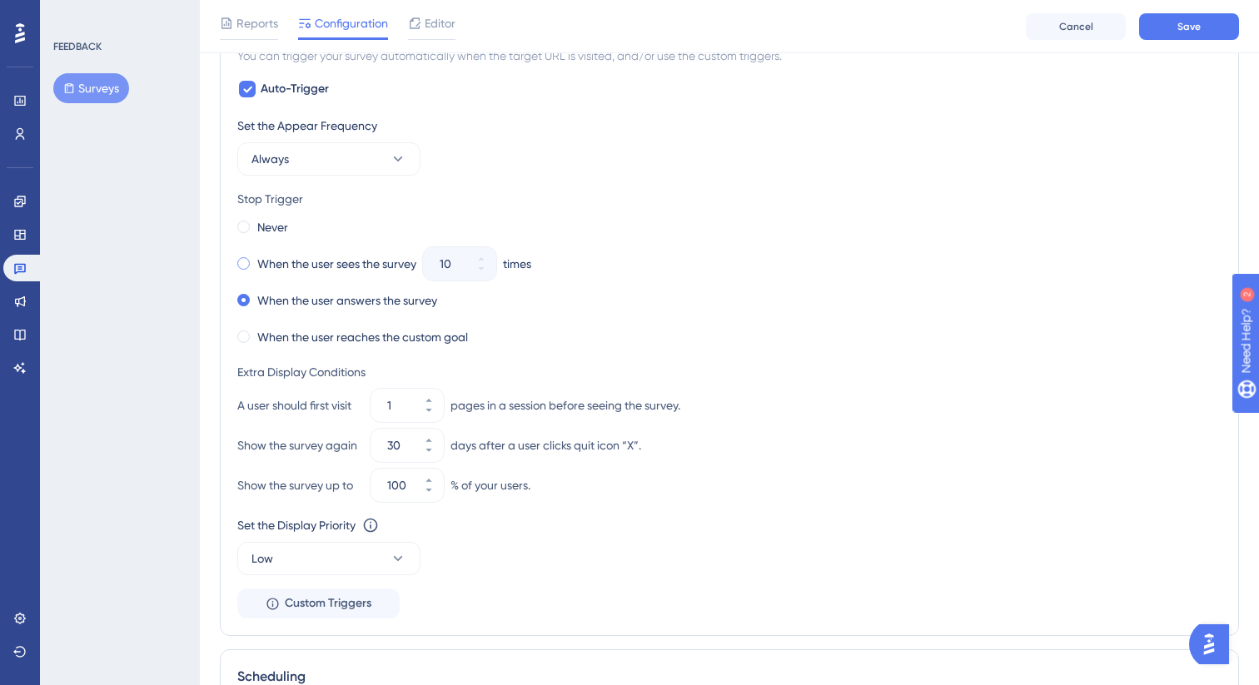
click at [363, 265] on label "When the user sees the survey" at bounding box center [336, 264] width 159 height 20
click at [284, 224] on label "Never" at bounding box center [272, 227] width 31 height 20
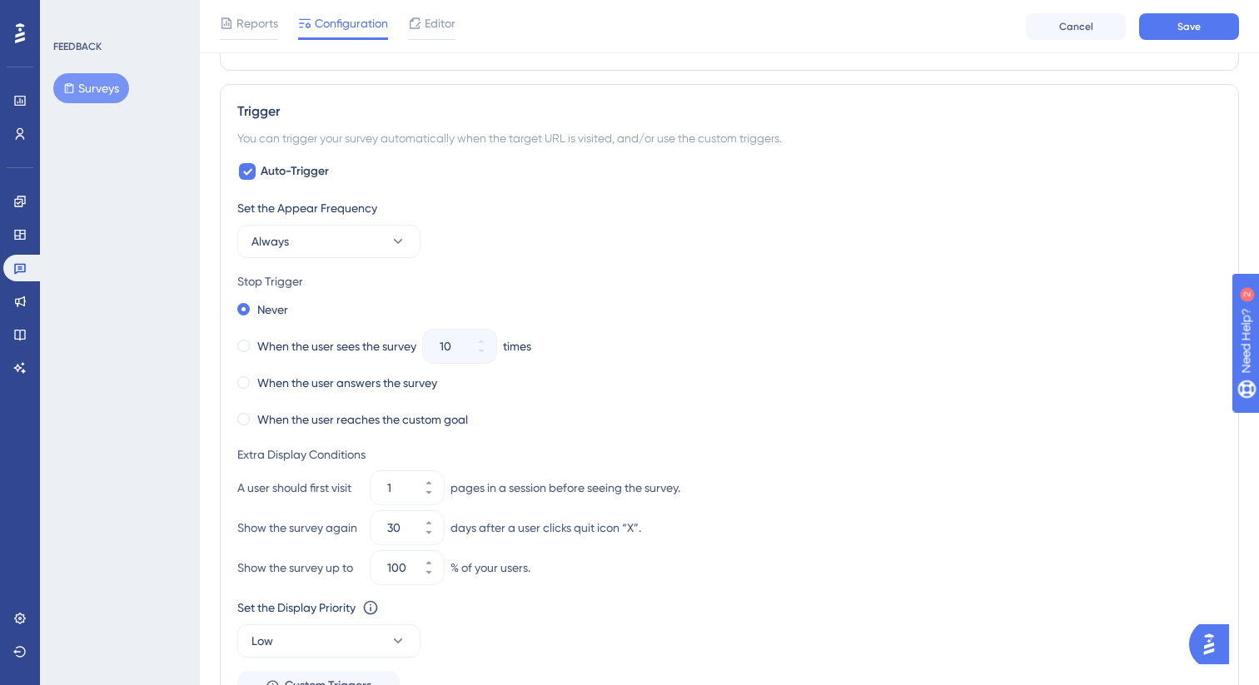
scroll to position [829, 0]
click at [375, 243] on button "Always" at bounding box center [328, 242] width 183 height 33
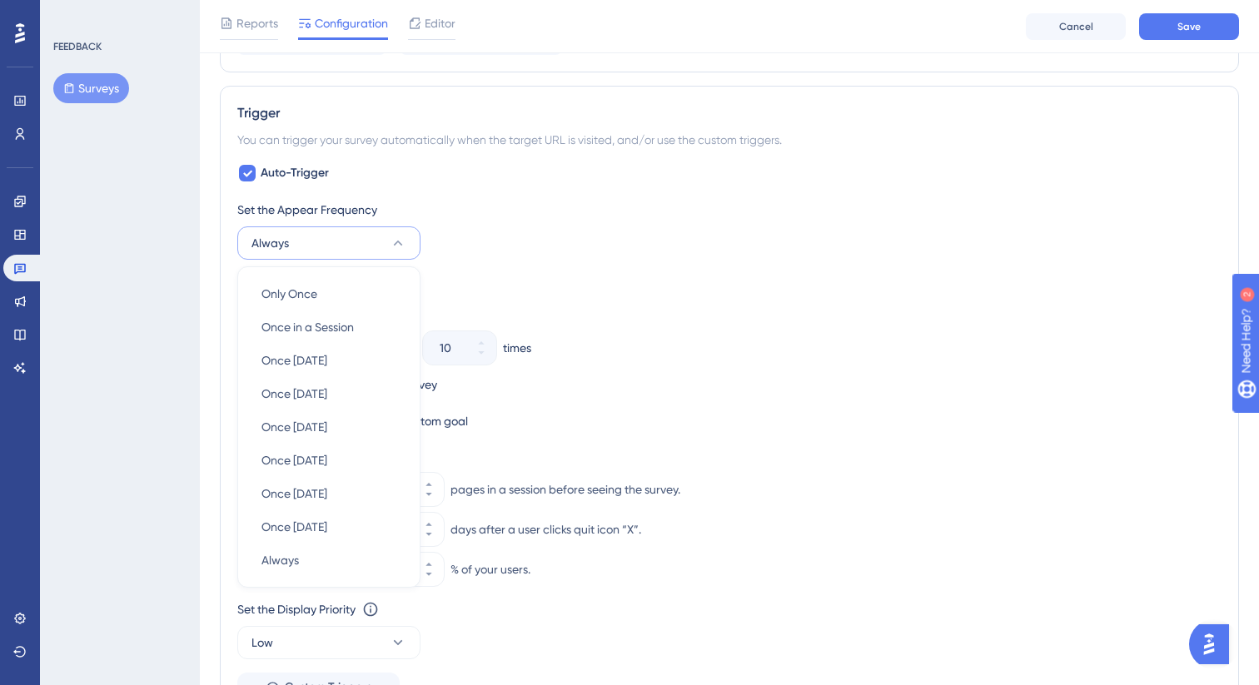
scroll to position [913, 0]
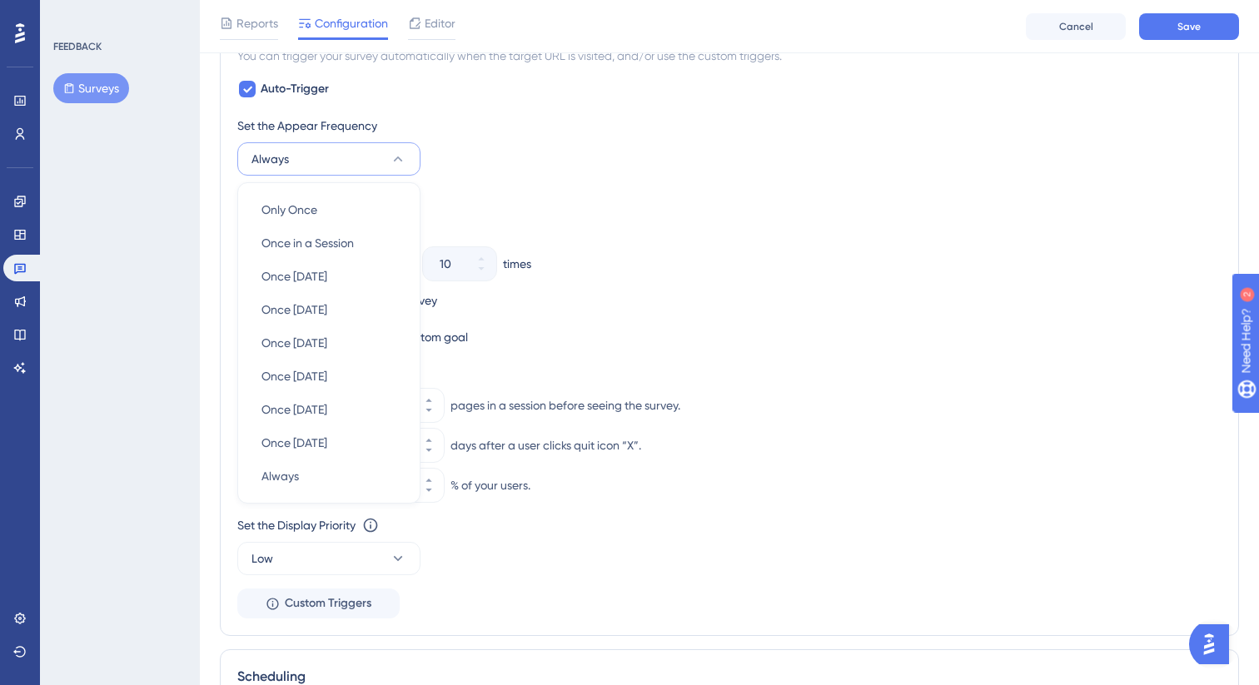
click at [548, 202] on div "Stop Trigger" at bounding box center [729, 199] width 984 height 20
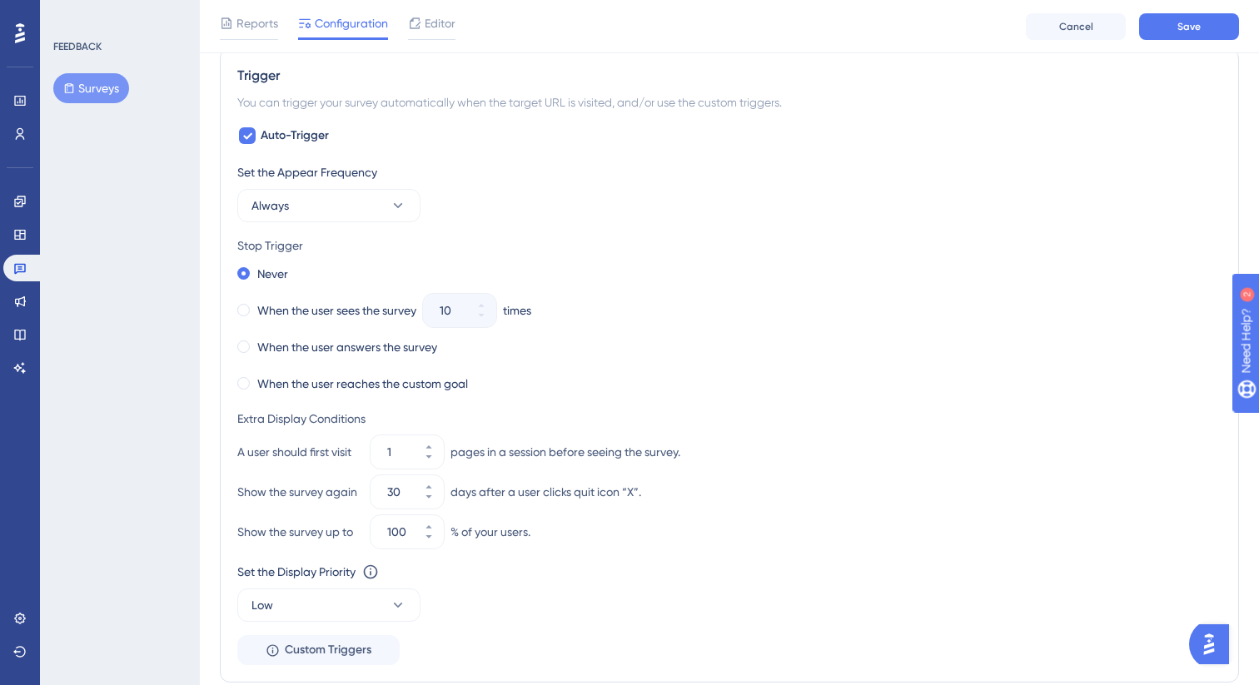
scroll to position [865, 0]
click at [393, 310] on label "When the user sees the survey" at bounding box center [336, 311] width 159 height 20
click at [486, 303] on icon at bounding box center [481, 306] width 10 height 10
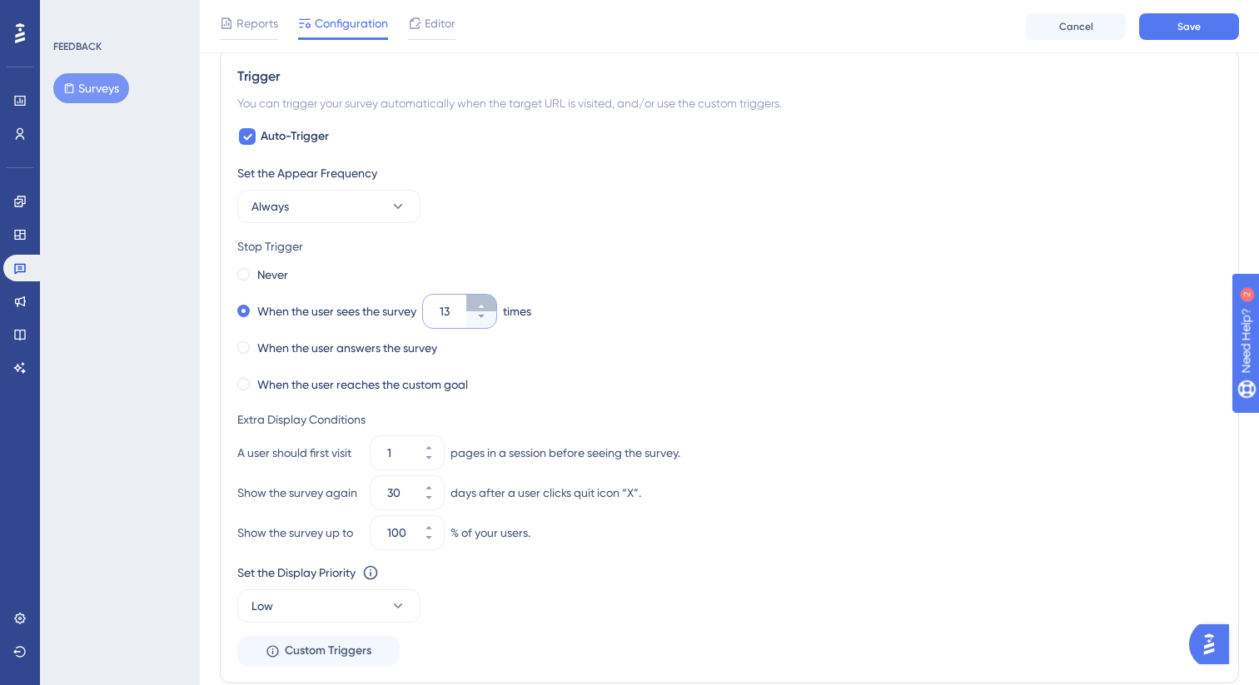
click at [486, 303] on icon at bounding box center [481, 306] width 10 height 10
type input "15"
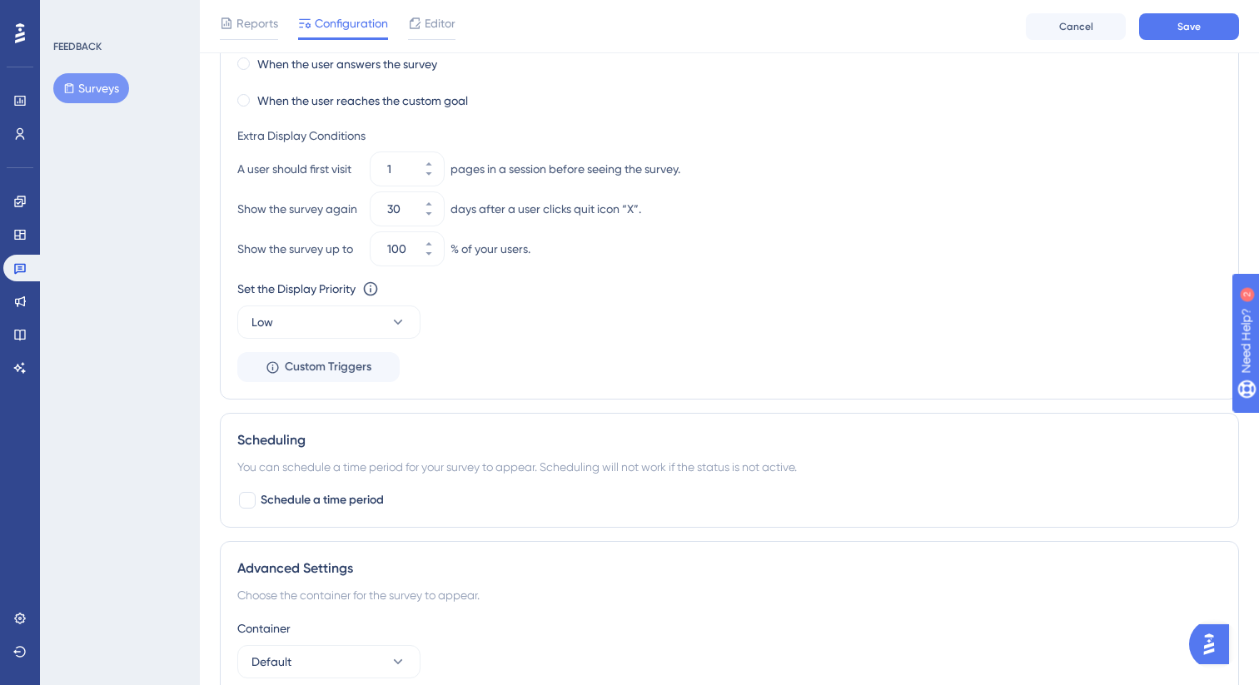
scroll to position [1162, 0]
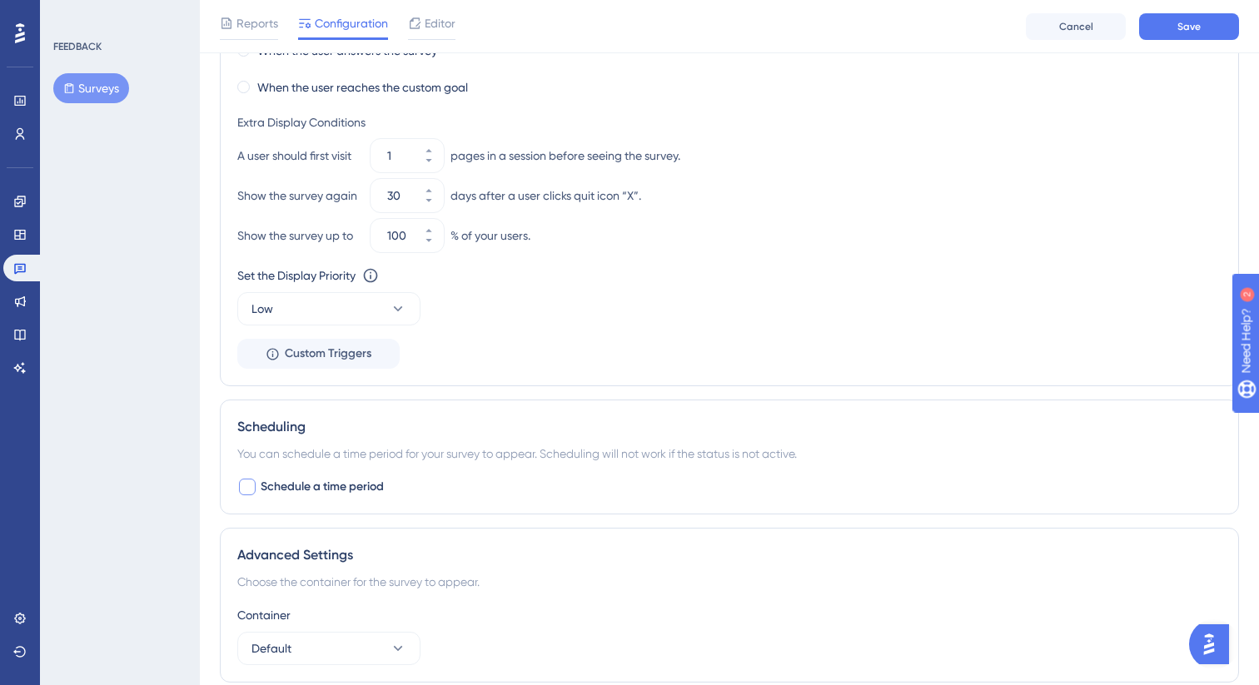
click at [375, 478] on span "Schedule a time period" at bounding box center [322, 487] width 123 height 20
checkbox input "true"
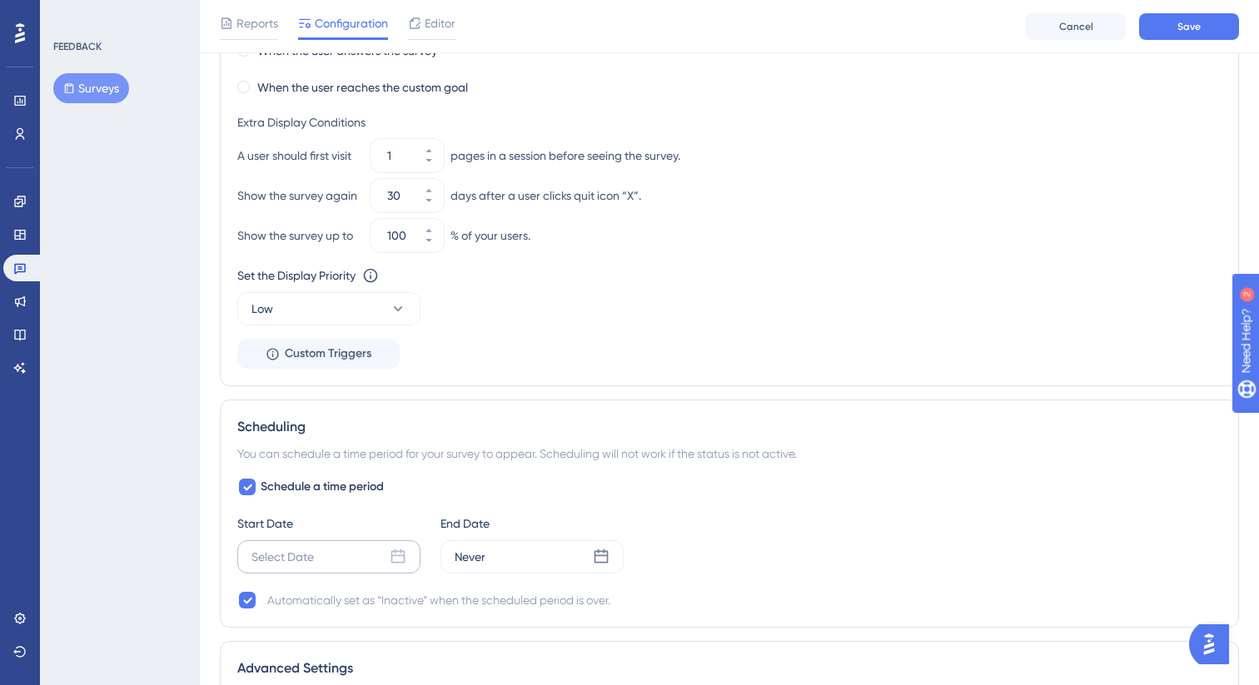
click at [366, 552] on div "Select Date" at bounding box center [328, 556] width 183 height 33
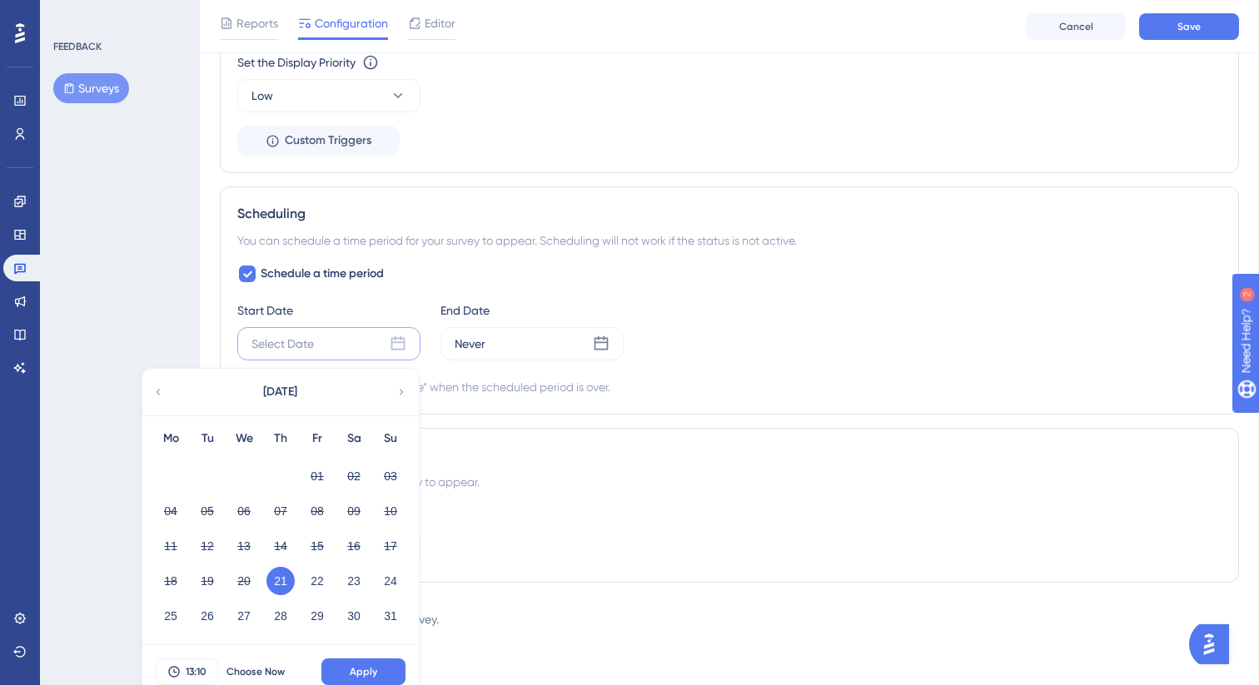
scroll to position [1390, 0]
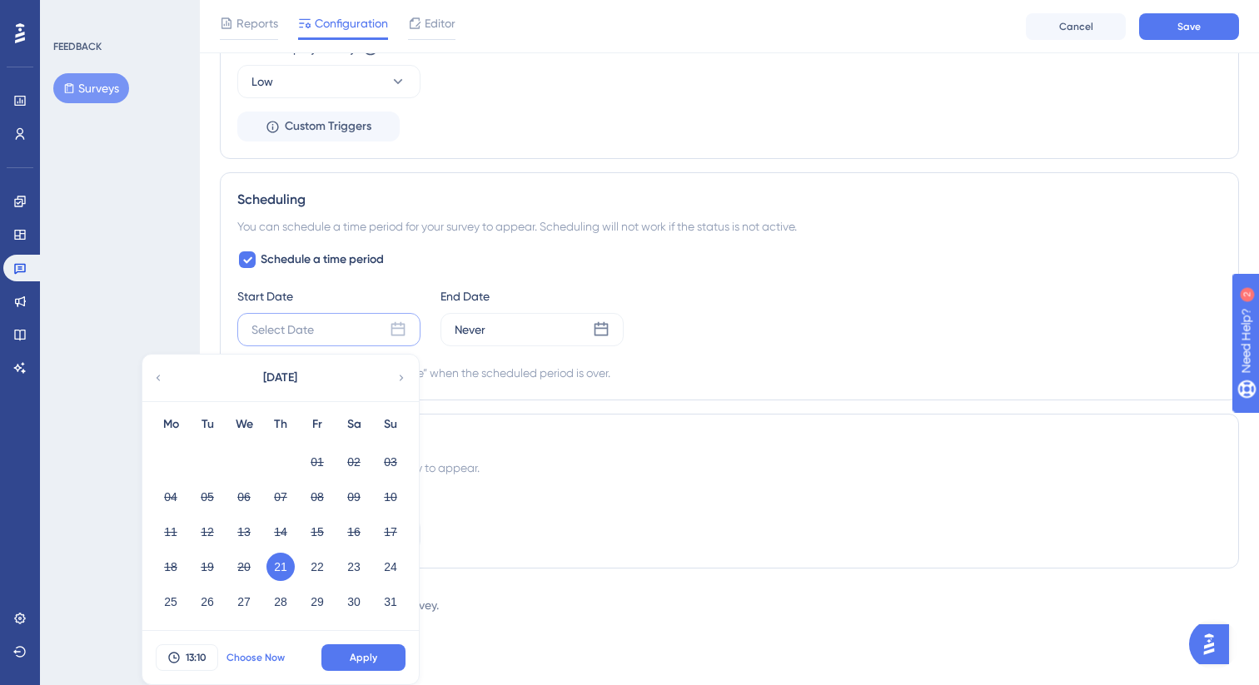
click at [264, 654] on span "Choose Now" at bounding box center [255, 657] width 58 height 13
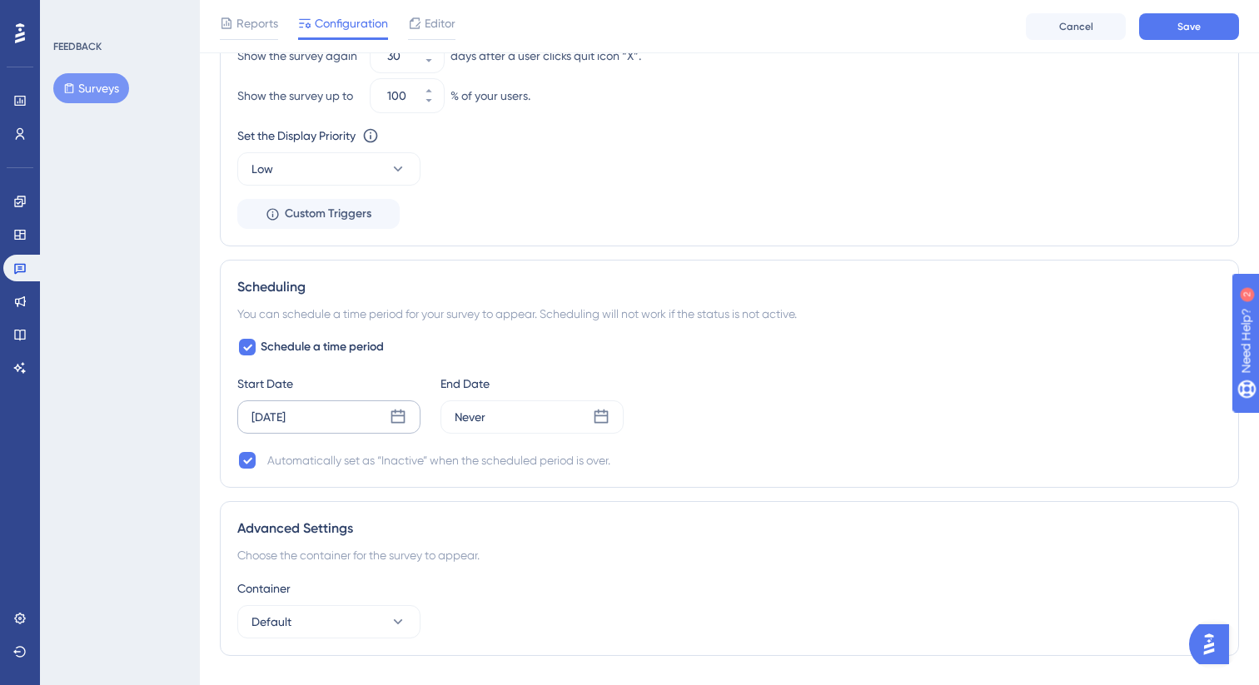
scroll to position [1302, 0]
click at [535, 416] on div "Never" at bounding box center [532, 417] width 183 height 33
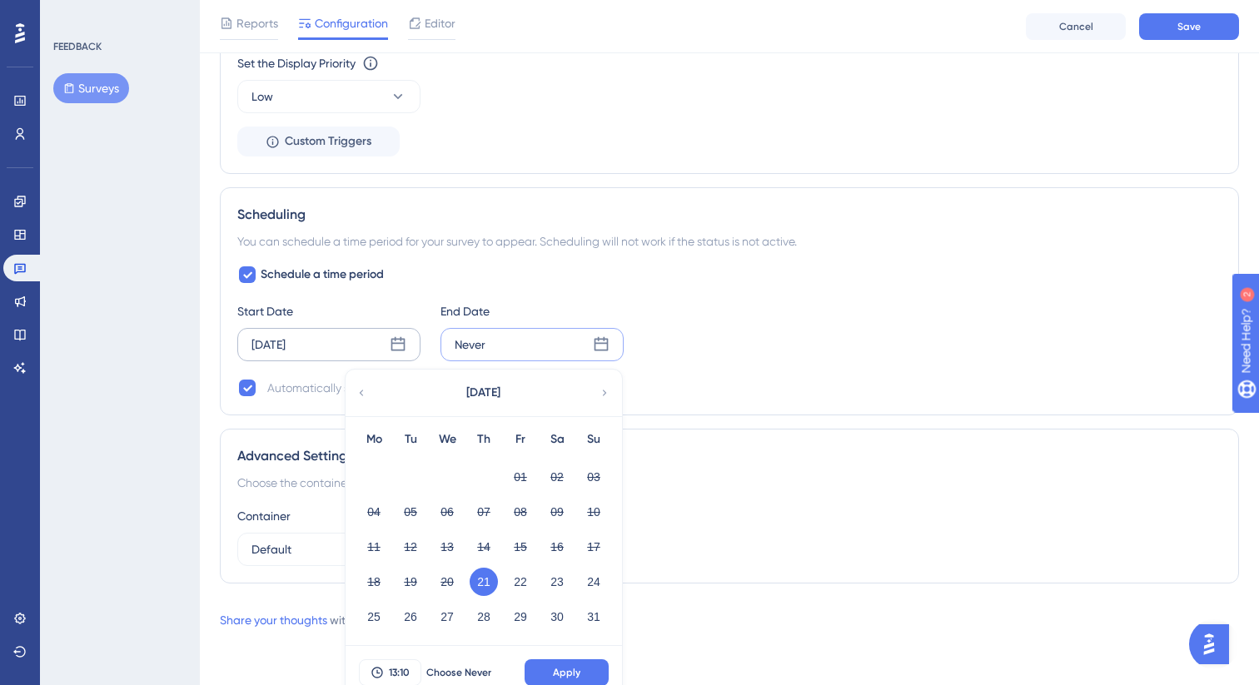
scroll to position [1390, 0]
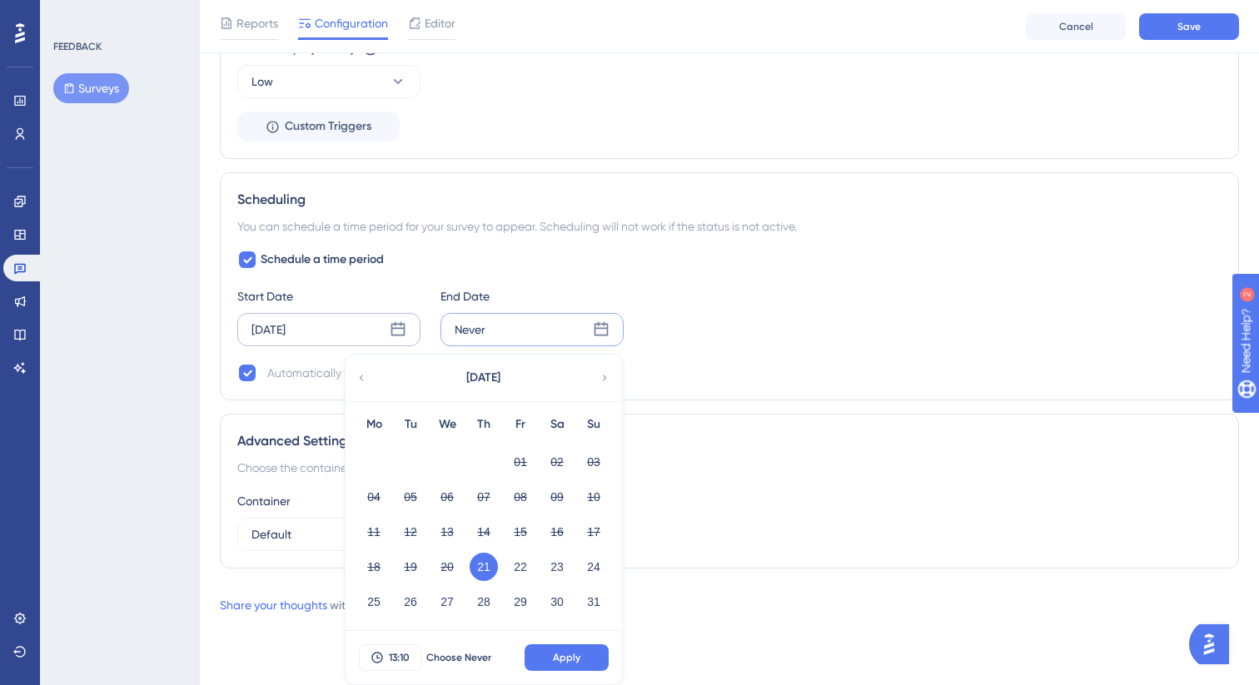
click at [602, 379] on icon at bounding box center [605, 378] width 12 height 15
click at [379, 562] on button "22" at bounding box center [374, 567] width 28 height 28
click at [554, 650] on button "Apply" at bounding box center [567, 658] width 84 height 27
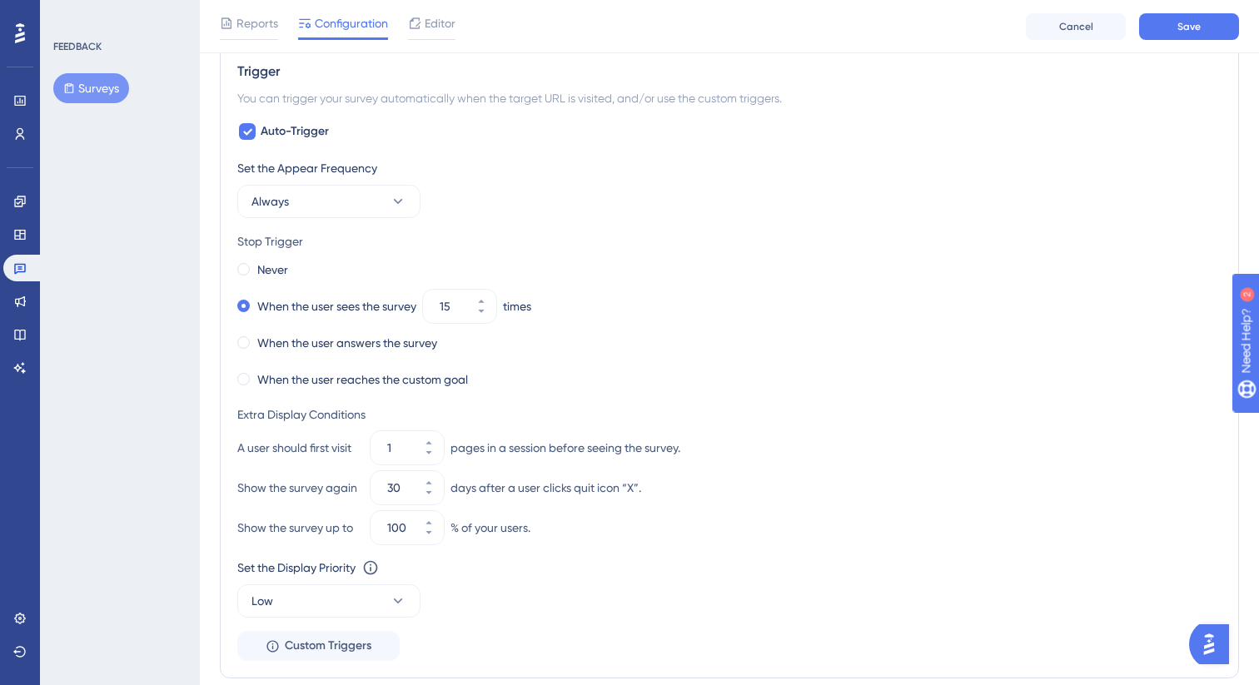
scroll to position [852, 0]
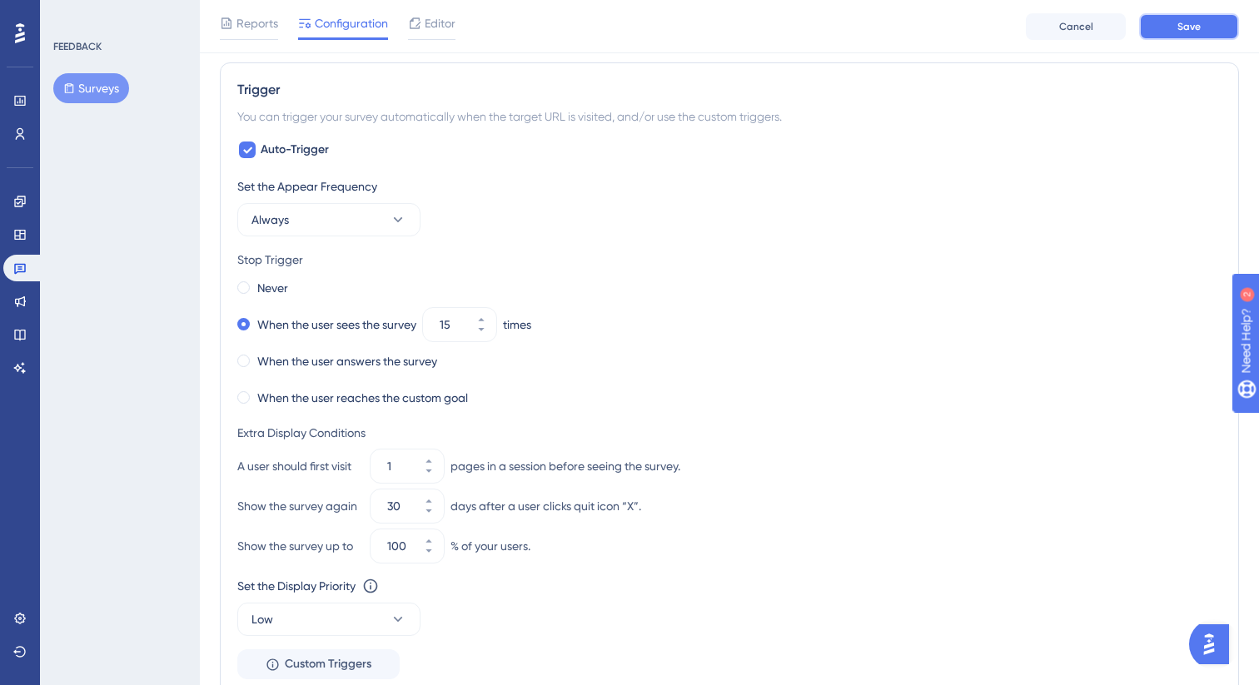
click at [1182, 34] on button "Save" at bounding box center [1189, 26] width 100 height 27
click at [437, 33] on div "Editor" at bounding box center [431, 26] width 47 height 27
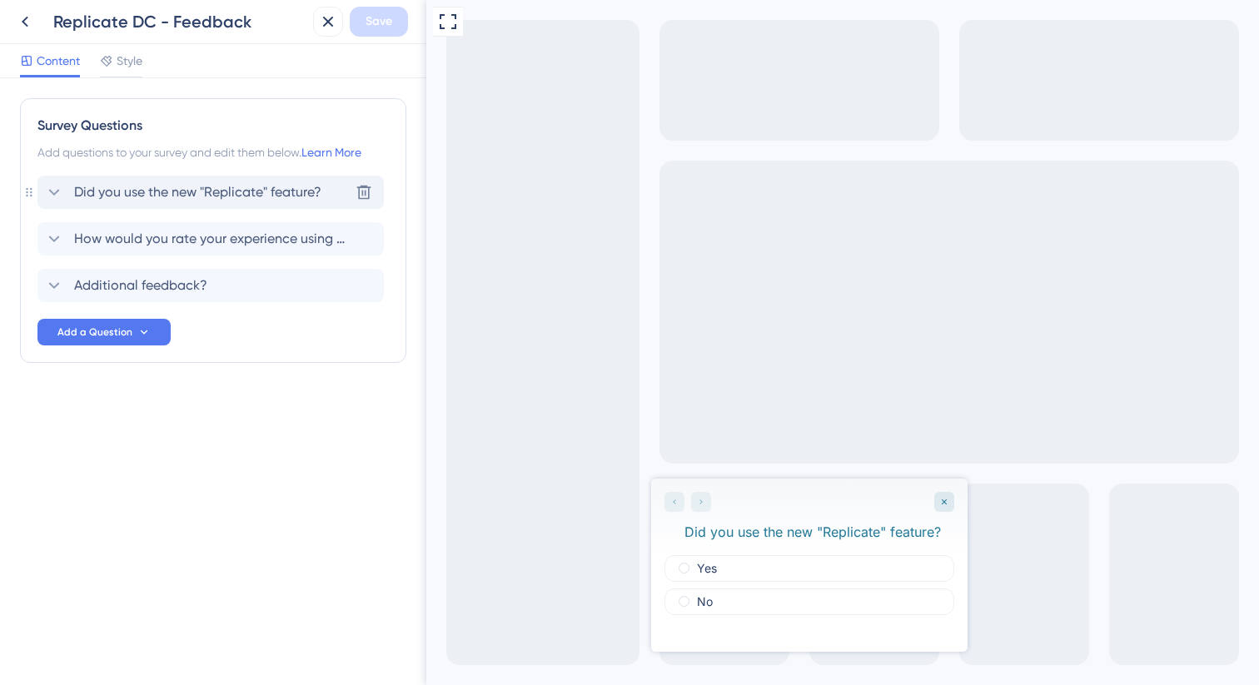
click at [253, 199] on span "Did you use the new "Replicate" feature?" at bounding box center [197, 192] width 247 height 20
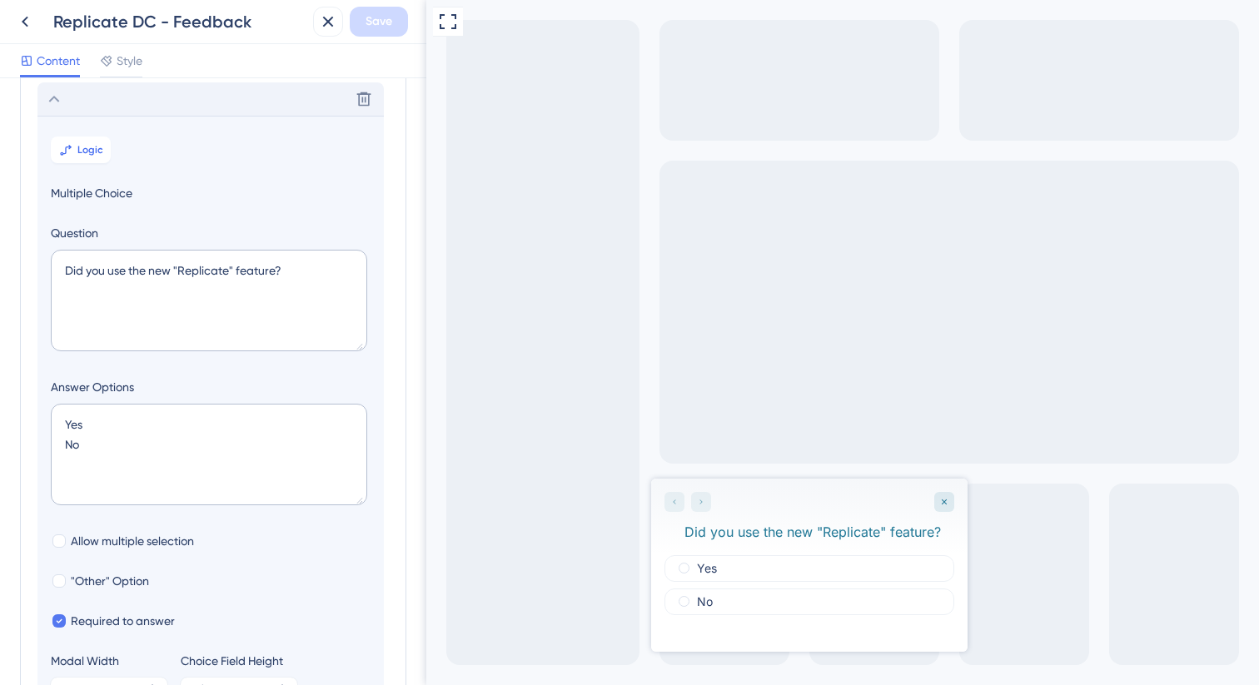
scroll to position [97, 0]
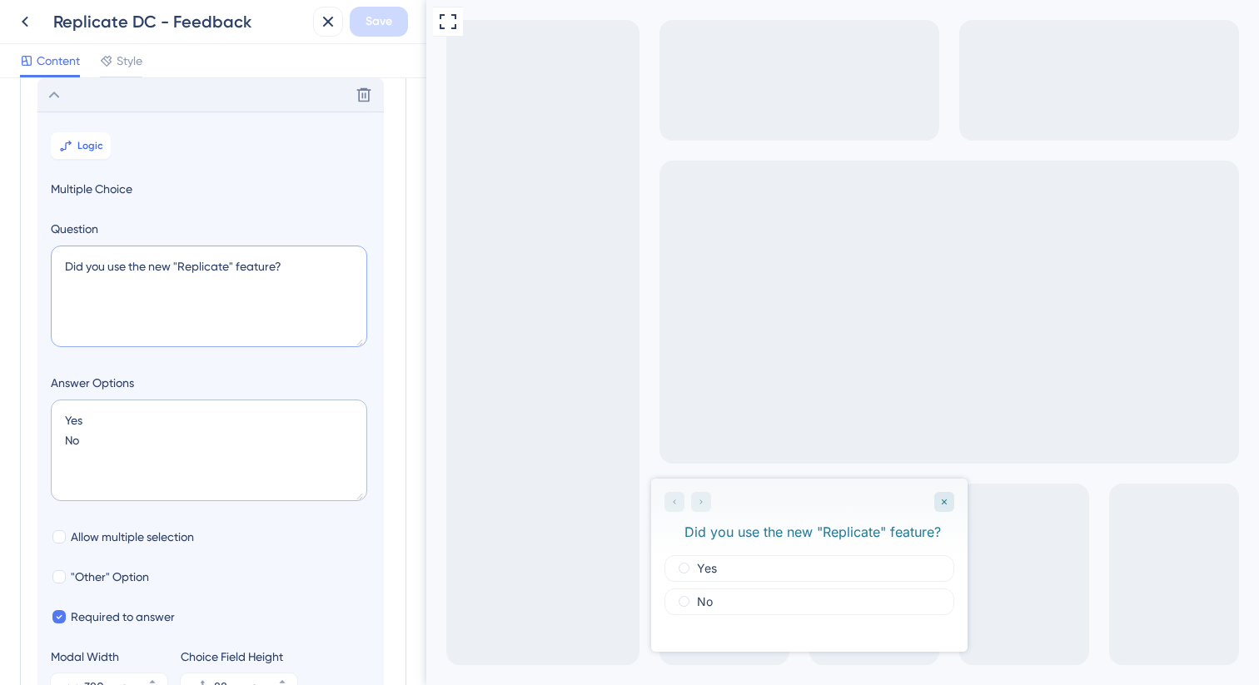
click at [179, 266] on textarea "Did you use the new "Replicate" feature?" at bounding box center [209, 297] width 316 height 102
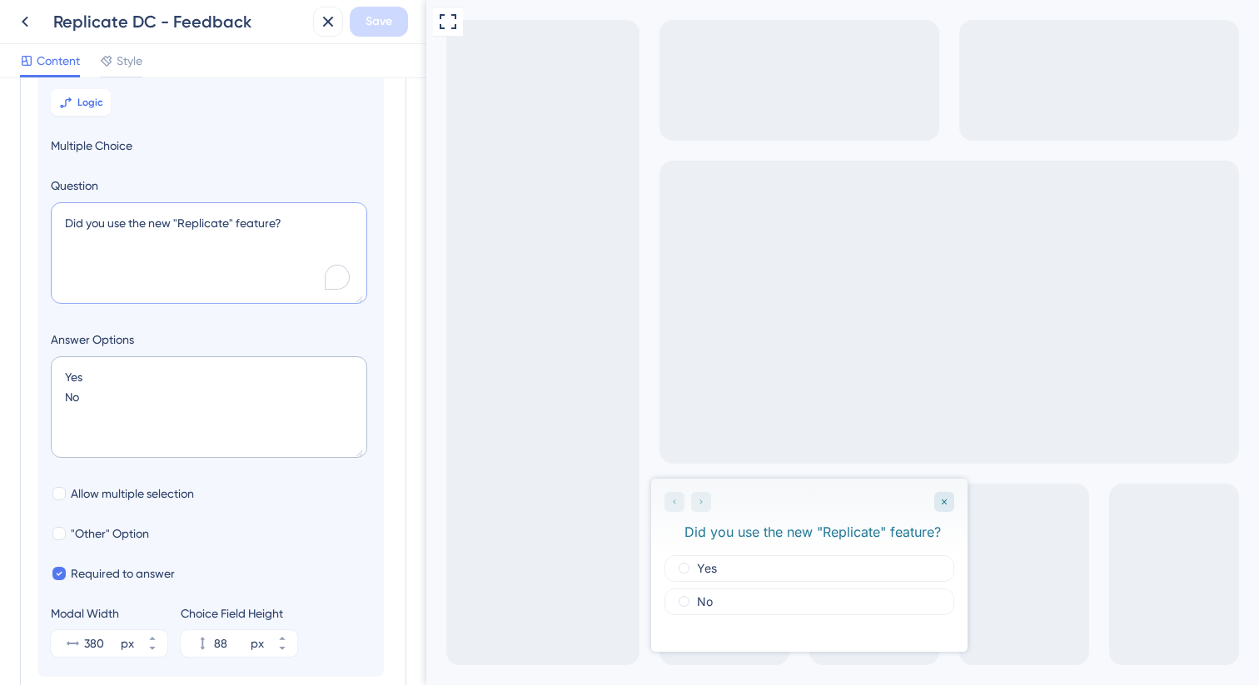
scroll to position [0, 0]
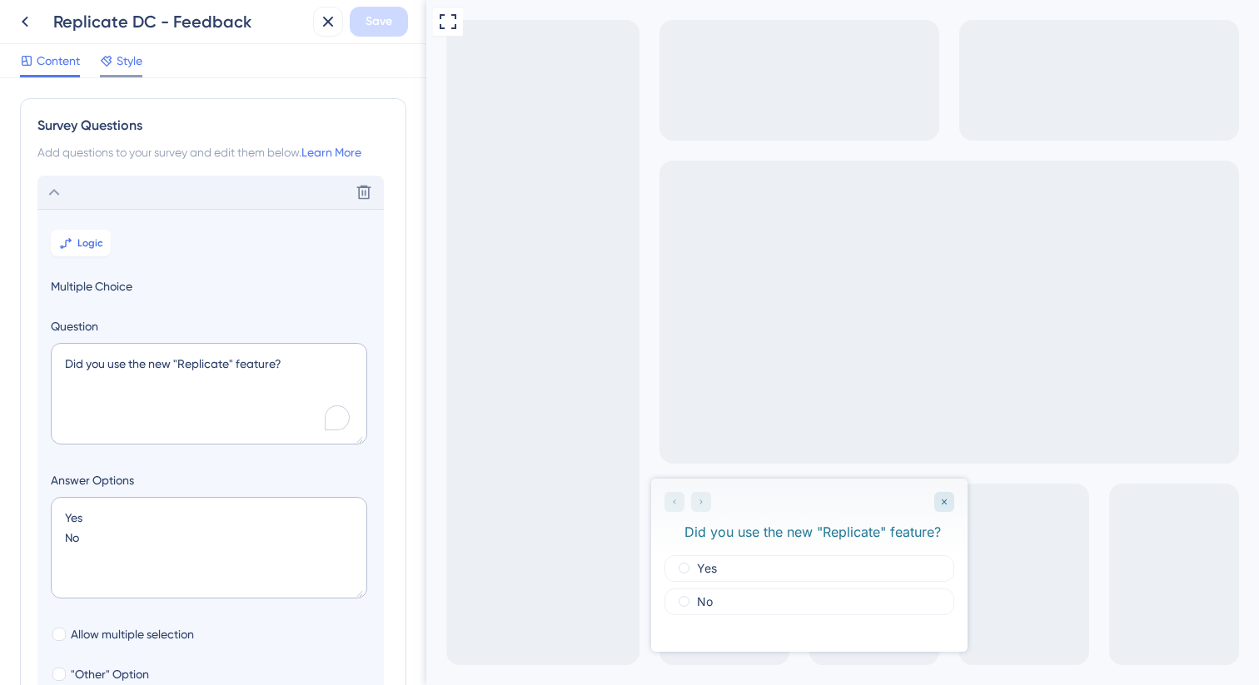
click at [136, 67] on span "Style" at bounding box center [130, 61] width 26 height 20
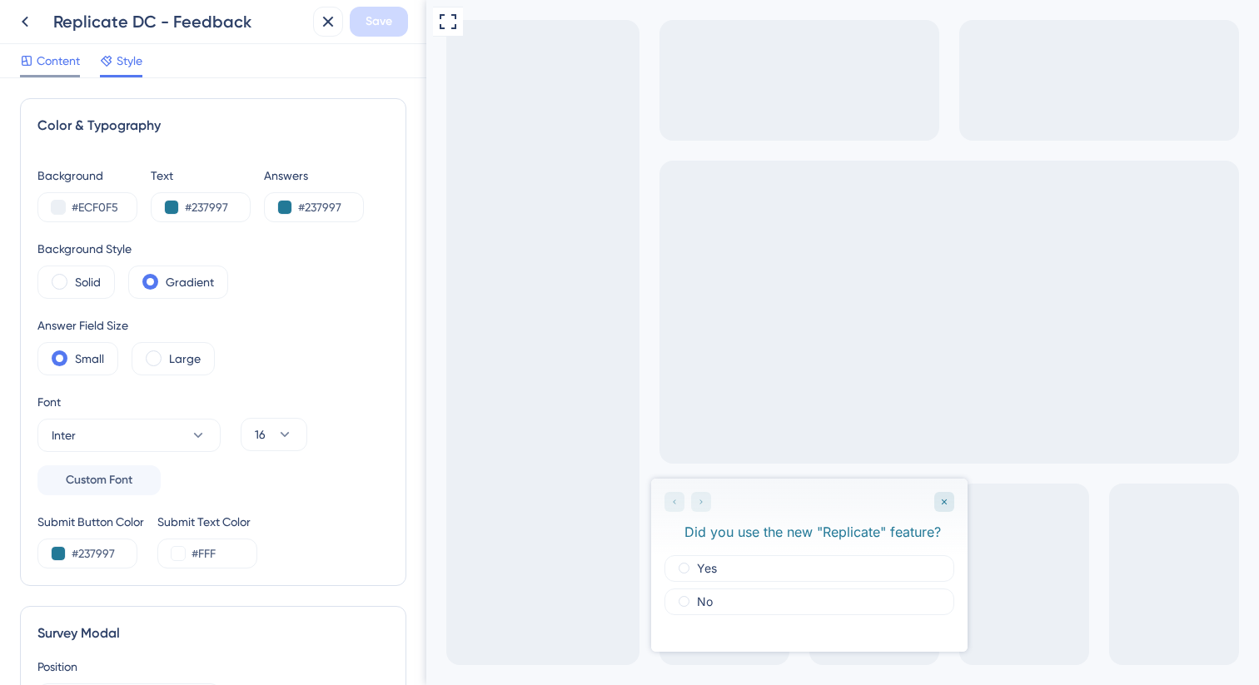
click at [72, 59] on span "Content" at bounding box center [58, 61] width 43 height 20
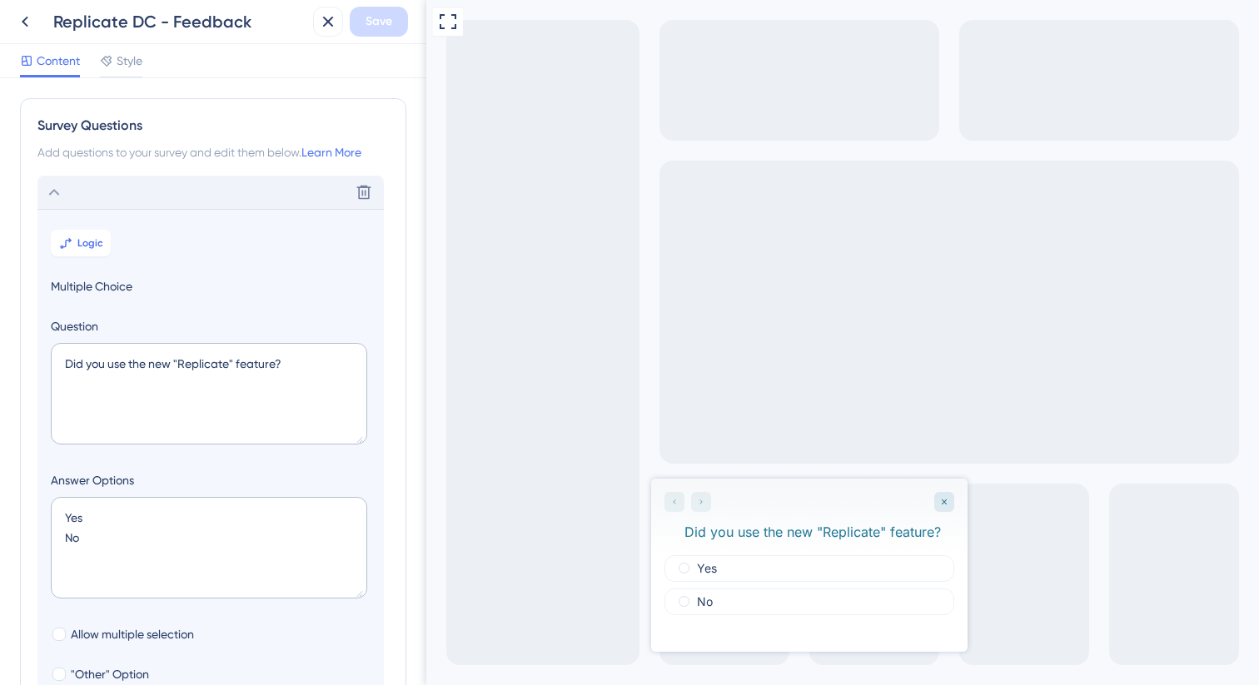
click at [57, 189] on icon at bounding box center [54, 192] width 20 height 20
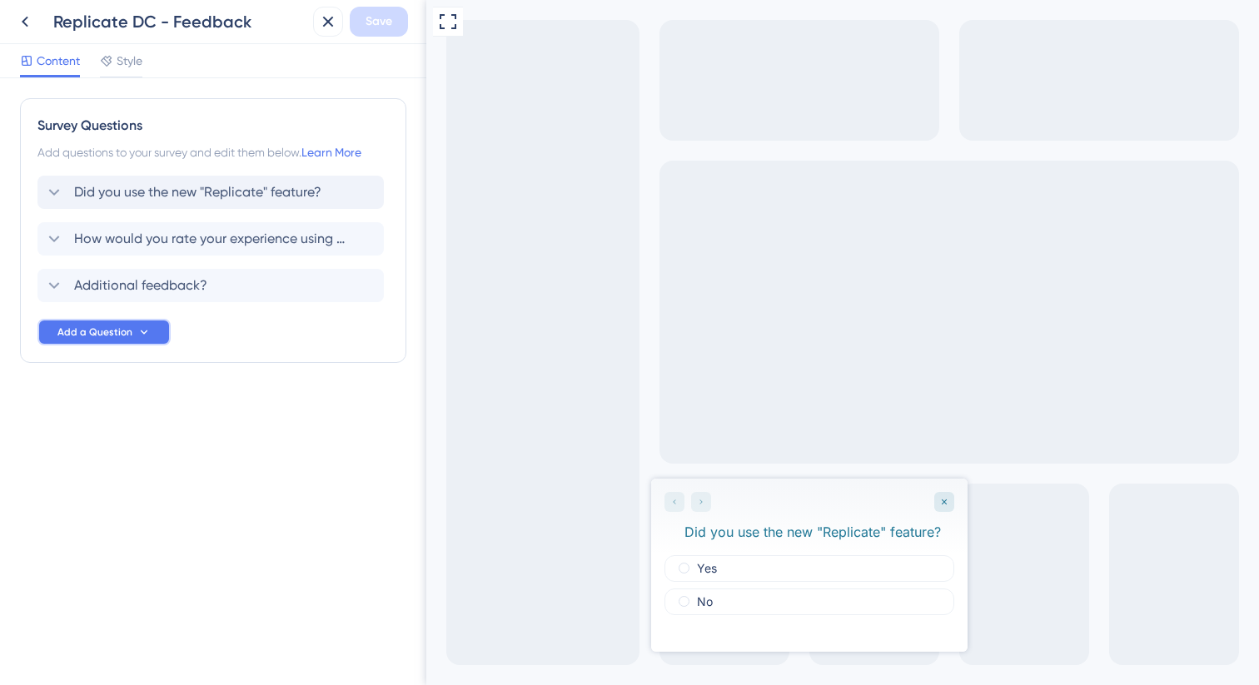
click at [110, 333] on span "Add a Question" at bounding box center [94, 332] width 75 height 13
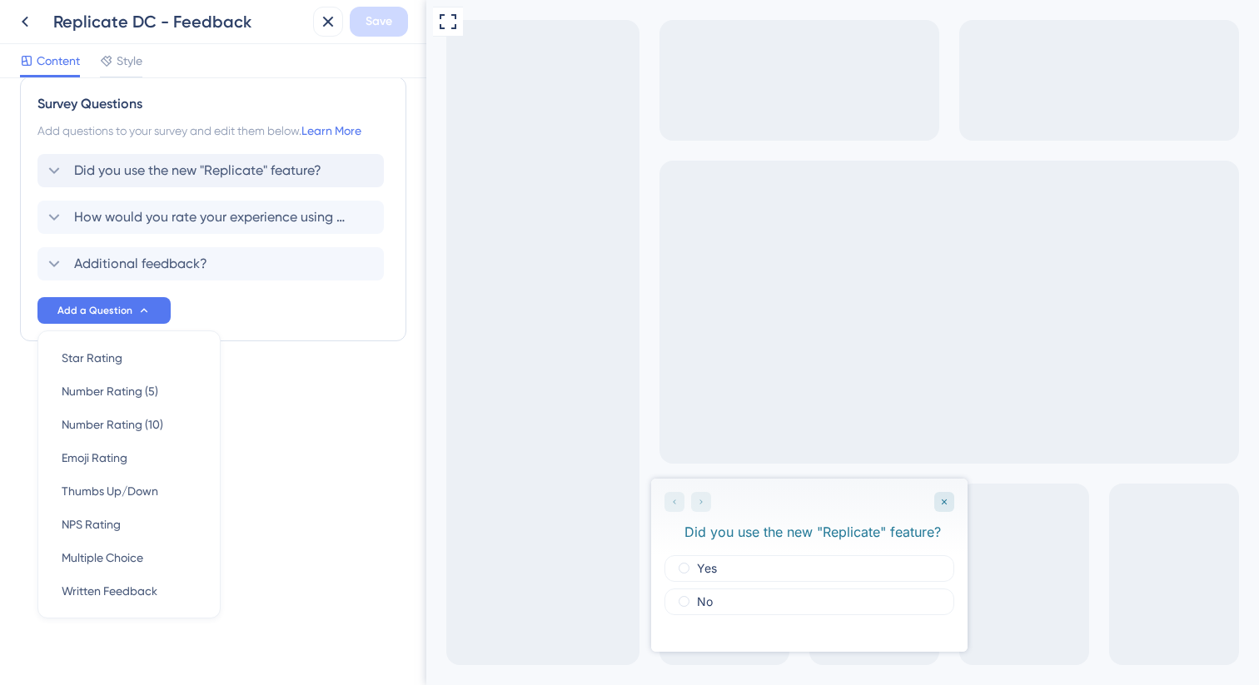
click at [291, 459] on div "Survey Questions Add questions to your survey and edit them below. Learn More D…" at bounding box center [213, 381] width 426 height 607
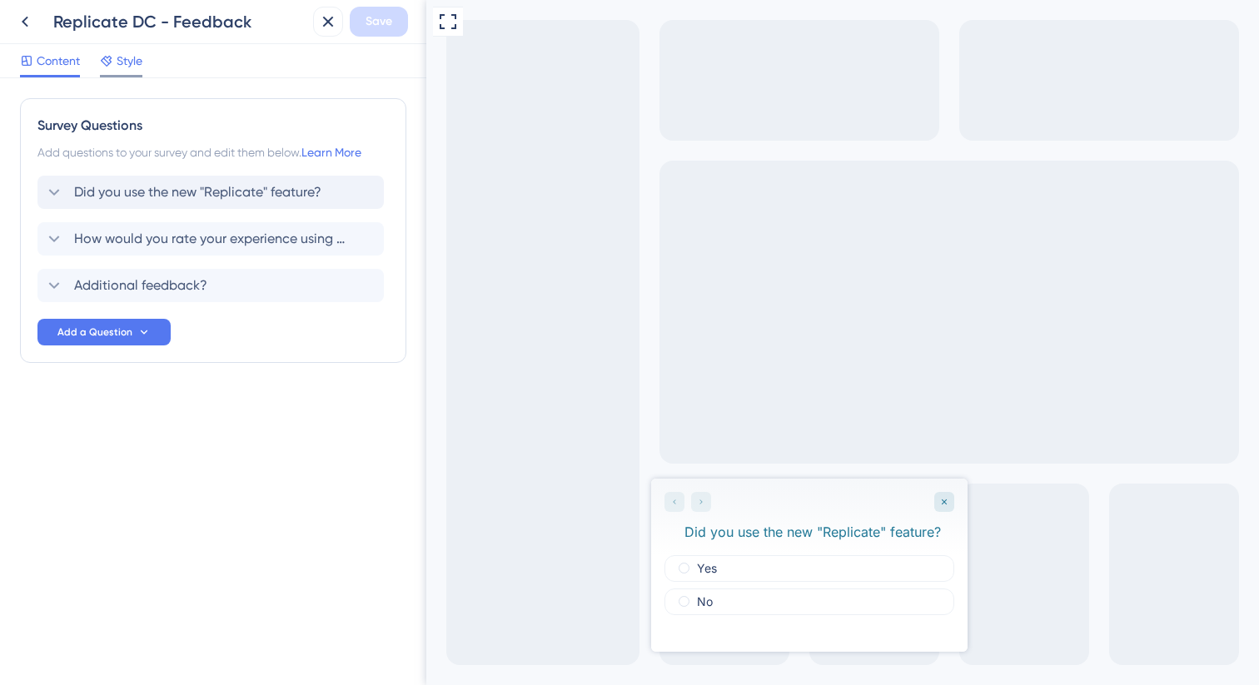
click at [136, 61] on span "Style" at bounding box center [130, 61] width 26 height 20
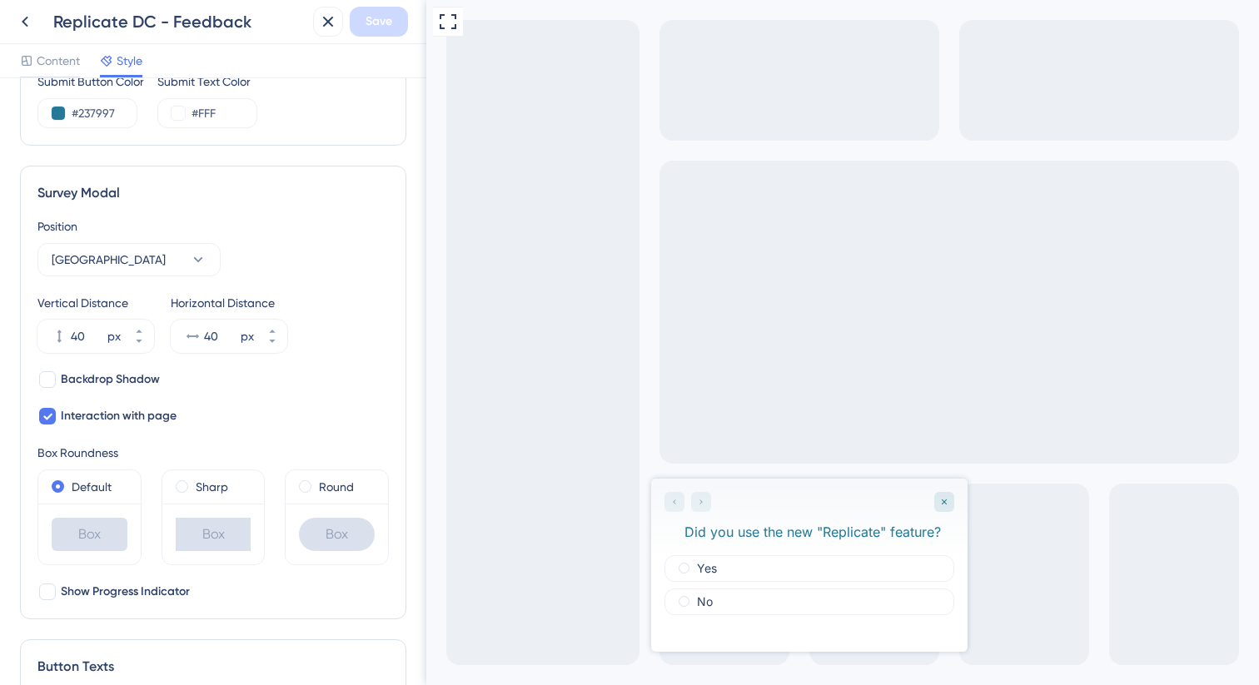
scroll to position [449, 0]
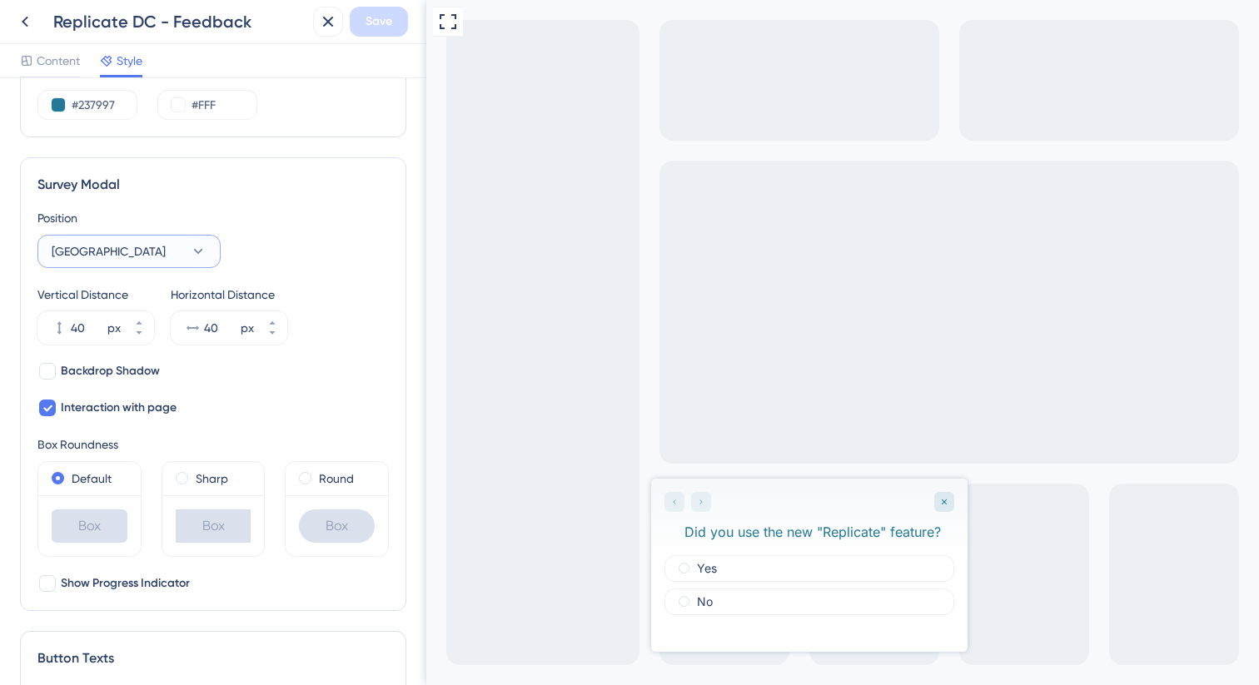
click at [194, 251] on icon at bounding box center [198, 251] width 17 height 17
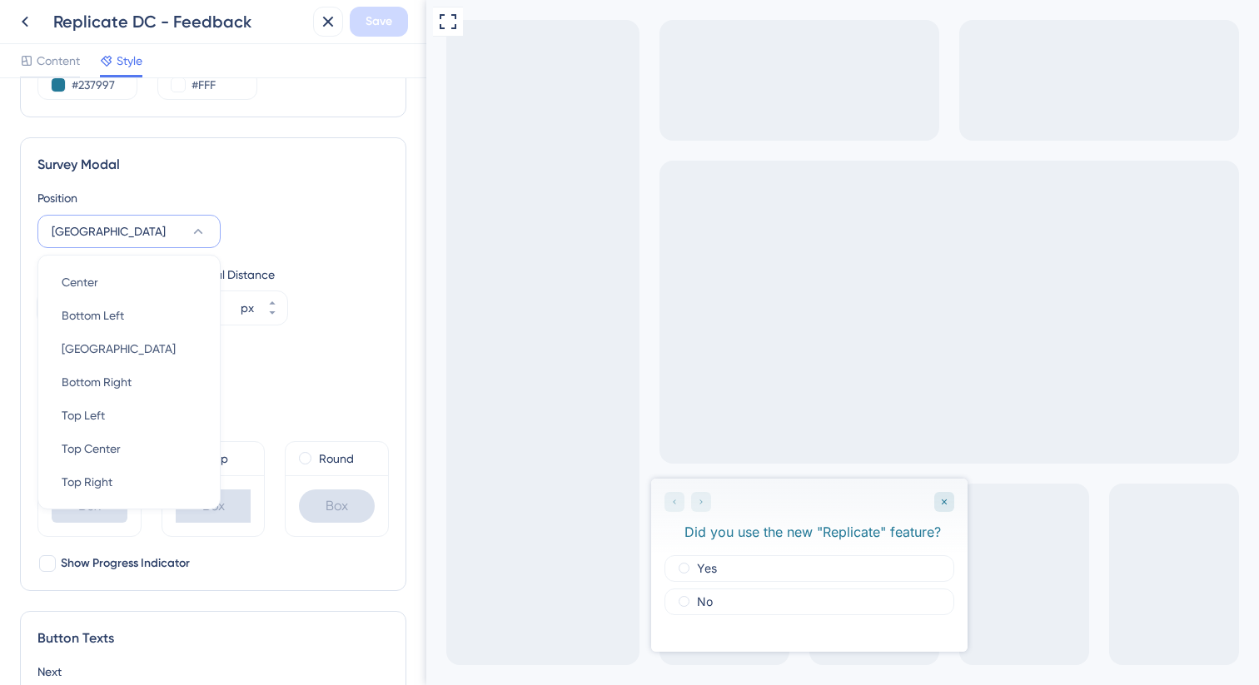
click at [289, 187] on div "Survey Modal Position Bottom Center Center Center Bottom Left Bottom Left Botto…" at bounding box center [213, 364] width 386 height 454
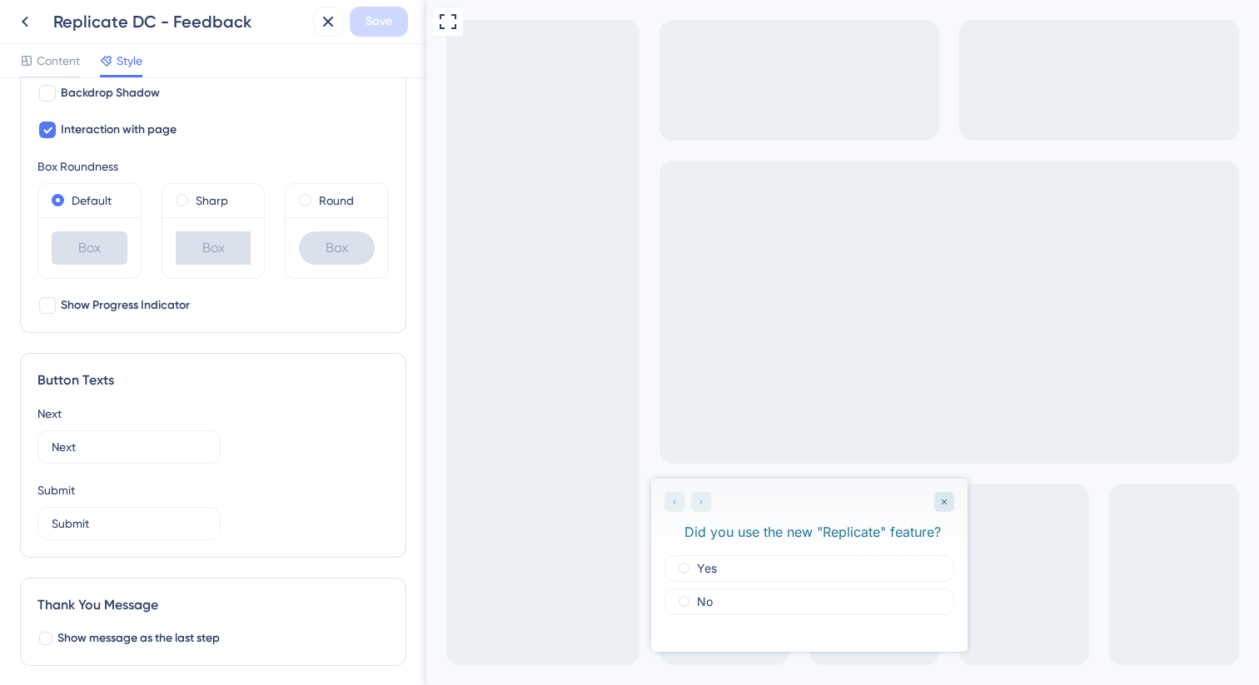
scroll to position [737, 0]
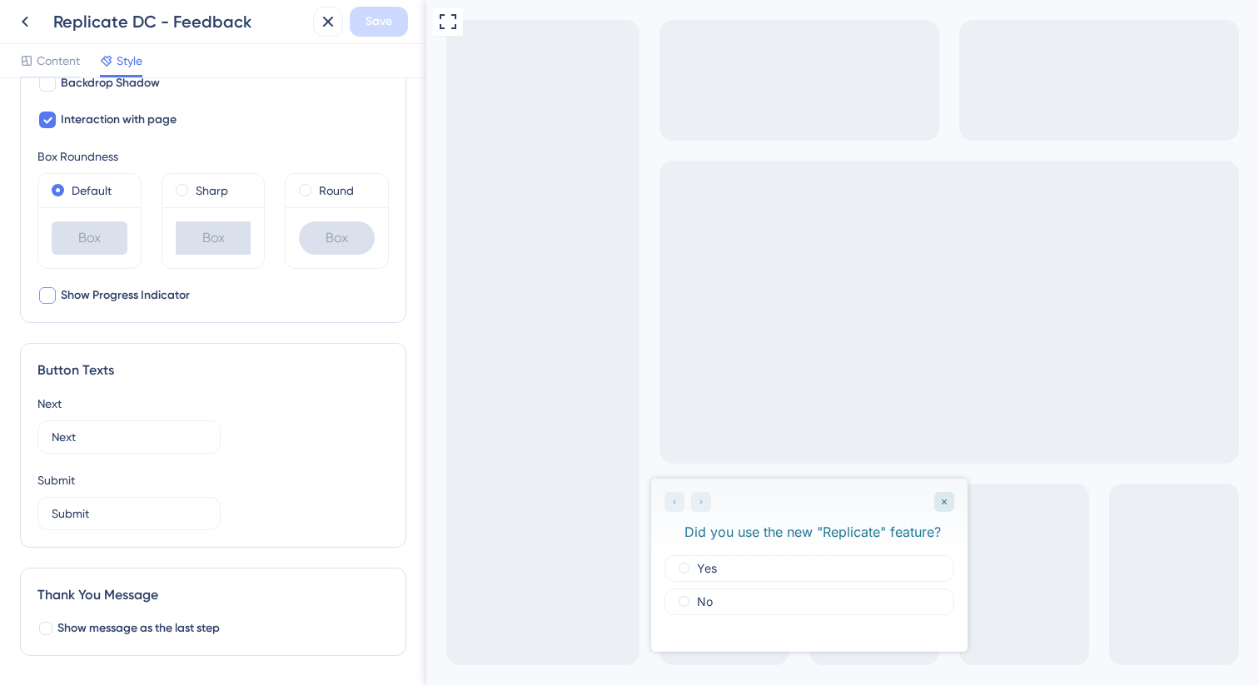
click at [152, 291] on span "Show Progress Indicator" at bounding box center [125, 296] width 129 height 20
click at [152, 293] on span "Show Progress Indicator" at bounding box center [125, 296] width 129 height 20
checkbox input "false"
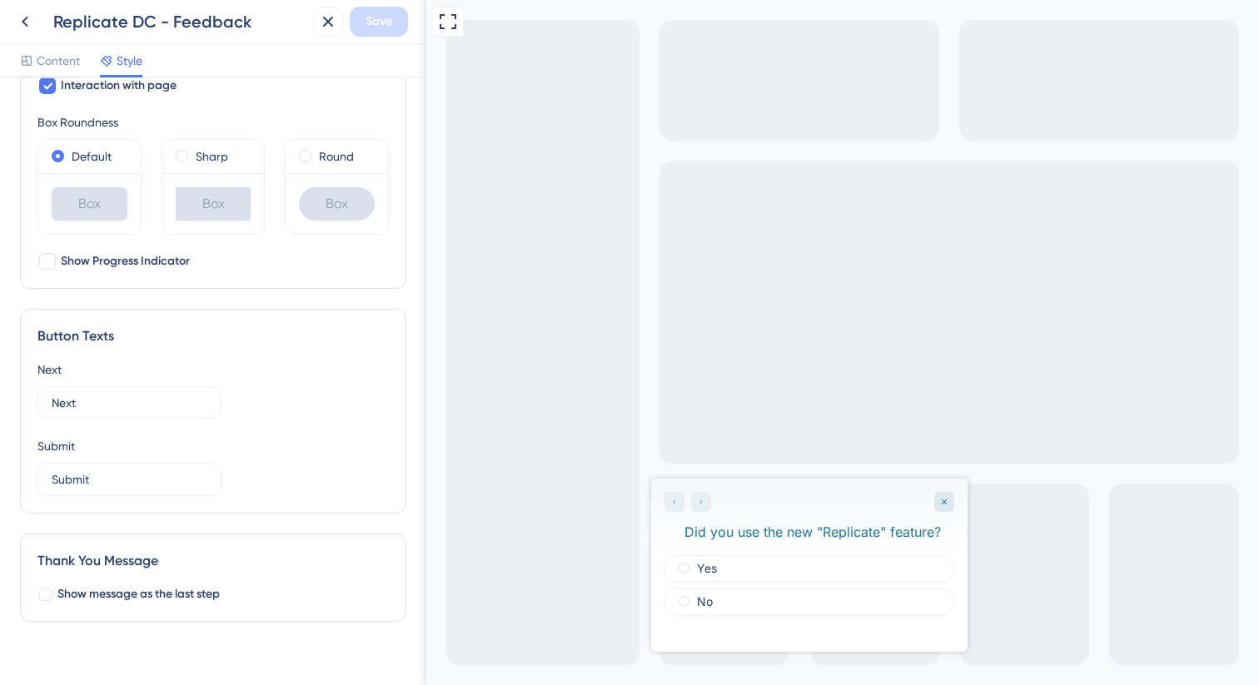
scroll to position [766, 0]
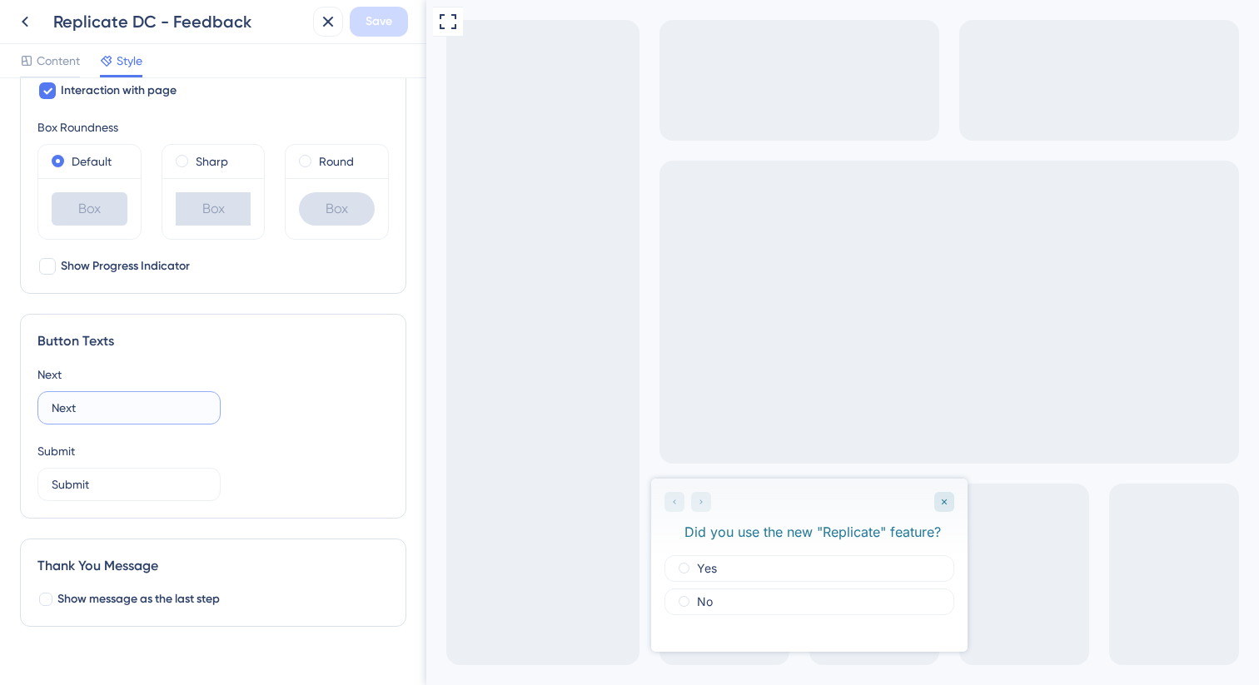
click at [177, 402] on input "Next" at bounding box center [129, 408] width 155 height 18
click at [179, 404] on input "Next" at bounding box center [129, 408] width 155 height 18
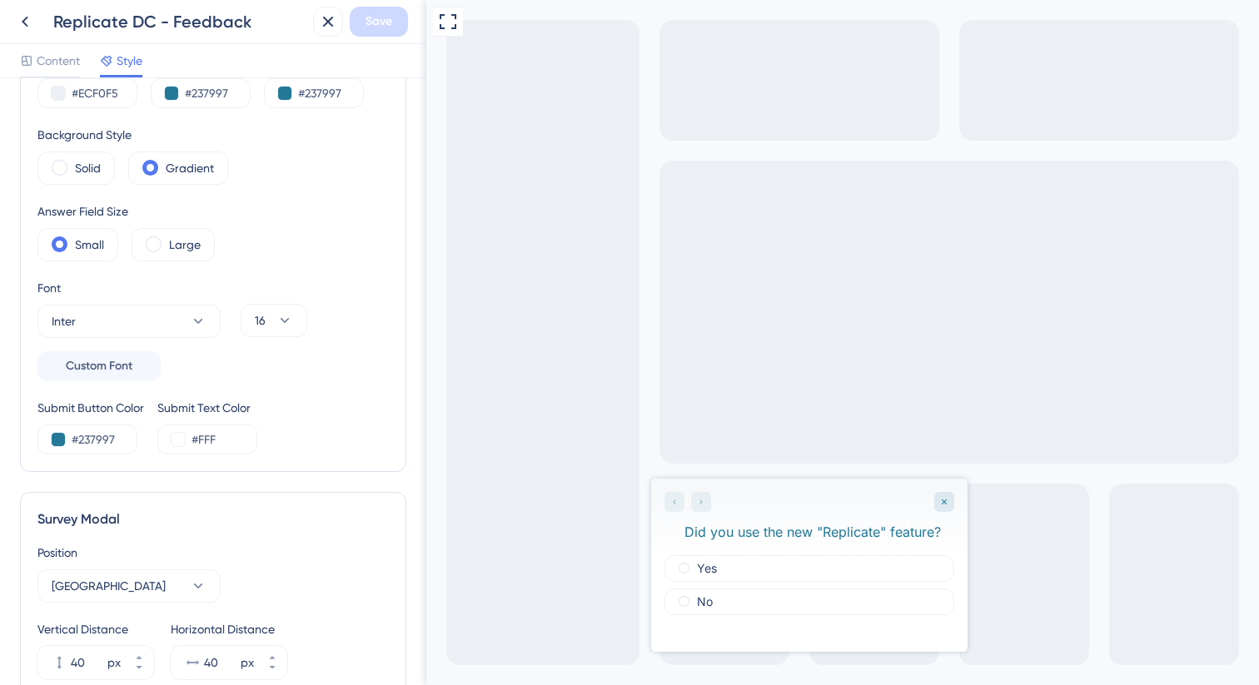
scroll to position [0, 0]
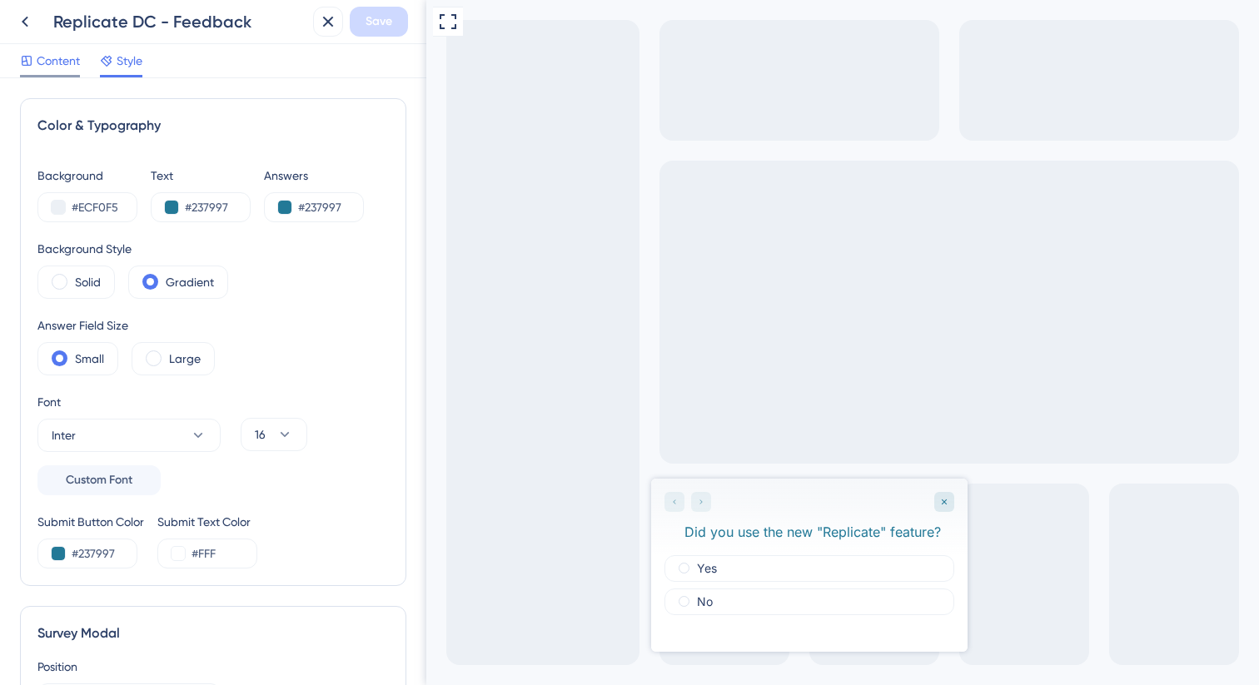
click at [56, 52] on span "Content" at bounding box center [58, 61] width 43 height 20
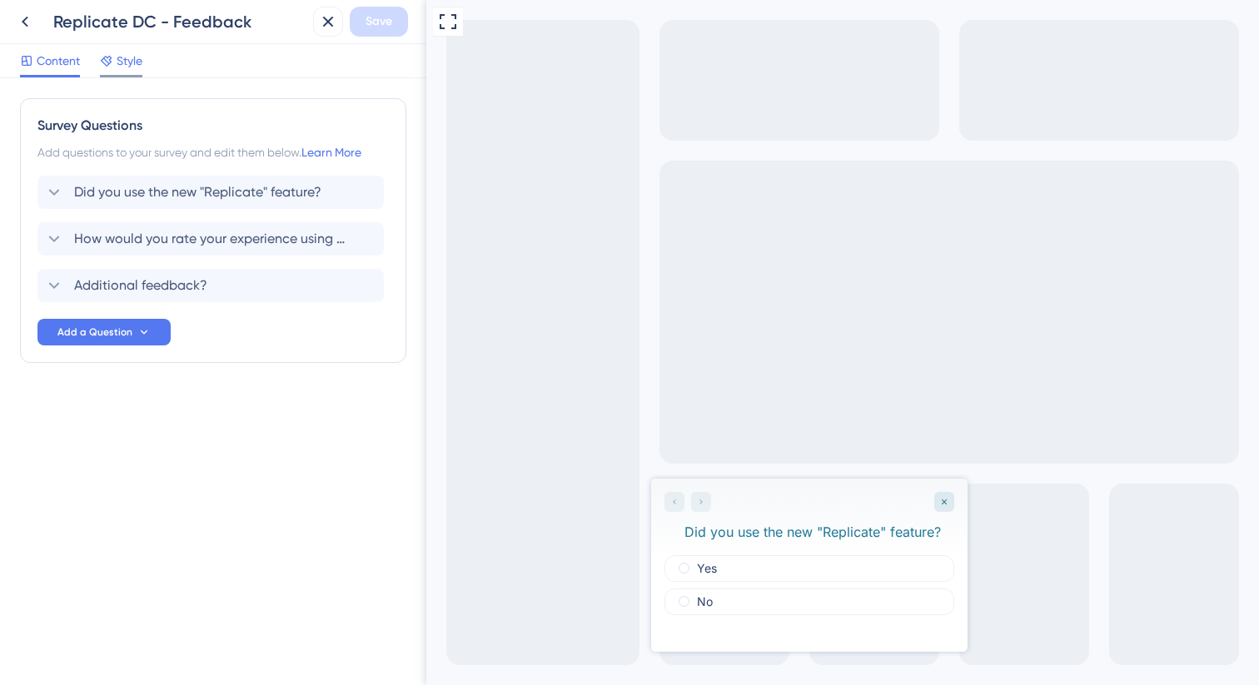
click at [128, 62] on span "Style" at bounding box center [130, 61] width 26 height 20
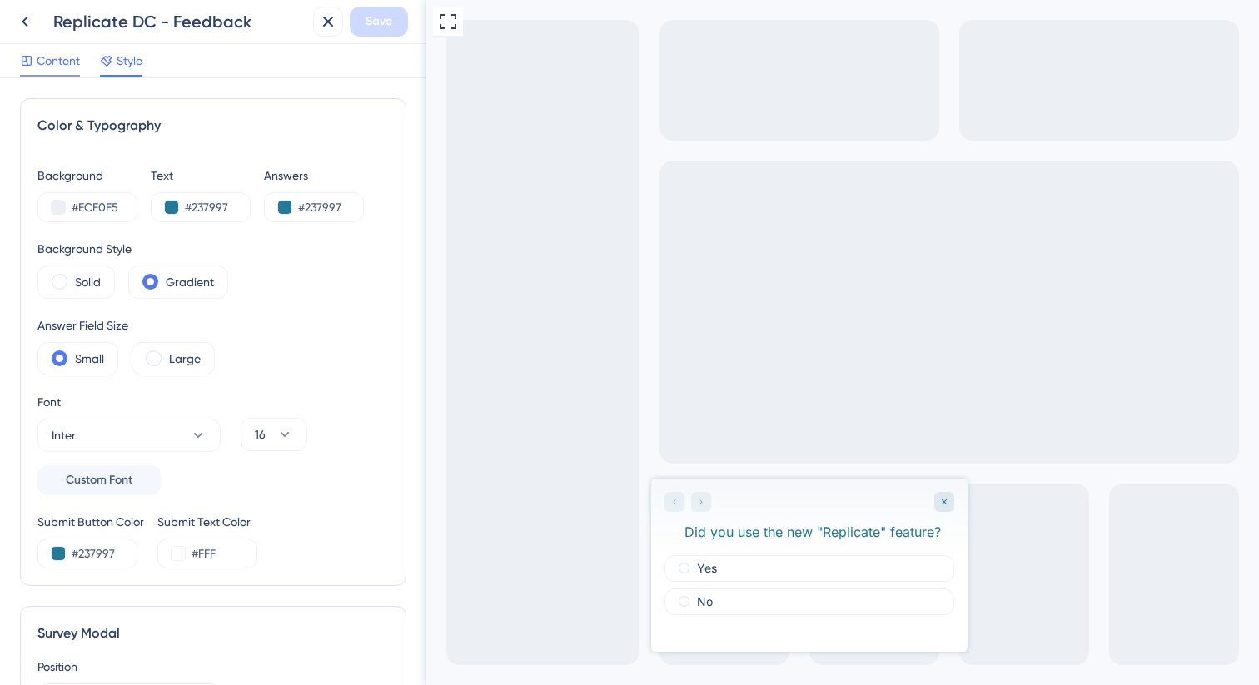
click at [42, 58] on span "Content" at bounding box center [58, 61] width 43 height 20
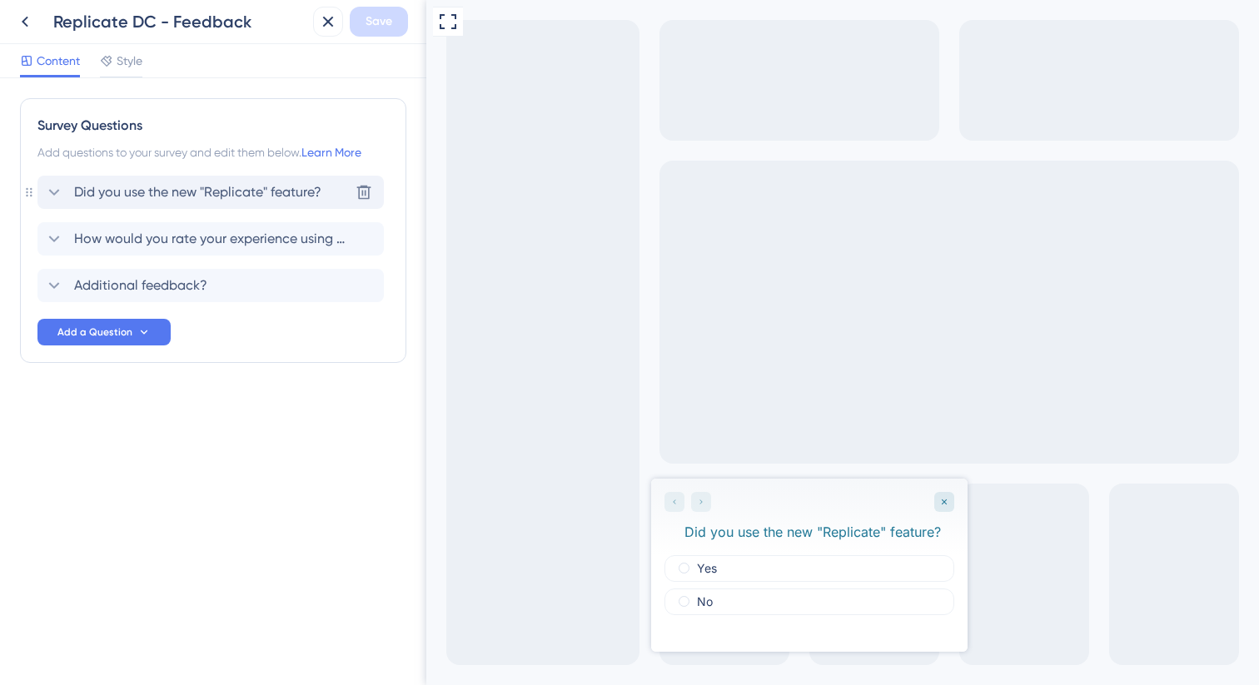
click at [135, 189] on span "Did you use the new "Replicate" feature?" at bounding box center [197, 192] width 247 height 20
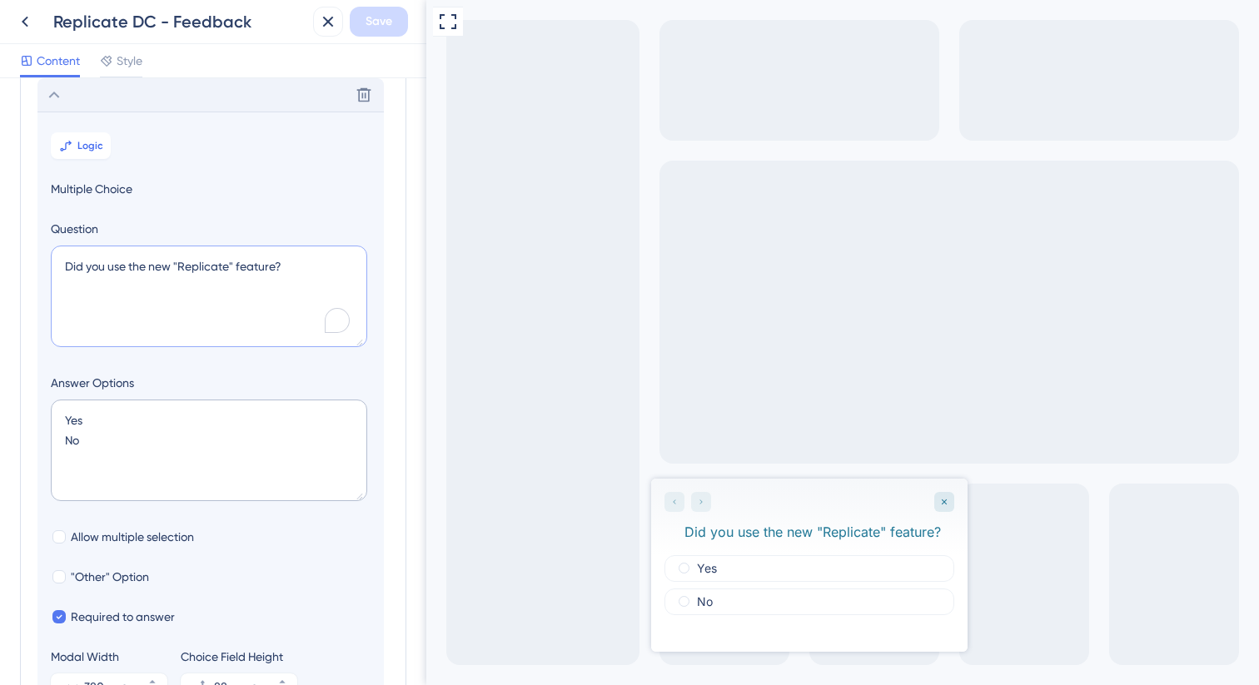
click at [180, 269] on textarea "Did you use the new "Replicate" feature?" at bounding box center [209, 297] width 316 height 102
type textarea "Did you use the new "Replicate" feature?"
click at [323, 20] on icon at bounding box center [328, 22] width 20 height 20
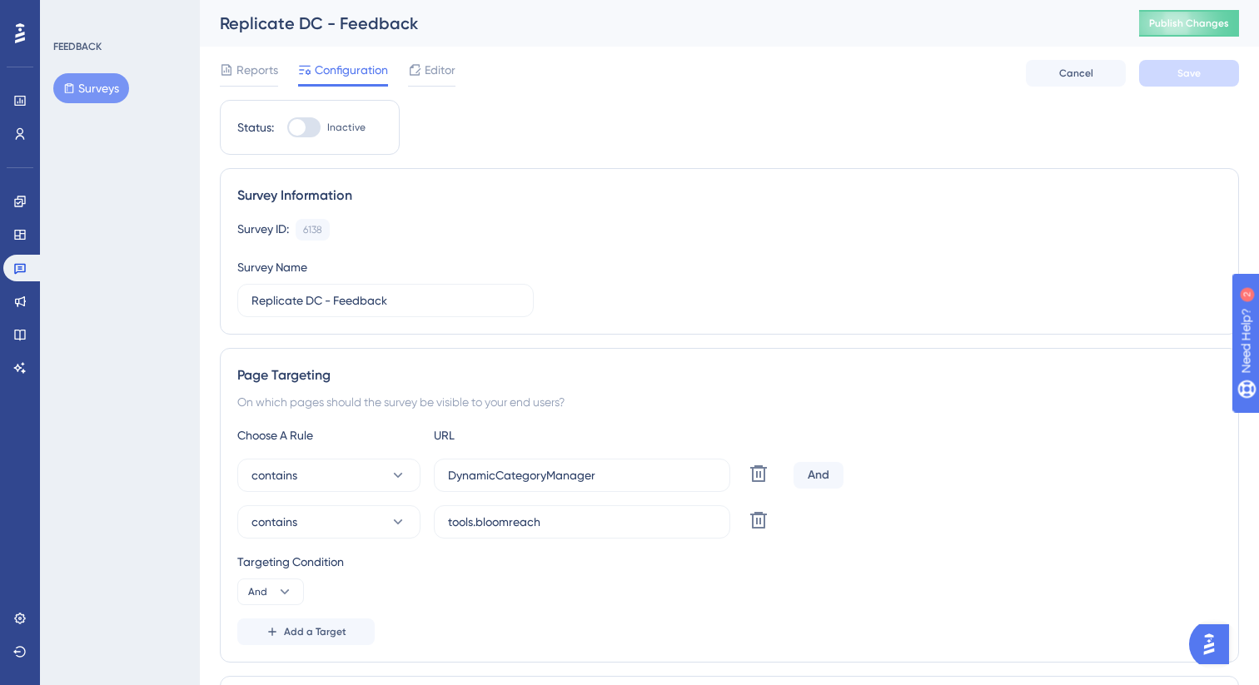
scroll to position [63, 0]
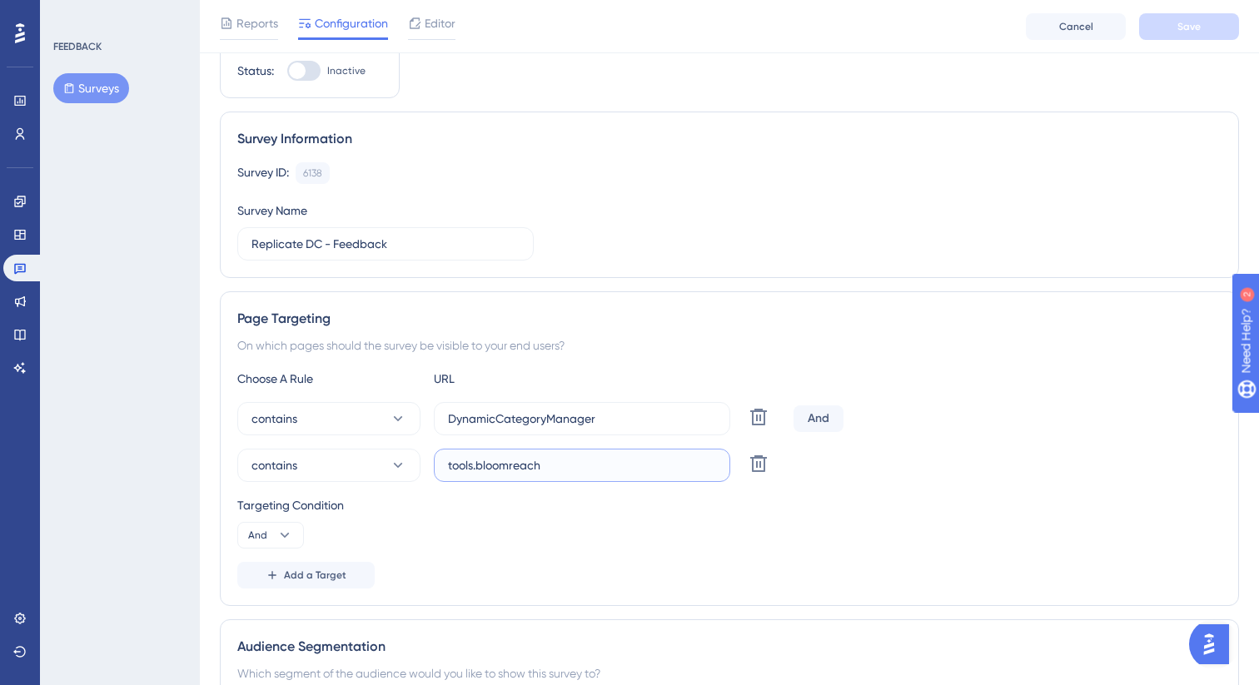
click at [580, 465] on input "tools.bloomreach" at bounding box center [582, 465] width 268 height 18
type input "tools-dev"
click at [874, 476] on div "contains tools-dev Delete" at bounding box center [729, 465] width 984 height 33
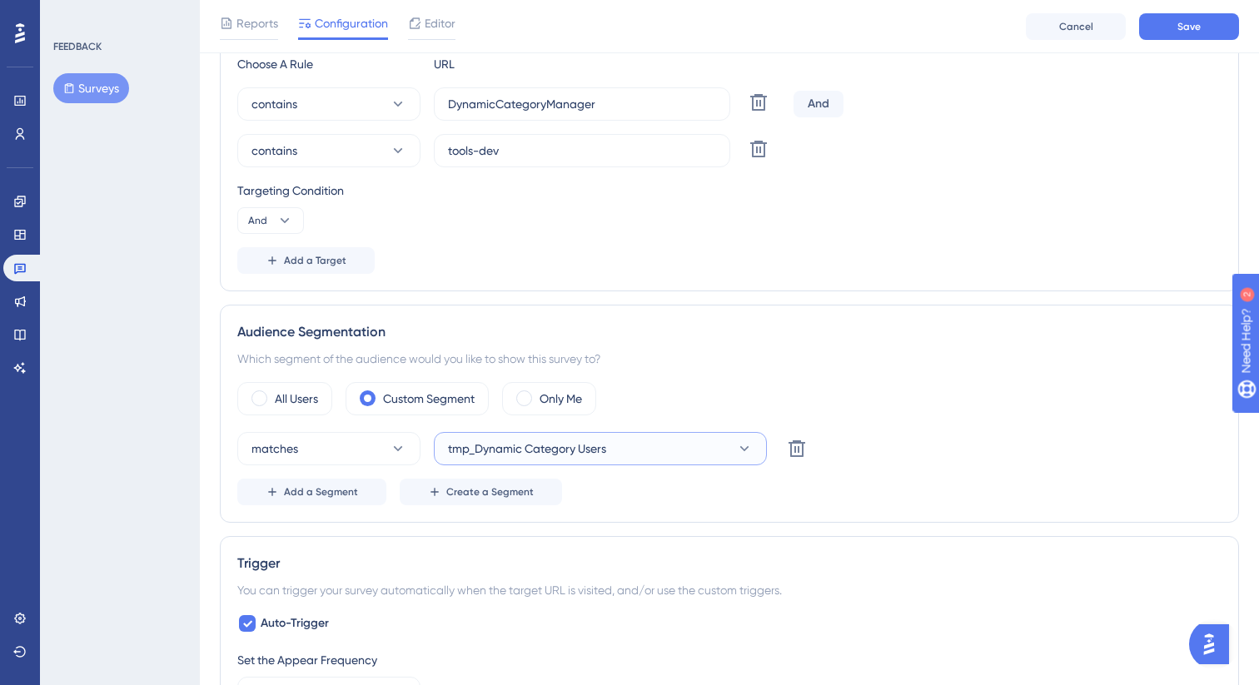
click at [650, 452] on button "tmp_Dynamic Category Users" at bounding box center [600, 448] width 333 height 33
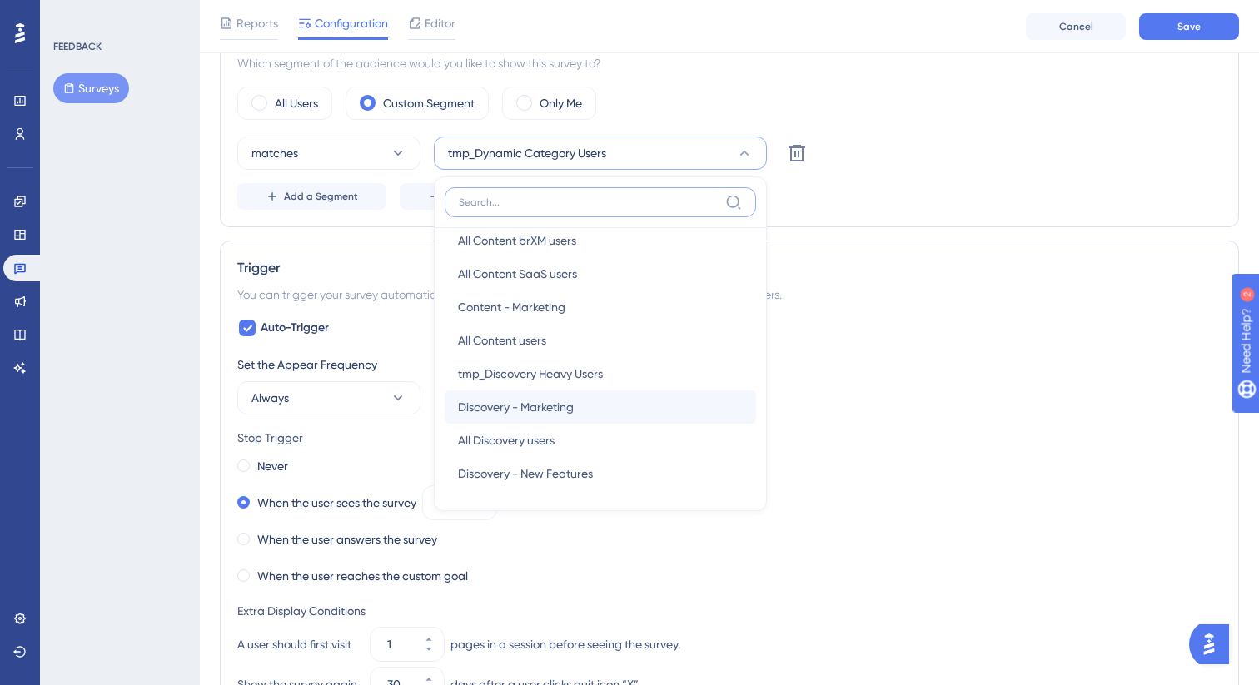
scroll to position [703, 0]
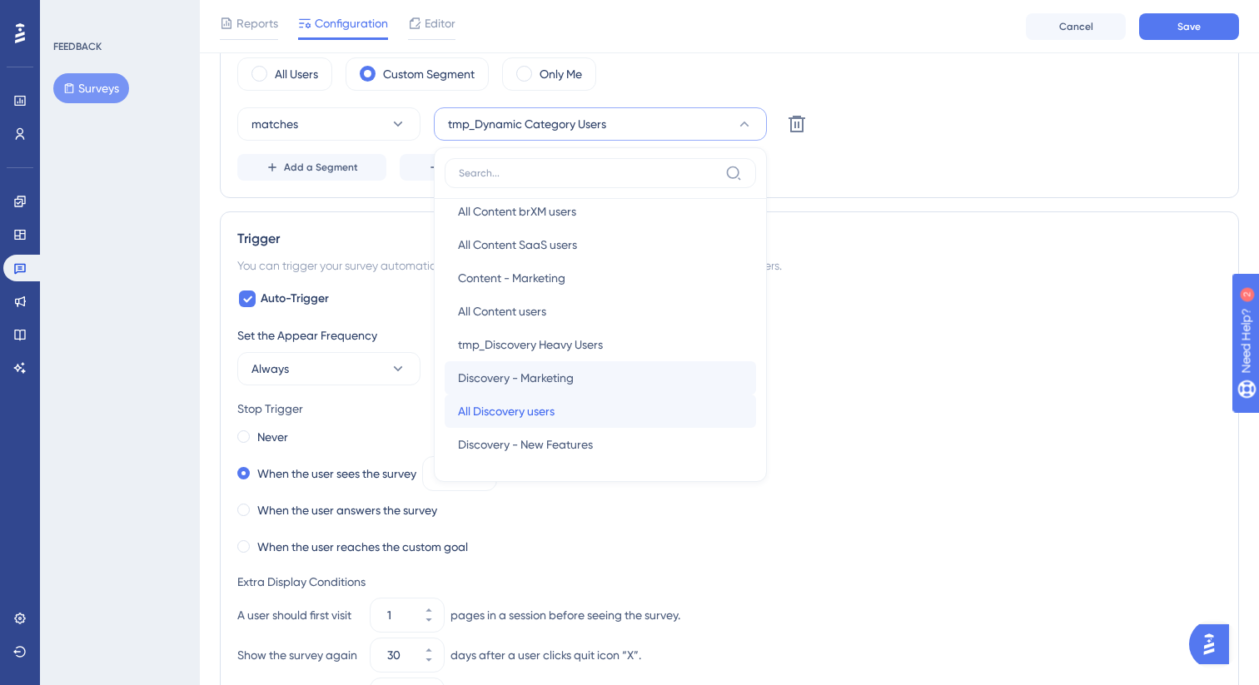
click at [591, 406] on div "All Discovery users All Discovery users" at bounding box center [600, 411] width 285 height 33
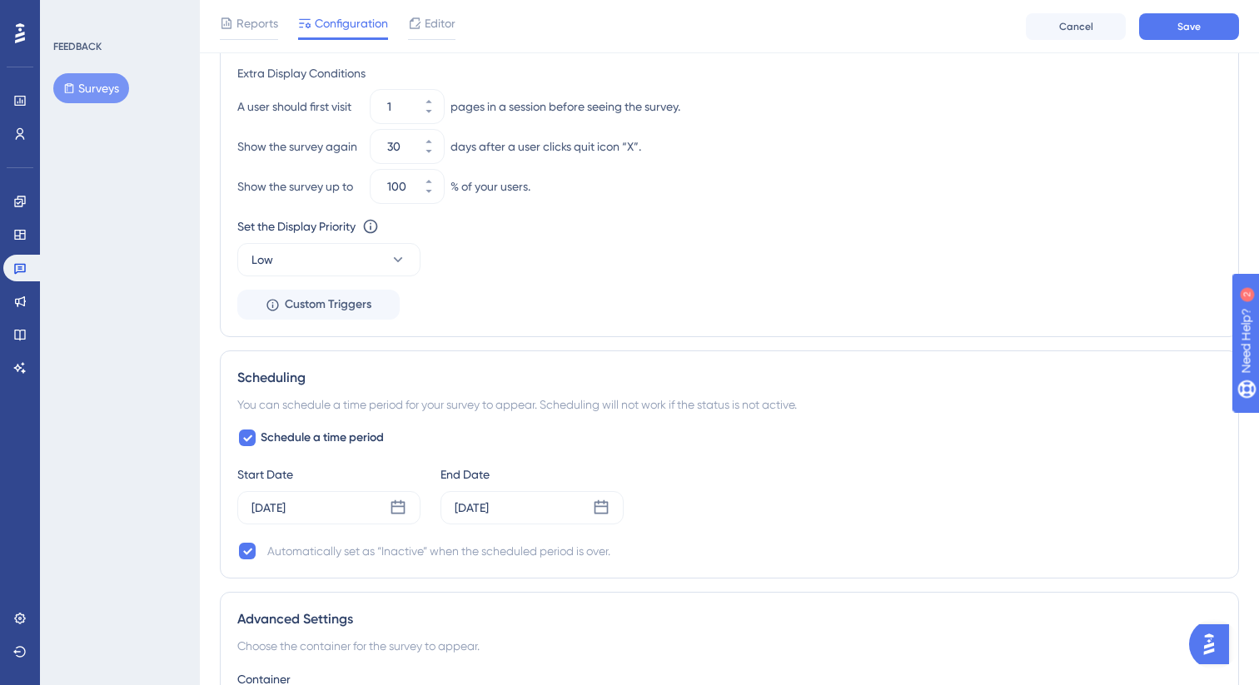
scroll to position [1221, 0]
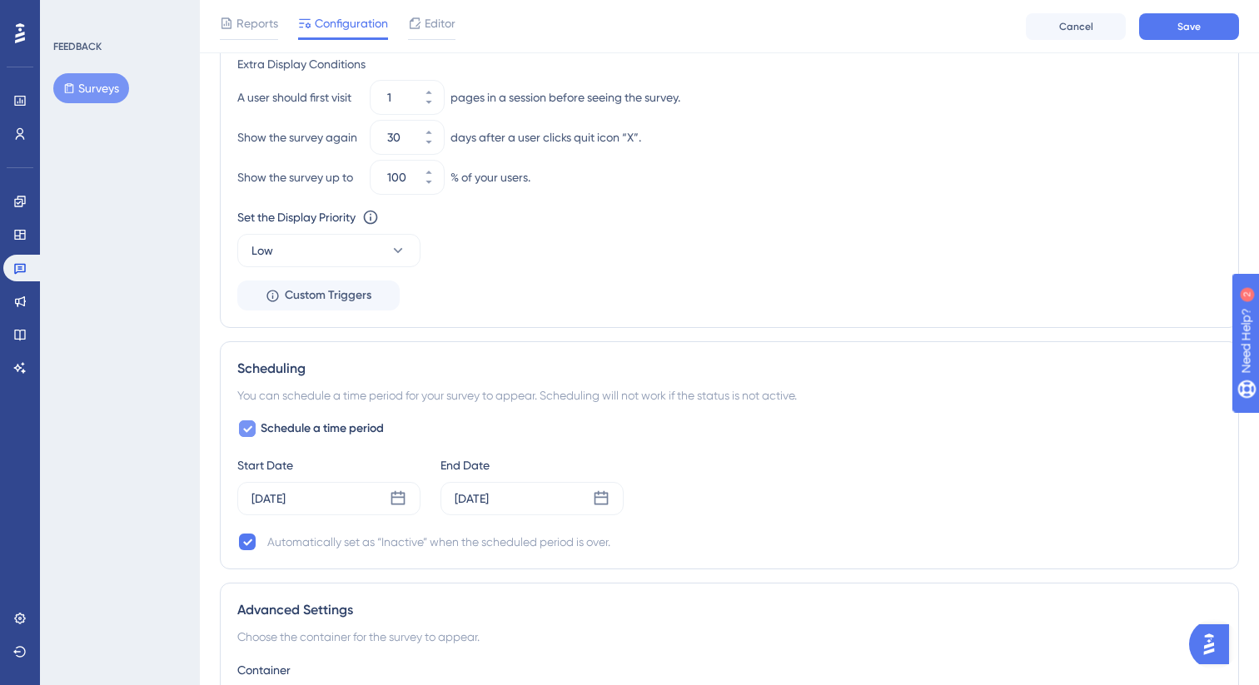
click at [250, 431] on icon at bounding box center [247, 428] width 10 height 13
checkbox input "false"
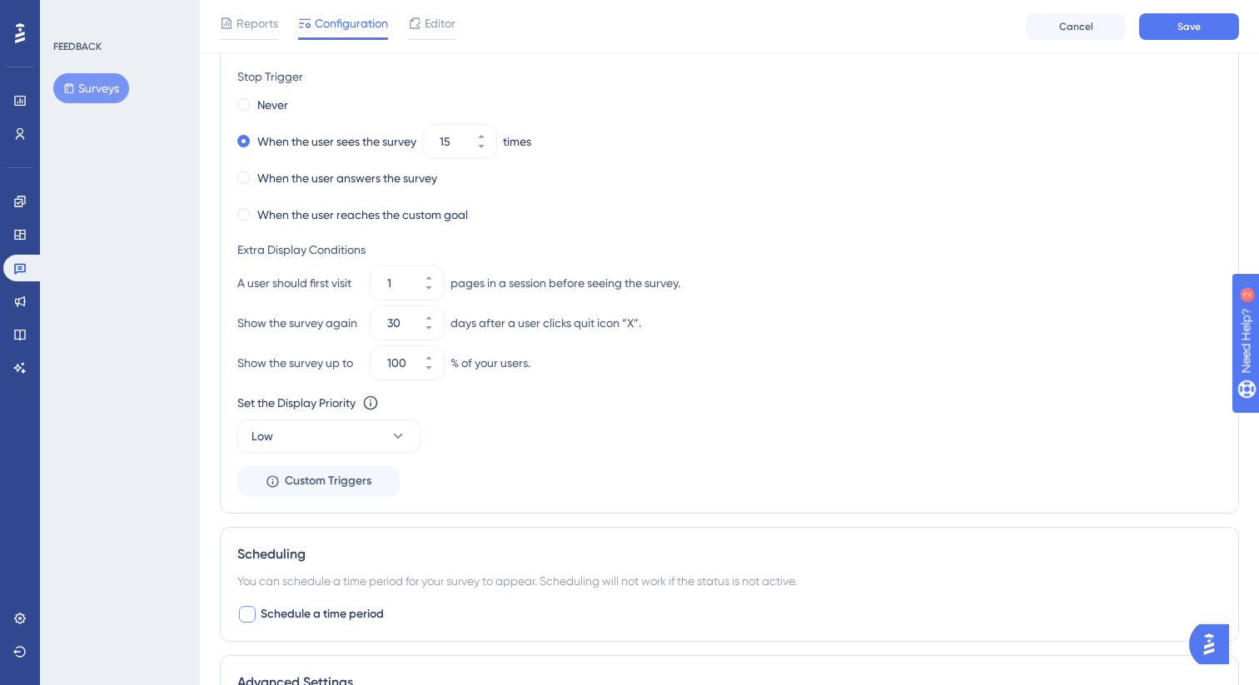
scroll to position [1034, 0]
click at [396, 429] on icon at bounding box center [398, 437] width 17 height 17
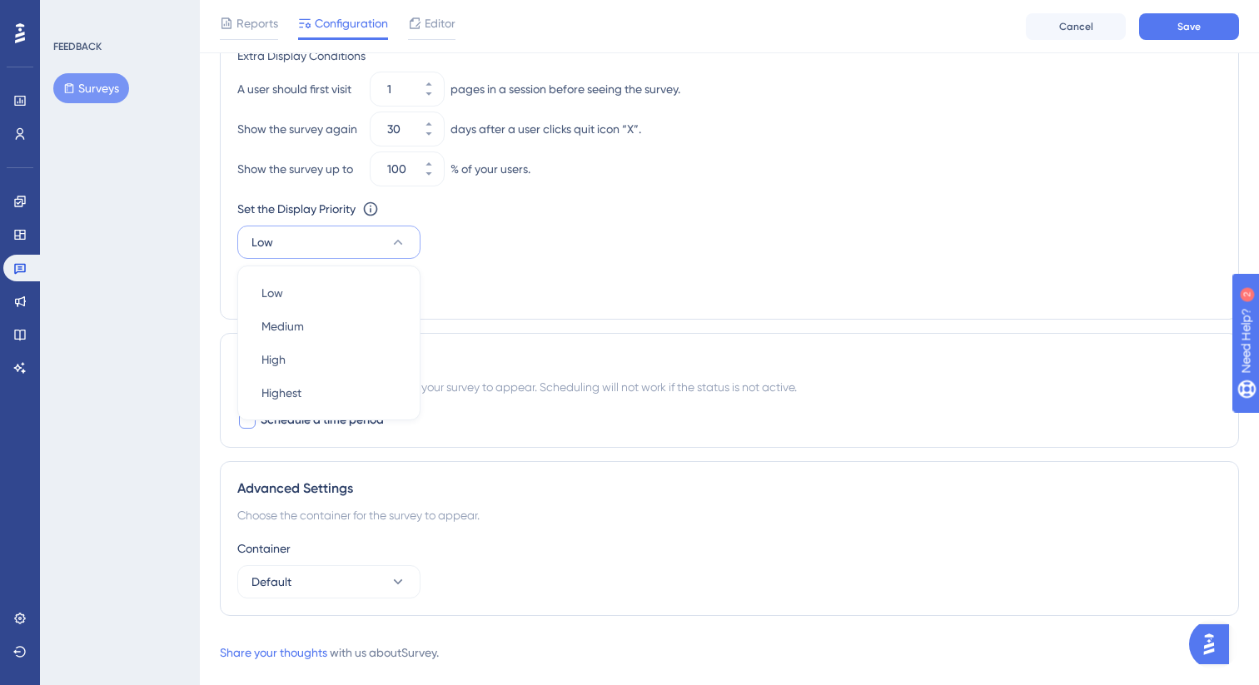
click at [576, 281] on div "Set the Appear Frequency Always Stop Trigger Never When the user sees the surve…" at bounding box center [729, 50] width 984 height 503
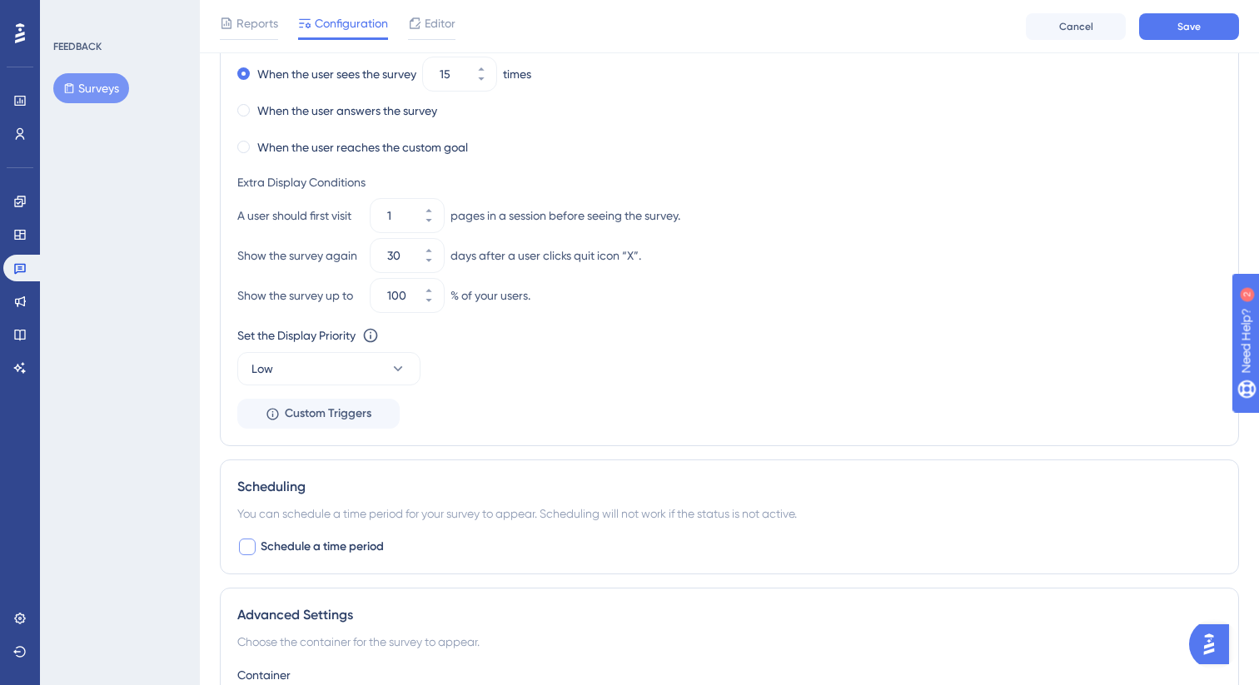
scroll to position [1091, 0]
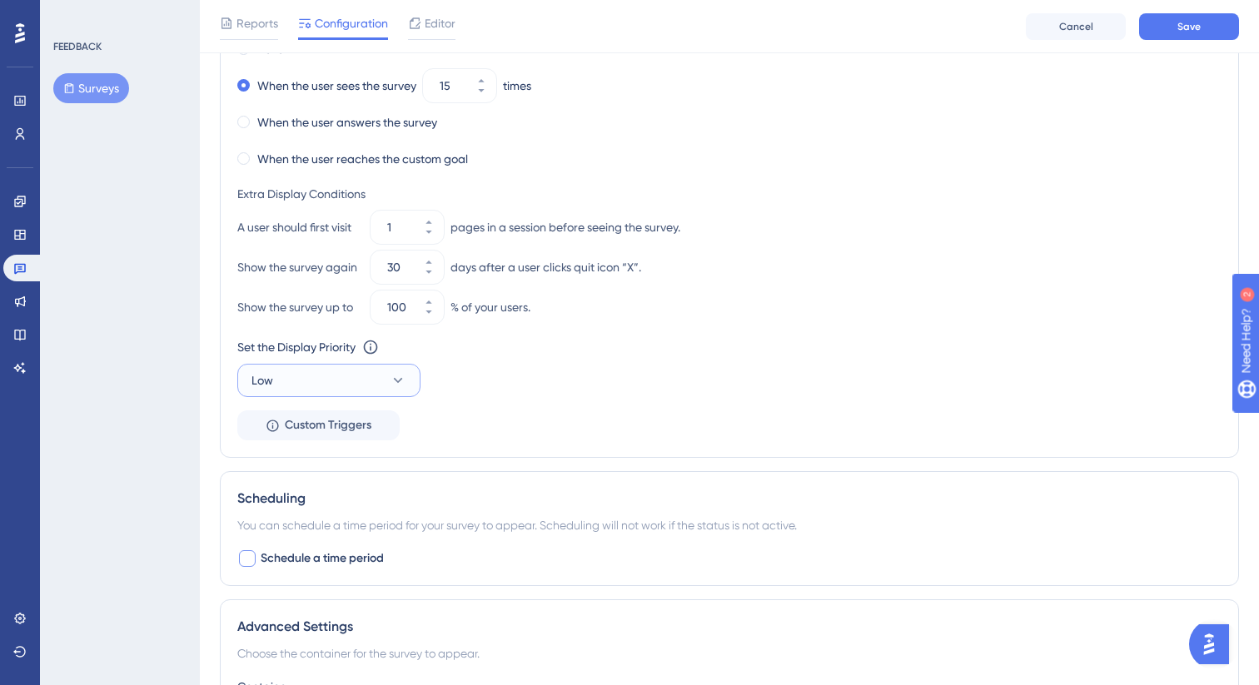
click at [371, 380] on button "Low" at bounding box center [328, 380] width 183 height 33
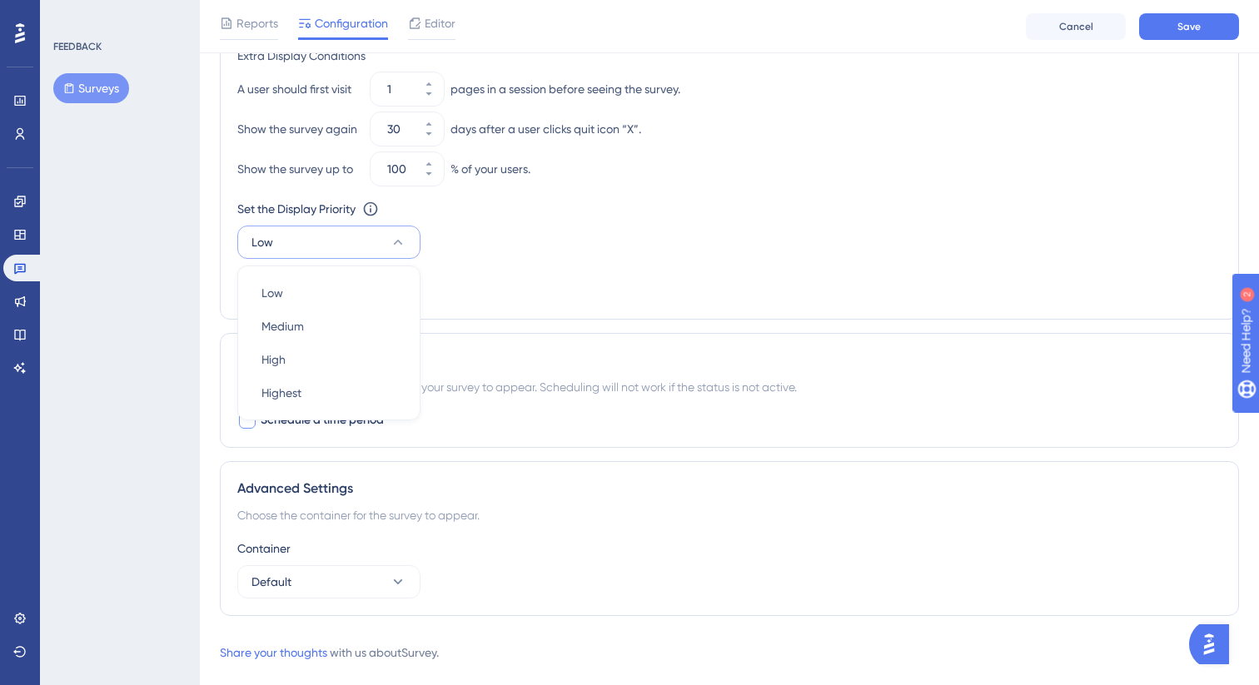
click at [561, 295] on div "Set the Appear Frequency Always Stop Trigger Never When the user sees the surve…" at bounding box center [729, 50] width 984 height 503
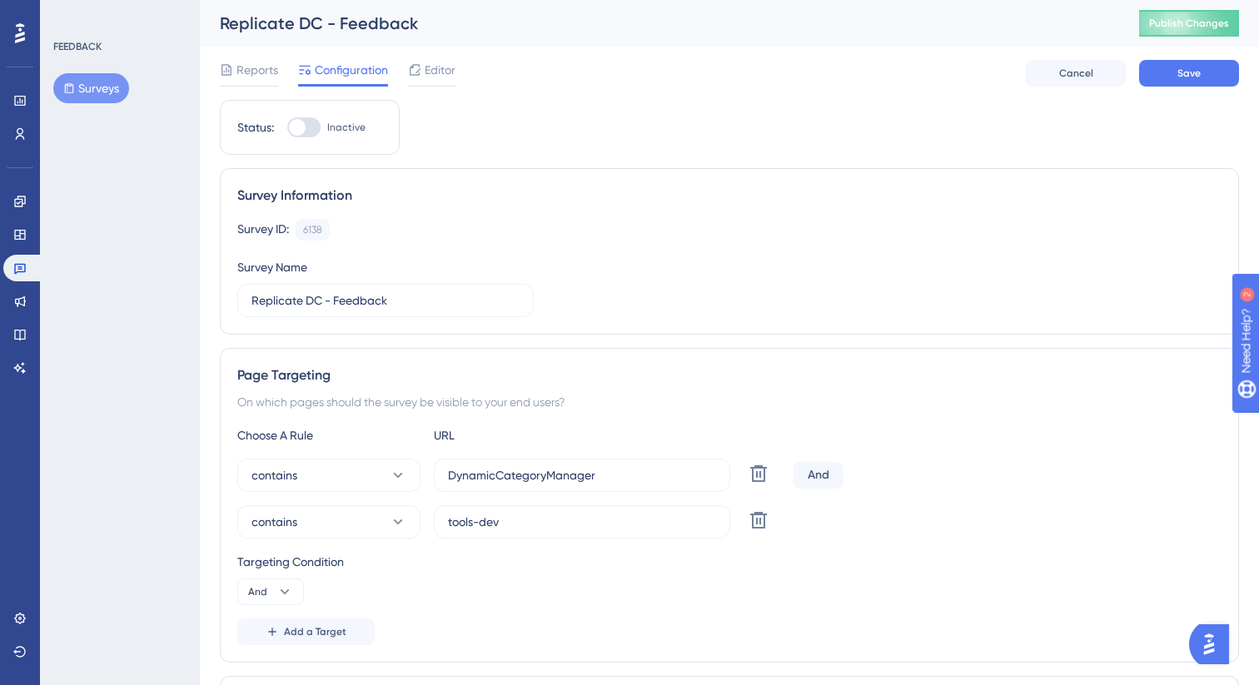
scroll to position [0, 0]
click at [306, 122] on div at bounding box center [303, 127] width 33 height 20
click at [287, 127] on input "Inactive" at bounding box center [286, 127] width 1 height 1
checkbox input "true"
click at [1185, 69] on span "Save" at bounding box center [1188, 73] width 23 height 13
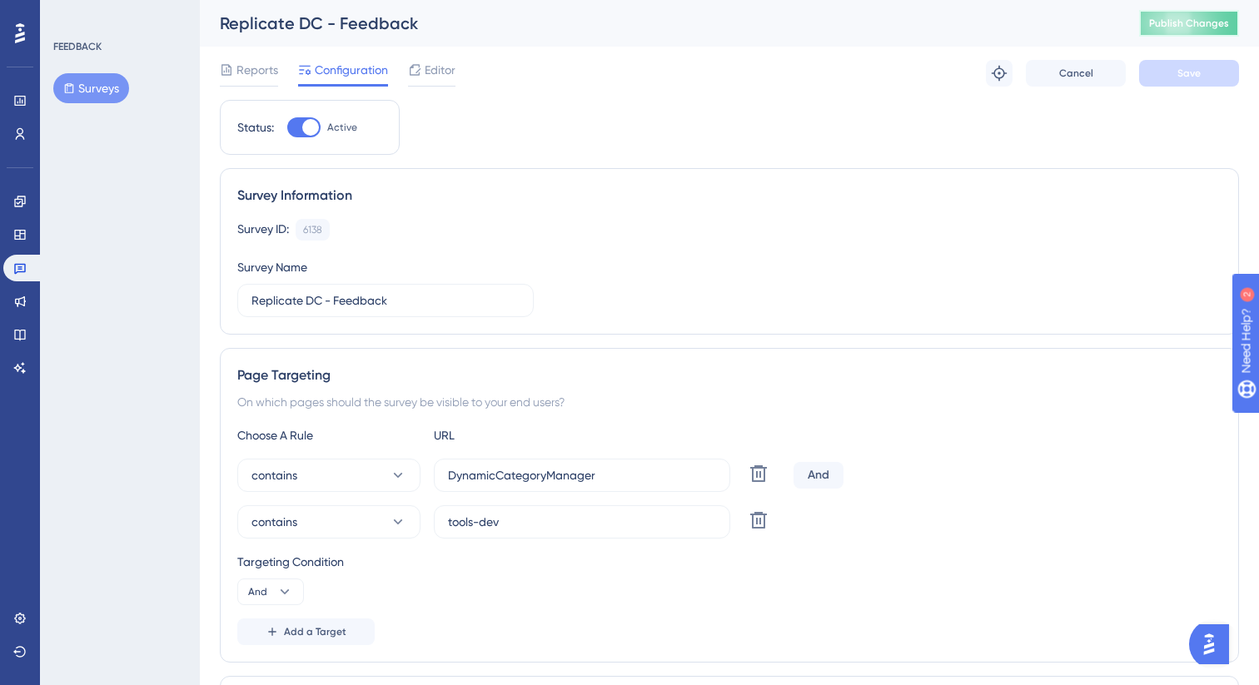
click at [1187, 23] on span "Publish Changes" at bounding box center [1189, 23] width 80 height 13
click at [22, 237] on icon at bounding box center [19, 234] width 13 height 13
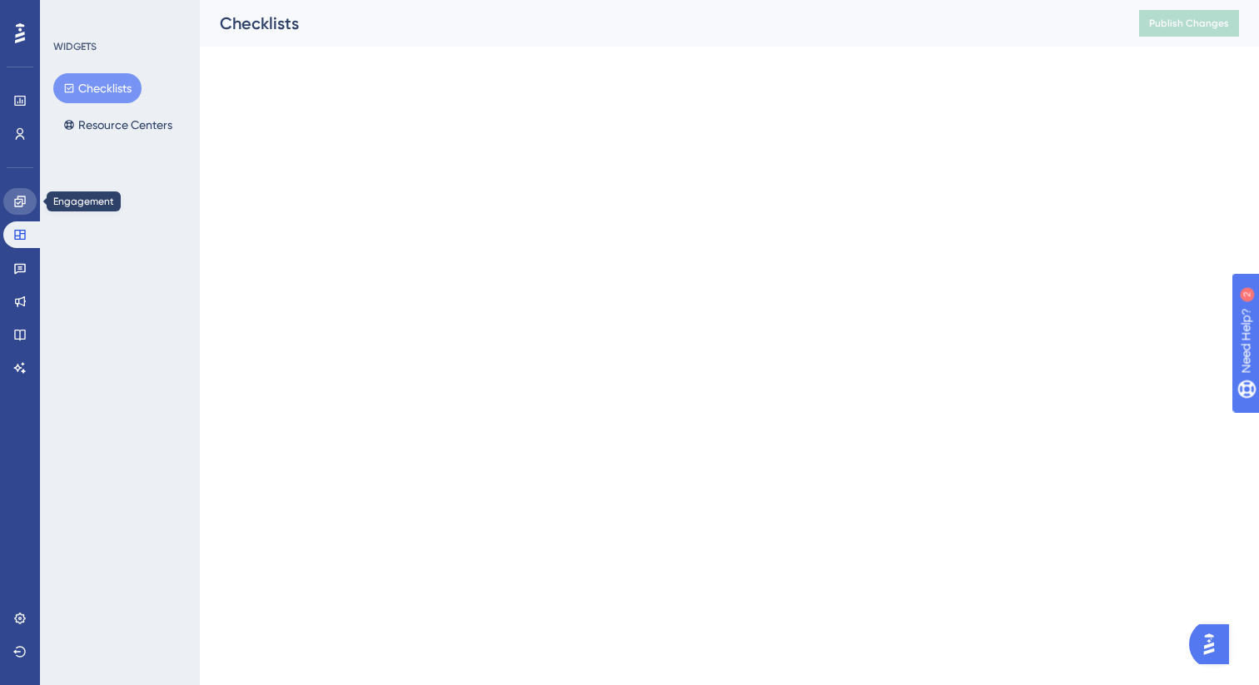
click at [22, 209] on link at bounding box center [19, 201] width 33 height 27
click at [117, 122] on button "Hotspots" at bounding box center [94, 125] width 82 height 30
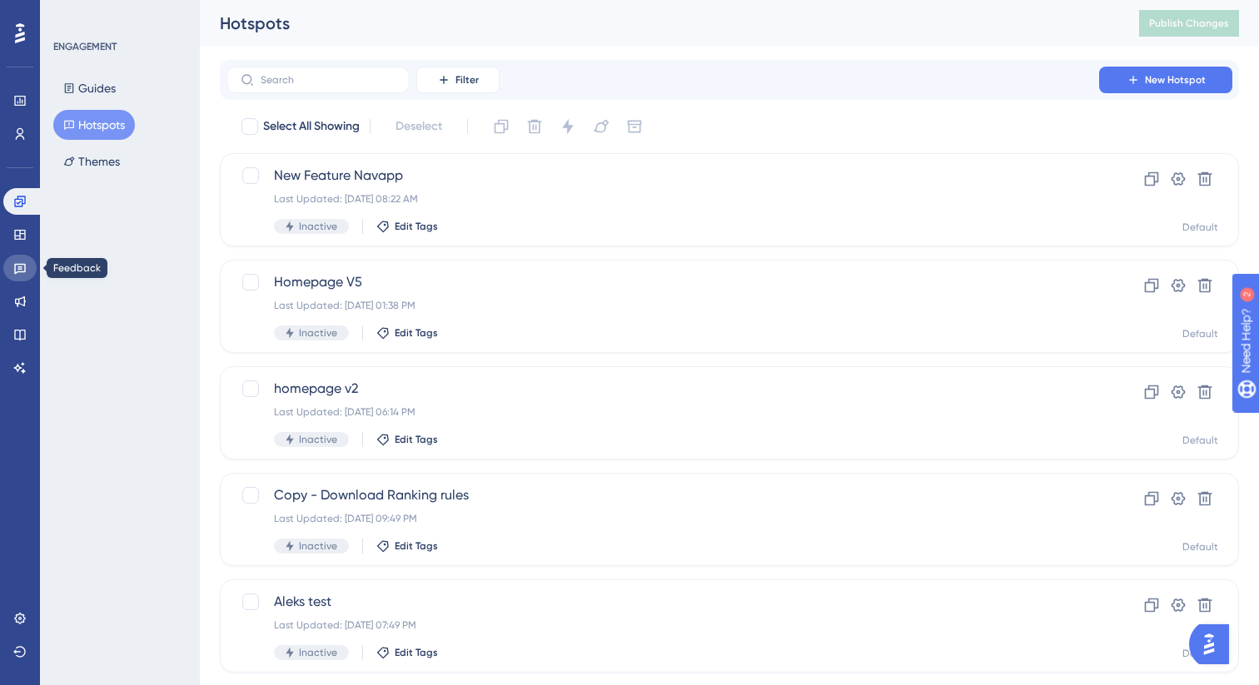
click at [17, 266] on icon at bounding box center [19, 267] width 13 height 13
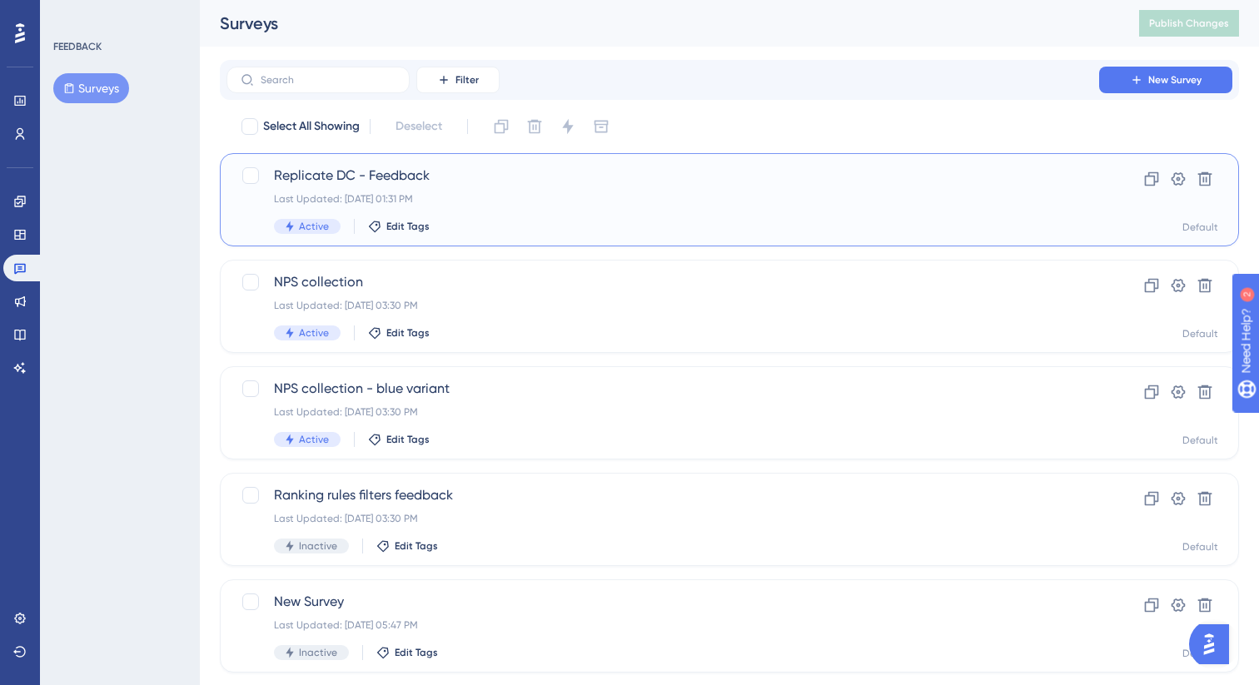
click at [724, 212] on div "Replicate DC - Feedback Last Updated: Aug 21 2025, 01:31 PM Active Edit Tags" at bounding box center [663, 200] width 778 height 68
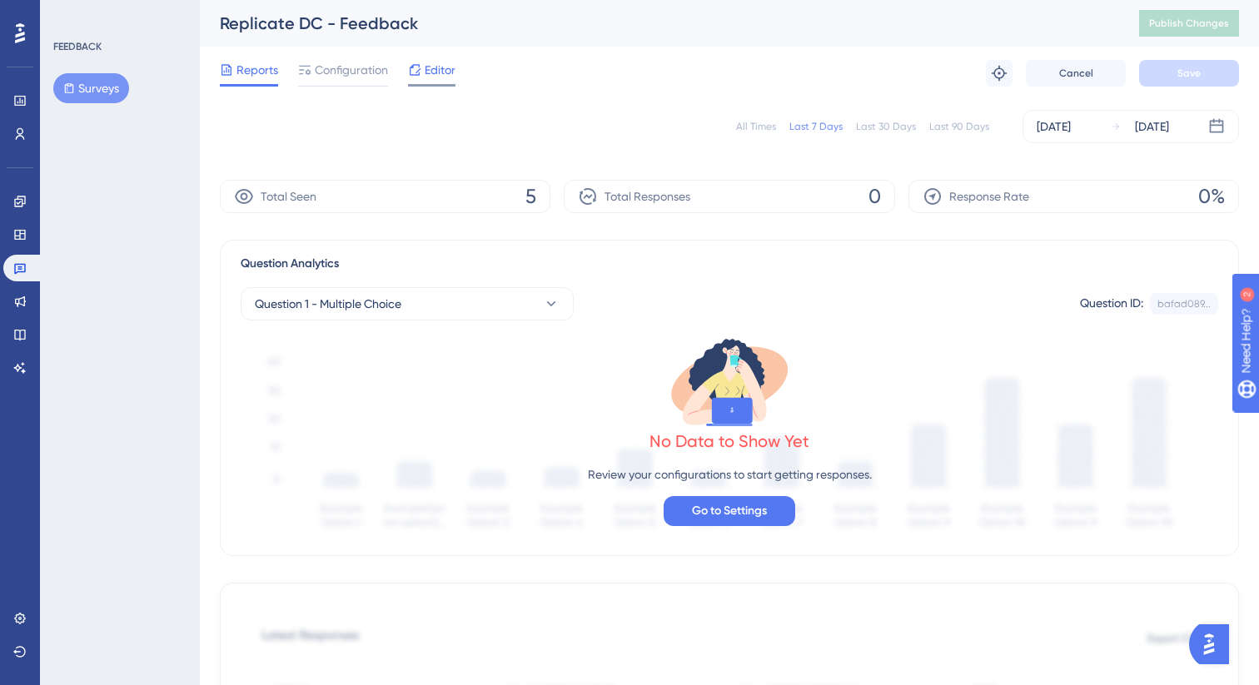
click at [446, 65] on span "Editor" at bounding box center [440, 70] width 31 height 20
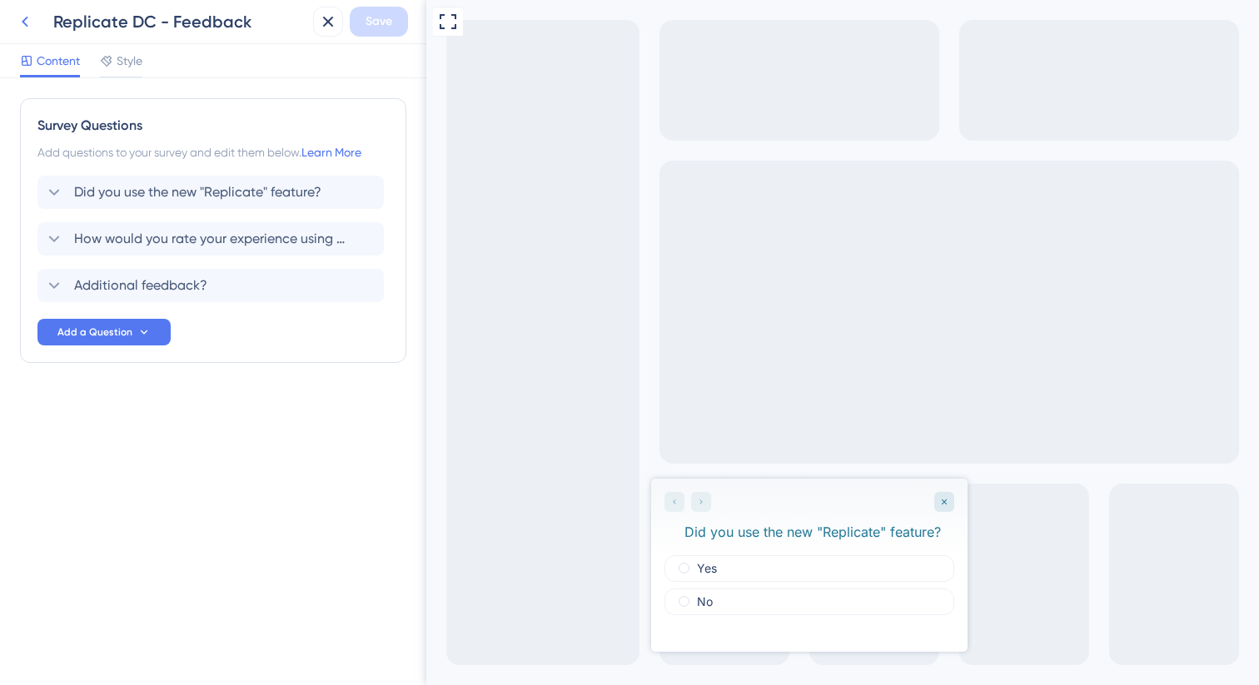
click at [22, 22] on icon at bounding box center [25, 22] width 20 height 20
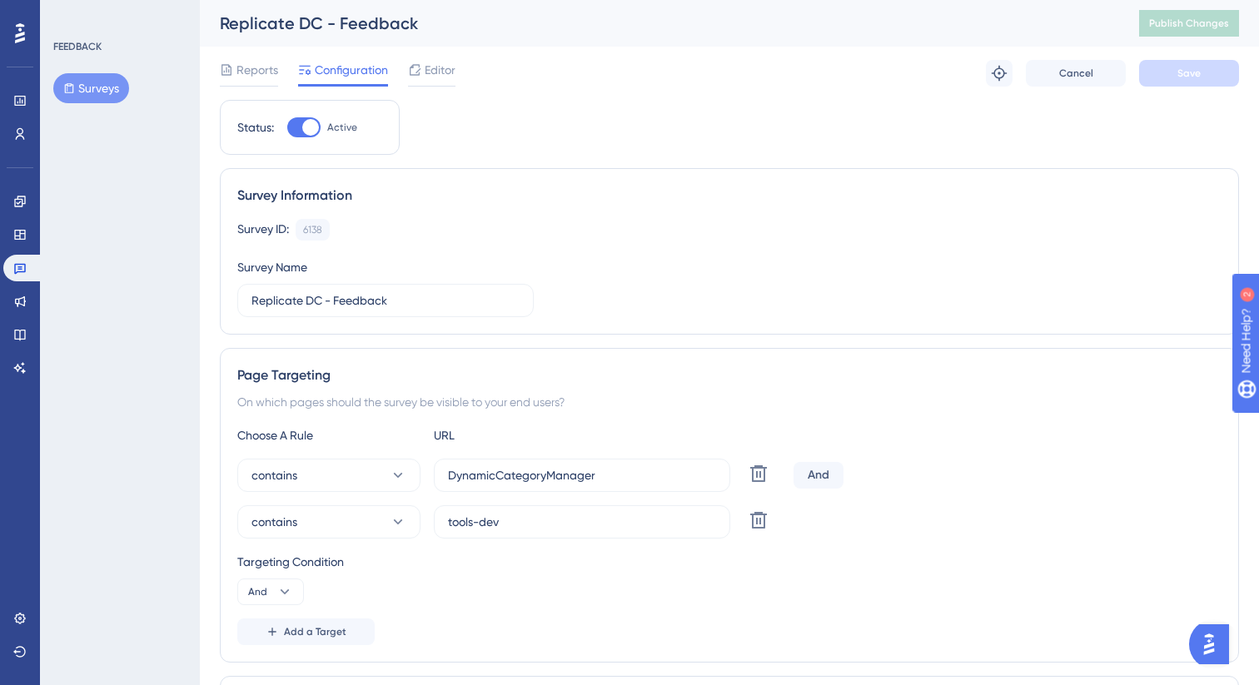
click at [313, 130] on div at bounding box center [310, 127] width 17 height 17
click at [287, 128] on input "Active" at bounding box center [286, 127] width 1 height 1
checkbox input "false"
click at [1223, 82] on button "Save" at bounding box center [1189, 73] width 100 height 27
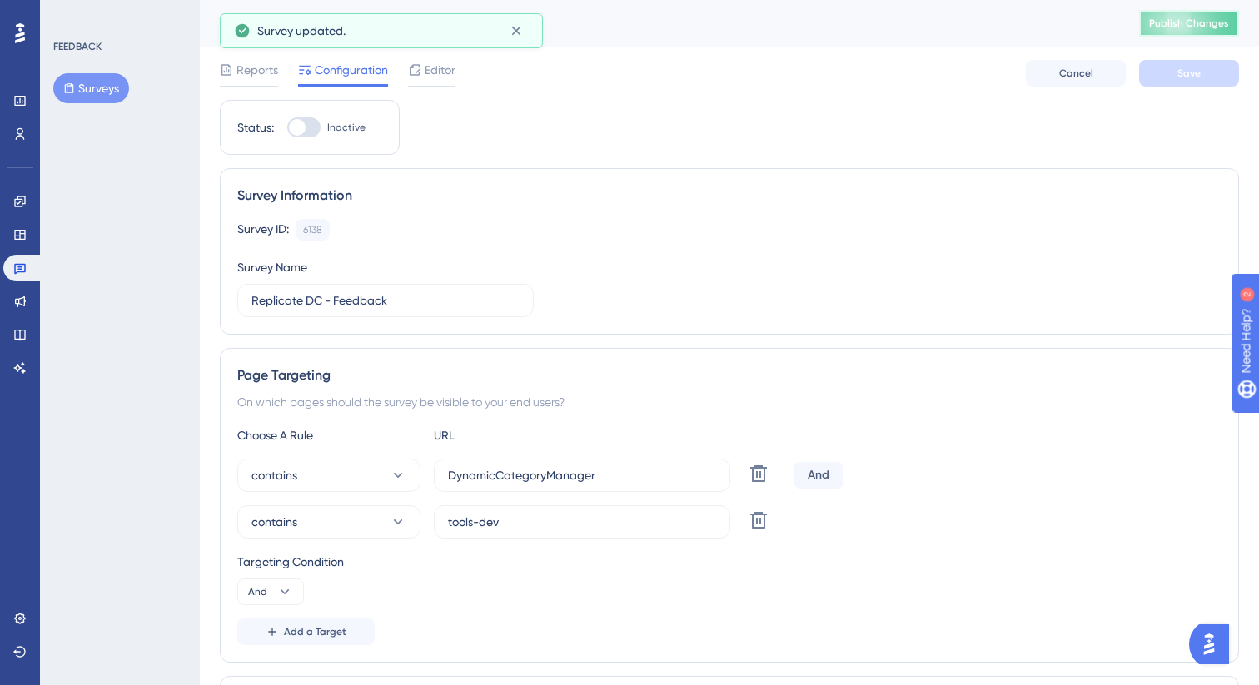
click at [1188, 22] on span "Publish Changes" at bounding box center [1189, 23] width 80 height 13
click at [20, 266] on icon at bounding box center [19, 267] width 13 height 13
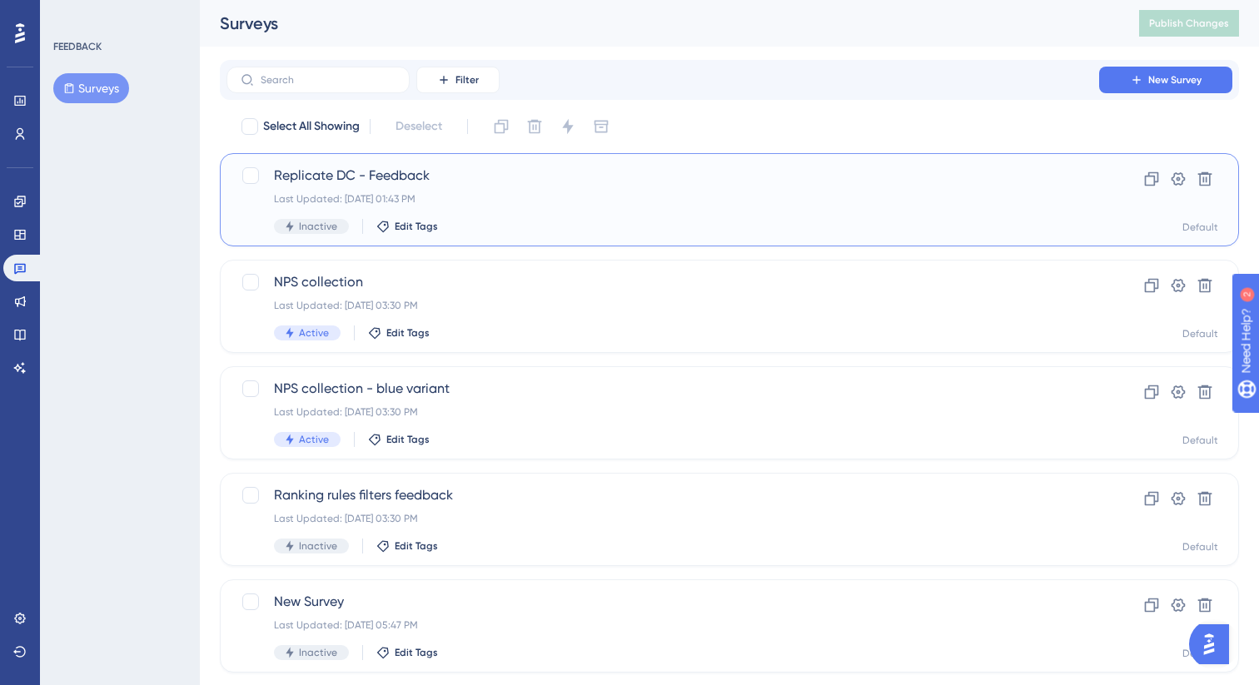
click at [630, 177] on span "Replicate DC - Feedback" at bounding box center [663, 176] width 778 height 20
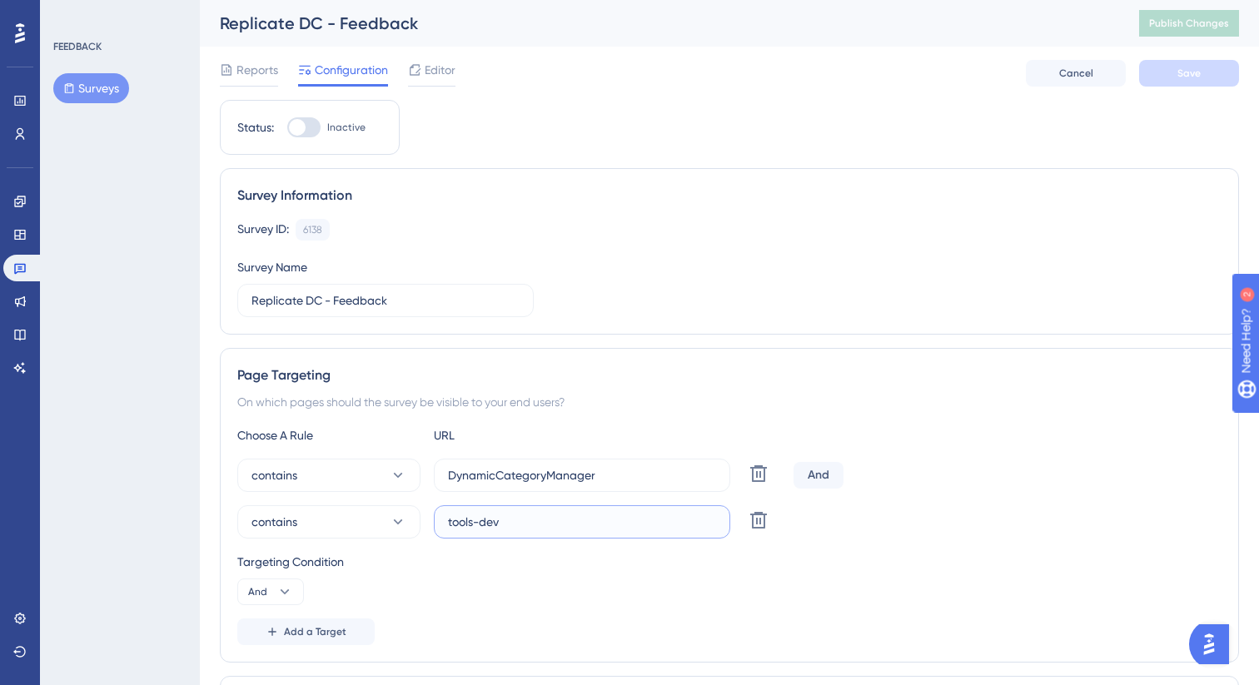
click at [528, 523] on input "tools-dev" at bounding box center [582, 522] width 268 height 18
type input "tools.bloomreach"
click at [1192, 79] on span "Save" at bounding box center [1188, 73] width 23 height 13
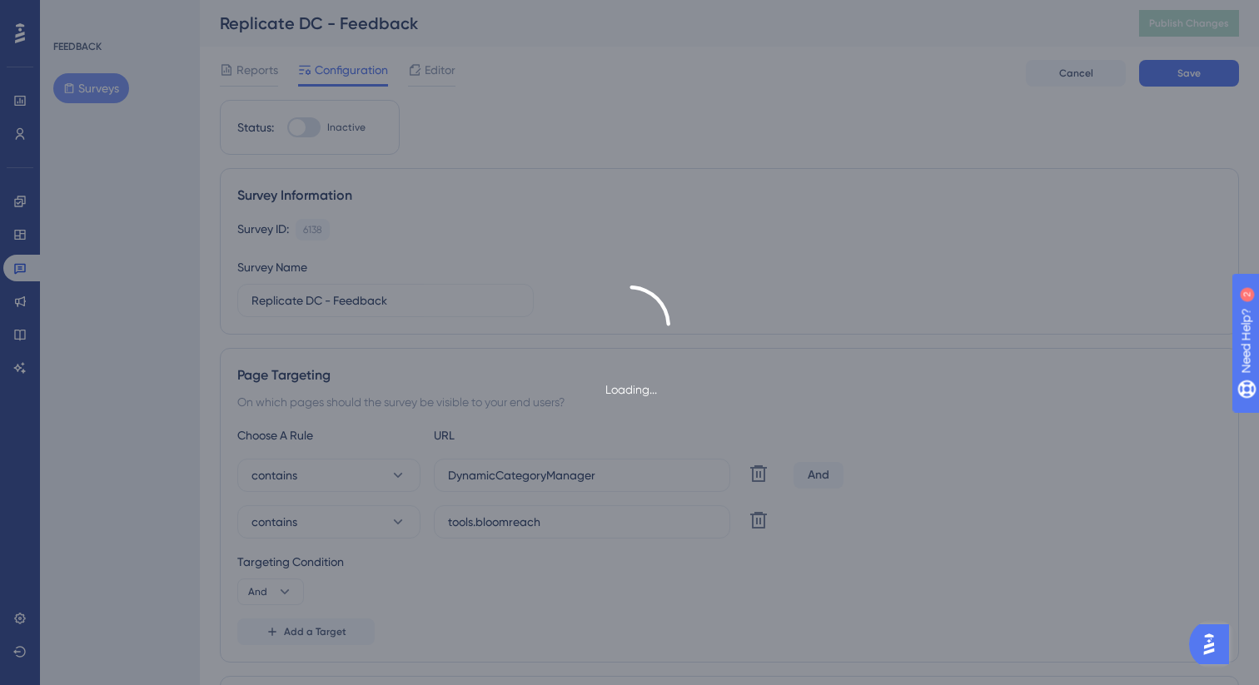
click at [439, 76] on div "Loading..." at bounding box center [629, 342] width 1259 height 685
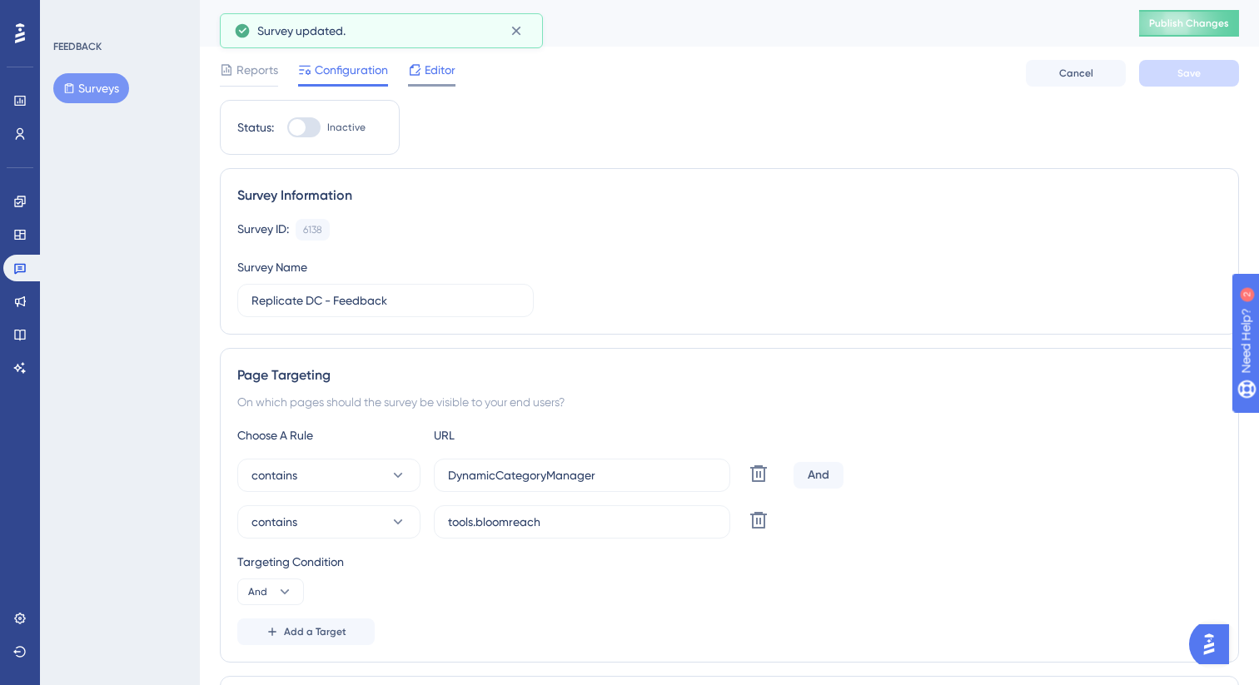
click at [433, 72] on span "Editor" at bounding box center [440, 70] width 31 height 20
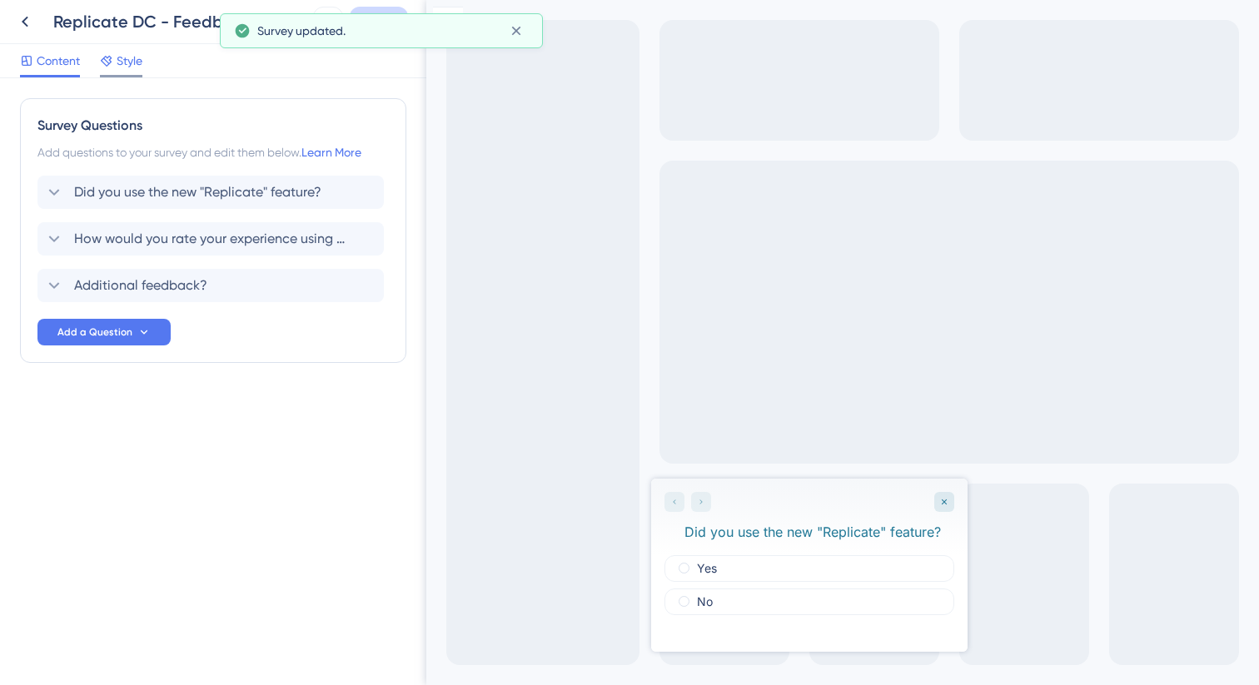
click at [127, 62] on span "Style" at bounding box center [130, 61] width 26 height 20
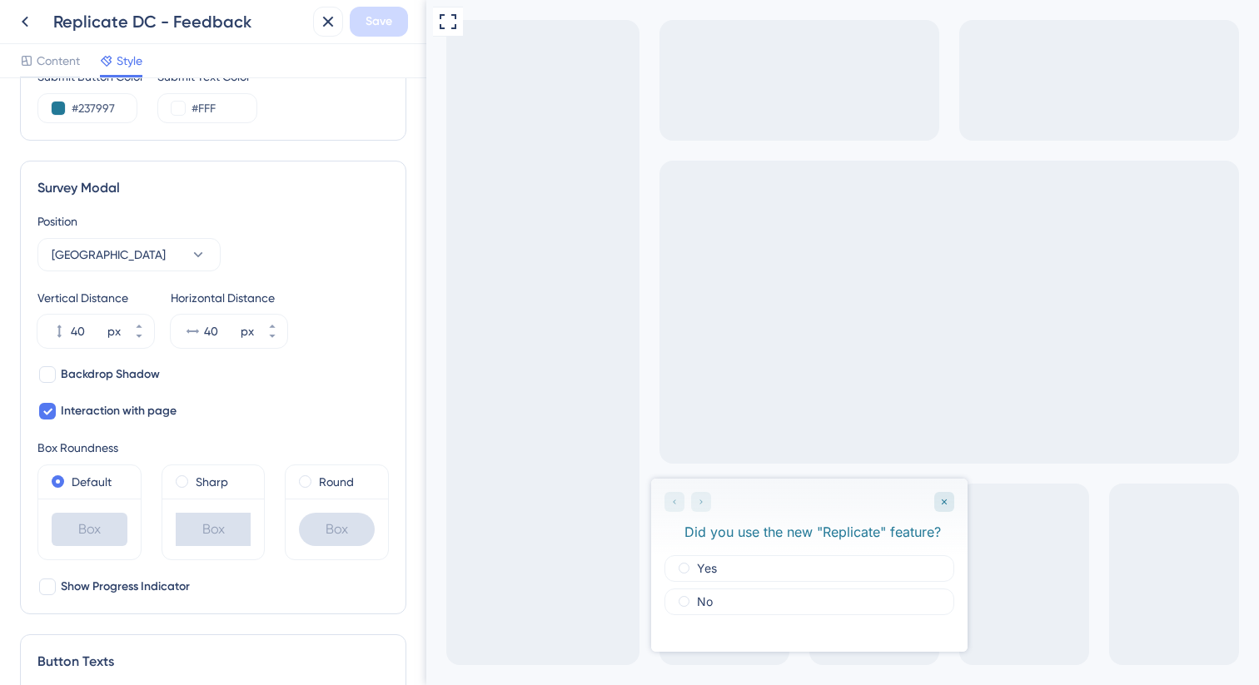
scroll to position [448, 0]
click at [143, 322] on icon at bounding box center [139, 324] width 10 height 10
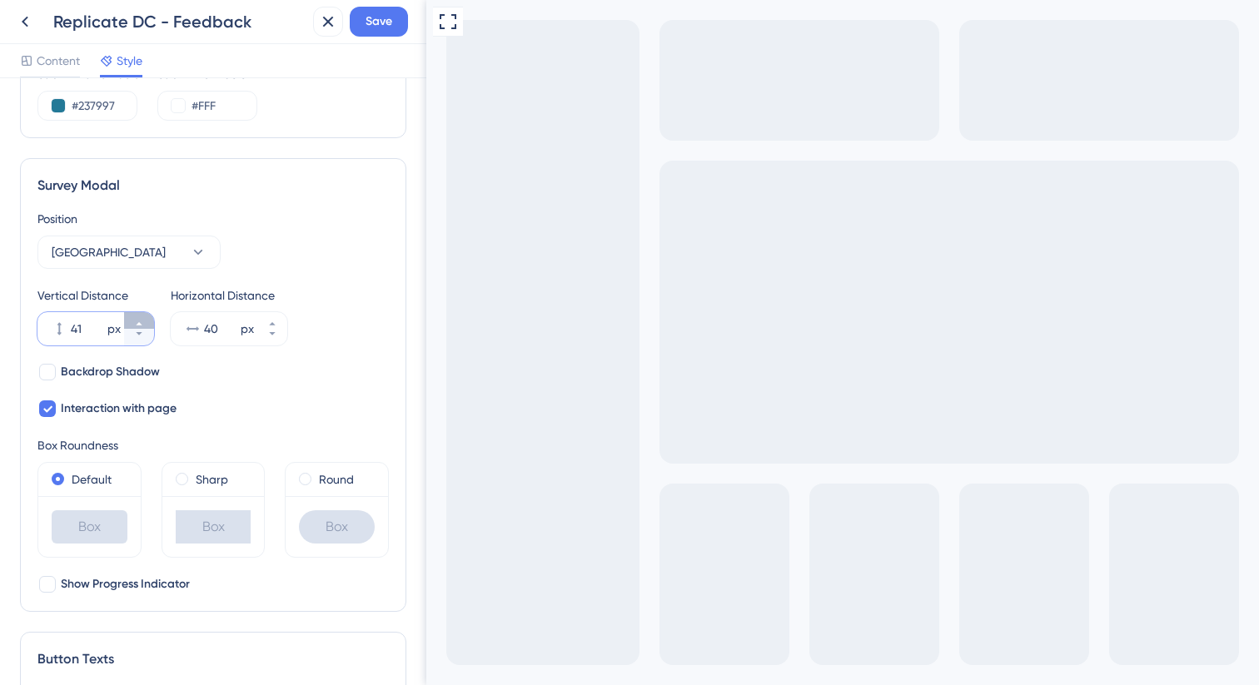
click at [143, 322] on icon at bounding box center [139, 324] width 10 height 10
click at [142, 336] on icon at bounding box center [139, 334] width 10 height 10
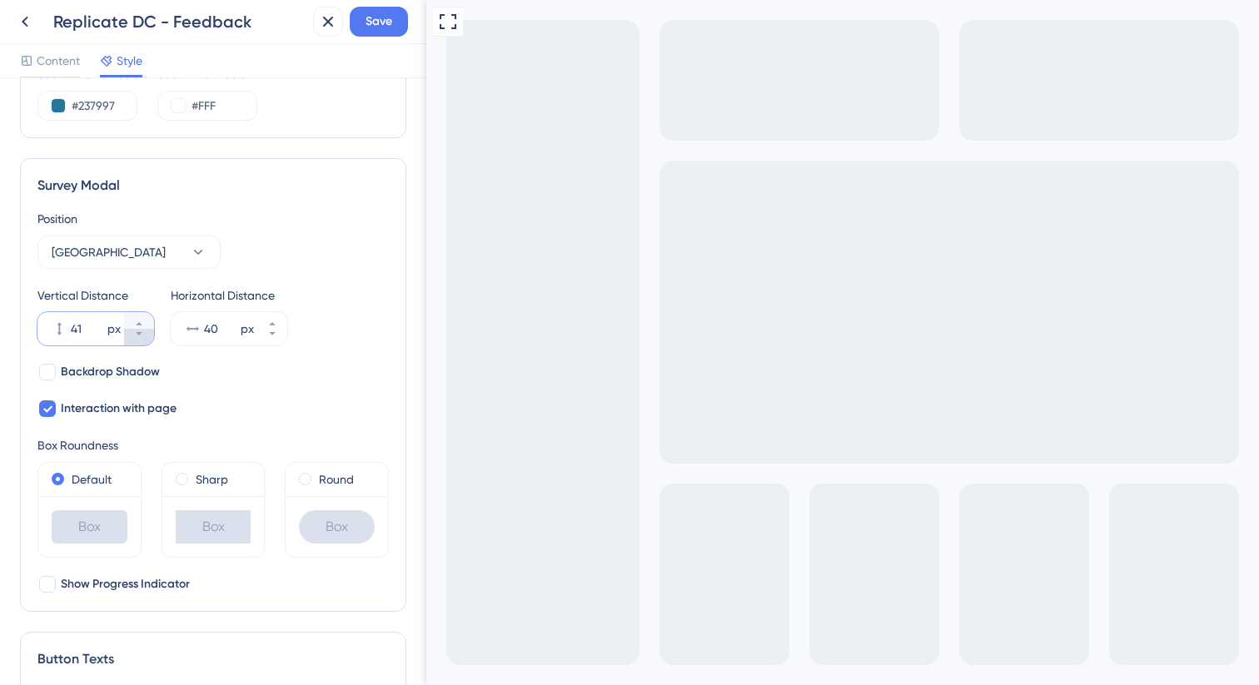
type input "40"
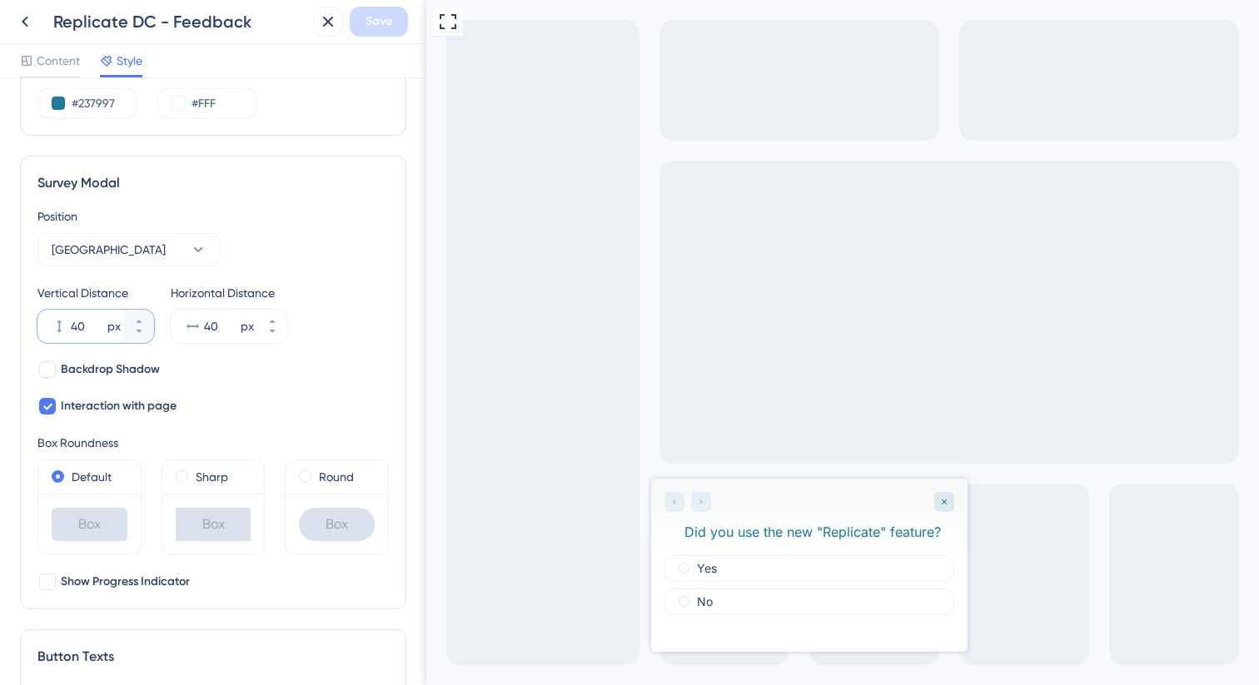
scroll to position [0, 0]
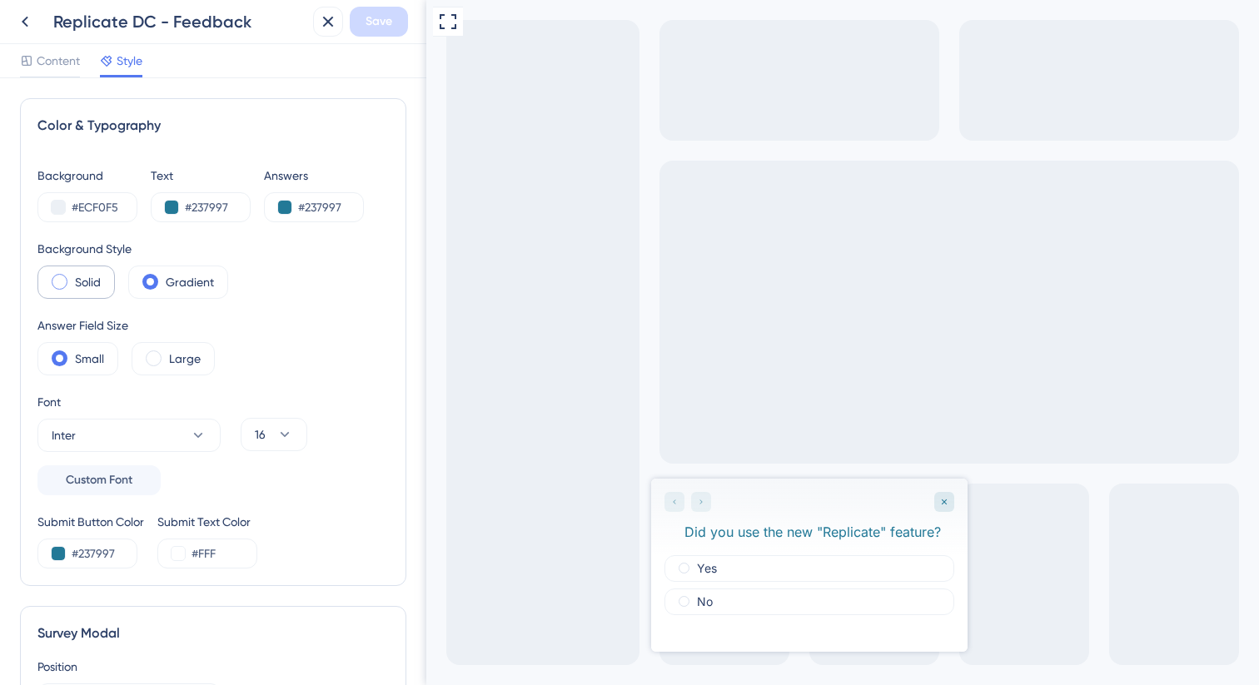
click at [97, 275] on label "Solid" at bounding box center [88, 282] width 26 height 20
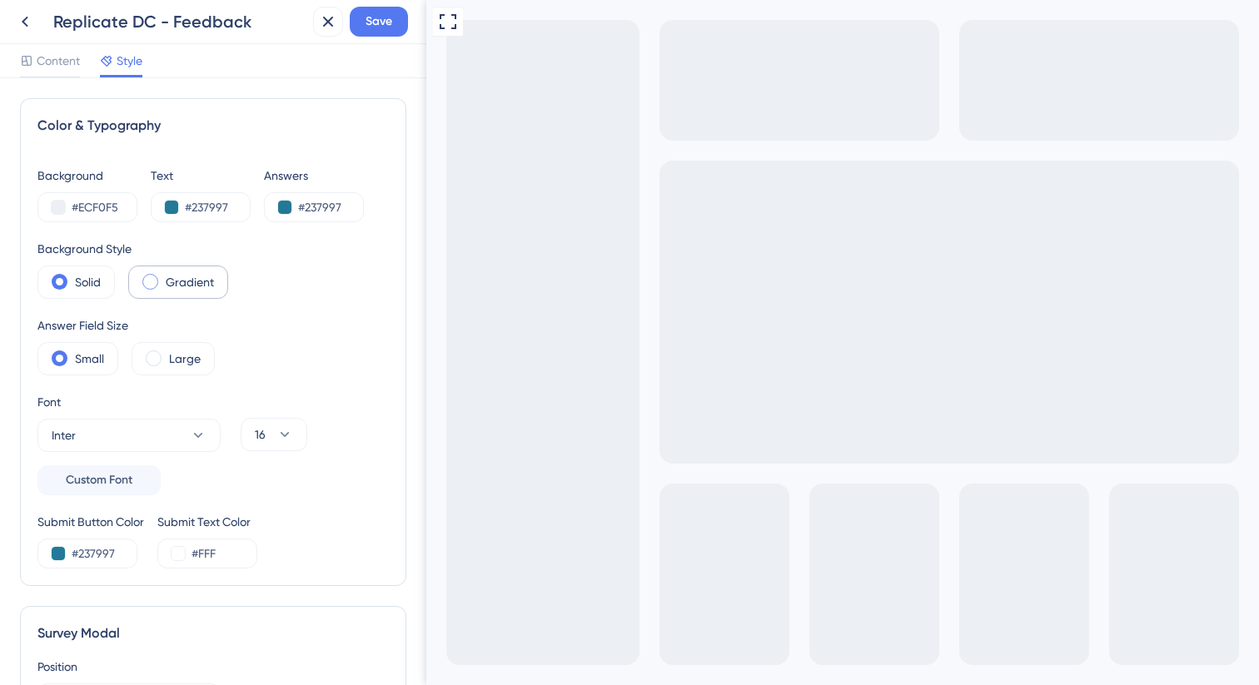
click at [181, 277] on label "Gradient" at bounding box center [190, 282] width 48 height 20
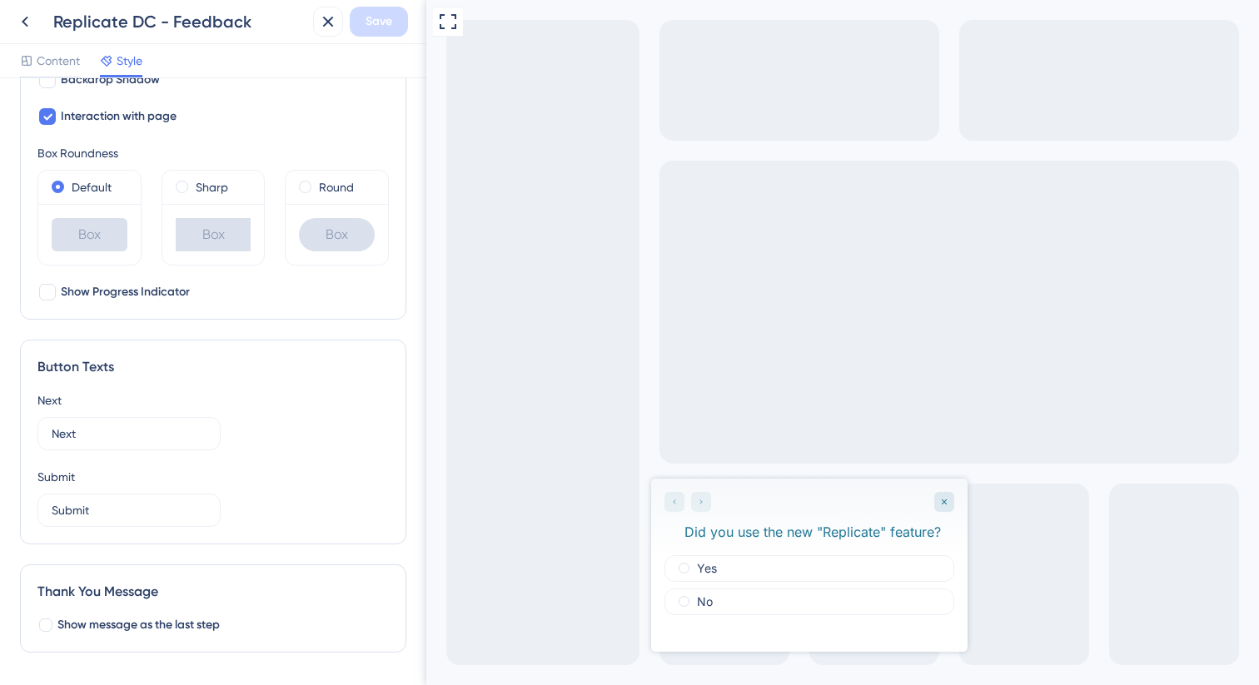
scroll to position [794, 0]
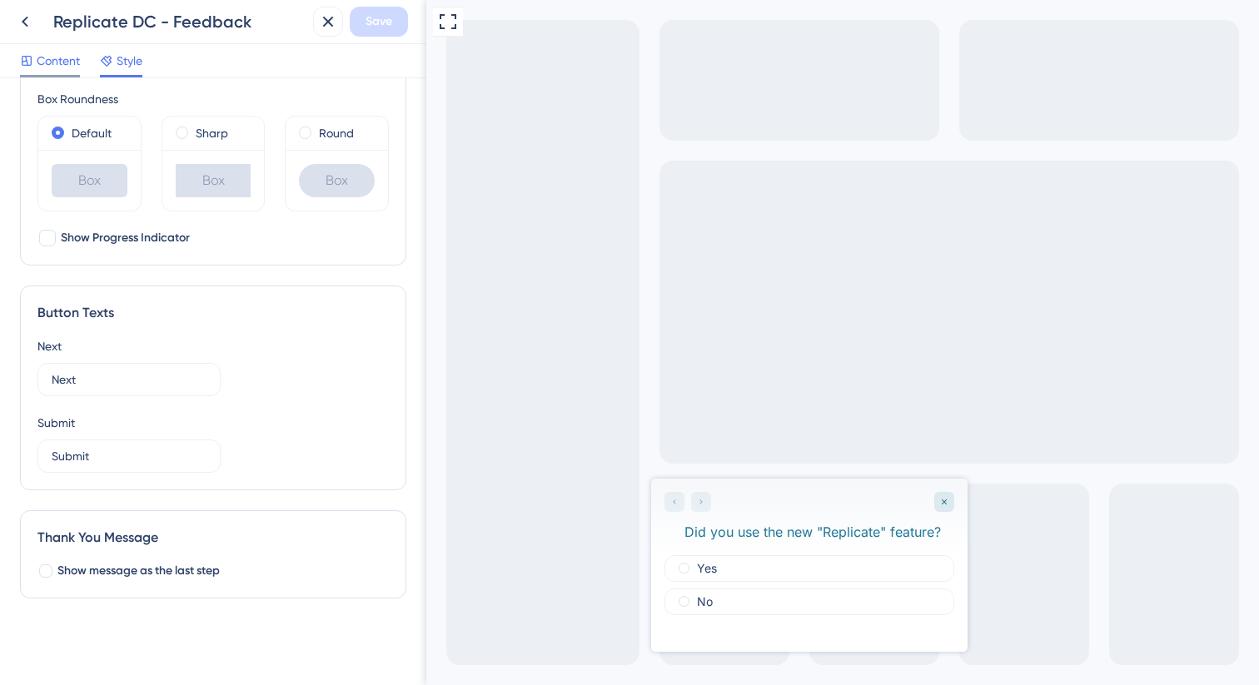
click at [48, 58] on span "Content" at bounding box center [58, 61] width 43 height 20
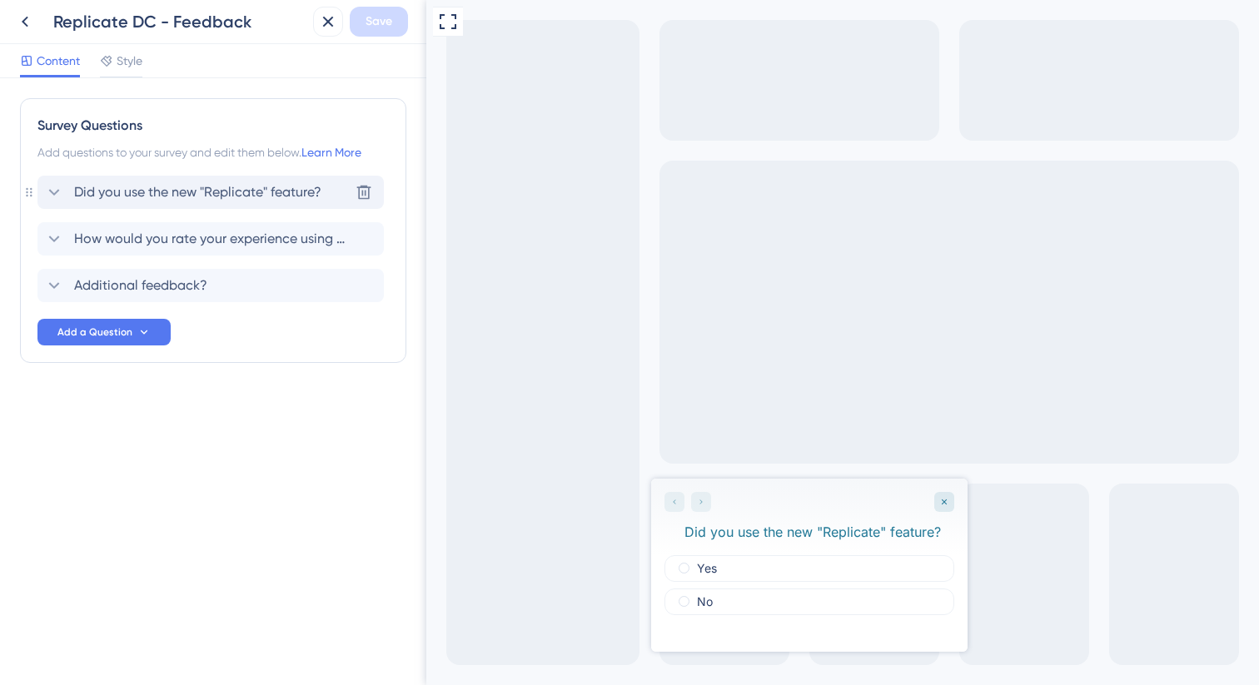
click at [173, 191] on span "Did you use the new "Replicate" feature?" at bounding box center [197, 192] width 247 height 20
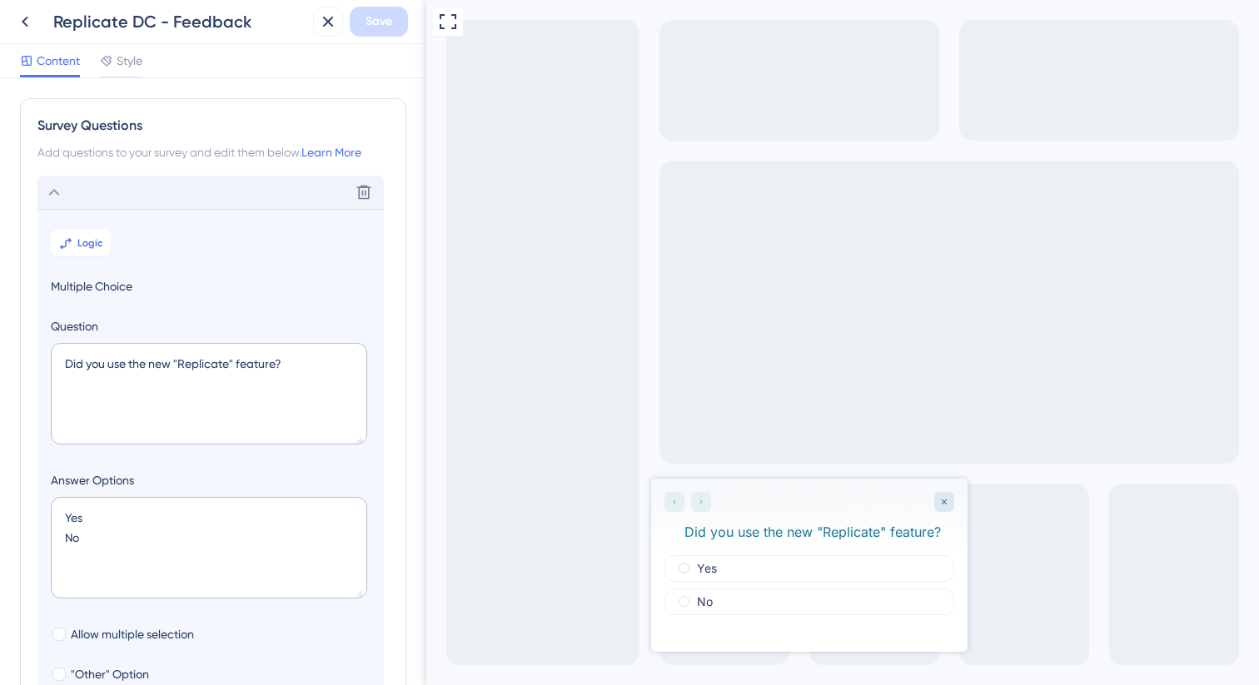
click at [62, 197] on icon at bounding box center [54, 192] width 20 height 20
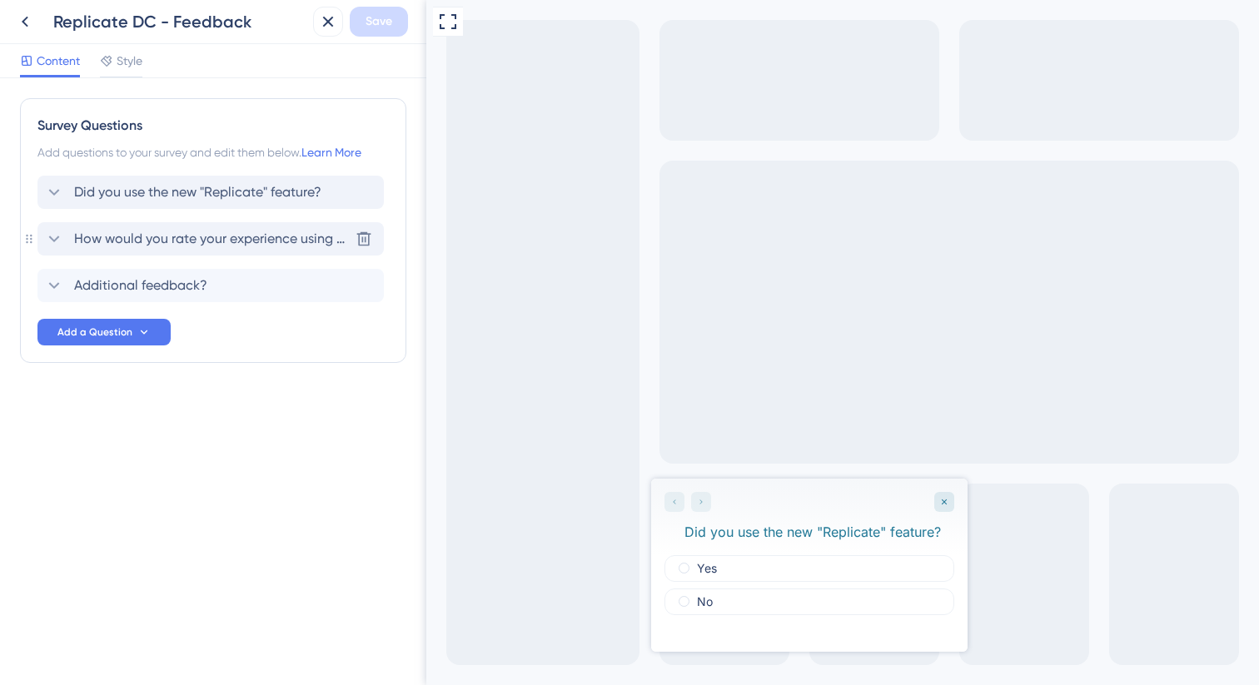
click at [84, 235] on span "How would you rate your experience using Smart Dynamic Categories Replication (…" at bounding box center [211, 239] width 275 height 20
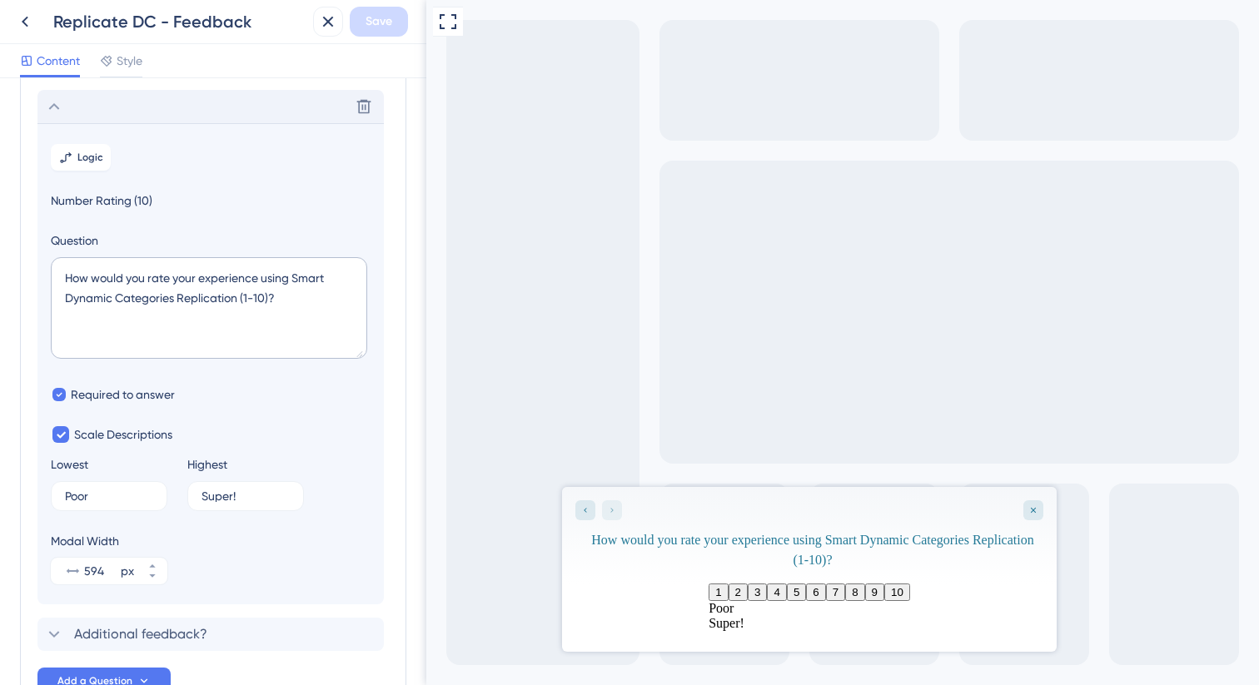
scroll to position [144, 0]
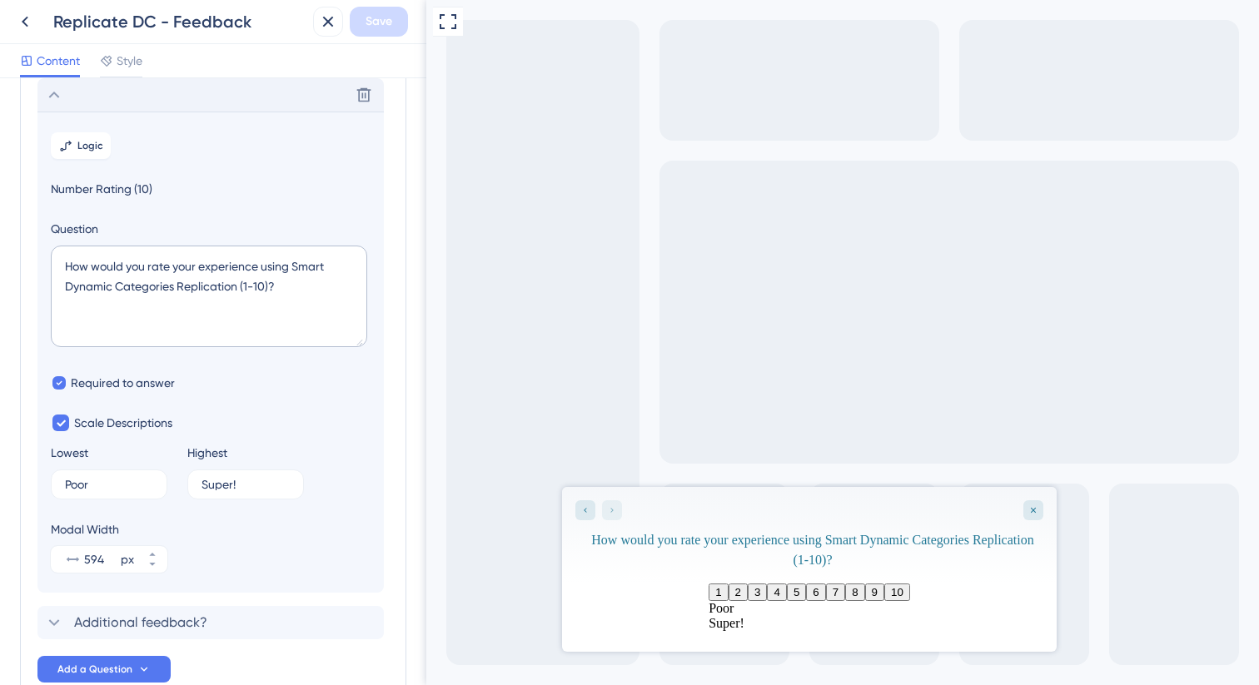
click at [61, 99] on icon at bounding box center [54, 95] width 20 height 20
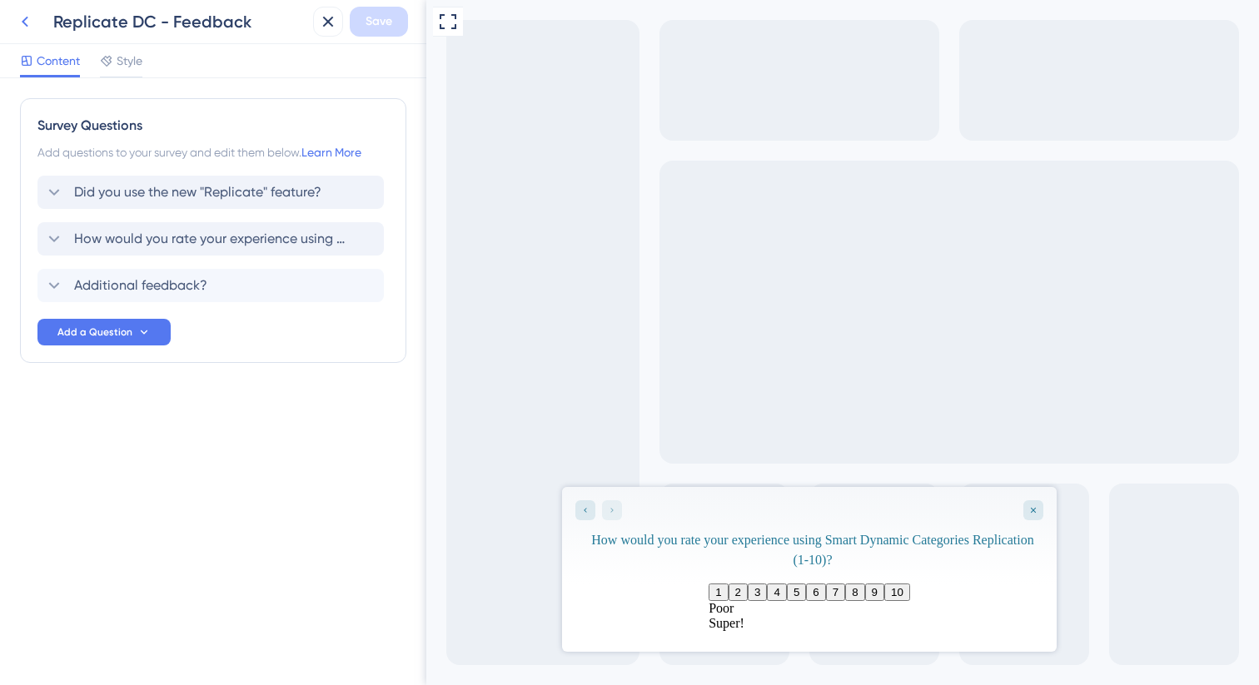
click at [27, 22] on icon at bounding box center [25, 22] width 20 height 20
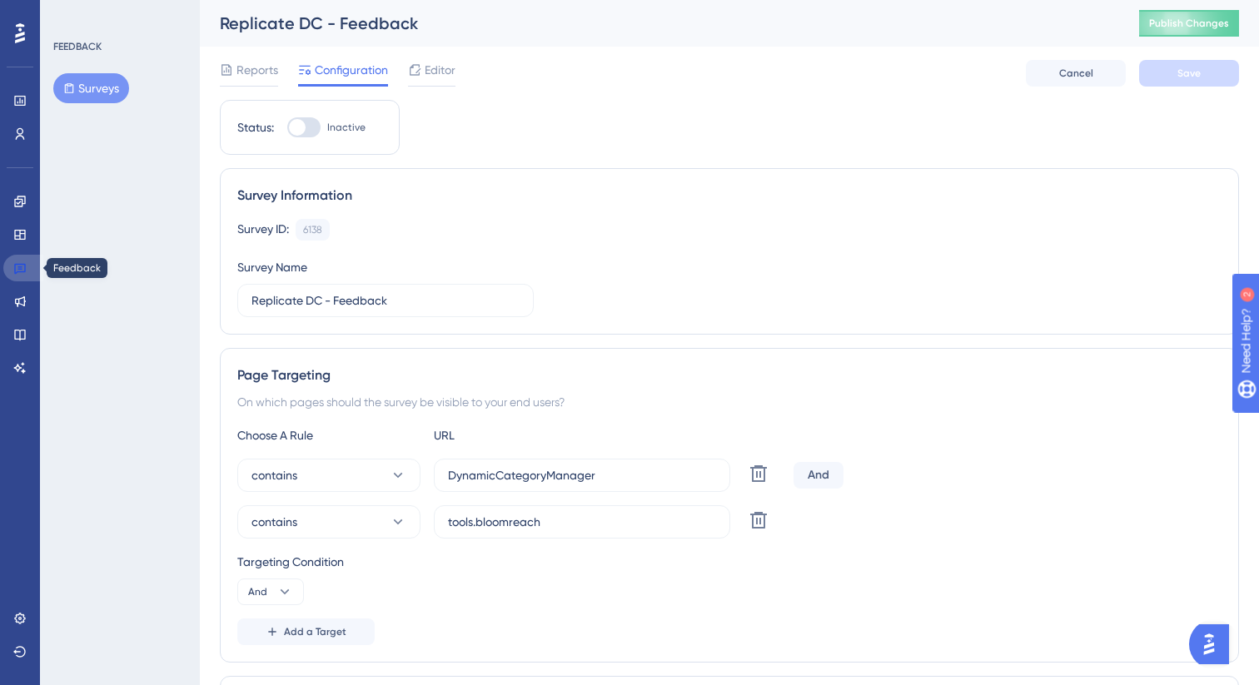
click at [22, 267] on icon at bounding box center [20, 269] width 12 height 11
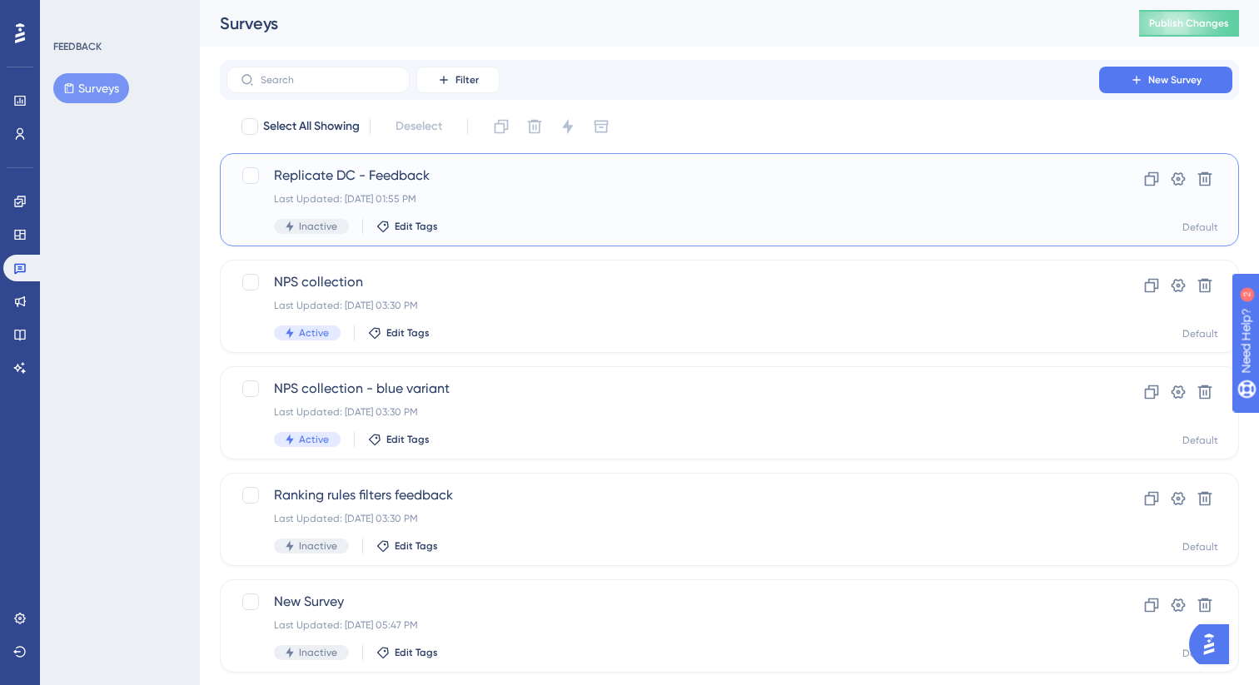
click at [495, 173] on span "Replicate DC - Feedback" at bounding box center [663, 176] width 778 height 20
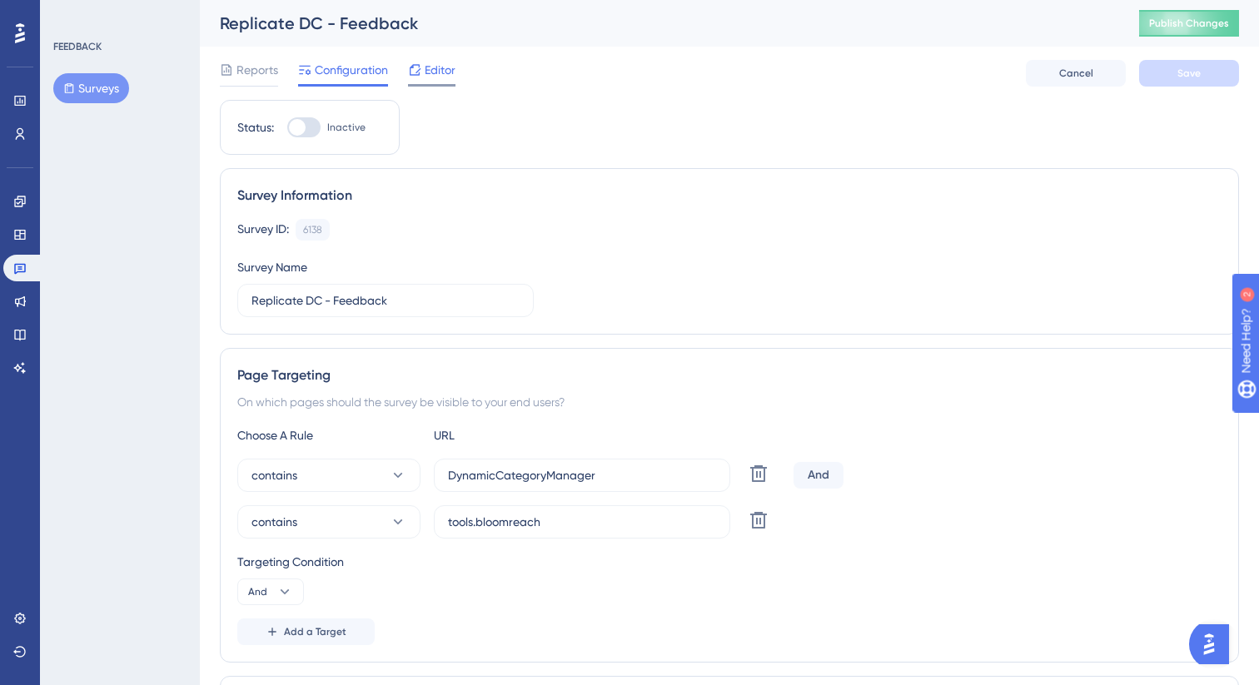
click at [428, 73] on span "Editor" at bounding box center [440, 70] width 31 height 20
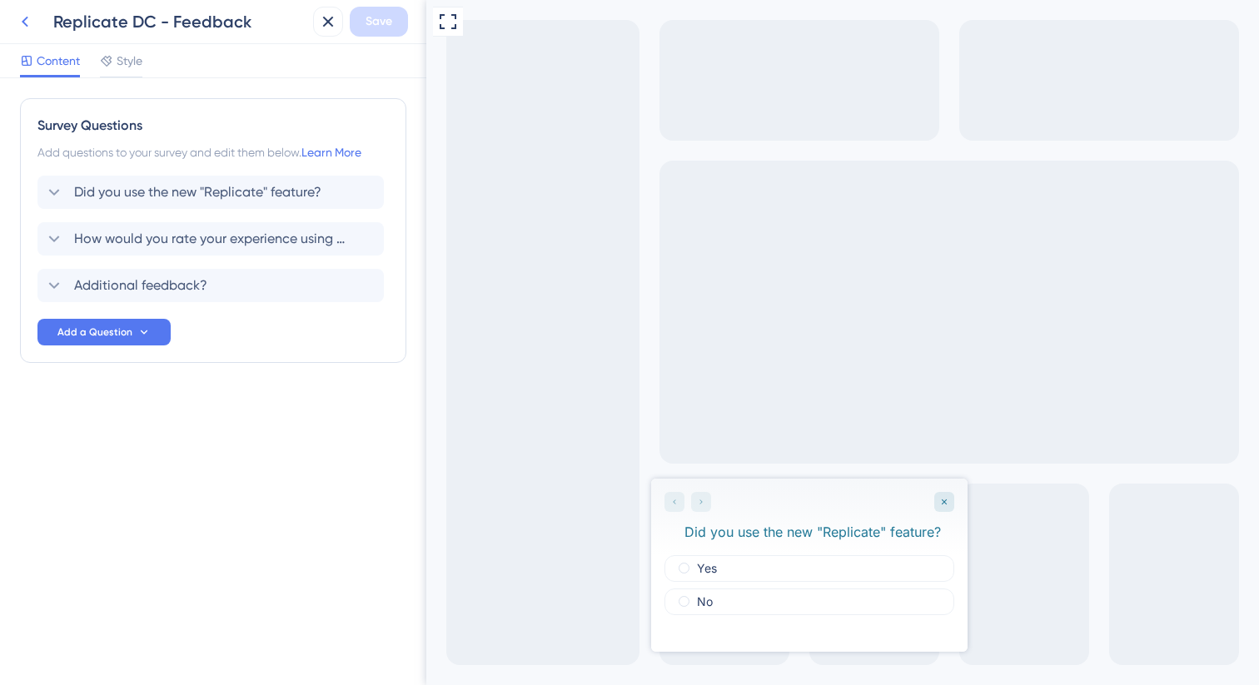
click at [32, 23] on icon at bounding box center [25, 22] width 20 height 20
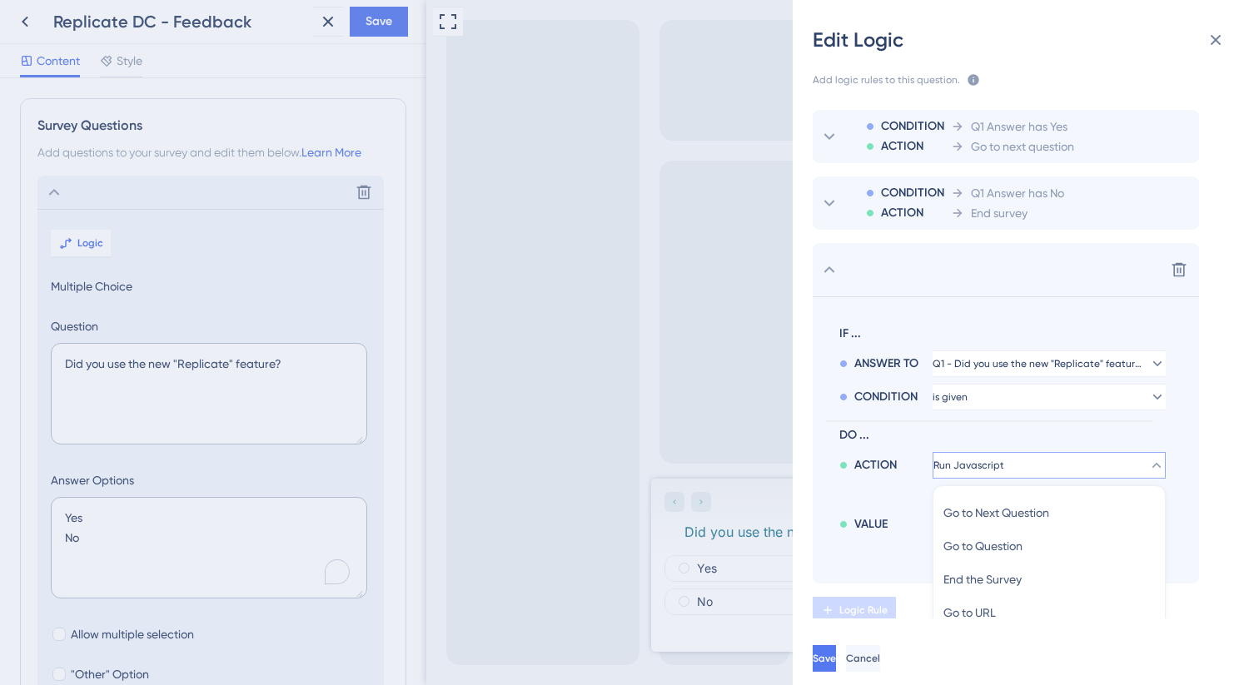
scroll to position [188, 0]
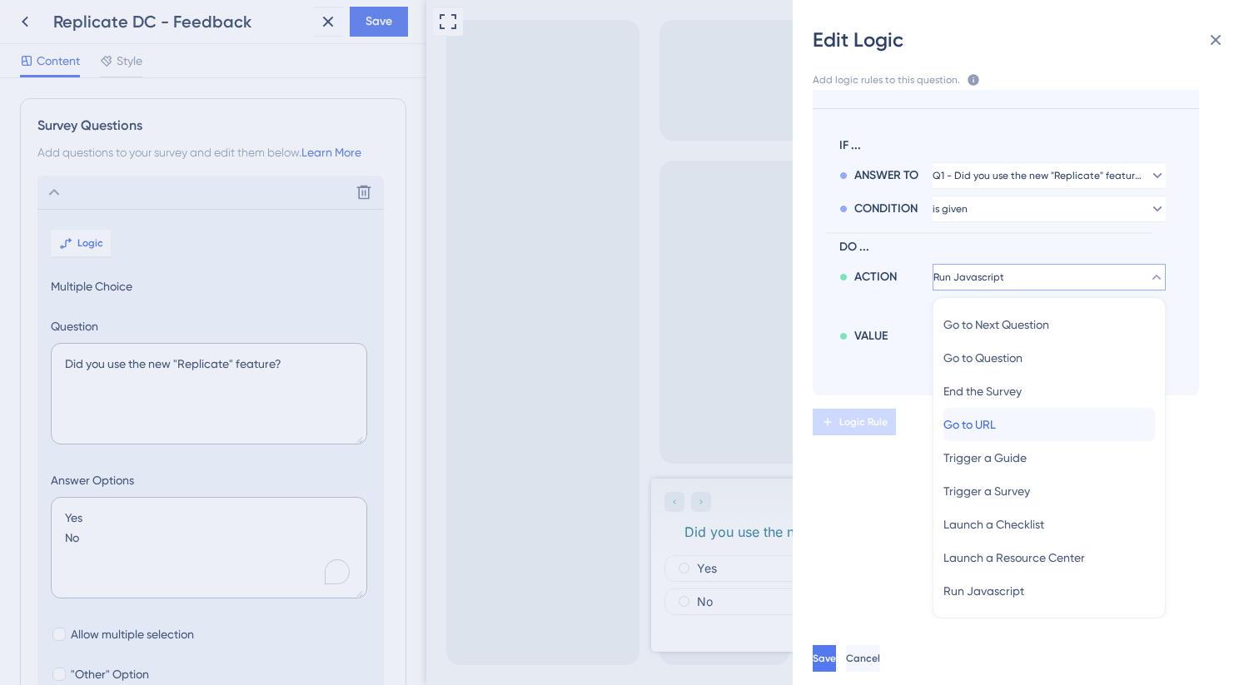
click at [1062, 432] on div "Go to URL Go to URL" at bounding box center [1049, 424] width 212 height 33
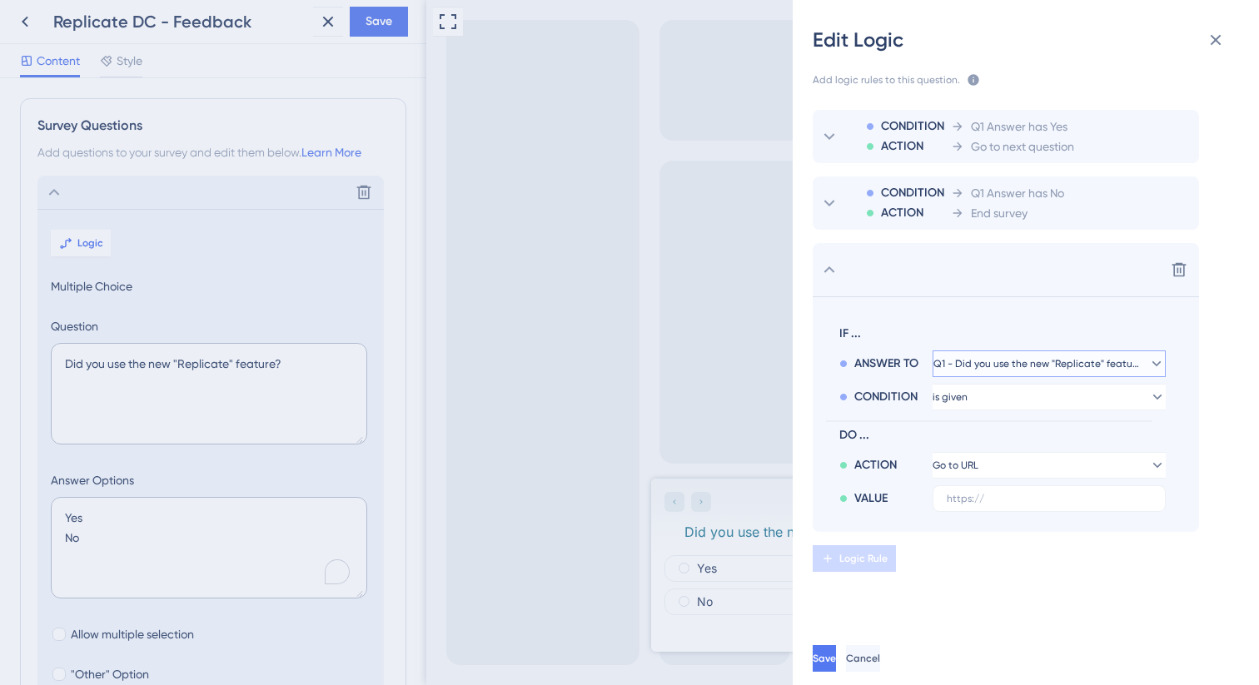
click at [1050, 368] on span "Q1 - Did you use the new "Replicate" feature?" at bounding box center [1037, 363] width 208 height 13
click at [1053, 398] on div "Q1 - Did you use the new "Replicate" feature? Q1 - Did you use the new "Replica…" at bounding box center [1049, 411] width 212 height 33
click at [1049, 377] on button "is given" at bounding box center [1049, 364] width 233 height 27
click at [1024, 485] on div "is not given is not given" at bounding box center [1049, 477] width 212 height 33
click at [1067, 370] on span "Q1 - Did you use the new "Replicate" feature?" at bounding box center [1037, 363] width 208 height 13
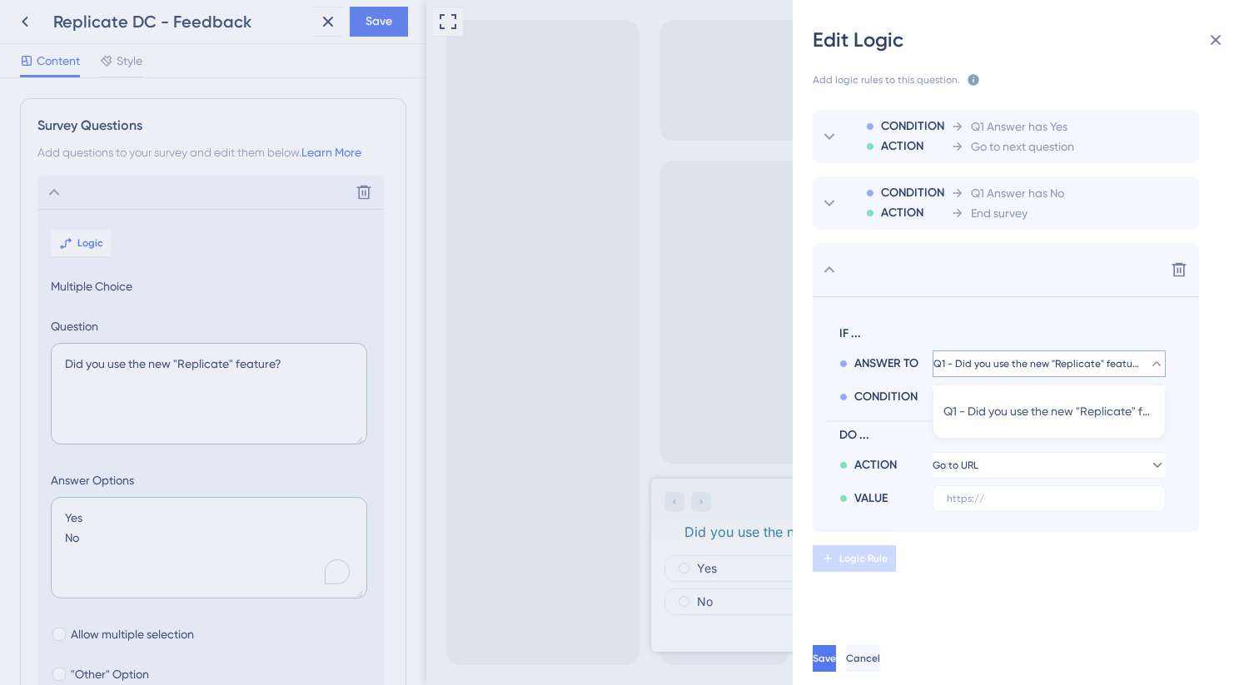
click at [1045, 315] on section "IF ... ANSWER TO Q1 - Did you use the new "Replicate" feature? Q1 - Did you use…" at bounding box center [1006, 414] width 386 height 236
click at [1018, 355] on button "Q1 - Did you use the new "Replicate" feature?" at bounding box center [1049, 364] width 233 height 27
click at [1025, 288] on div "Delete" at bounding box center [1006, 269] width 386 height 53
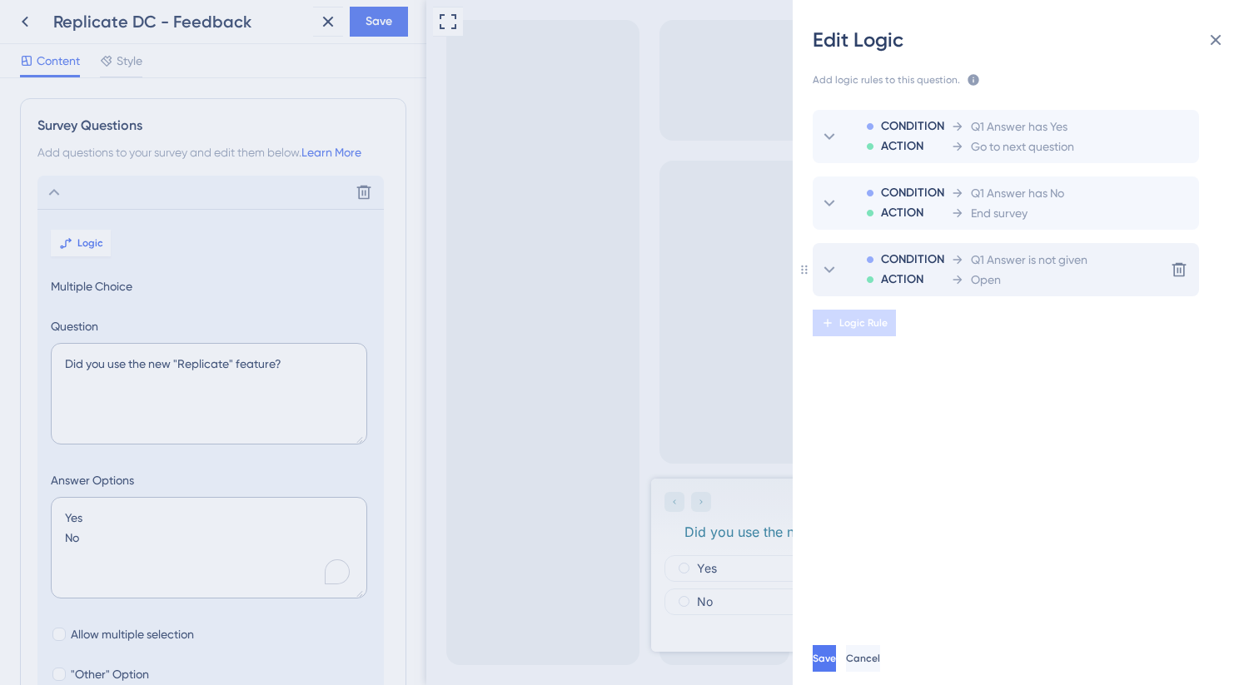
click at [983, 279] on span "Open" at bounding box center [986, 280] width 30 height 20
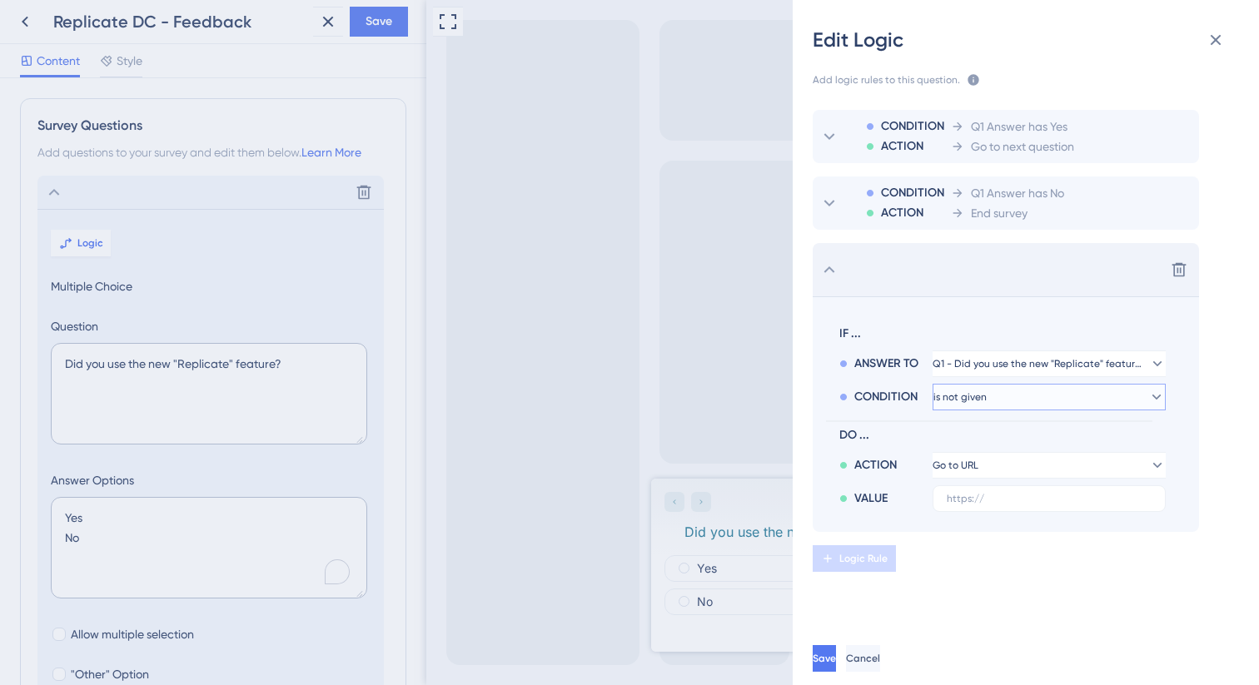
click at [987, 377] on button "is not given" at bounding box center [1049, 364] width 233 height 27
click at [987, 388] on button "is not given" at bounding box center [1049, 397] width 233 height 27
click at [1185, 258] on button at bounding box center [1179, 269] width 27 height 27
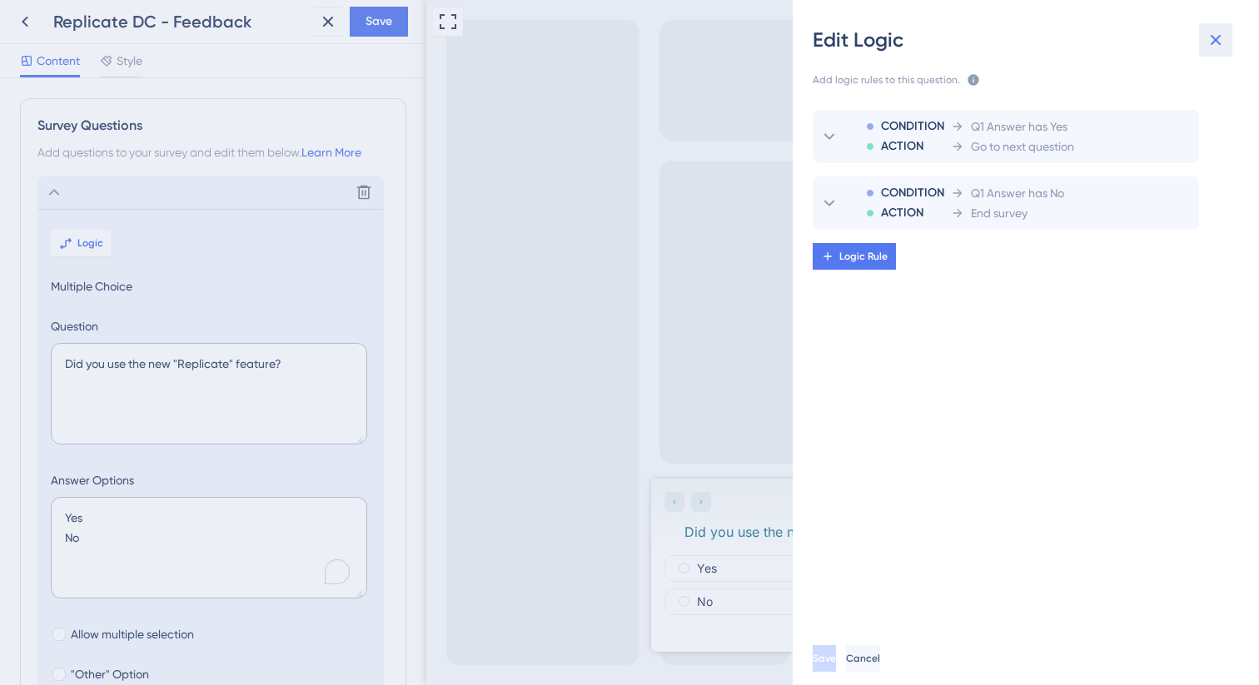
click at [1212, 44] on icon at bounding box center [1216, 40] width 20 height 20
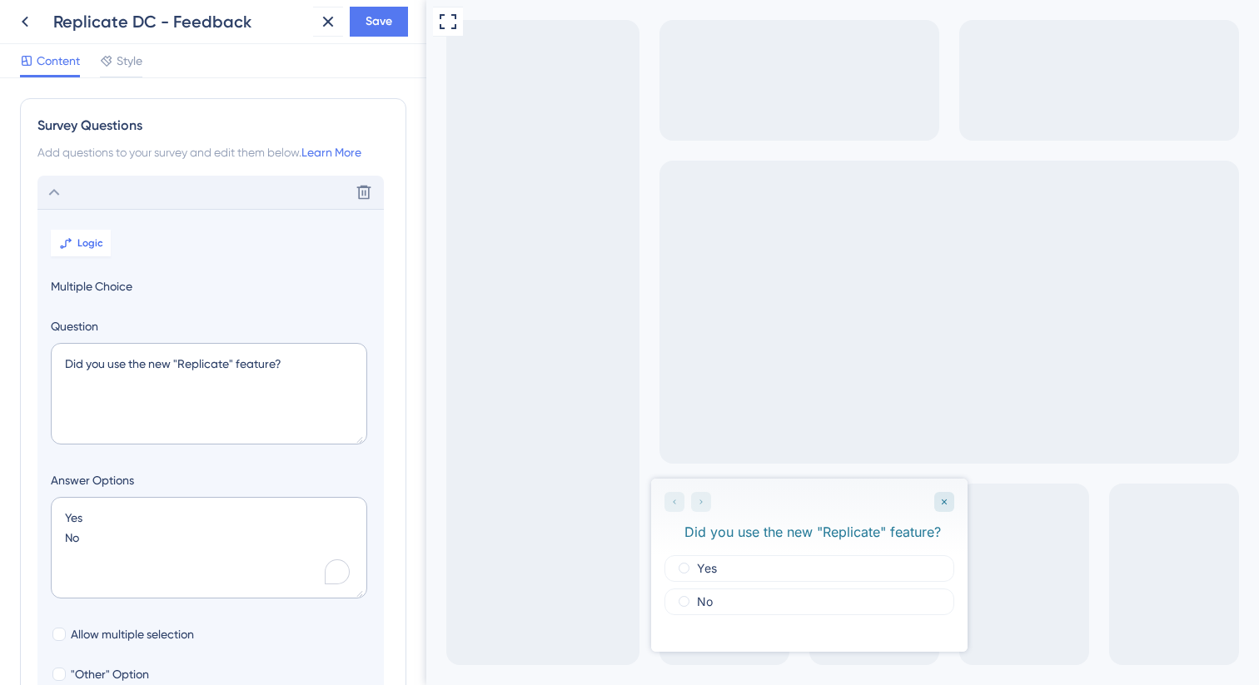
click at [56, 191] on icon at bounding box center [54, 192] width 20 height 20
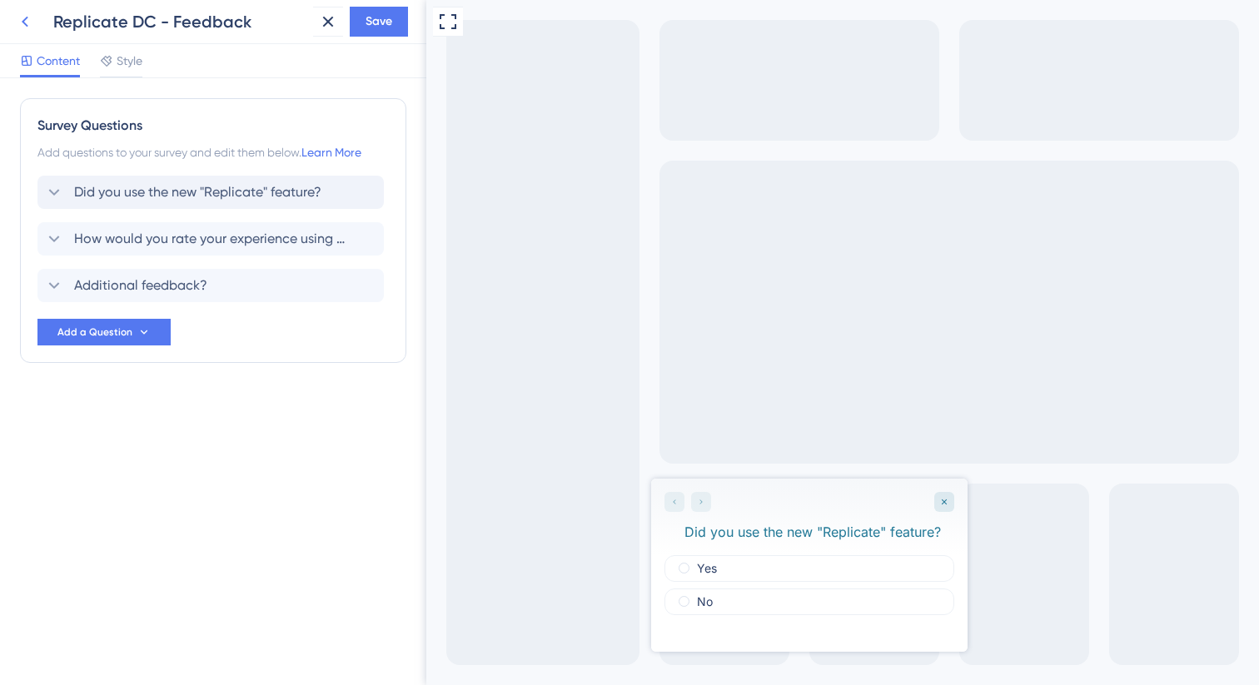
click at [26, 17] on icon at bounding box center [25, 22] width 20 height 20
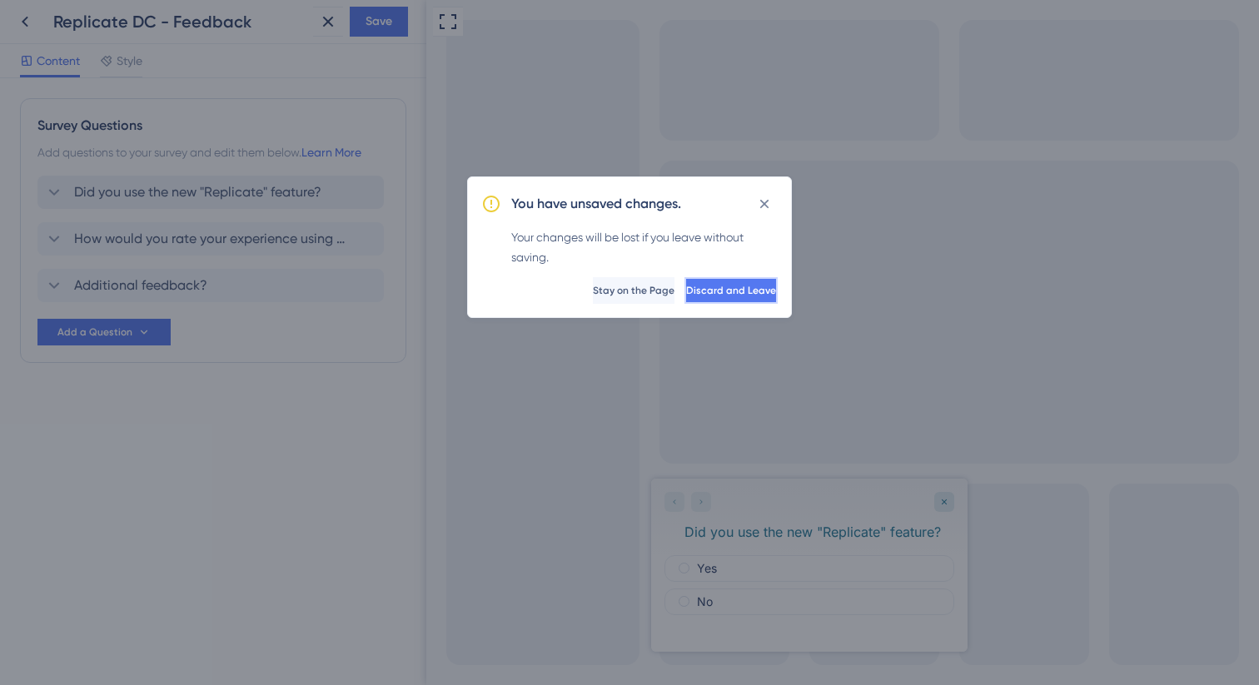
click at [684, 292] on button "Discard and Leave" at bounding box center [730, 290] width 93 height 27
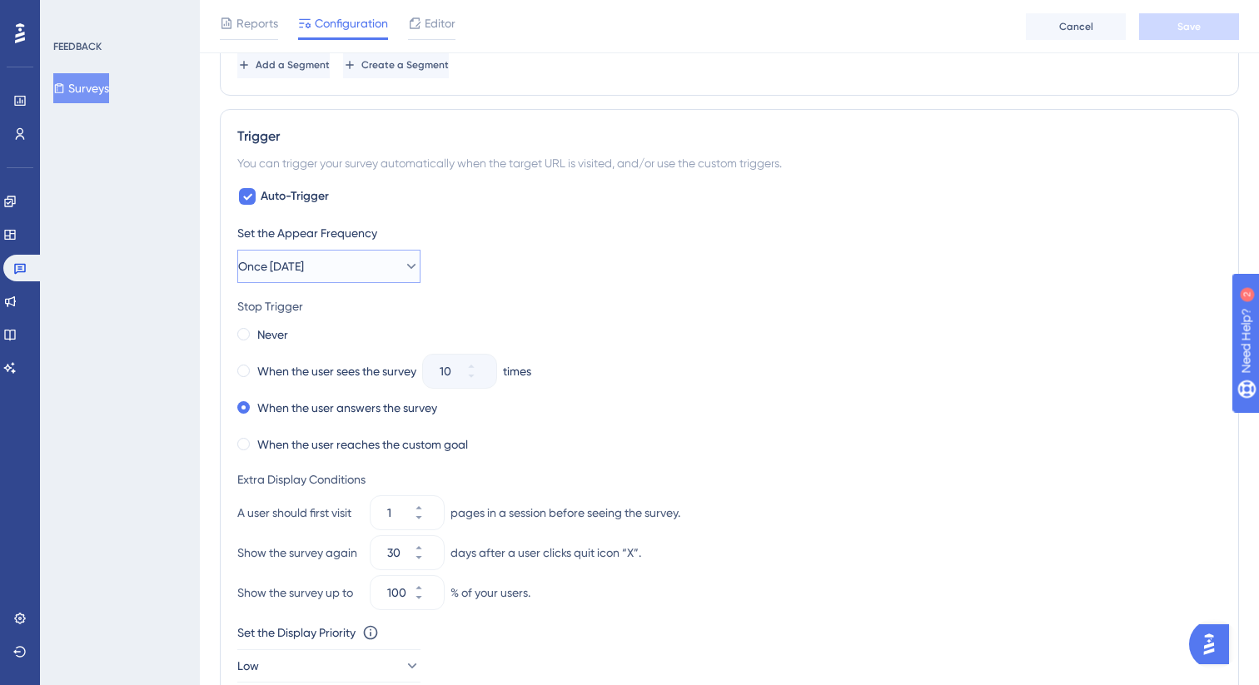
click at [366, 266] on button "Once in 30 days" at bounding box center [328, 266] width 183 height 33
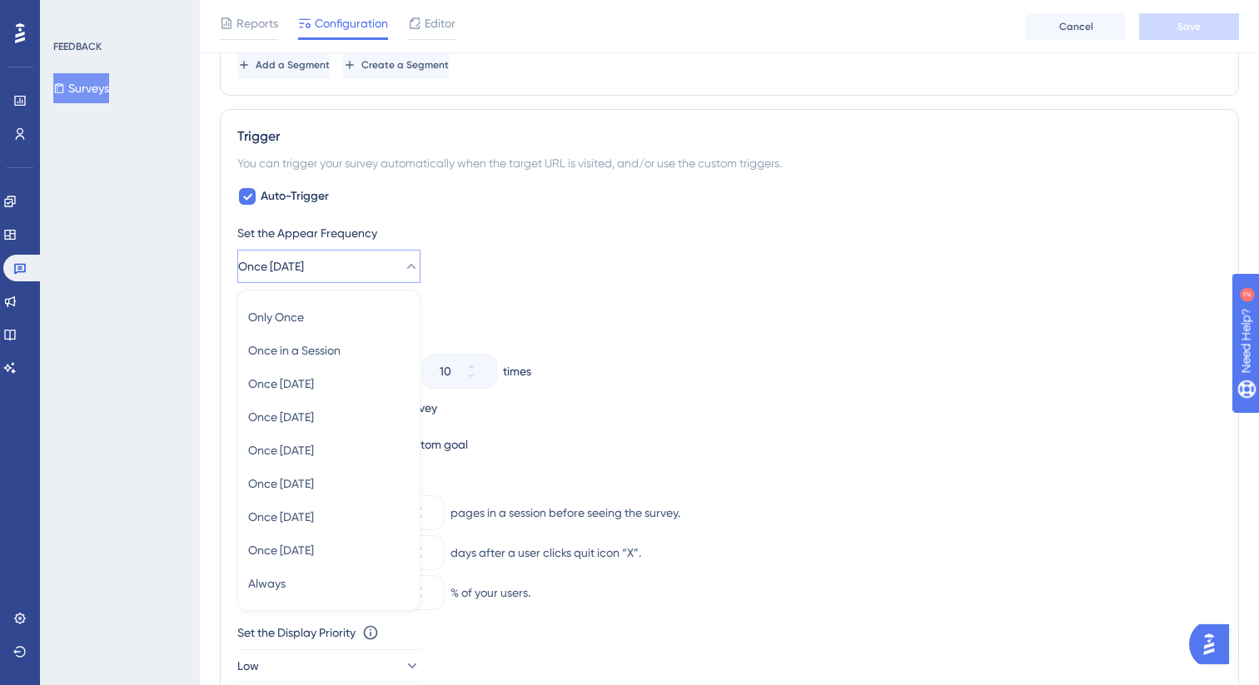
scroll to position [913, 0]
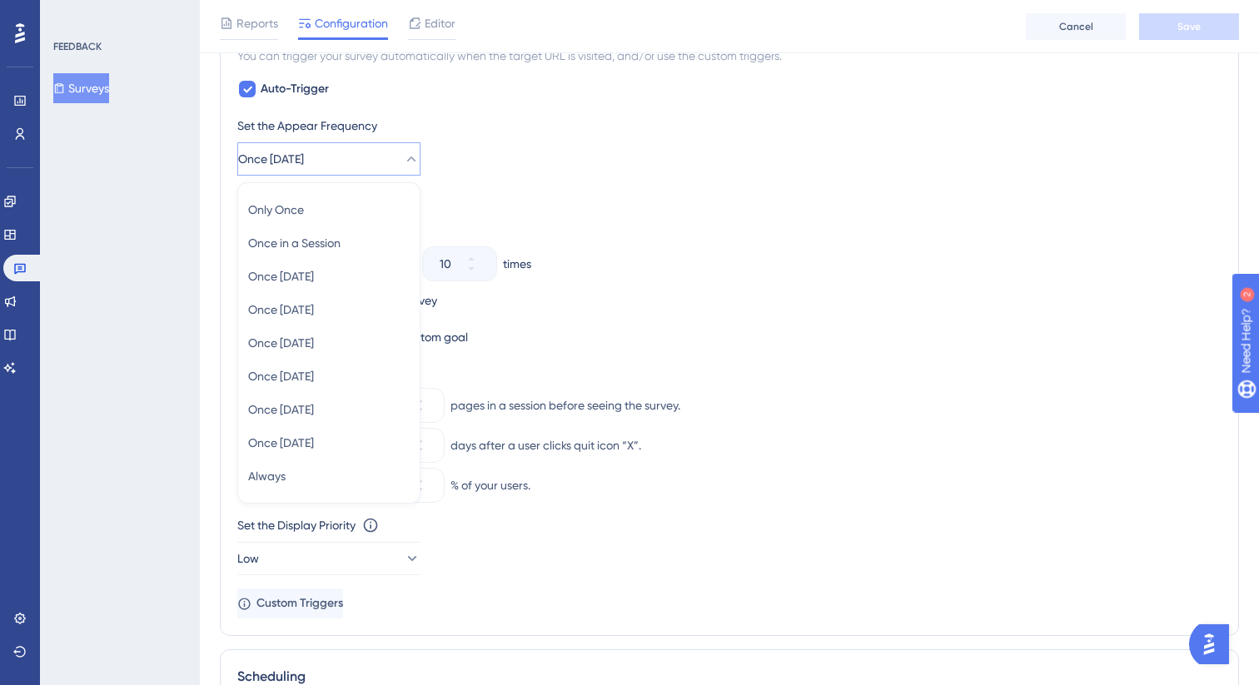
click at [704, 195] on div "Stop Trigger" at bounding box center [729, 199] width 984 height 20
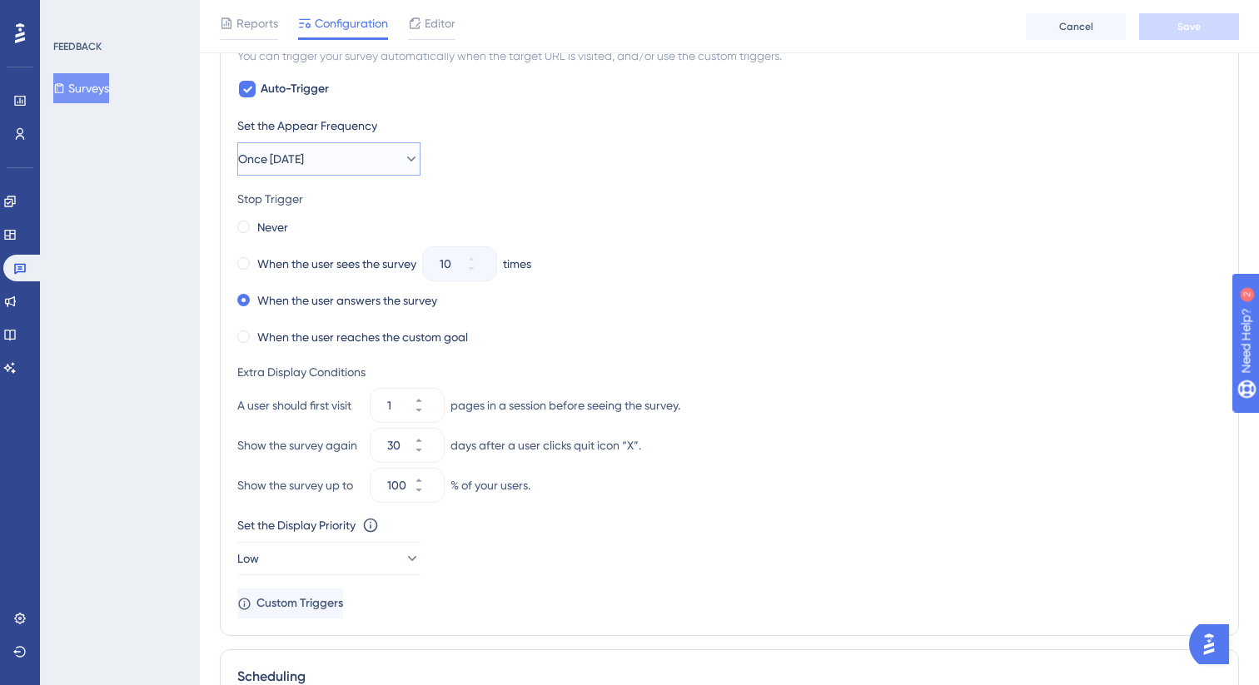
click at [343, 142] on button "Once in 30 days" at bounding box center [328, 158] width 183 height 33
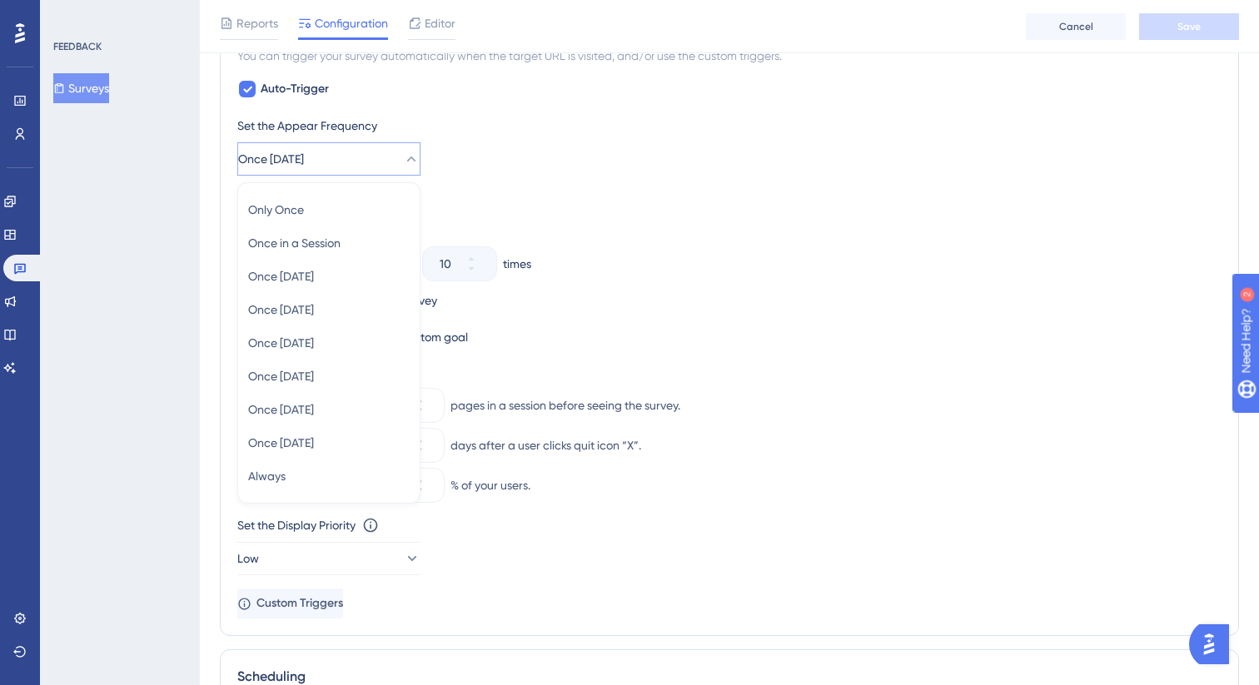
click at [753, 153] on div "Set the Appear Frequency Once in 30 days Only Once Only Once Once in a Session …" at bounding box center [729, 146] width 984 height 60
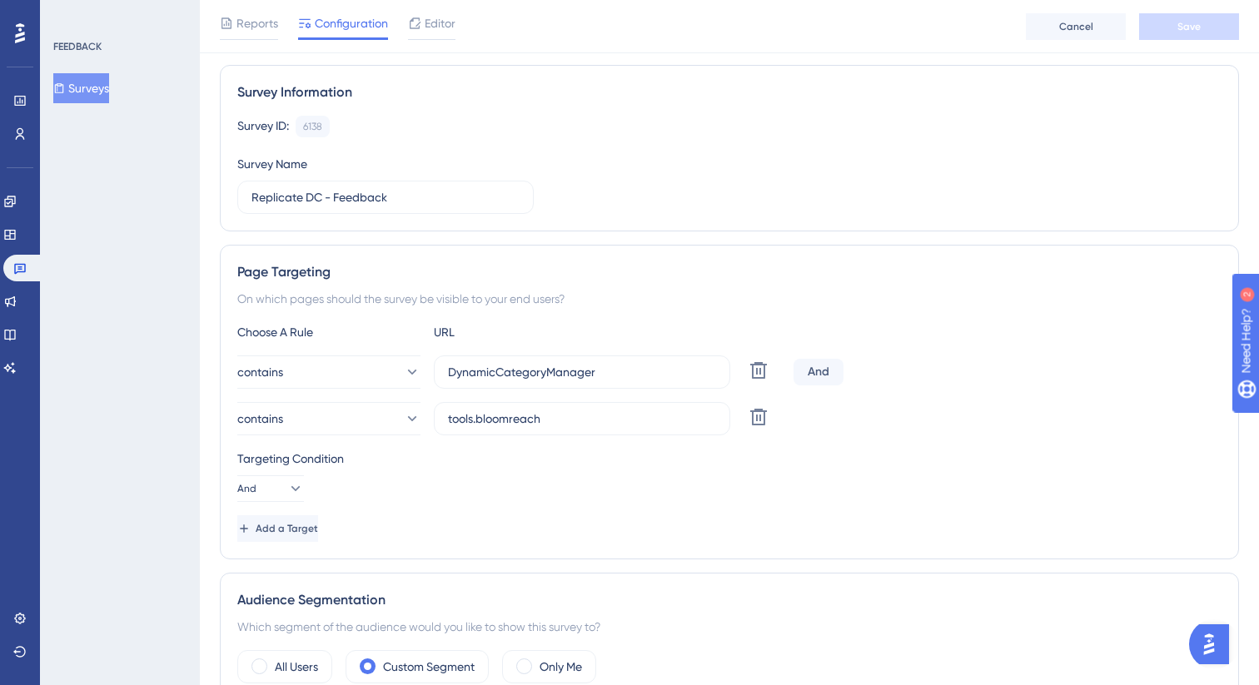
scroll to position [102, 0]
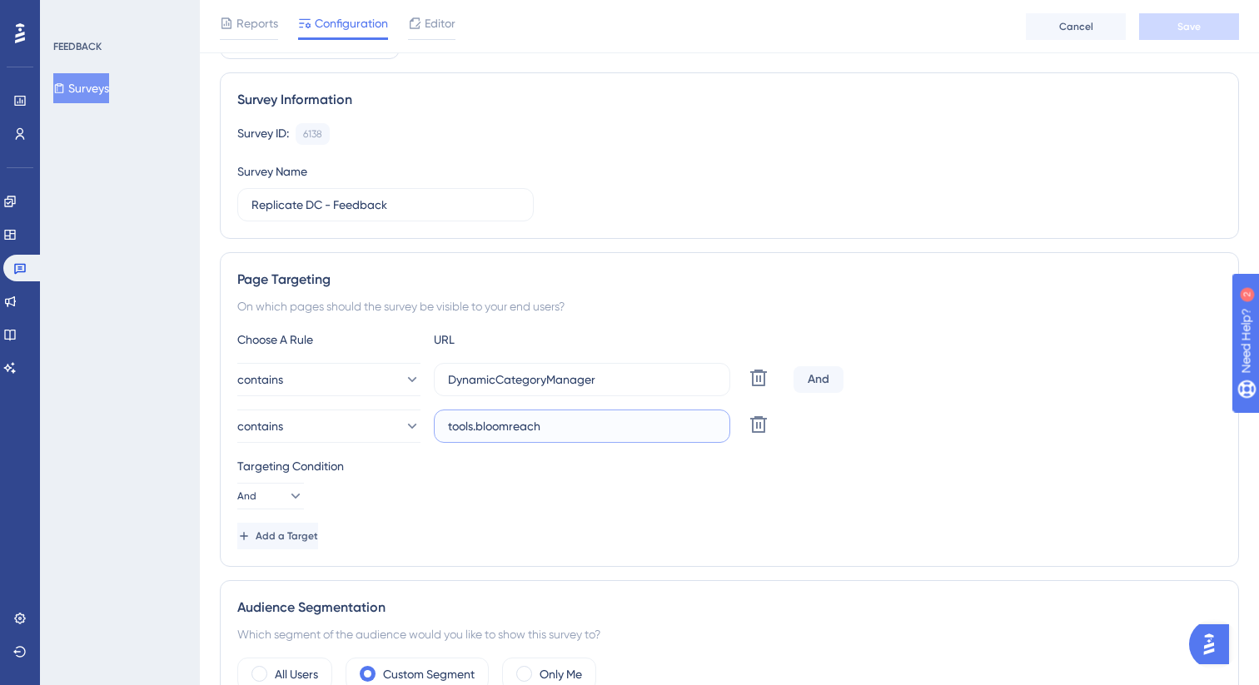
click at [600, 425] on input "tools.bloomreach" at bounding box center [582, 426] width 268 height 18
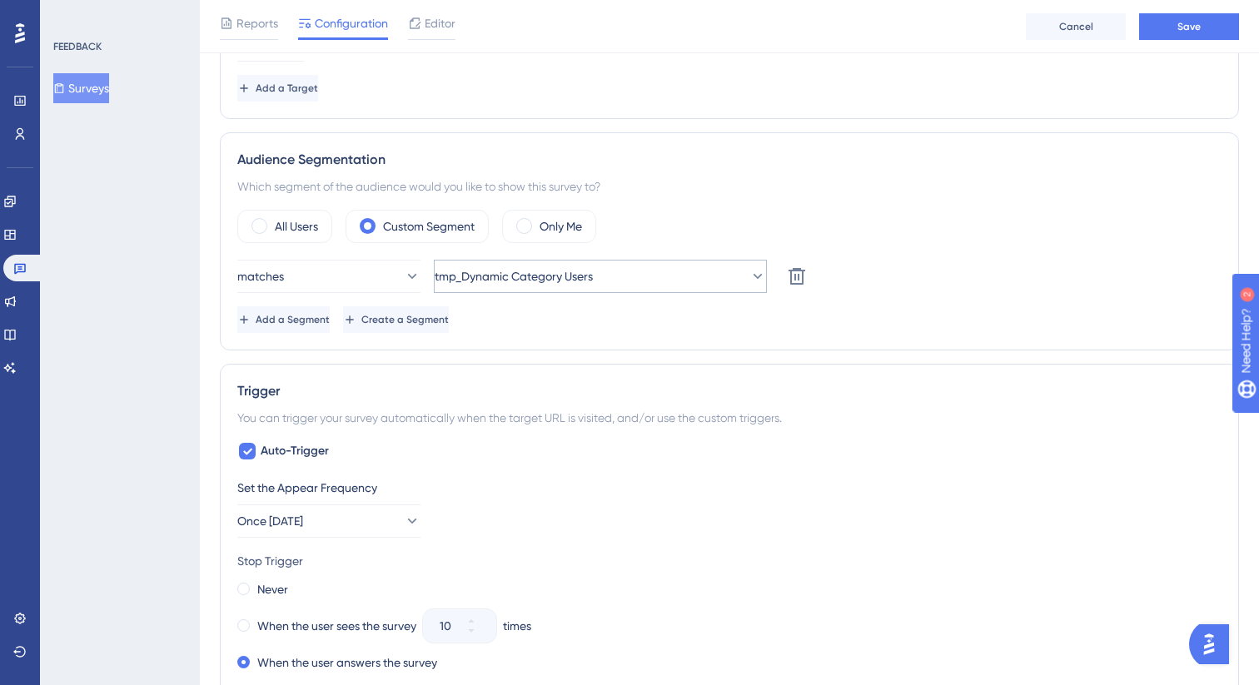
type input "tools-dev"
click at [646, 284] on button "tmp_Dynamic Category Users" at bounding box center [600, 276] width 333 height 33
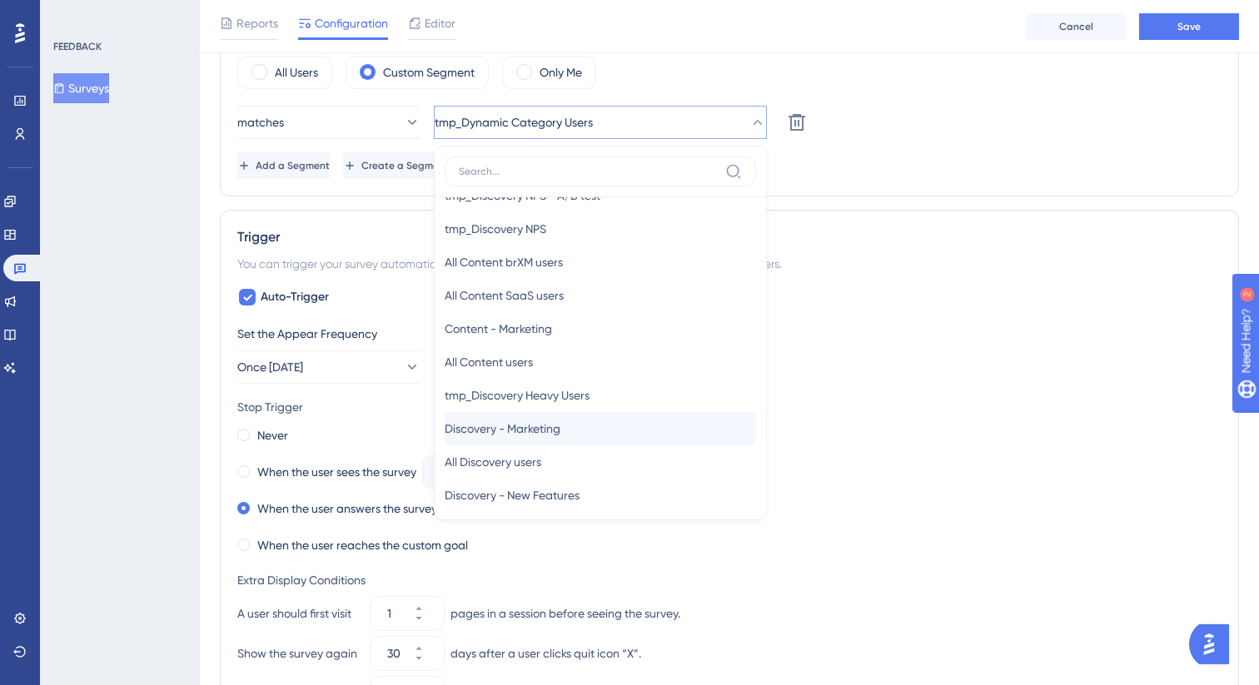
scroll to position [207, 0]
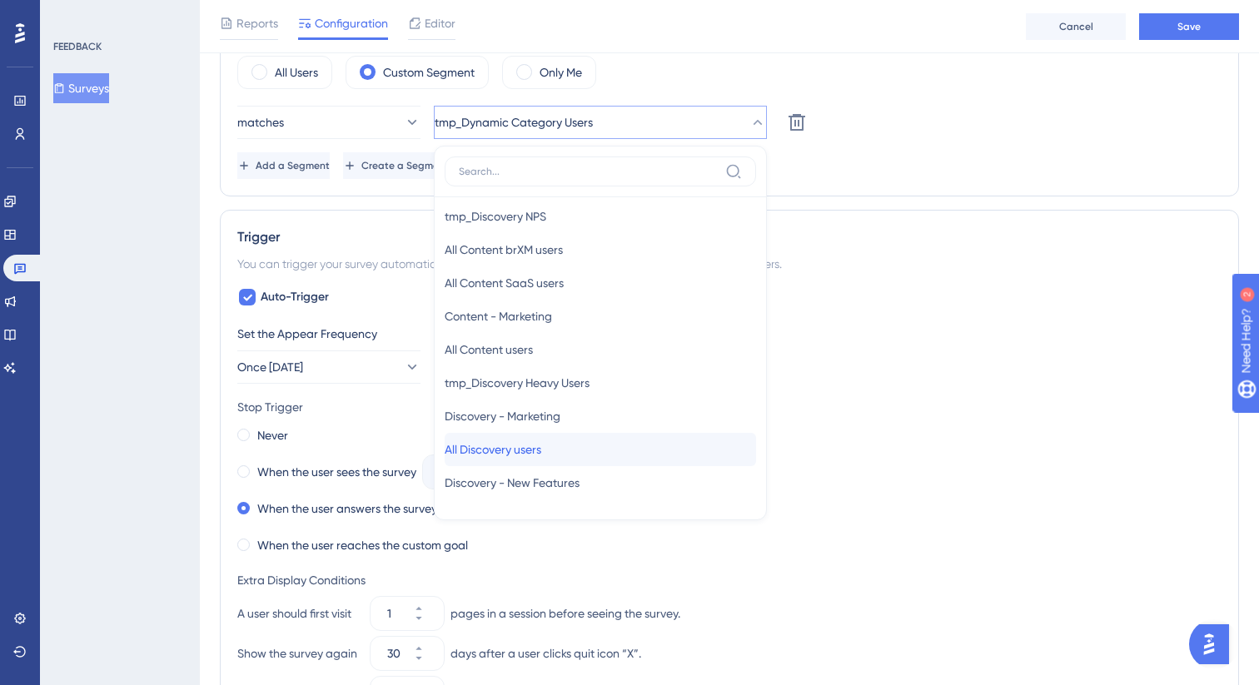
click at [565, 448] on div "All Discovery users All Discovery users" at bounding box center [600, 449] width 311 height 33
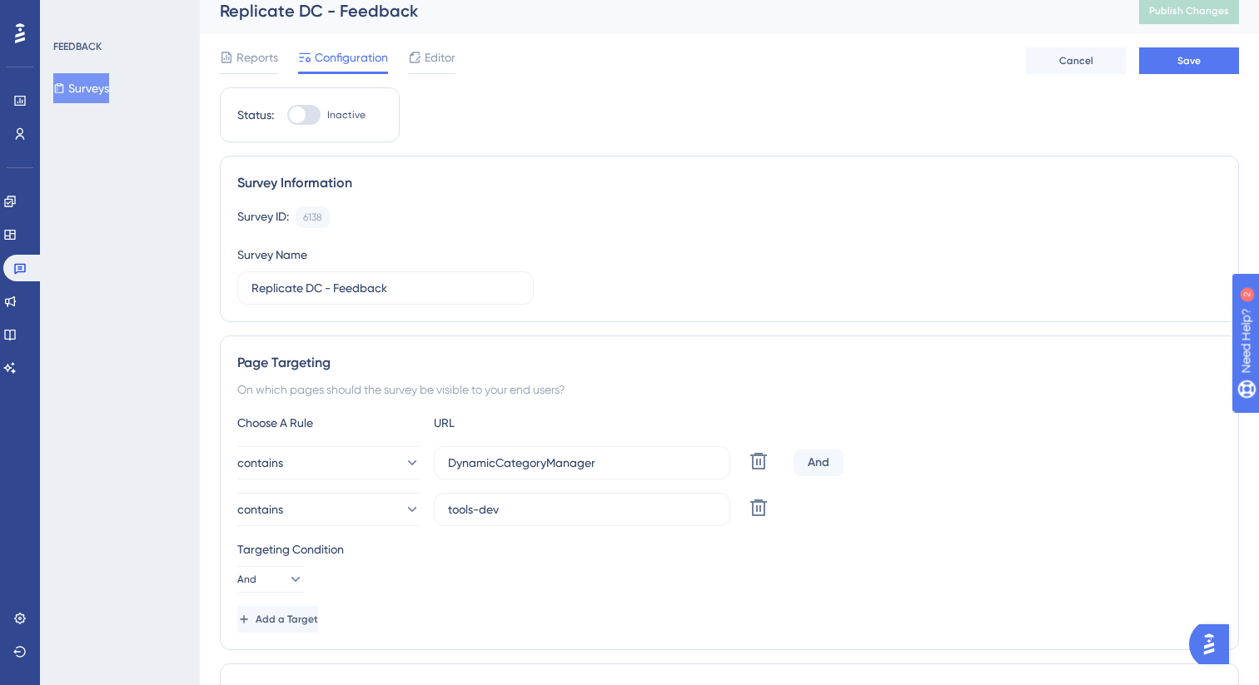
scroll to position [0, 0]
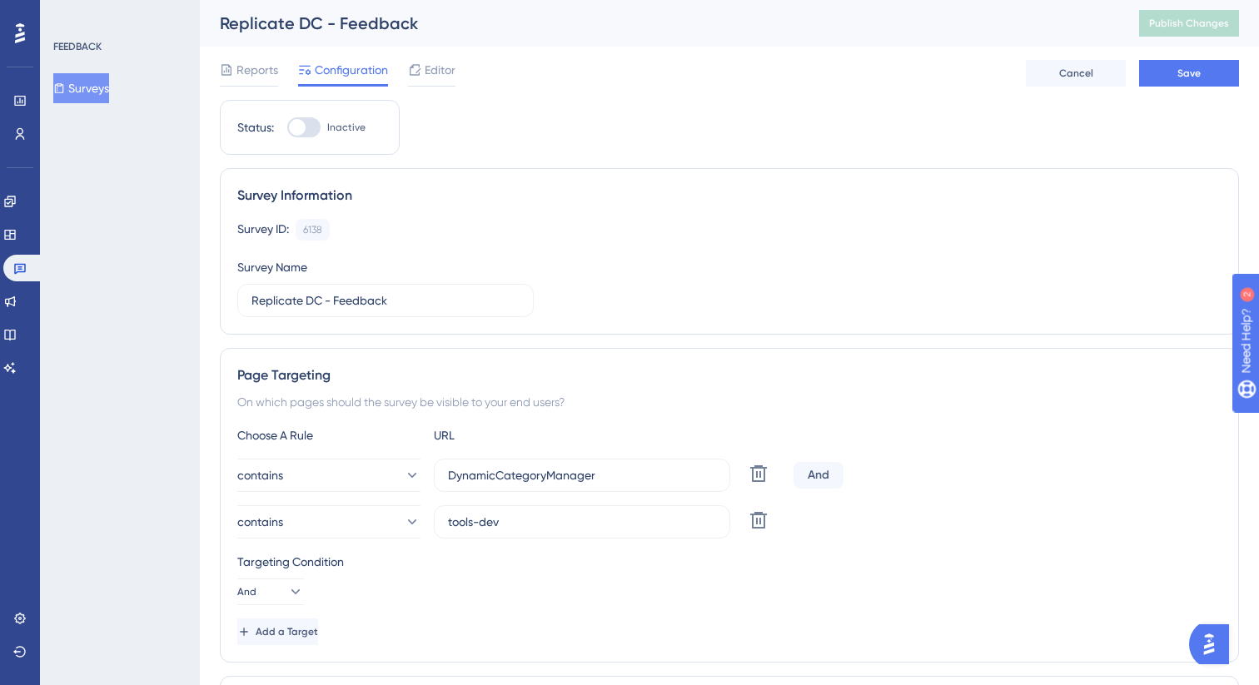
click at [860, 260] on div "Survey ID: 6138 Copy Survey Name Replicate DC - Feedback" at bounding box center [729, 268] width 984 height 98
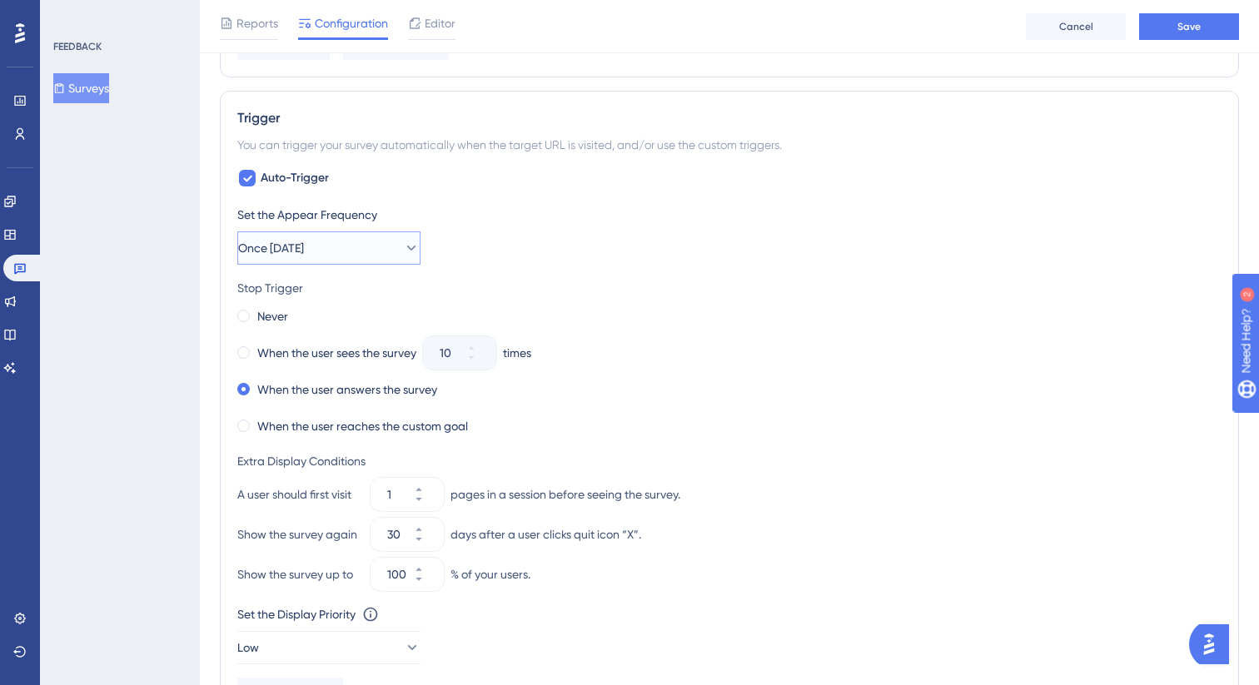
click at [381, 237] on button "Once in 30 days" at bounding box center [328, 247] width 183 height 33
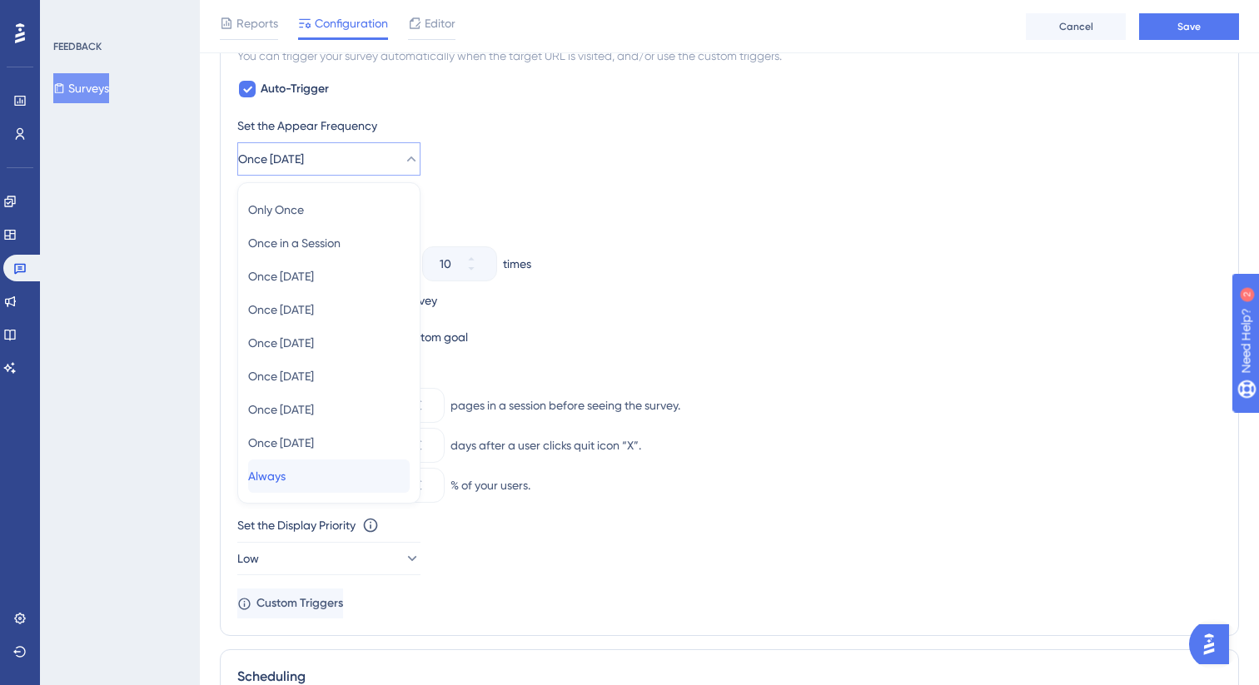
click at [315, 485] on div "Always Always" at bounding box center [329, 476] width 162 height 33
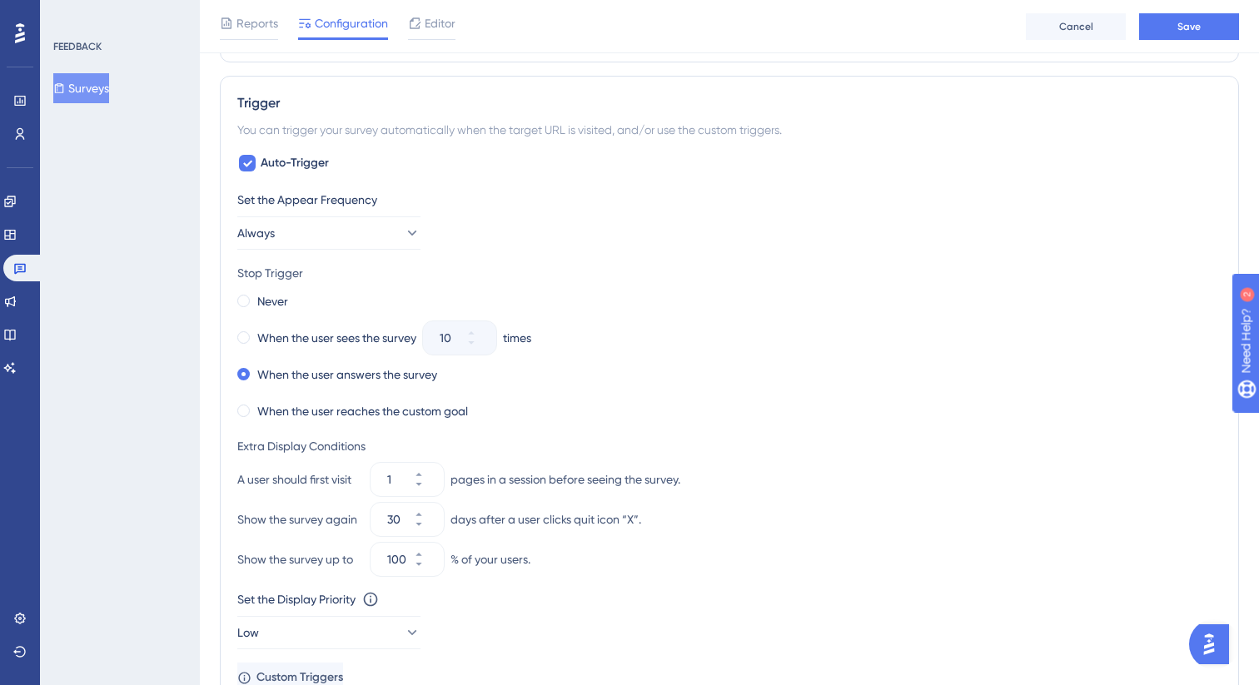
scroll to position [814, 0]
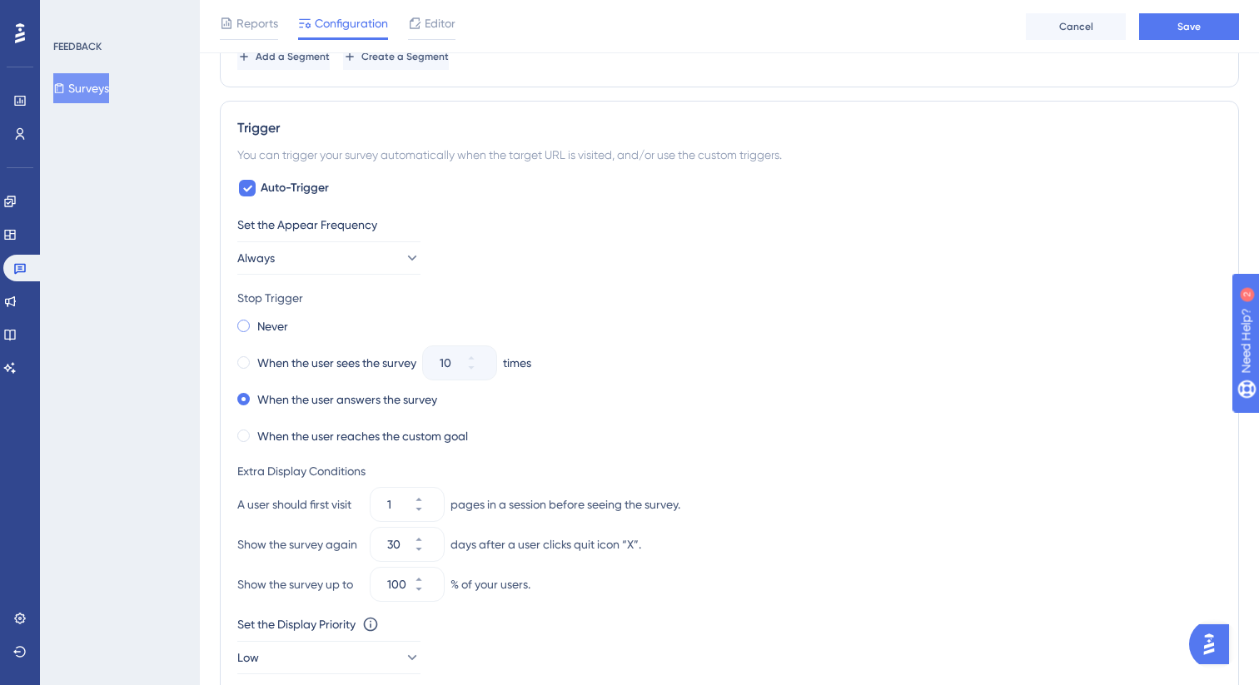
click at [271, 316] on label "Never" at bounding box center [272, 326] width 31 height 20
click at [760, 330] on div "Never" at bounding box center [729, 326] width 984 height 23
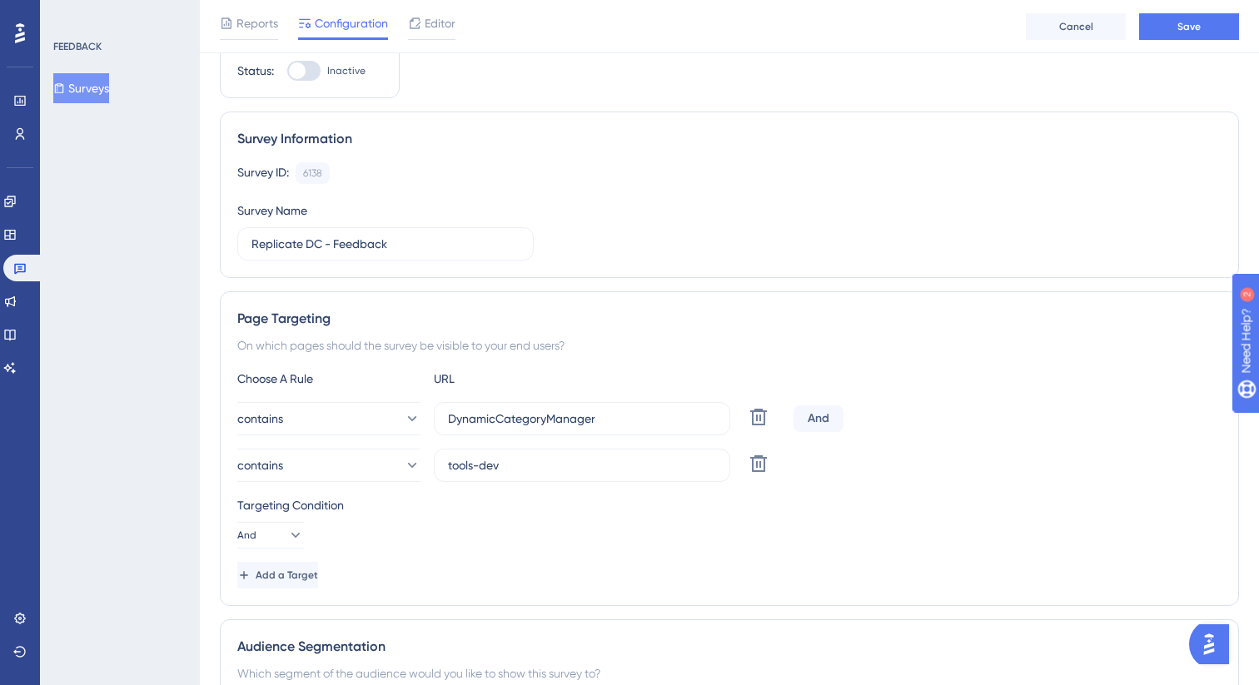
scroll to position [0, 0]
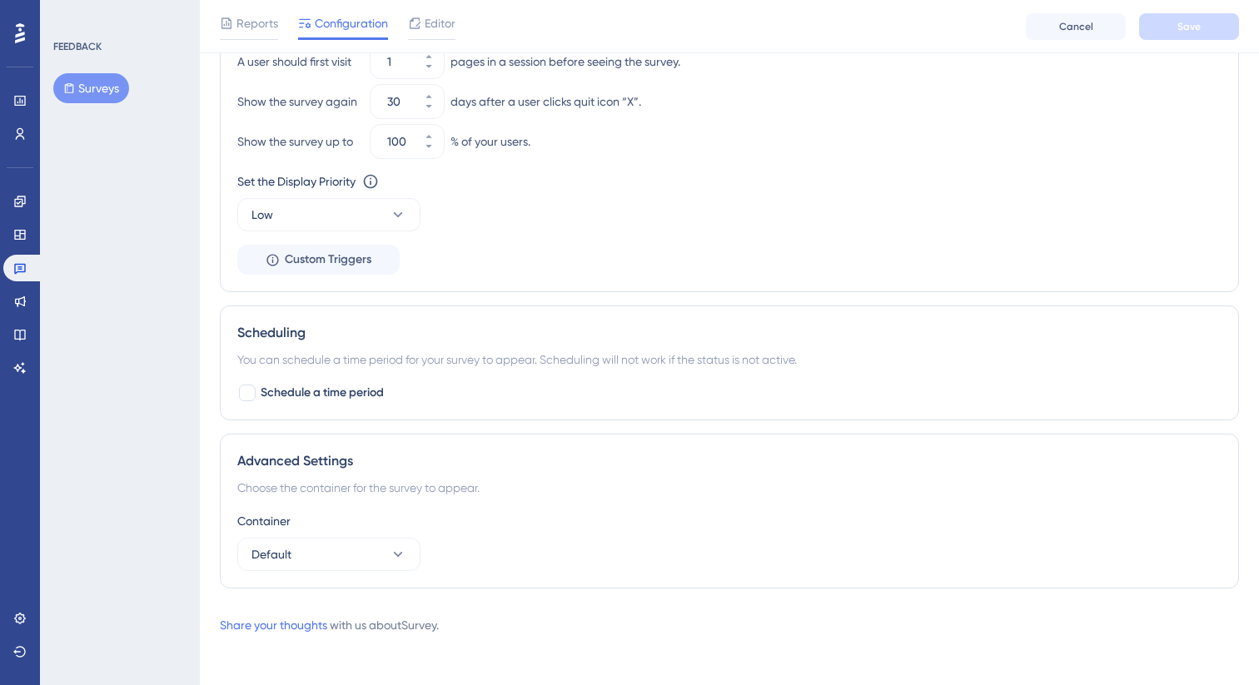
scroll to position [1260, 0]
click at [344, 392] on span "Schedule a time period" at bounding box center [322, 390] width 123 height 20
checkbox input "true"
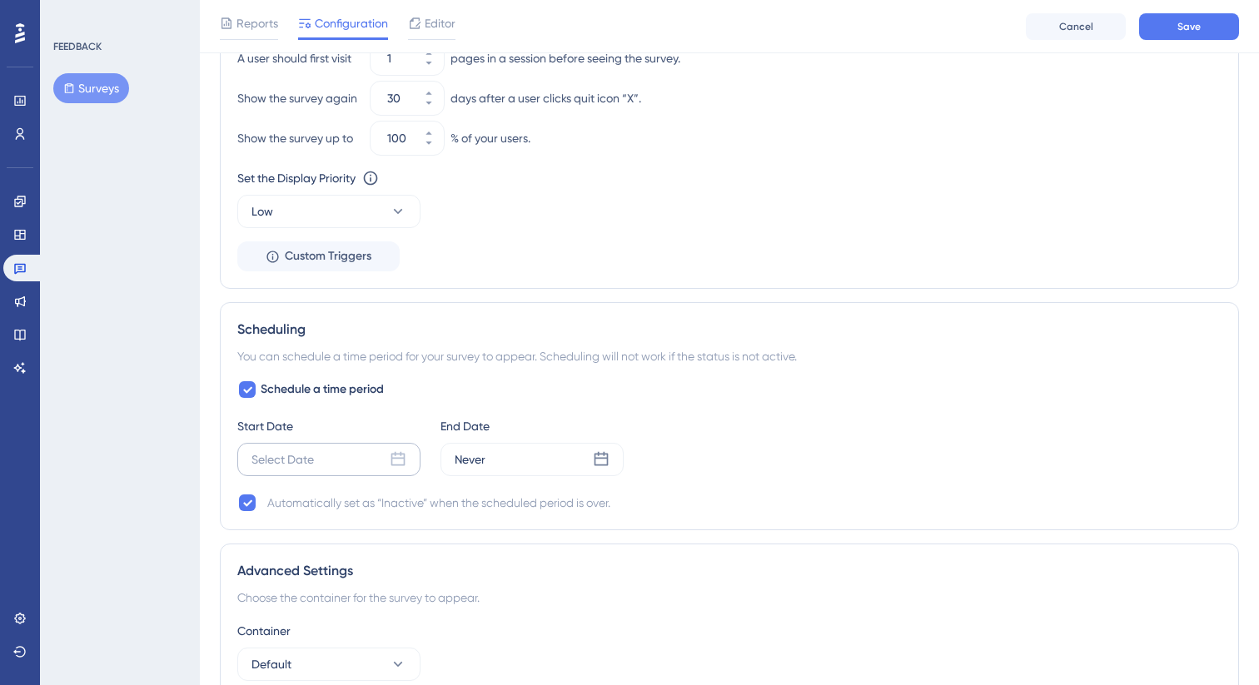
click at [316, 460] on div "Select Date" at bounding box center [328, 459] width 183 height 33
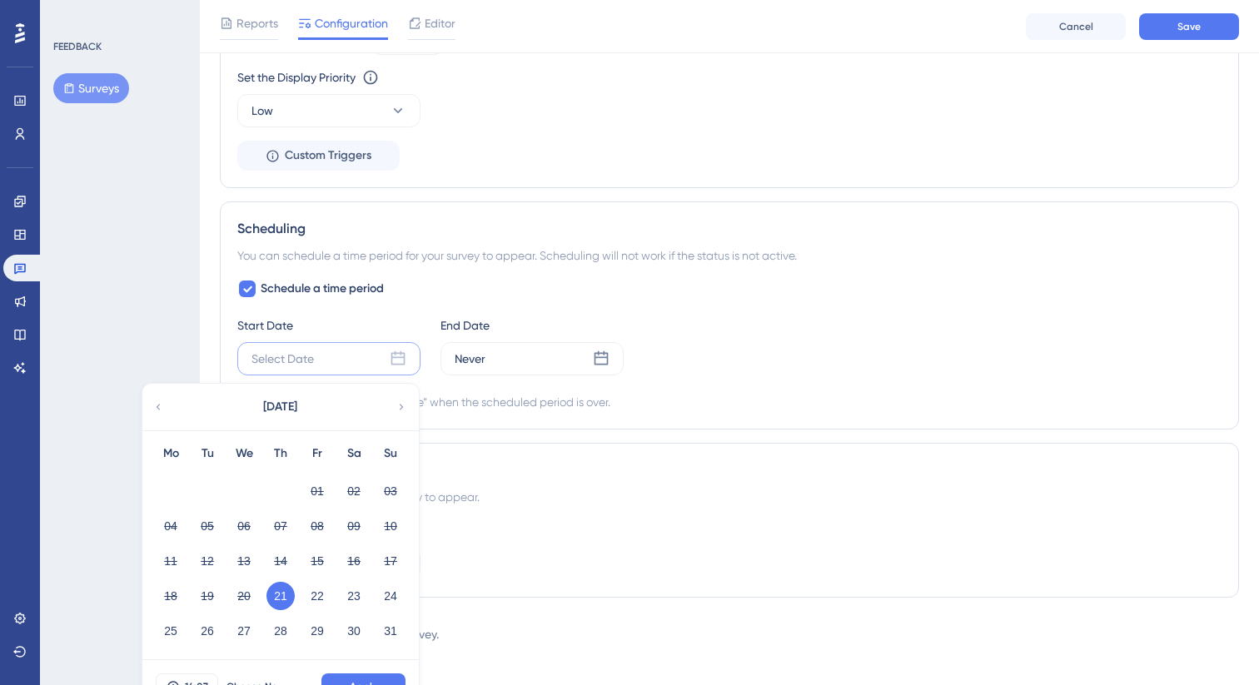
scroll to position [1390, 0]
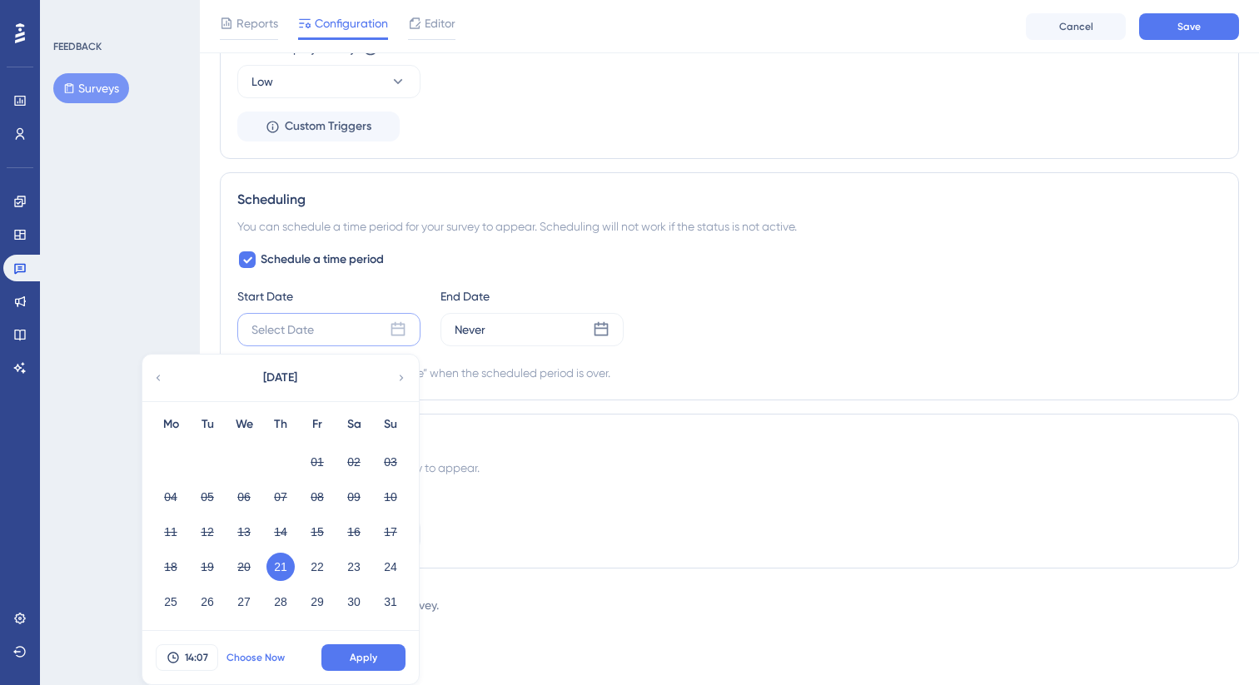
click at [272, 660] on span "Choose Now" at bounding box center [255, 657] width 58 height 13
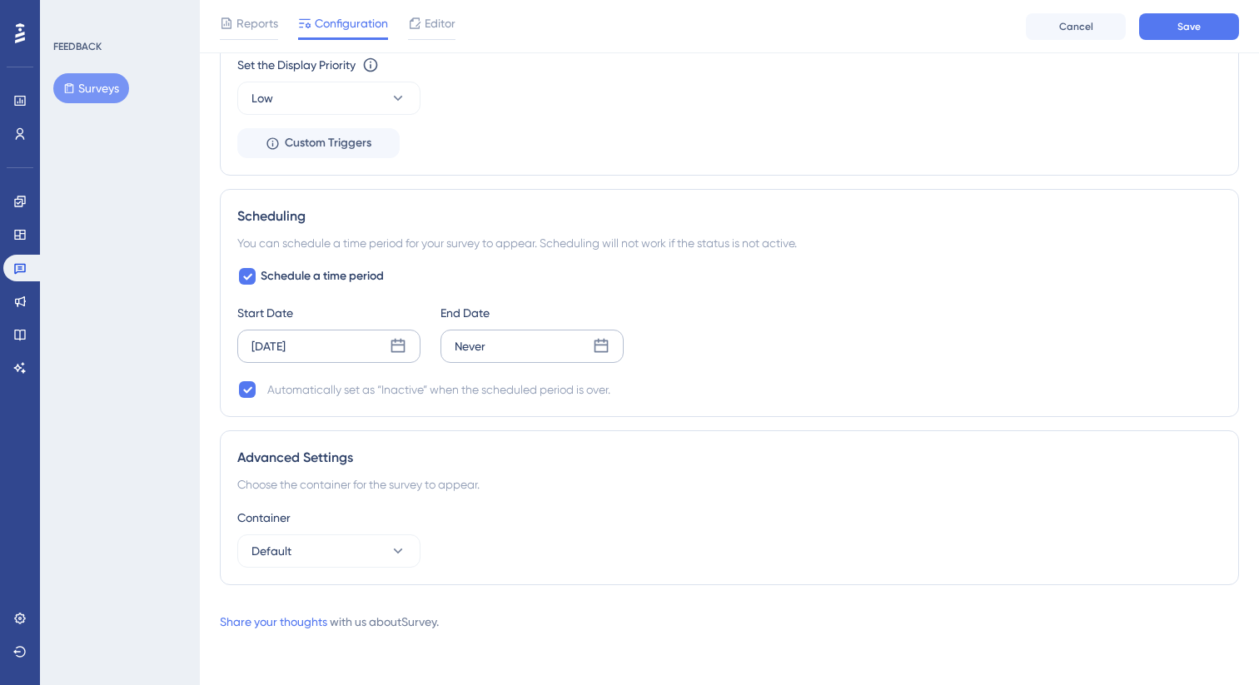
click at [522, 336] on div "Never" at bounding box center [532, 346] width 183 height 33
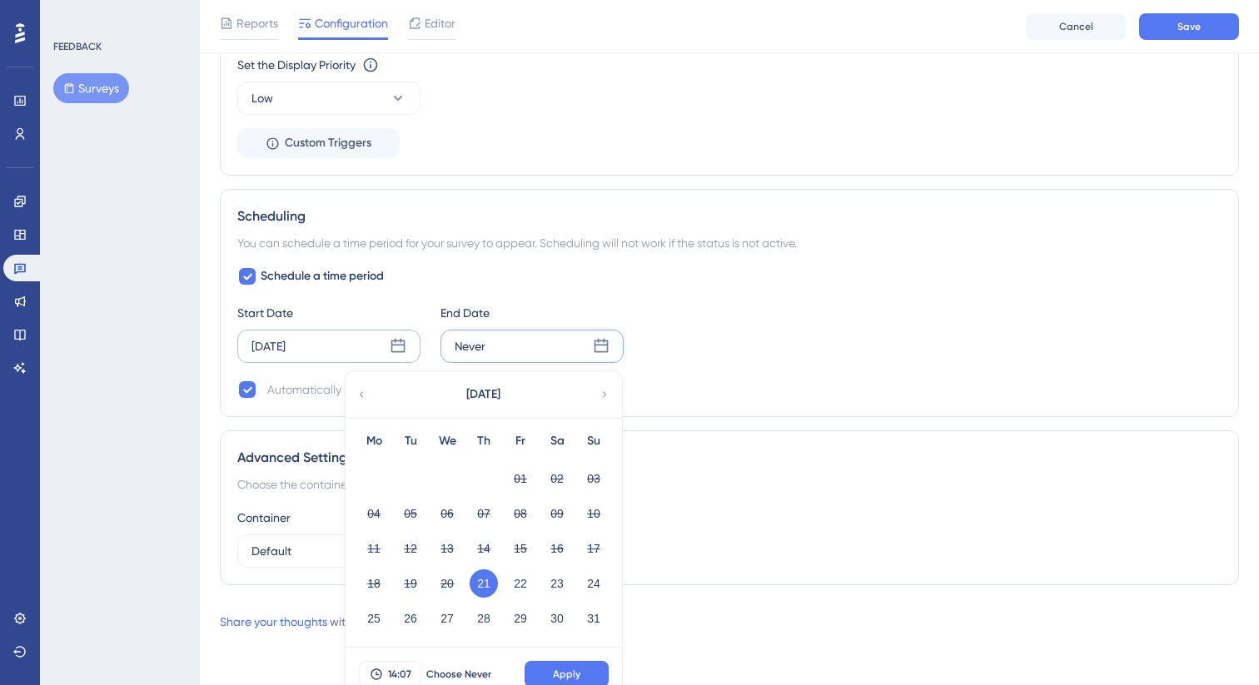
scroll to position [1390, 0]
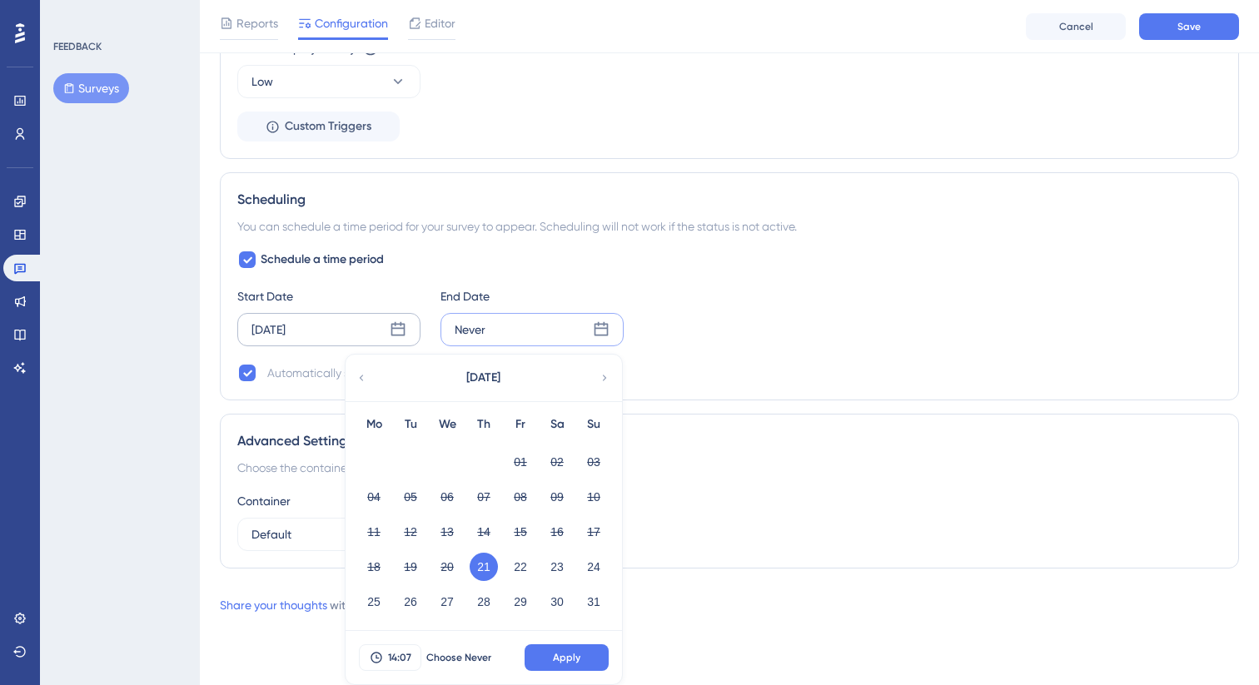
click at [599, 377] on icon at bounding box center [605, 378] width 12 height 15
click at [378, 566] on button "22" at bounding box center [374, 567] width 28 height 28
click at [561, 658] on span "Apply" at bounding box center [566, 657] width 27 height 13
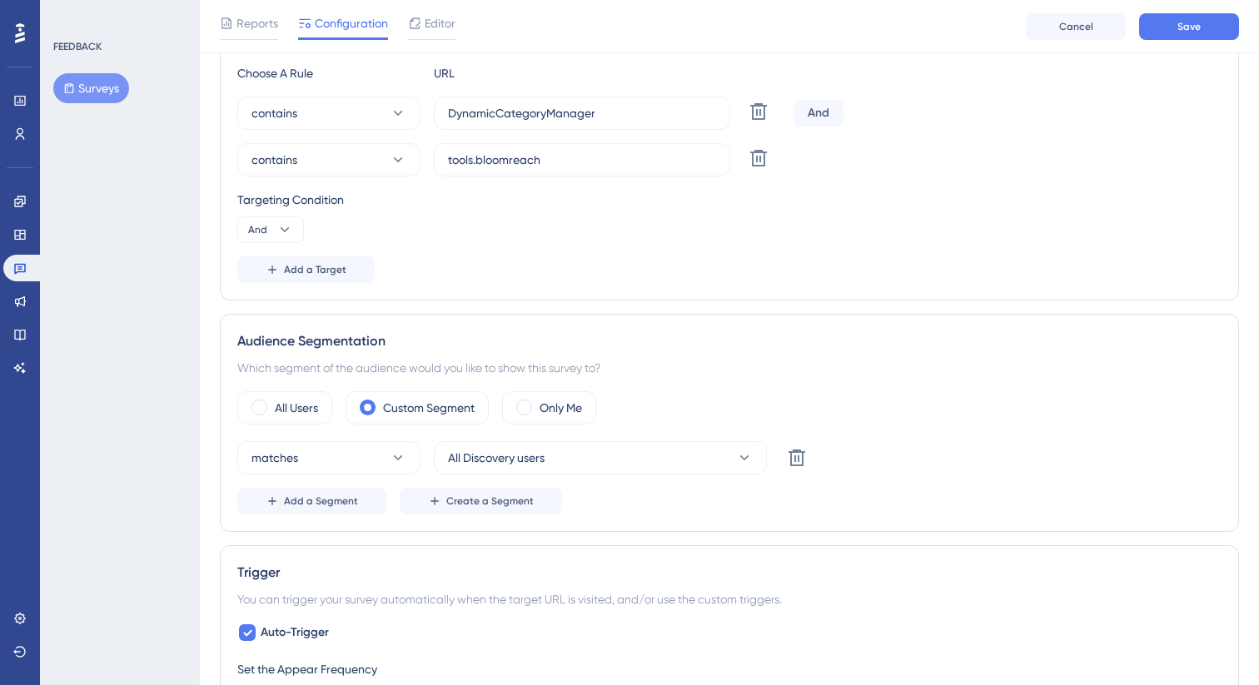
scroll to position [0, 0]
click at [579, 480] on div "matches All Discovery users Delete Add a Segment Create a Segment" at bounding box center [729, 477] width 984 height 73
click at [579, 461] on button "All Discovery users" at bounding box center [600, 457] width 333 height 33
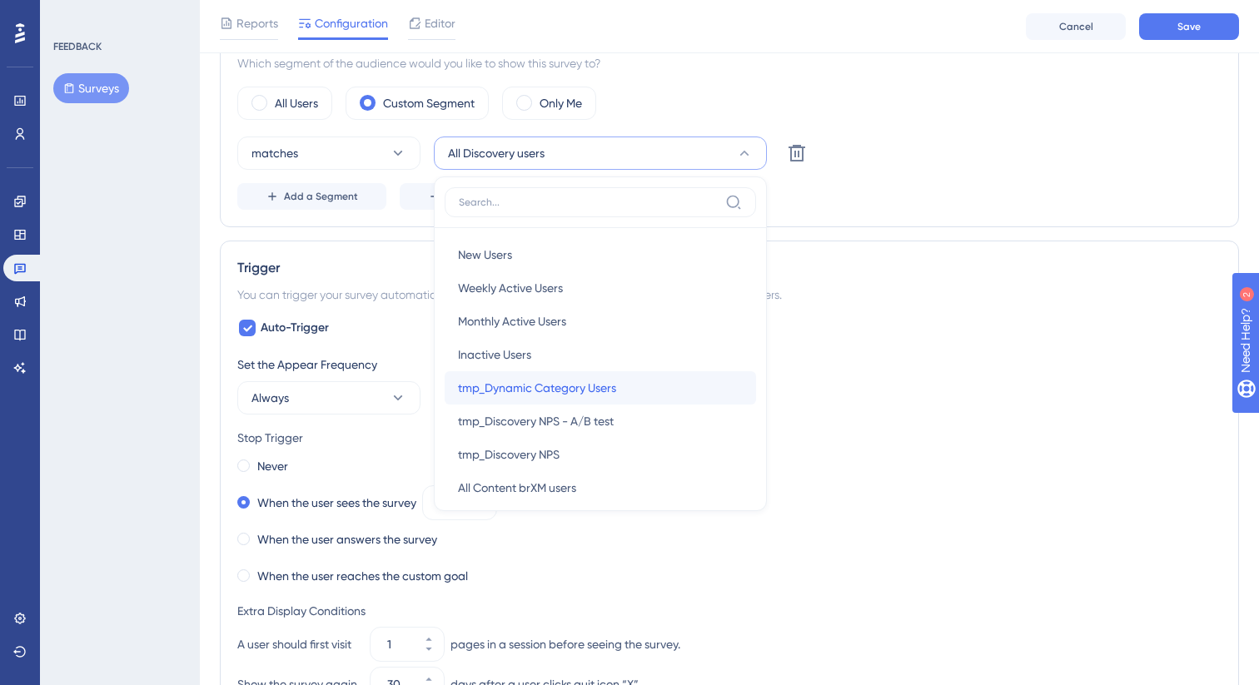
click at [625, 387] on div "tmp_Dynamic Category Users tmp_Dynamic Category Users" at bounding box center [600, 387] width 285 height 33
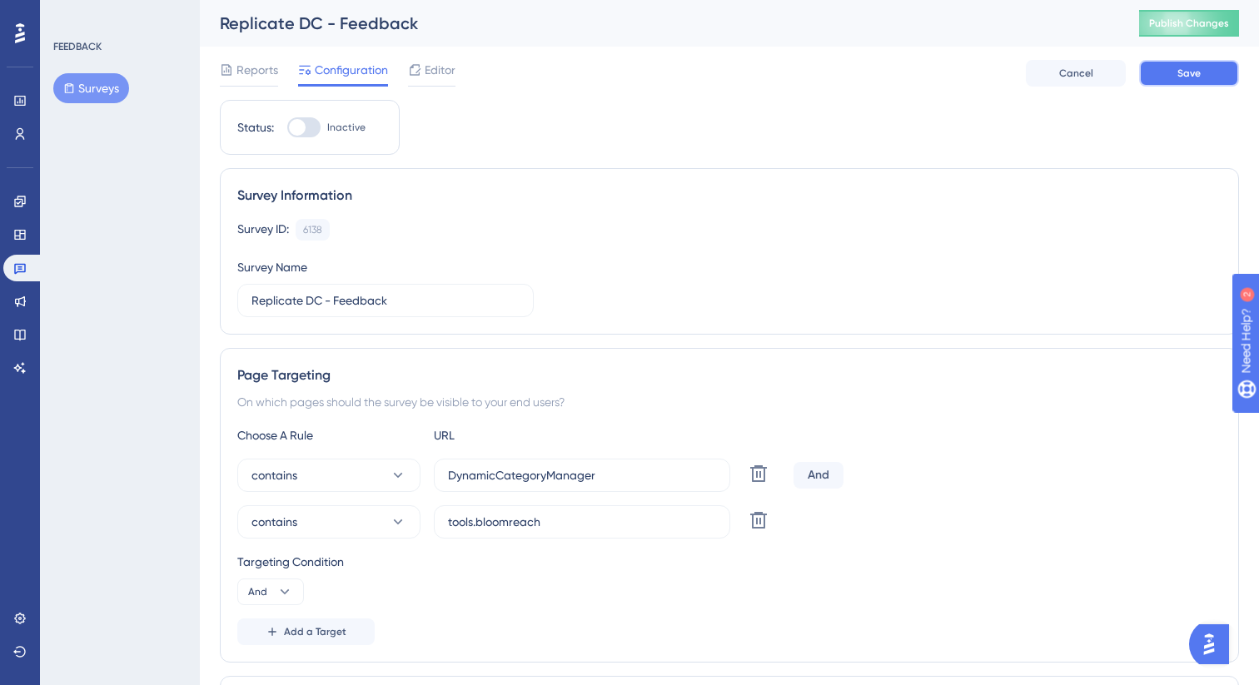
click at [1154, 76] on button "Save" at bounding box center [1189, 73] width 100 height 27
click at [436, 72] on span "Editor" at bounding box center [440, 70] width 31 height 20
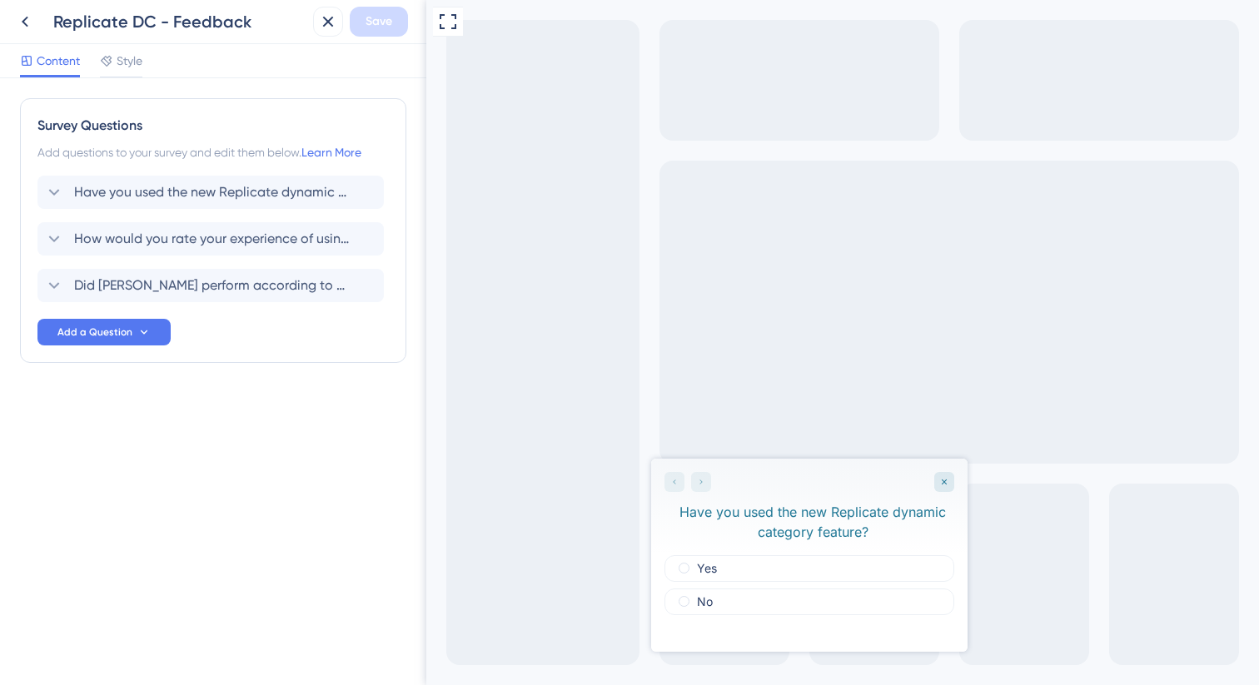
click at [704, 480] on div at bounding box center [688, 482] width 47 height 20
click at [699, 481] on div at bounding box center [688, 482] width 47 height 20
click at [131, 62] on span "Style" at bounding box center [130, 61] width 26 height 20
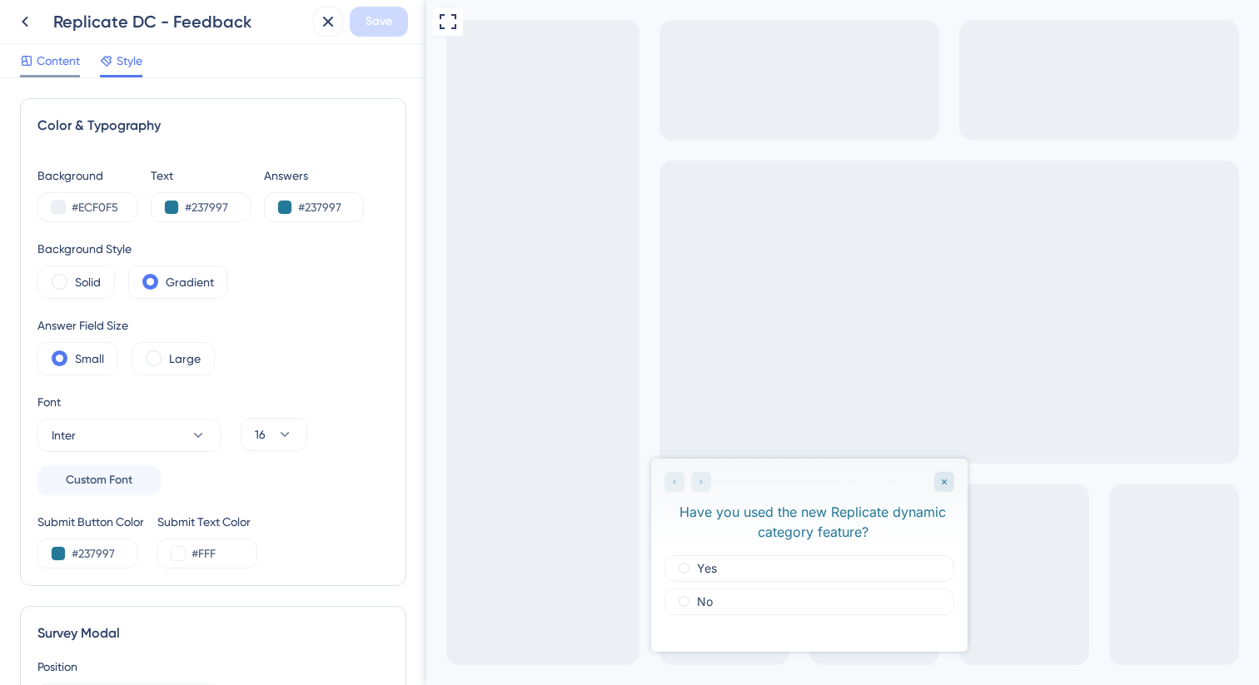
click at [46, 75] on div at bounding box center [50, 76] width 60 height 2
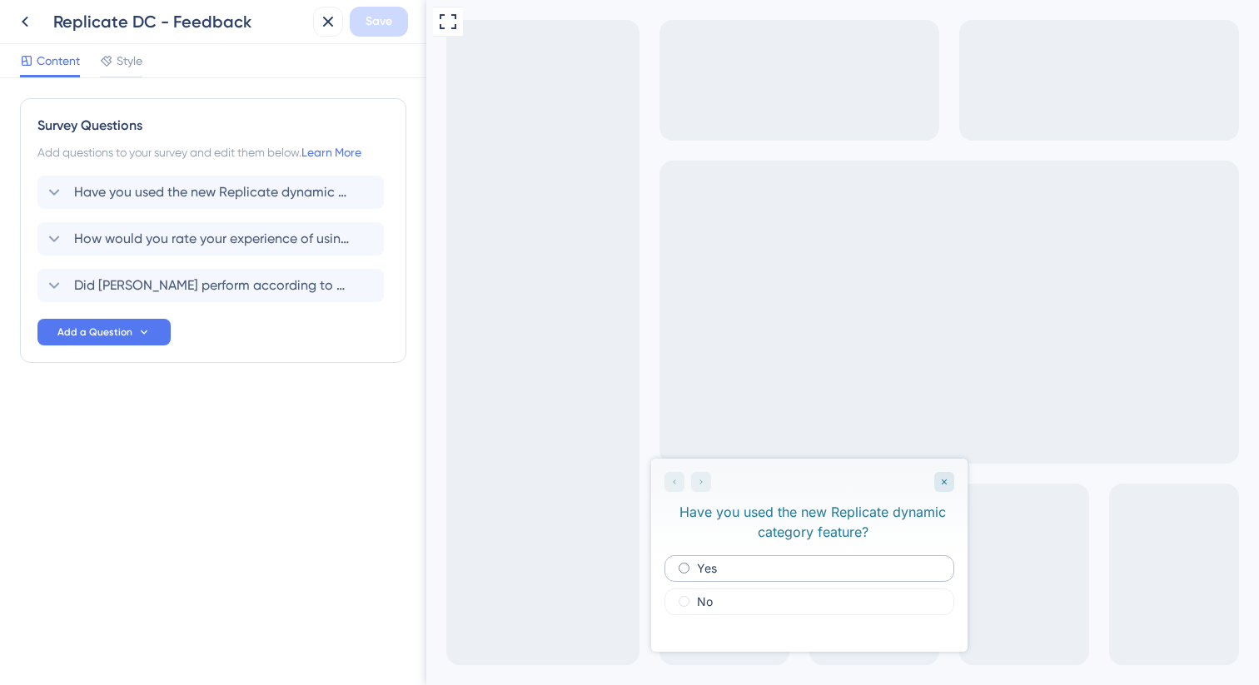
click at [735, 576] on div "Yes" at bounding box center [810, 568] width 290 height 27
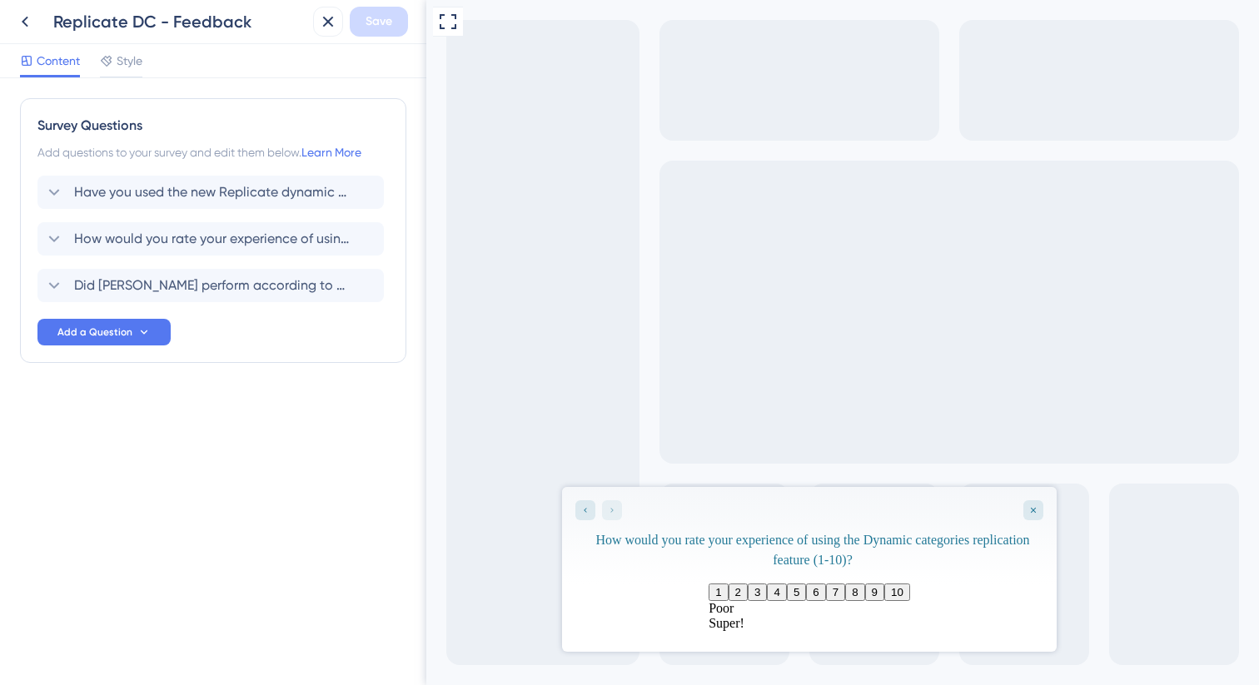
click at [845, 595] on button "7" at bounding box center [835, 592] width 19 height 17
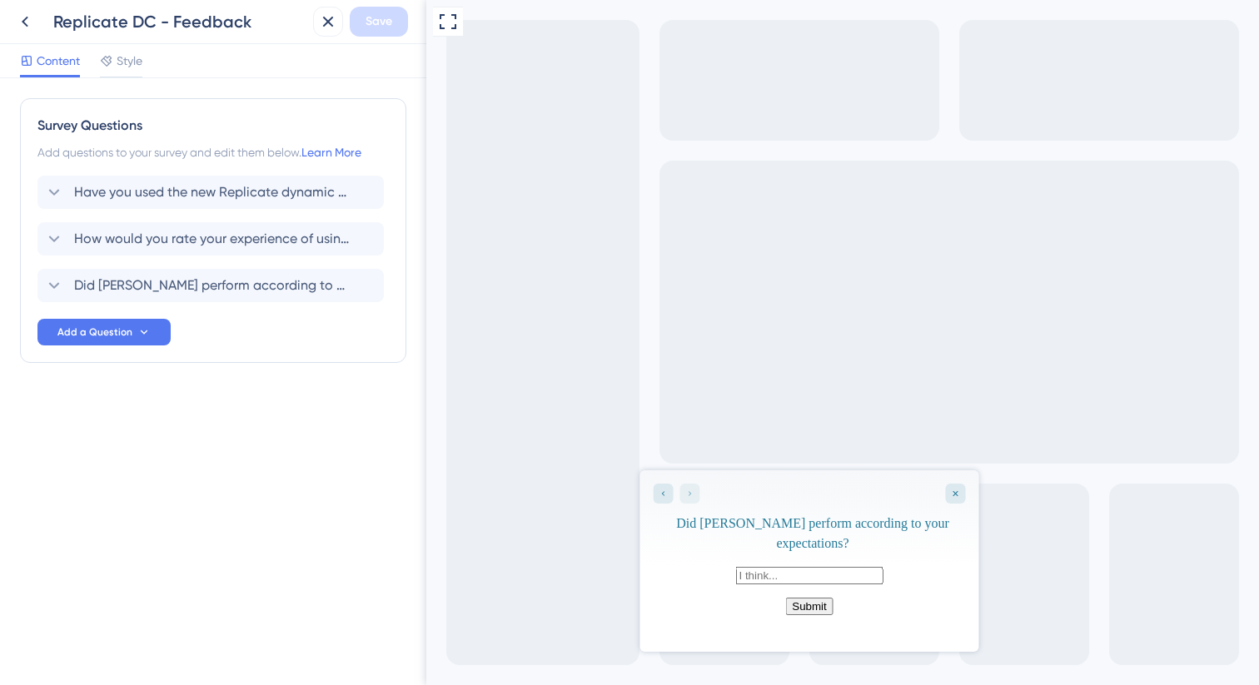
click at [689, 489] on div at bounding box center [676, 494] width 47 height 20
click at [953, 497] on icon "Close survey" at bounding box center [955, 494] width 10 height 10
click at [119, 68] on span "Style" at bounding box center [130, 61] width 26 height 20
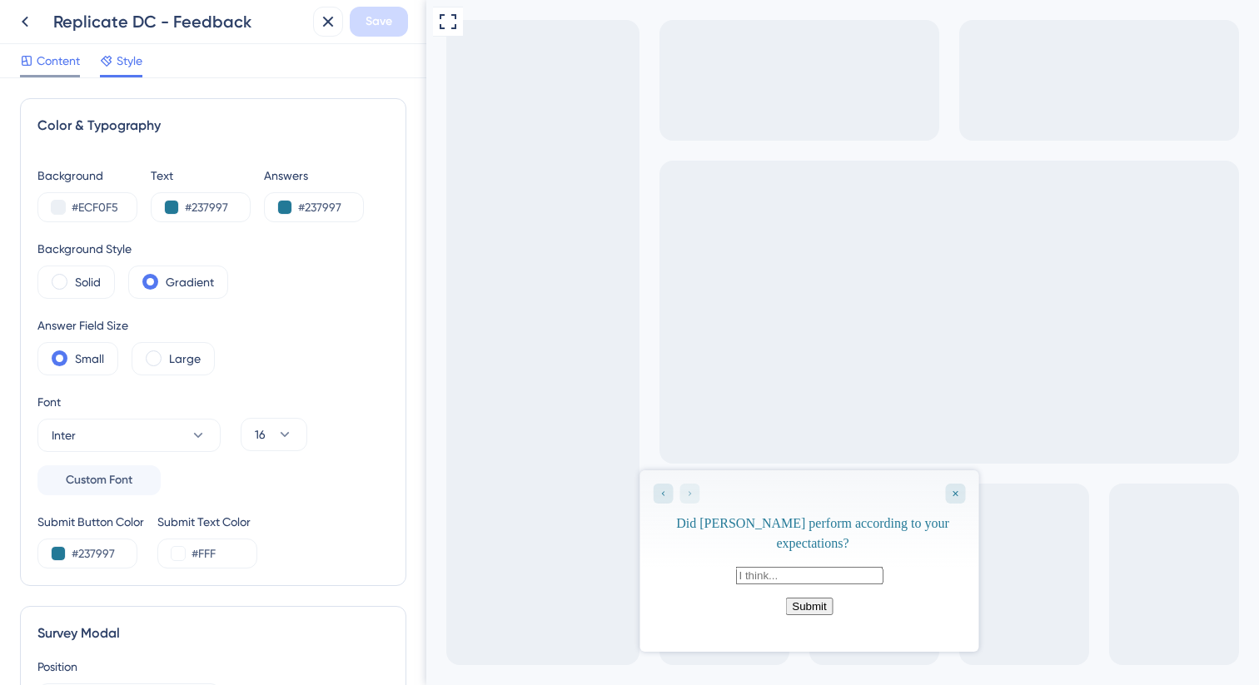
click at [54, 61] on span "Content" at bounding box center [58, 61] width 43 height 20
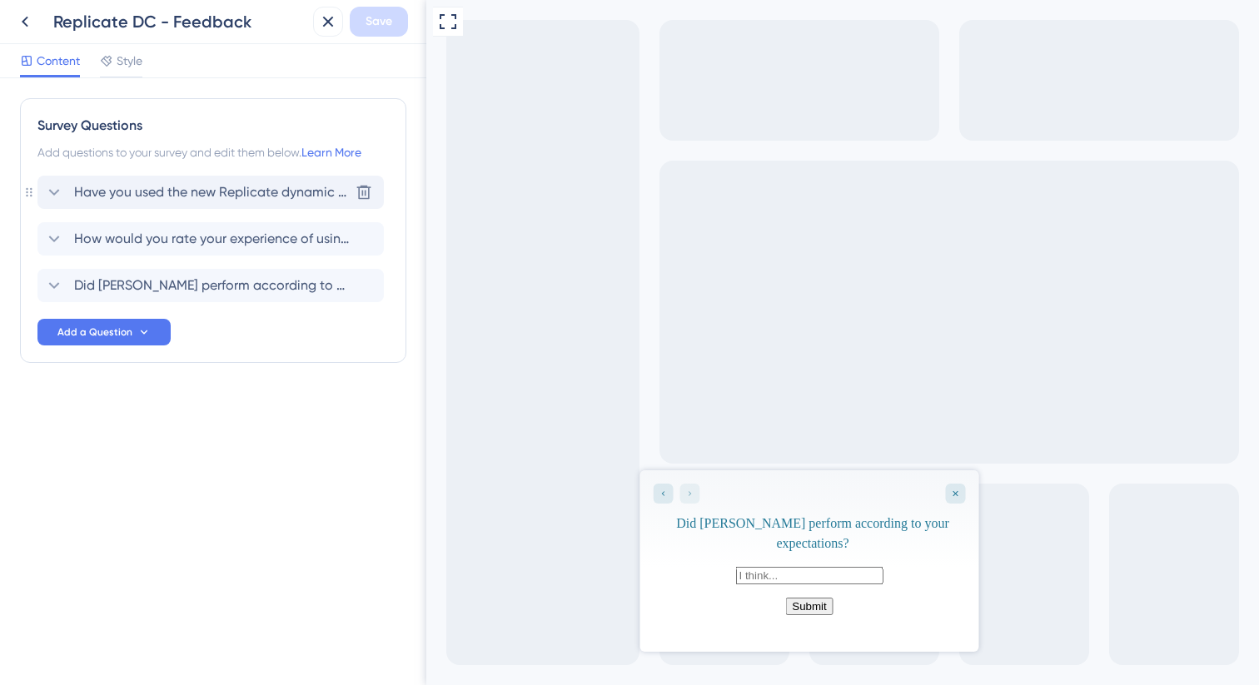
click at [194, 193] on span "Have you used the new Replicate dynamic category feature?" at bounding box center [211, 192] width 275 height 20
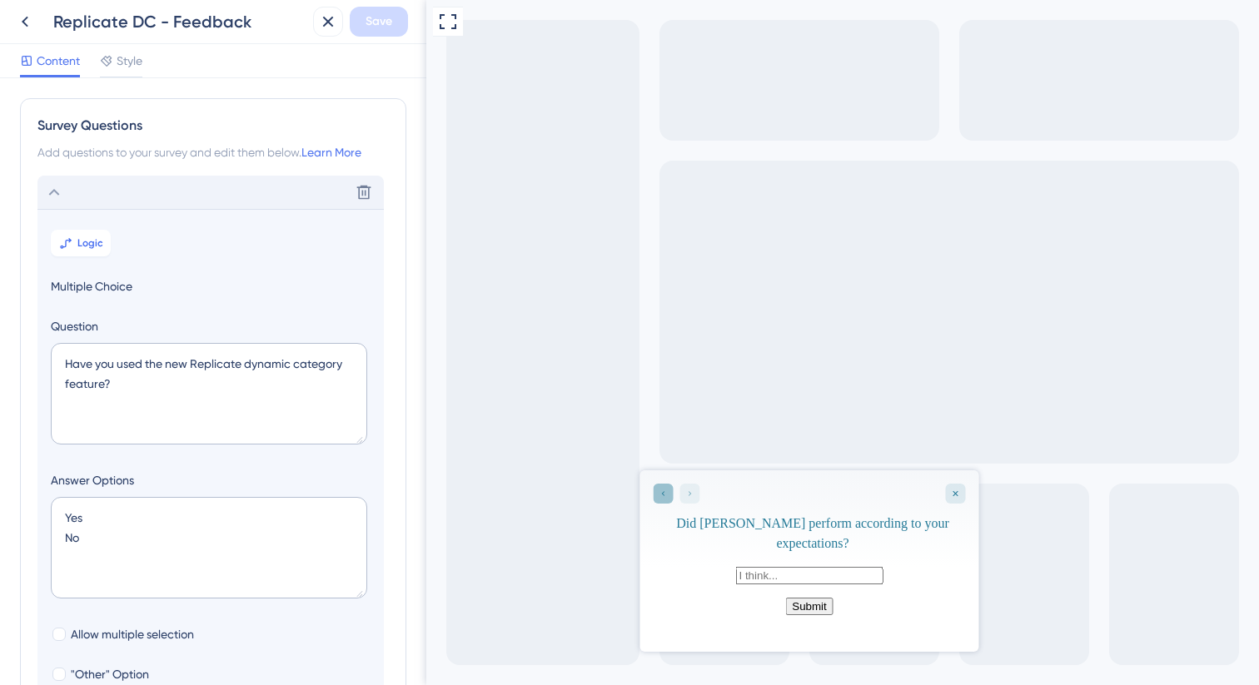
click at [670, 491] on div "Go to Question 2" at bounding box center [663, 494] width 20 height 20
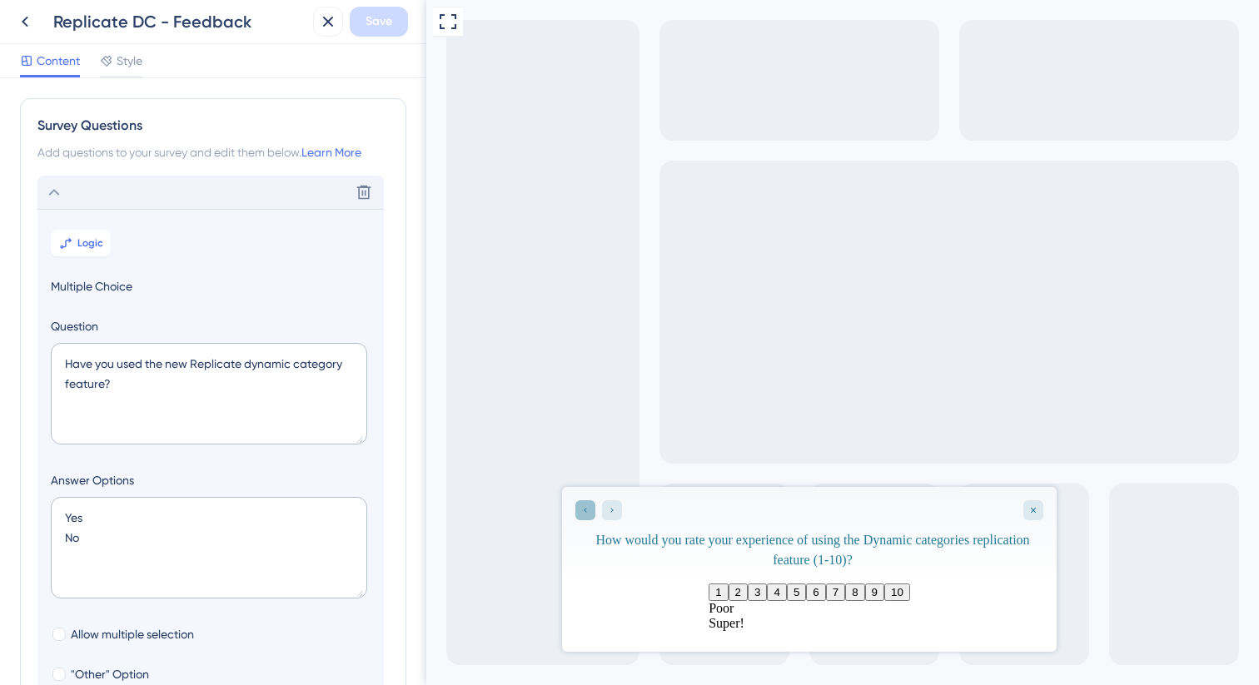
click at [580, 508] on icon "Go to Question 1" at bounding box center [585, 510] width 10 height 10
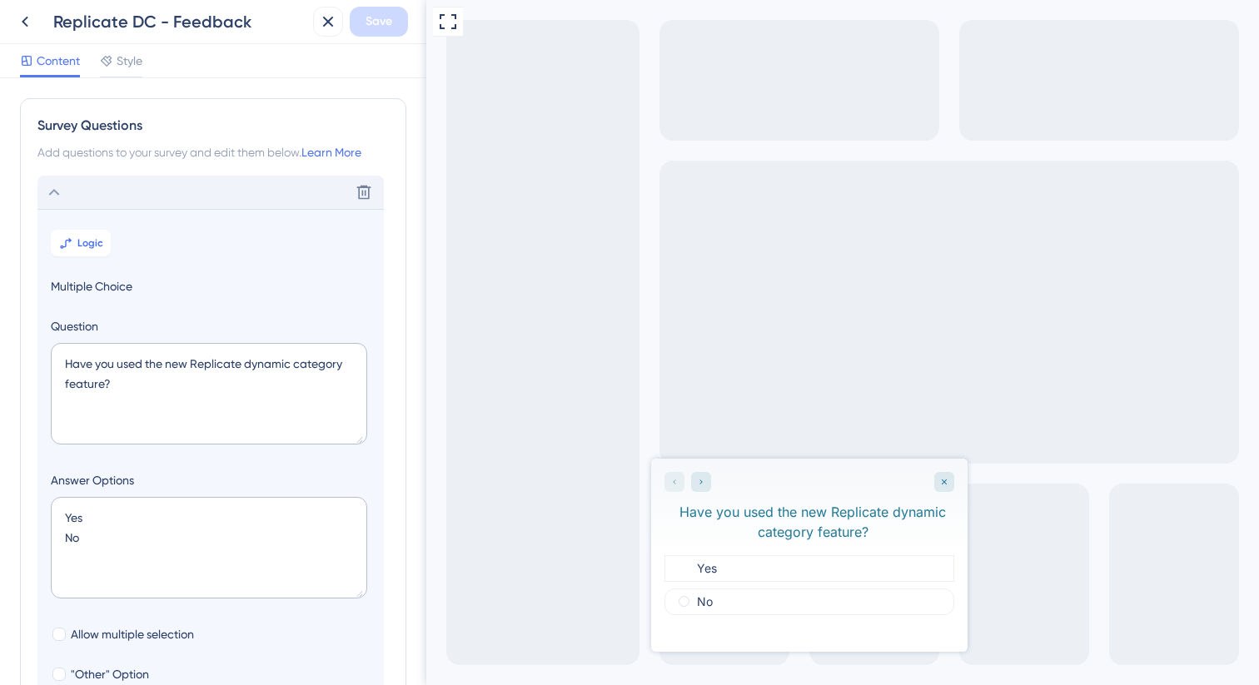
click at [58, 65] on span "Content" at bounding box center [58, 61] width 43 height 20
click at [50, 187] on icon at bounding box center [54, 192] width 20 height 20
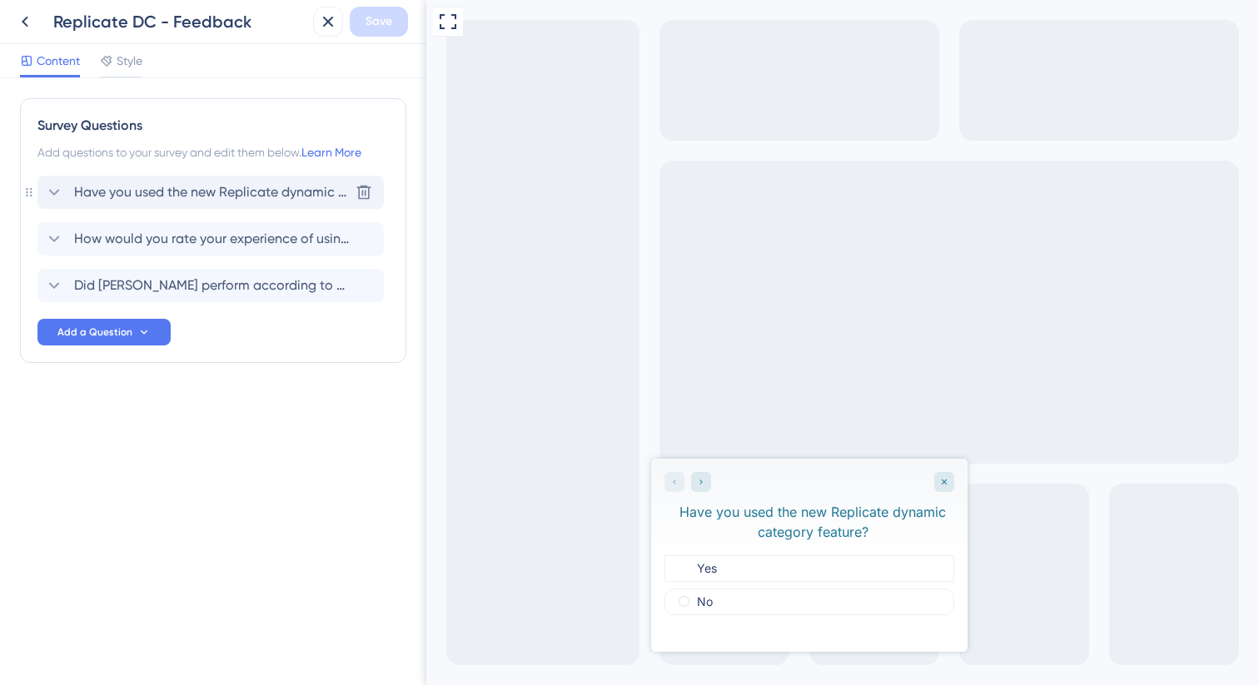
click at [187, 187] on span "Have you used the new Replicate dynamic category feature?" at bounding box center [211, 192] width 275 height 20
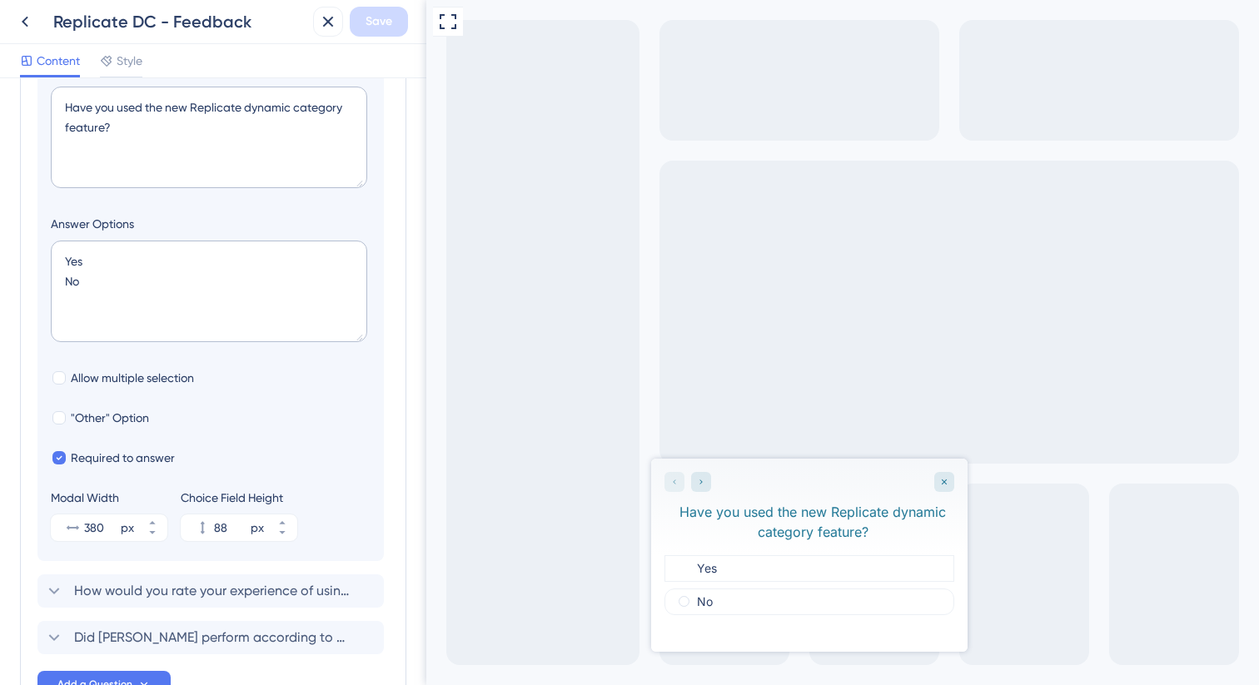
scroll to position [374, 0]
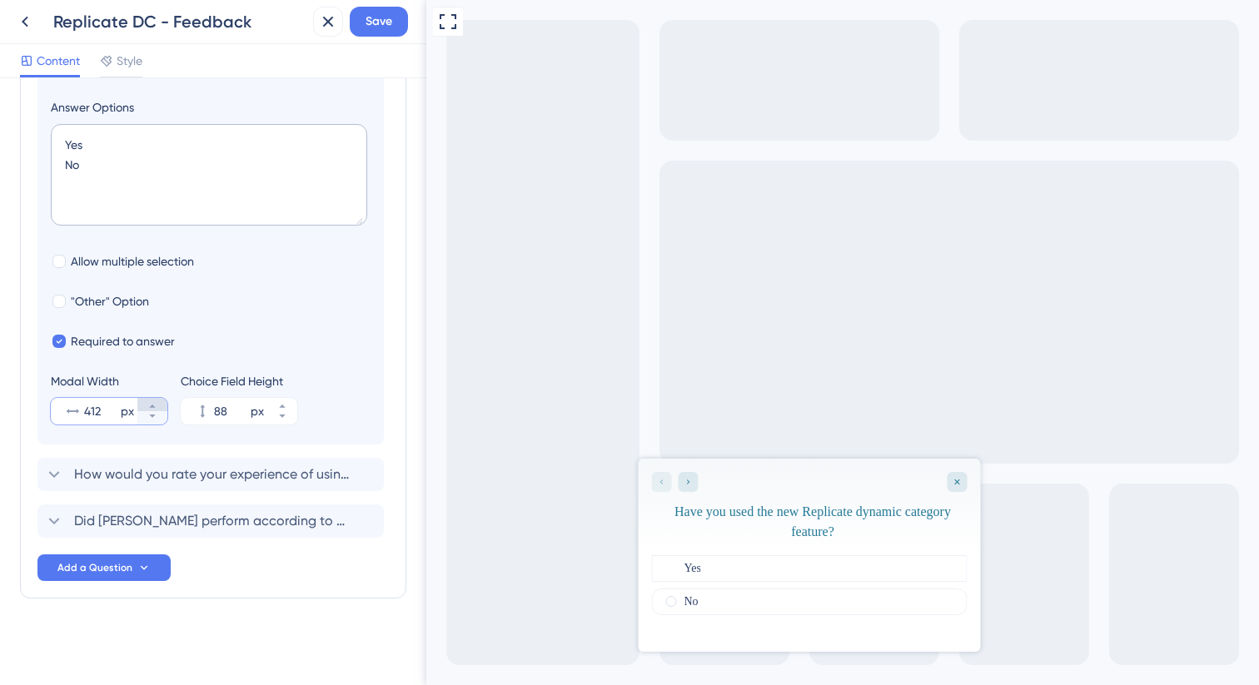
click at [160, 405] on button "412 px" at bounding box center [152, 404] width 30 height 13
click at [160, 405] on button "413 px" at bounding box center [152, 404] width 30 height 13
click at [160, 405] on button "414 px" at bounding box center [152, 404] width 30 height 13
click at [160, 405] on button "415 px" at bounding box center [152, 404] width 30 height 13
click at [160, 405] on button "416 px" at bounding box center [152, 404] width 30 height 13
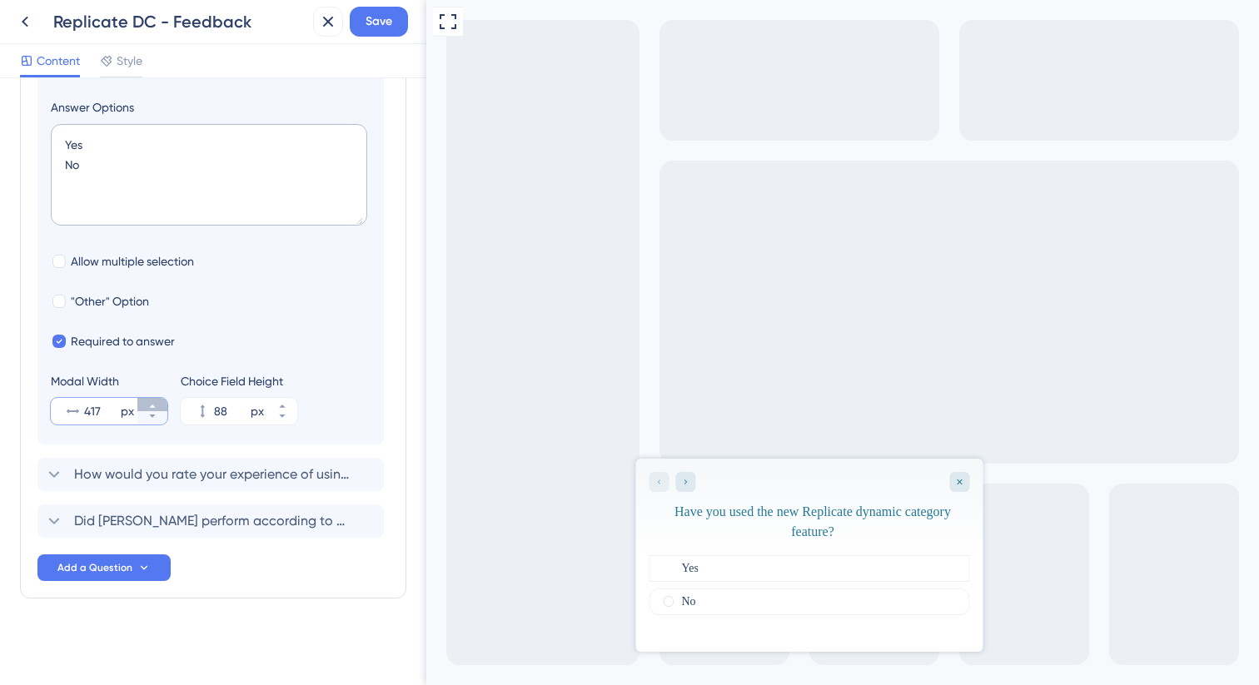
click at [160, 405] on button "417 px" at bounding box center [152, 404] width 30 height 13
click at [160, 405] on button "418 px" at bounding box center [152, 404] width 30 height 13
click at [686, 485] on icon "Go to Question 2" at bounding box center [684, 482] width 10 height 10
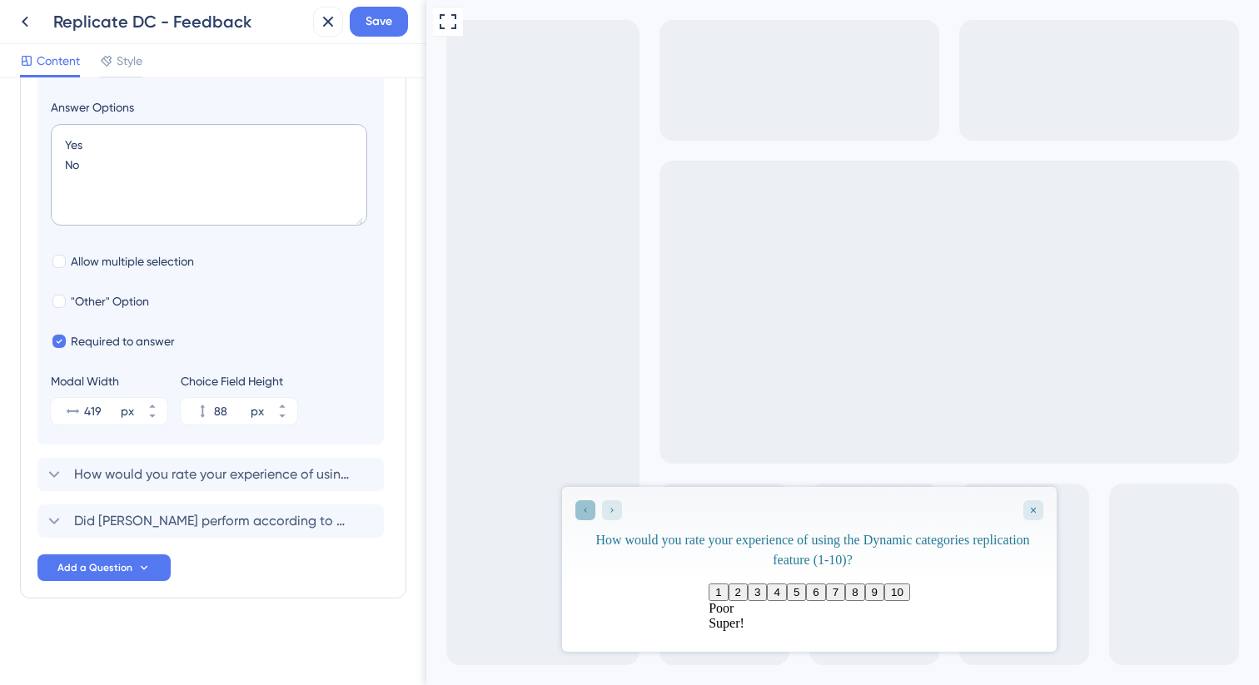
click at [590, 510] on icon "Go to Question 1" at bounding box center [585, 510] width 10 height 10
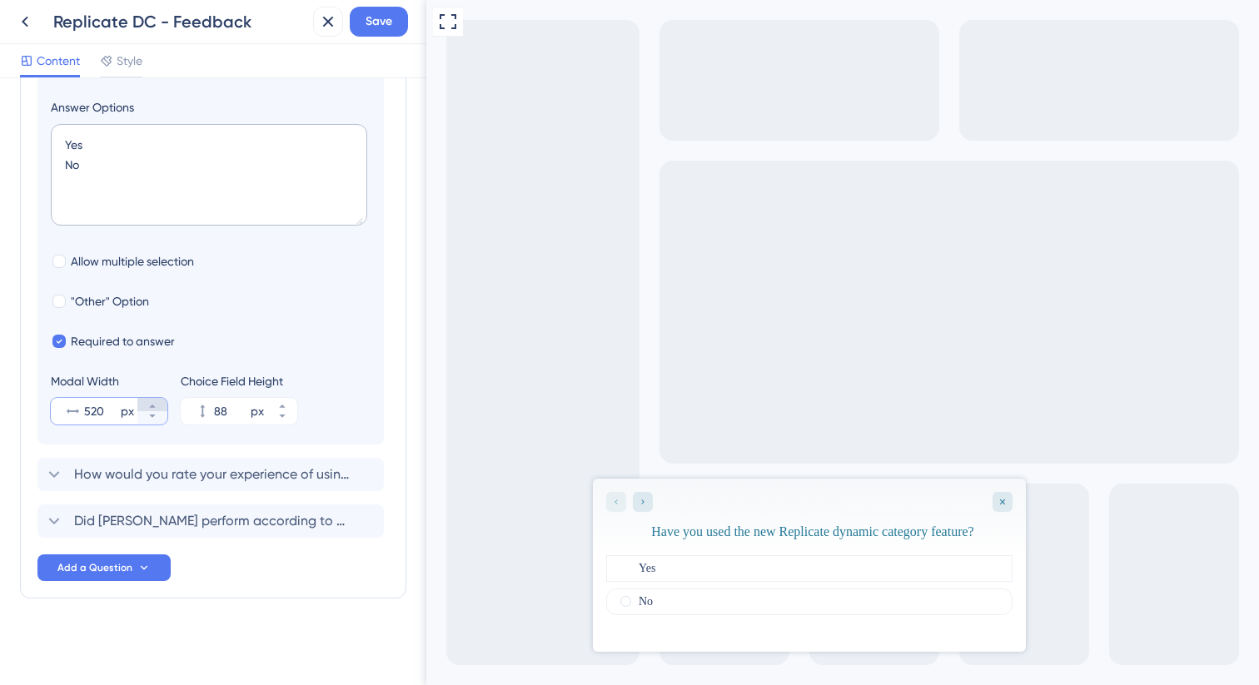
click at [156, 406] on icon at bounding box center [152, 406] width 10 height 10
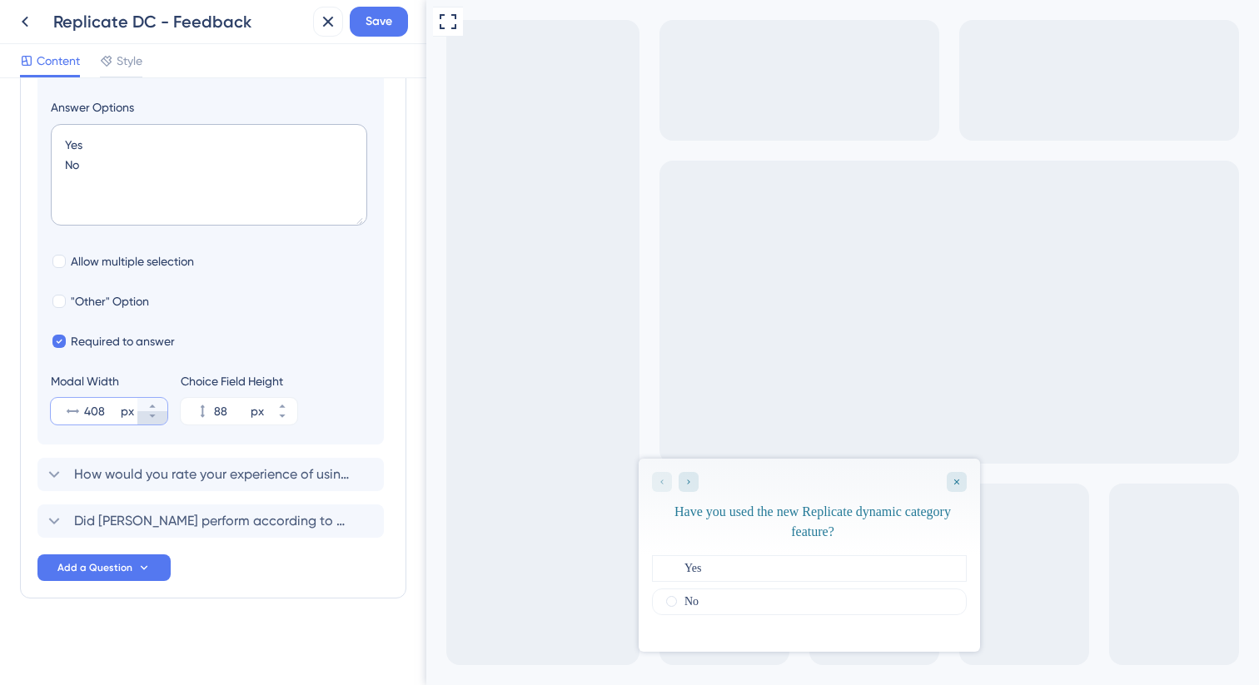
click at [159, 418] on button "408 px" at bounding box center [152, 417] width 30 height 13
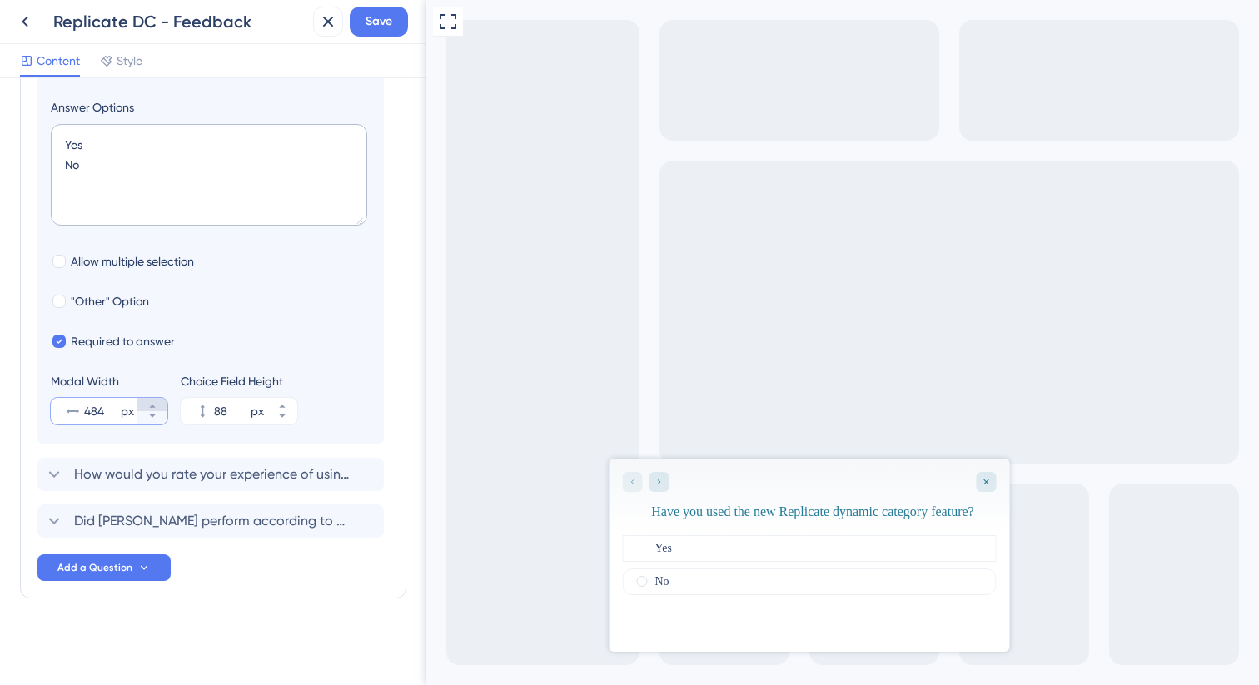
click at [157, 409] on icon at bounding box center [152, 406] width 10 height 10
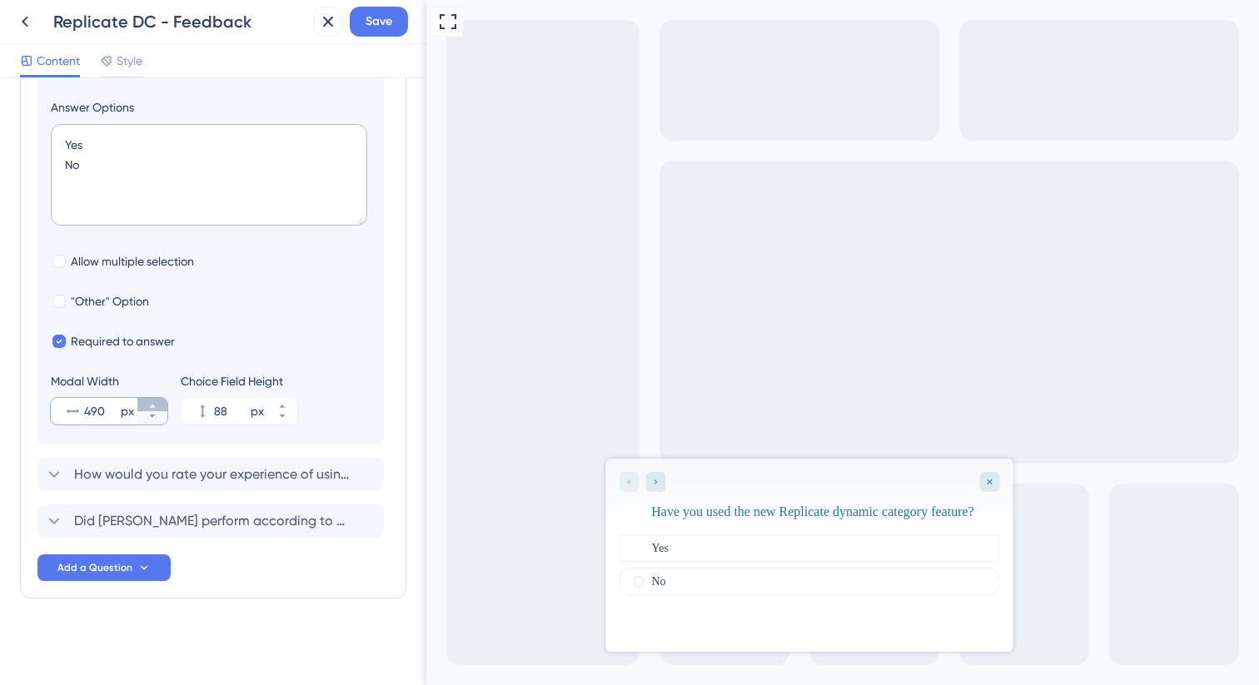
click at [157, 409] on icon at bounding box center [152, 406] width 10 height 10
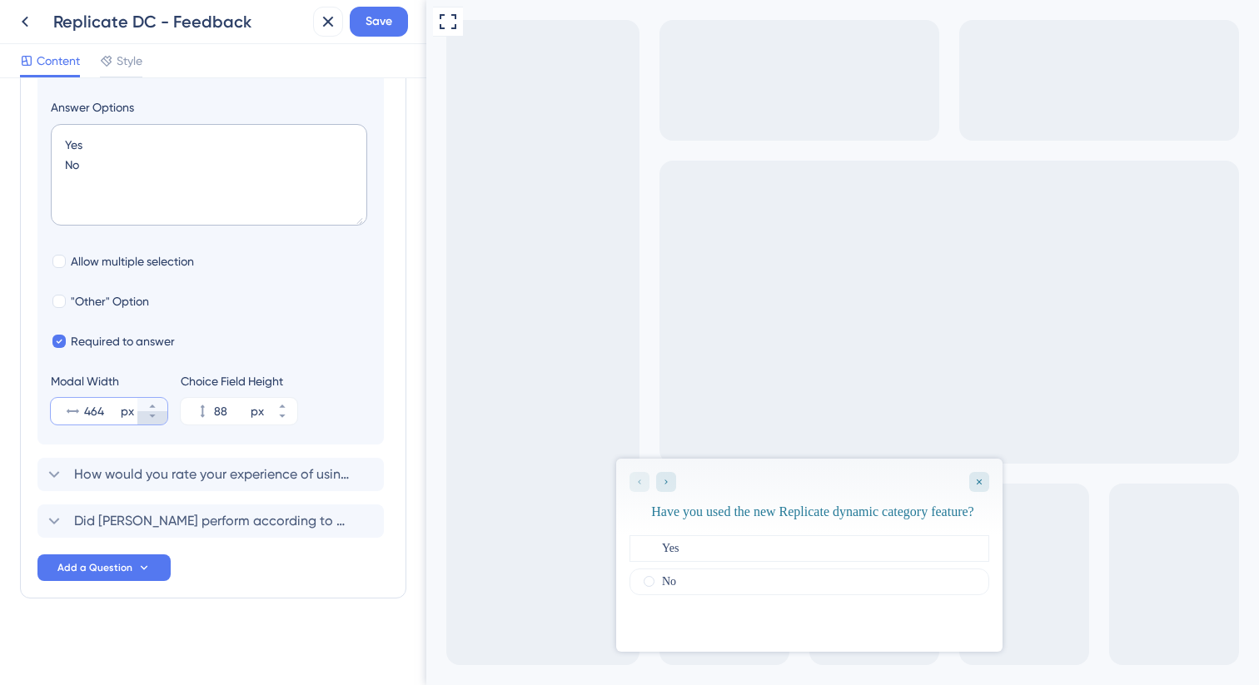
click at [154, 421] on icon at bounding box center [152, 416] width 10 height 10
type input "462"
click at [670, 486] on icon "Go to Question 2" at bounding box center [667, 482] width 10 height 10
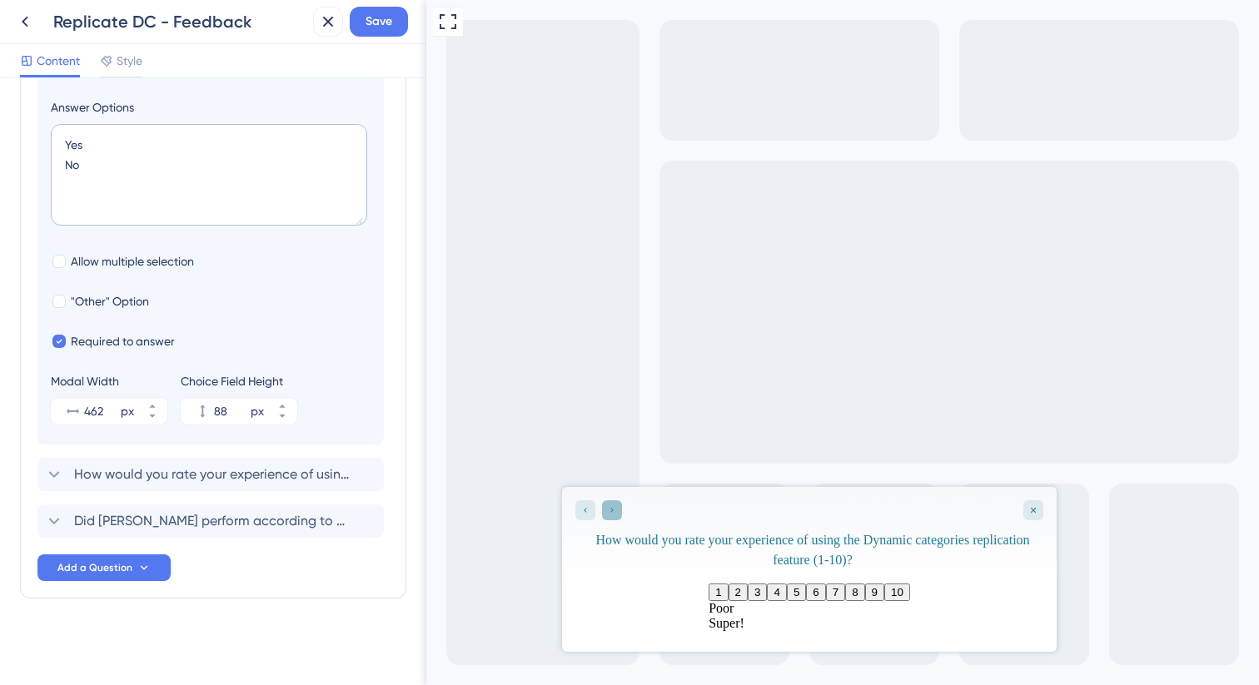
click at [614, 514] on icon "Go to Question 3" at bounding box center [612, 510] width 10 height 10
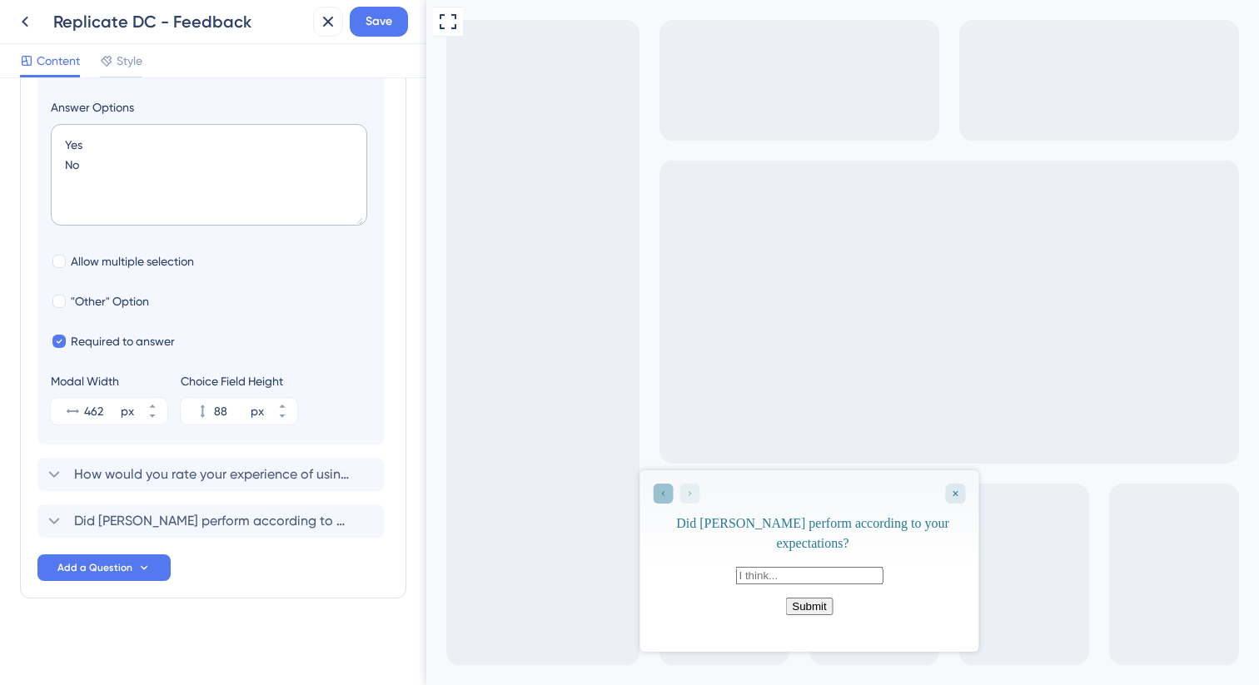
click at [654, 494] on div "Go to Question 2" at bounding box center [663, 494] width 20 height 20
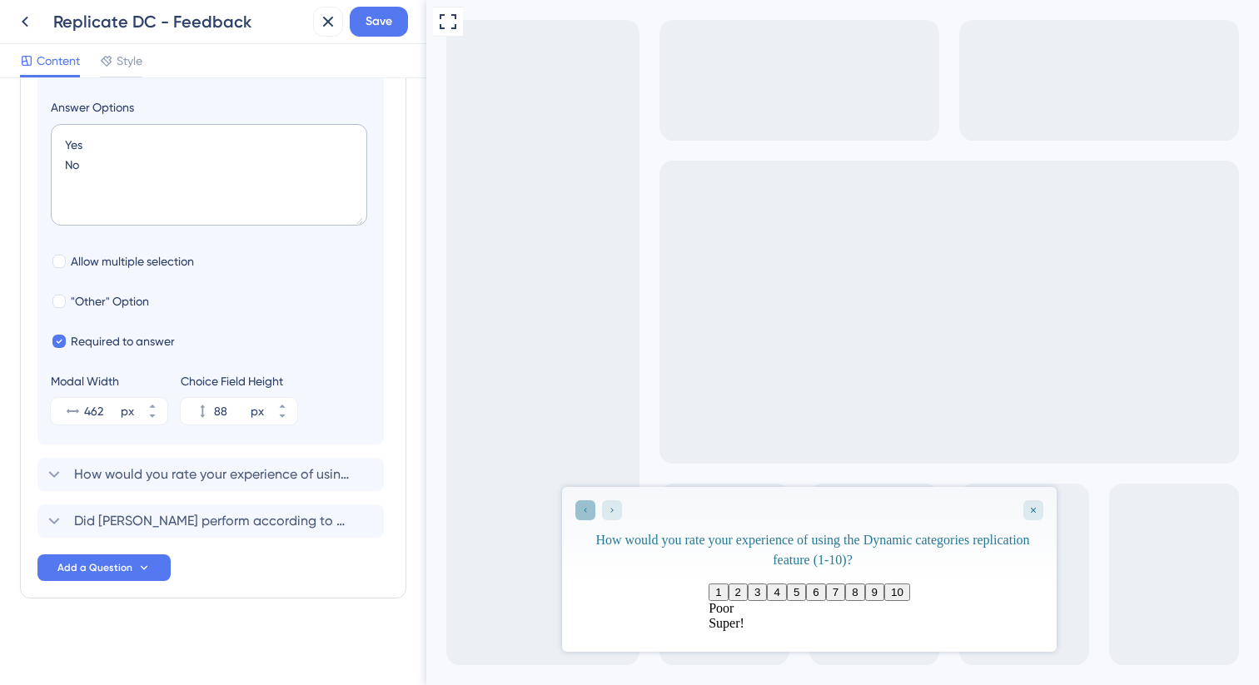
click at [590, 510] on div "Go to Question 1" at bounding box center [585, 510] width 20 height 20
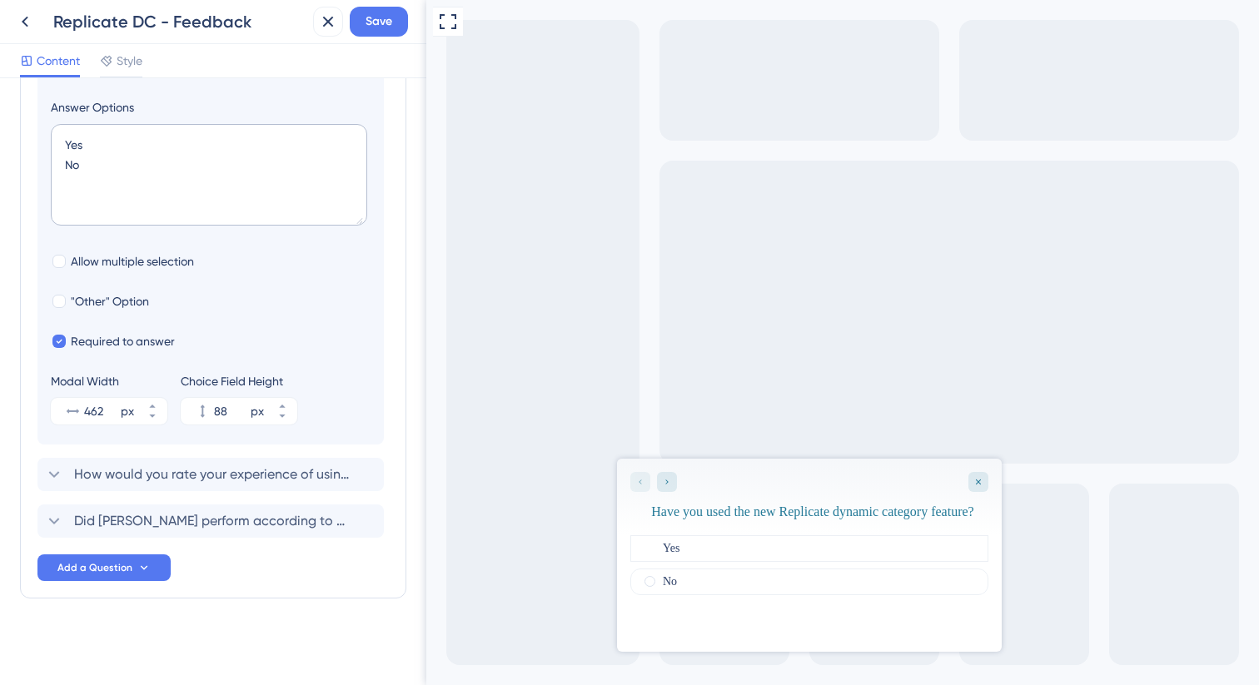
scroll to position [0, 0]
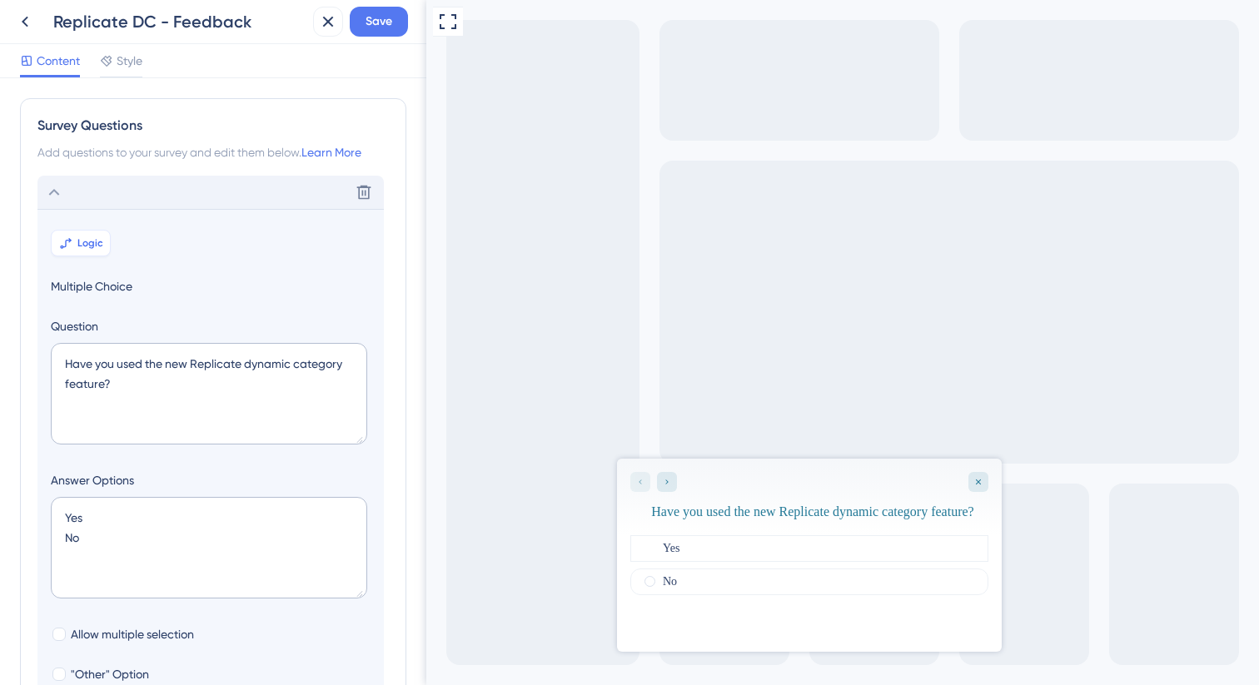
click at [79, 248] on span "Logic" at bounding box center [90, 242] width 26 height 13
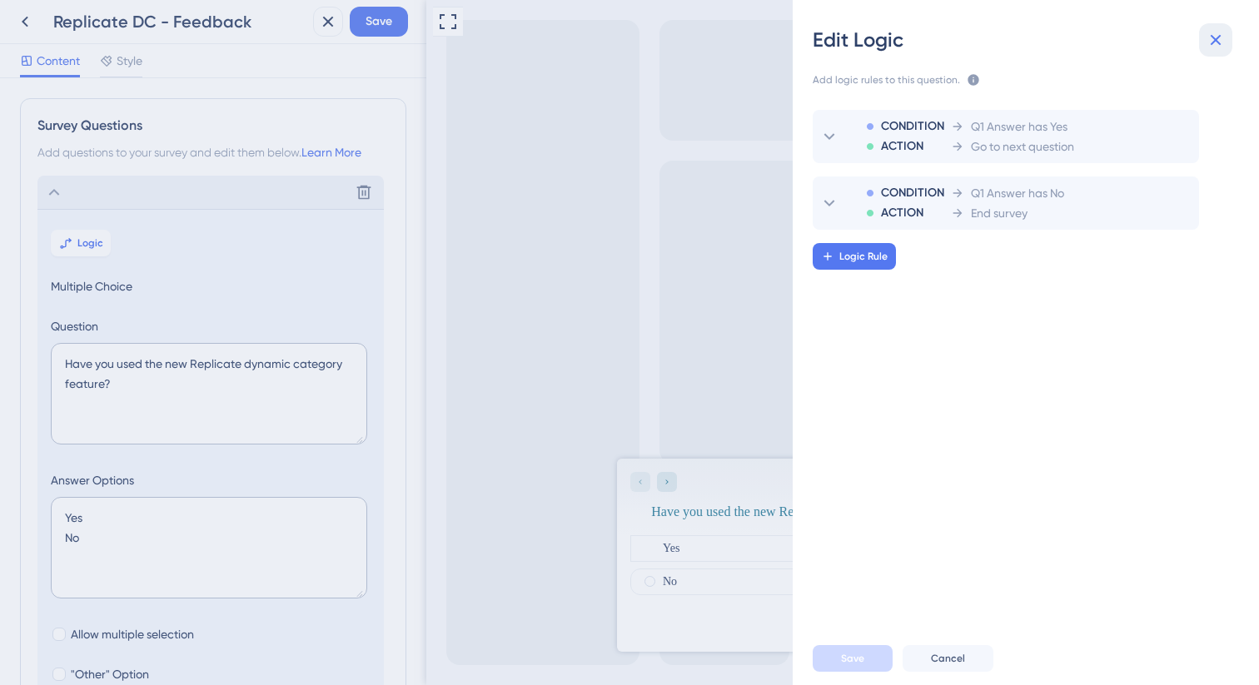
click at [1221, 43] on icon at bounding box center [1216, 40] width 20 height 20
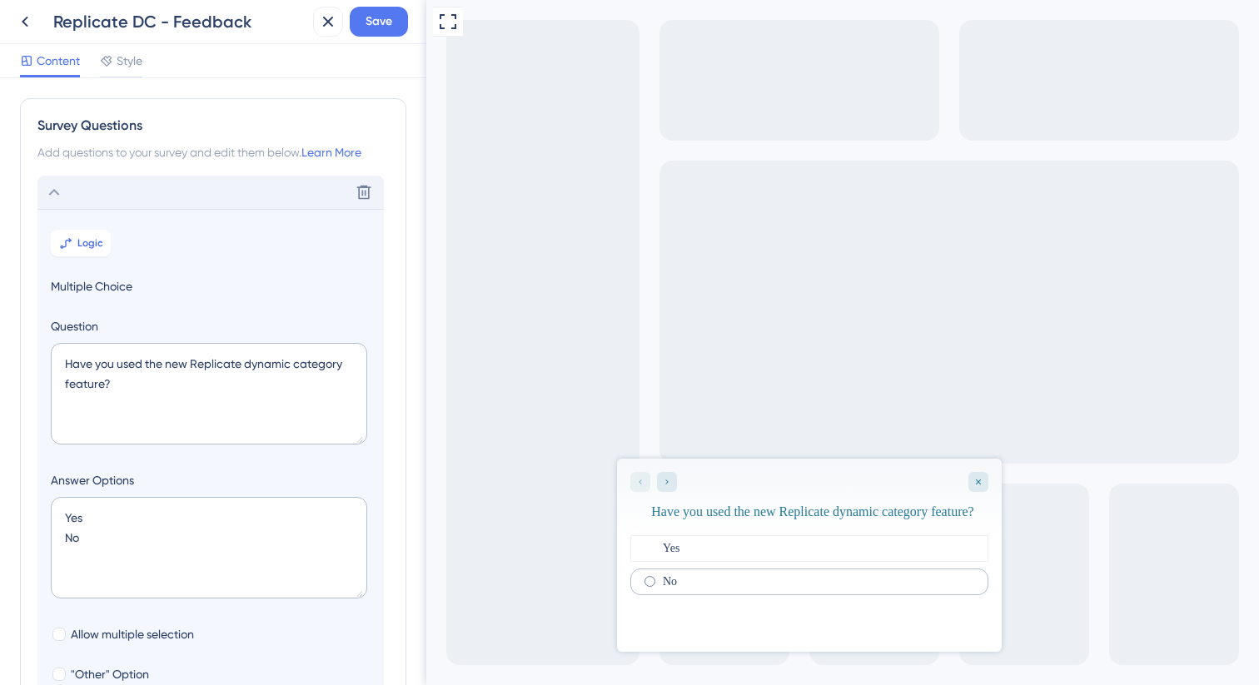
click at [704, 595] on div "No" at bounding box center [809, 582] width 358 height 27
click at [319, 17] on icon at bounding box center [328, 22] width 20 height 20
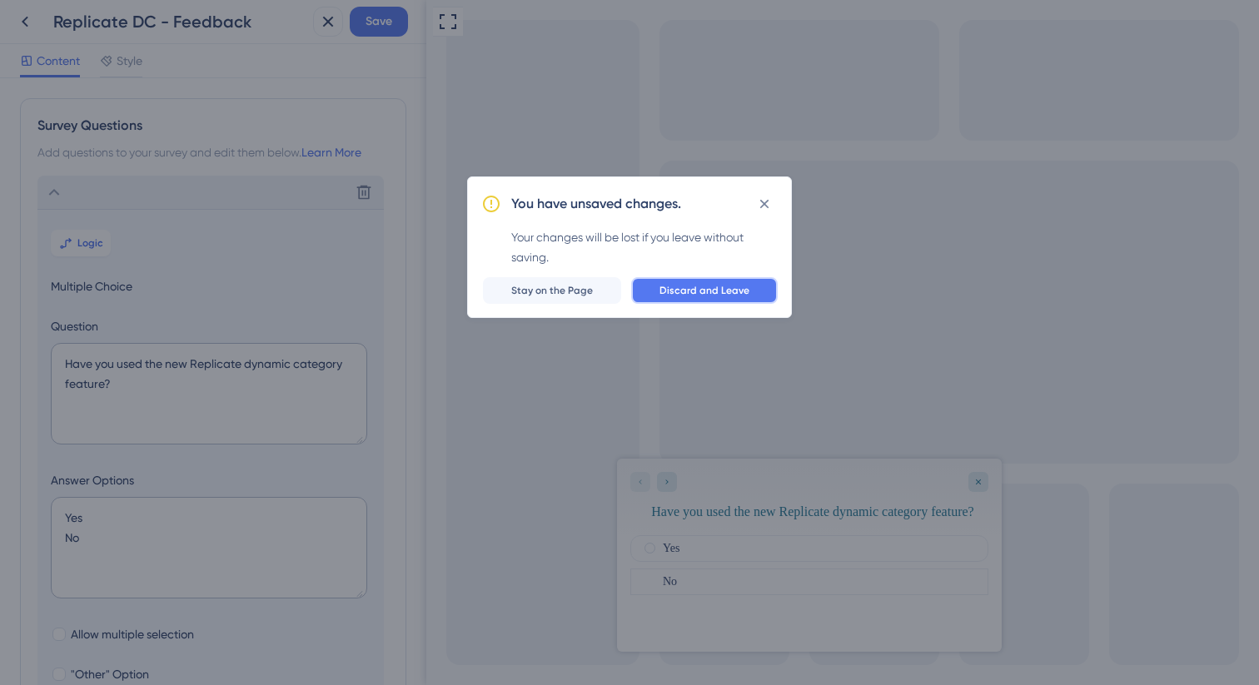
click at [648, 284] on button "Discard and Leave" at bounding box center [704, 290] width 147 height 27
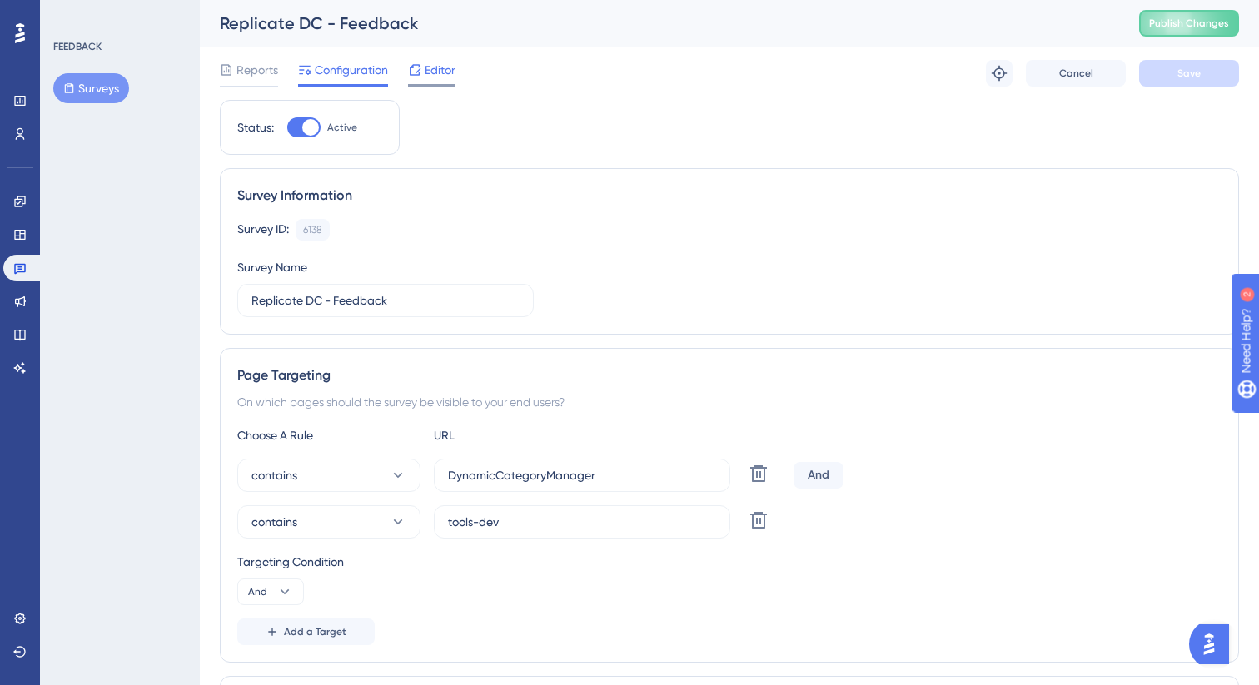
click at [444, 72] on span "Editor" at bounding box center [440, 70] width 31 height 20
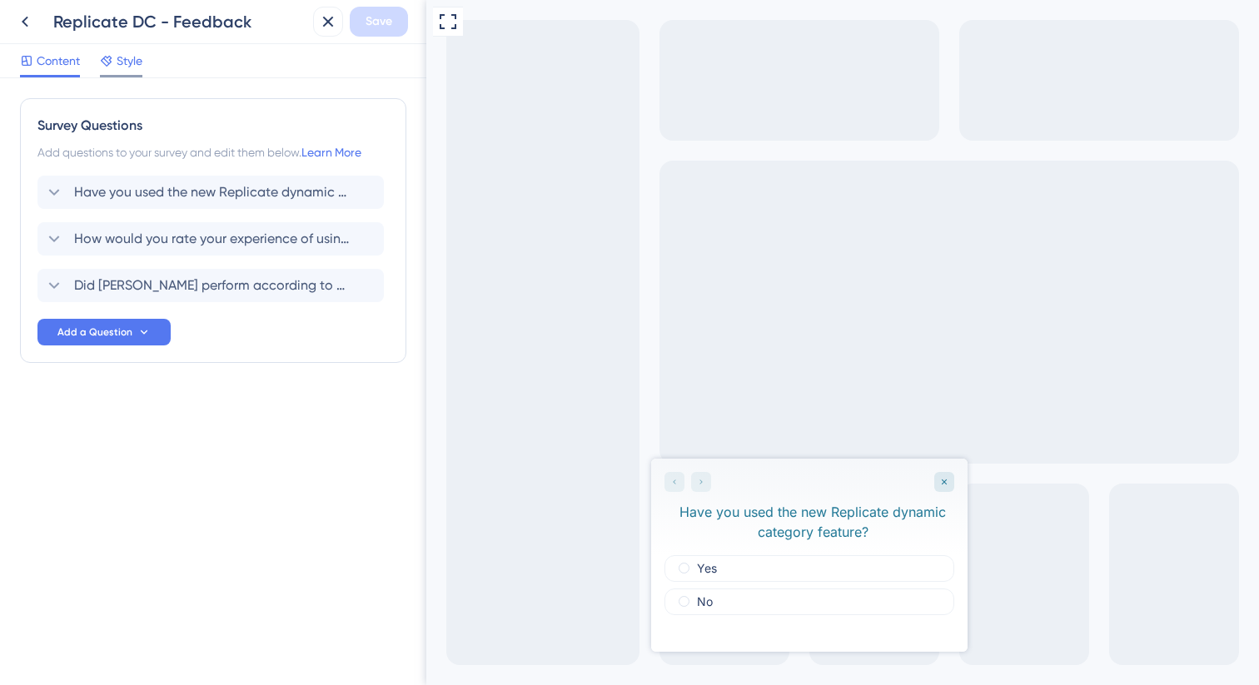
click at [121, 59] on span "Style" at bounding box center [130, 61] width 26 height 20
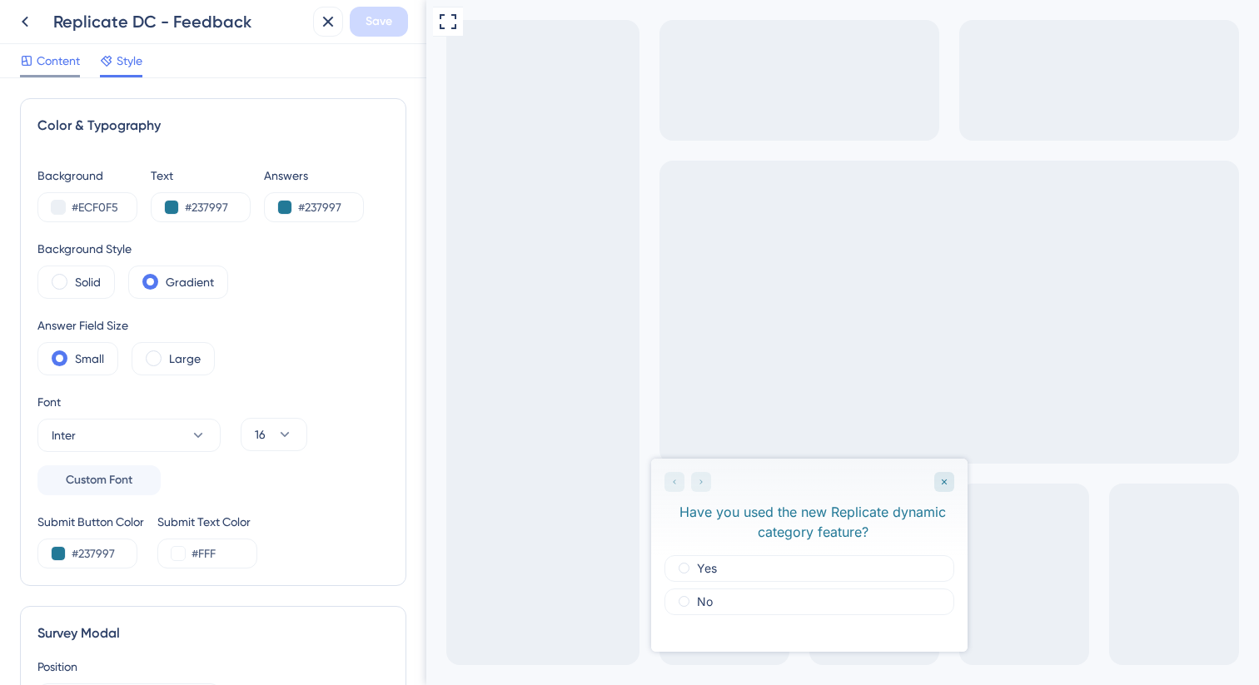
click at [57, 66] on span "Content" at bounding box center [58, 61] width 43 height 20
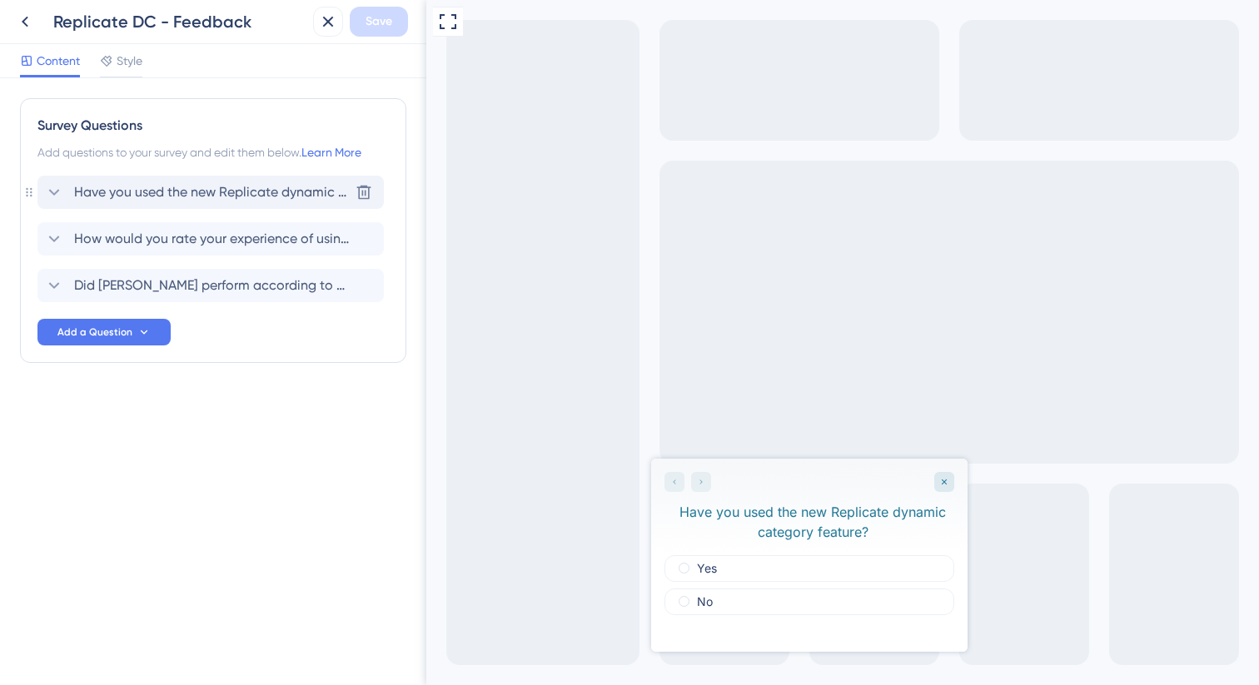
click at [132, 186] on span "Have you used the new Replicate dynamic category feature?" at bounding box center [211, 192] width 275 height 20
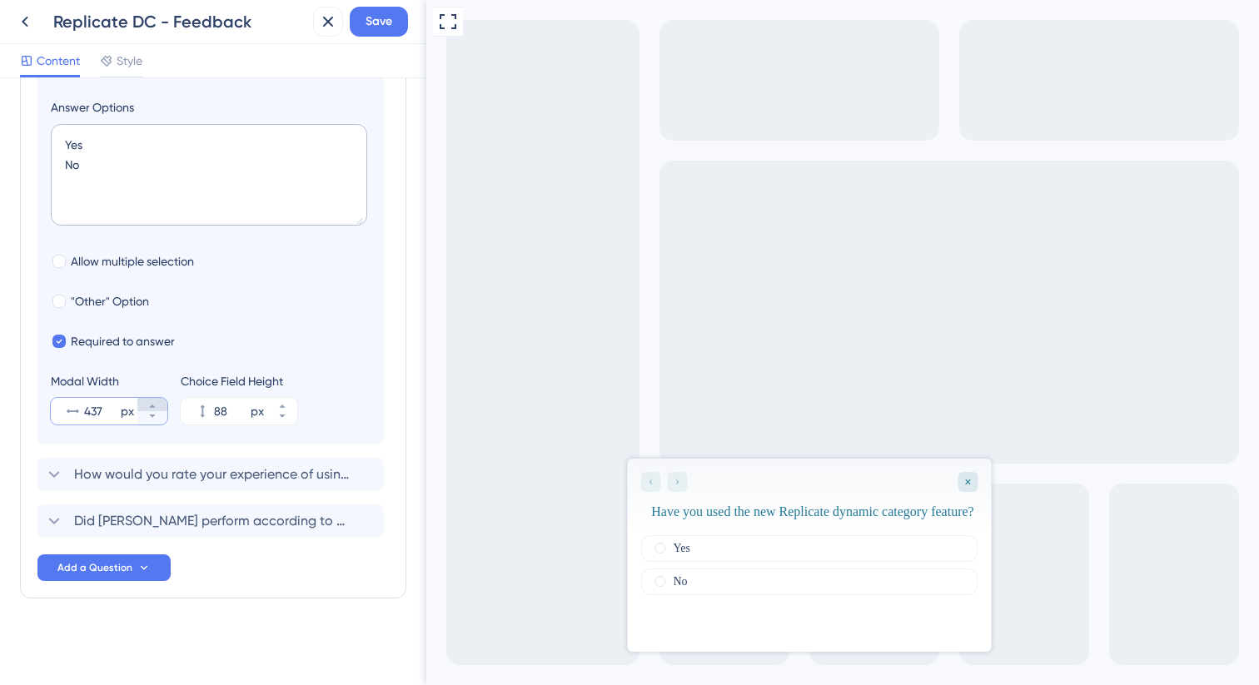
click at [144, 401] on button "437 px" at bounding box center [152, 404] width 30 height 13
click at [151, 416] on icon at bounding box center [152, 416] width 6 height 3
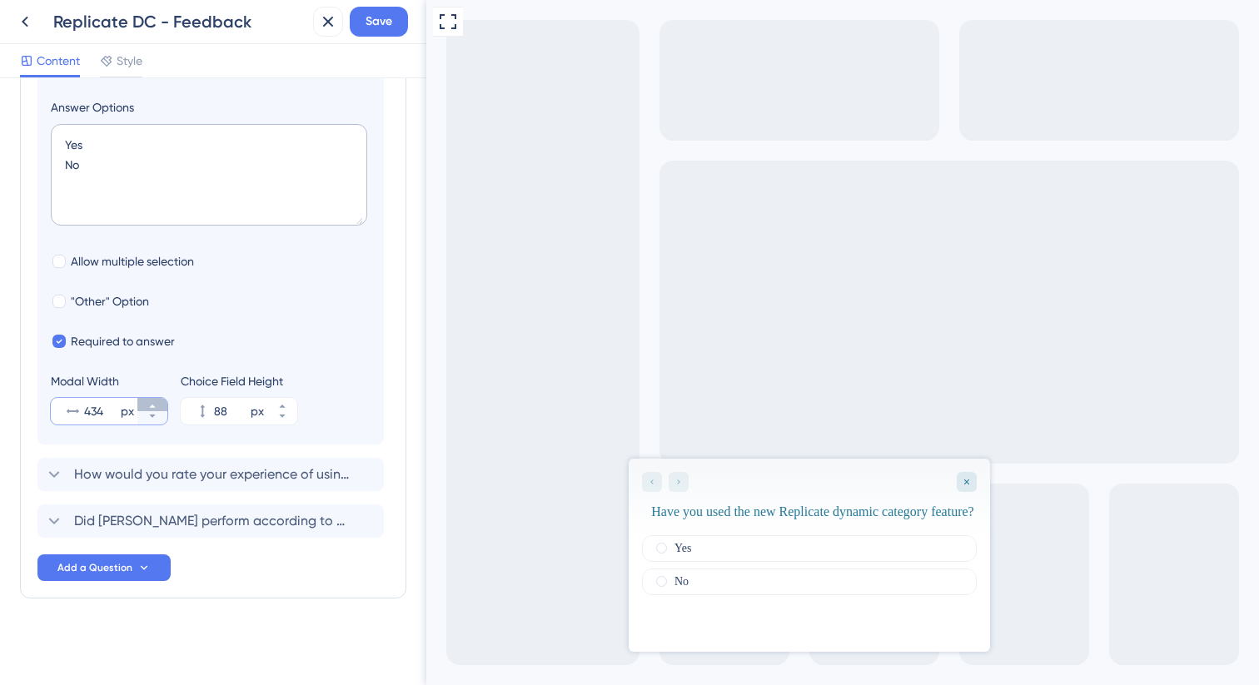
click at [152, 402] on icon at bounding box center [152, 406] width 10 height 10
type input "435"
click at [724, 595] on div "No" at bounding box center [809, 582] width 336 height 27
click at [740, 562] on div "Yes" at bounding box center [809, 548] width 336 height 27
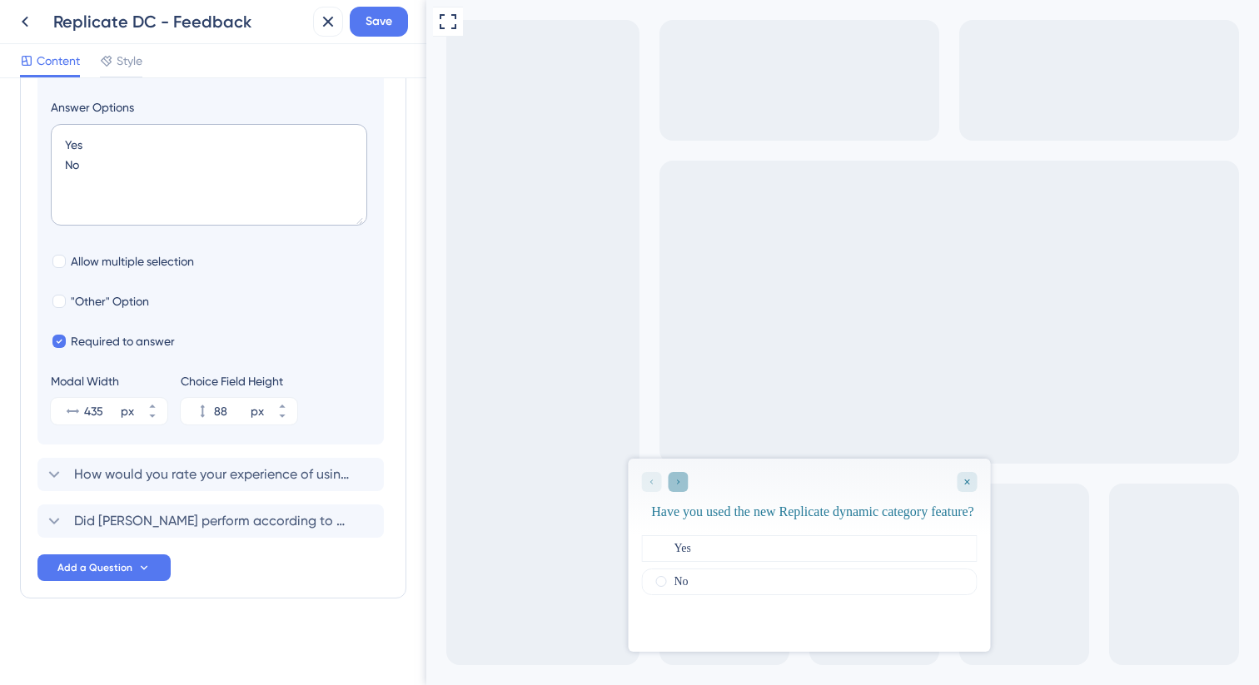
click at [680, 486] on icon "Go to Question 2" at bounding box center [678, 482] width 10 height 10
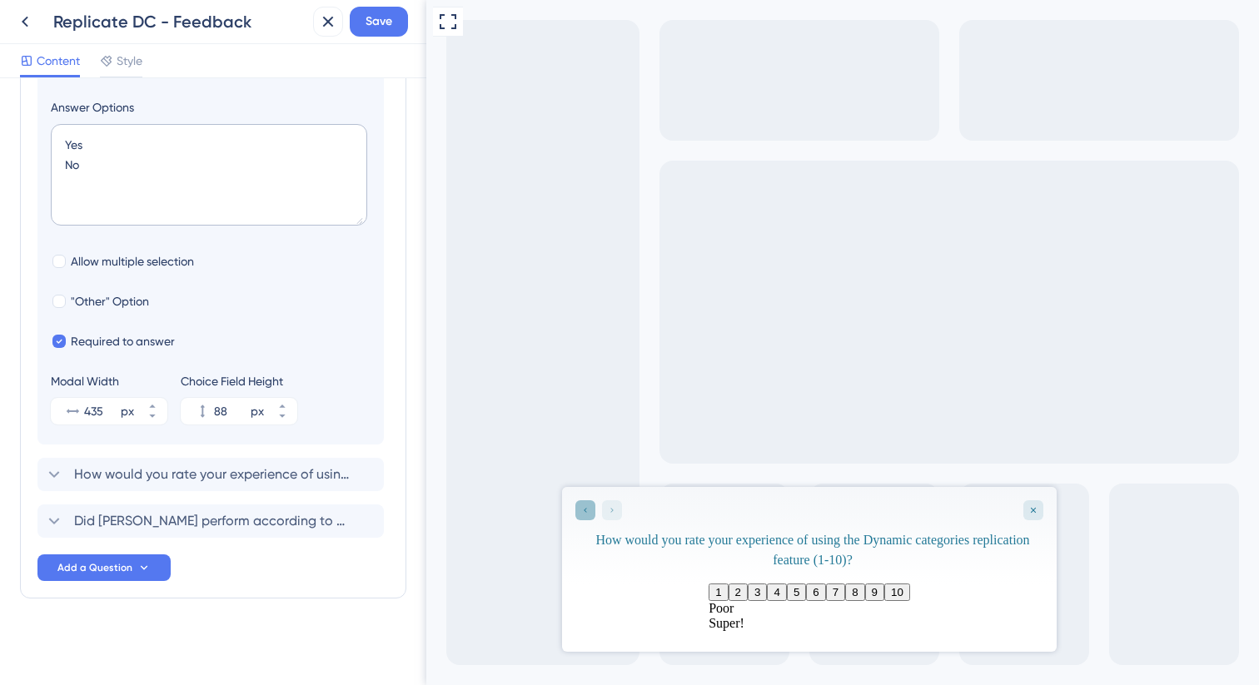
click at [580, 510] on icon "Go to Question 1" at bounding box center [585, 510] width 10 height 10
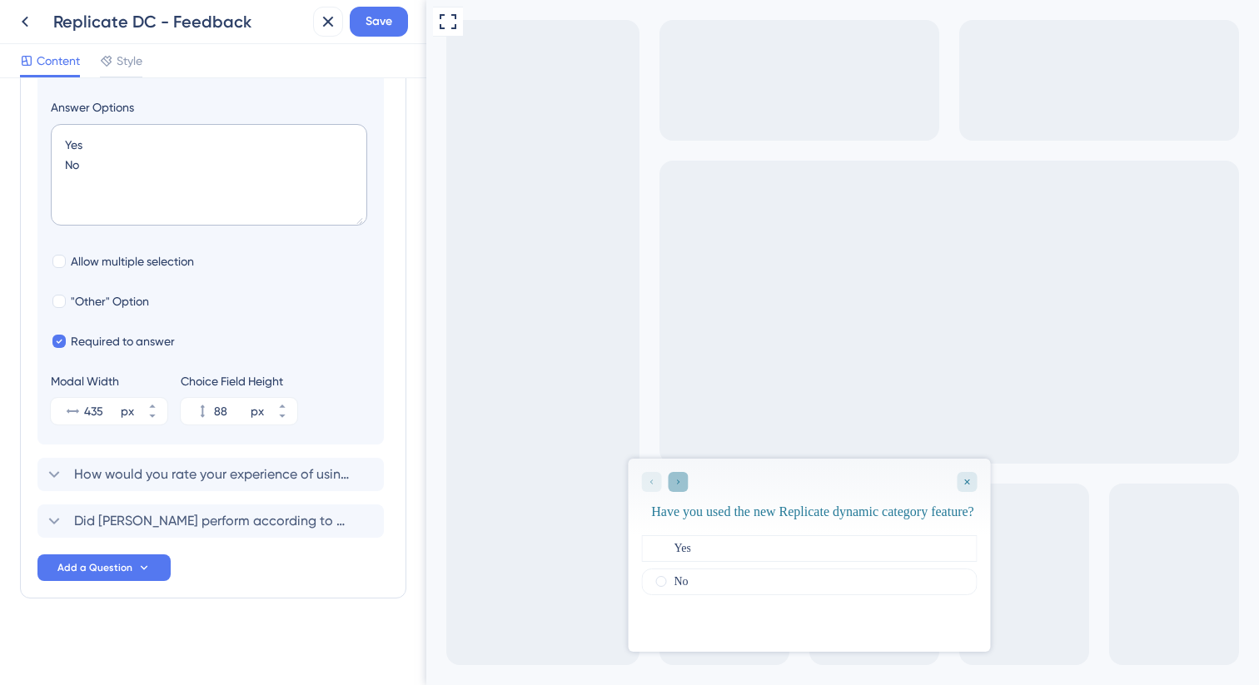
click at [679, 477] on icon "Go to Question 2" at bounding box center [678, 482] width 10 height 10
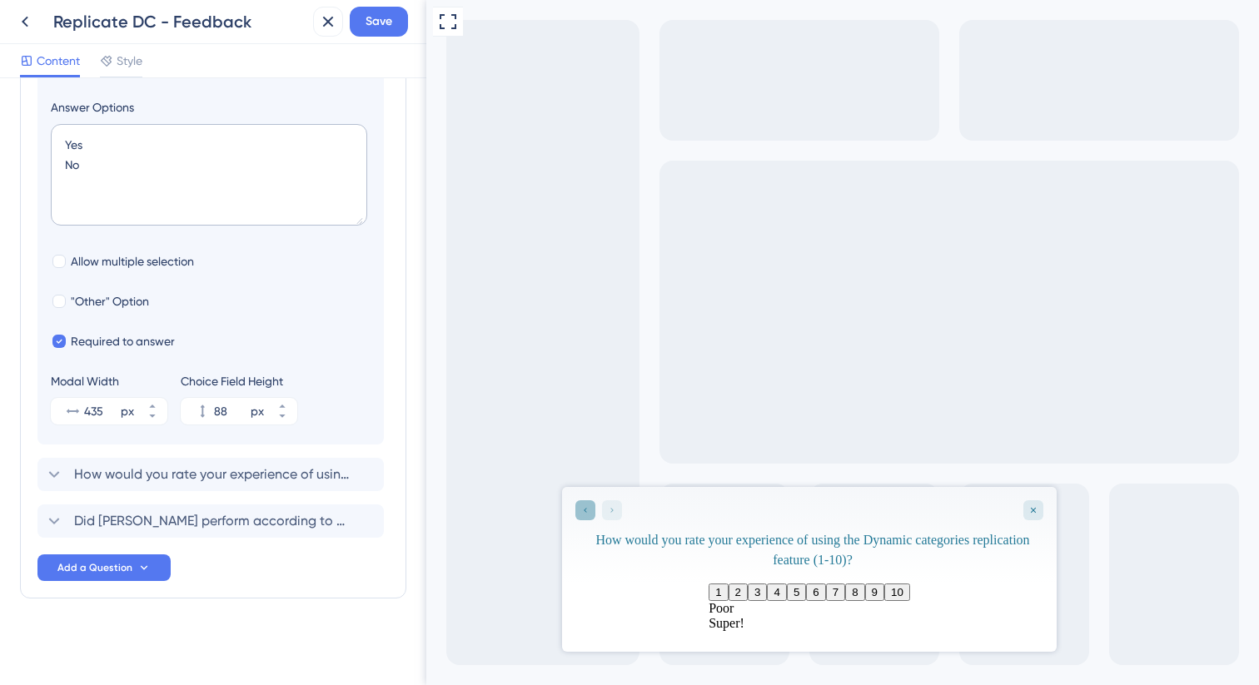
click at [589, 512] on icon "Go to Question 1" at bounding box center [585, 510] width 10 height 10
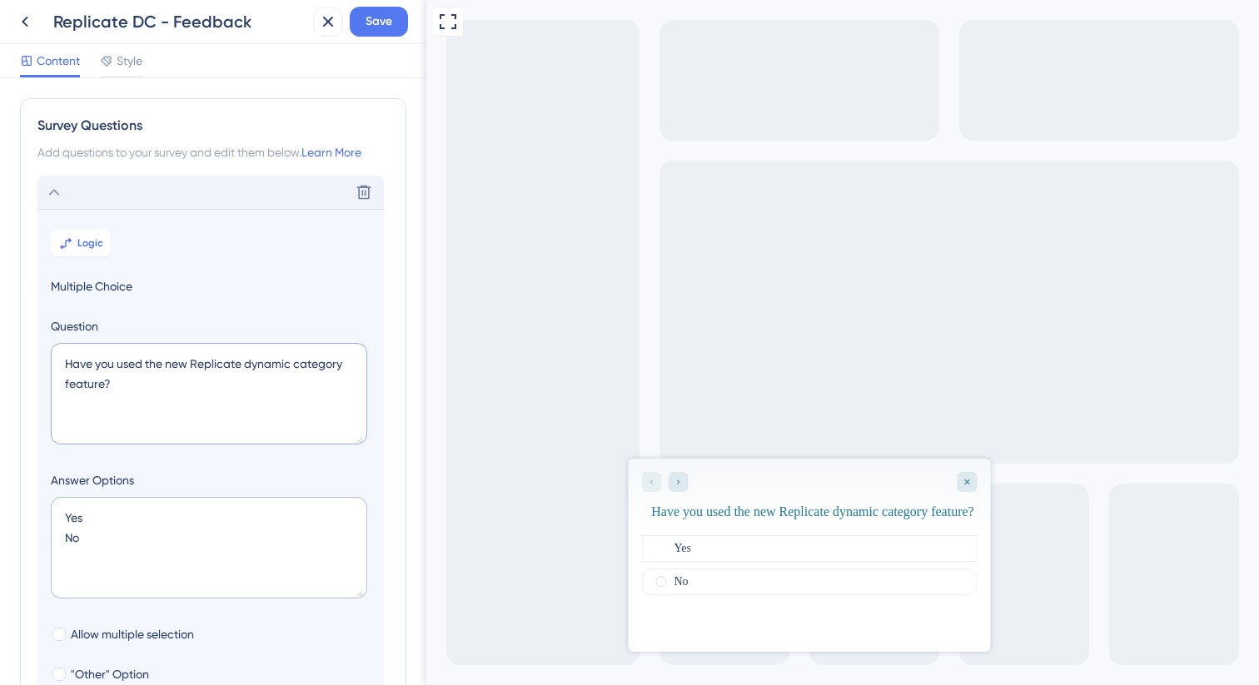
click at [254, 366] on textarea "Have you used the new Replicate dynamic category feature?" at bounding box center [209, 394] width 316 height 102
click at [215, 367] on textarea "Have you used the new Replicate Dynamic category feature?" at bounding box center [209, 394] width 316 height 102
click at [245, 363] on textarea "Have you used the new Replicate` Dynamic category feature?" at bounding box center [209, 394] width 316 height 102
type textarea "Have you used the new 'Replicate' Dynamic category feature?"
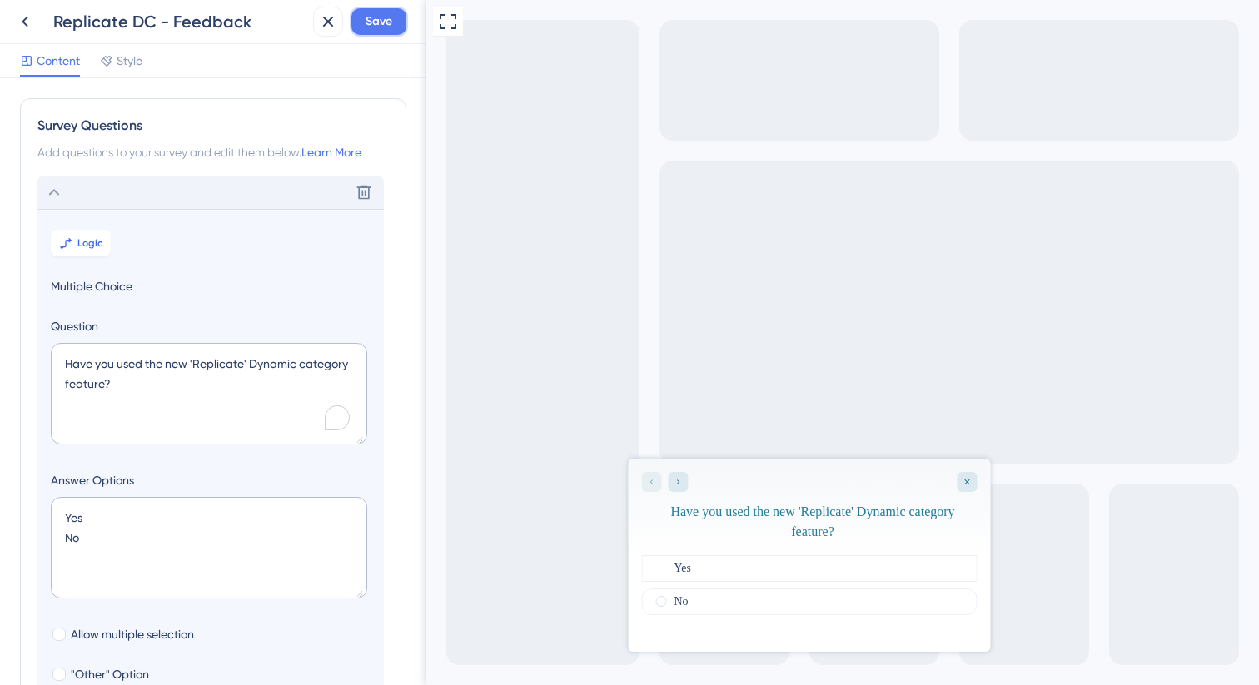
click at [382, 32] on button "Save" at bounding box center [379, 22] width 58 height 30
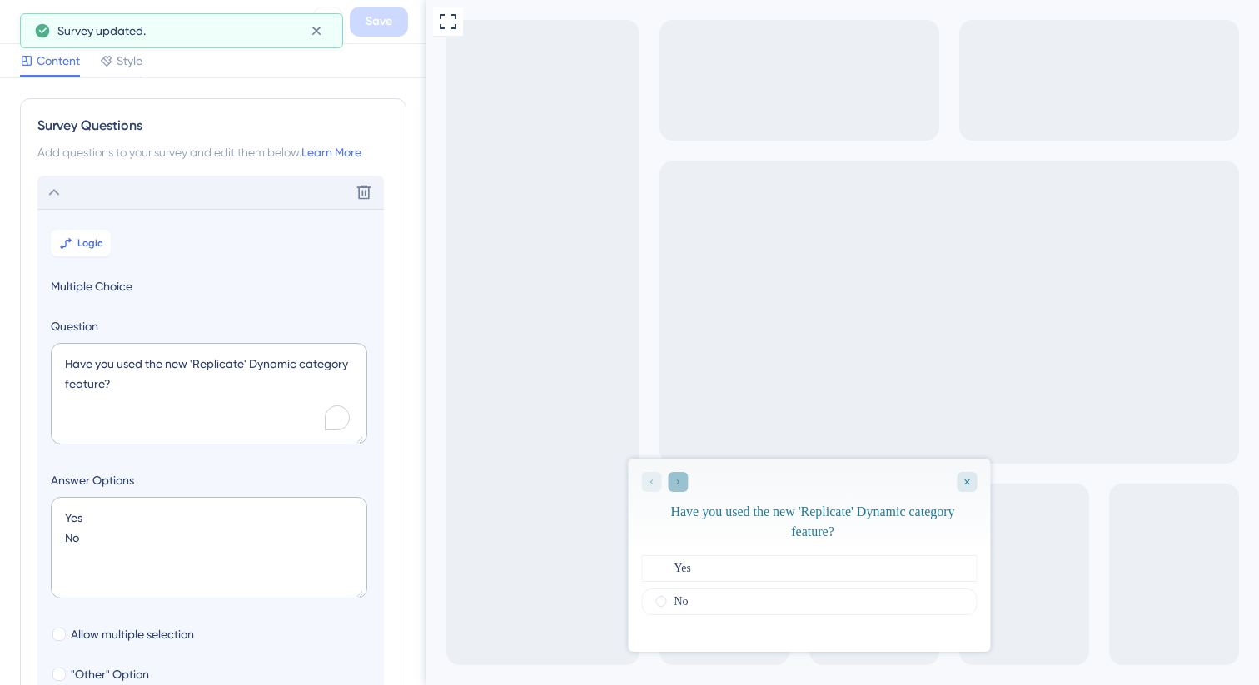
click at [684, 476] on div "Go to Question 2" at bounding box center [678, 482] width 20 height 20
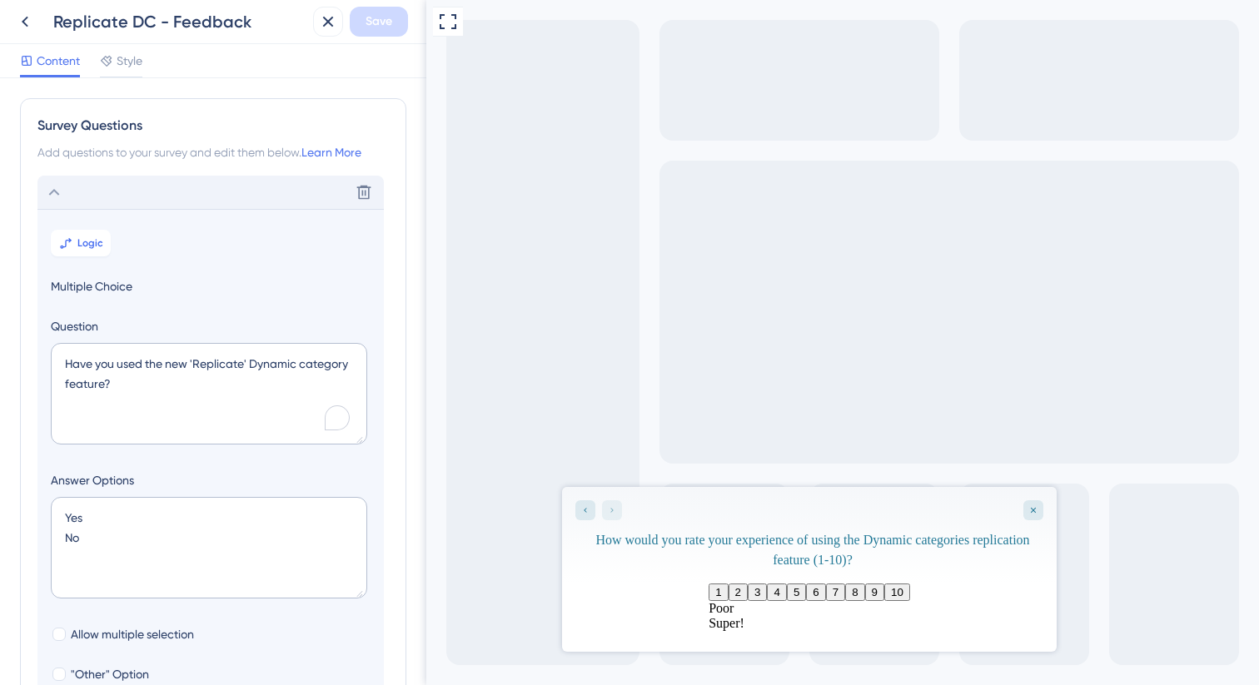
click at [610, 510] on div at bounding box center [598, 510] width 47 height 20
click at [133, 187] on div "Delete" at bounding box center [210, 192] width 346 height 33
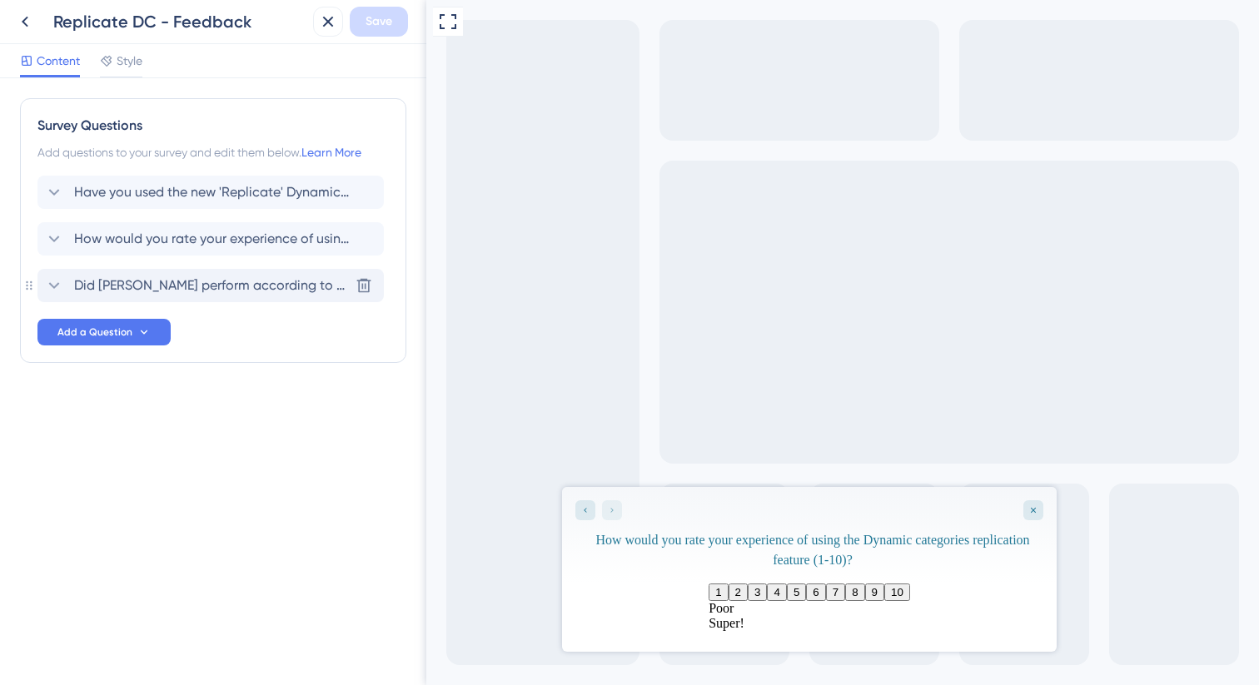
click at [180, 280] on span "Did [PERSON_NAME] perform according to your expectations?" at bounding box center [211, 286] width 275 height 20
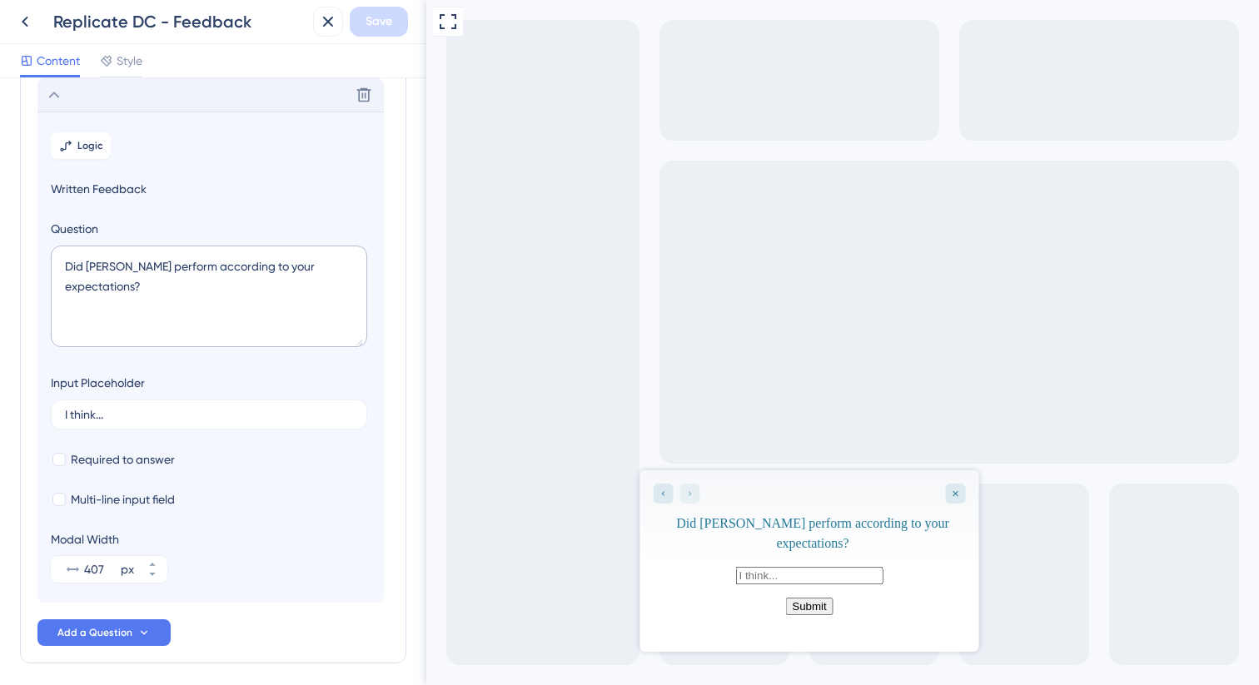
scroll to position [152, 0]
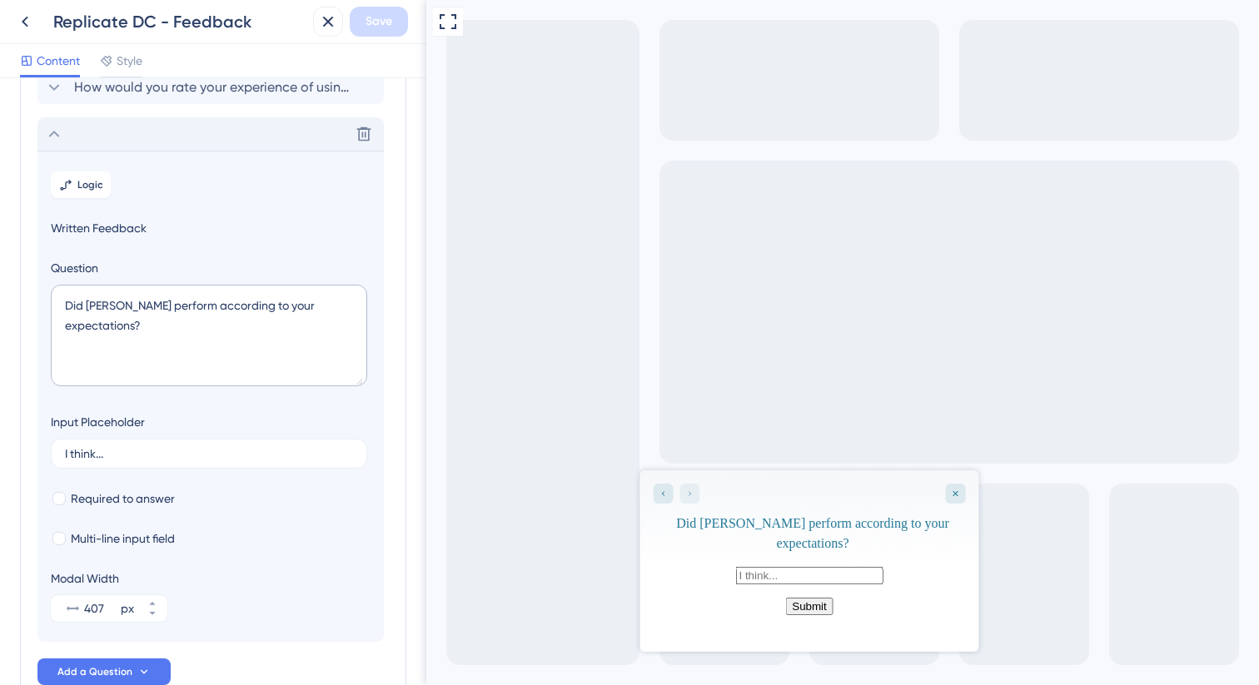
click at [167, 139] on div "Delete" at bounding box center [210, 133] width 346 height 33
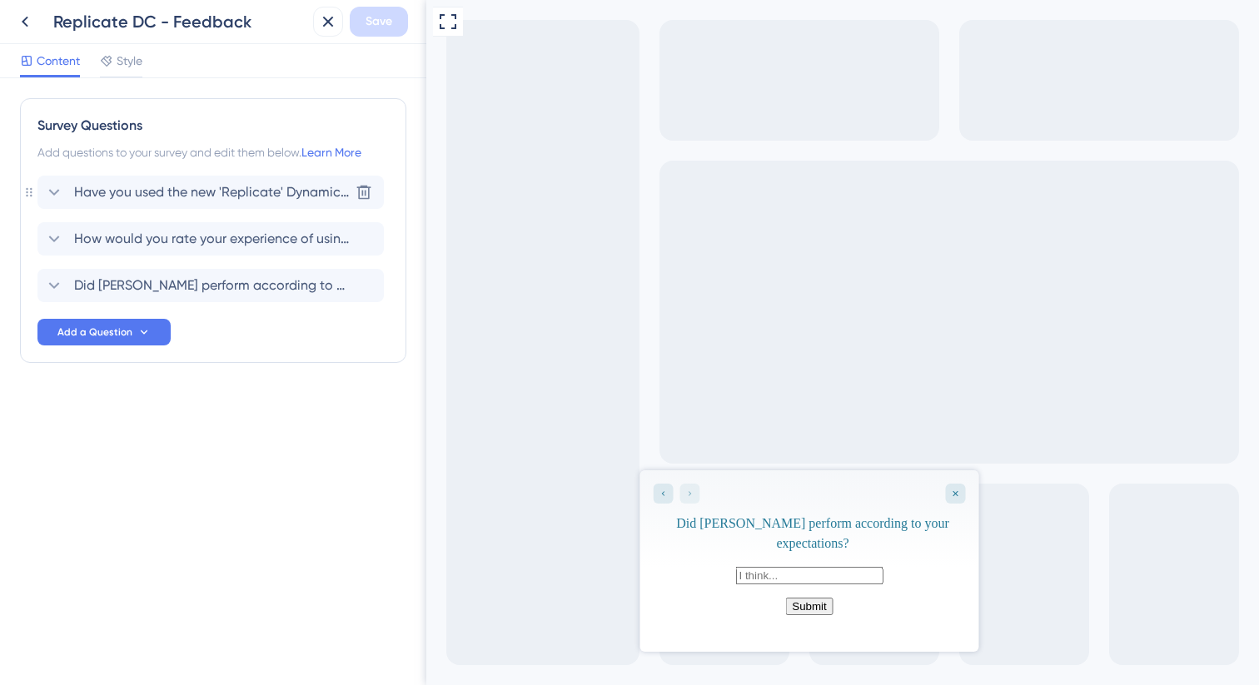
click at [245, 202] on span "Have you used the new 'Replicate' Dynamic category feature?" at bounding box center [211, 192] width 275 height 20
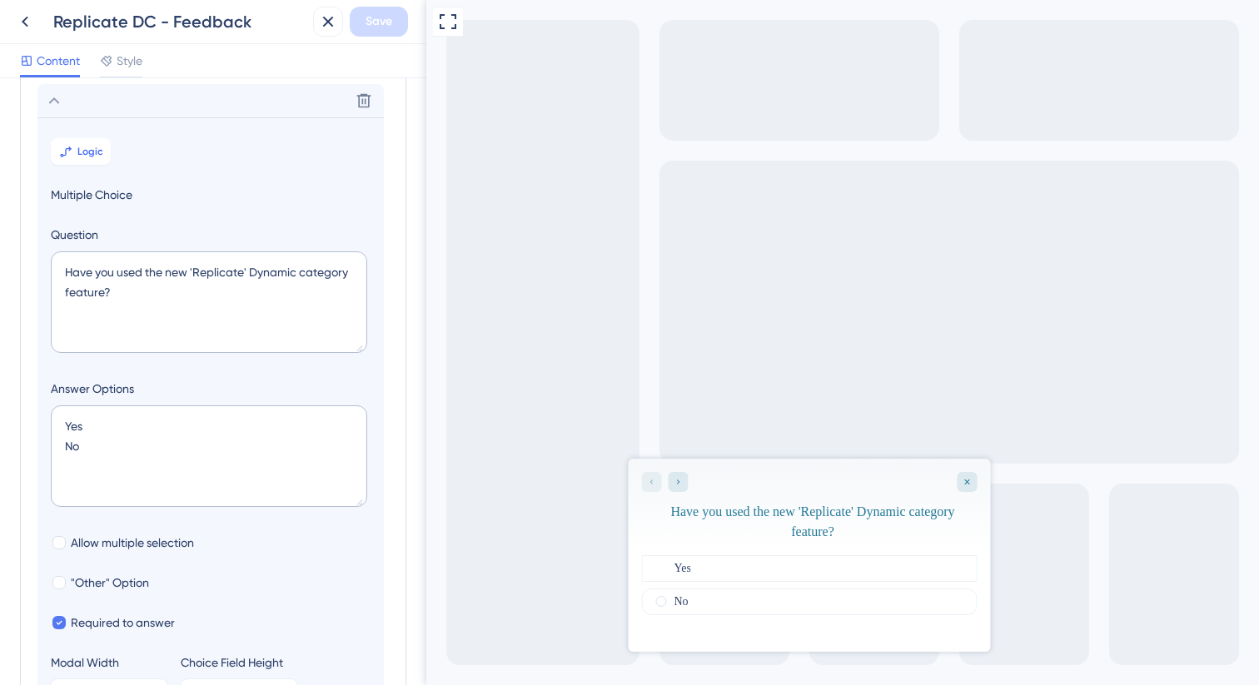
scroll to position [97, 0]
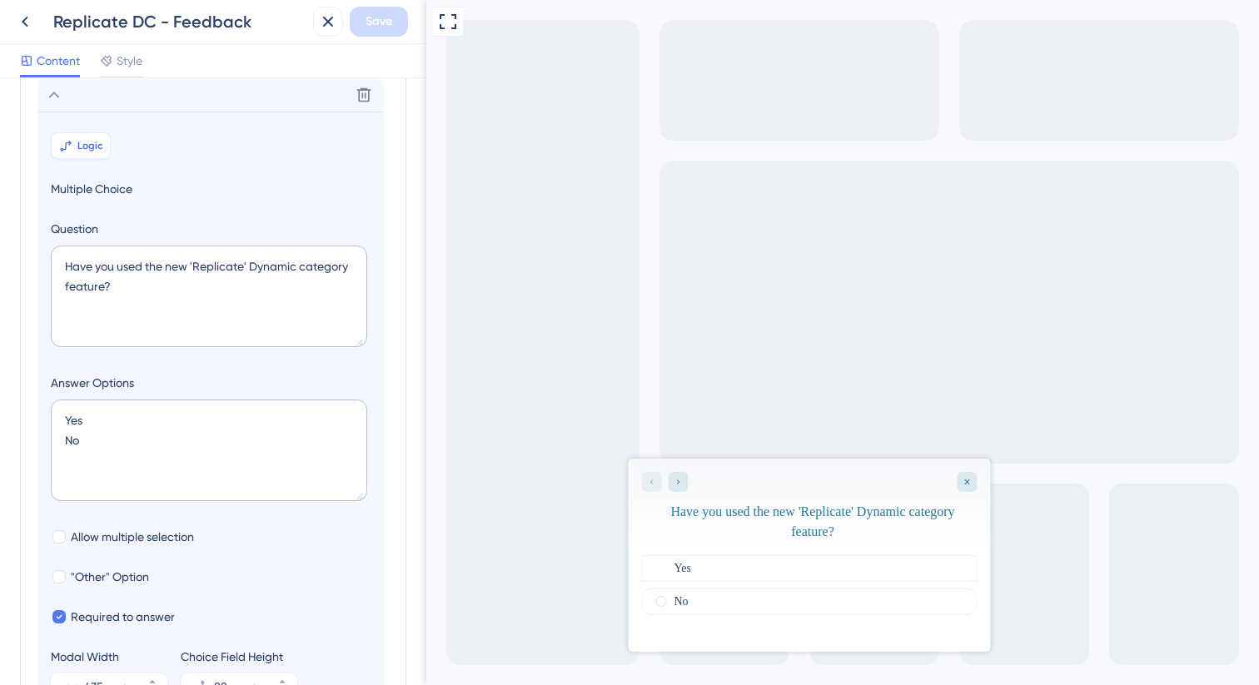
click at [96, 144] on span "Logic" at bounding box center [90, 145] width 26 height 13
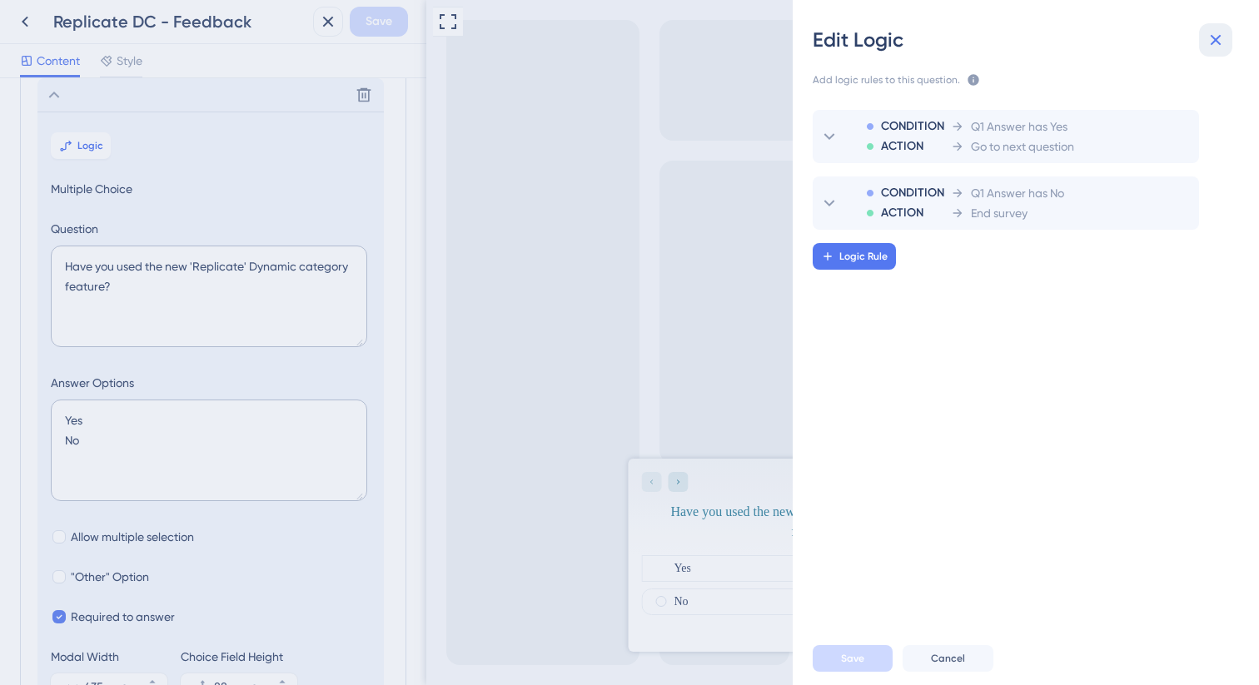
click at [1226, 35] on button at bounding box center [1215, 39] width 33 height 33
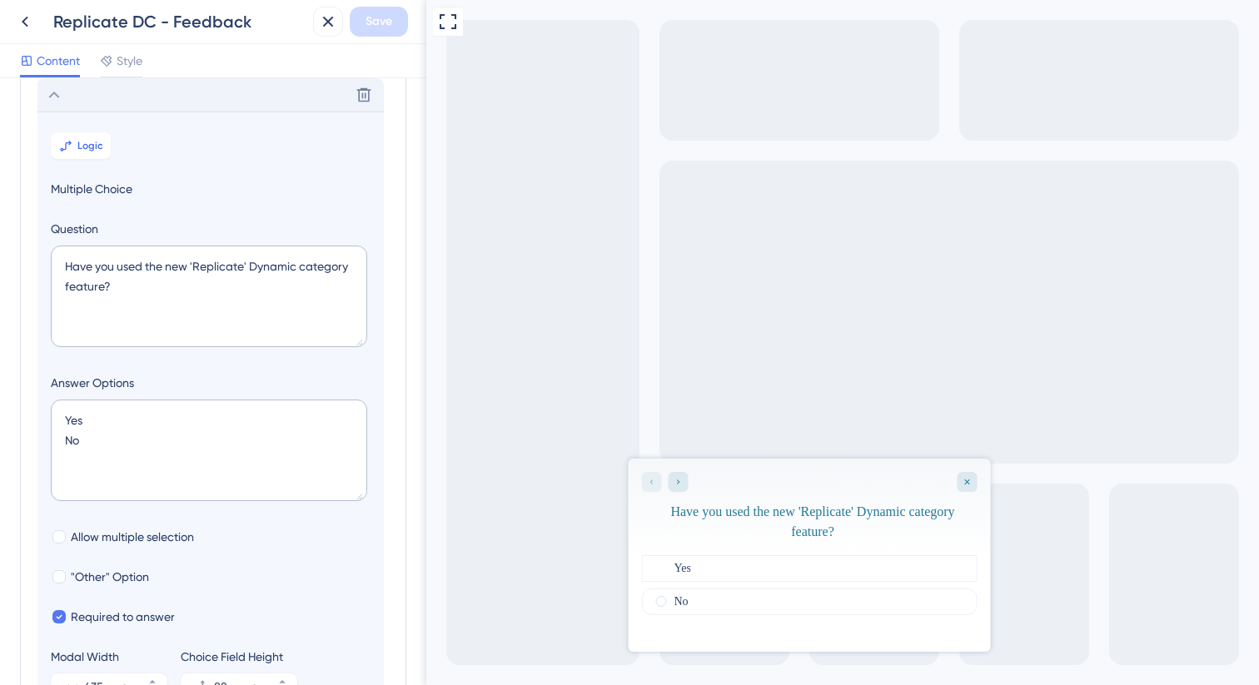
click at [92, 102] on div "Delete" at bounding box center [210, 94] width 346 height 33
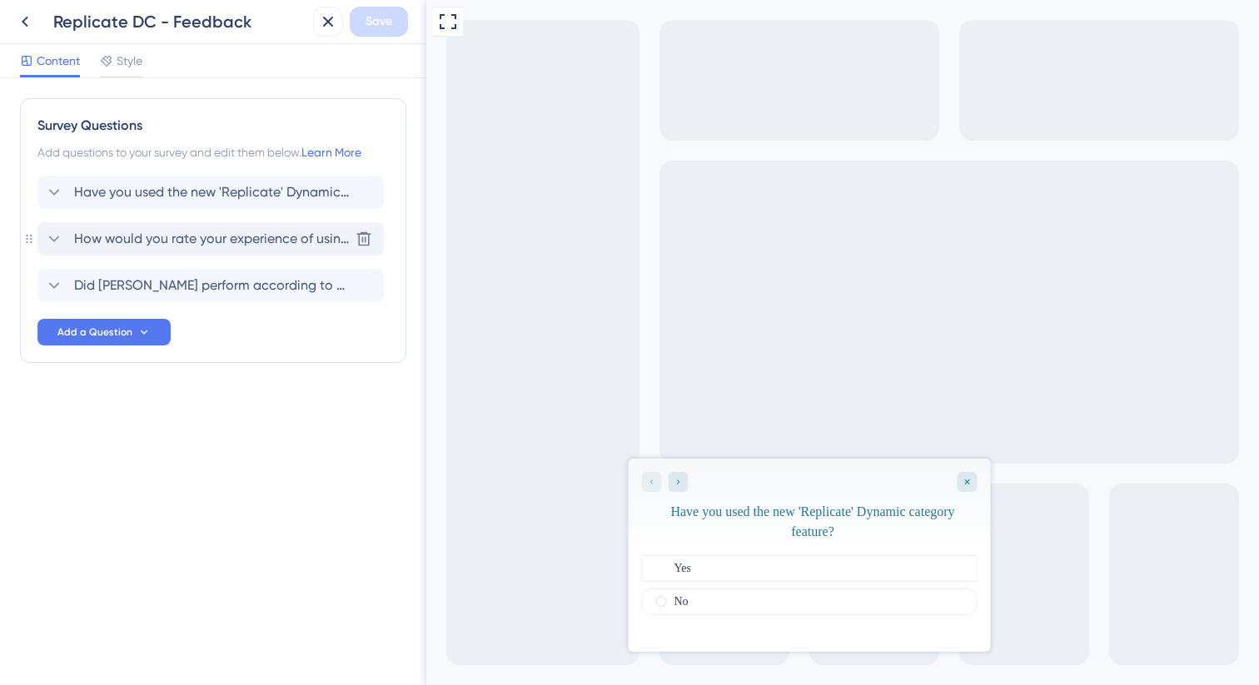
click at [185, 239] on span "How would you rate your experience of using the Dynamic categories replication …" at bounding box center [211, 239] width 275 height 20
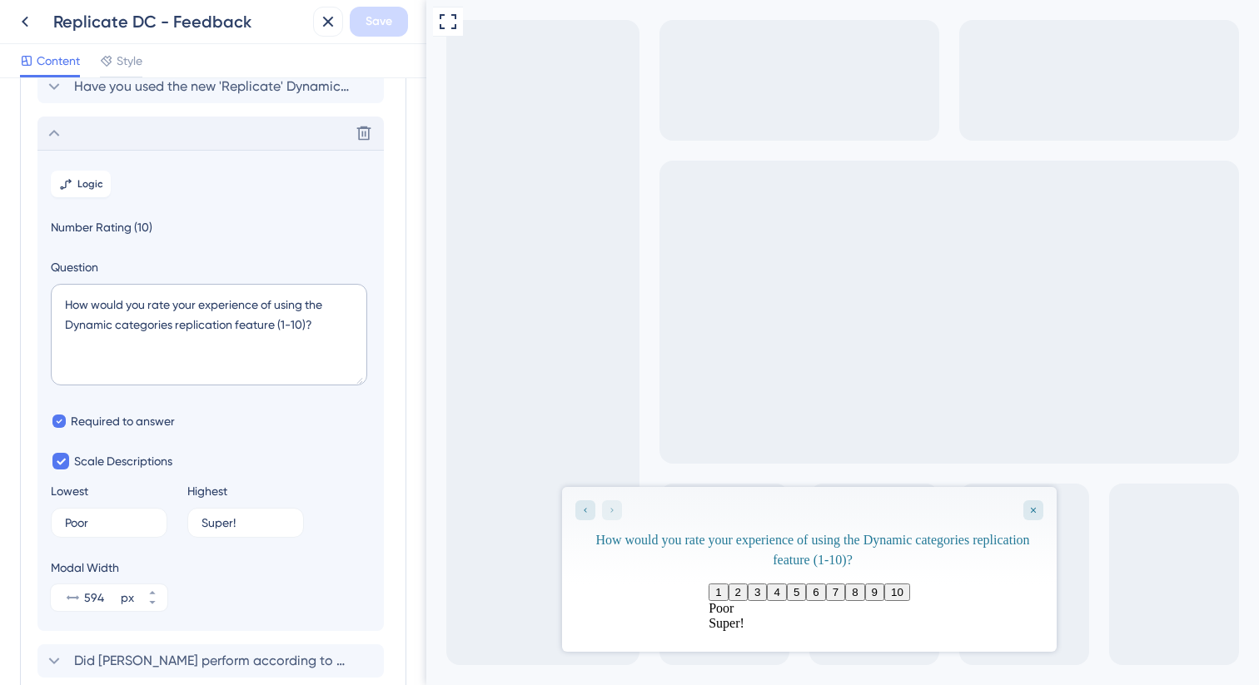
scroll to position [83, 0]
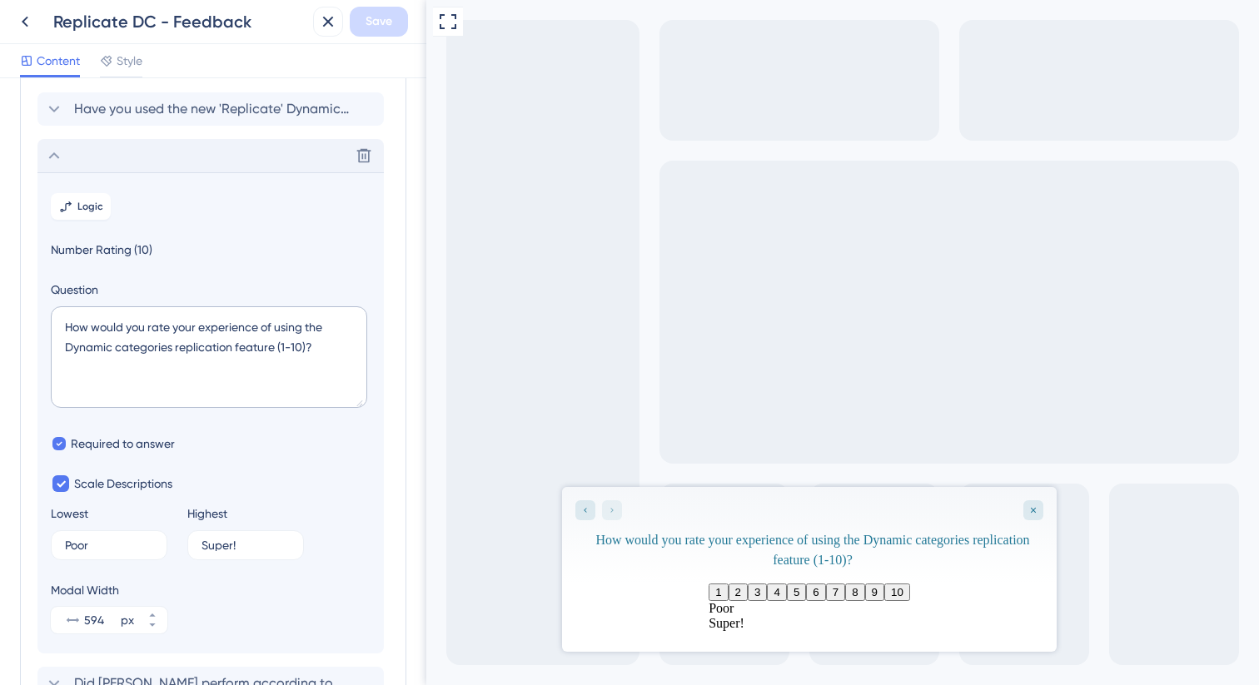
click at [138, 165] on div "Delete" at bounding box center [210, 155] width 346 height 33
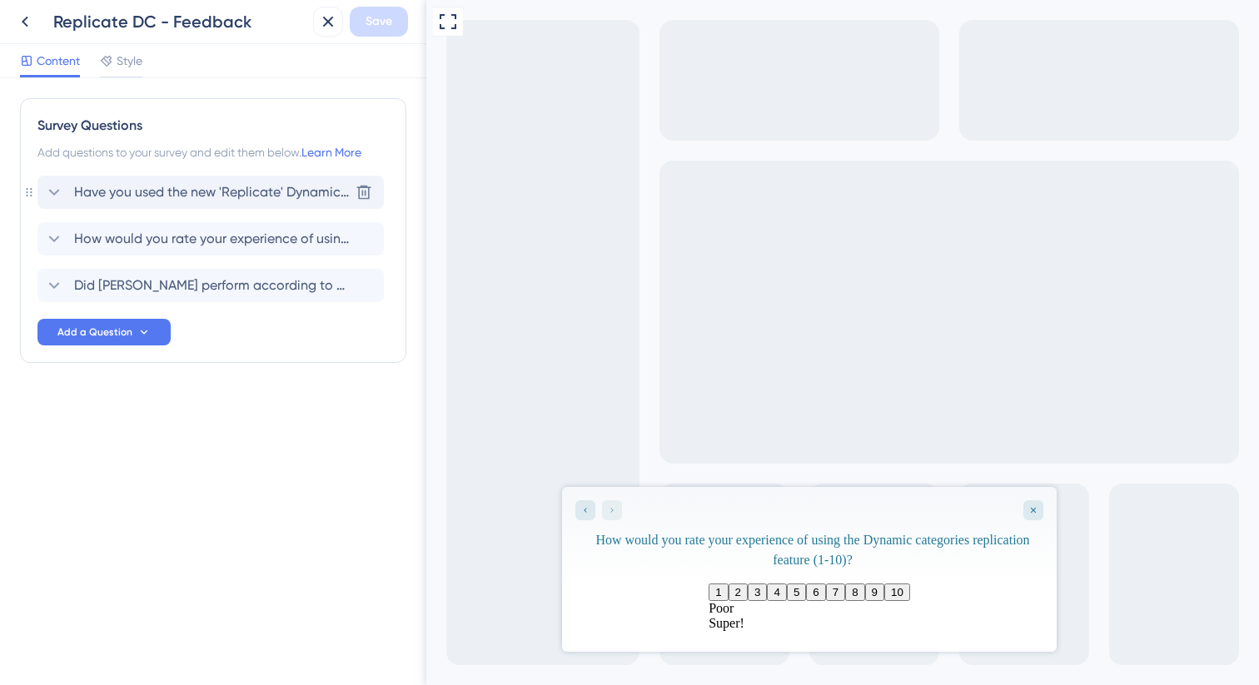
click at [136, 179] on div "Have you used the new 'Replicate' Dynamic category feature? Delete" at bounding box center [210, 192] width 346 height 33
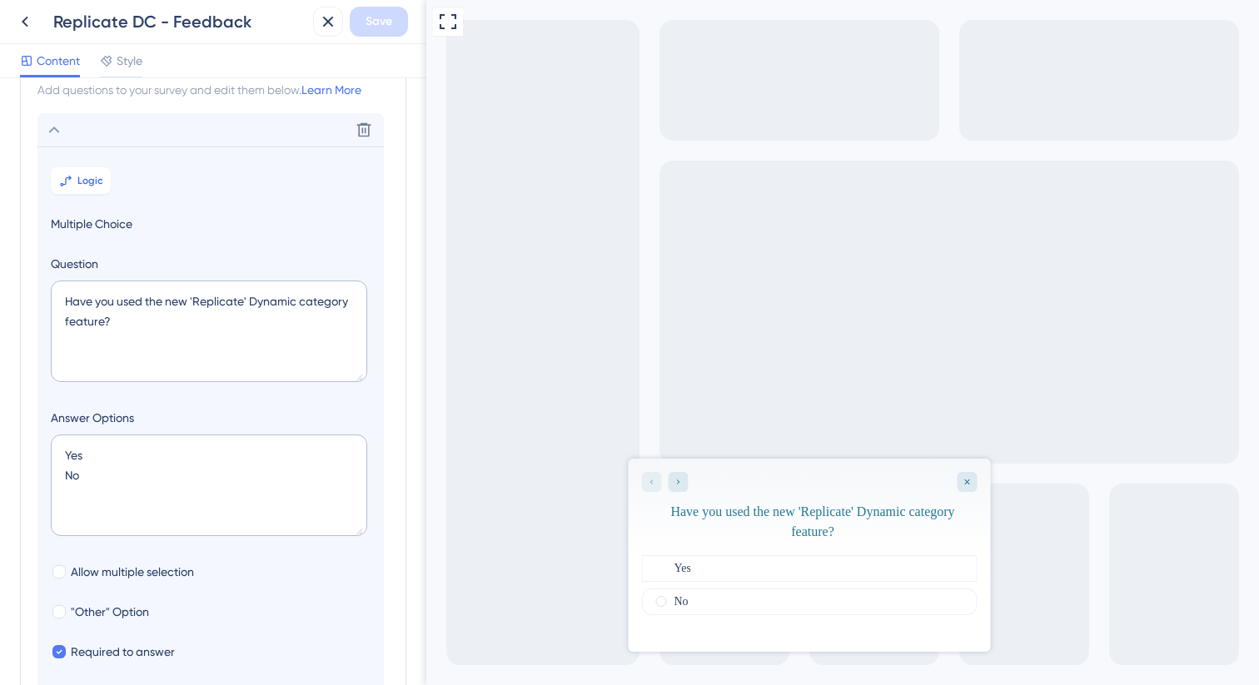
scroll to position [97, 0]
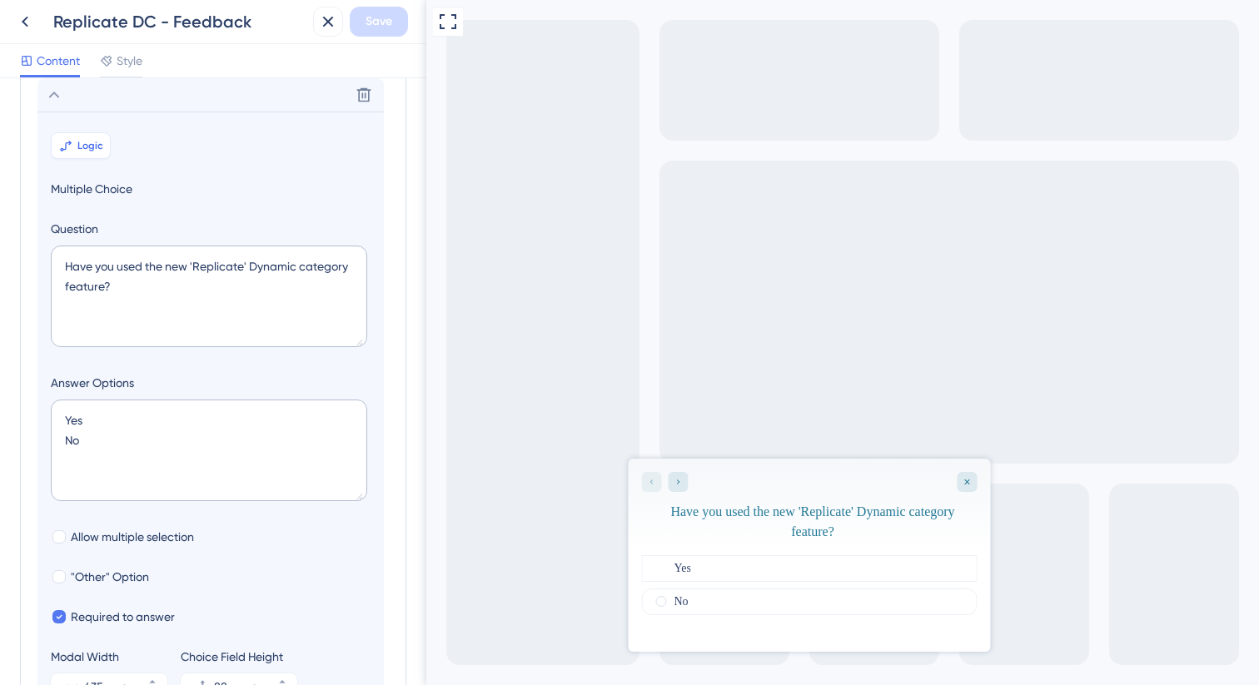
click at [92, 149] on span "Logic" at bounding box center [90, 145] width 26 height 13
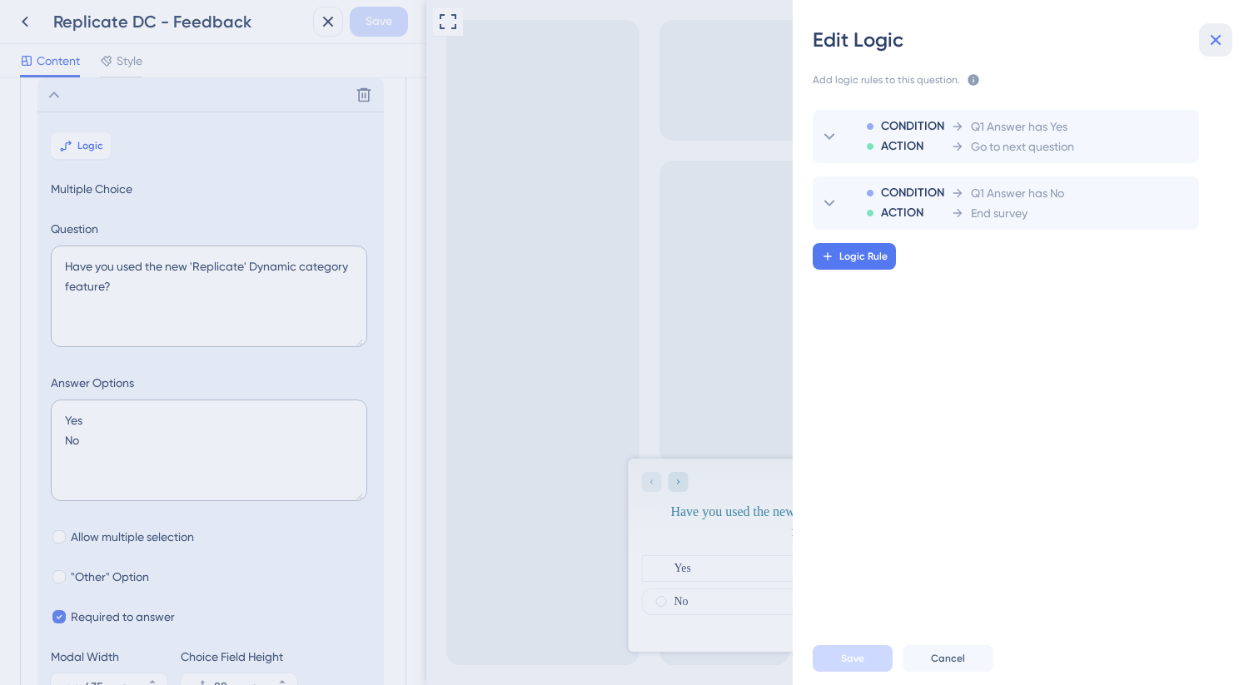
click at [1213, 44] on icon at bounding box center [1216, 40] width 20 height 20
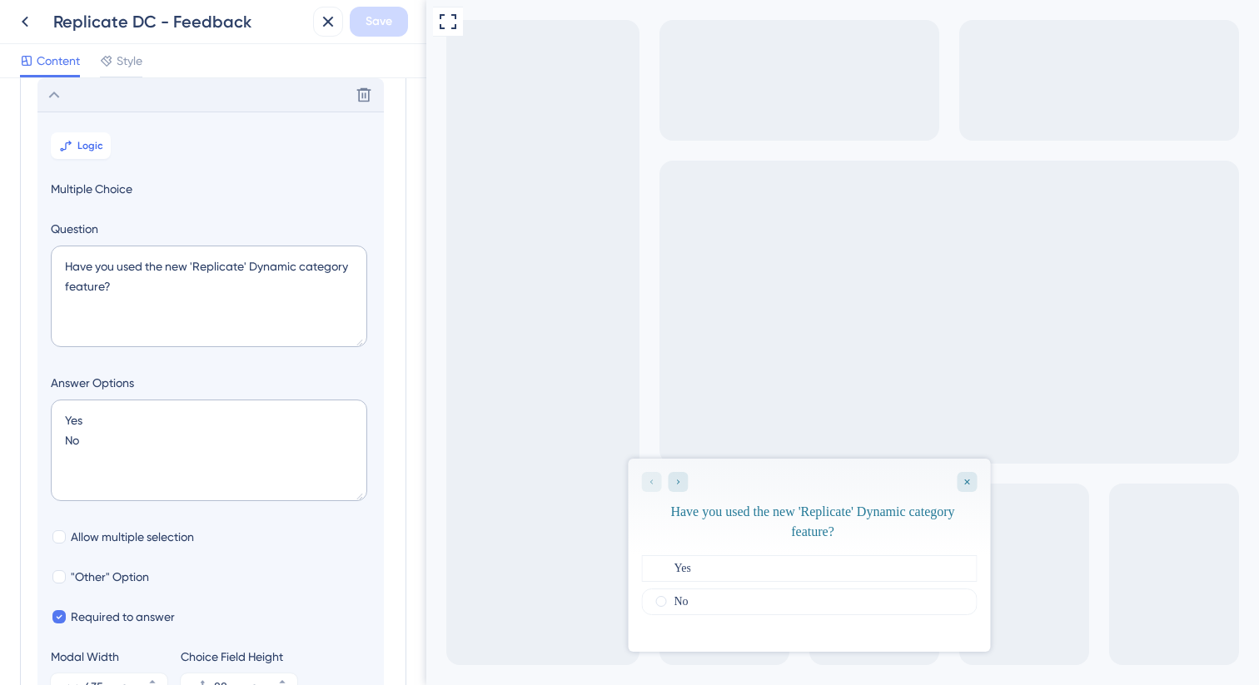
click at [108, 99] on div "Delete" at bounding box center [210, 94] width 346 height 33
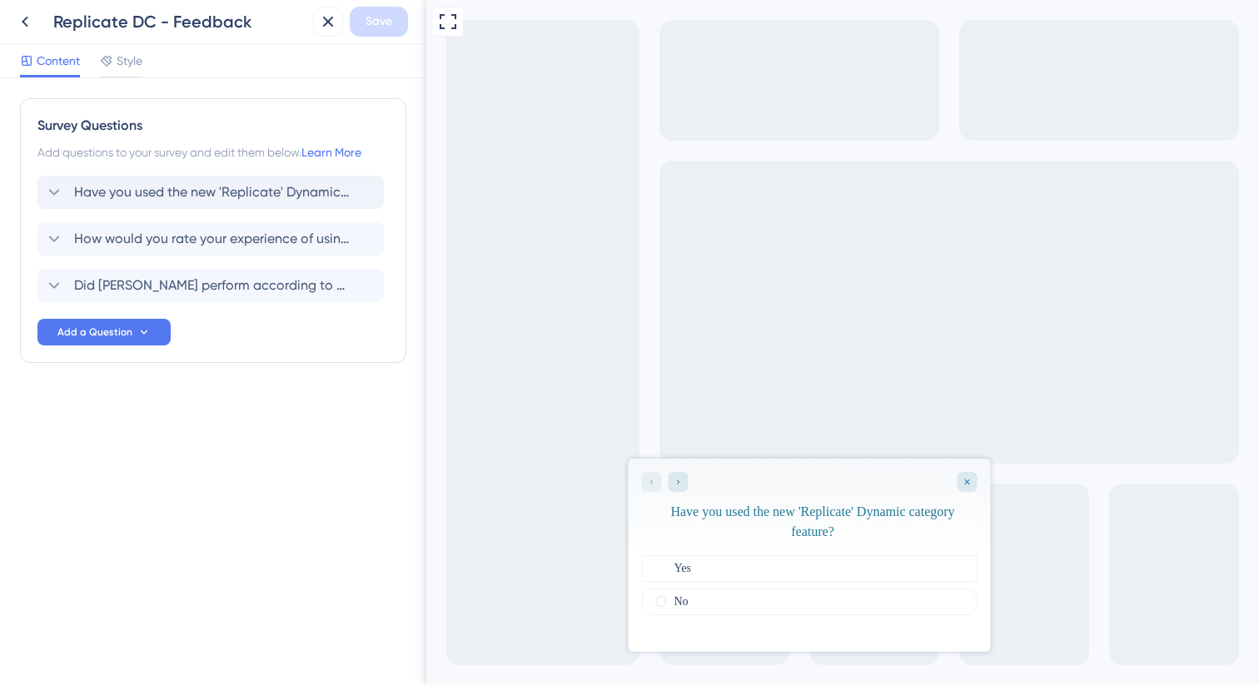
scroll to position [0, 0]
click at [194, 236] on span "How would you rate your experience of using the Dynamic categories replication …" at bounding box center [211, 239] width 275 height 20
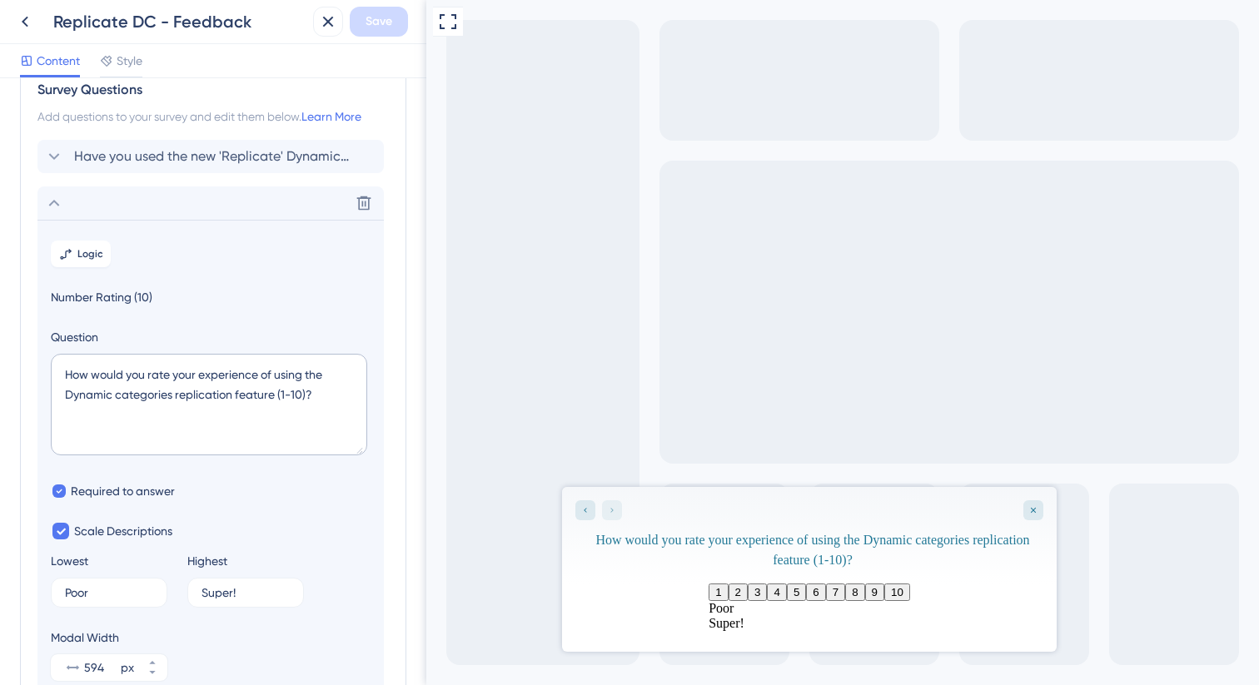
scroll to position [33, 0]
click at [137, 196] on div "Delete" at bounding box center [210, 205] width 346 height 33
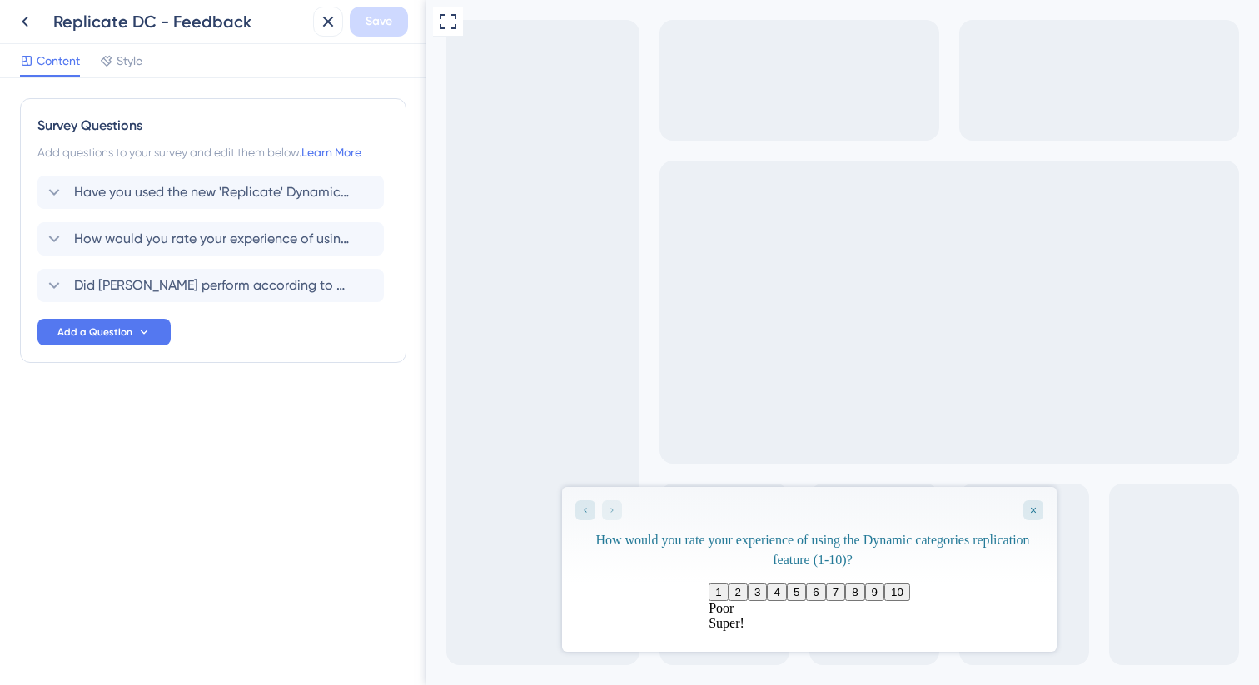
click at [309, 24] on div "Replicate DC - Feedback Save" at bounding box center [213, 22] width 426 height 44
click at [317, 23] on button at bounding box center [328, 22] width 30 height 30
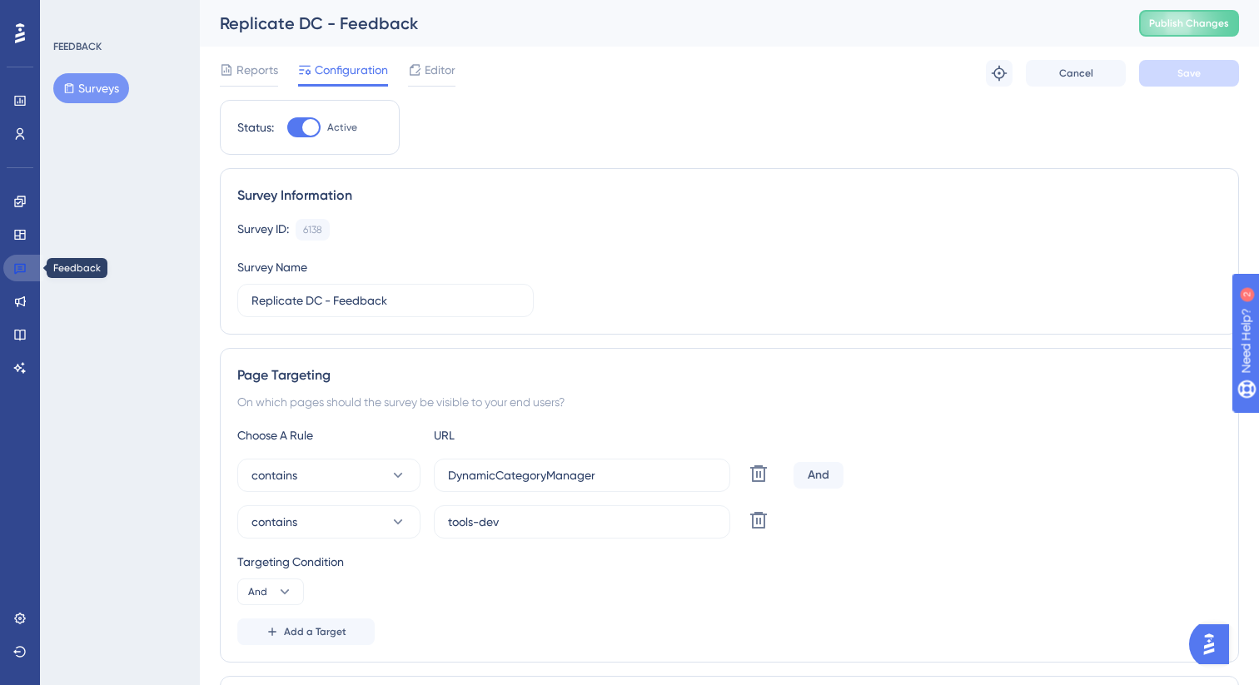
click at [27, 266] on link at bounding box center [23, 268] width 40 height 27
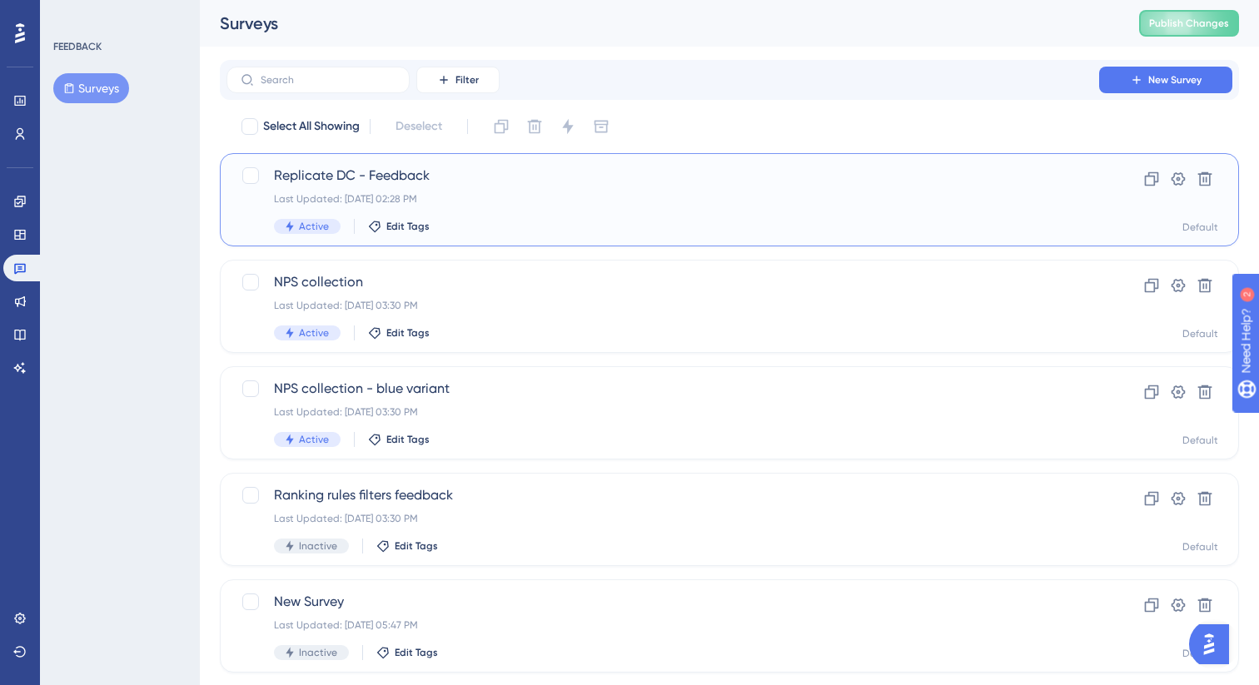
click at [506, 182] on span "Replicate DC - Feedback" at bounding box center [663, 176] width 778 height 20
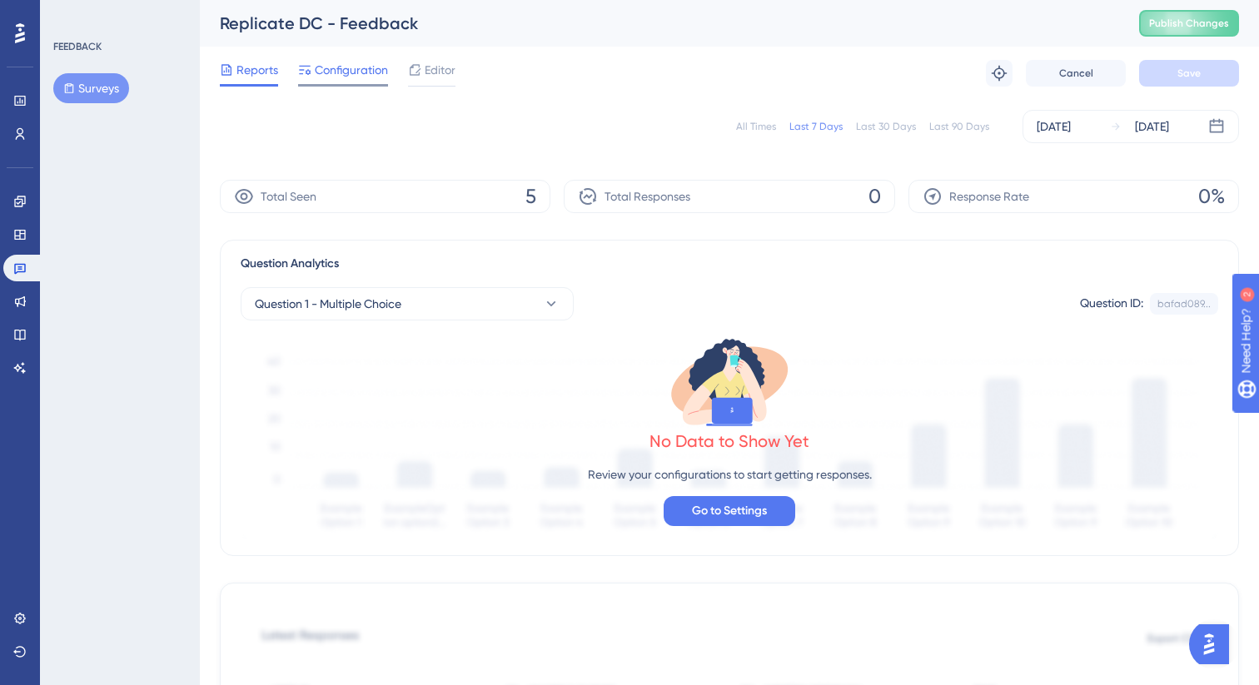
click at [344, 71] on span "Configuration" at bounding box center [351, 70] width 73 height 20
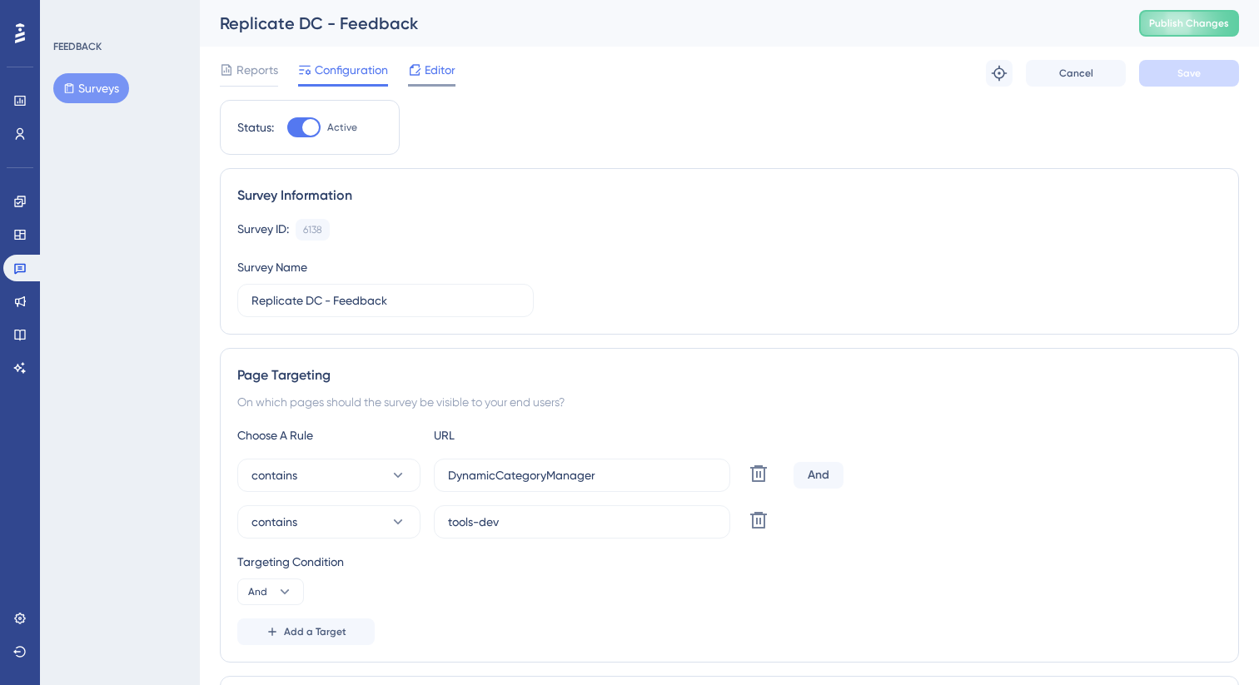
click at [448, 69] on span "Editor" at bounding box center [440, 70] width 31 height 20
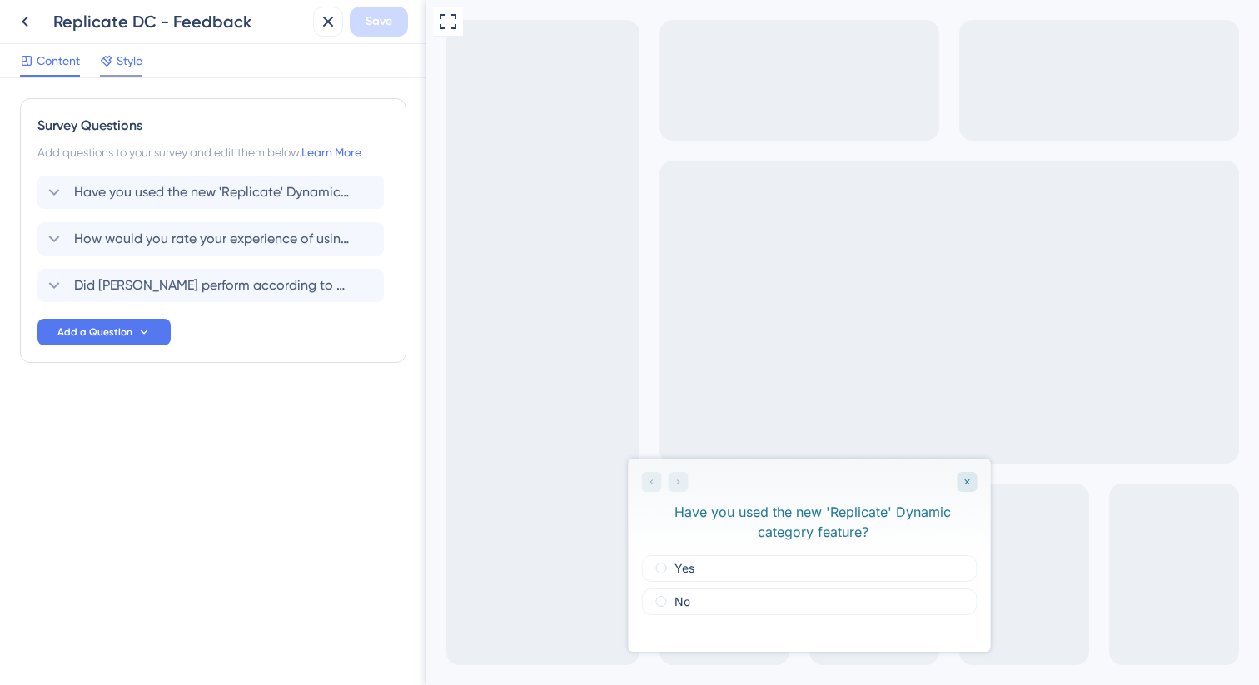
click at [137, 67] on span "Style" at bounding box center [130, 61] width 26 height 20
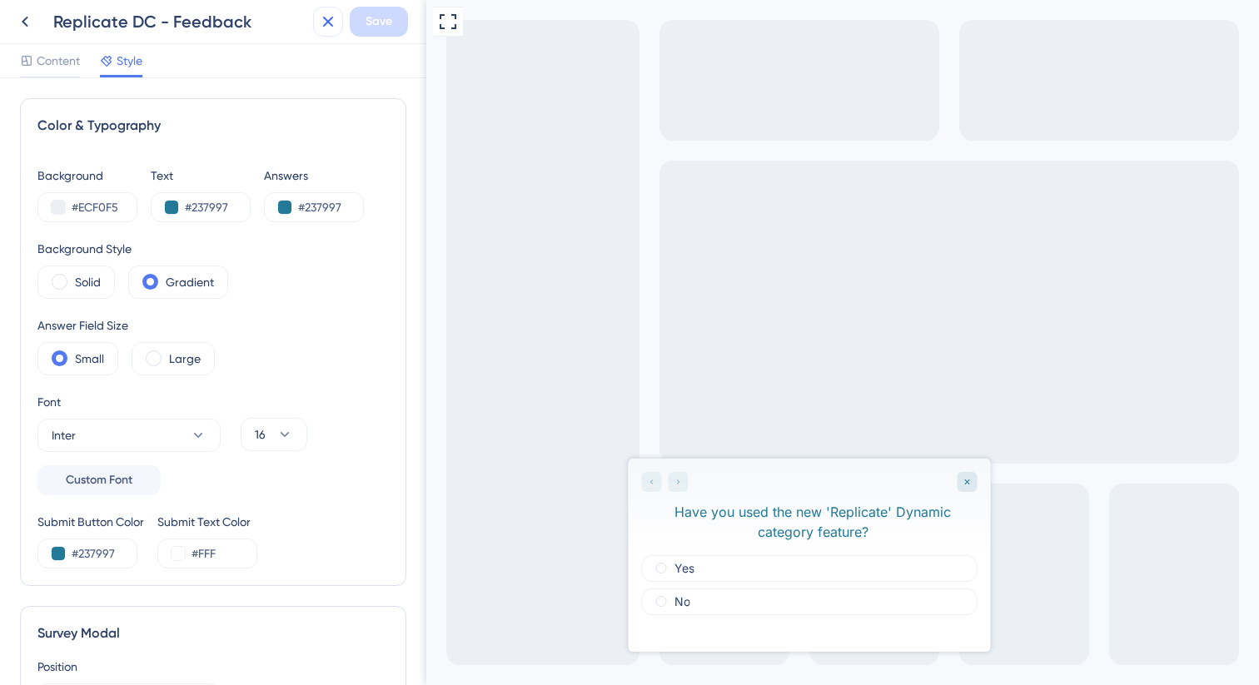
click at [332, 23] on icon at bounding box center [328, 22] width 20 height 20
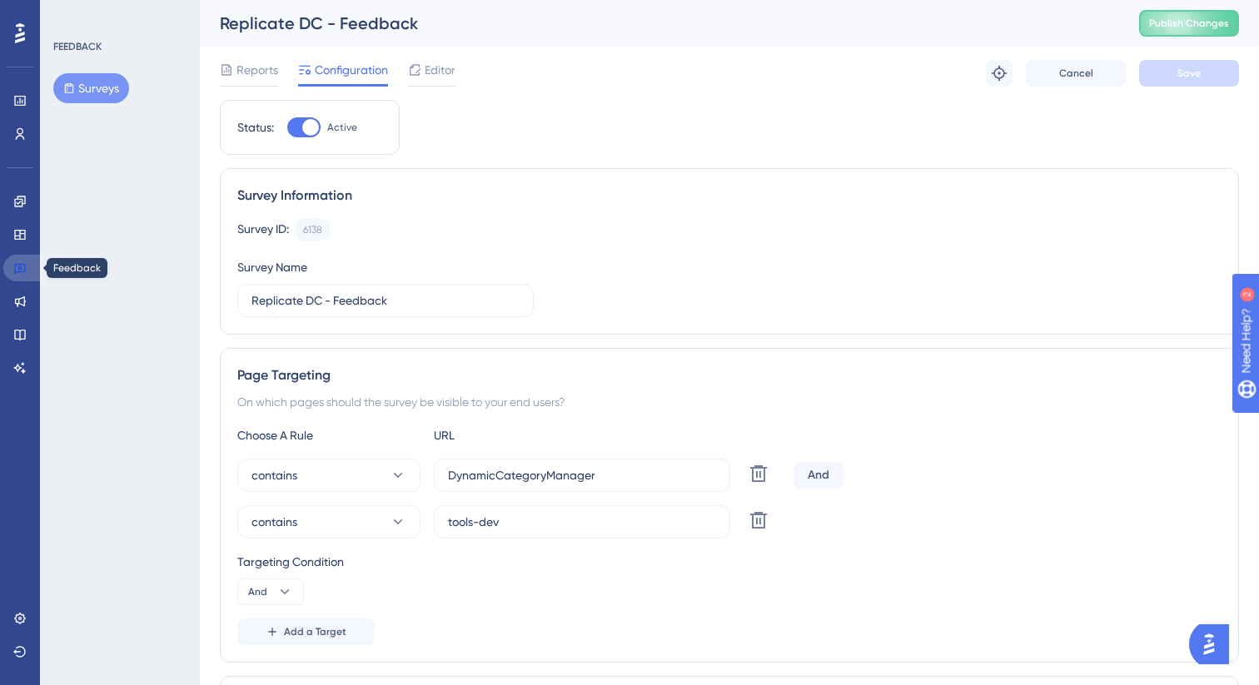
click at [22, 262] on icon at bounding box center [19, 267] width 13 height 13
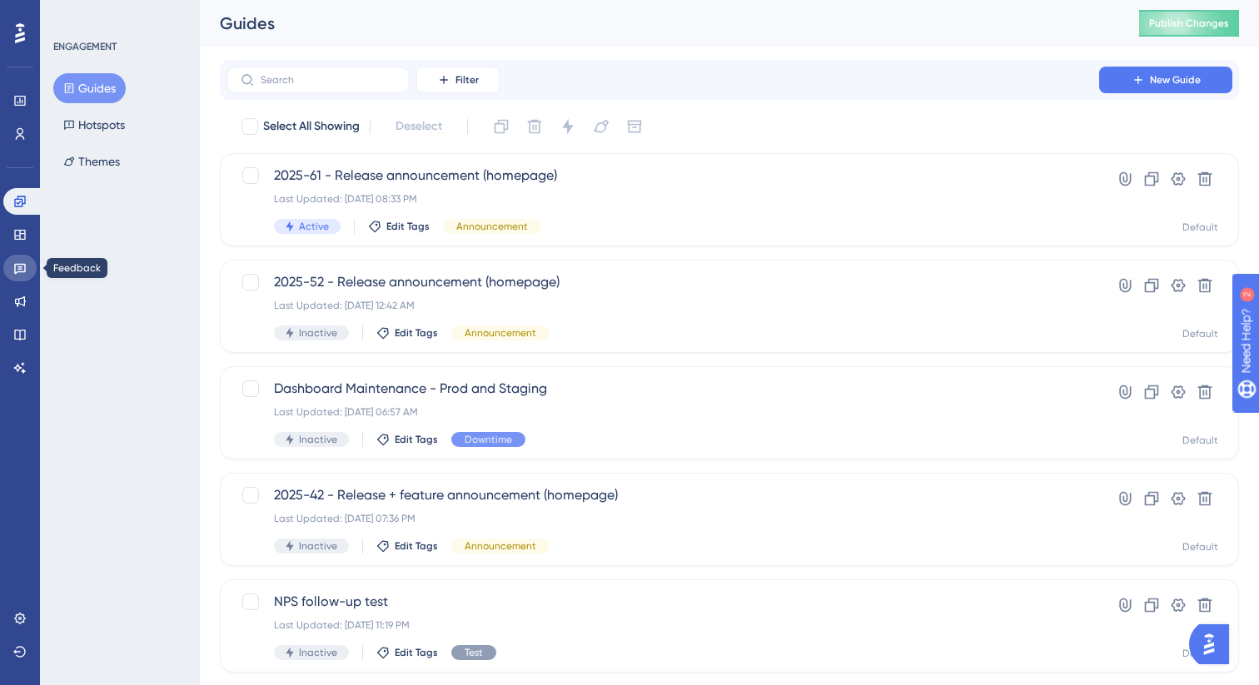
click at [32, 270] on link at bounding box center [19, 268] width 33 height 27
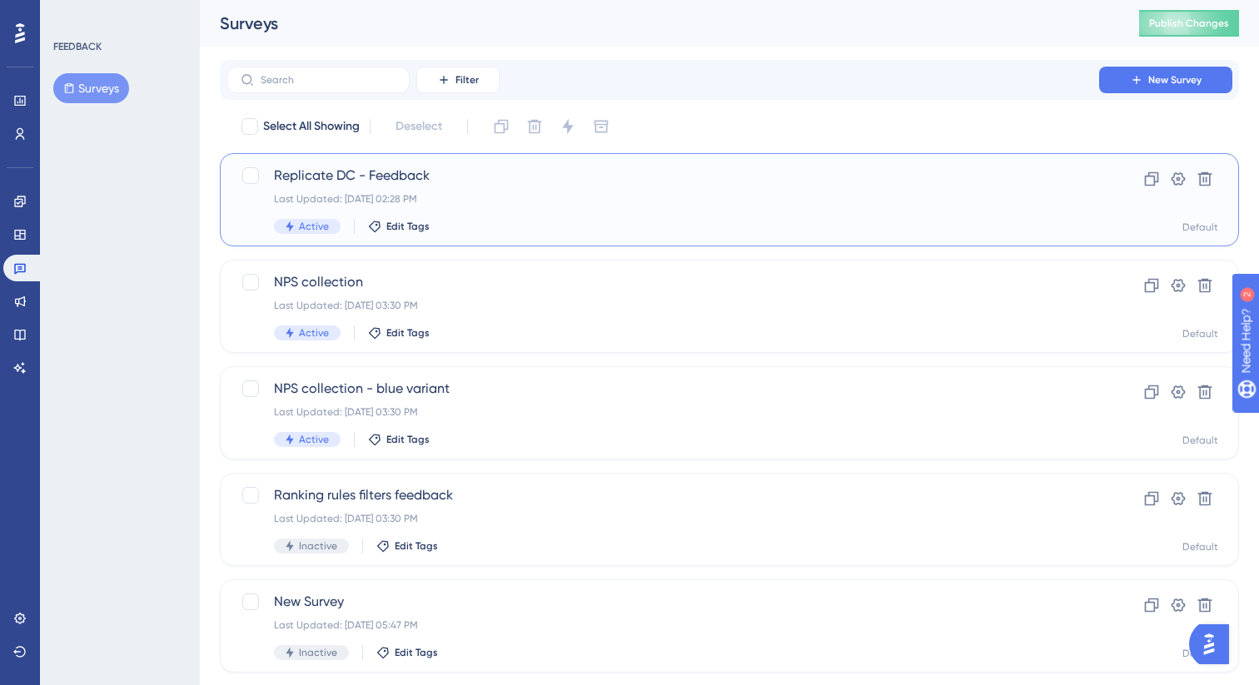
click at [486, 162] on div "Replicate DC - Feedback Last Updated: [DATE] 02:28 PM Active Edit Tags Clone Se…" at bounding box center [729, 199] width 1019 height 93
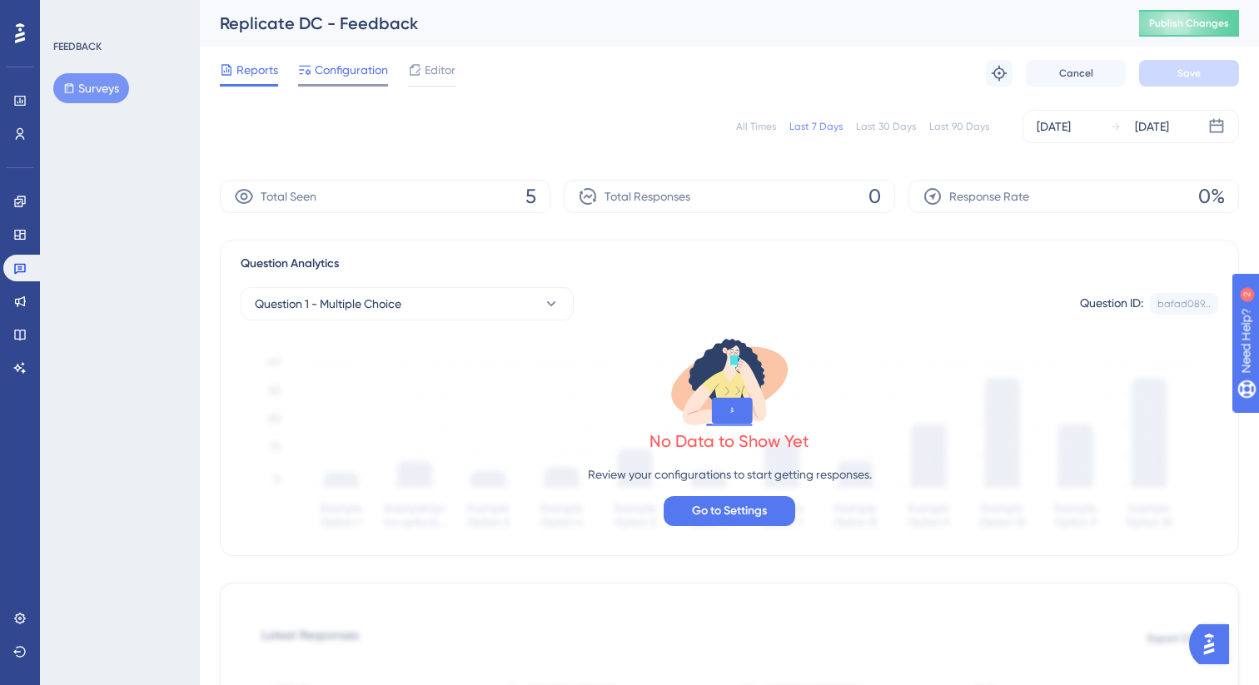
click at [361, 72] on span "Configuration" at bounding box center [351, 70] width 73 height 20
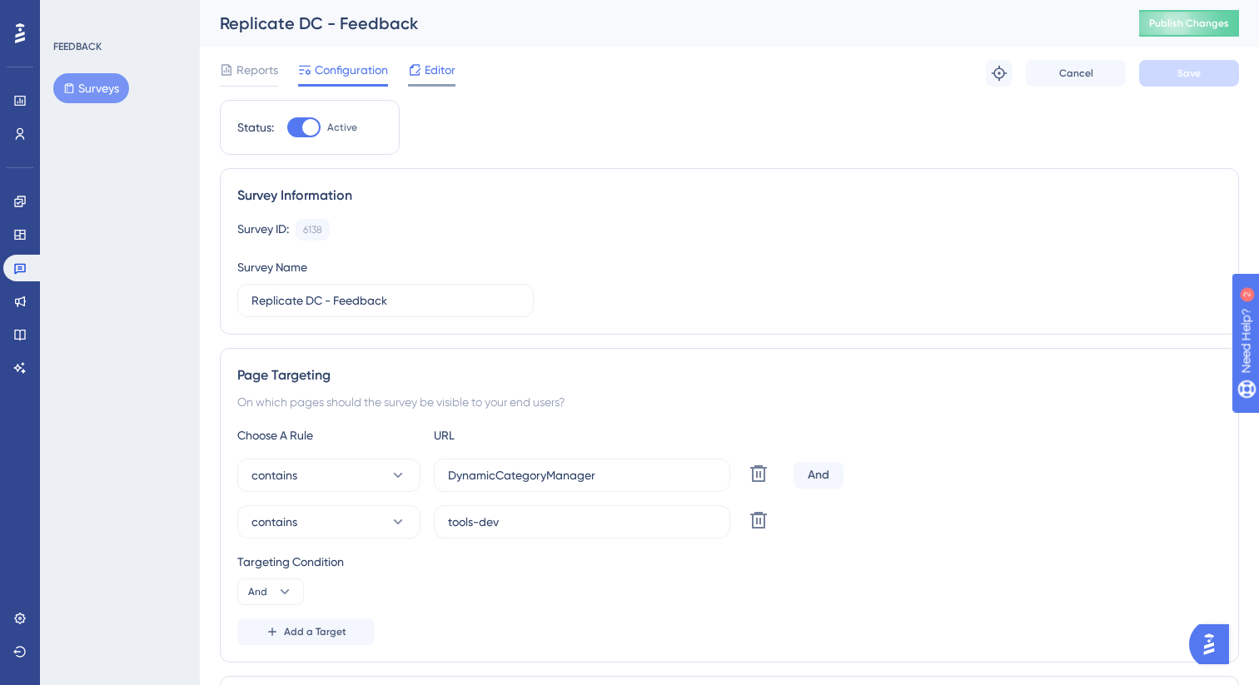
click at [448, 71] on span "Editor" at bounding box center [440, 70] width 31 height 20
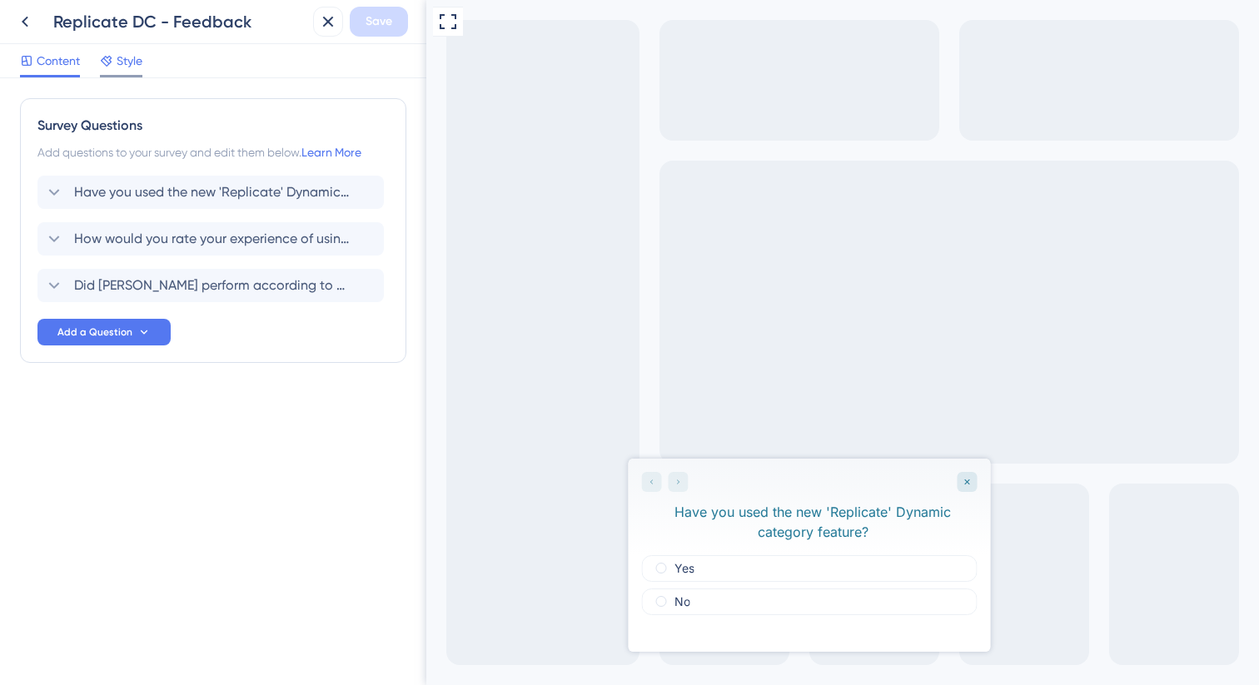
click at [123, 61] on span "Style" at bounding box center [130, 61] width 26 height 20
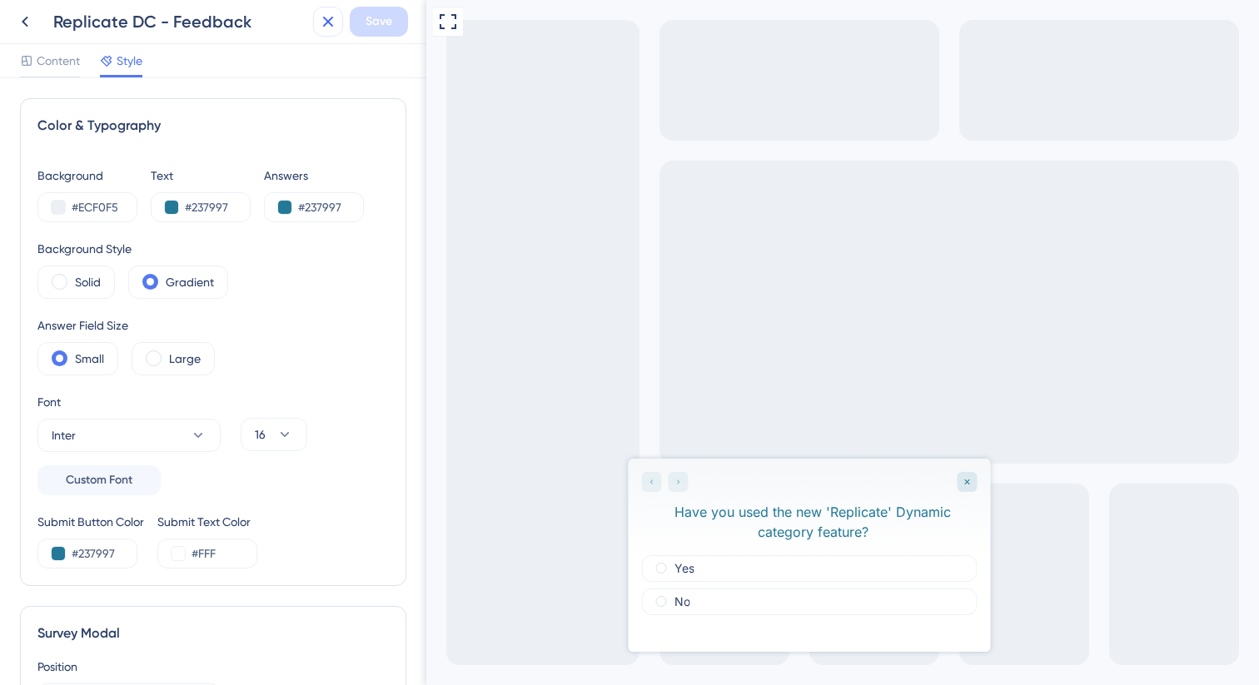
click at [323, 19] on icon at bounding box center [328, 22] width 20 height 20
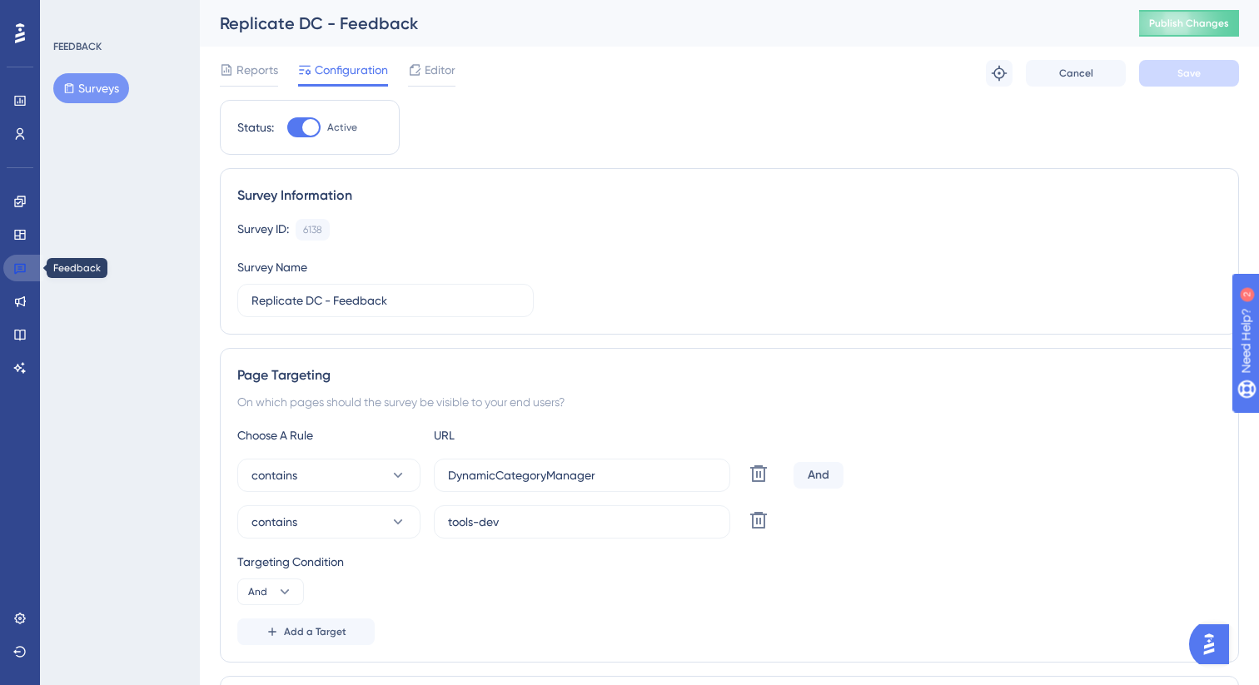
click at [22, 264] on icon at bounding box center [20, 269] width 12 height 11
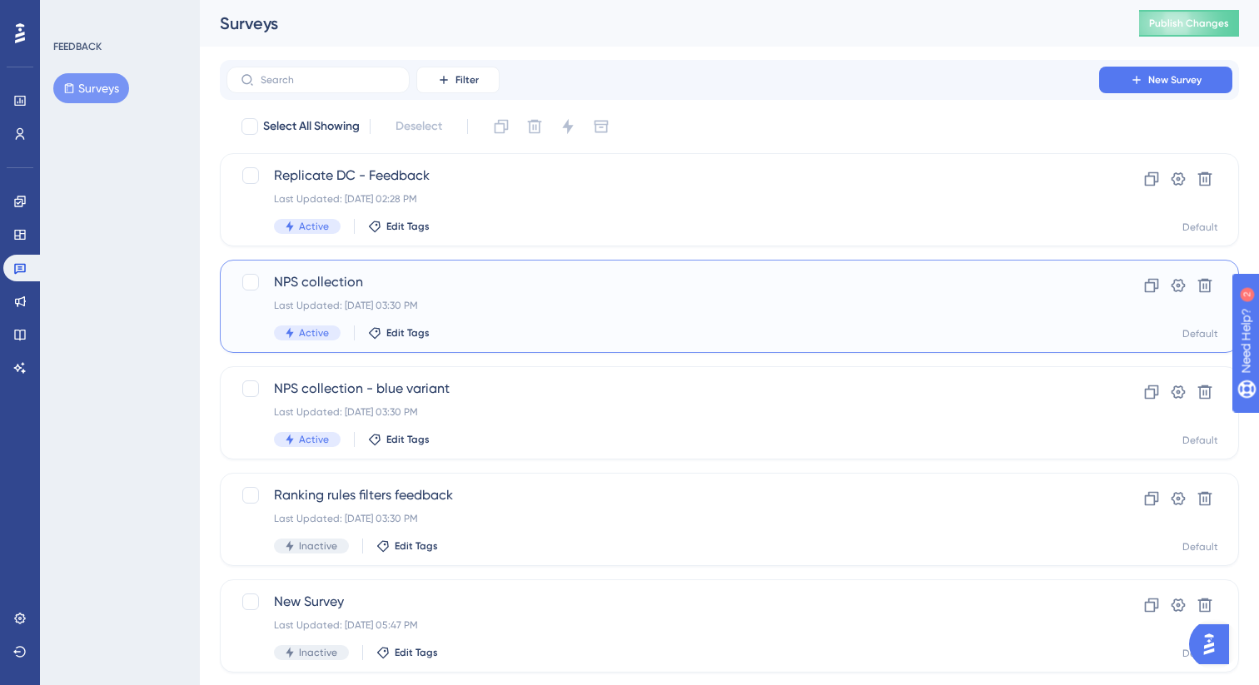
click at [465, 292] on div "NPS collection Last Updated: [DATE] 03:30 PM Active Edit Tags" at bounding box center [663, 306] width 778 height 68
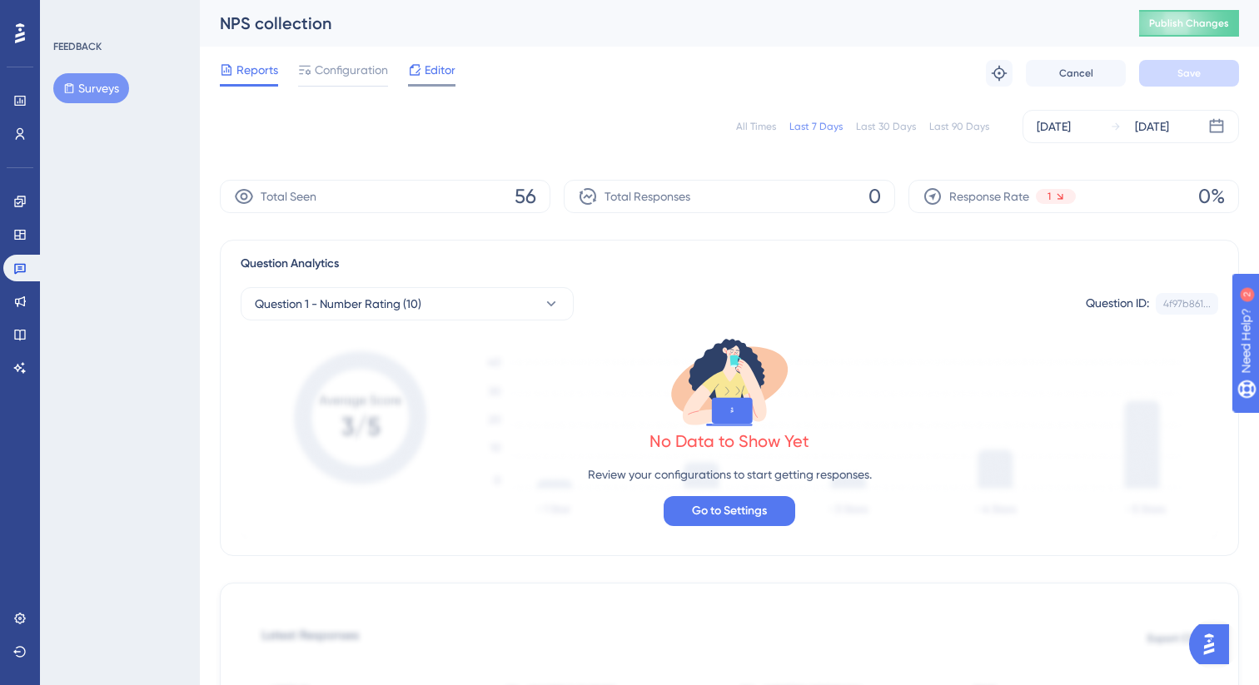
click at [438, 74] on span "Editor" at bounding box center [440, 70] width 31 height 20
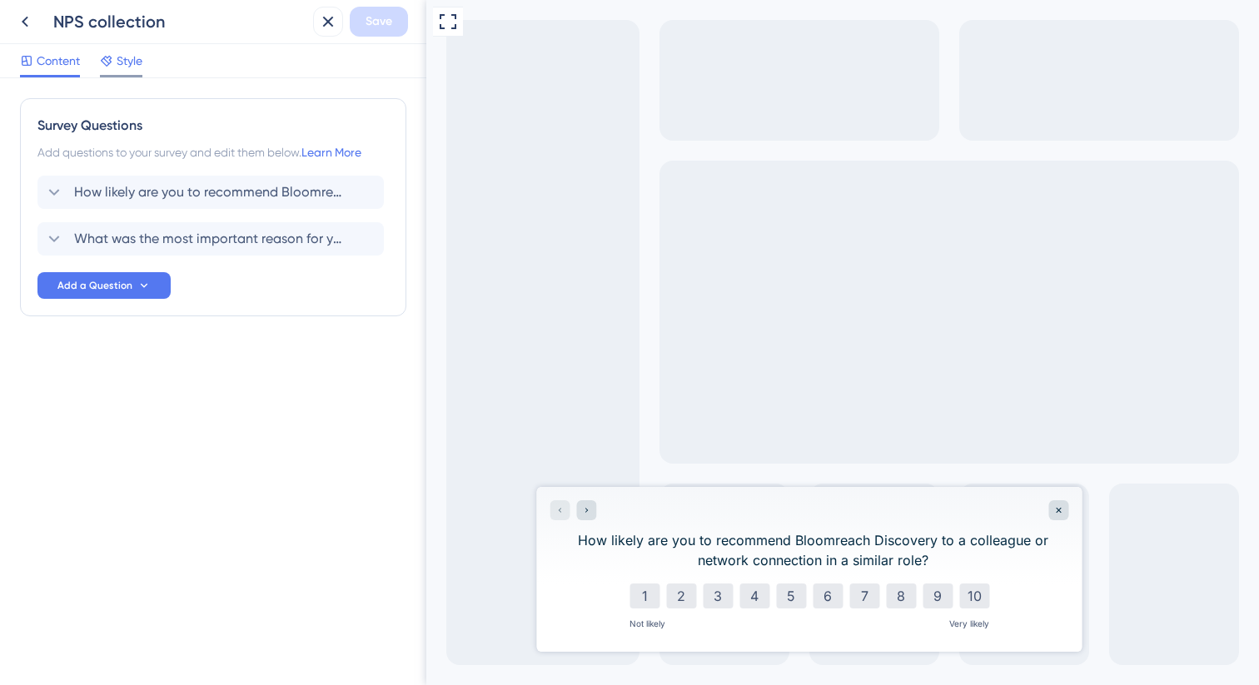
click at [135, 57] on span "Style" at bounding box center [130, 61] width 26 height 20
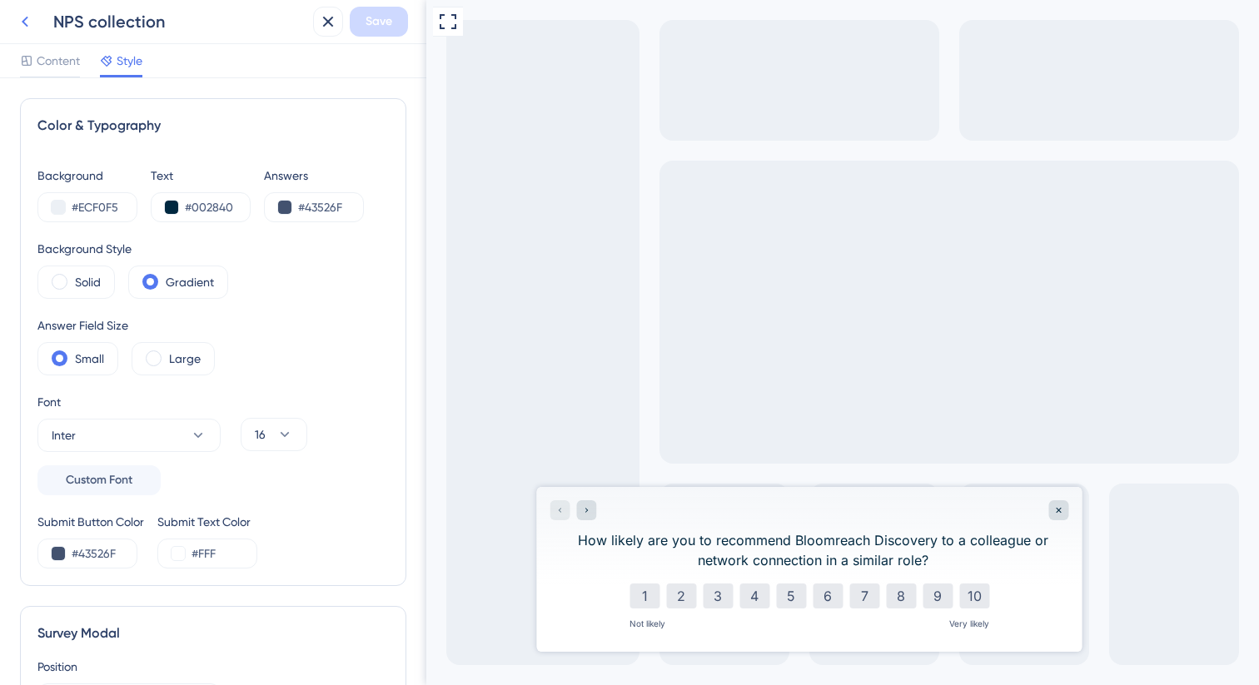
click at [30, 20] on icon at bounding box center [25, 22] width 20 height 20
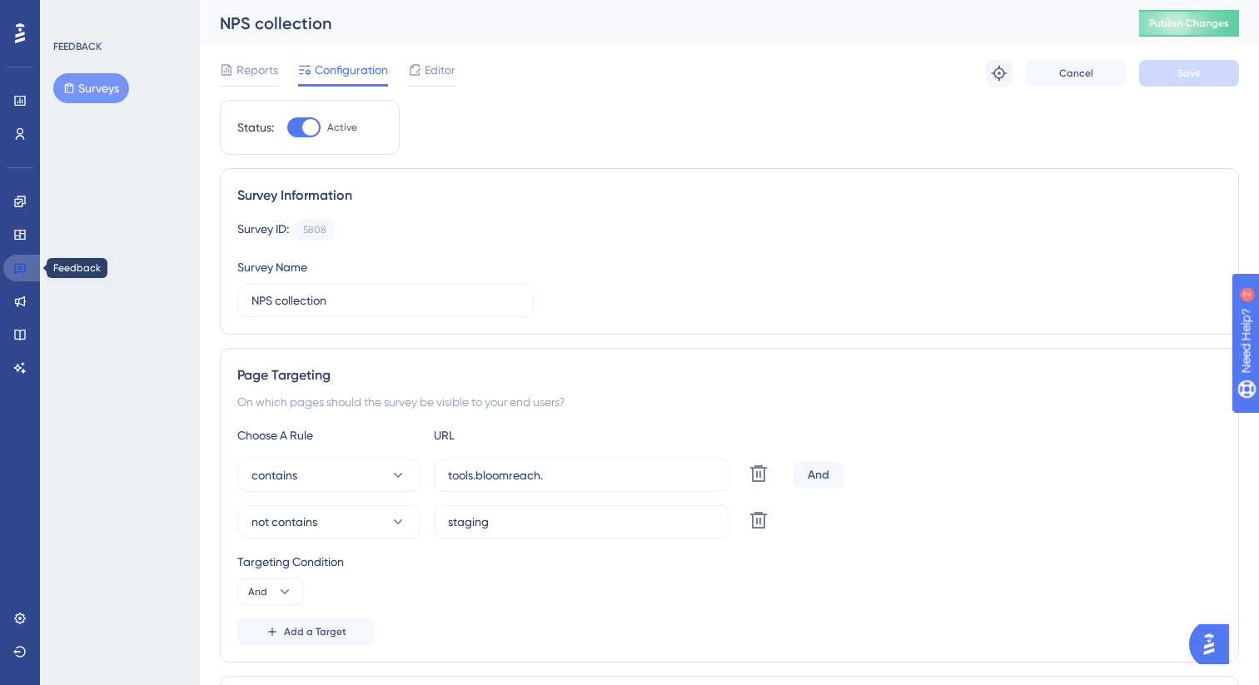
click at [14, 277] on link at bounding box center [23, 268] width 40 height 27
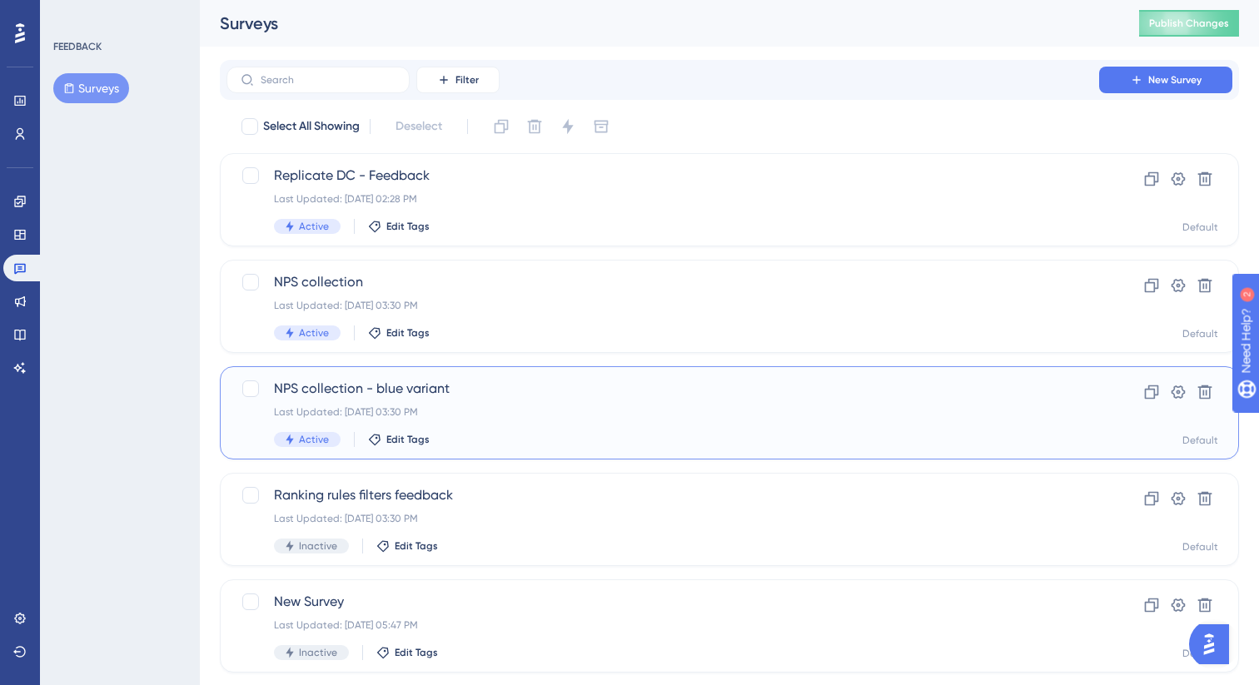
click at [519, 401] on div "NPS collection - blue variant Last Updated: [DATE] 03:30 PM Active Edit Tags" at bounding box center [663, 413] width 778 height 68
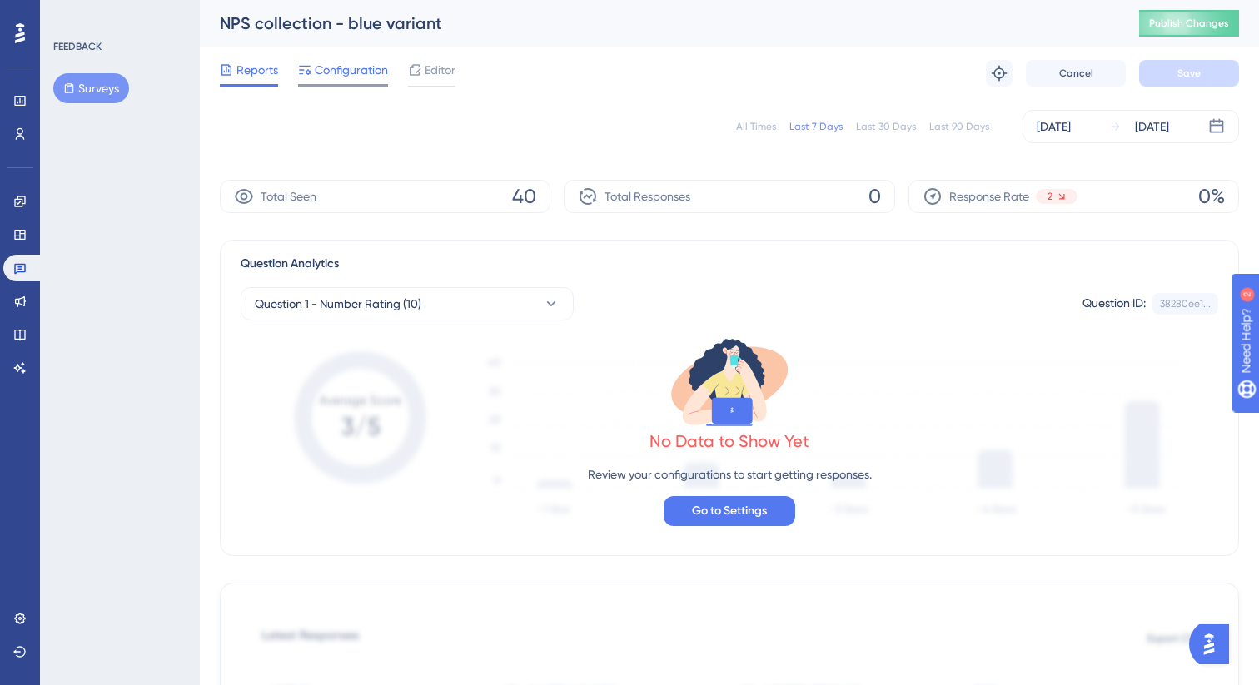
click at [364, 75] on span "Configuration" at bounding box center [351, 70] width 73 height 20
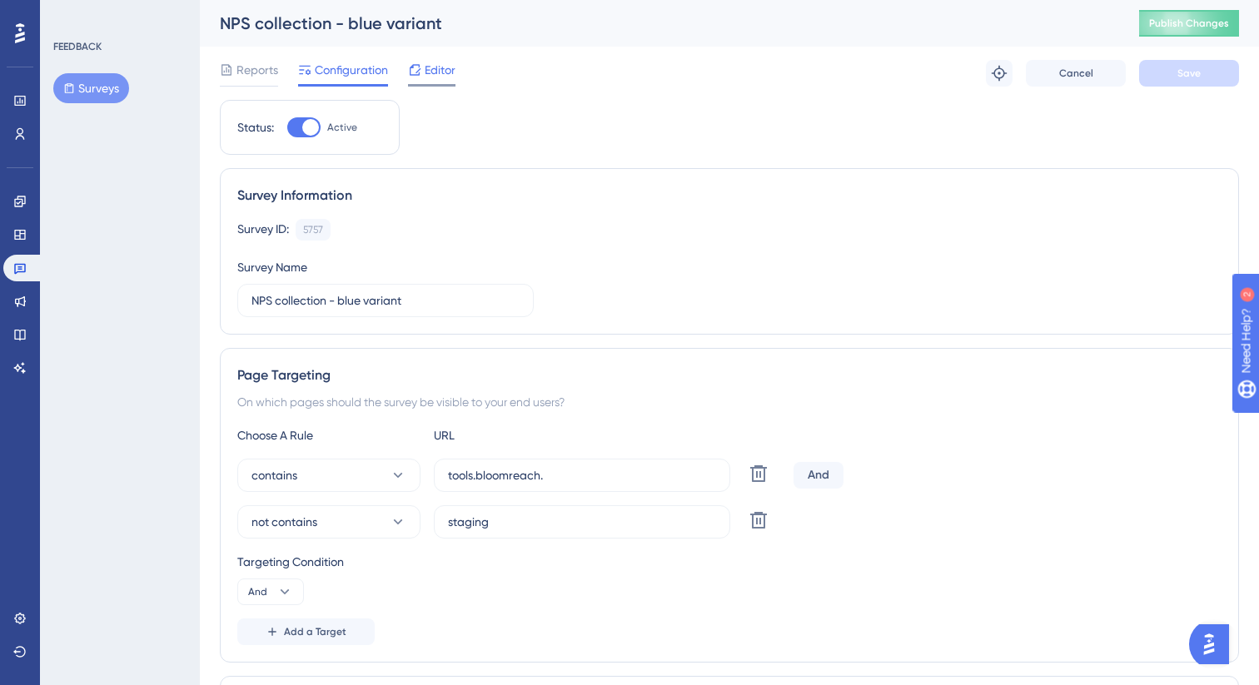
click at [416, 74] on icon at bounding box center [415, 69] width 11 height 11
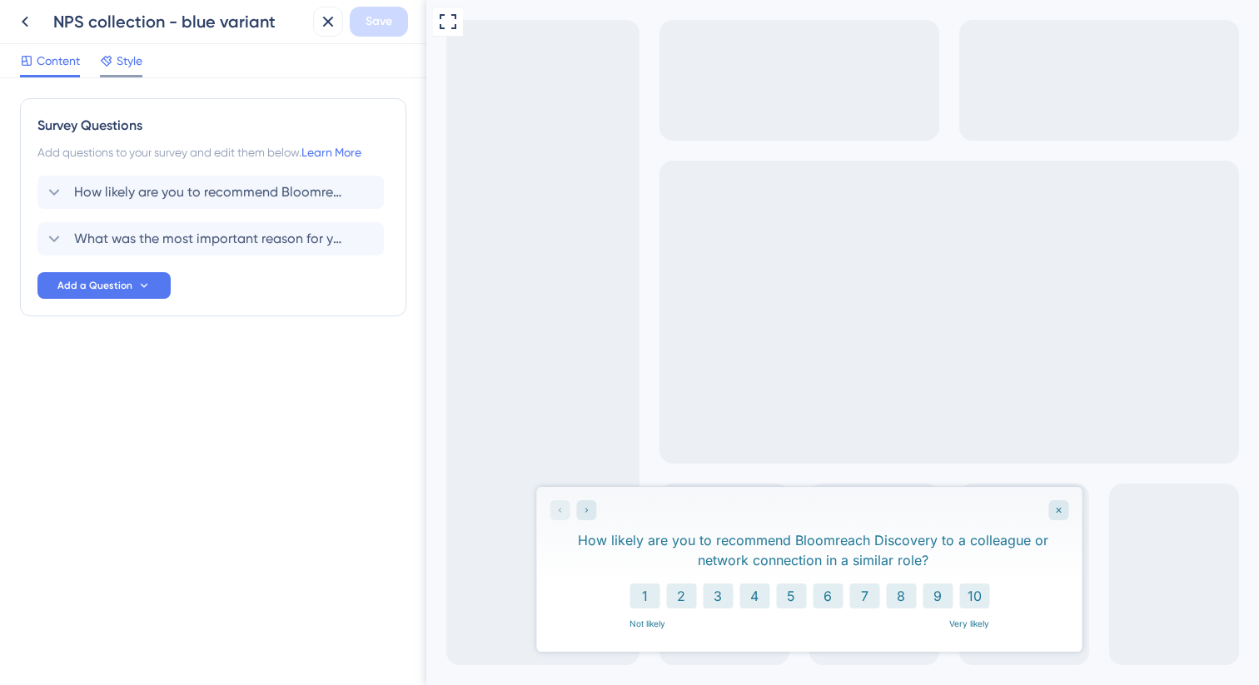
click at [122, 65] on span "Style" at bounding box center [130, 61] width 26 height 20
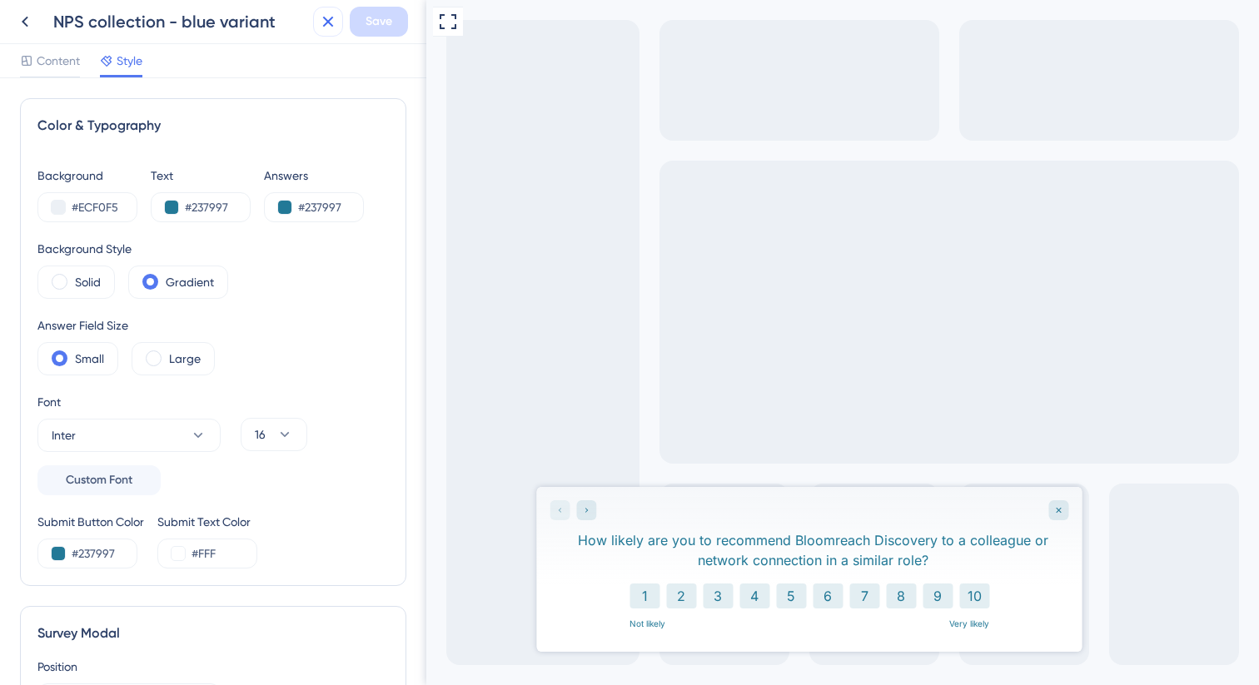
click at [334, 15] on icon at bounding box center [328, 22] width 20 height 20
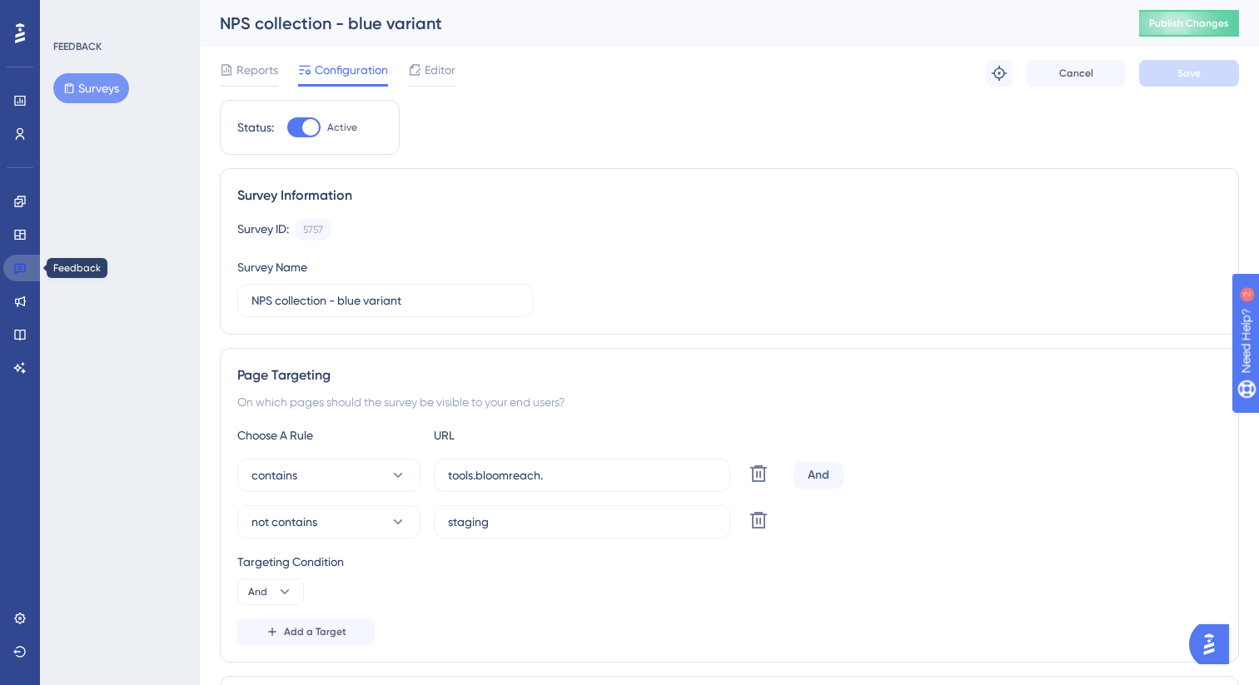
click at [22, 263] on icon at bounding box center [19, 267] width 13 height 13
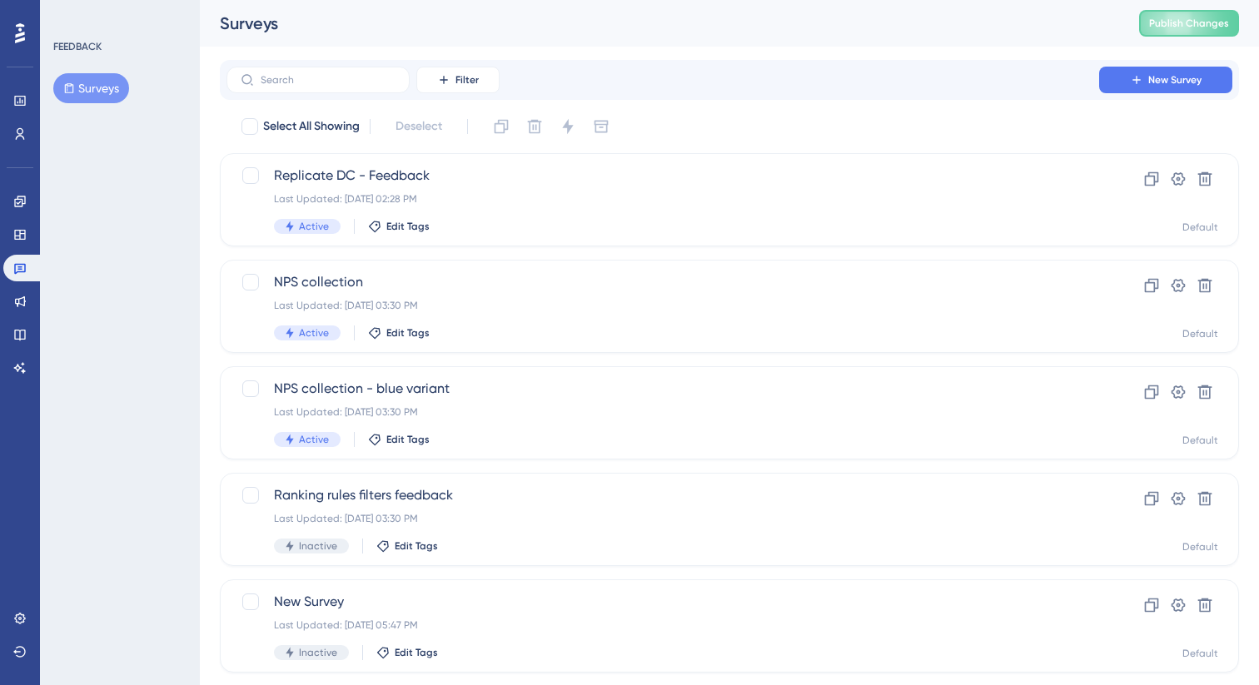
click at [87, 239] on div "FEEDBACK Surveys" at bounding box center [120, 342] width 160 height 685
click at [555, 182] on span "Replicate DC - Feedback" at bounding box center [663, 176] width 778 height 20
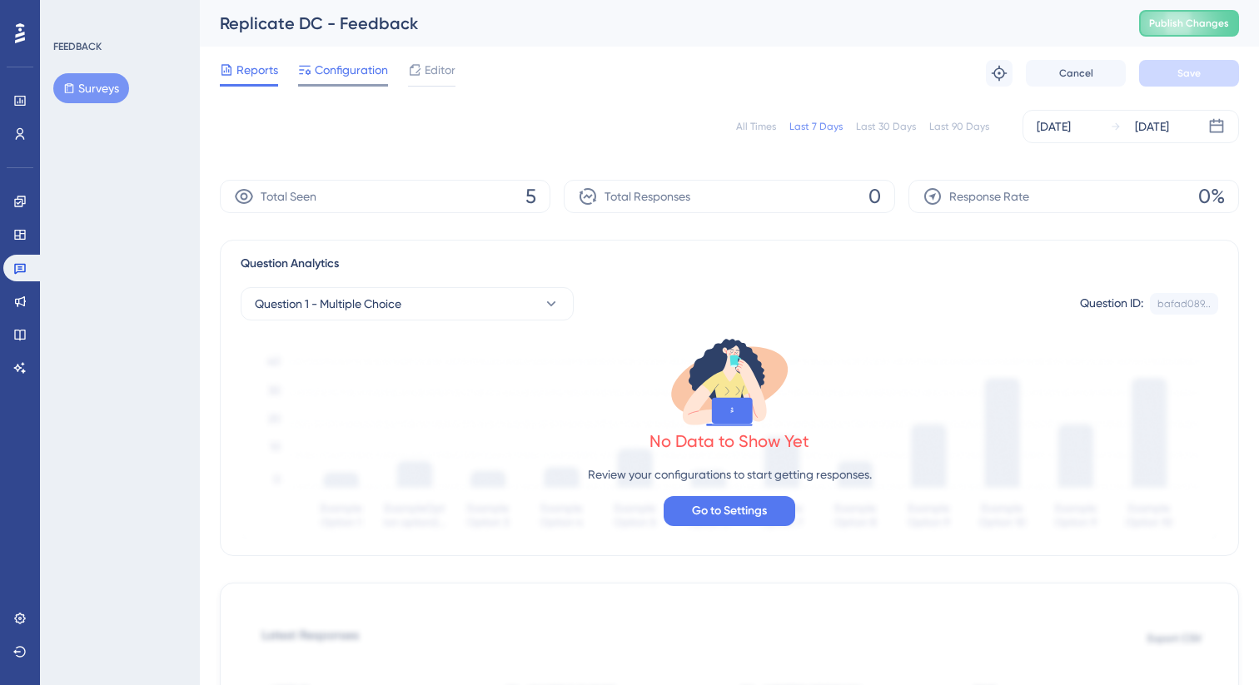
click at [356, 68] on span "Configuration" at bounding box center [351, 70] width 73 height 20
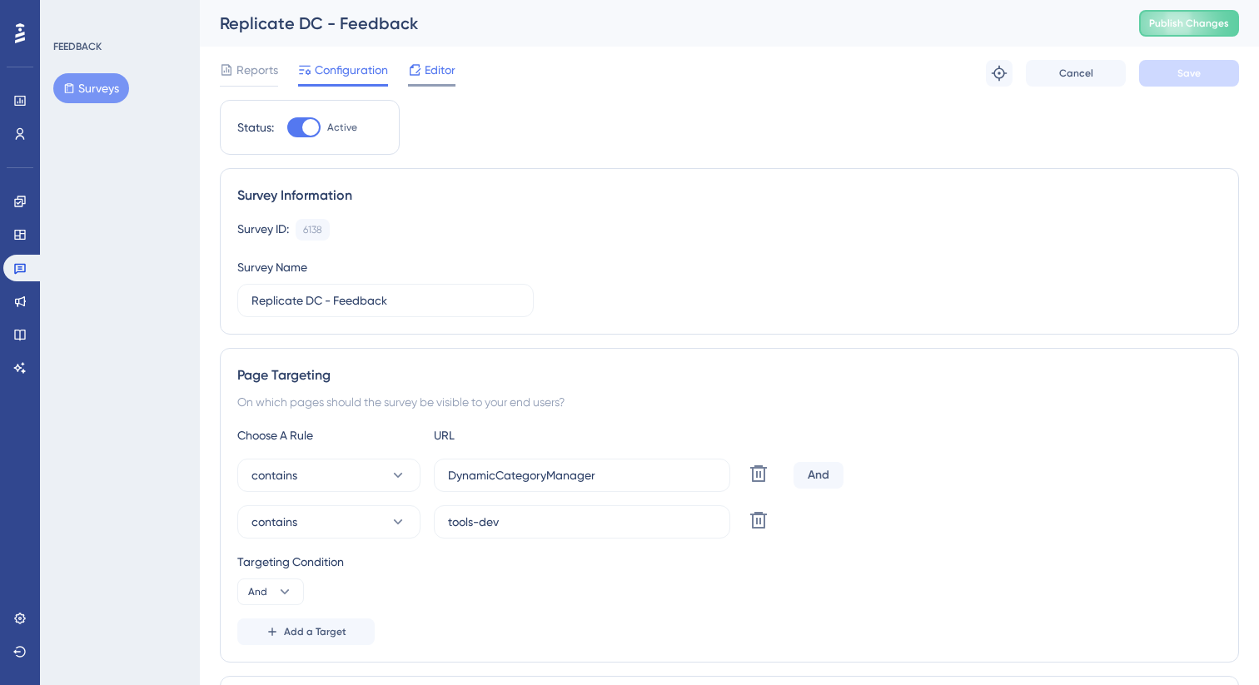
click at [437, 71] on span "Editor" at bounding box center [440, 70] width 31 height 20
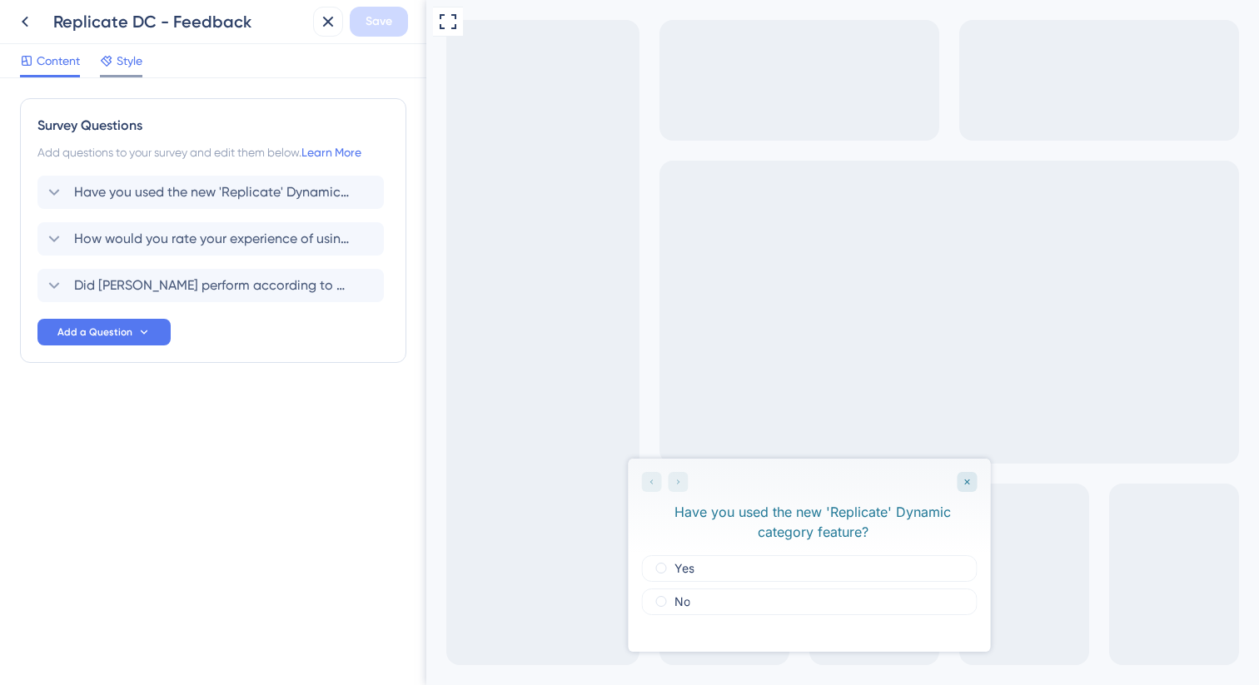
click at [135, 62] on span "Style" at bounding box center [130, 61] width 26 height 20
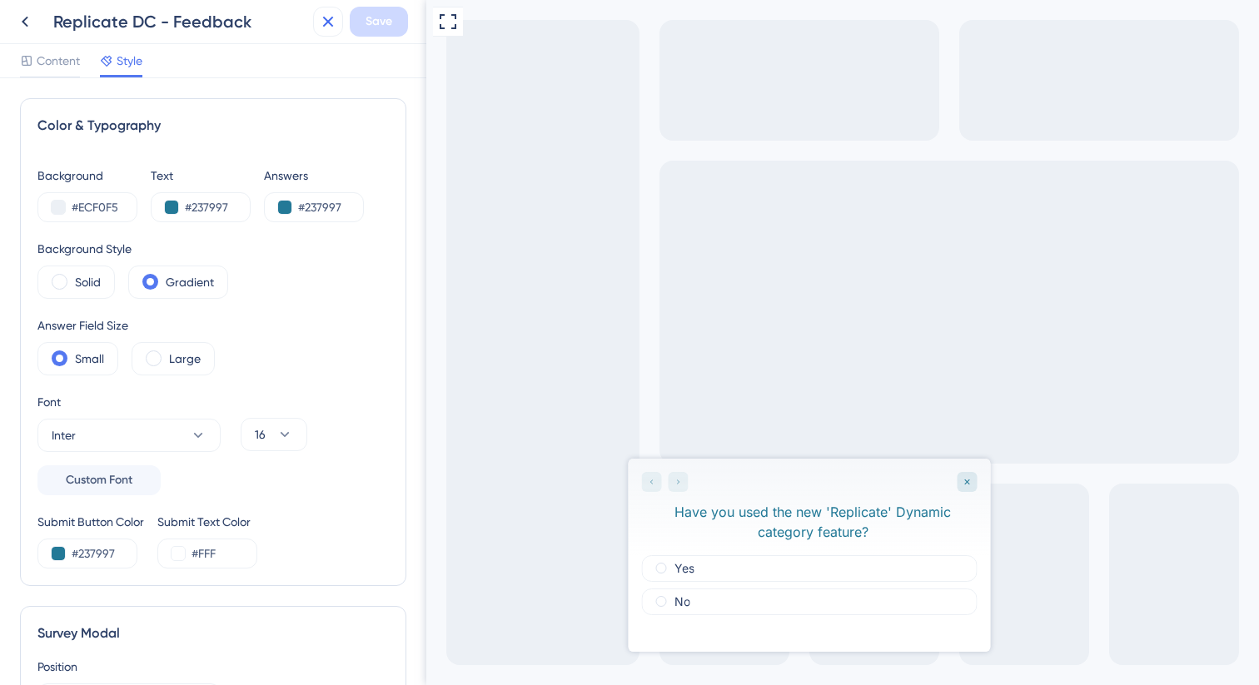
click at [331, 19] on icon at bounding box center [328, 22] width 20 height 20
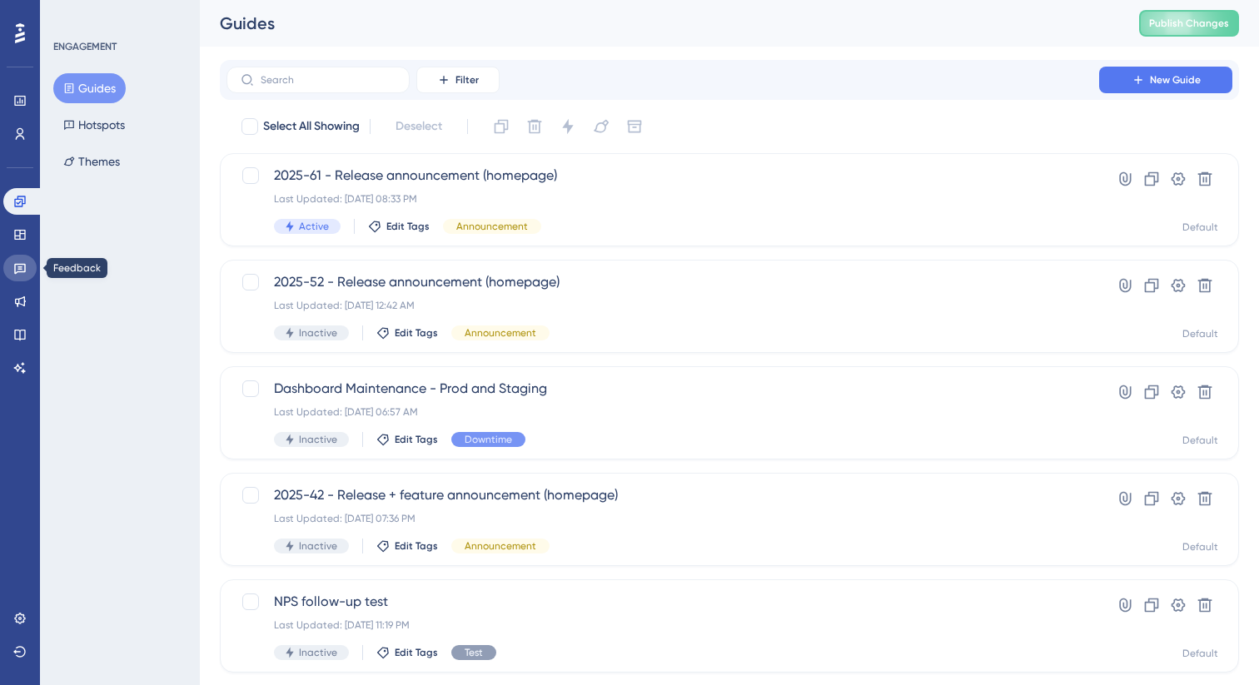
click at [27, 260] on link at bounding box center [19, 268] width 33 height 27
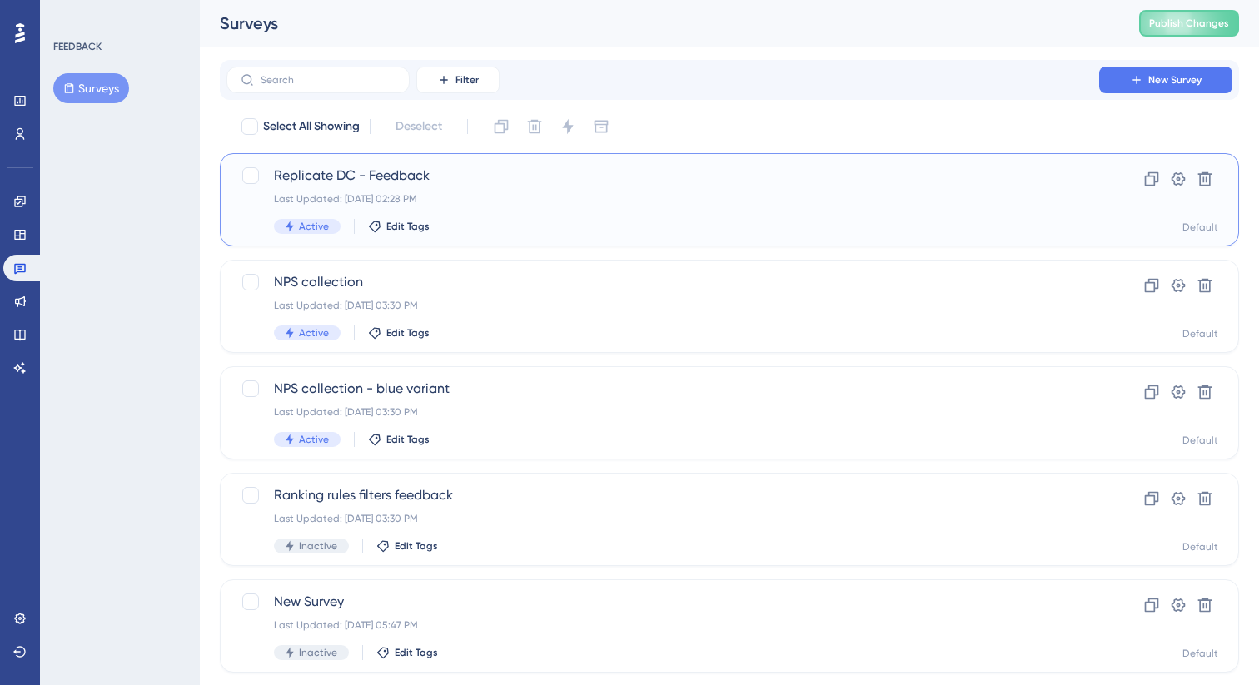
click at [465, 182] on span "Replicate DC - Feedback" at bounding box center [663, 176] width 778 height 20
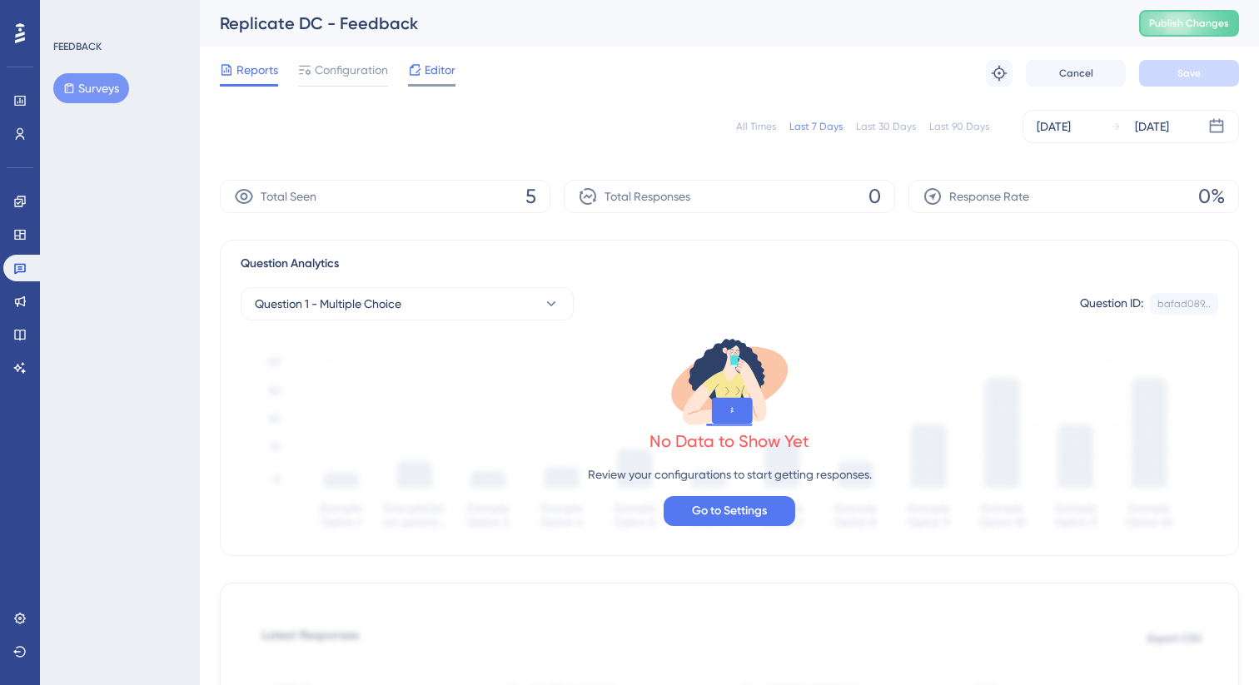
click at [441, 65] on span "Editor" at bounding box center [440, 70] width 31 height 20
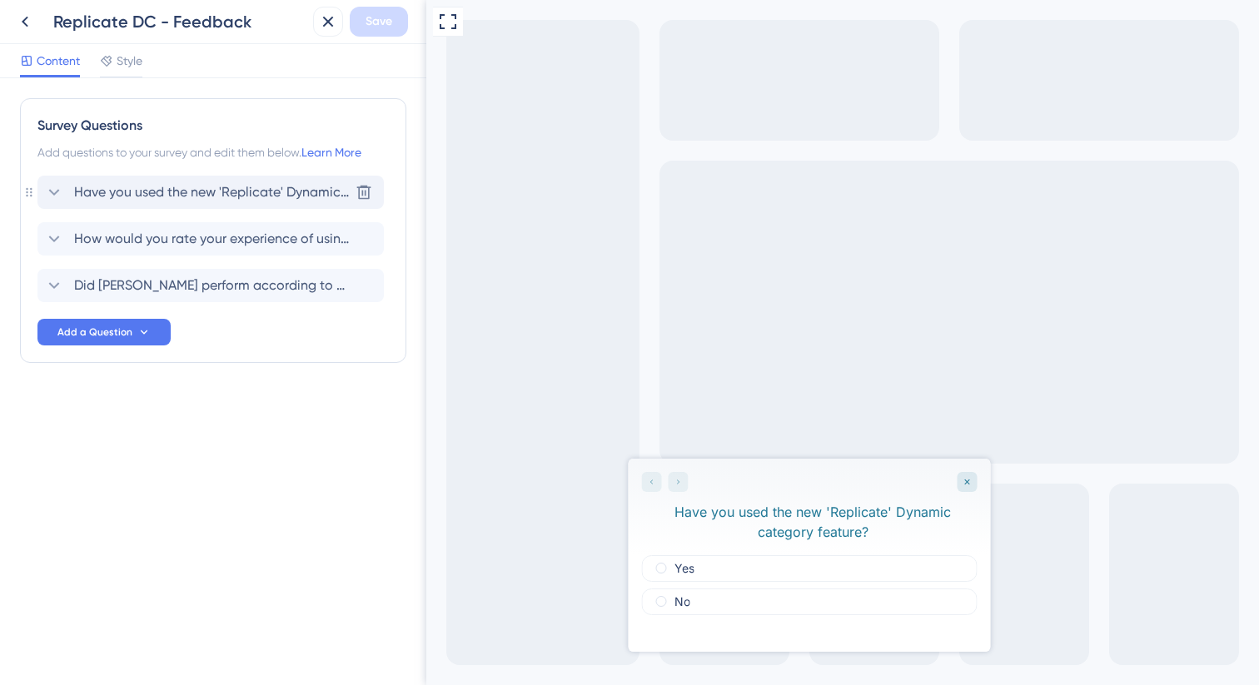
click at [256, 187] on span "Have you used the new 'Replicate' Dynamic category feature?" at bounding box center [211, 192] width 275 height 20
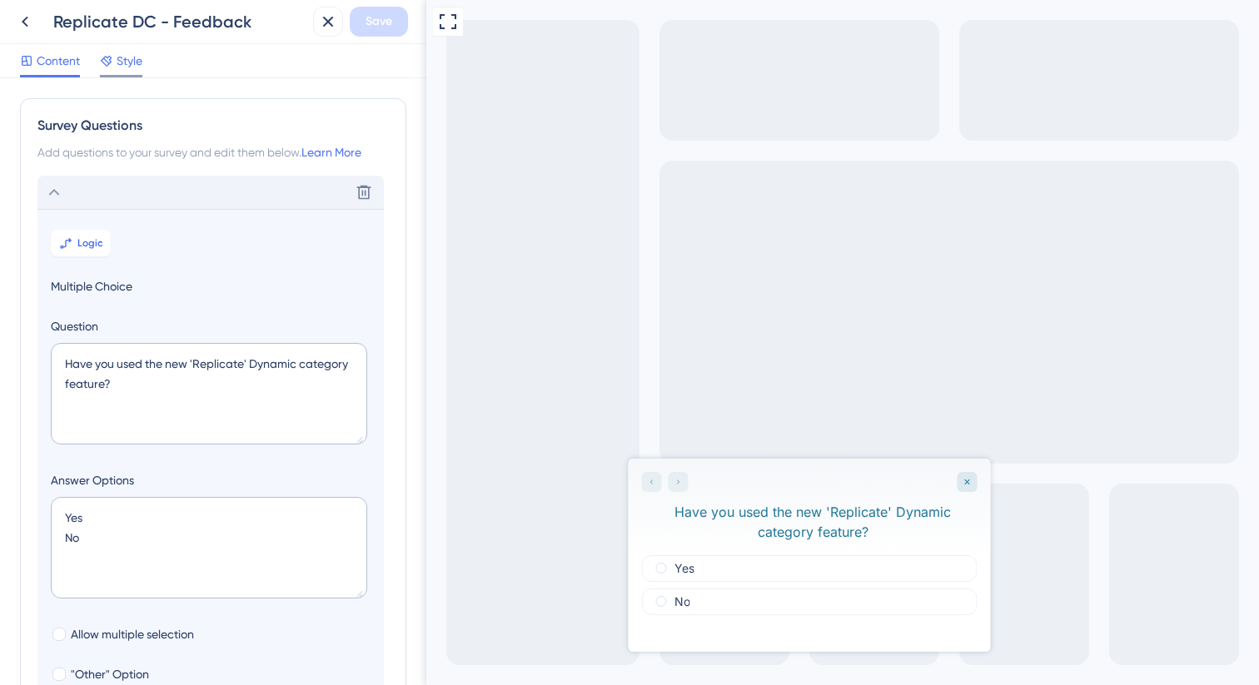
click at [116, 59] on div "Style" at bounding box center [121, 61] width 42 height 20
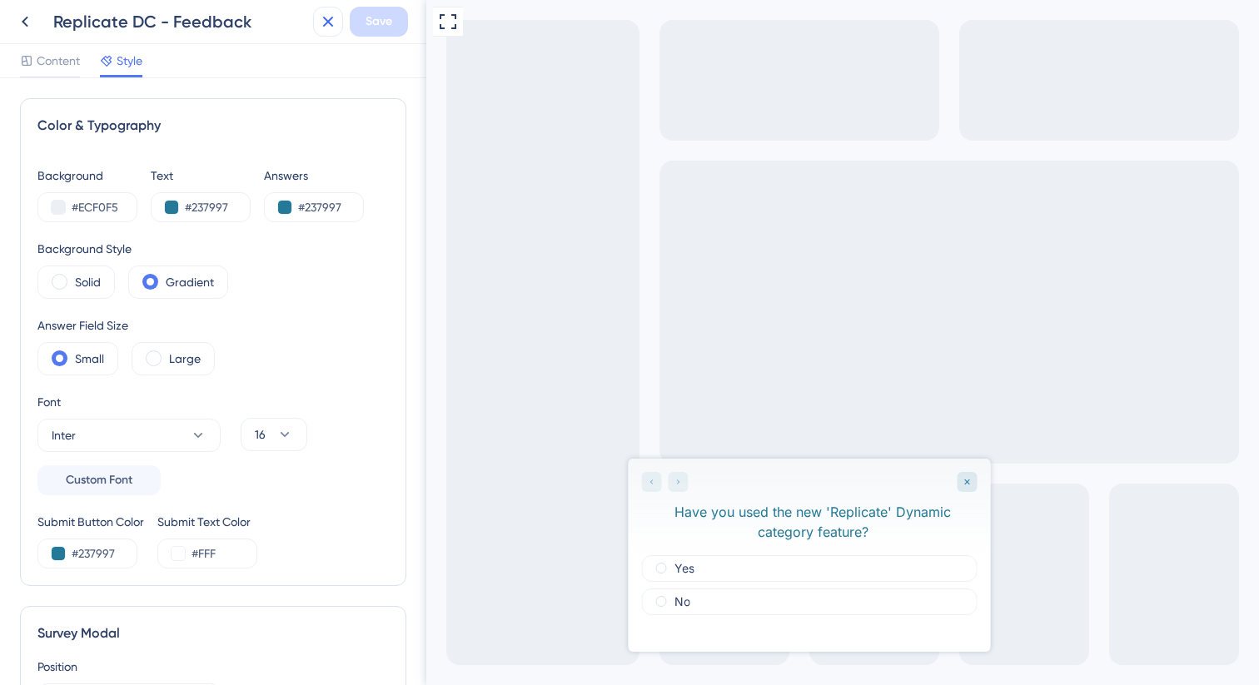
click at [323, 21] on icon at bounding box center [328, 22] width 20 height 20
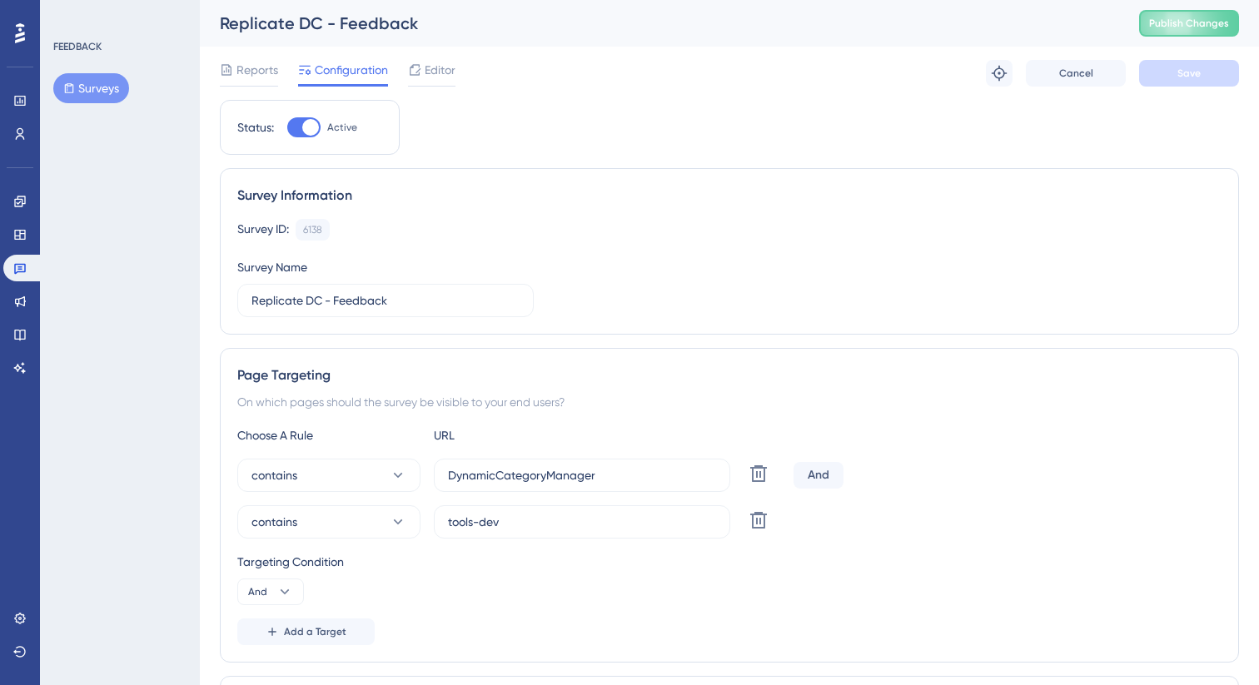
click at [94, 92] on button "Surveys" at bounding box center [91, 88] width 76 height 30
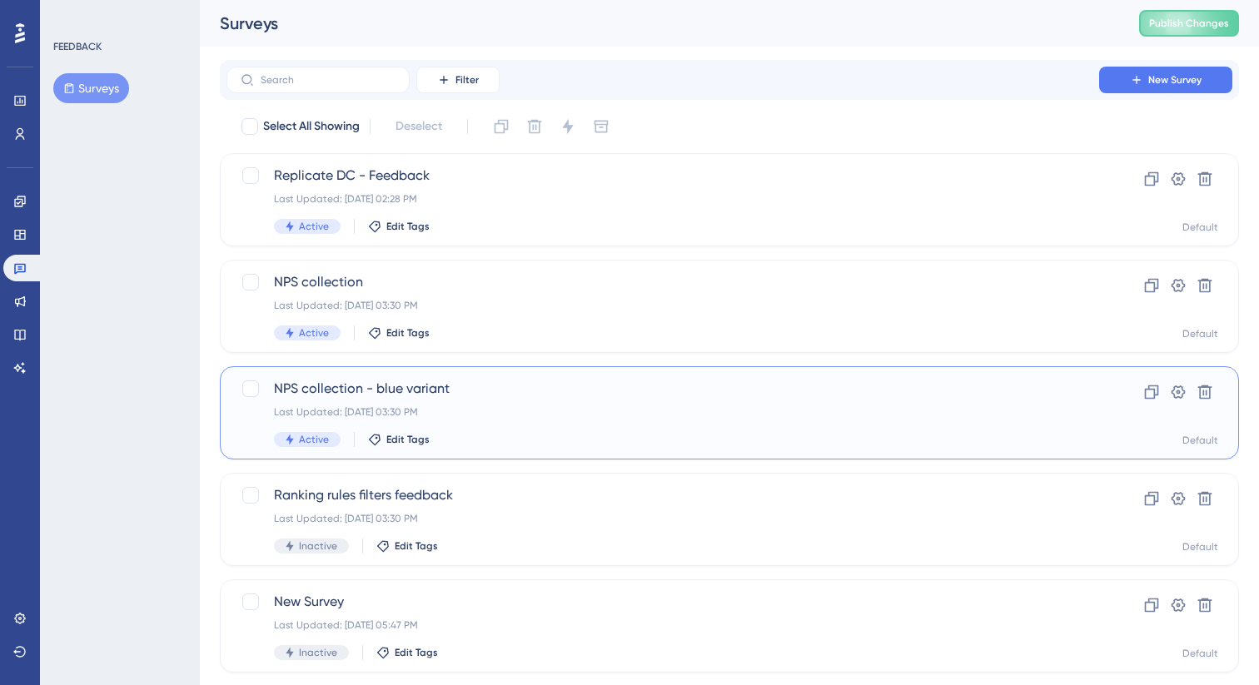
click at [510, 385] on span "NPS collection - blue variant" at bounding box center [663, 389] width 778 height 20
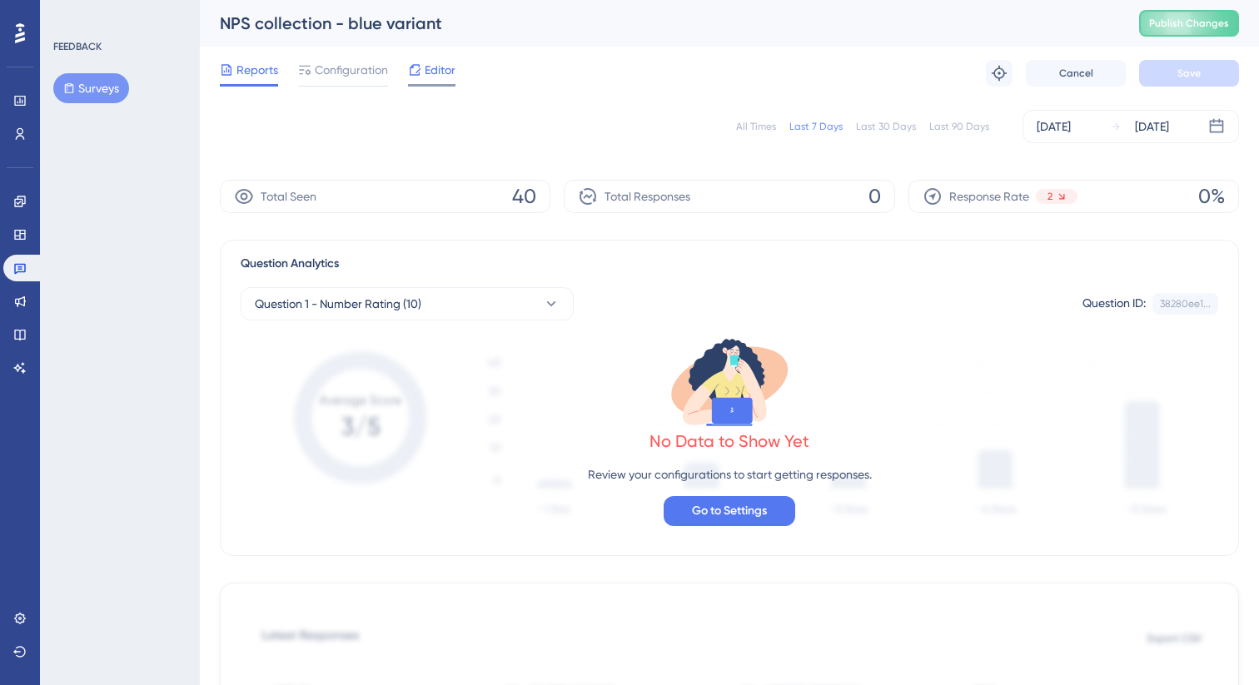
click at [442, 66] on span "Editor" at bounding box center [440, 70] width 31 height 20
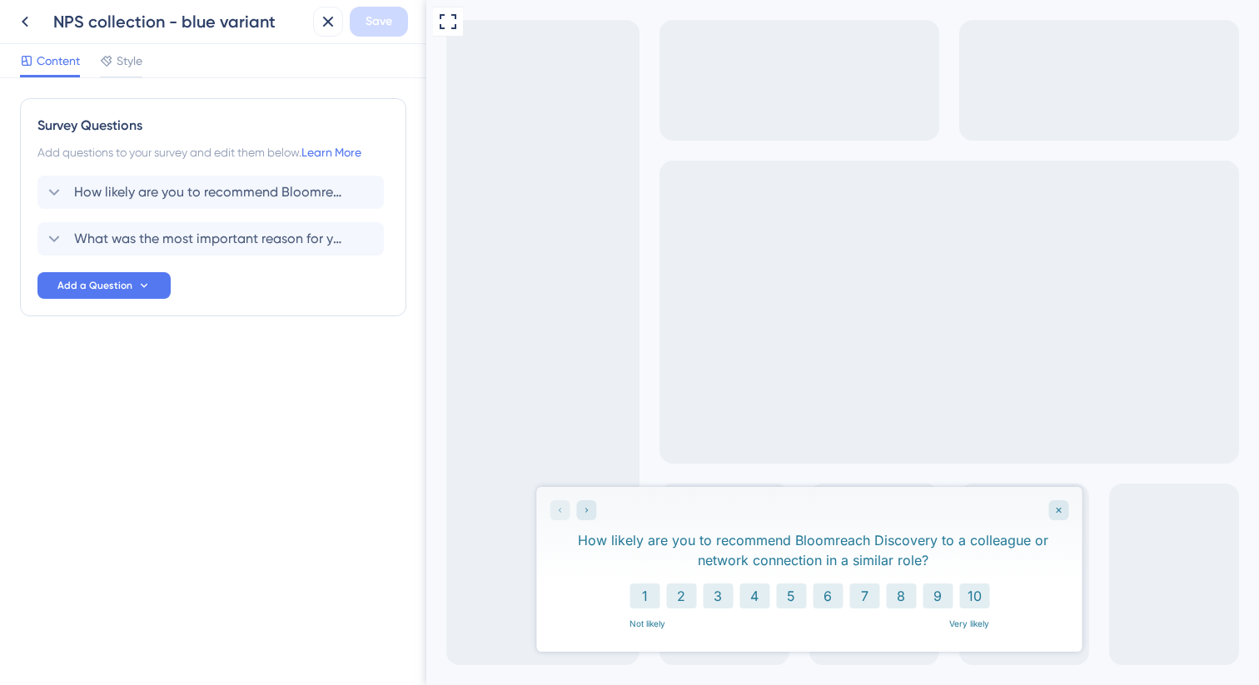
click at [147, 59] on div "Content Style" at bounding box center [213, 61] width 426 height 34
click at [132, 59] on span "Style" at bounding box center [130, 61] width 26 height 20
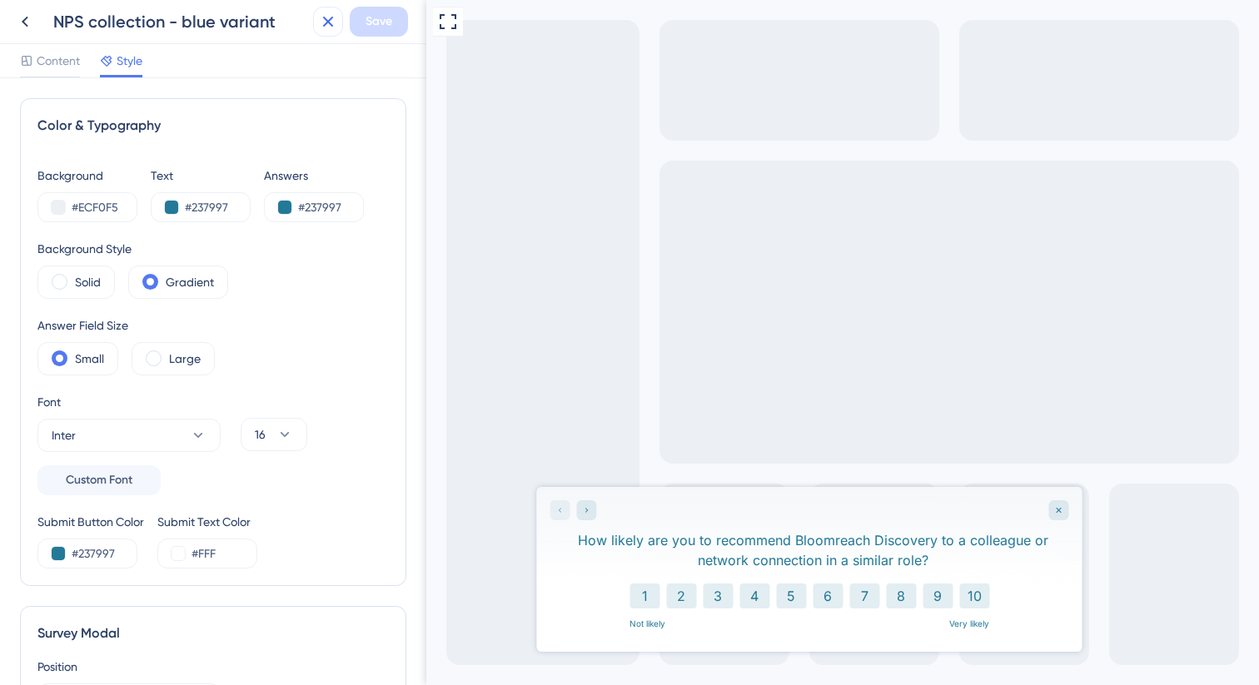
click at [327, 20] on icon at bounding box center [328, 22] width 20 height 20
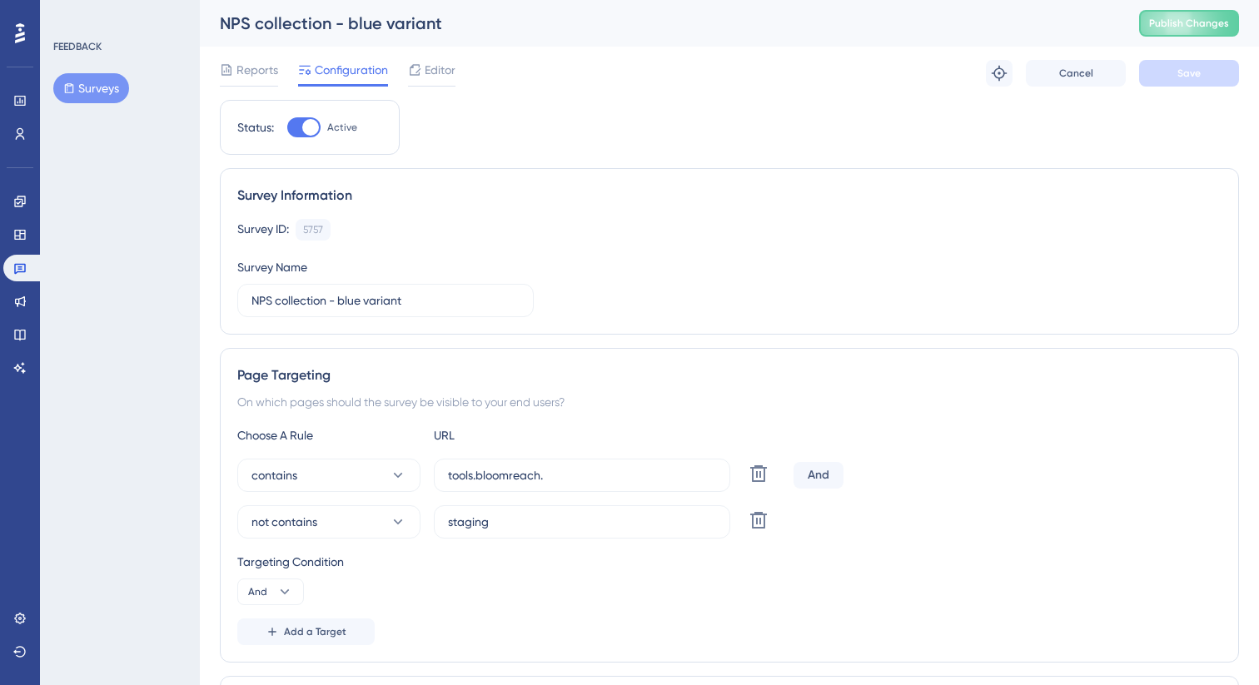
click at [85, 97] on button "Surveys" at bounding box center [91, 88] width 76 height 30
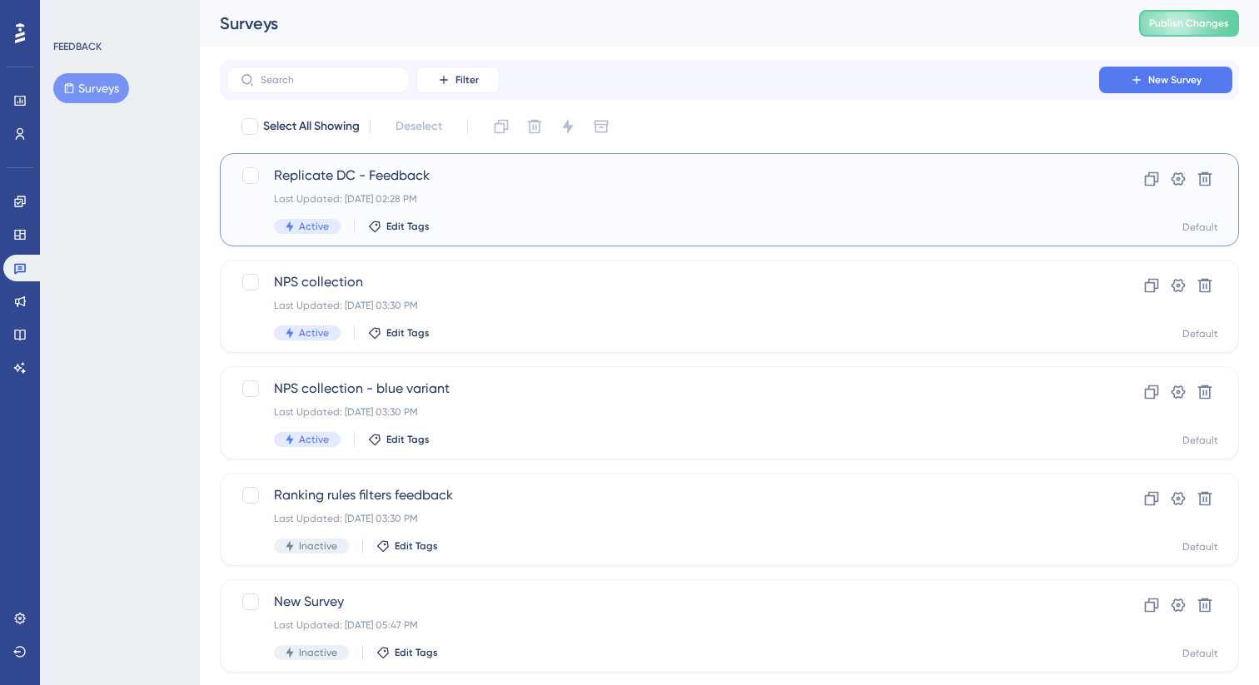
click at [501, 205] on div "Last Updated: [DATE] 02:28 PM" at bounding box center [663, 198] width 778 height 13
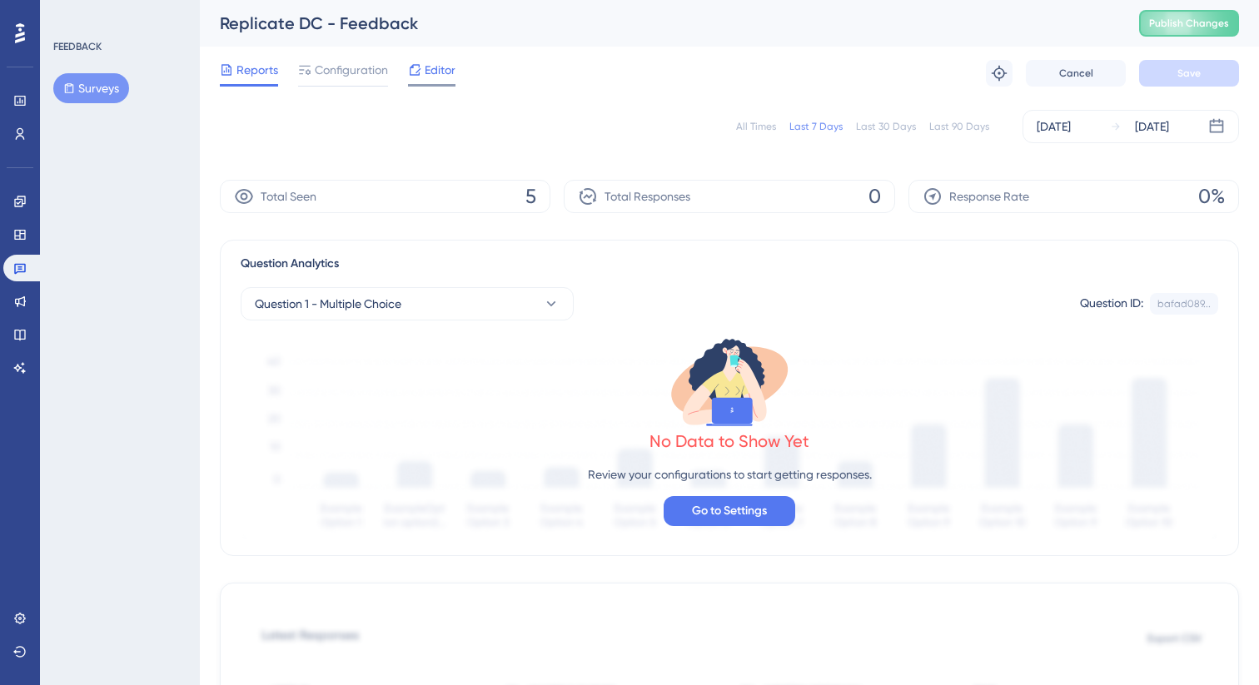
click at [436, 72] on span "Editor" at bounding box center [440, 70] width 31 height 20
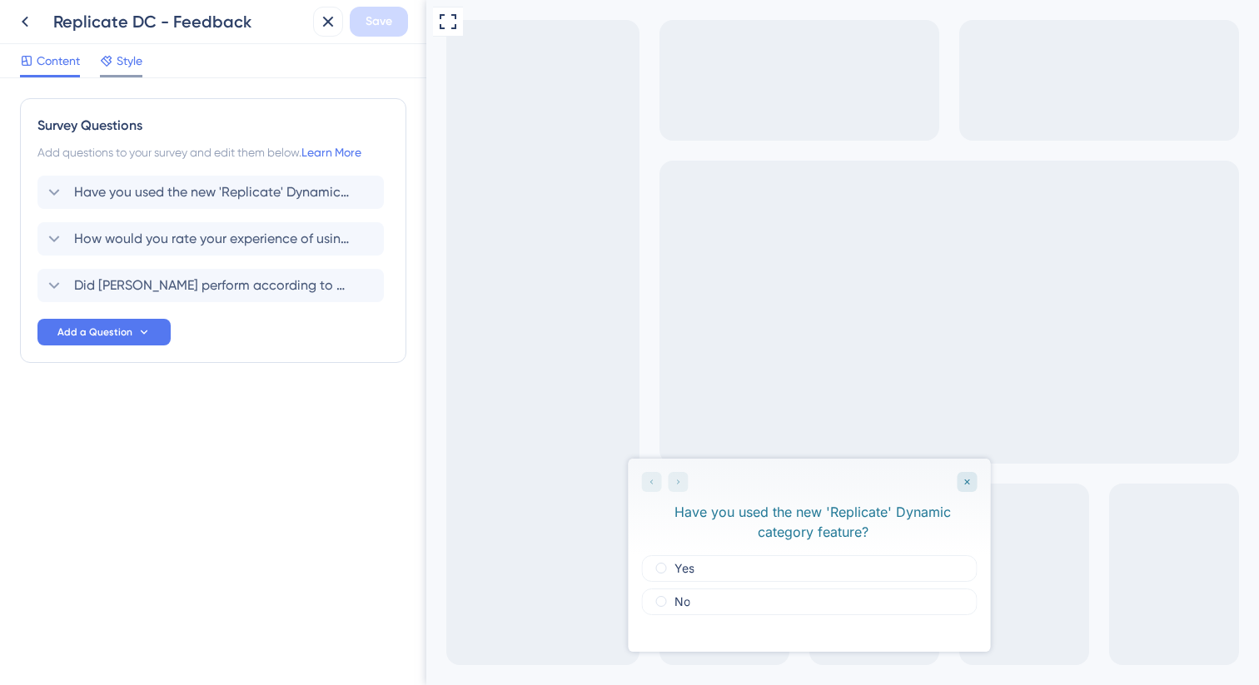
click at [131, 64] on span "Style" at bounding box center [130, 61] width 26 height 20
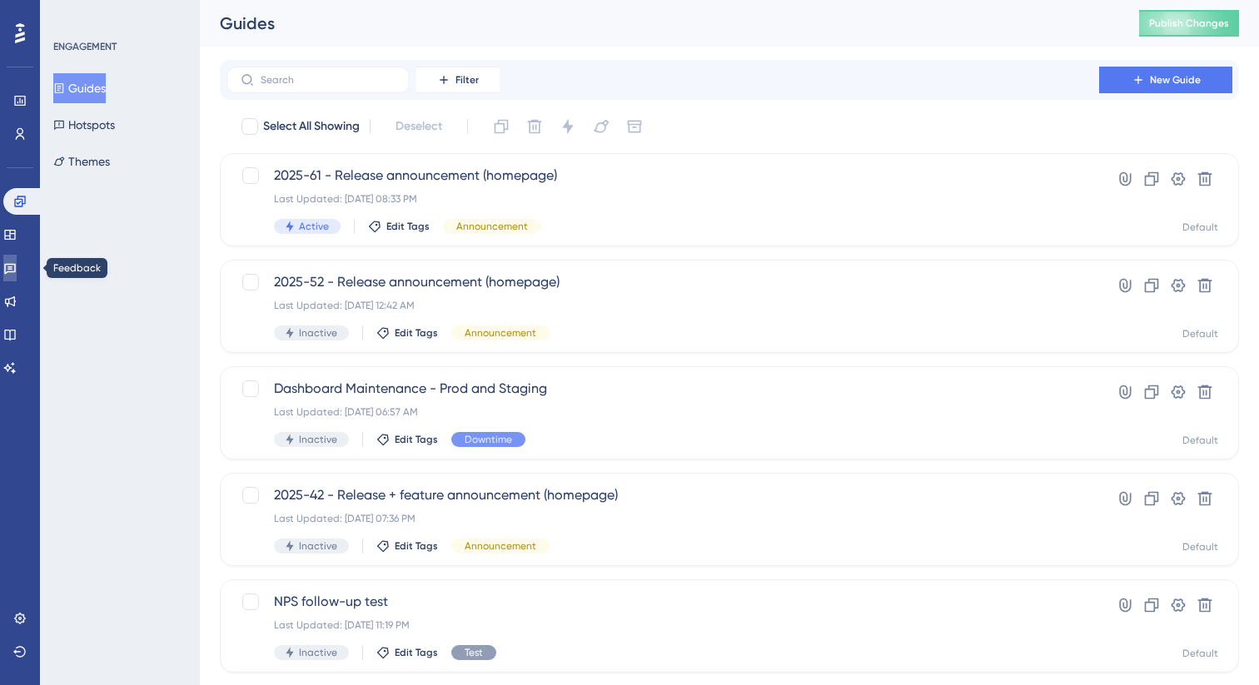
click at [17, 261] on link at bounding box center [9, 268] width 13 height 27
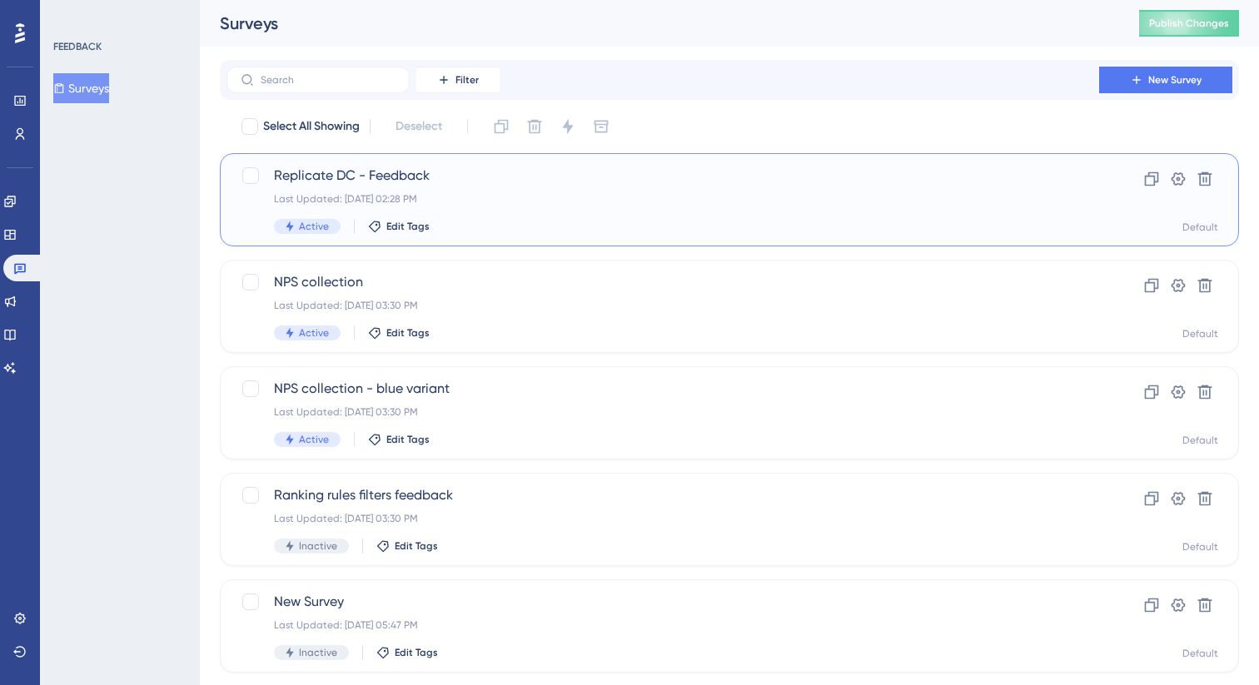
click at [409, 163] on div "Replicate DC - Feedback Last Updated: Aug 21 2025, 02:28 PM Active Edit Tags Cl…" at bounding box center [729, 199] width 1019 height 93
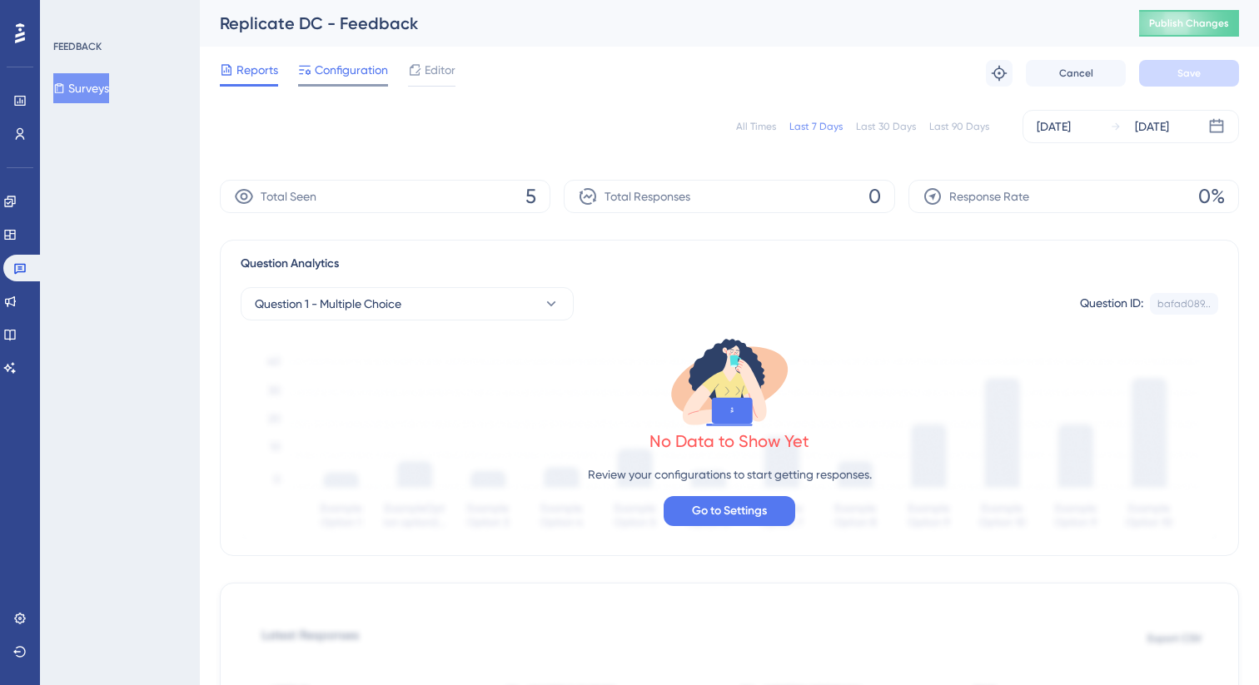
click at [348, 62] on span "Configuration" at bounding box center [351, 70] width 73 height 20
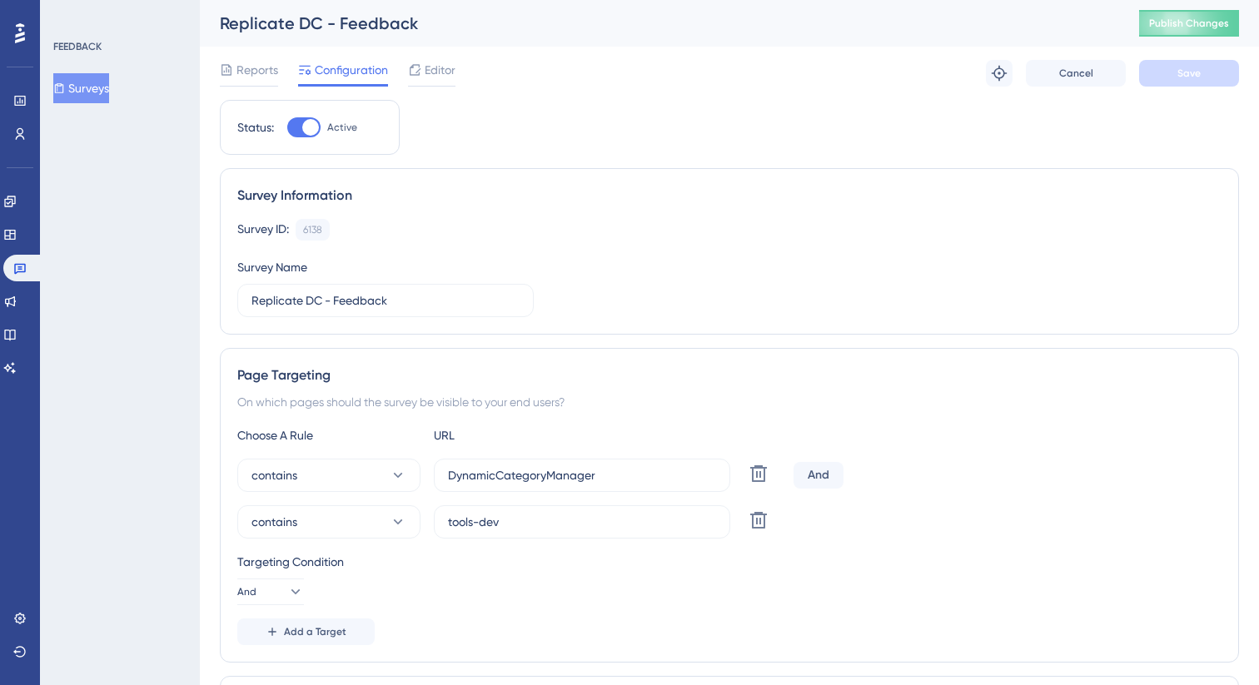
click at [320, 119] on div at bounding box center [303, 127] width 33 height 20
click at [287, 127] on input "Active" at bounding box center [286, 127] width 1 height 1
checkbox input "false"
click at [1182, 83] on button "Save" at bounding box center [1189, 73] width 100 height 27
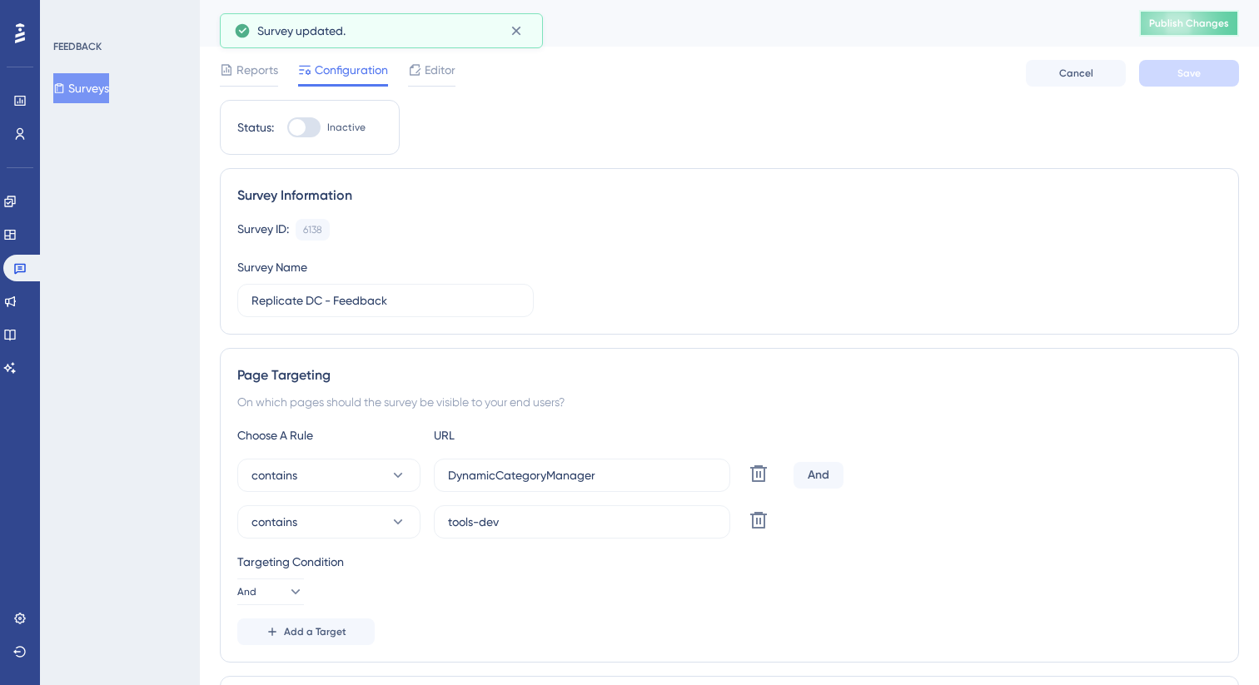
click at [1188, 26] on span "Publish Changes" at bounding box center [1189, 23] width 80 height 13
click at [543, 534] on label "tools-dev" at bounding box center [582, 521] width 296 height 33
click at [543, 531] on input "tools-dev" at bounding box center [582, 522] width 268 height 18
click at [543, 534] on label "tools-dev" at bounding box center [582, 521] width 296 height 33
click at [543, 531] on input "tools-dev" at bounding box center [582, 522] width 268 height 18
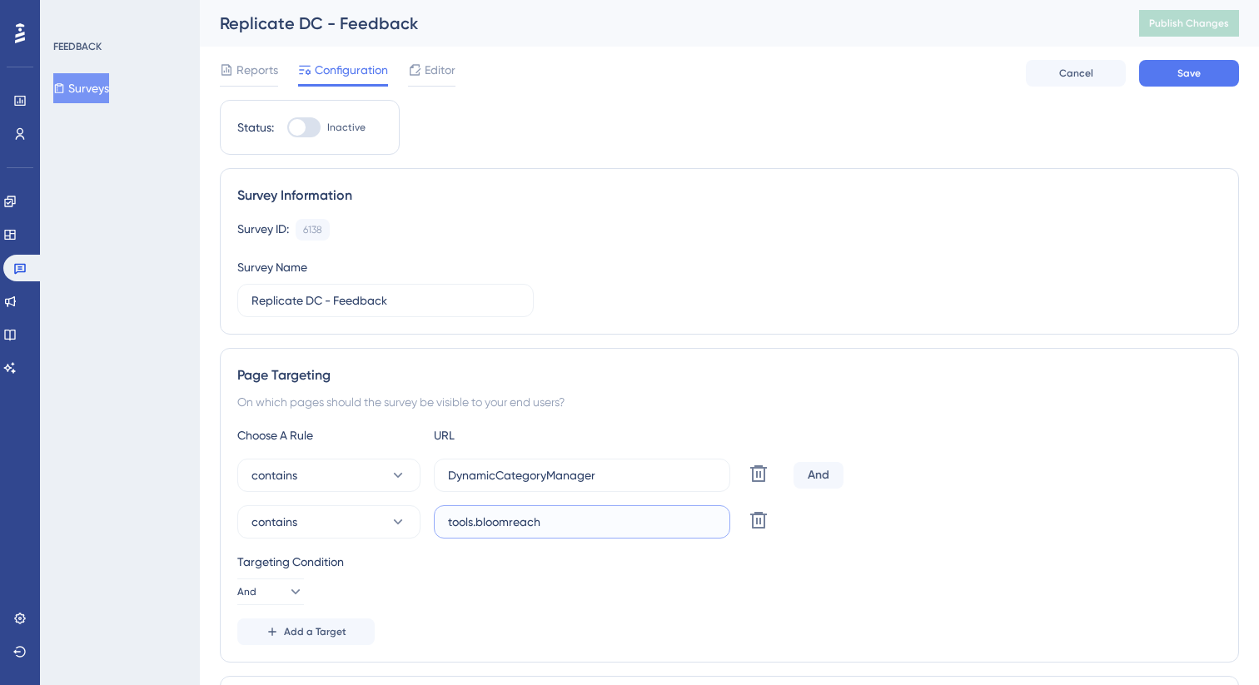
type input "tools.bloomreach"
click at [1197, 82] on button "Save" at bounding box center [1189, 73] width 100 height 27
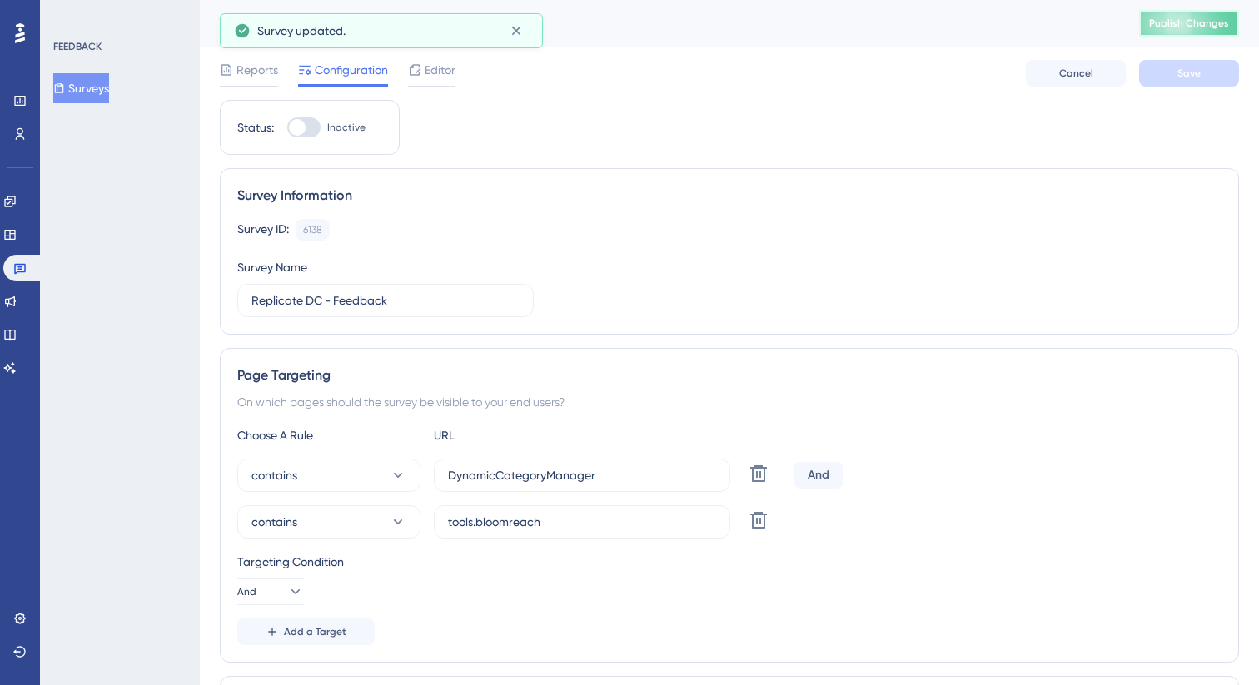
click at [1181, 27] on span "Publish Changes" at bounding box center [1189, 23] width 80 height 13
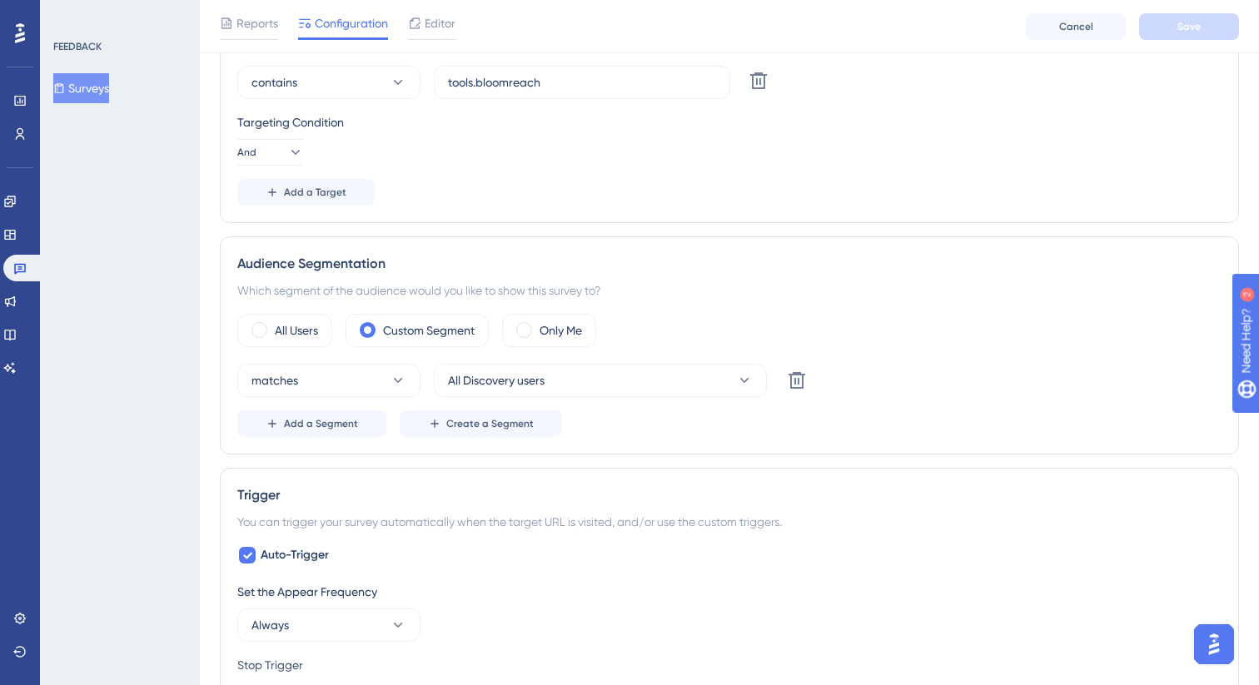
scroll to position [448, 0]
click at [700, 372] on button "All Discovery users" at bounding box center [600, 378] width 333 height 33
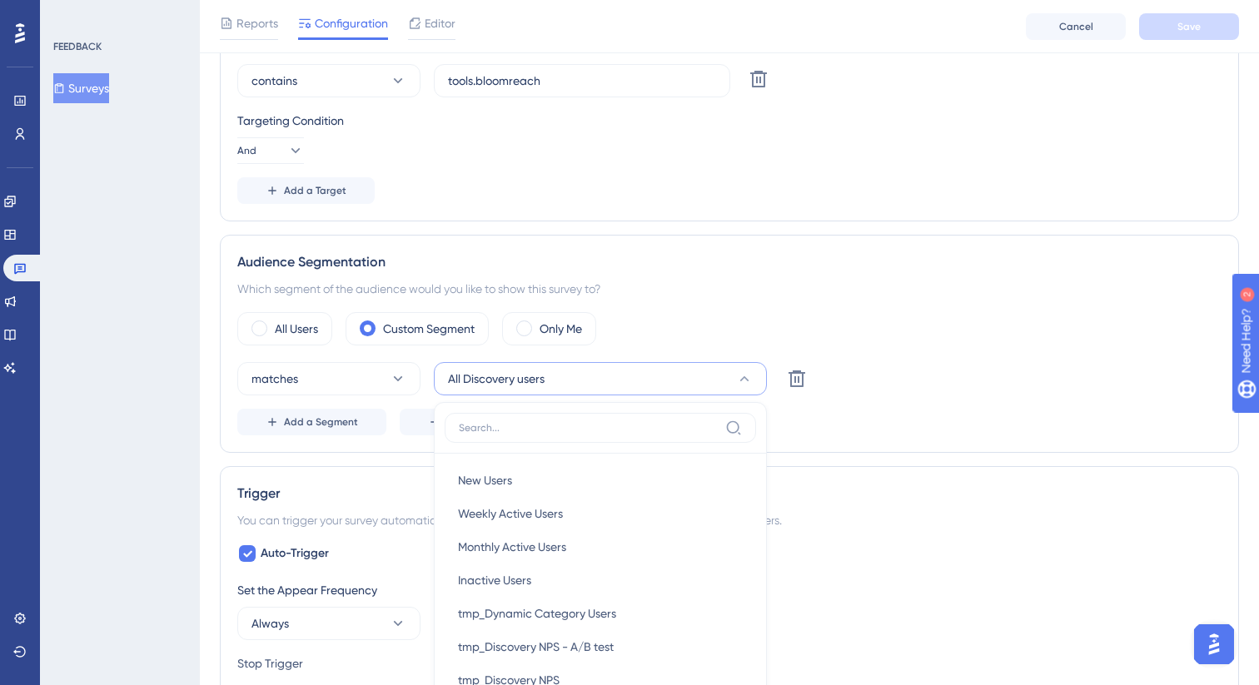
scroll to position [674, 0]
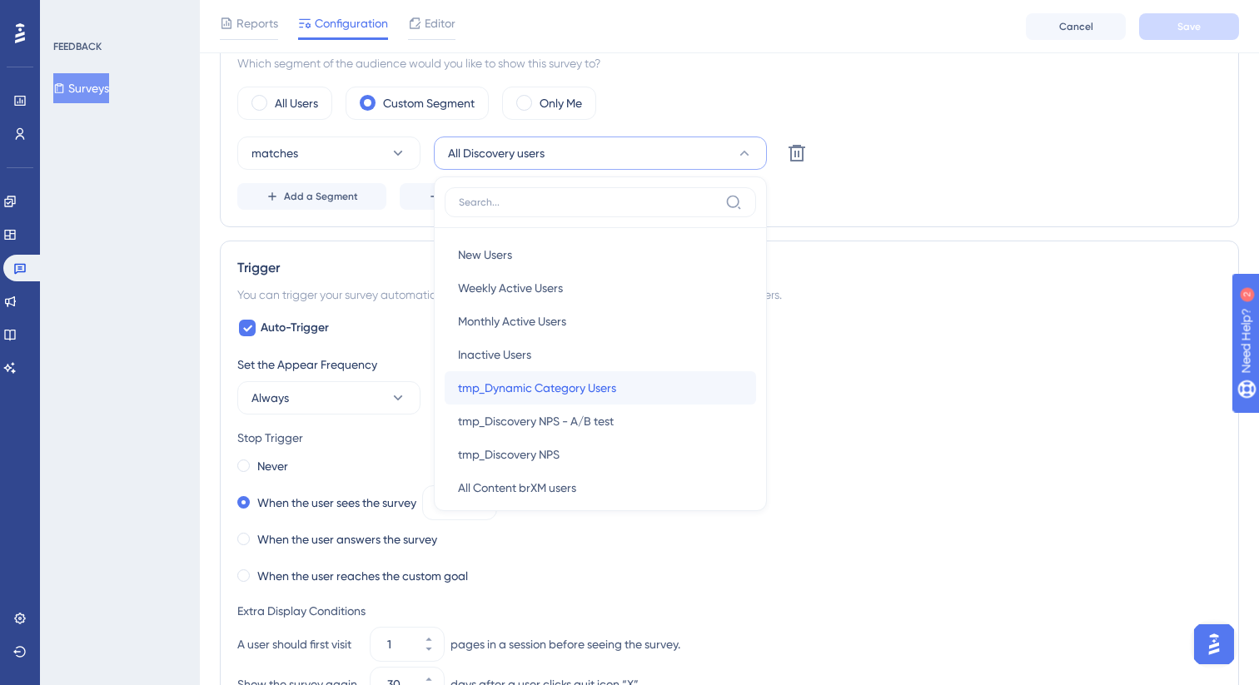
click at [648, 388] on div "tmp_Dynamic Category Users tmp_Dynamic Category Users" at bounding box center [600, 387] width 285 height 33
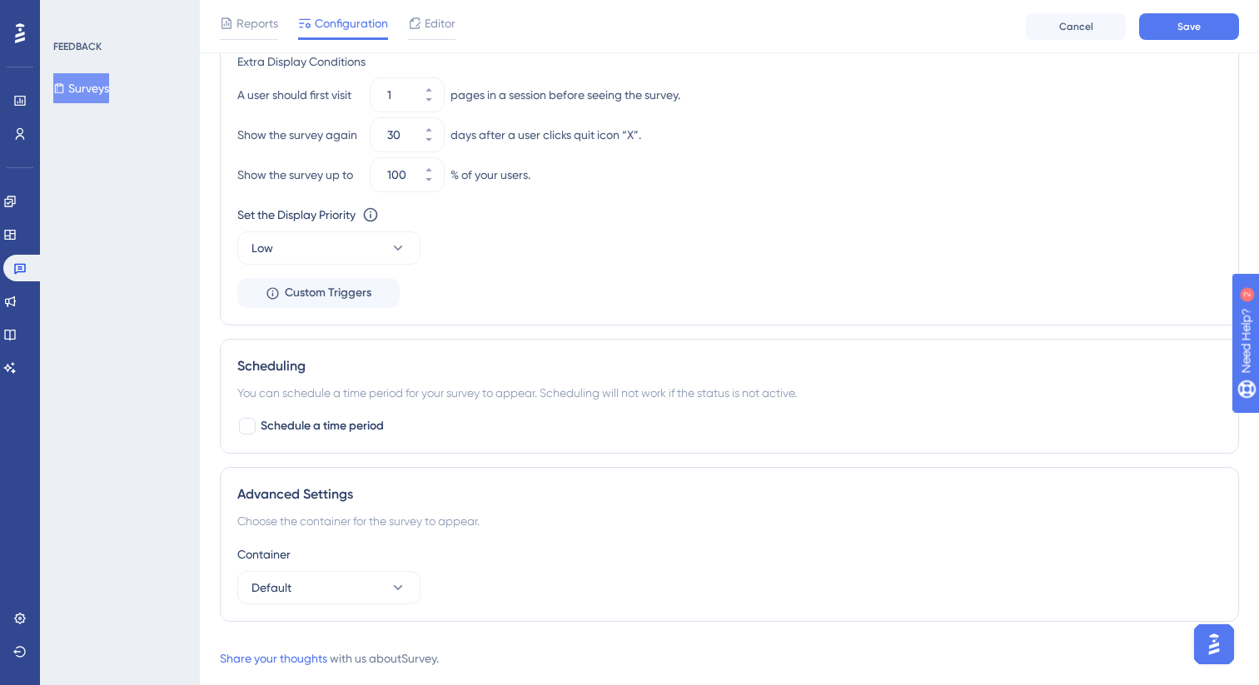
scroll to position [1260, 0]
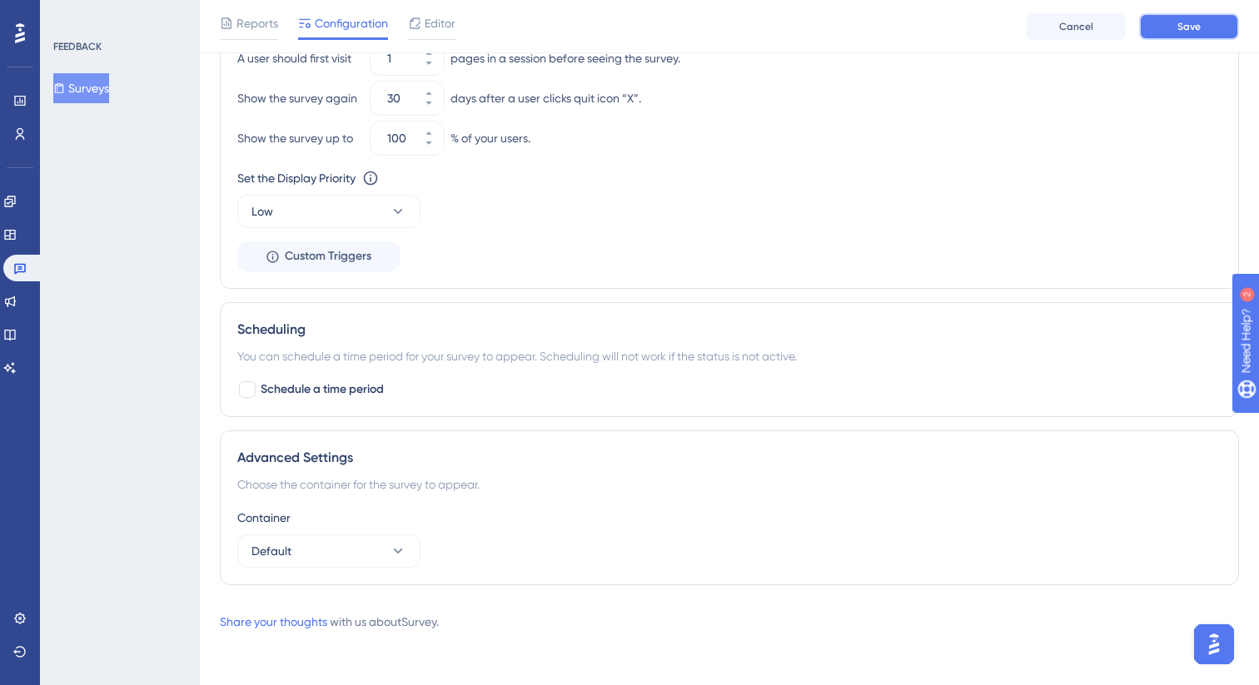
click at [1172, 24] on button "Save" at bounding box center [1189, 26] width 100 height 27
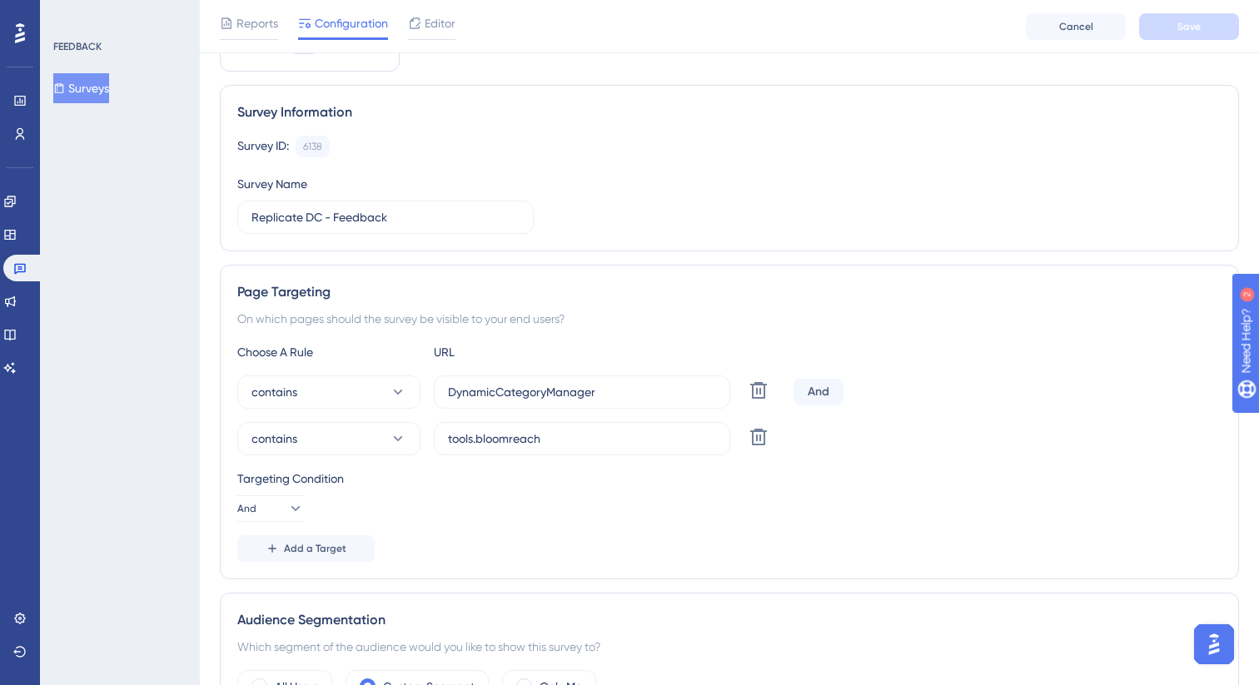
scroll to position [54, 0]
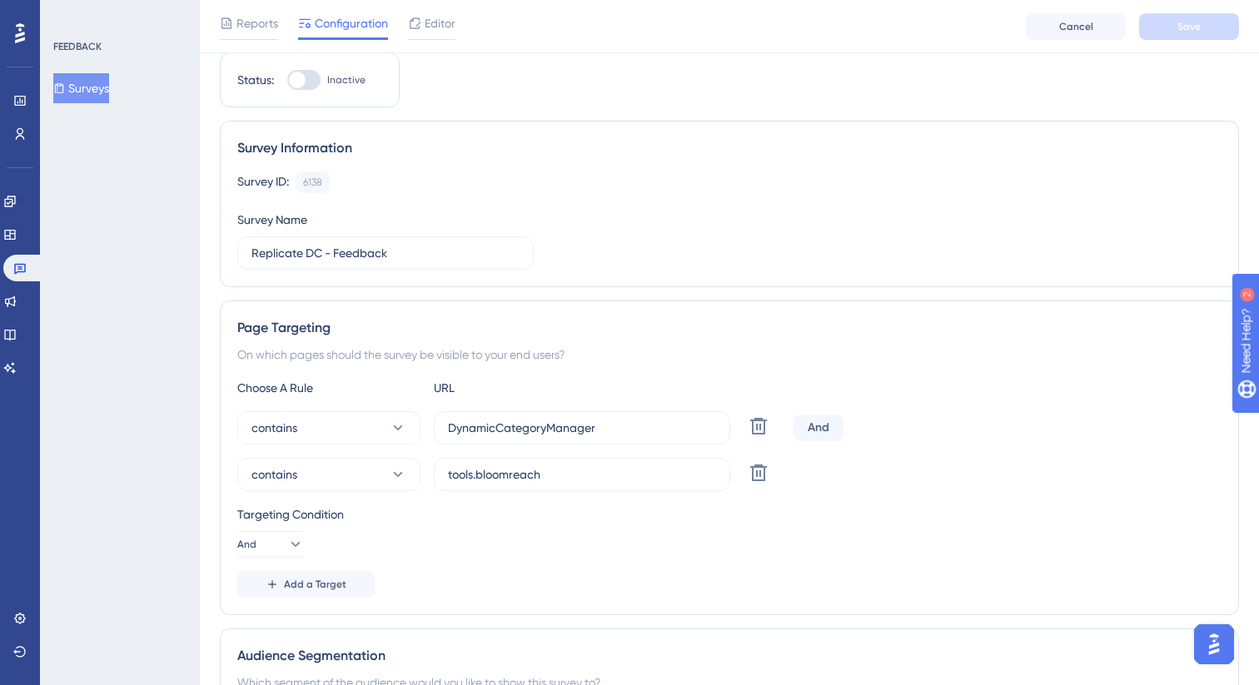
click at [97, 83] on button "Surveys" at bounding box center [81, 88] width 56 height 30
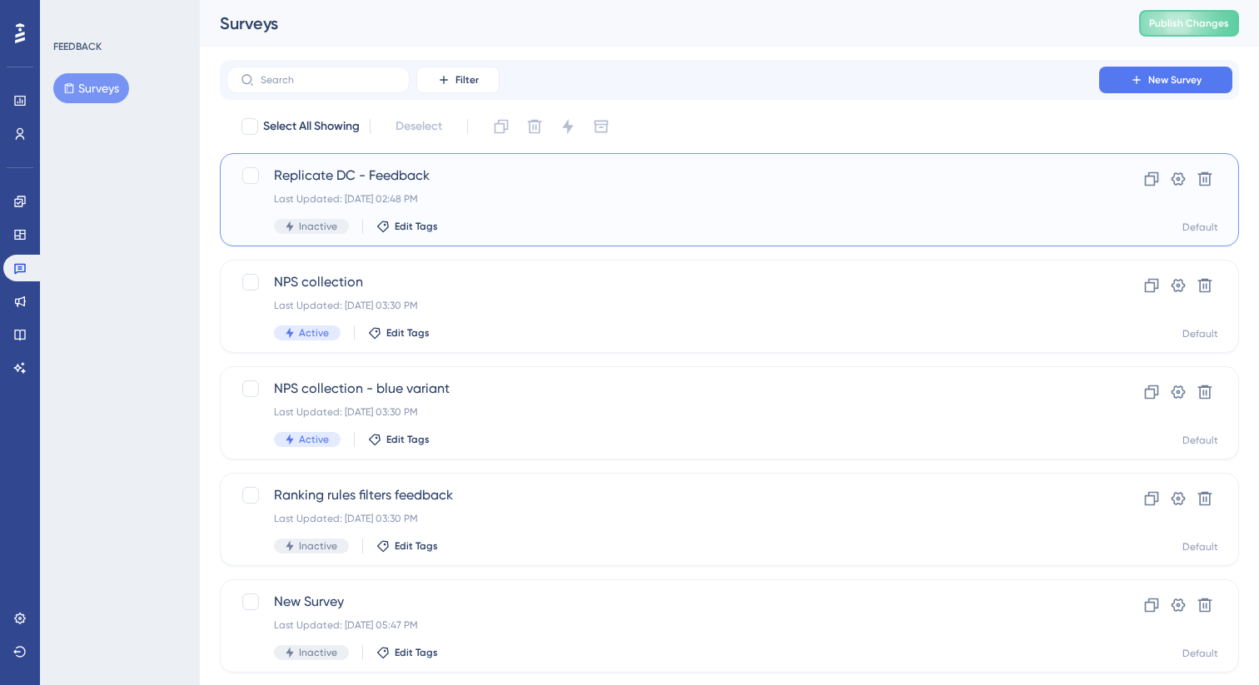
click at [610, 206] on div "Replicate DC - Feedback Last Updated: [DATE] 02:48 PM Inactive Edit Tags" at bounding box center [663, 200] width 778 height 68
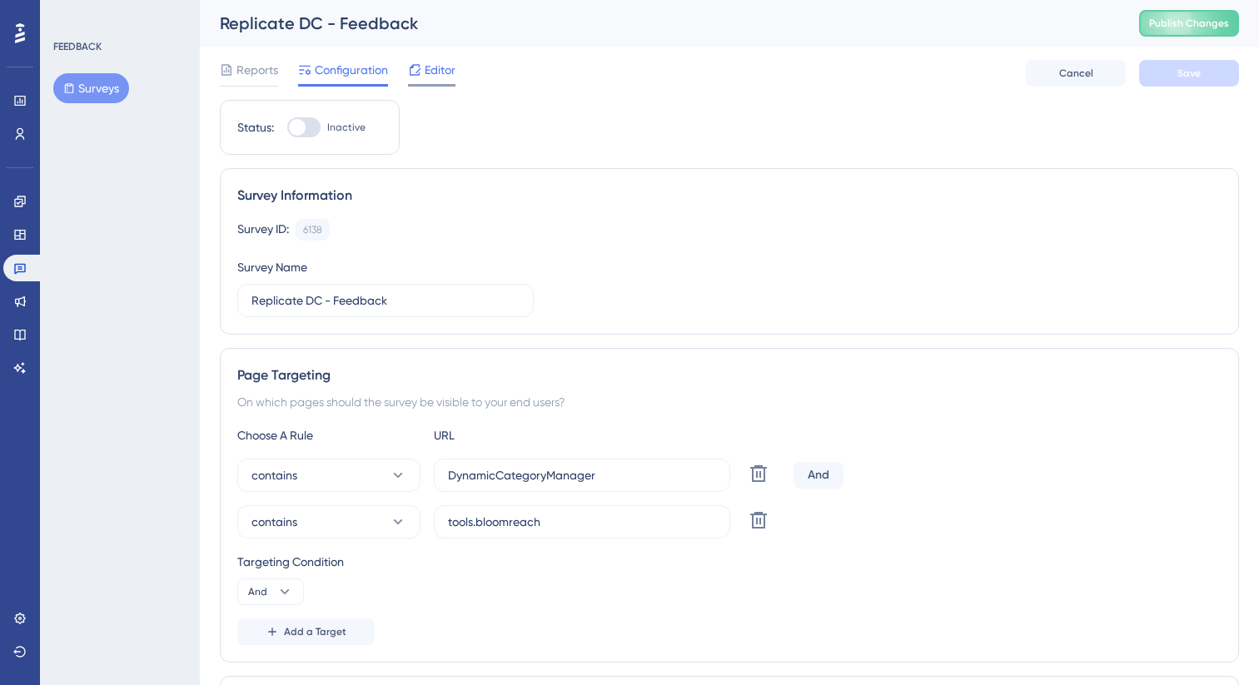
click at [454, 75] on span "Editor" at bounding box center [440, 70] width 31 height 20
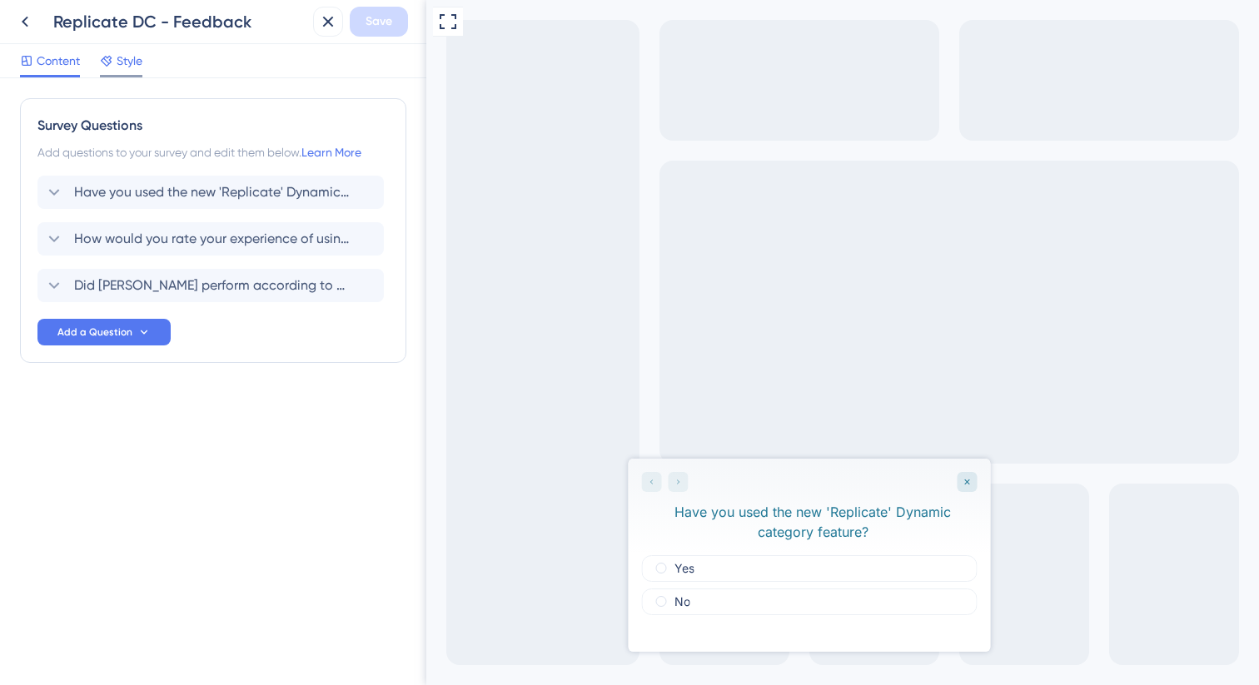
click at [129, 58] on span "Style" at bounding box center [130, 61] width 26 height 20
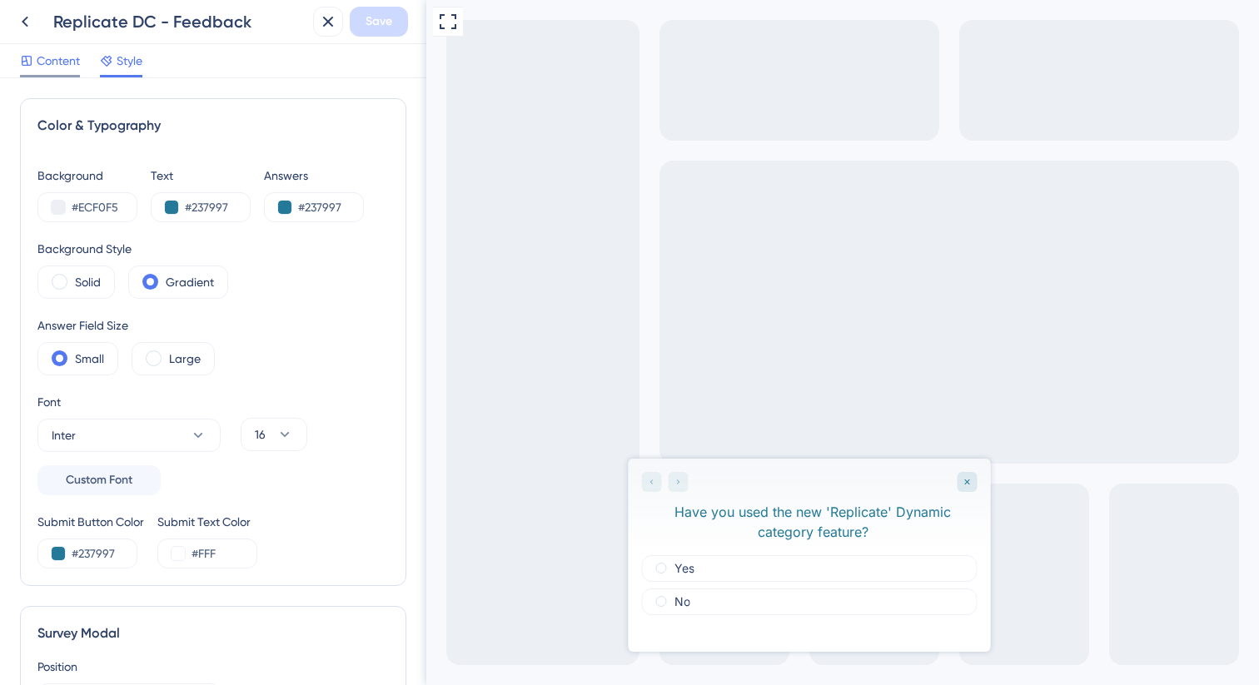
click at [60, 59] on span "Content" at bounding box center [58, 61] width 43 height 20
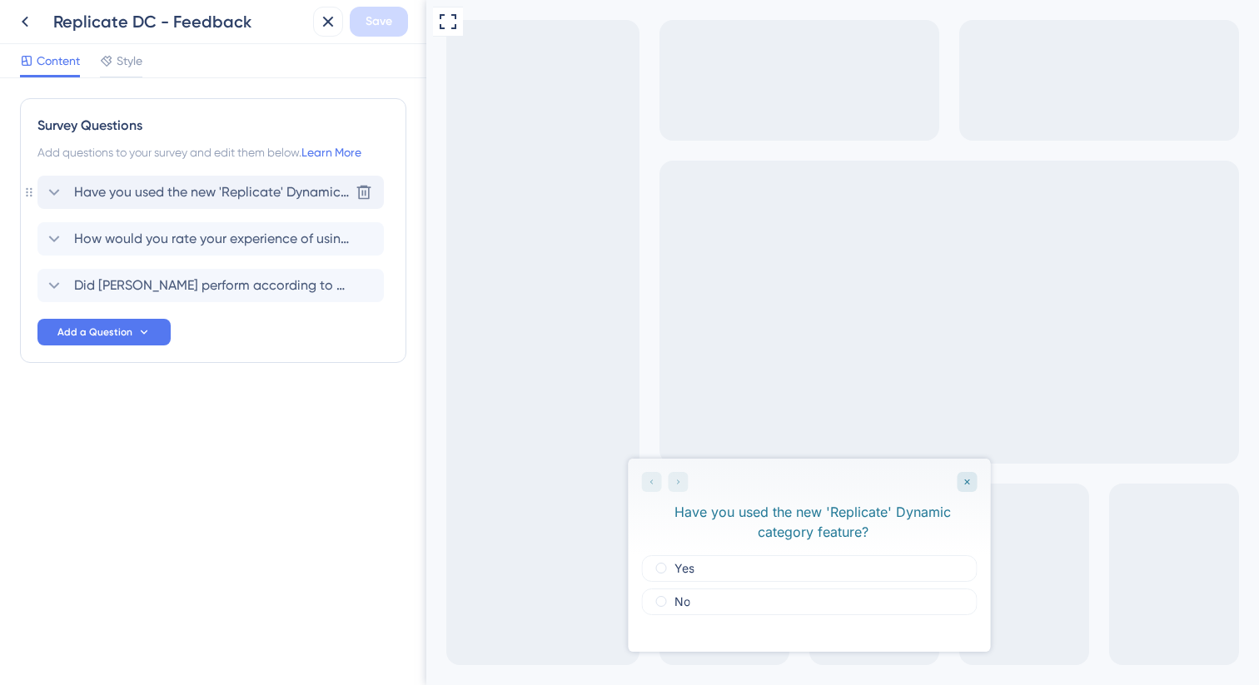
click at [126, 191] on span "Have you used the new 'Replicate' Dynamic category feature?" at bounding box center [211, 192] width 275 height 20
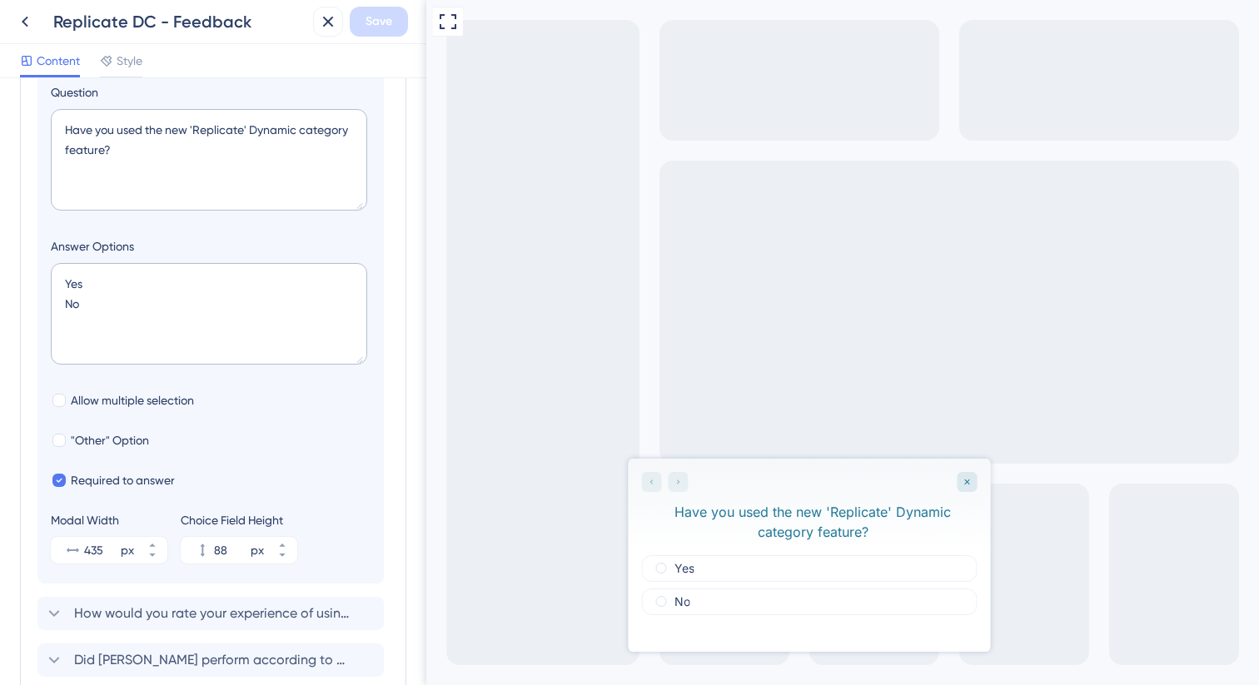
scroll to position [374, 0]
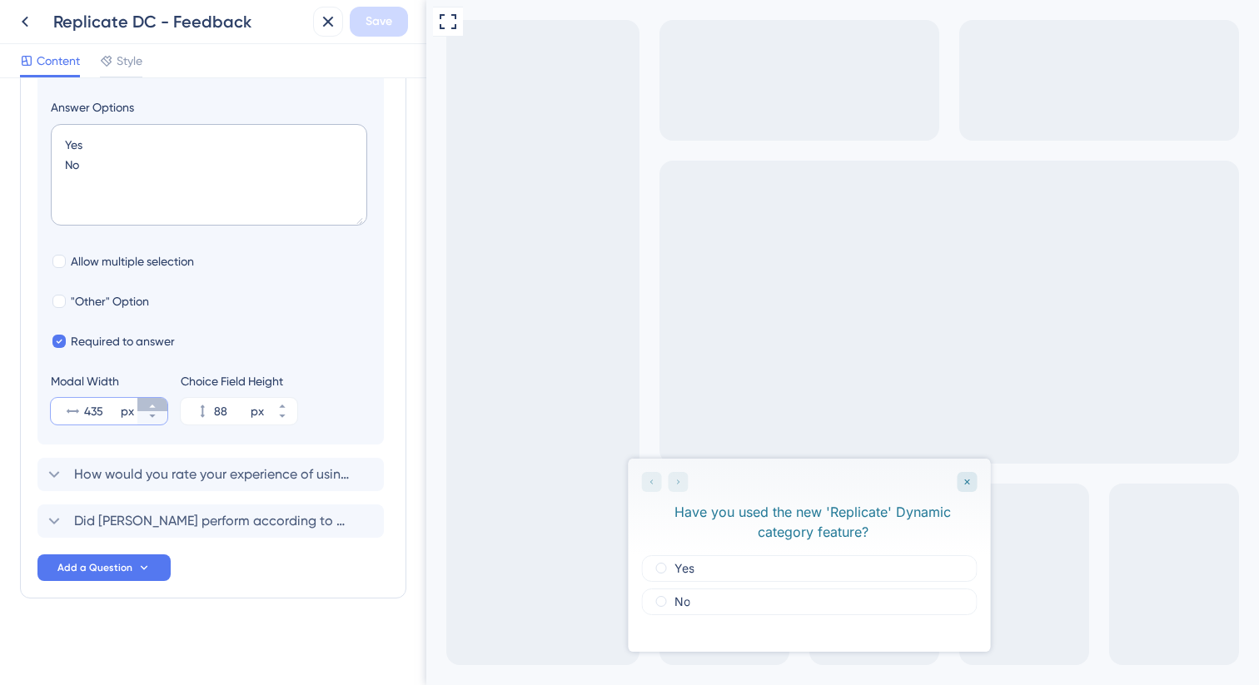
click at [156, 400] on button "435 px" at bounding box center [152, 404] width 30 height 13
click at [156, 400] on button "451 px" at bounding box center [152, 404] width 30 height 13
click at [156, 400] on button "452 px" at bounding box center [152, 404] width 30 height 13
click at [148, 413] on icon at bounding box center [152, 416] width 10 height 10
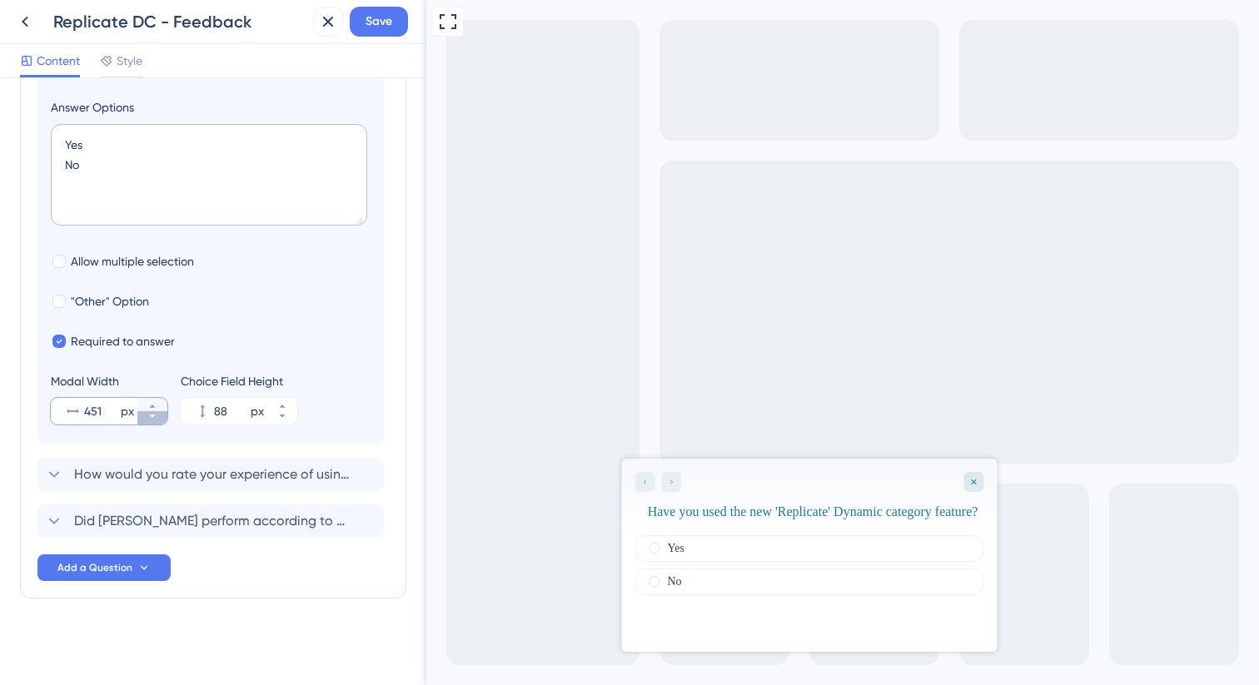
click at [148, 413] on icon at bounding box center [152, 416] width 10 height 10
type input "450"
click at [387, 33] on button "Save" at bounding box center [379, 22] width 58 height 30
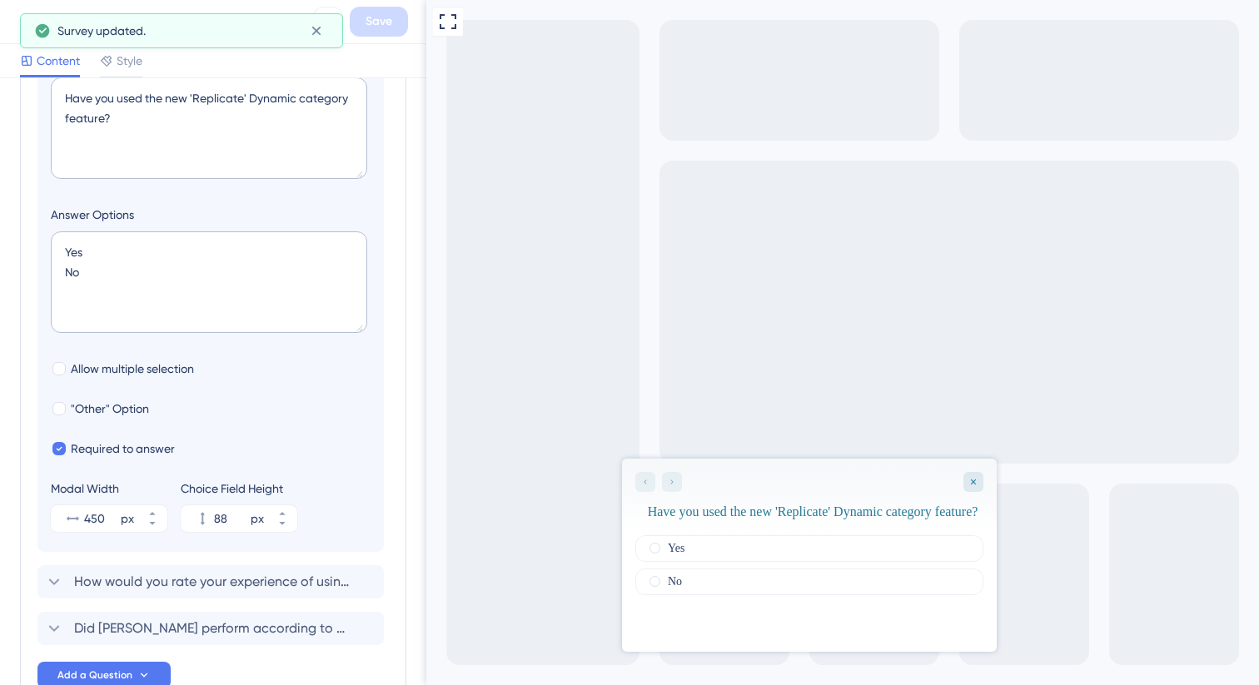
scroll to position [0, 0]
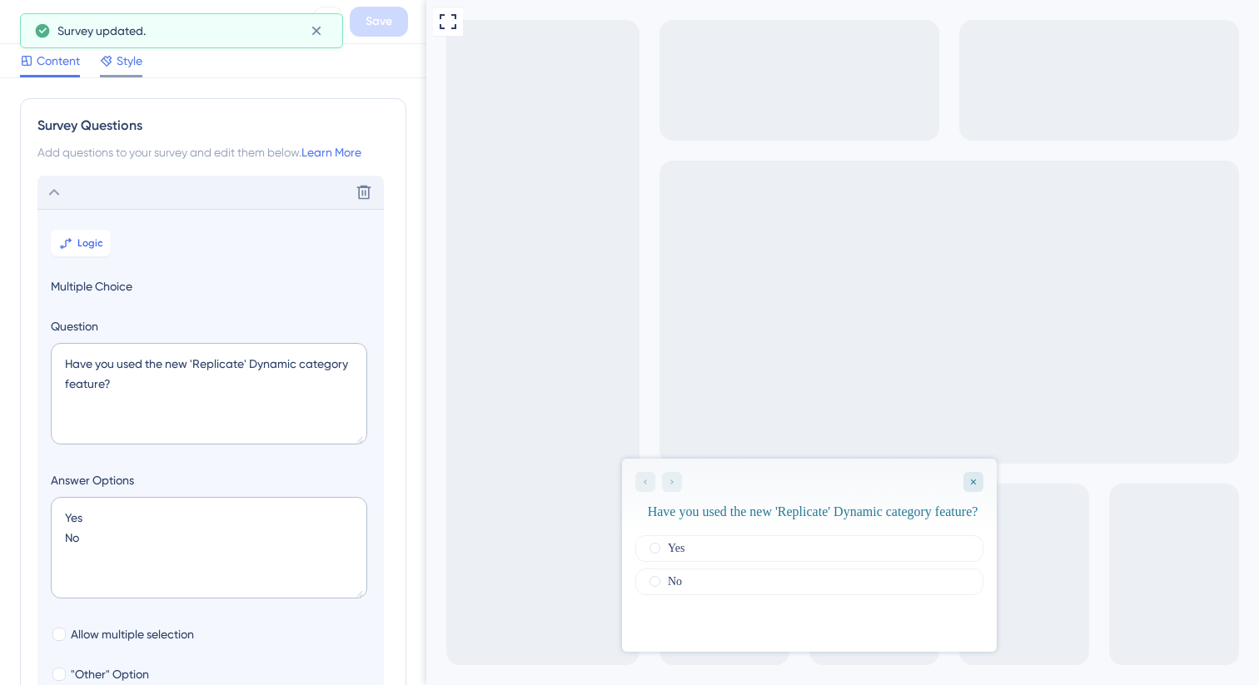
click at [138, 69] on span "Style" at bounding box center [130, 61] width 26 height 20
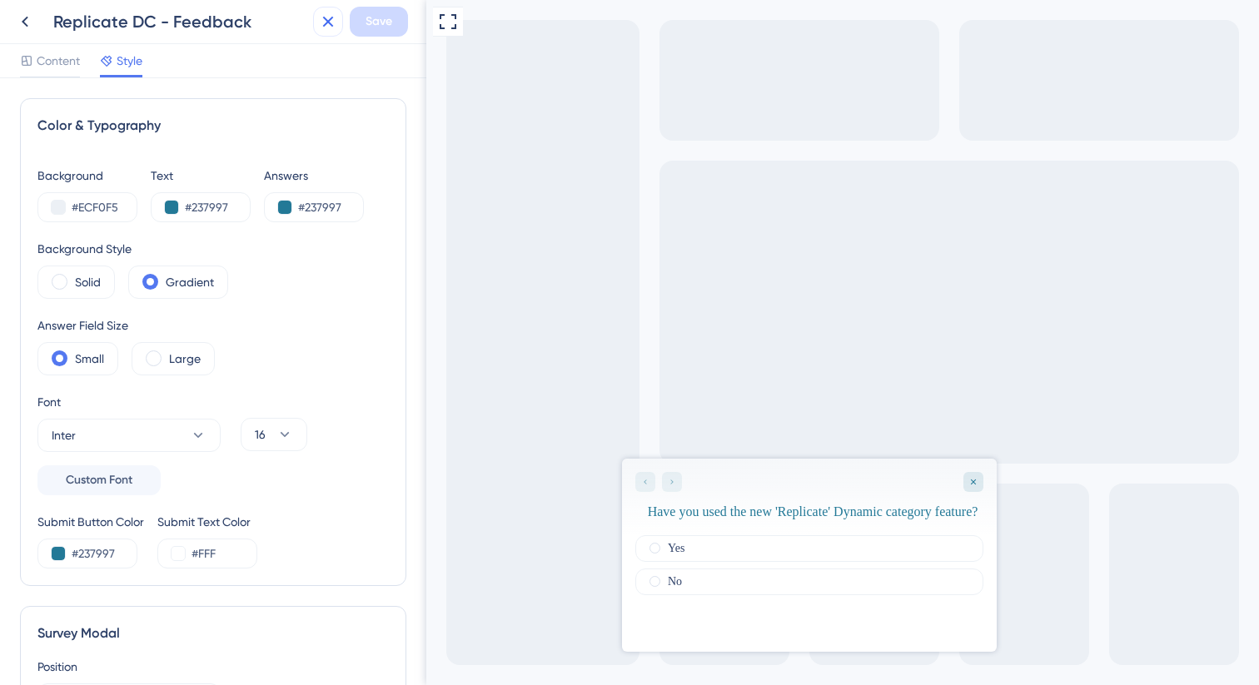
click at [321, 14] on icon at bounding box center [328, 22] width 20 height 20
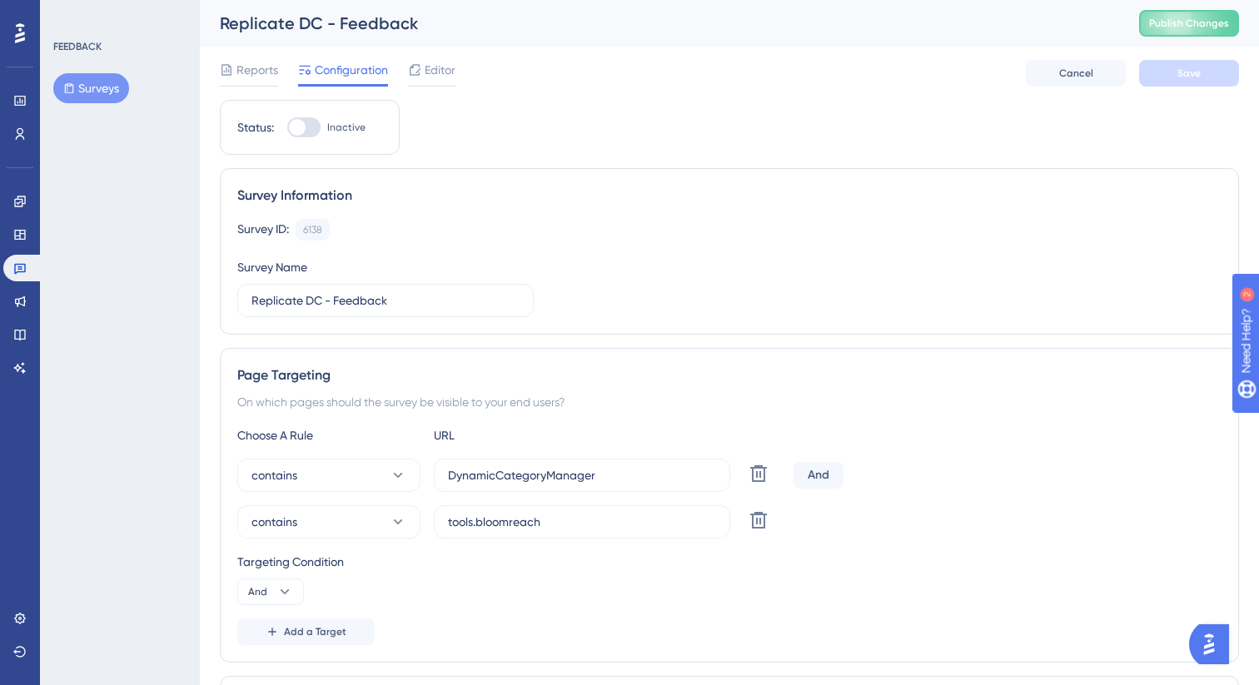
click at [102, 94] on button "Surveys" at bounding box center [91, 88] width 76 height 30
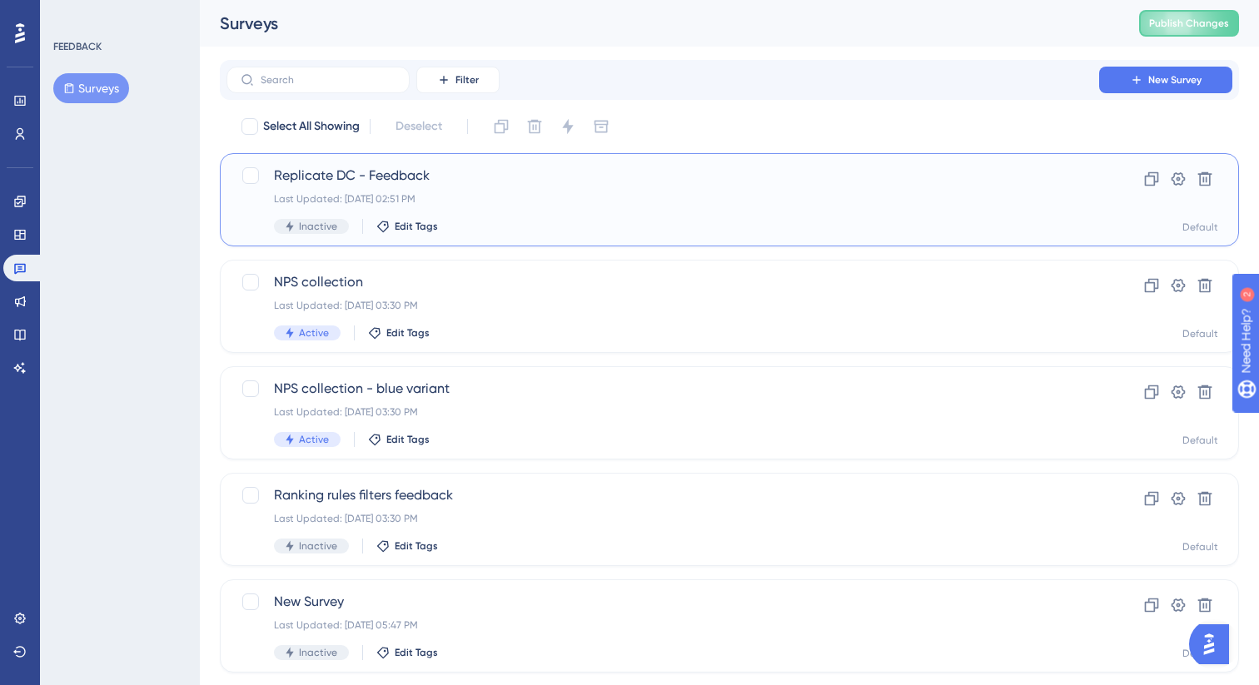
click at [510, 184] on span "Replicate DC - Feedback" at bounding box center [663, 176] width 778 height 20
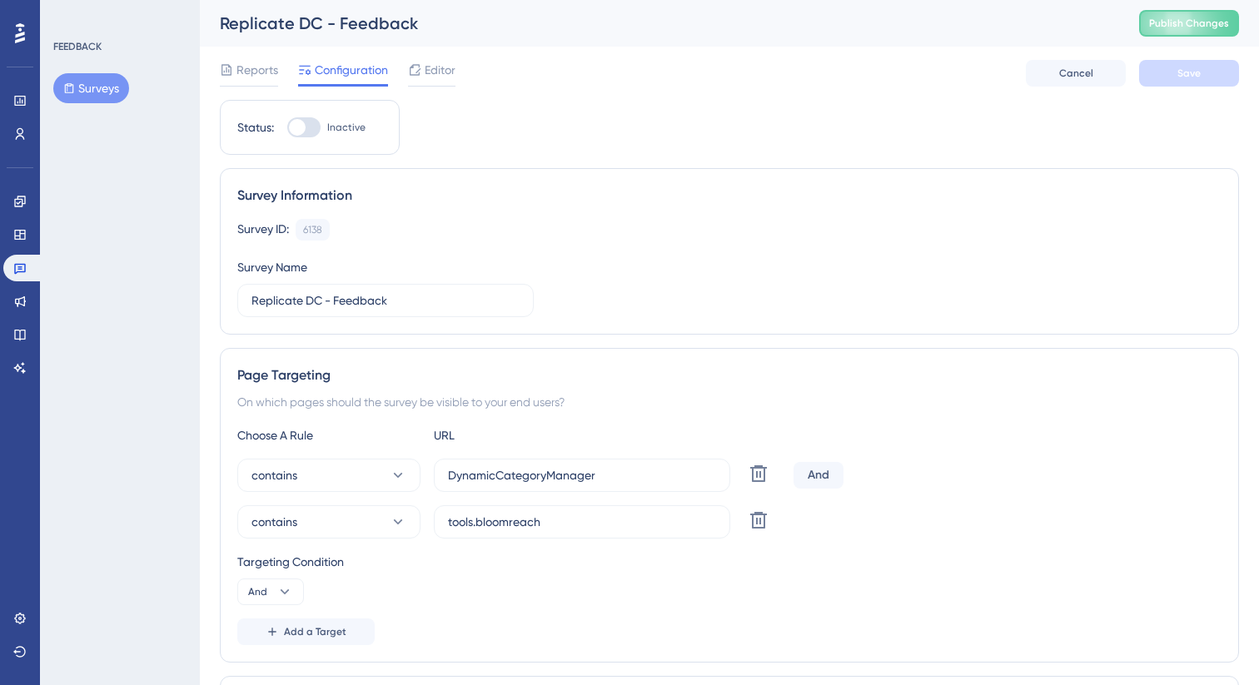
click at [431, 70] on span "Editor" at bounding box center [440, 70] width 31 height 20
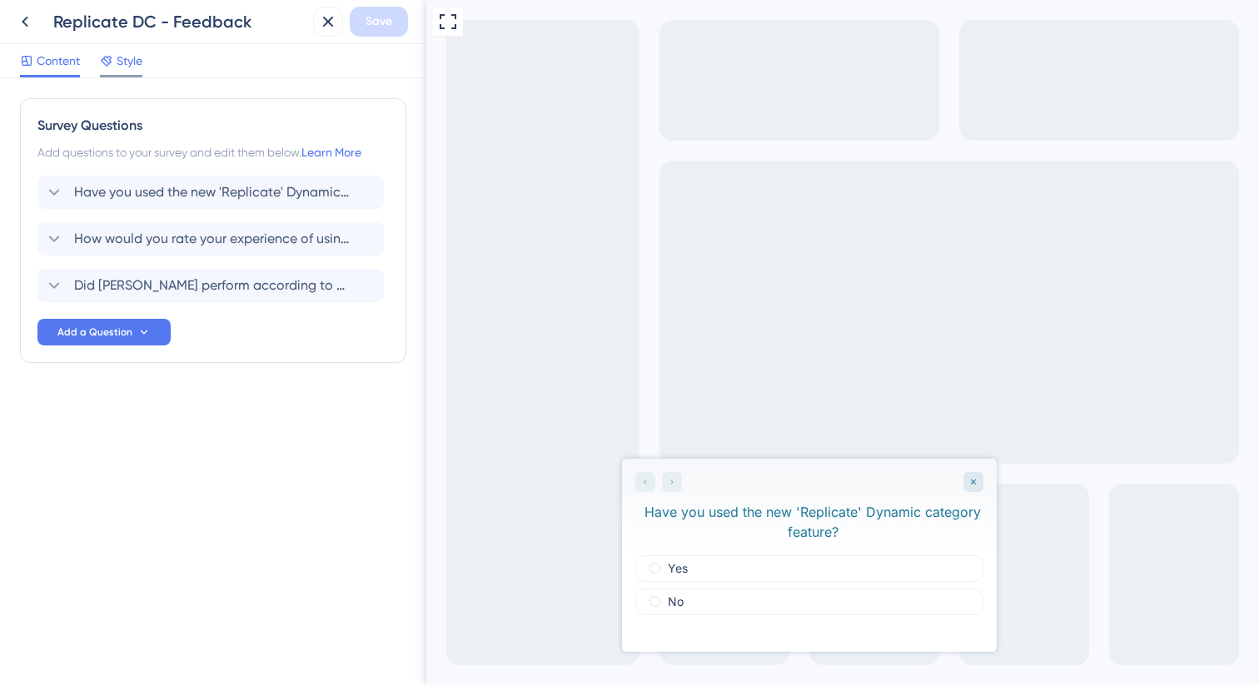
click at [127, 59] on span "Style" at bounding box center [130, 61] width 26 height 20
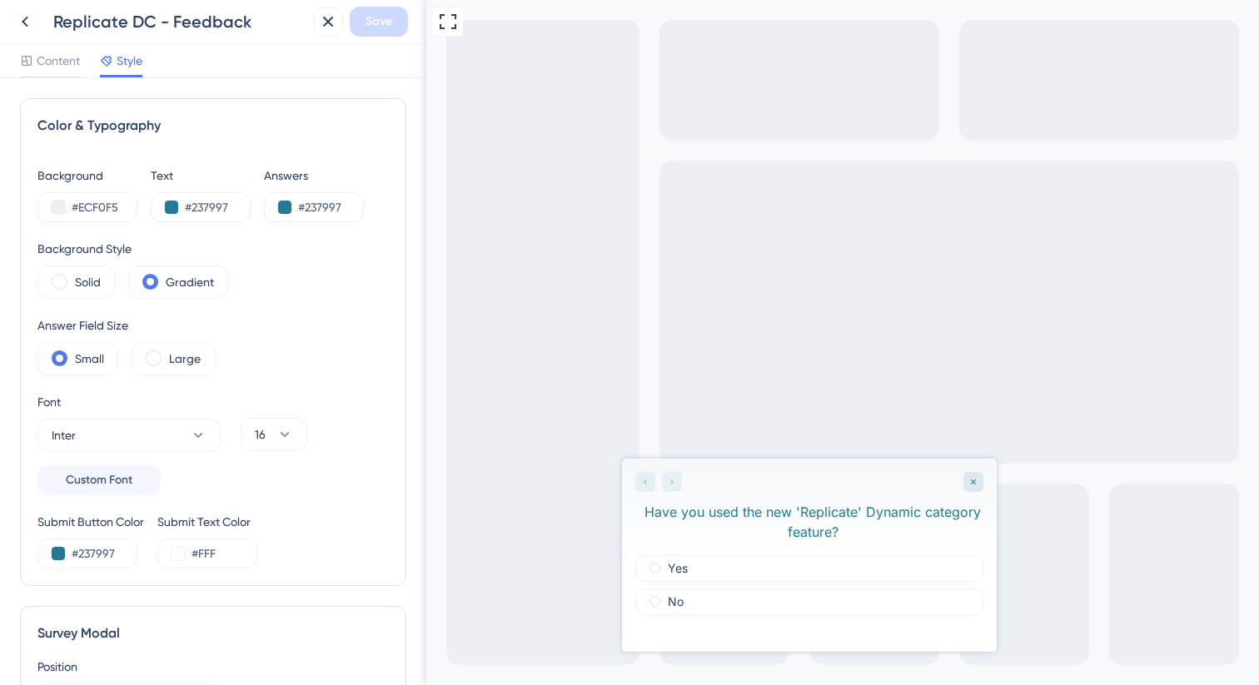
click at [127, 64] on span "Style" at bounding box center [130, 61] width 26 height 20
click at [130, 62] on span "Style" at bounding box center [130, 61] width 26 height 20
click at [57, 70] on span "Content" at bounding box center [58, 61] width 43 height 20
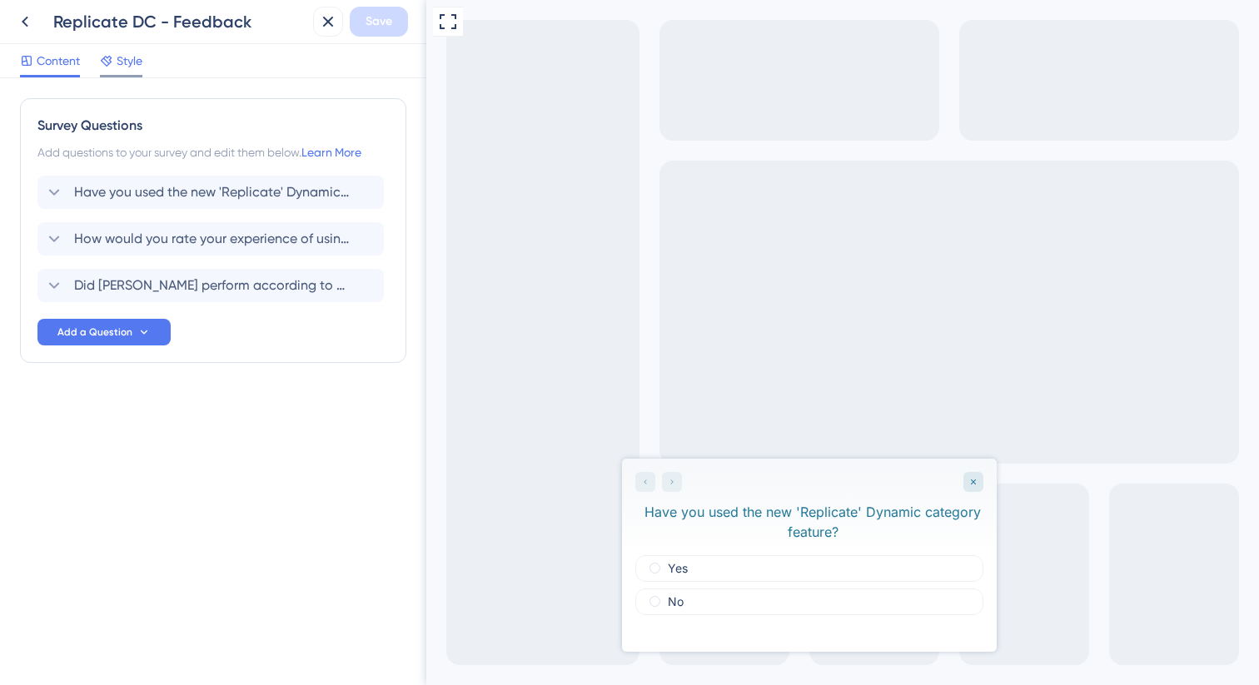
click at [132, 58] on span "Style" at bounding box center [130, 61] width 26 height 20
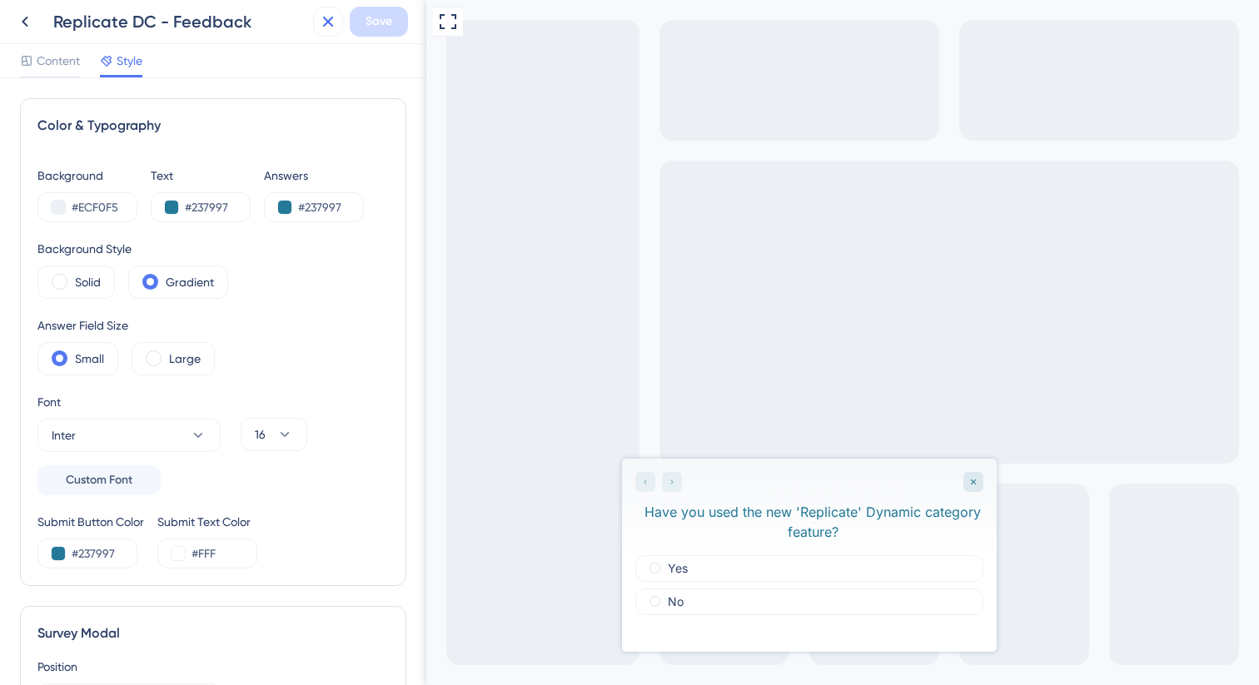
click at [321, 17] on icon at bounding box center [328, 22] width 20 height 20
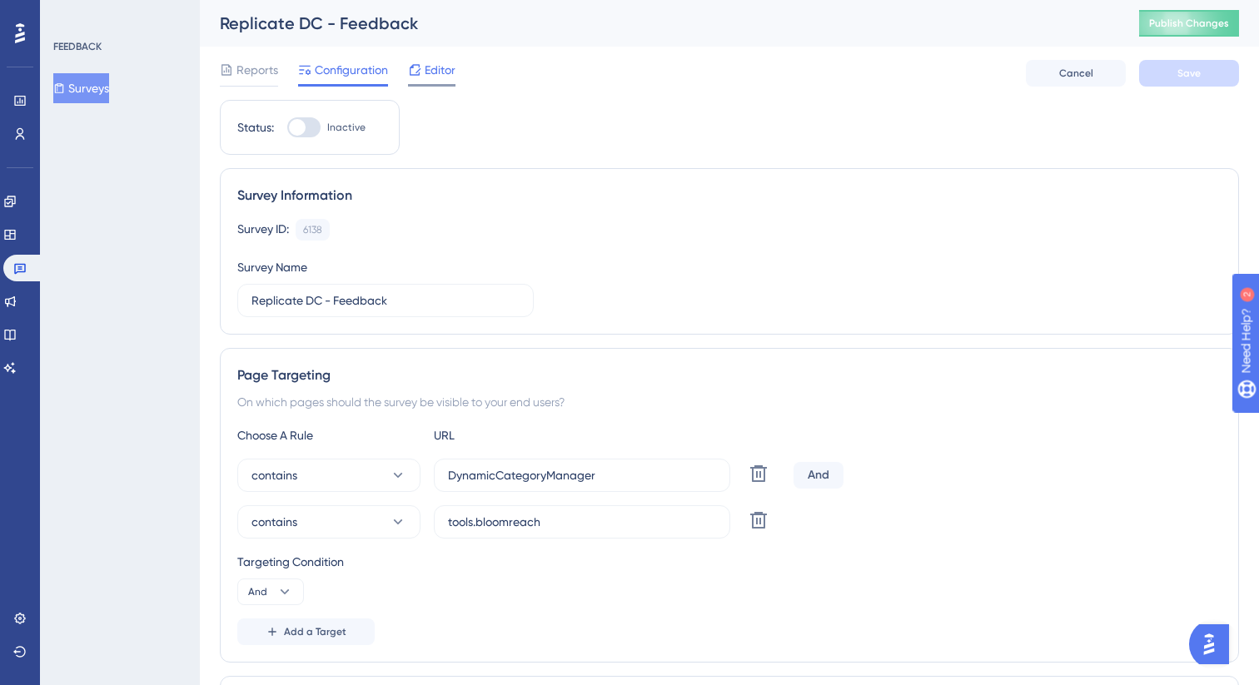
click at [426, 61] on span "Editor" at bounding box center [440, 70] width 31 height 20
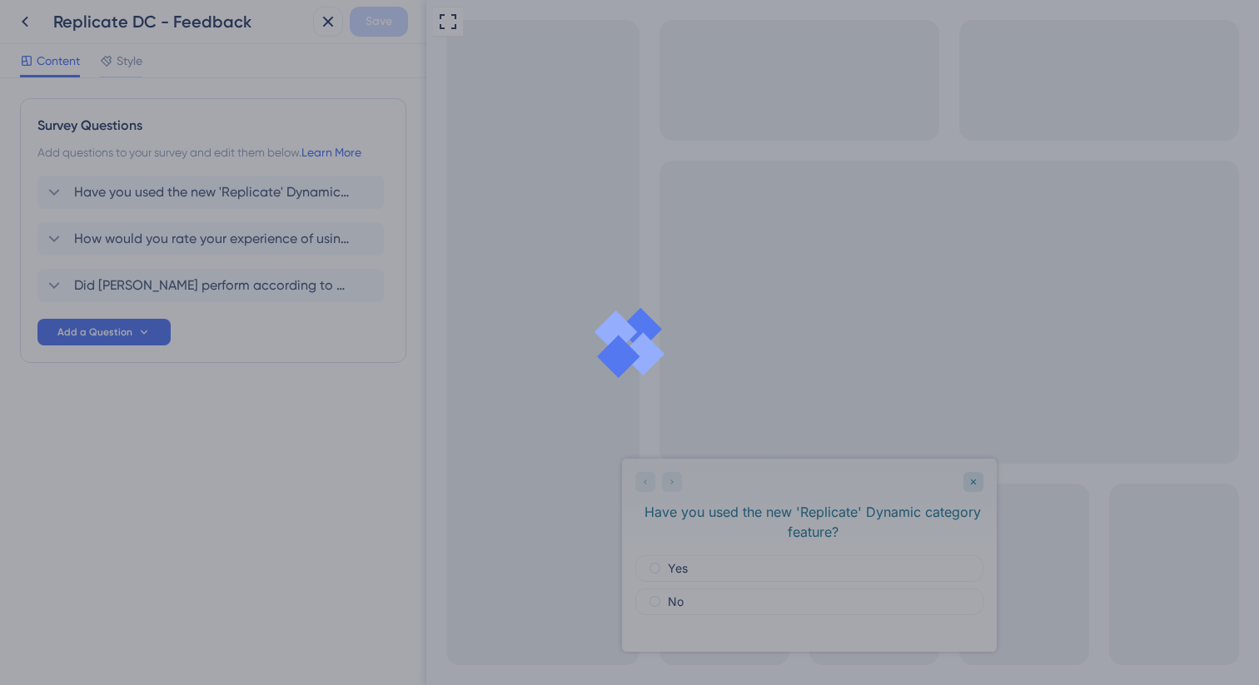
click at [137, 67] on div at bounding box center [629, 342] width 1259 height 685
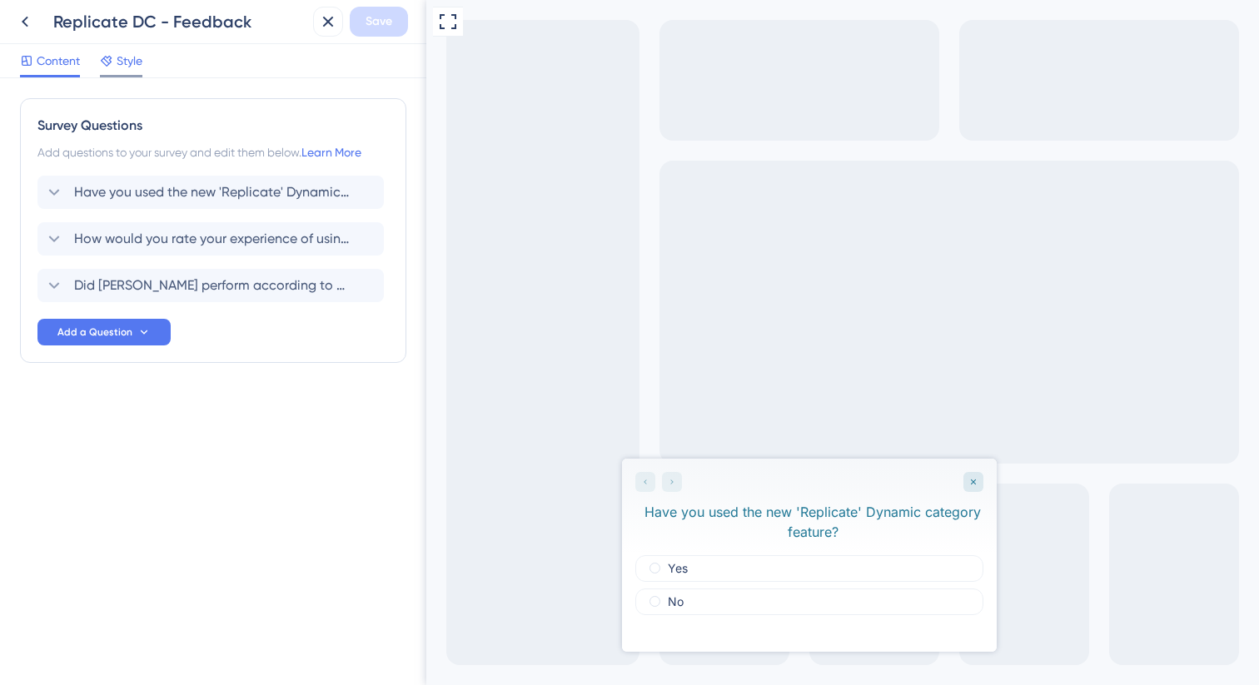
click at [134, 65] on span "Style" at bounding box center [130, 61] width 26 height 20
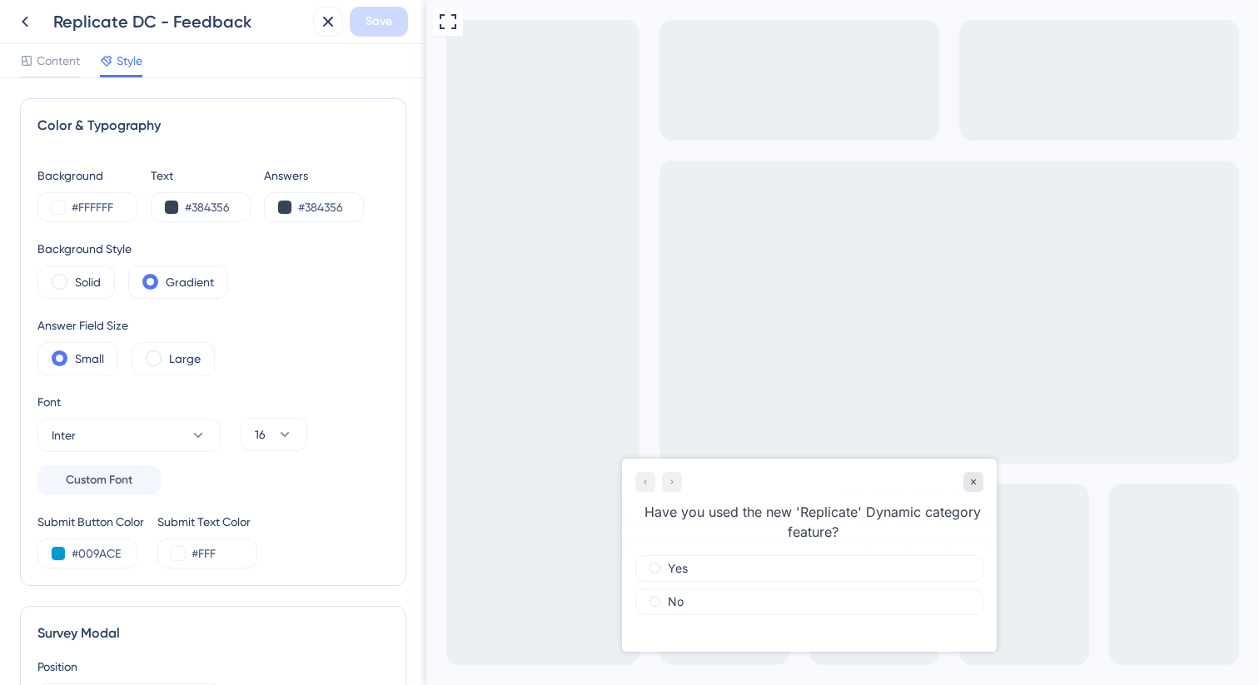
click at [676, 484] on div at bounding box center [658, 482] width 47 height 20
click at [670, 483] on div at bounding box center [658, 482] width 47 height 20
click at [697, 569] on div "Yes" at bounding box center [809, 568] width 348 height 27
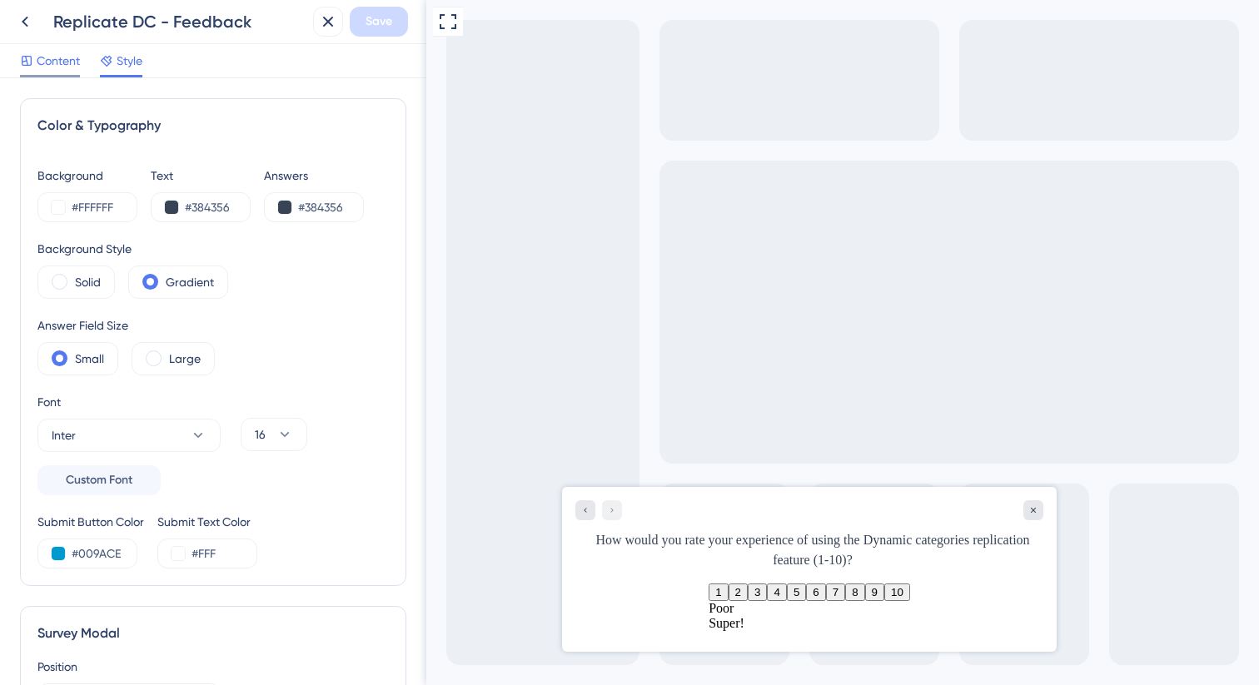
click at [61, 64] on span "Content" at bounding box center [58, 61] width 43 height 20
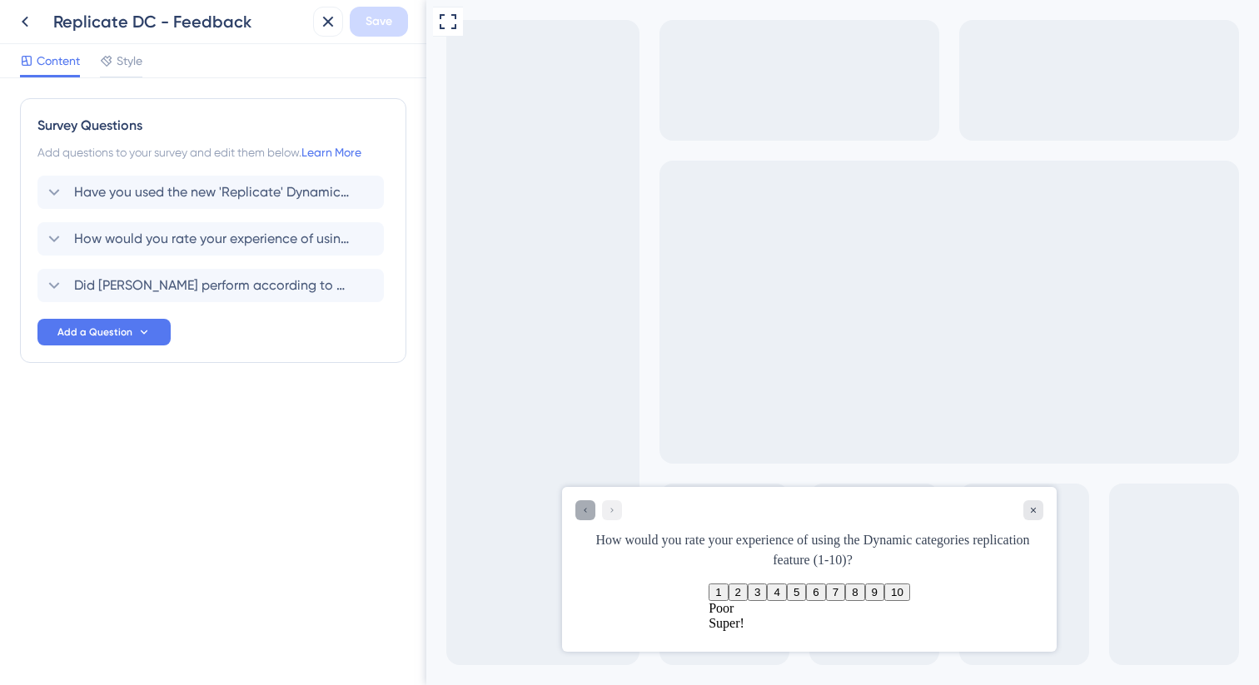
click at [595, 514] on div "Go to Question 1" at bounding box center [585, 510] width 20 height 20
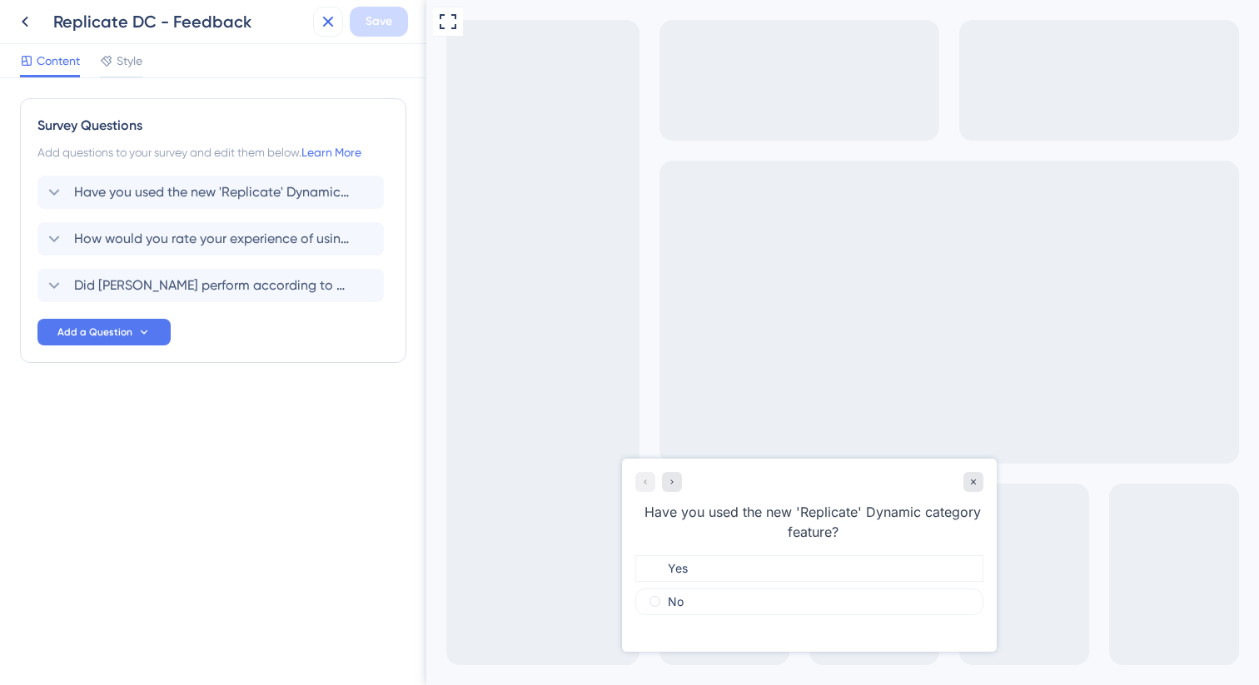
click at [331, 27] on icon at bounding box center [328, 22] width 20 height 20
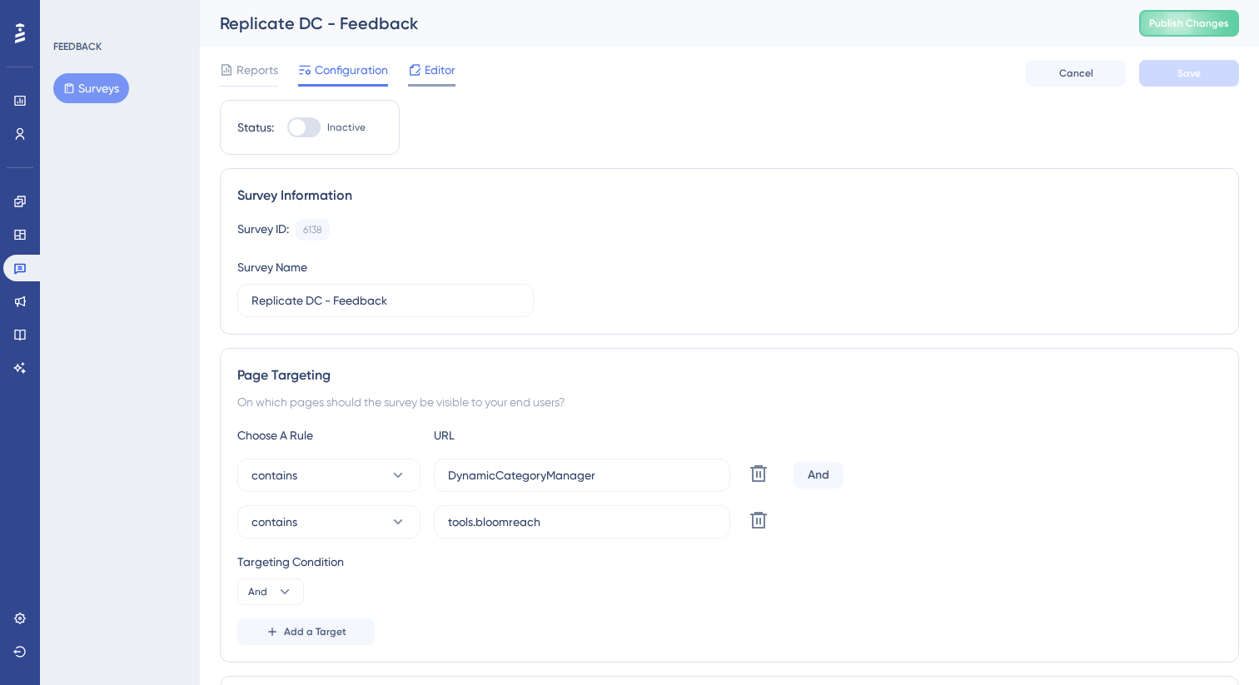
click at [433, 62] on span "Editor" at bounding box center [440, 70] width 31 height 20
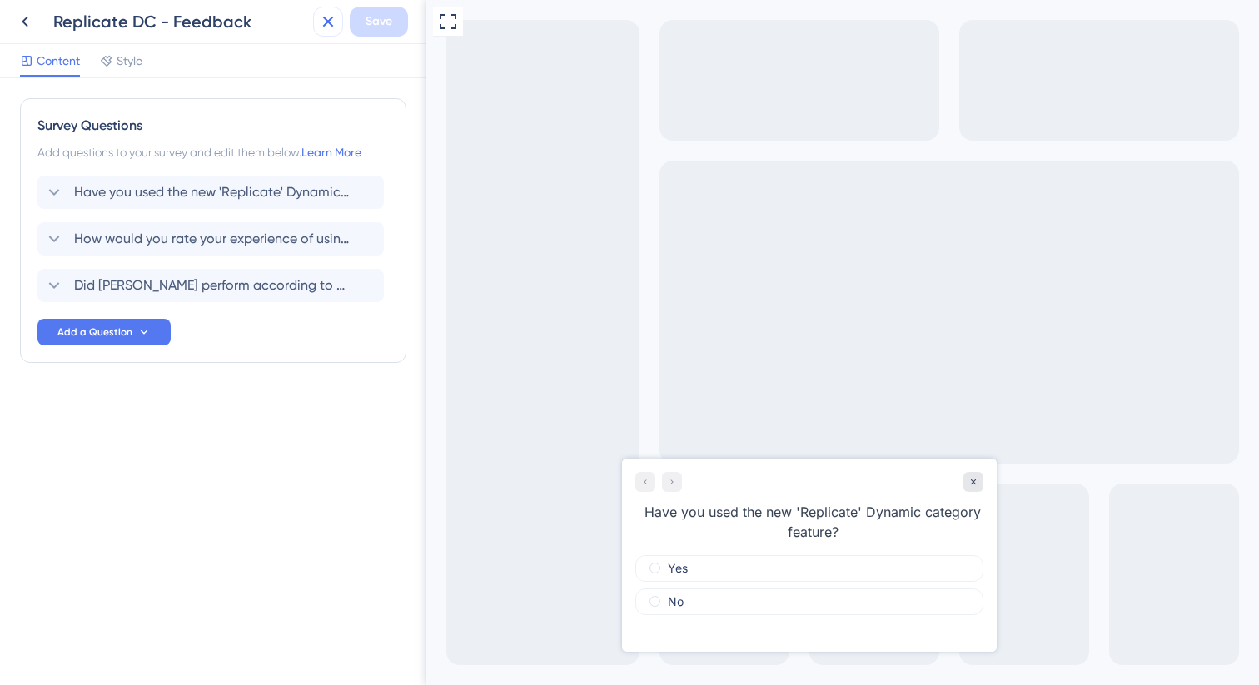
click at [321, 27] on icon at bounding box center [328, 22] width 20 height 20
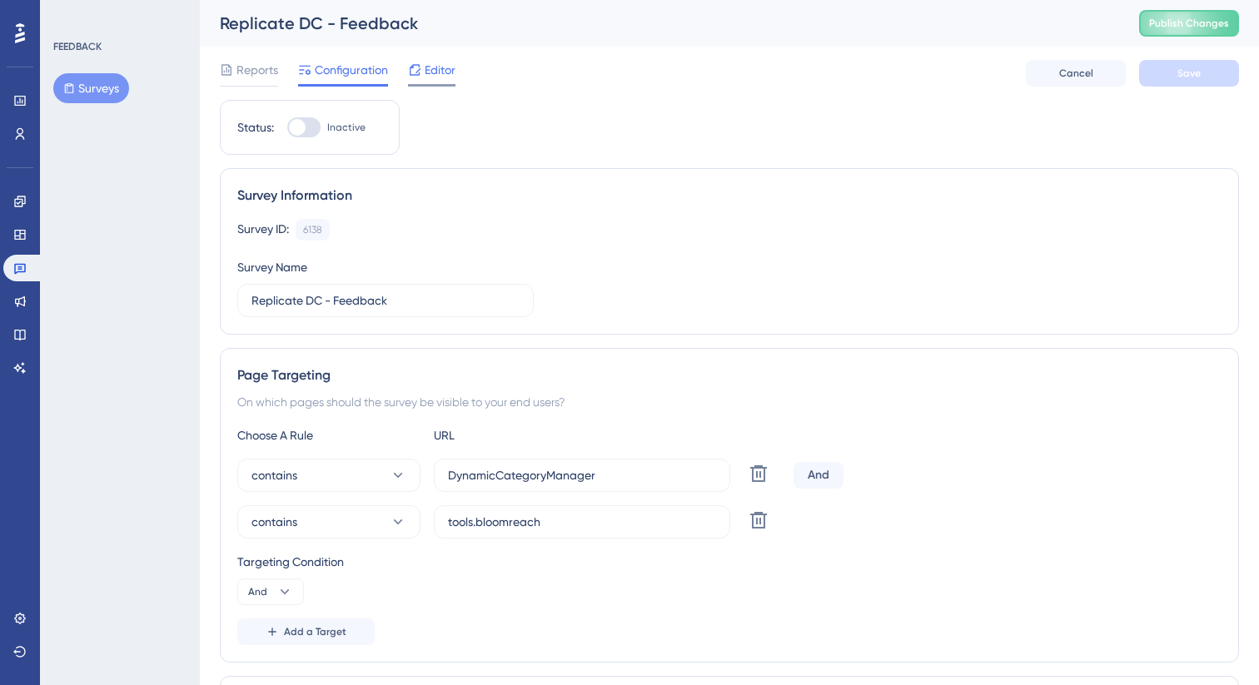
click at [436, 80] on div "Editor" at bounding box center [431, 73] width 47 height 27
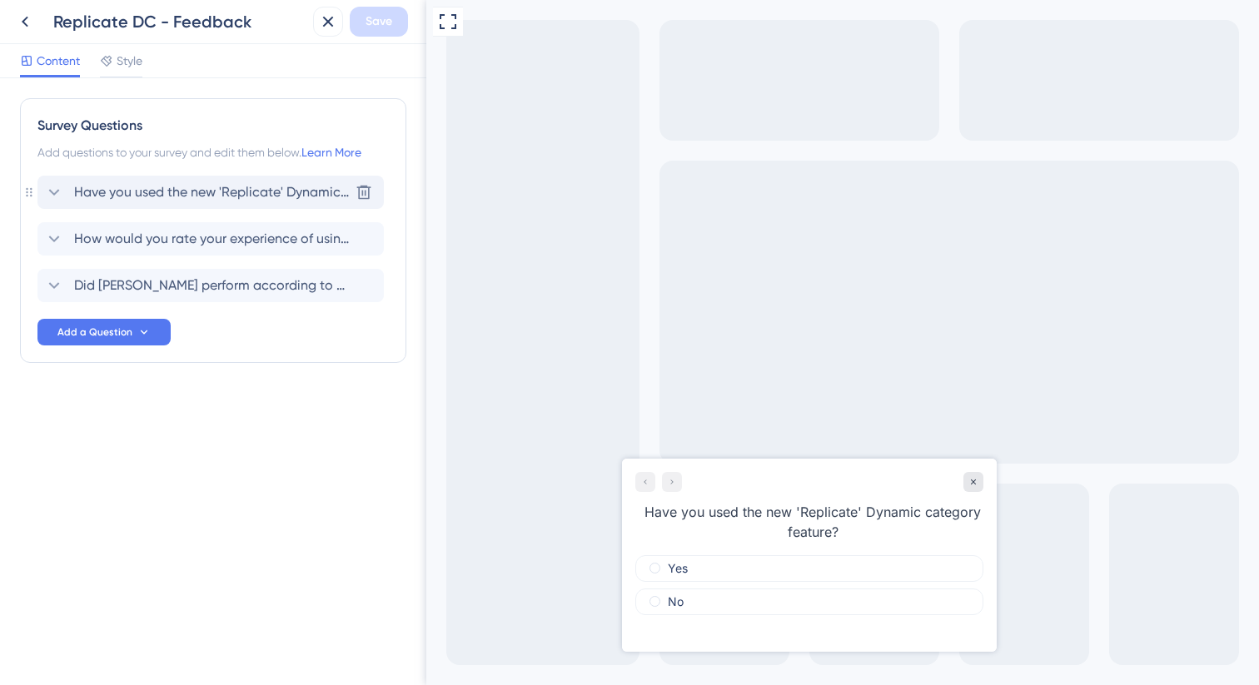
click at [207, 195] on span "Have you used the new 'Replicate' Dynamic category feature?" at bounding box center [211, 192] width 275 height 20
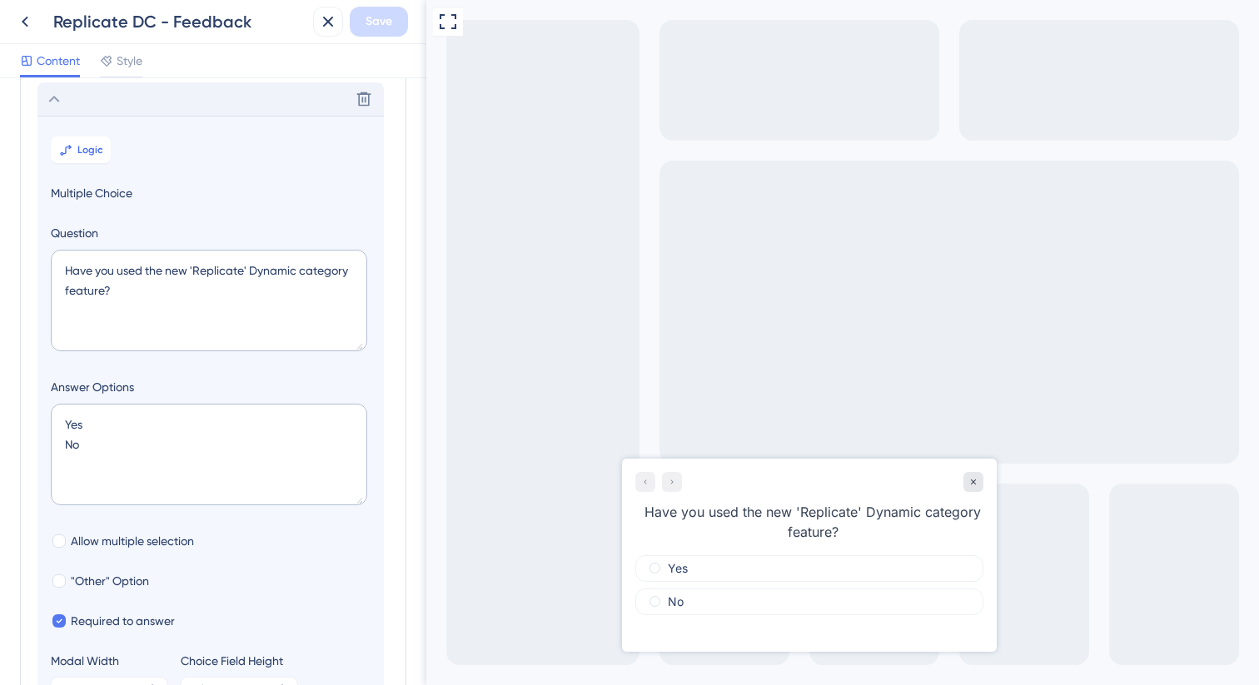
scroll to position [97, 0]
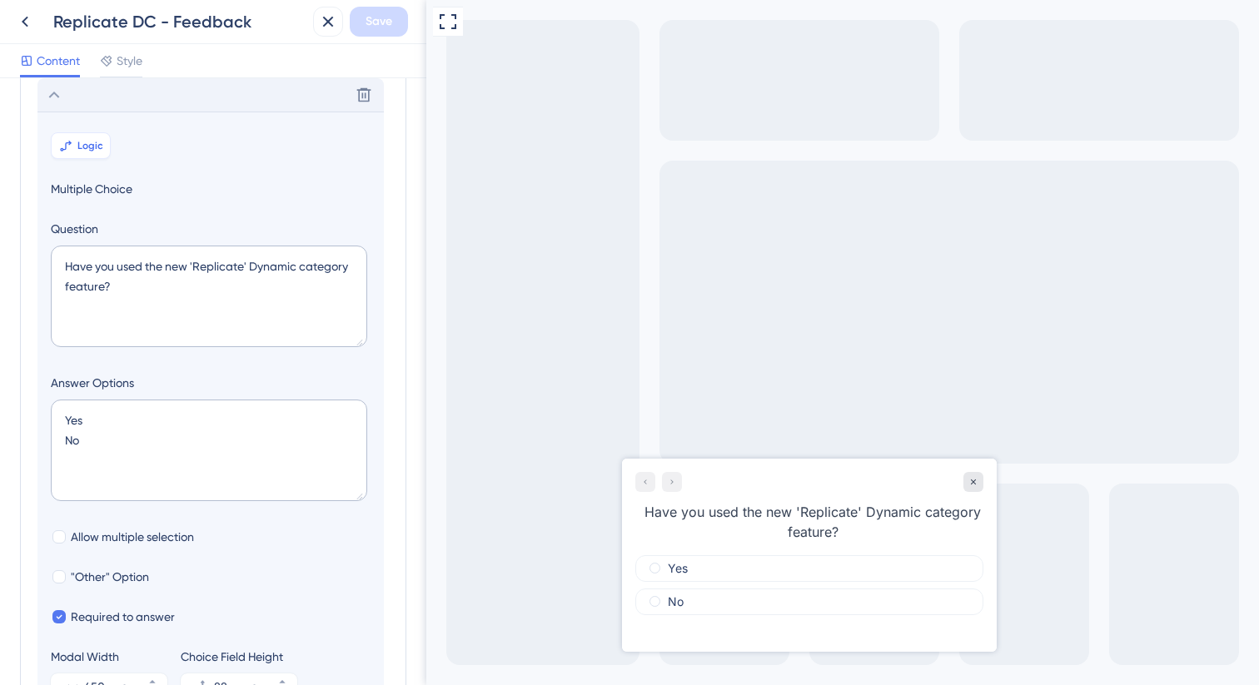
click at [98, 151] on span "Logic" at bounding box center [90, 145] width 26 height 13
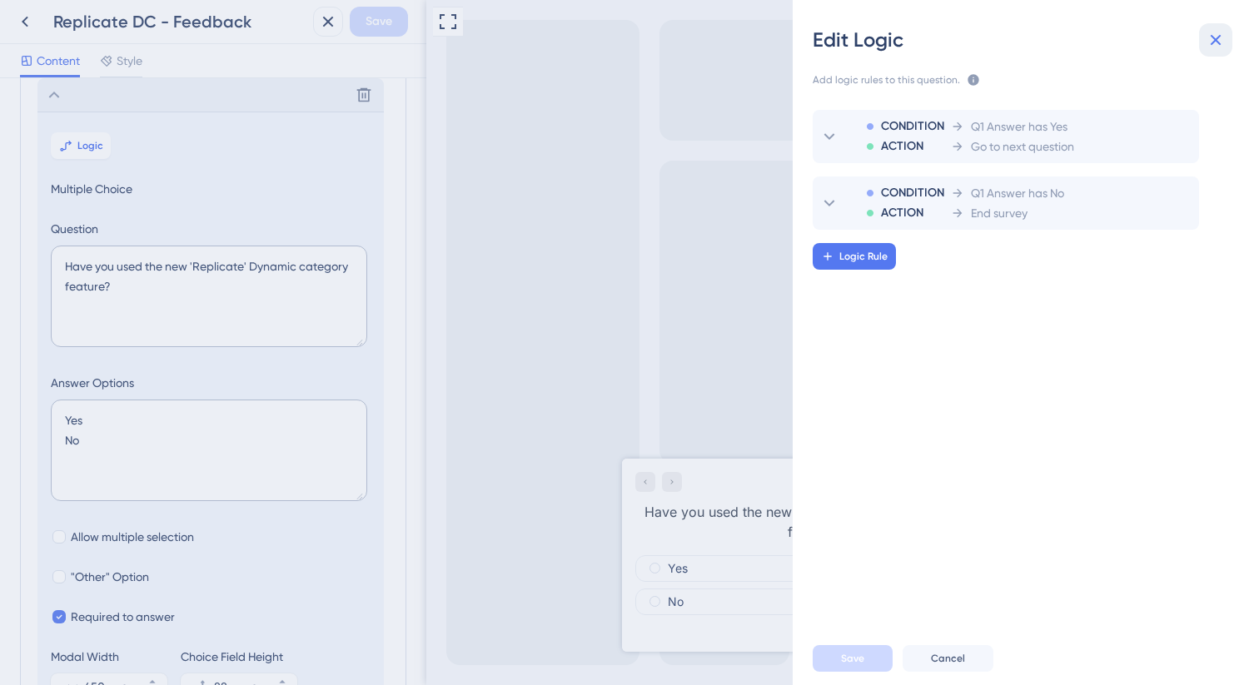
click at [1212, 42] on icon at bounding box center [1216, 40] width 11 height 11
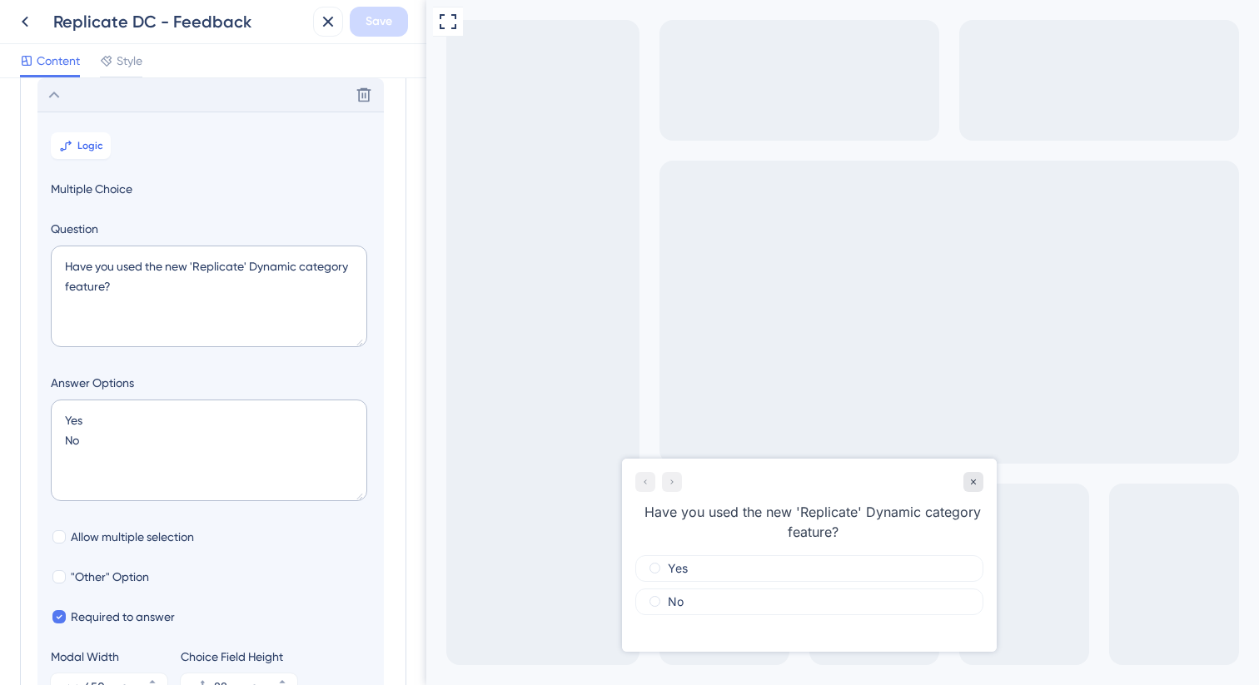
click at [142, 100] on div "Delete" at bounding box center [210, 94] width 346 height 33
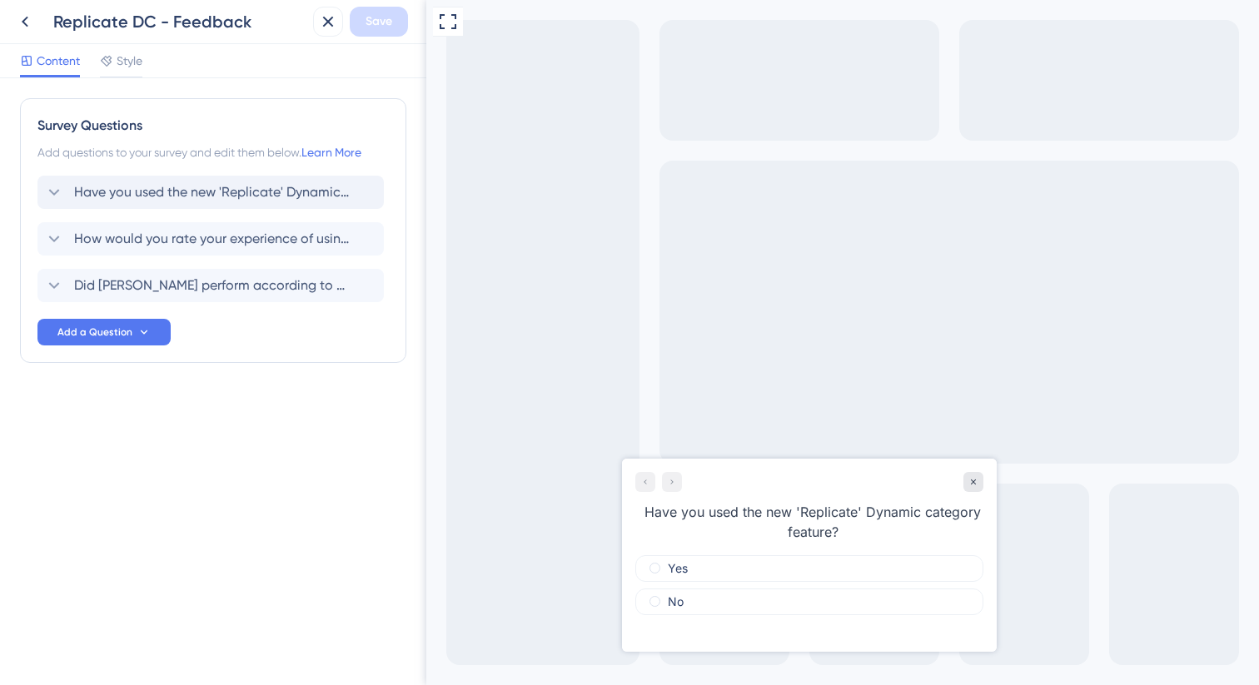
scroll to position [0, 0]
click at [197, 239] on span "How would you rate your experience of using the Dynamic categories replication …" at bounding box center [211, 239] width 275 height 20
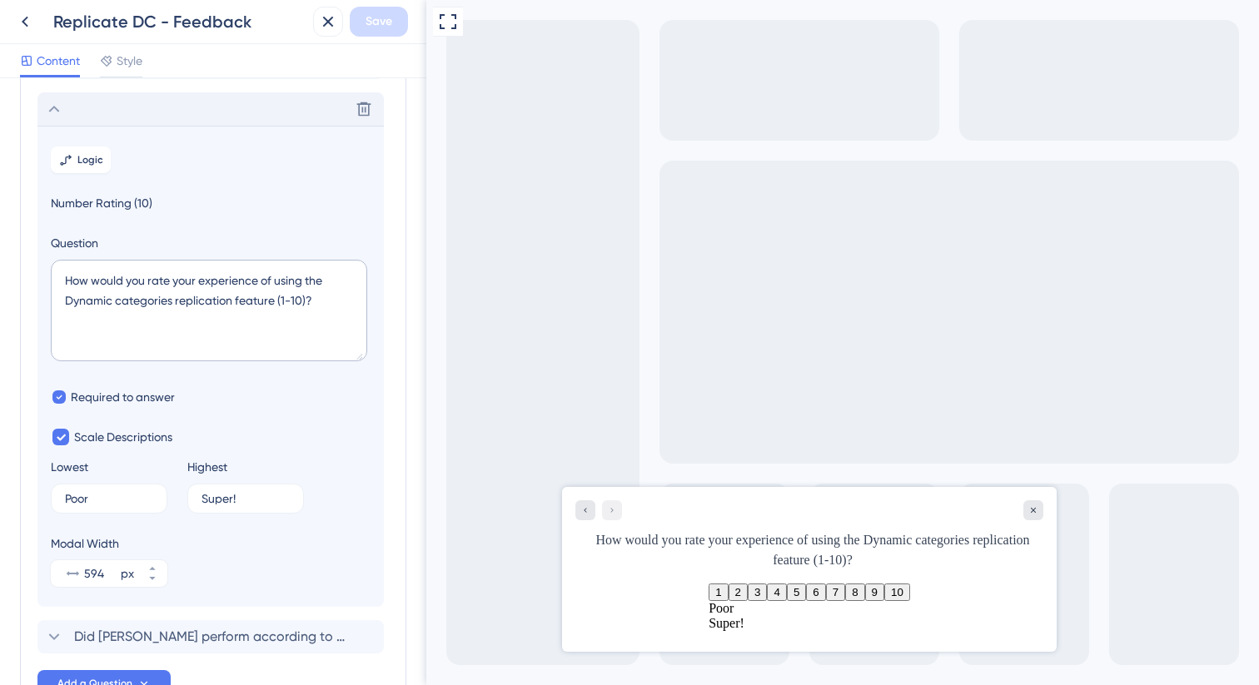
scroll to position [144, 0]
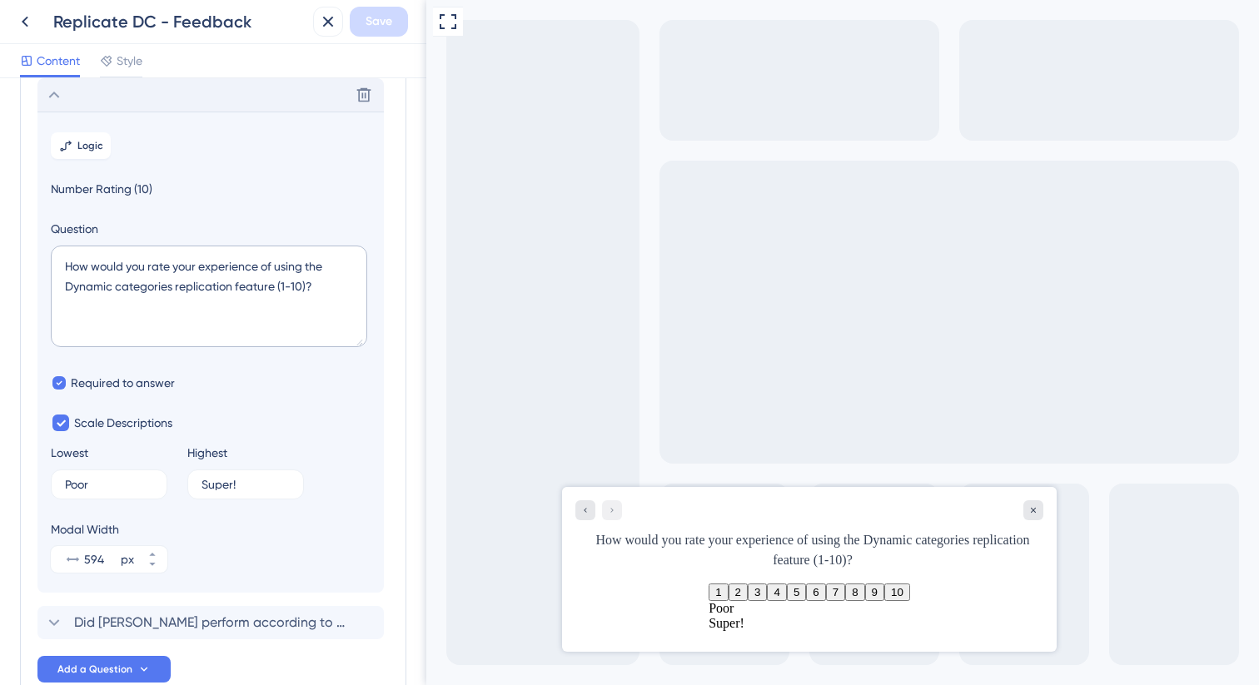
click at [111, 94] on div "Delete" at bounding box center [210, 94] width 346 height 33
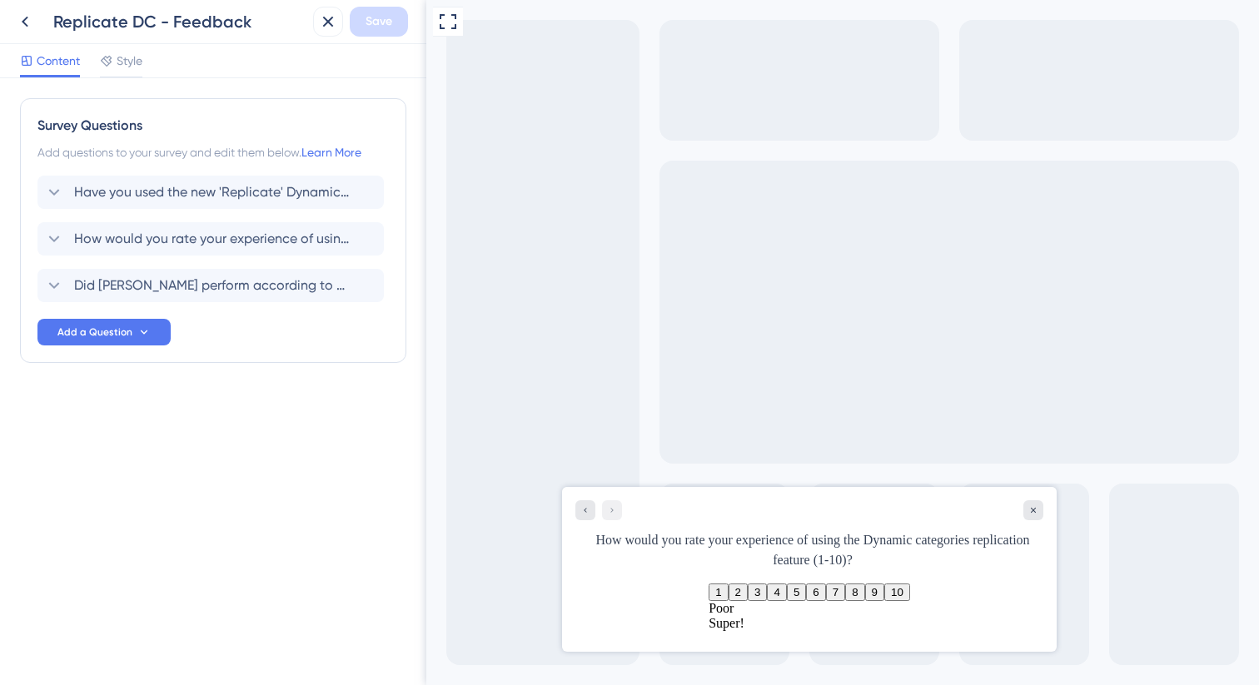
click at [307, 25] on div "Replicate DC - Feedback Save" at bounding box center [213, 22] width 426 height 44
click at [330, 24] on icon at bounding box center [328, 22] width 20 height 20
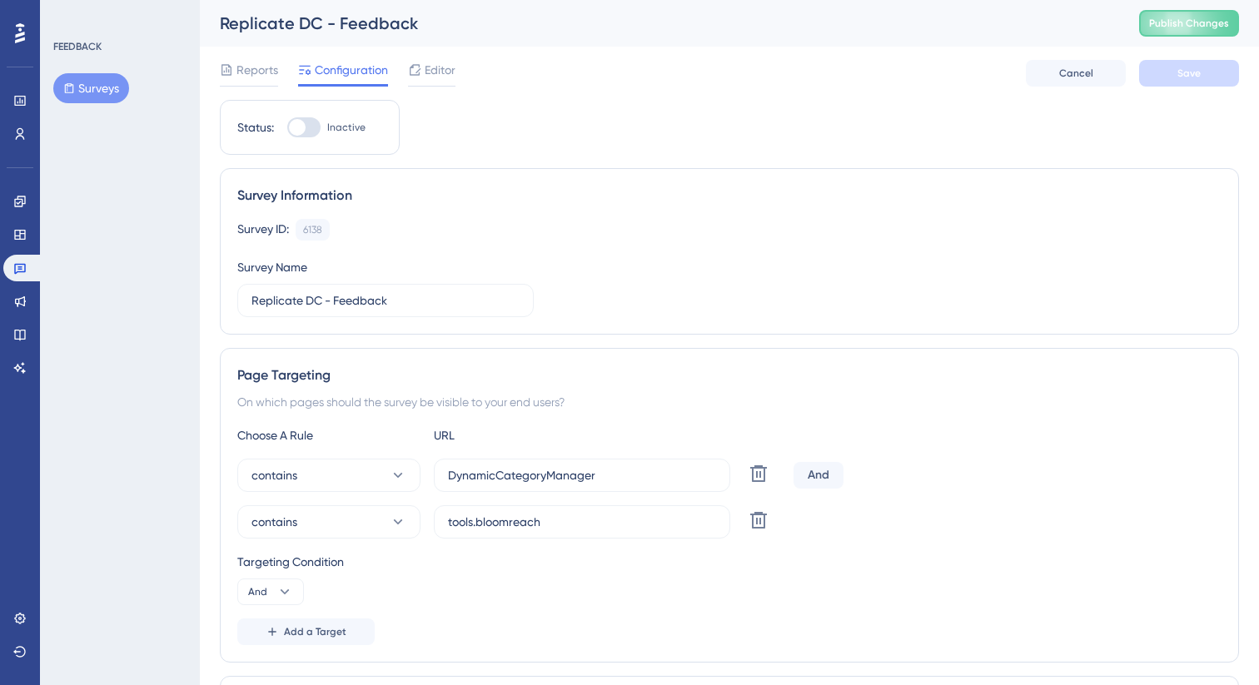
click at [1193, 4] on div "Replicate DC - Feedback Publish Changes" at bounding box center [729, 23] width 1059 height 47
click at [1163, 23] on span "Publish Changes" at bounding box center [1189, 23] width 80 height 13
click at [304, 119] on div at bounding box center [303, 127] width 33 height 20
click at [287, 127] on input "Inactive" at bounding box center [286, 127] width 1 height 1
checkbox input "true"
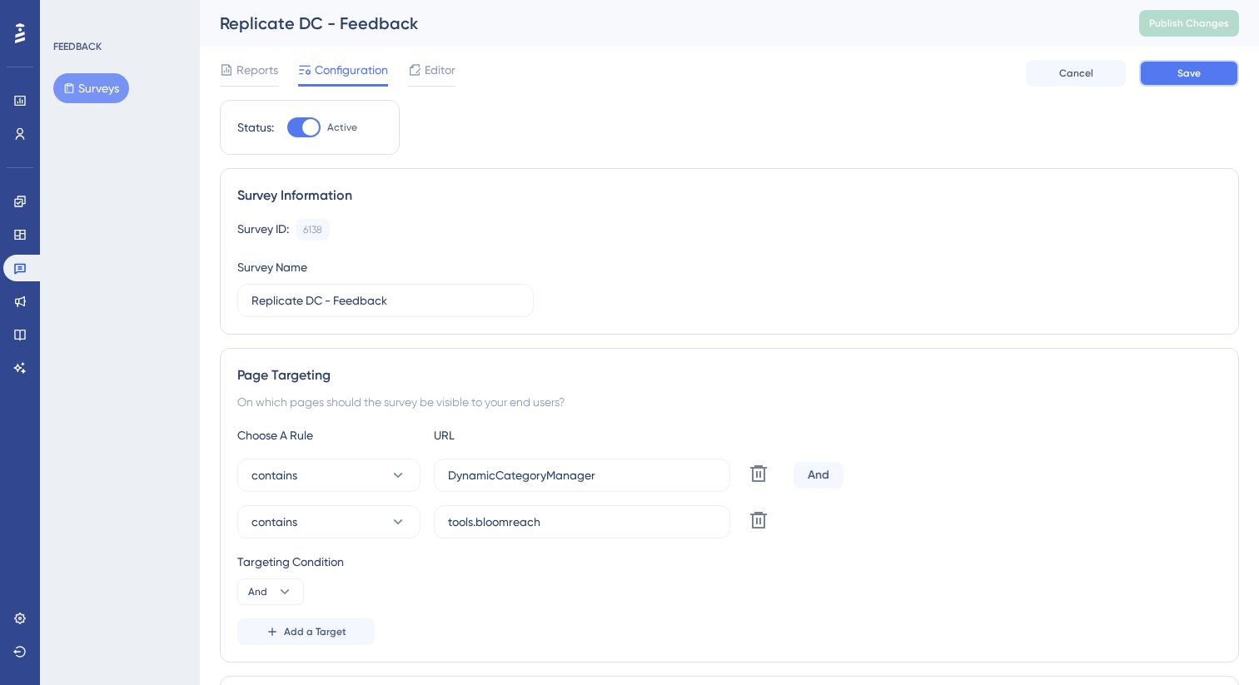
click at [1200, 61] on button "Save" at bounding box center [1189, 73] width 100 height 27
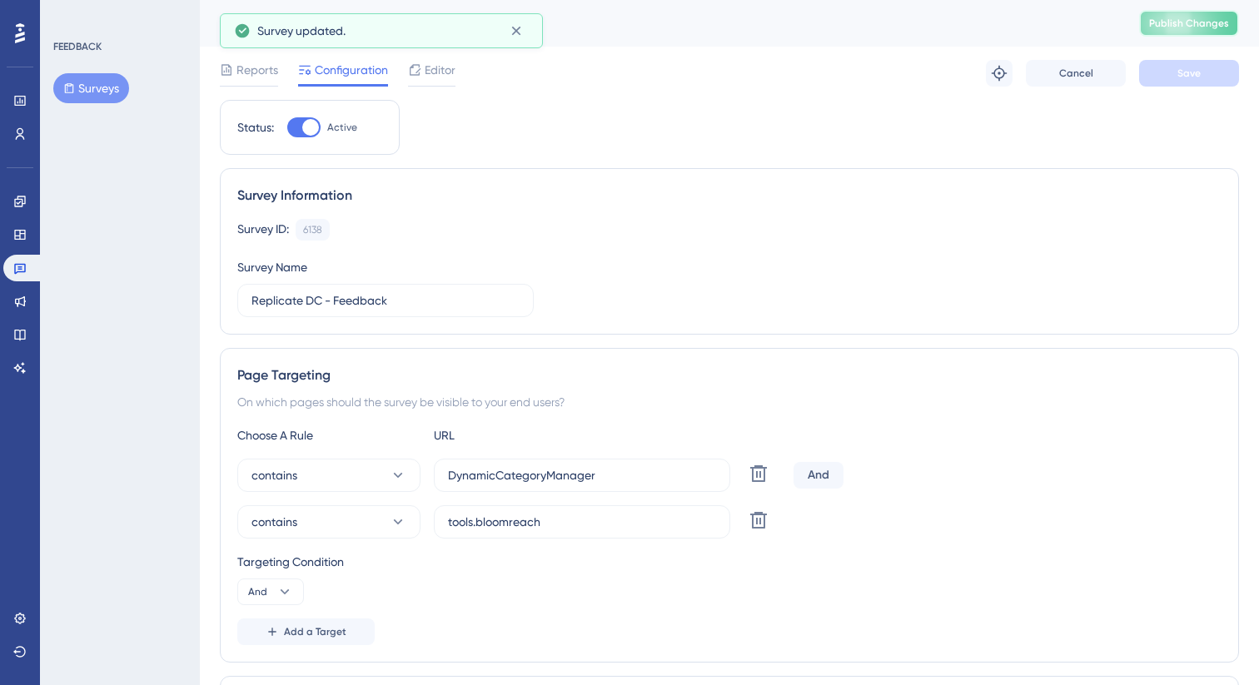
click at [1201, 30] on button "Publish Changes" at bounding box center [1189, 23] width 100 height 27
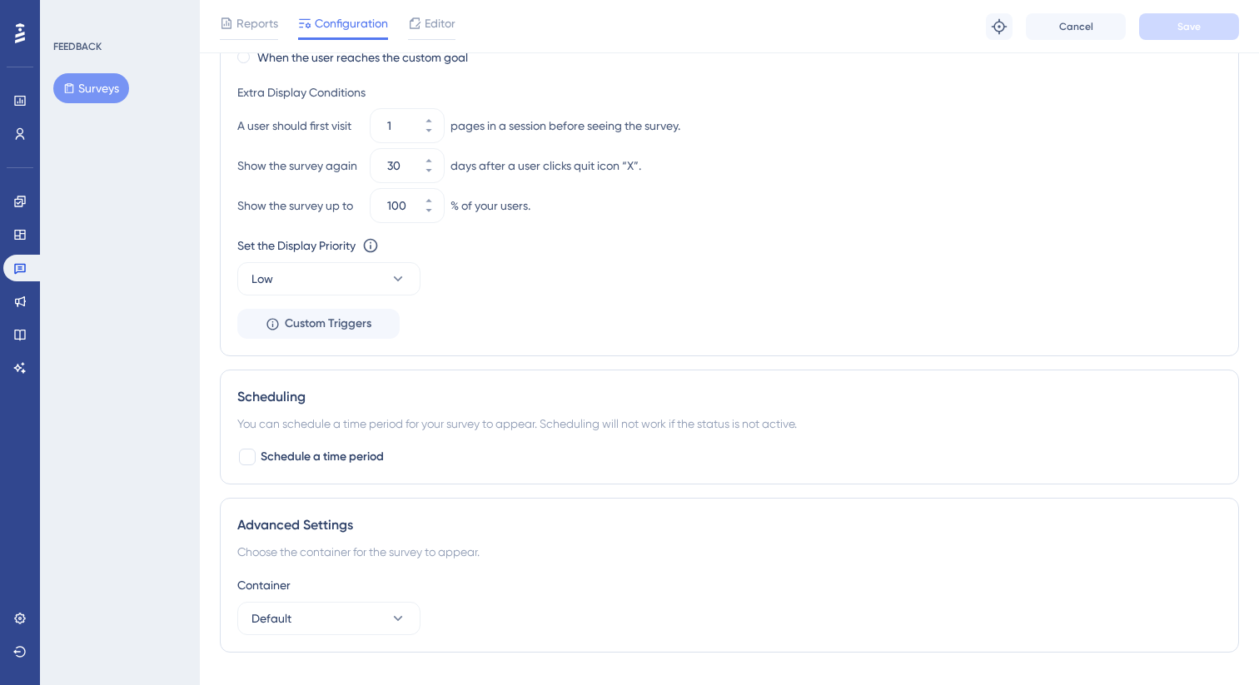
scroll to position [1188, 0]
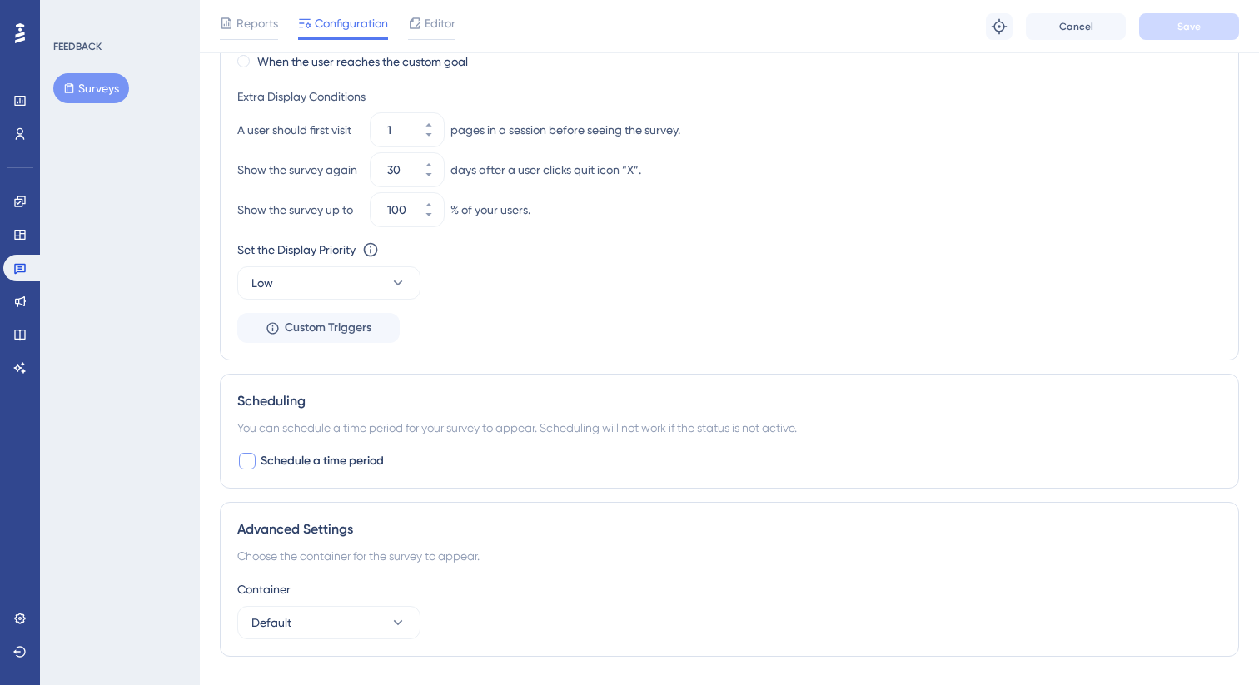
click at [341, 459] on span "Schedule a time period" at bounding box center [322, 461] width 123 height 20
checkbox input "true"
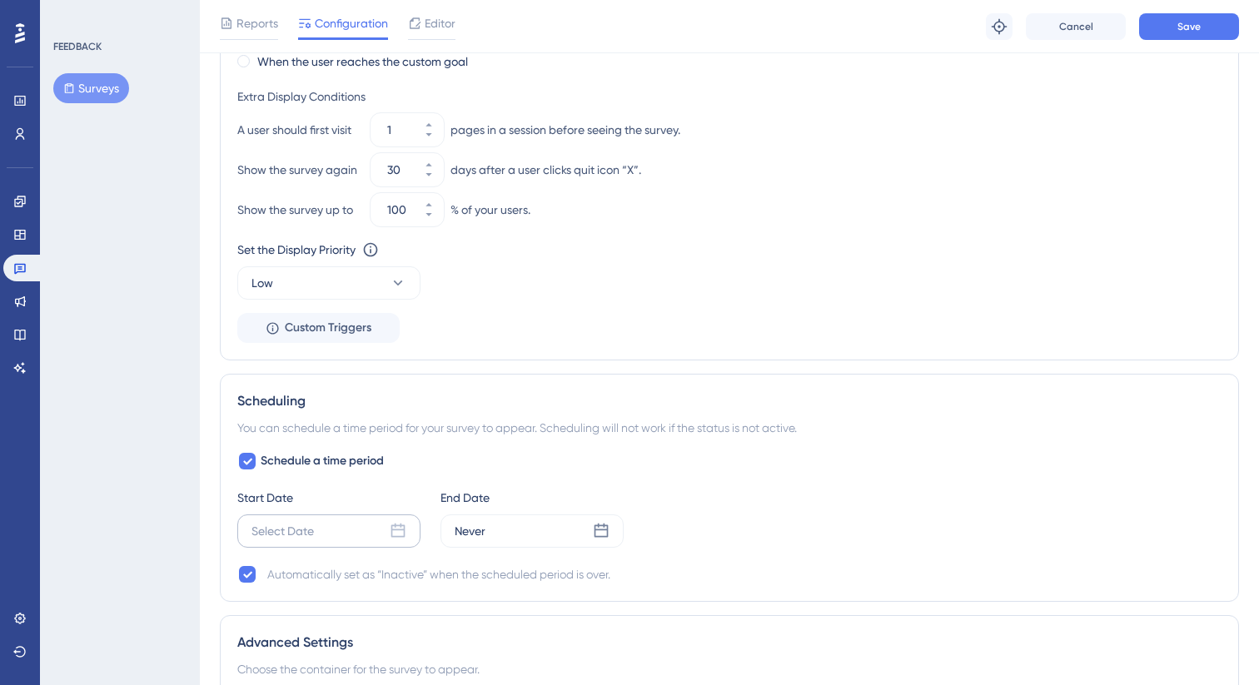
click at [311, 523] on div "Select Date" at bounding box center [282, 531] width 62 height 20
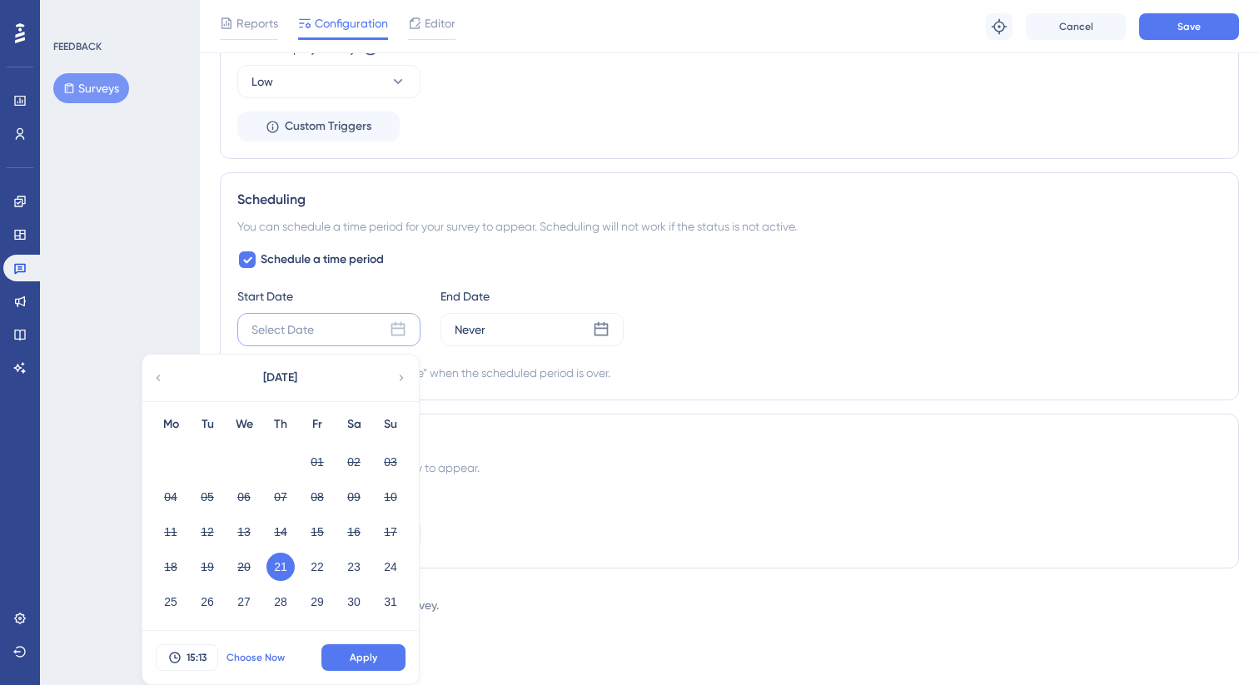
click at [251, 656] on span "Choose Now" at bounding box center [255, 657] width 58 height 13
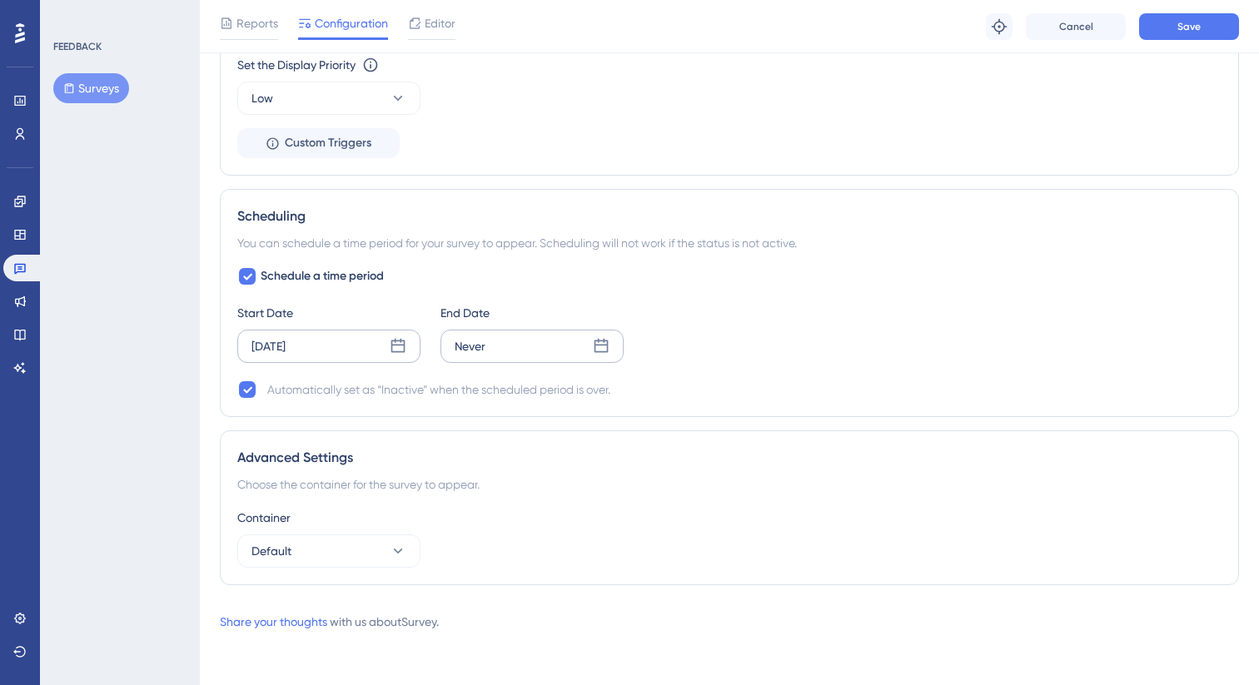
click at [499, 346] on div "Never" at bounding box center [532, 346] width 183 height 33
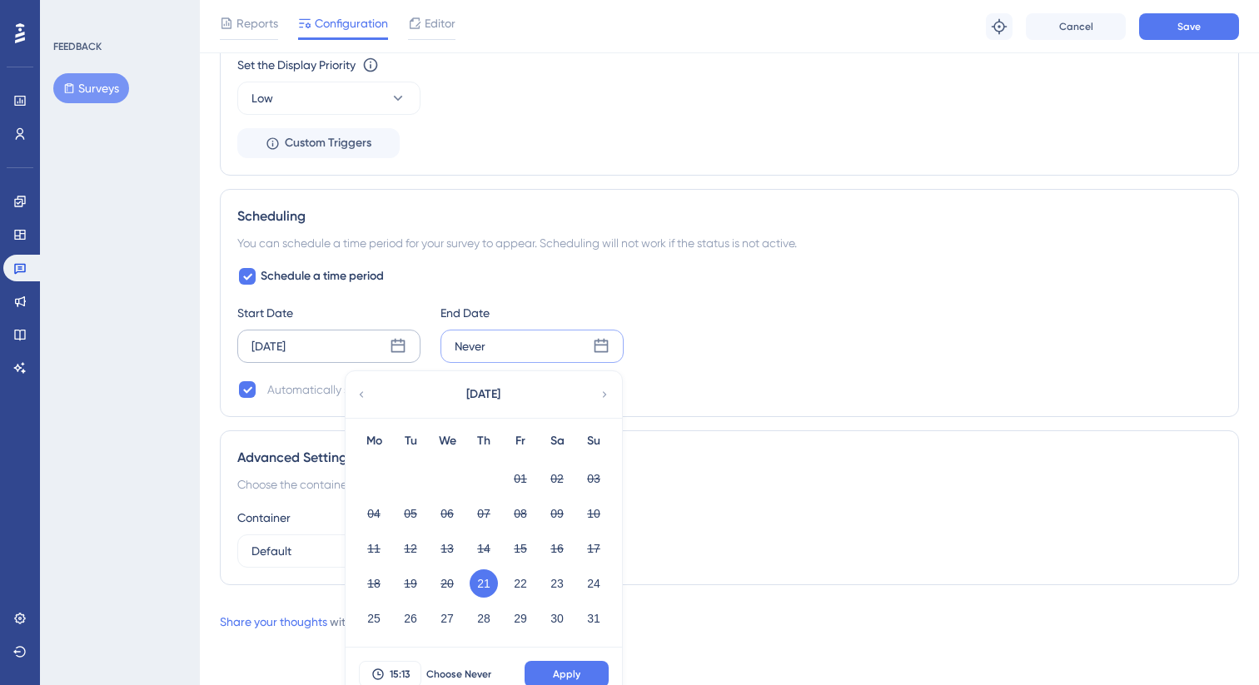
click at [602, 390] on icon at bounding box center [605, 394] width 12 height 15
click at [382, 585] on button "22" at bounding box center [374, 584] width 28 height 28
click at [573, 666] on button "Apply" at bounding box center [567, 674] width 84 height 27
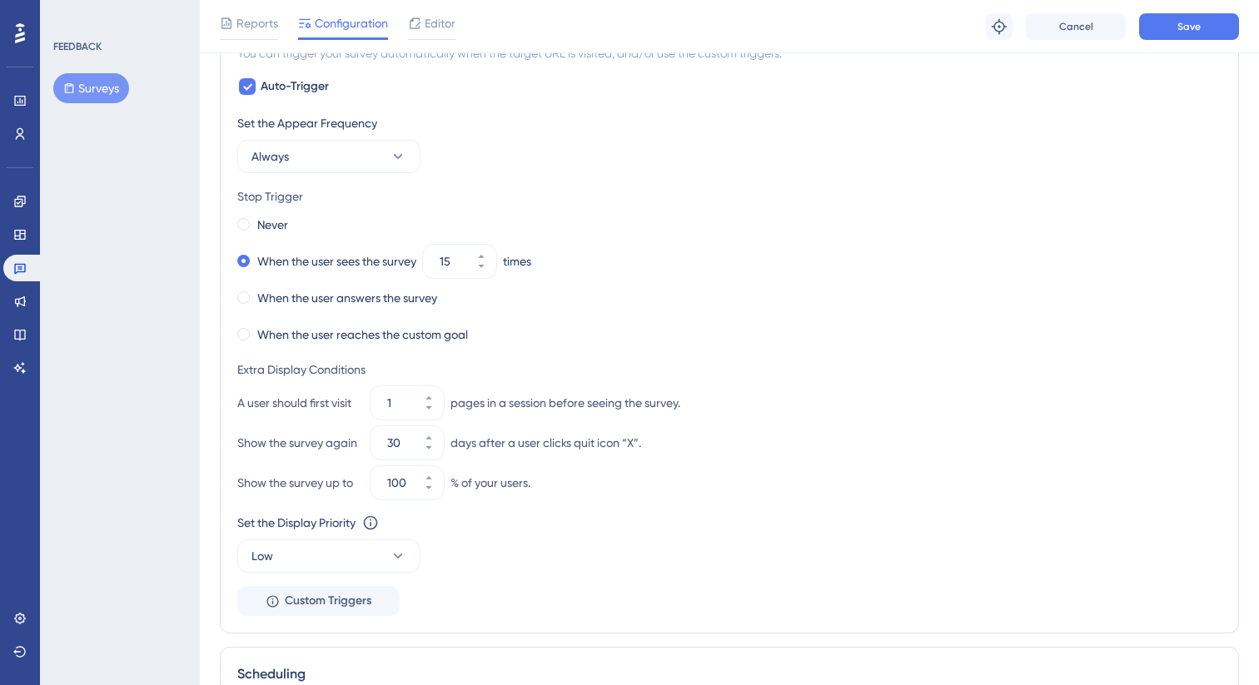
scroll to position [914, 0]
click at [437, 449] on button "30" at bounding box center [429, 452] width 30 height 17
click at [437, 449] on button "29" at bounding box center [429, 452] width 30 height 17
click at [437, 449] on button "28" at bounding box center [429, 452] width 30 height 17
click at [437, 449] on button "27" at bounding box center [429, 452] width 30 height 17
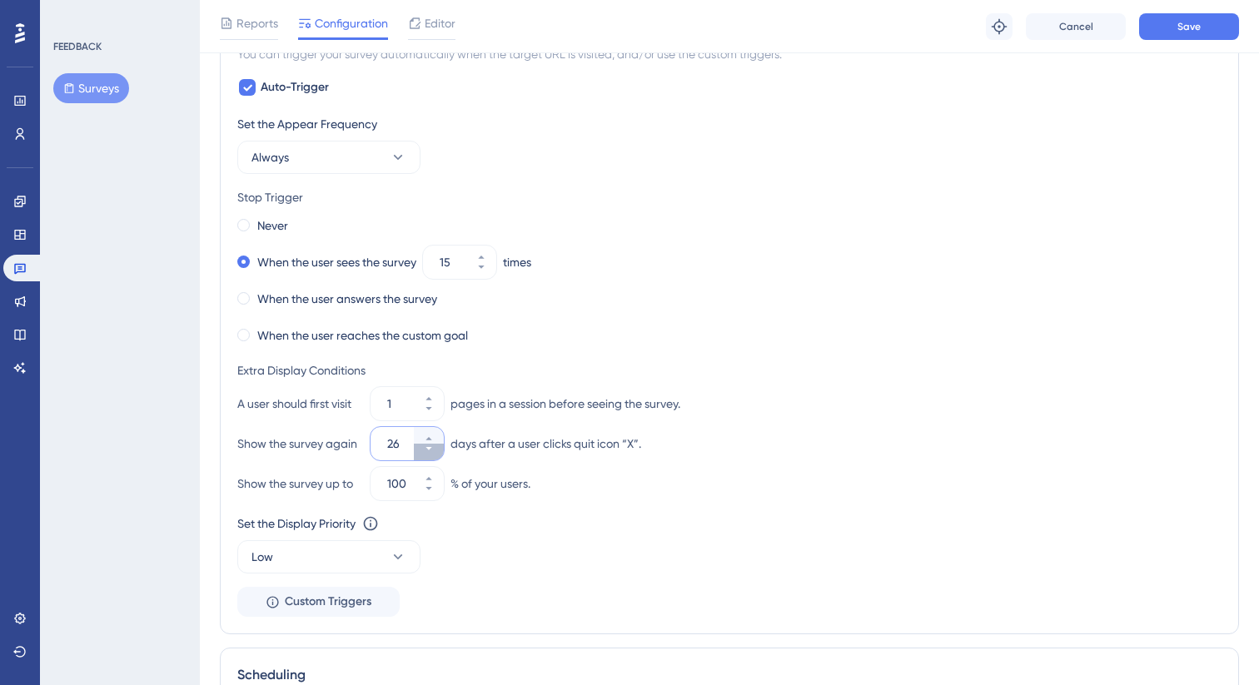
click at [437, 449] on button "26" at bounding box center [429, 452] width 30 height 17
click at [437, 449] on button "25" at bounding box center [429, 452] width 30 height 17
click at [437, 449] on button "24" at bounding box center [429, 452] width 30 height 17
click at [437, 449] on button "23" at bounding box center [429, 452] width 30 height 17
click at [437, 449] on button "22" at bounding box center [429, 452] width 30 height 17
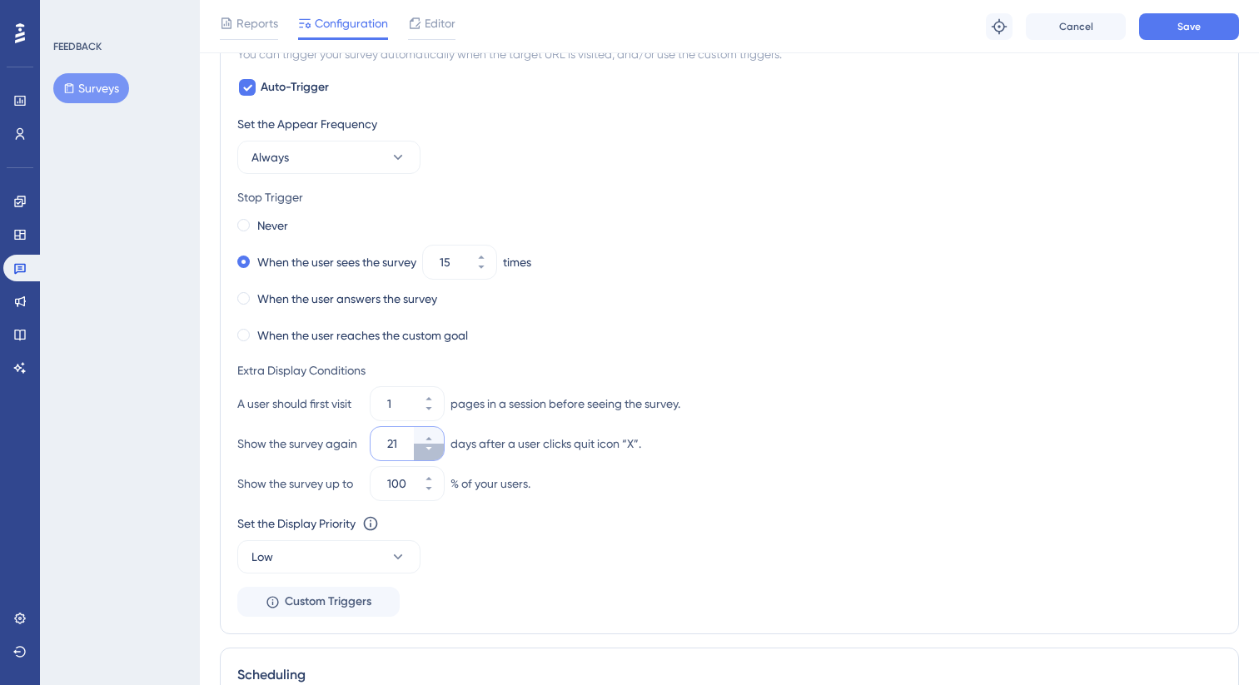
click at [437, 449] on button "21" at bounding box center [429, 452] width 30 height 17
click at [437, 449] on button "20" at bounding box center [429, 452] width 30 height 17
click at [437, 449] on button "19" at bounding box center [429, 452] width 30 height 17
click at [437, 449] on button "18" at bounding box center [429, 452] width 30 height 17
click at [437, 449] on button "17" at bounding box center [429, 452] width 30 height 17
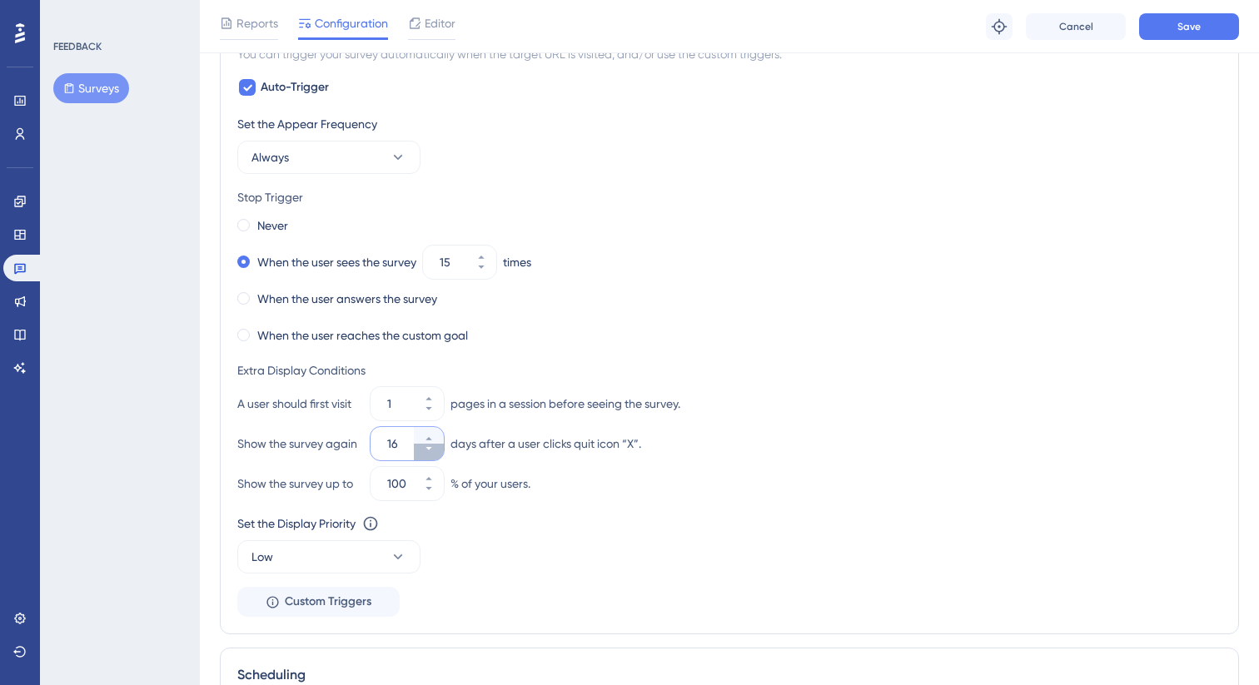
click at [437, 449] on button "16" at bounding box center [429, 452] width 30 height 17
click at [437, 449] on button "15" at bounding box center [429, 452] width 30 height 17
click at [437, 449] on button "14" at bounding box center [429, 452] width 30 height 17
click at [434, 449] on button "13" at bounding box center [429, 452] width 30 height 17
click at [434, 450] on button "12" at bounding box center [429, 452] width 30 height 17
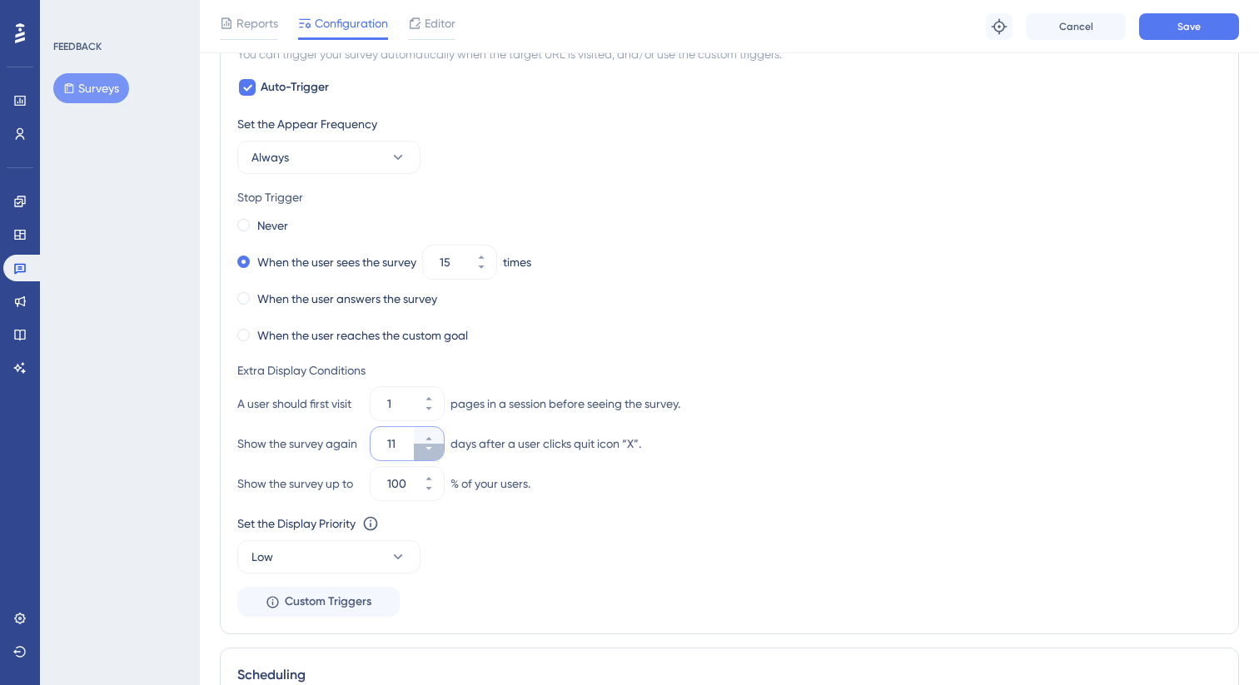
click at [434, 450] on button "11" at bounding box center [429, 452] width 30 height 17
click at [850, 396] on div "A user should first visit 1 pages in a session before seeing the survey." at bounding box center [729, 403] width 984 height 33
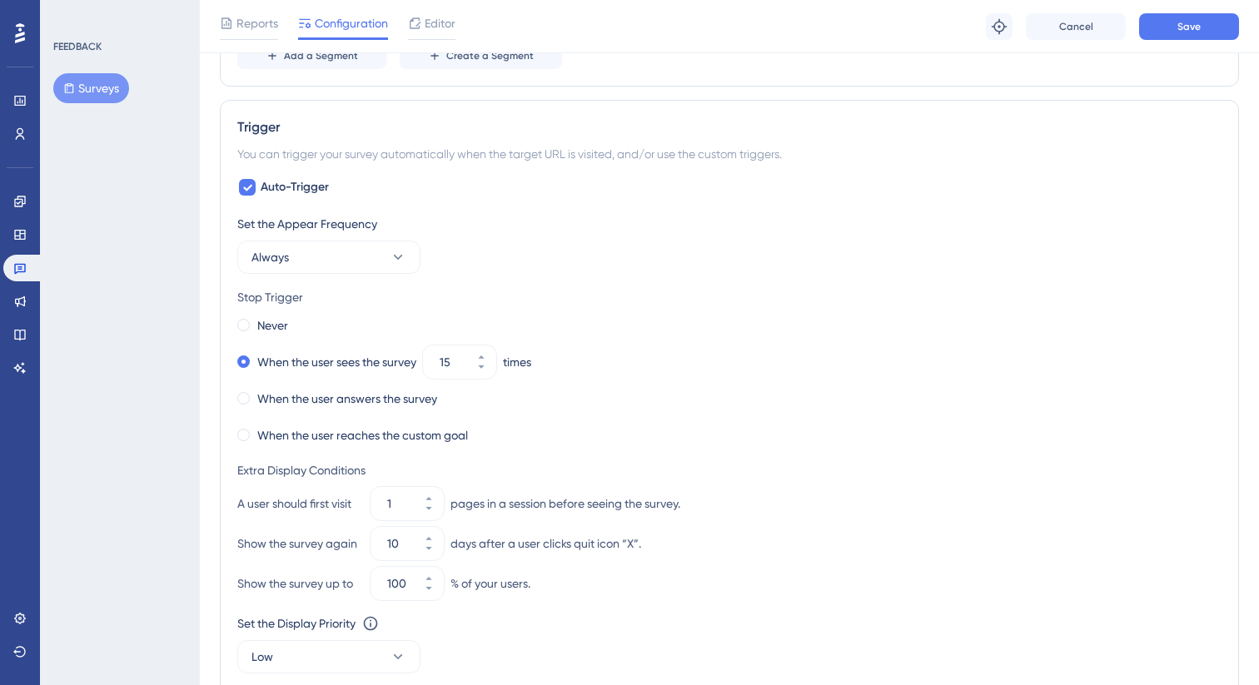
scroll to position [803, 0]
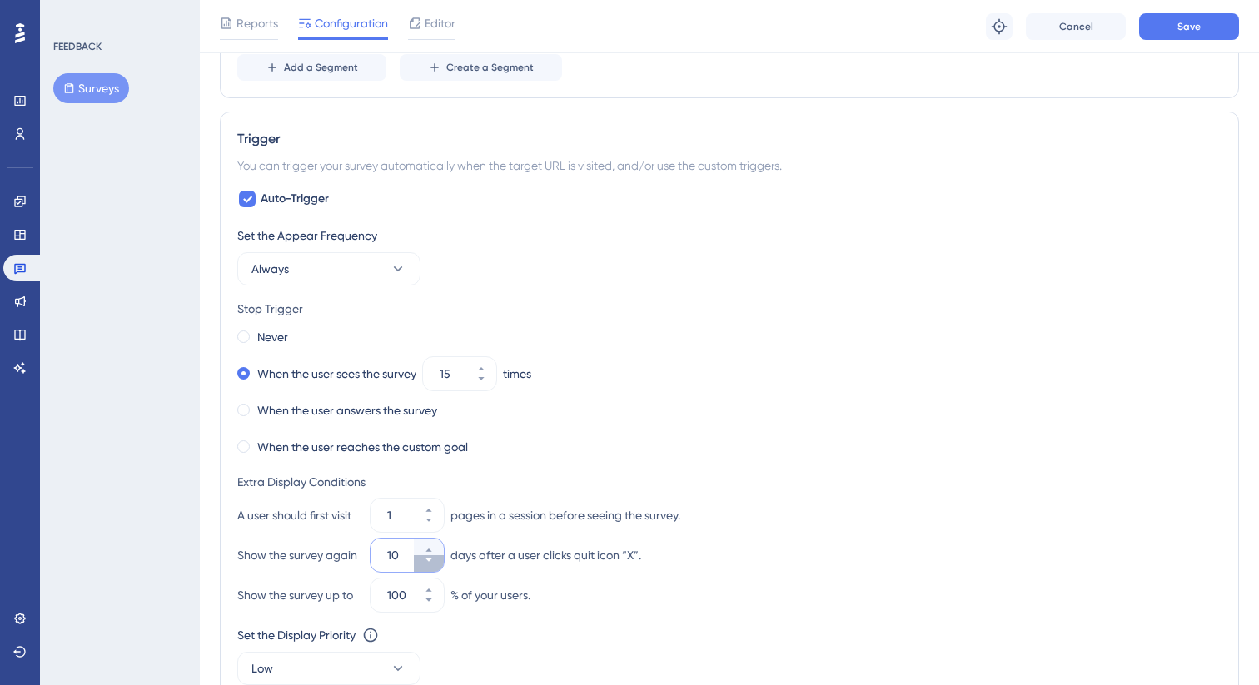
click at [431, 563] on icon at bounding box center [429, 560] width 10 height 10
type input "7"
click at [816, 395] on div "Never When the user sees the survey 15 times When the user answers the survey W…" at bounding box center [729, 392] width 984 height 133
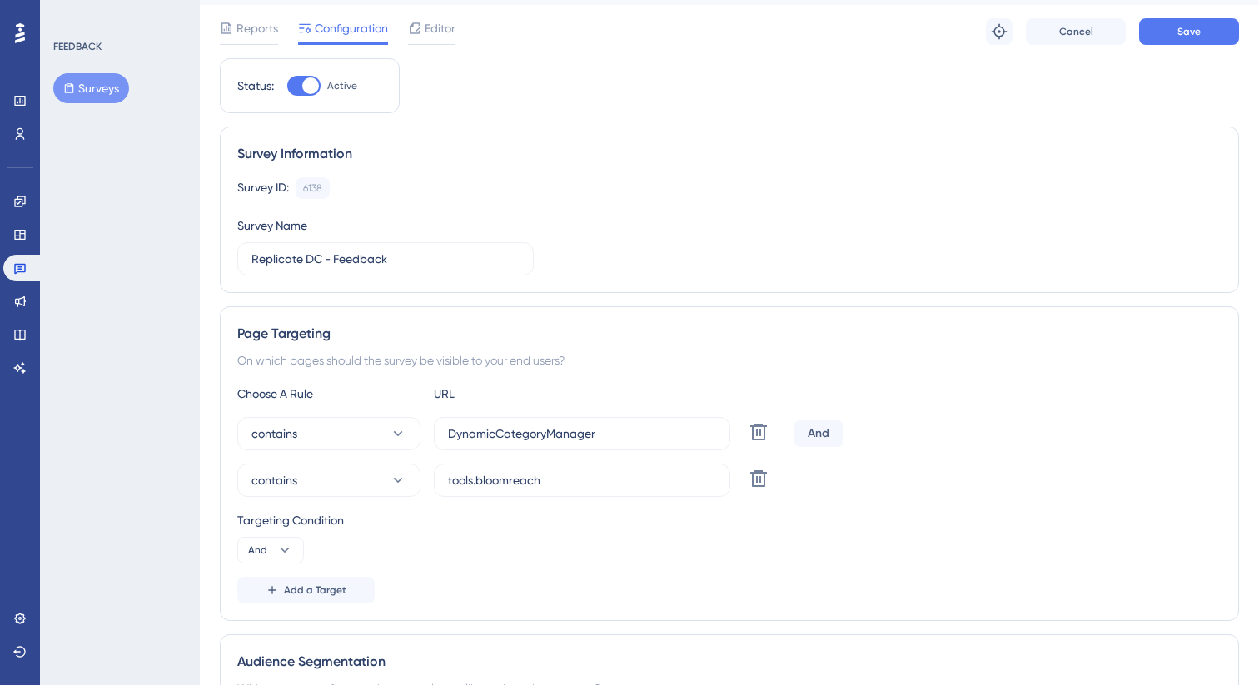
scroll to position [0, 0]
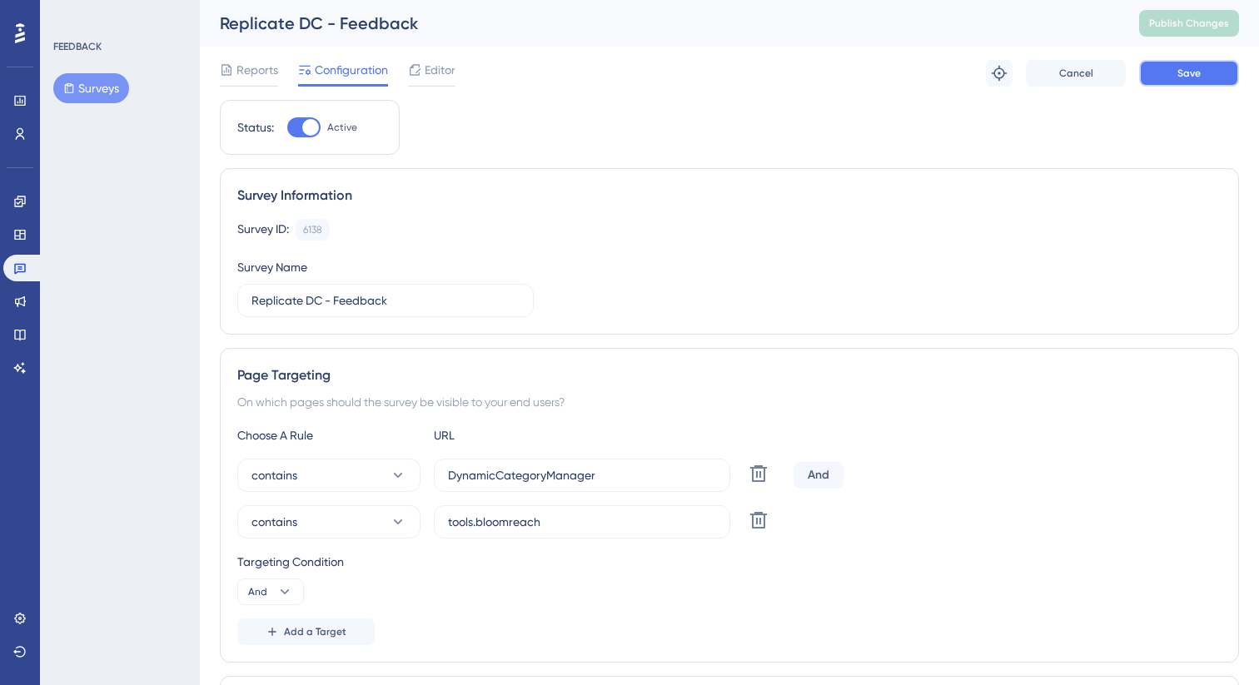
click at [1203, 72] on button "Save" at bounding box center [1189, 73] width 100 height 27
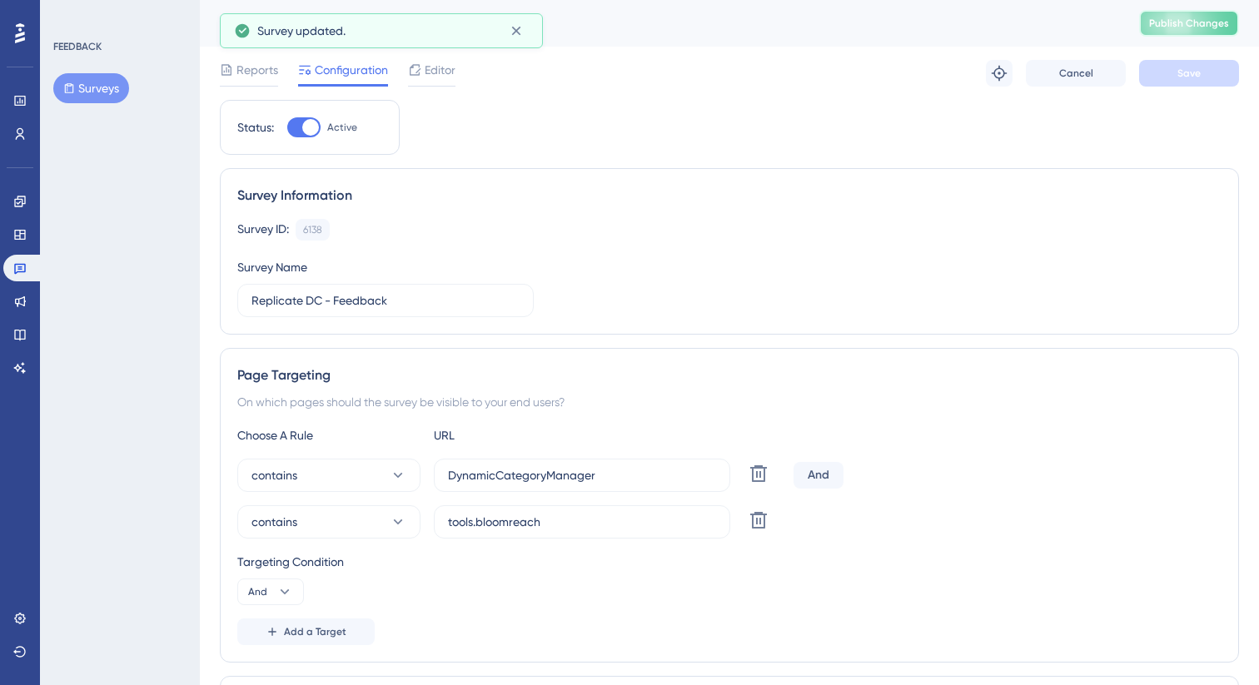
click at [1189, 31] on button "Publish Changes" at bounding box center [1189, 23] width 100 height 27
click at [521, 33] on icon at bounding box center [516, 30] width 17 height 17
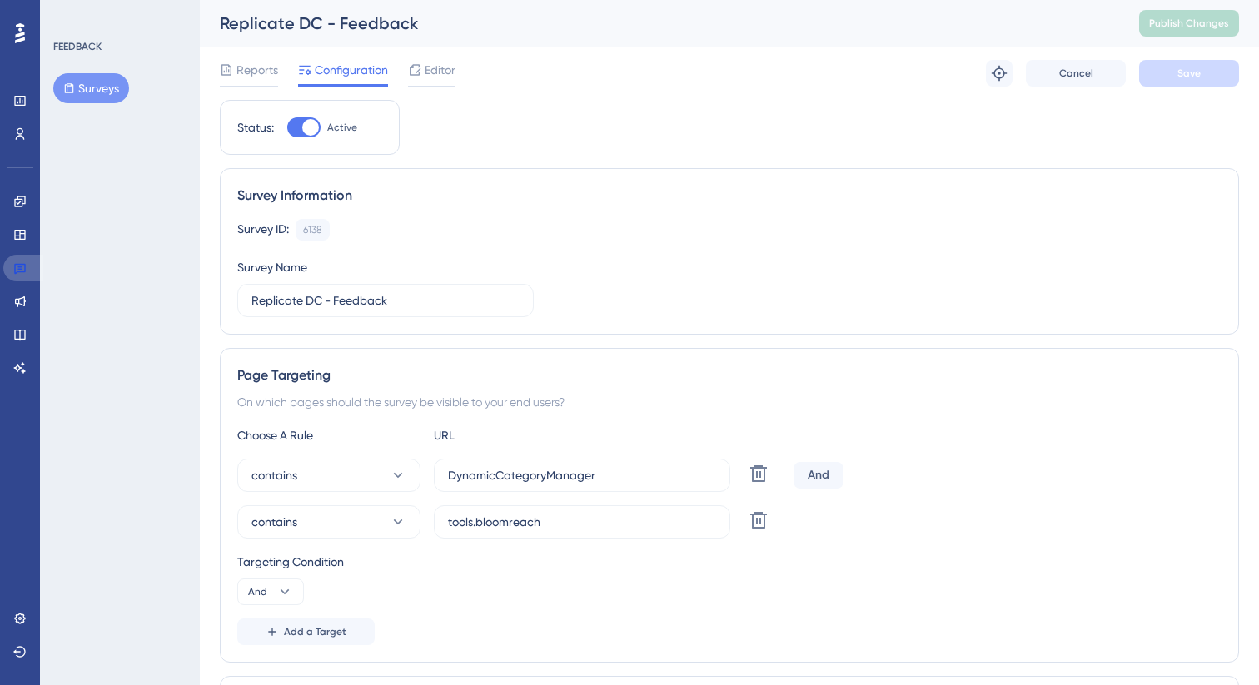
click at [17, 274] on icon at bounding box center [19, 267] width 13 height 13
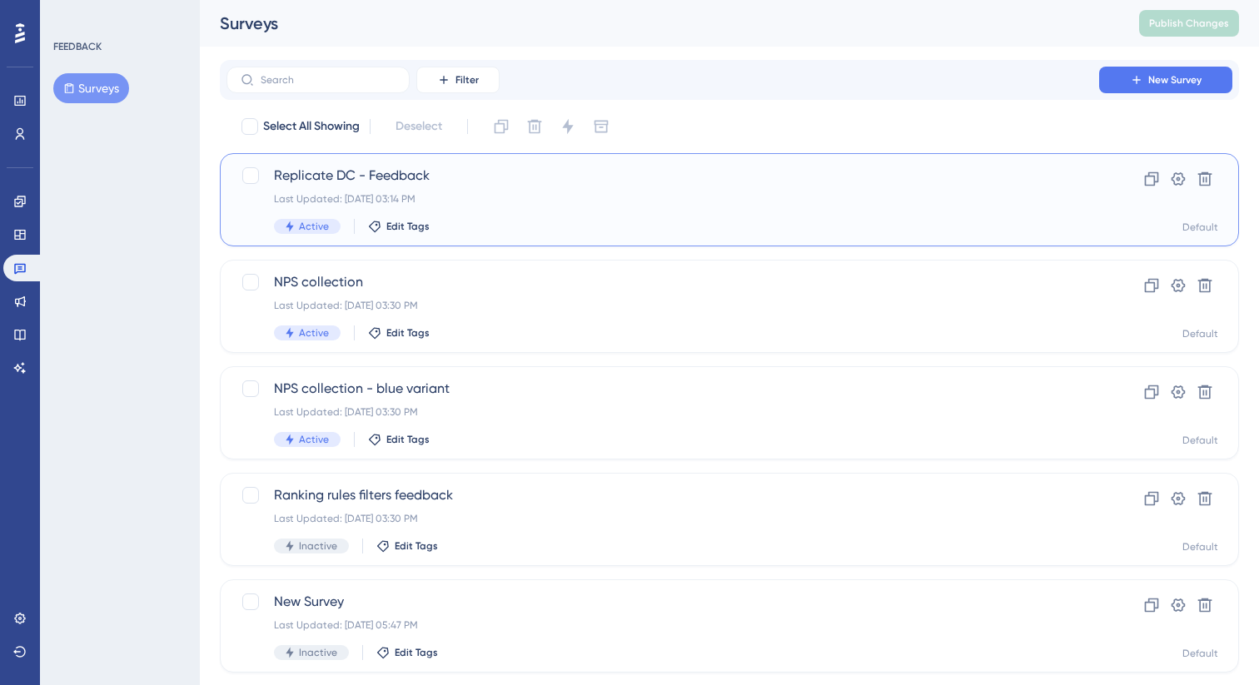
click at [484, 187] on div "Replicate DC - Feedback Last Updated: [DATE] 03:14 PM Active Edit Tags" at bounding box center [663, 200] width 778 height 68
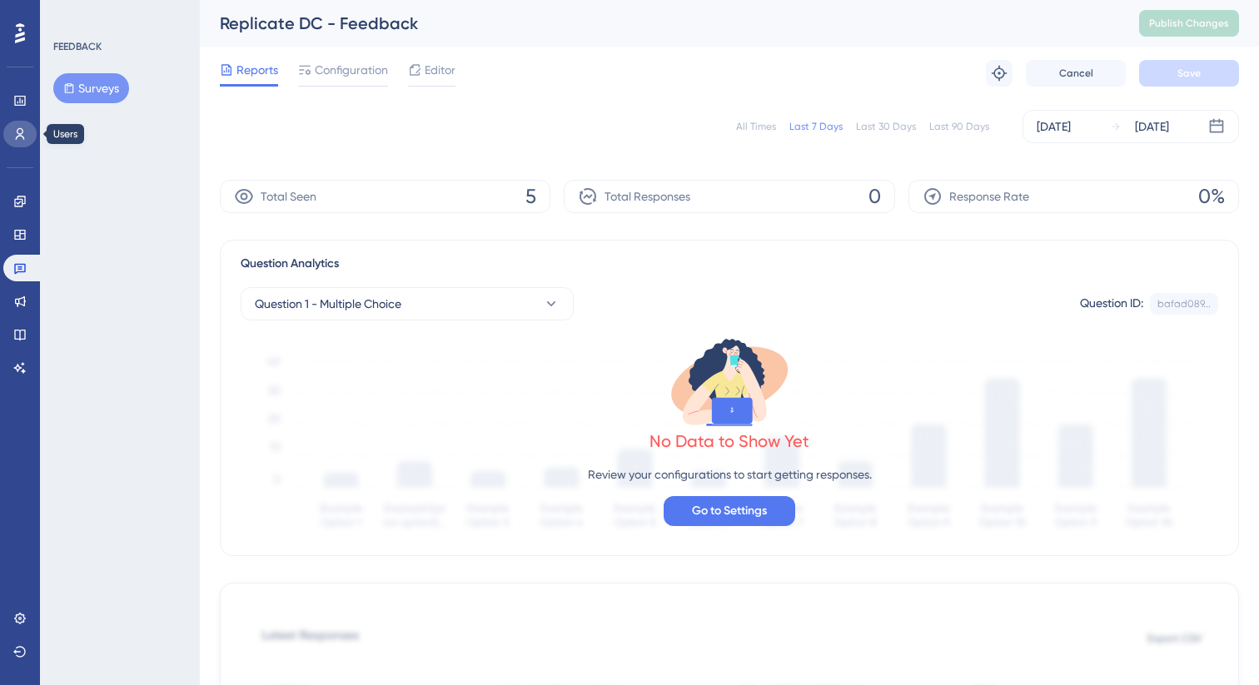
click at [26, 137] on icon at bounding box center [19, 133] width 13 height 13
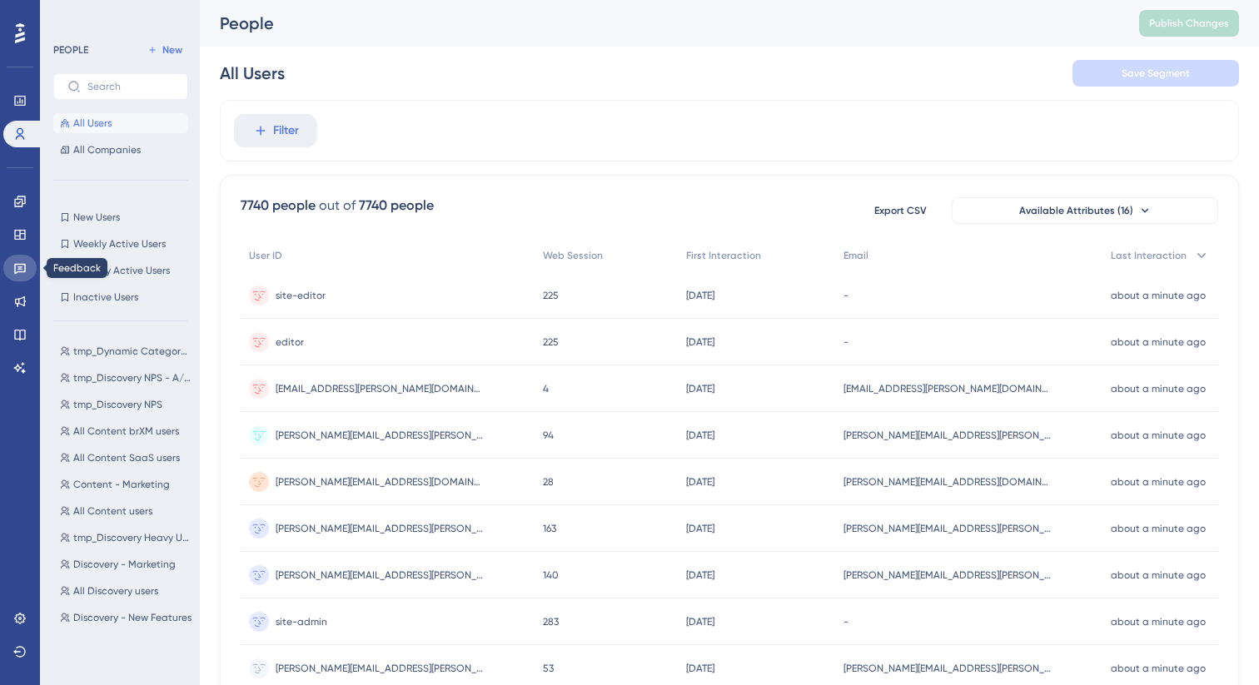
click at [17, 257] on link at bounding box center [19, 268] width 33 height 27
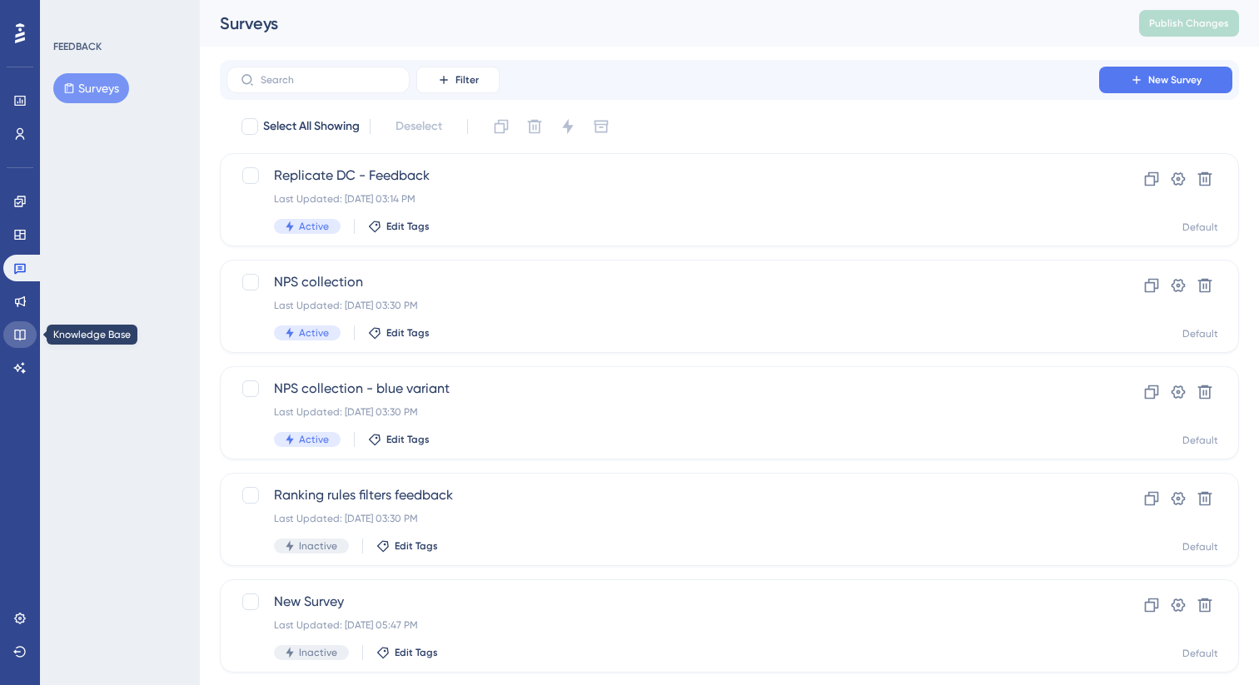
click at [15, 340] on icon at bounding box center [19, 334] width 13 height 13
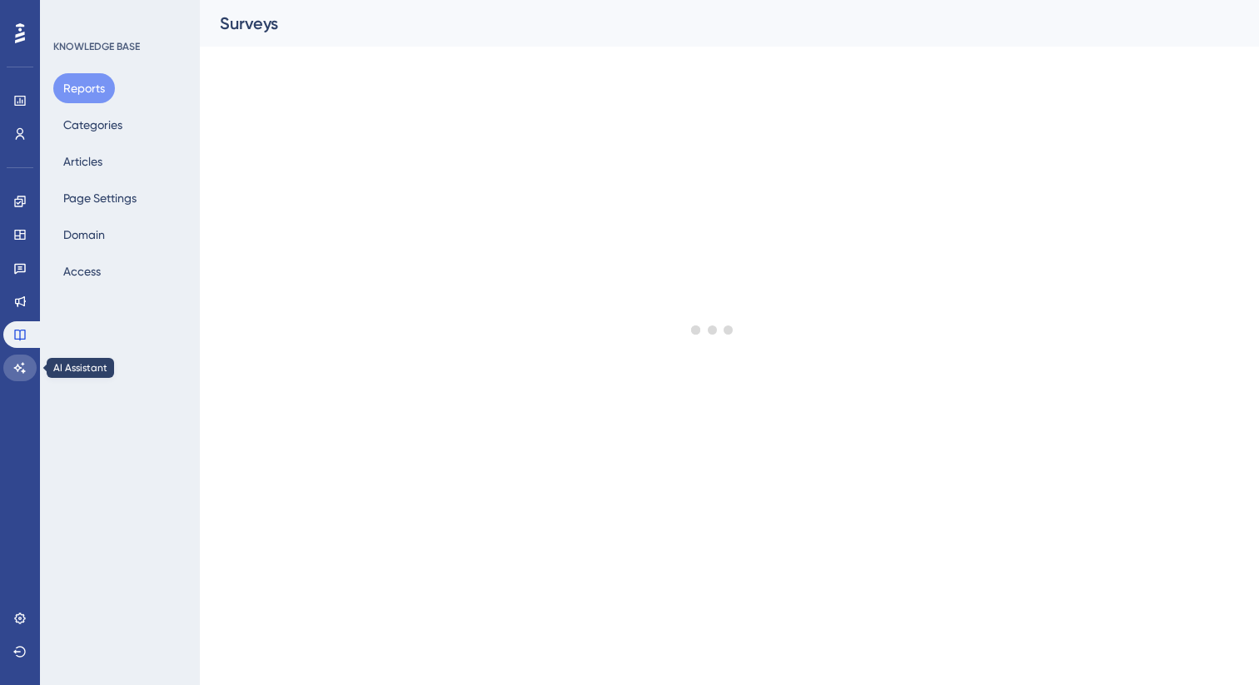
click at [22, 368] on icon at bounding box center [19, 367] width 13 height 13
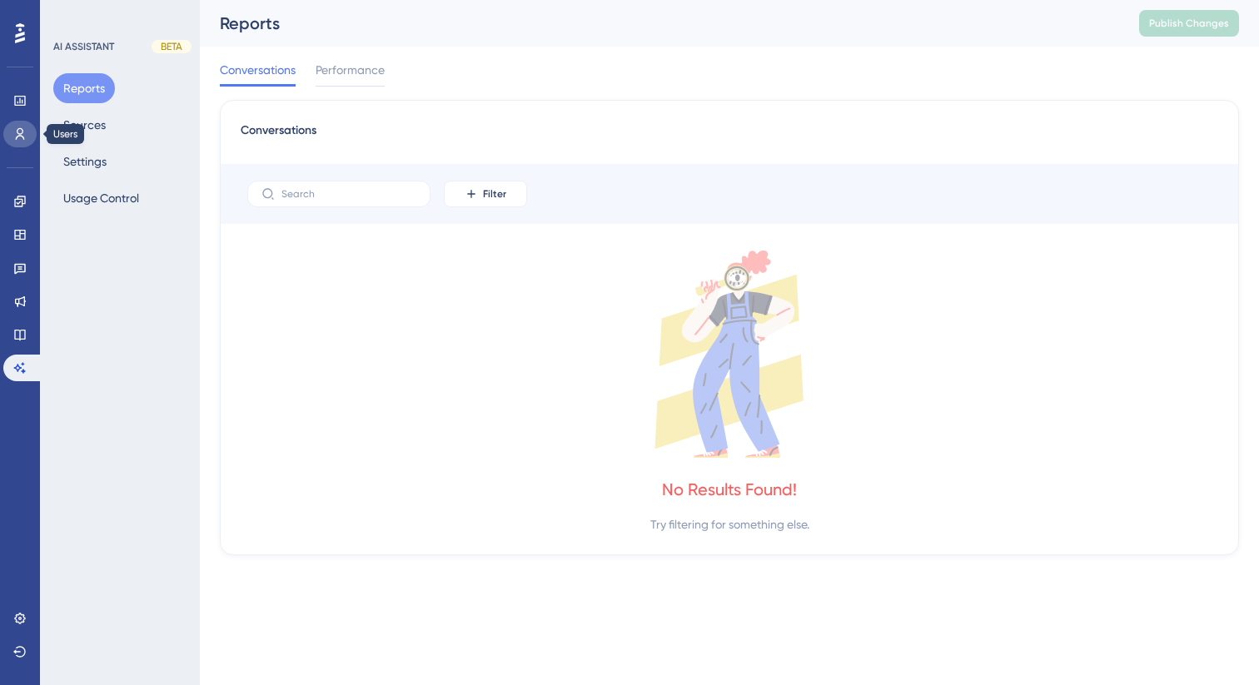
click at [22, 139] on icon at bounding box center [19, 133] width 13 height 13
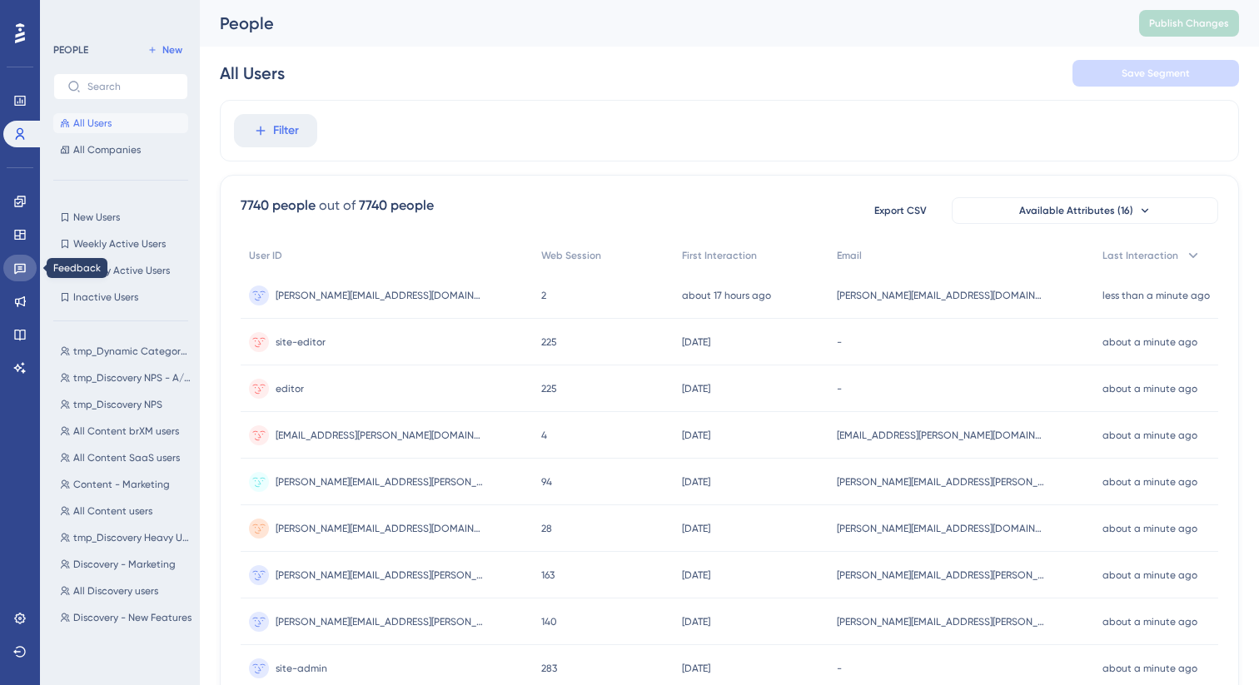
click at [29, 265] on link at bounding box center [19, 268] width 33 height 27
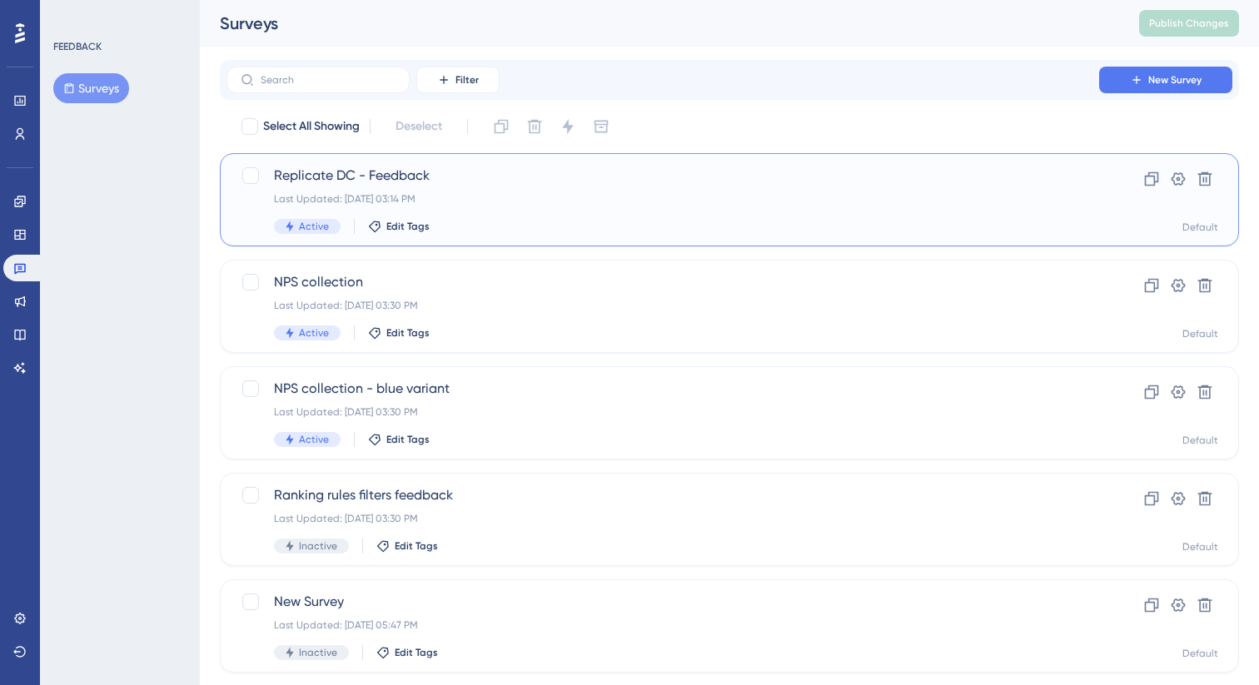
click at [416, 179] on span "Replicate DC - Feedback" at bounding box center [663, 176] width 778 height 20
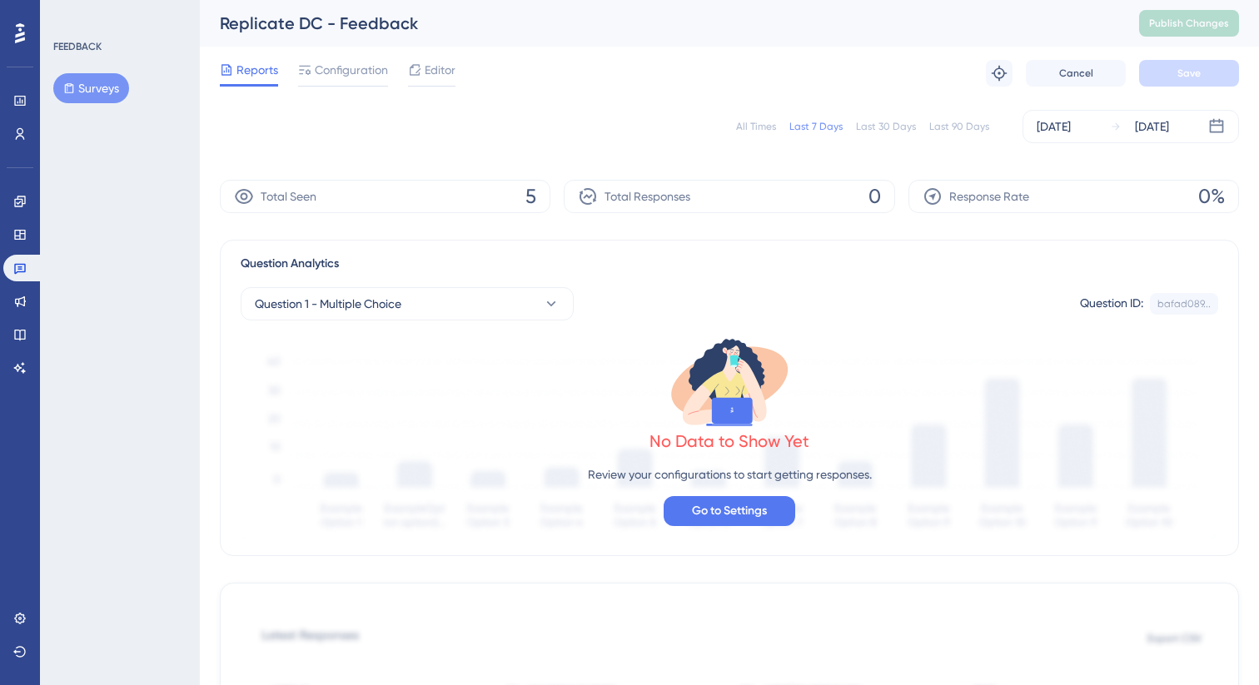
click at [87, 80] on button "Surveys" at bounding box center [91, 88] width 76 height 30
